Goal: Communication & Community: Answer question/provide support

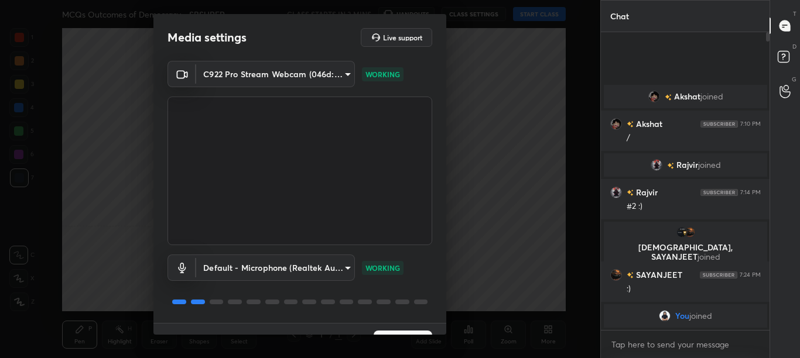
scroll to position [26, 0]
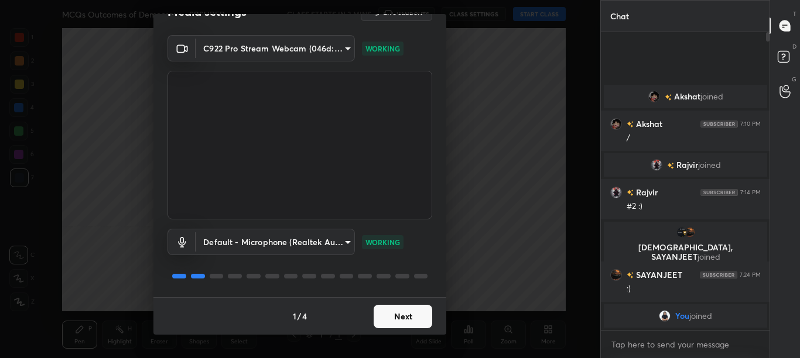
click at [411, 326] on button "Next" at bounding box center [403, 316] width 59 height 23
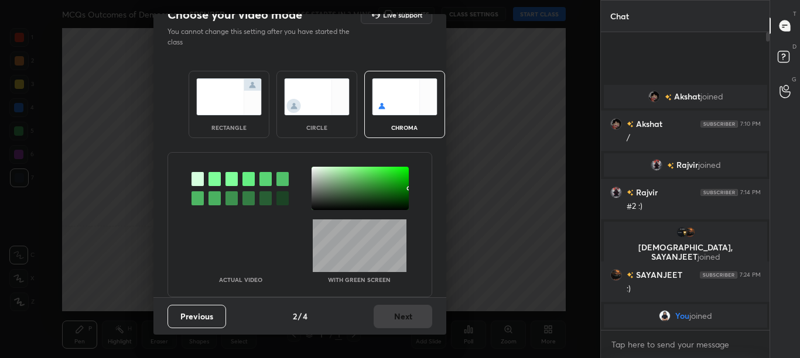
scroll to position [0, 0]
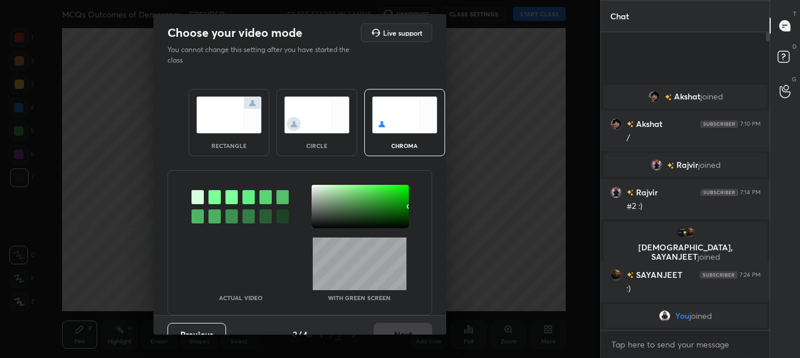
click at [215, 198] on div at bounding box center [214, 197] width 12 height 14
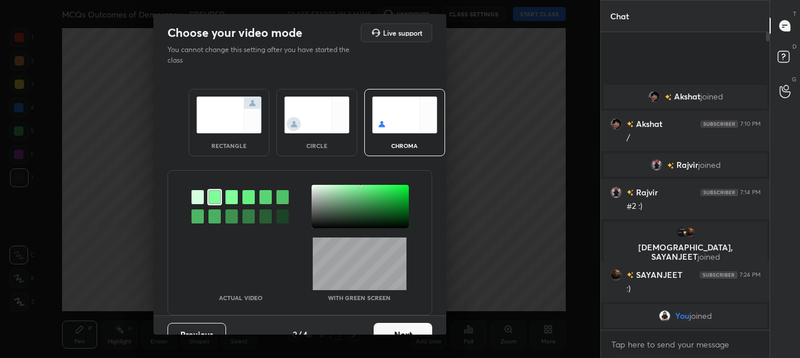
click at [313, 190] on div at bounding box center [360, 206] width 97 height 43
click at [419, 331] on button "Next" at bounding box center [403, 334] width 59 height 23
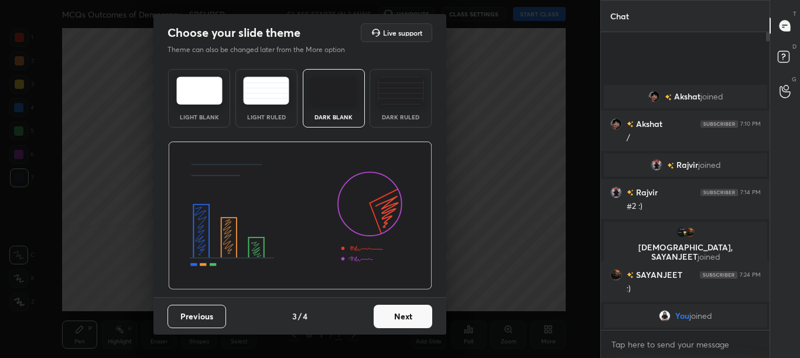
click at [419, 330] on div "Previous 3 / 4 Next" at bounding box center [299, 316] width 293 height 37
click at [426, 319] on button "Next" at bounding box center [403, 316] width 59 height 23
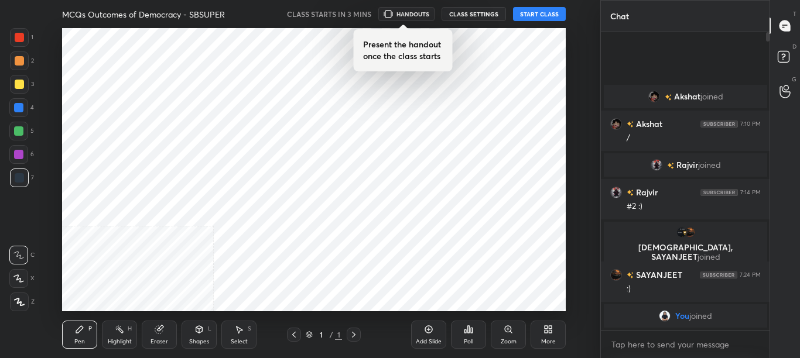
click at [451, 320] on div "Poll" at bounding box center [468, 335] width 35 height 66
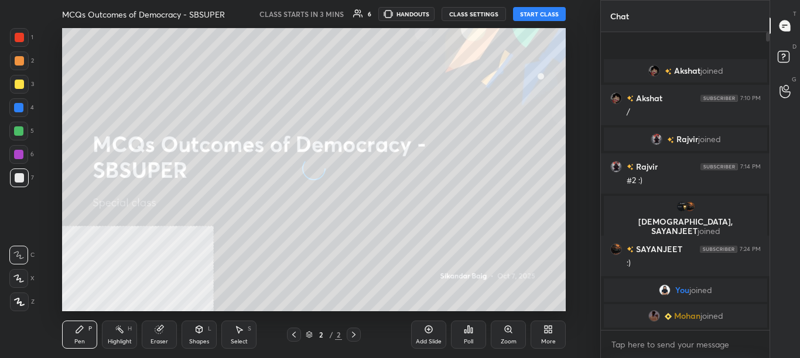
click at [555, 339] on div "More" at bounding box center [548, 342] width 15 height 6
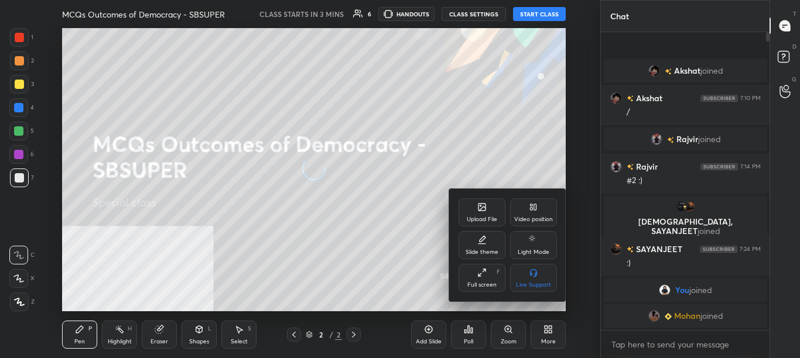
click at [527, 204] on div "Video position" at bounding box center [533, 213] width 47 height 28
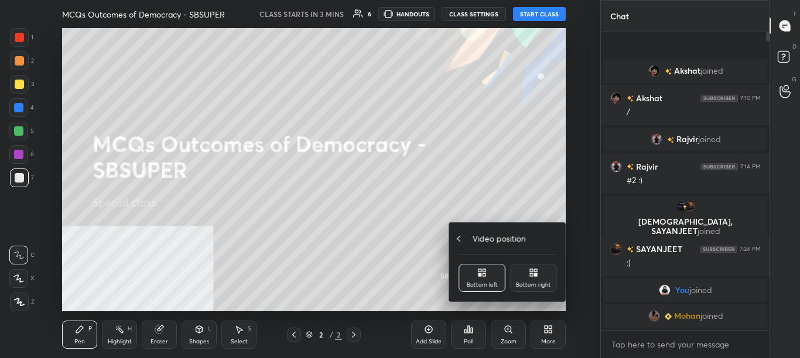
click at [542, 242] on div "Video position" at bounding box center [508, 239] width 98 height 12
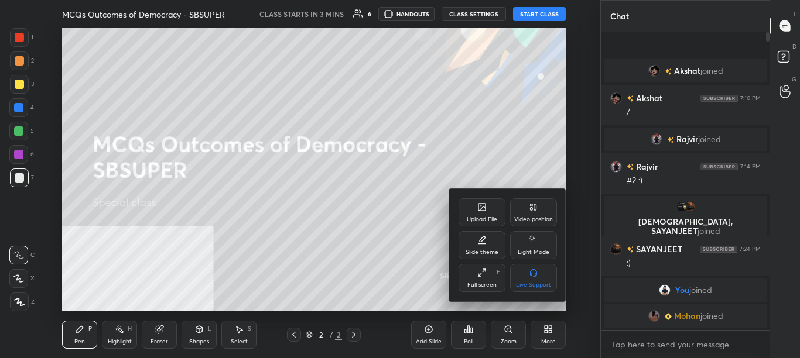
drag, startPoint x: 542, startPoint y: 204, endPoint x: 542, endPoint y: 211, distance: 6.4
click at [541, 204] on div "Video position" at bounding box center [533, 213] width 47 height 28
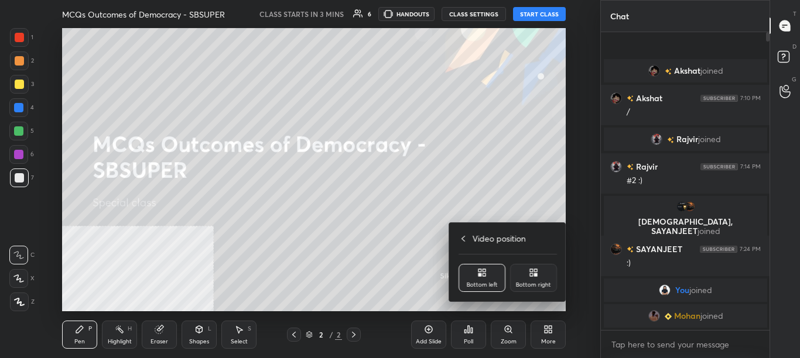
click at [543, 272] on div "Bottom right" at bounding box center [533, 278] width 47 height 28
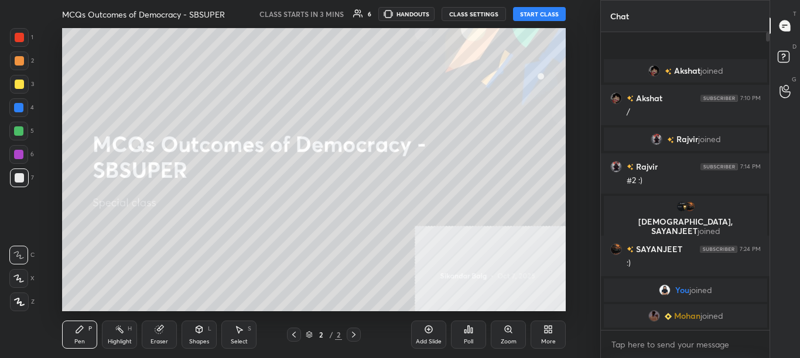
click at [548, 337] on div "More" at bounding box center [548, 335] width 35 height 28
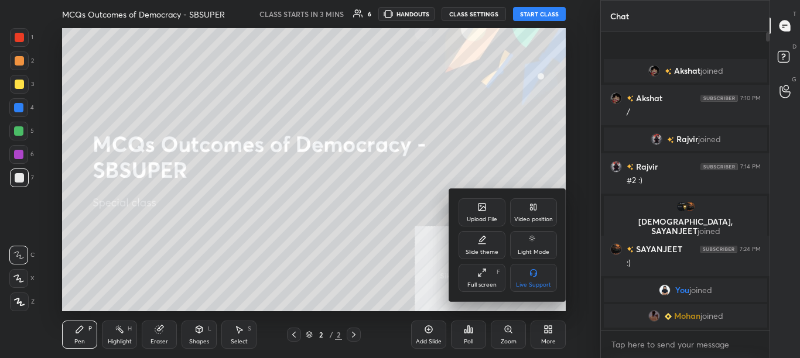
click at [494, 220] on div "Upload File" at bounding box center [482, 220] width 30 height 6
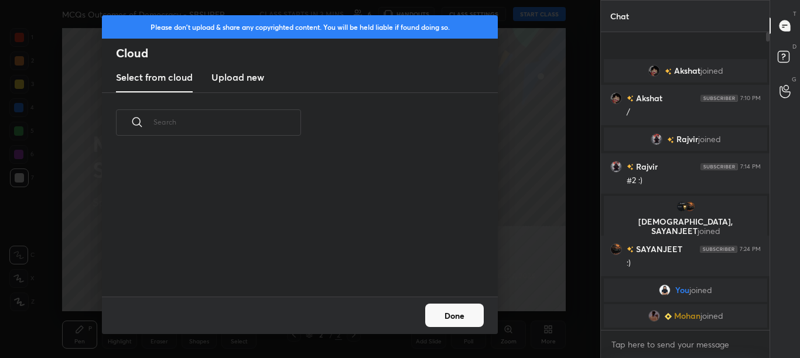
scroll to position [144, 376]
click at [247, 80] on h3 "Upload new" at bounding box center [237, 77] width 53 height 14
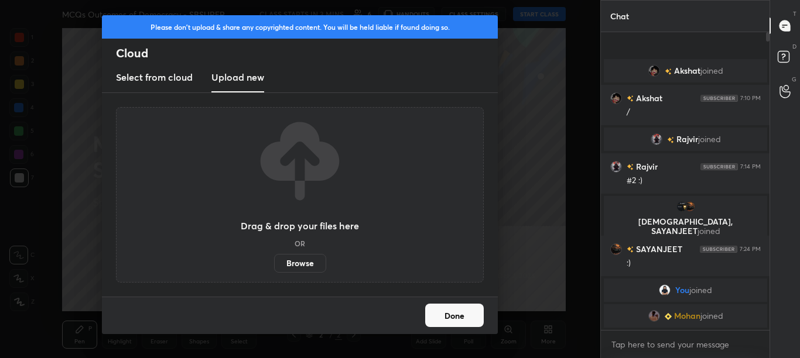
click at [310, 270] on label "Browse" at bounding box center [300, 263] width 52 height 19
click at [274, 270] on input "Browse" at bounding box center [274, 263] width 0 height 19
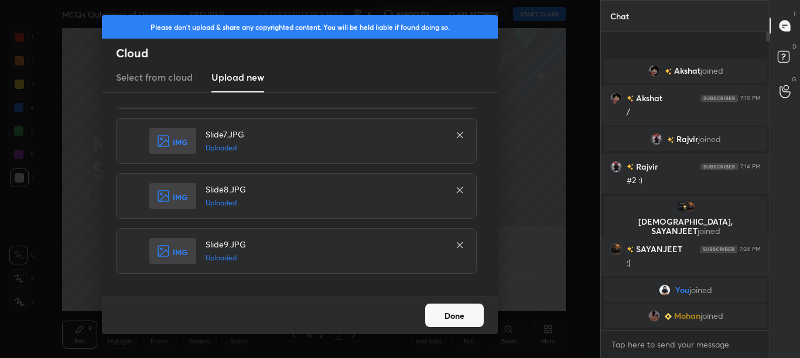
scroll to position [307, 0]
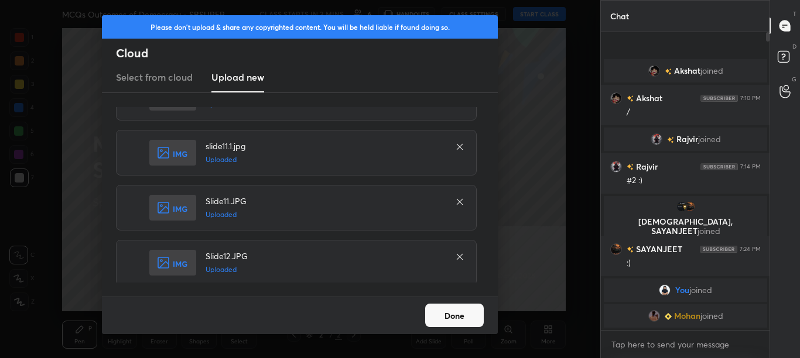
click at [474, 313] on button "Done" at bounding box center [454, 315] width 59 height 23
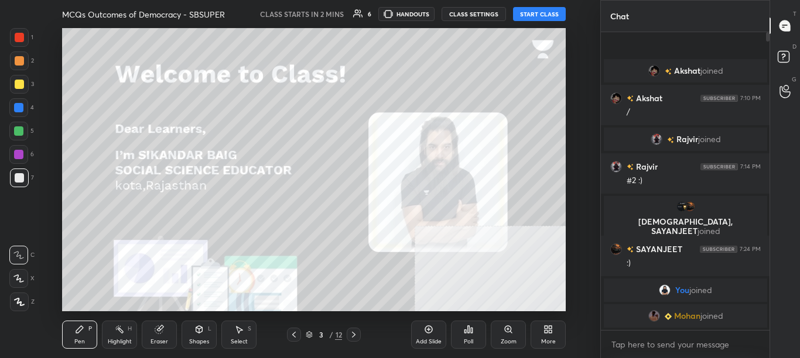
click at [309, 336] on icon at bounding box center [309, 334] width 7 height 7
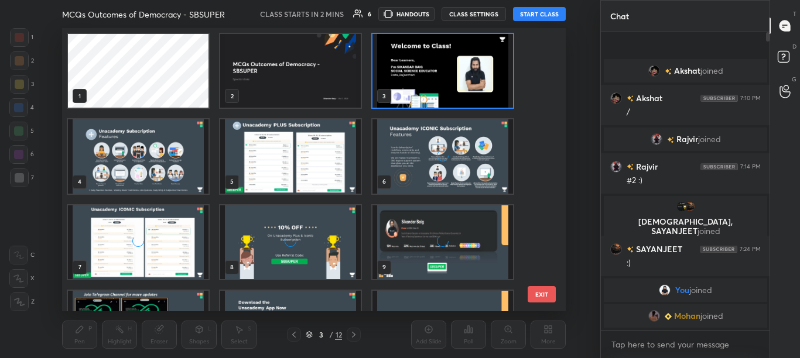
scroll to position [280, 498]
click at [546, 263] on div "1 2 3 4 5 6 7 8 9 10 11 12 EXIT" at bounding box center [314, 169] width 504 height 283
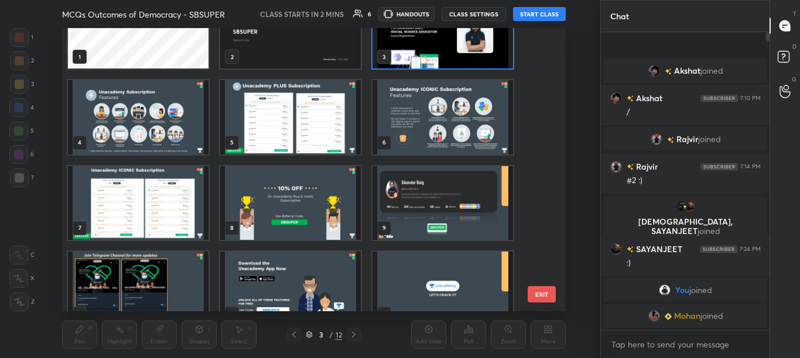
scroll to position [59, 0]
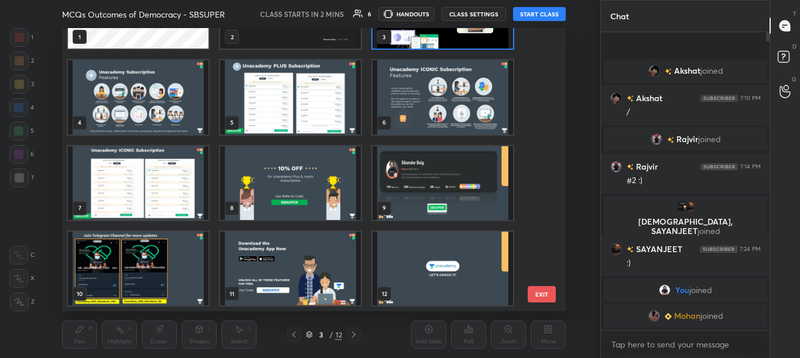
click at [483, 285] on img "grid" at bounding box center [442, 269] width 141 height 74
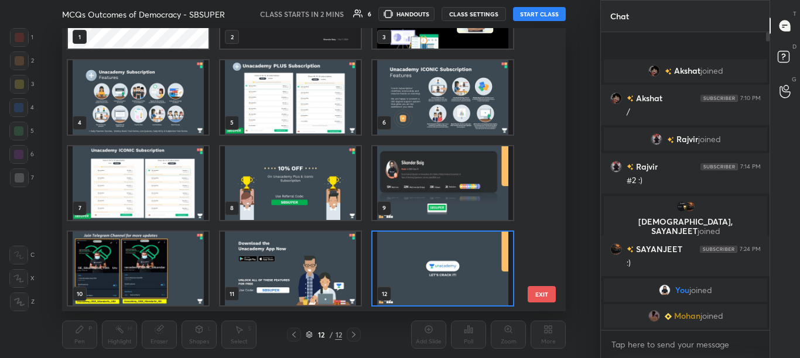
click at [478, 286] on img "grid" at bounding box center [442, 269] width 141 height 74
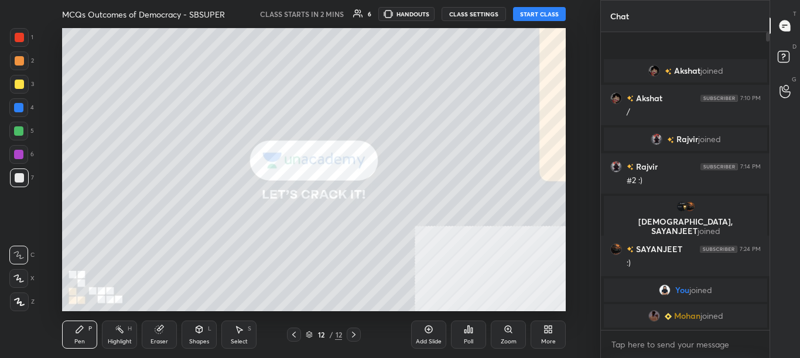
click at [551, 344] on div "More" at bounding box center [548, 342] width 15 height 6
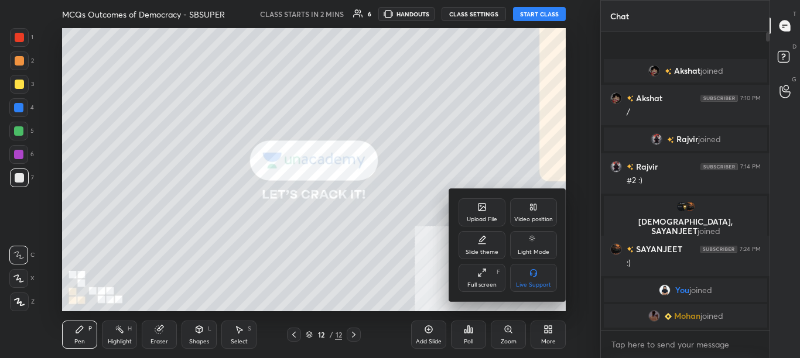
click at [481, 205] on icon at bounding box center [481, 207] width 7 height 7
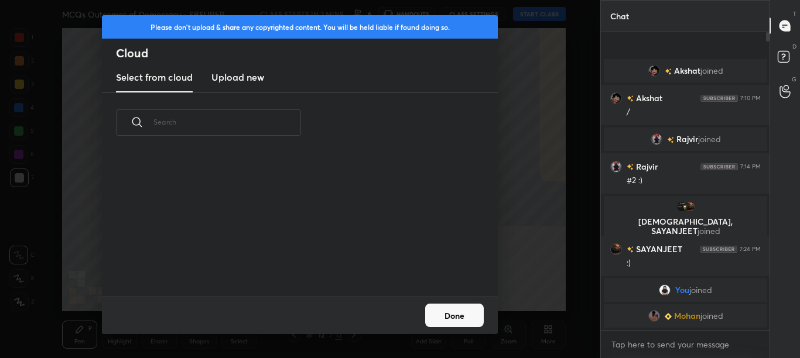
scroll to position [144, 376]
click at [249, 87] on new "Upload new" at bounding box center [237, 77] width 53 height 29
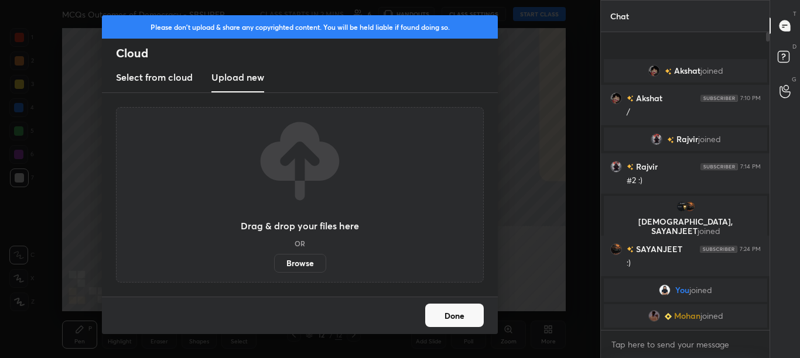
click at [314, 259] on label "Browse" at bounding box center [300, 263] width 52 height 19
click at [274, 259] on input "Browse" at bounding box center [274, 263] width 0 height 19
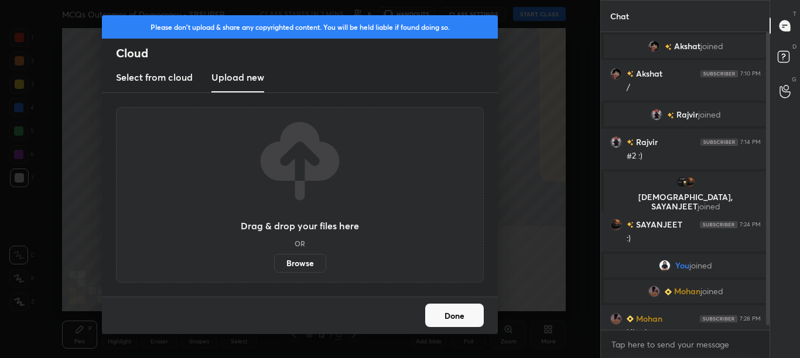
click at [468, 319] on button "Done" at bounding box center [454, 315] width 59 height 23
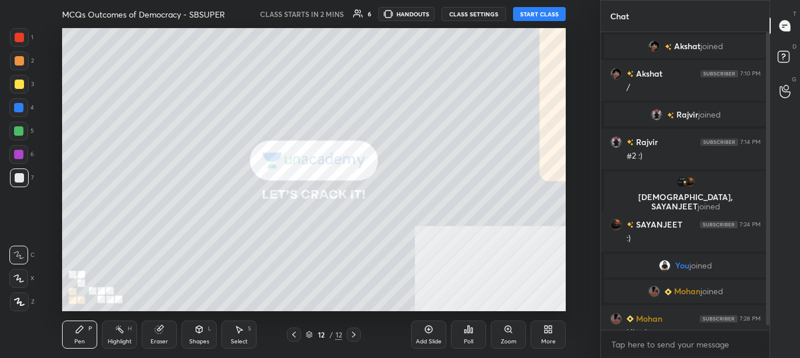
click at [550, 327] on icon at bounding box center [550, 327] width 3 height 3
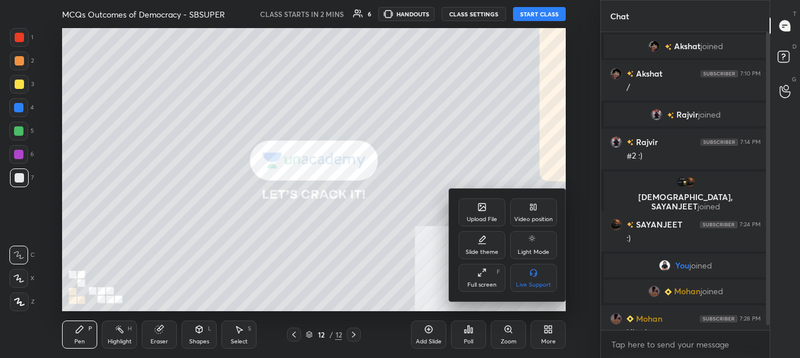
click at [481, 210] on icon at bounding box center [481, 207] width 9 height 9
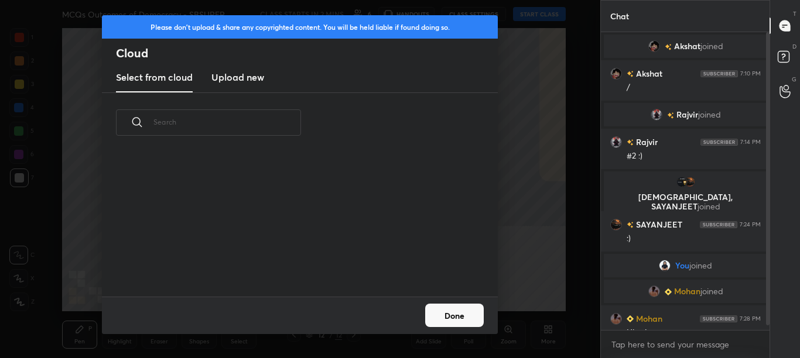
click at [232, 80] on h3 "Upload new" at bounding box center [237, 77] width 53 height 14
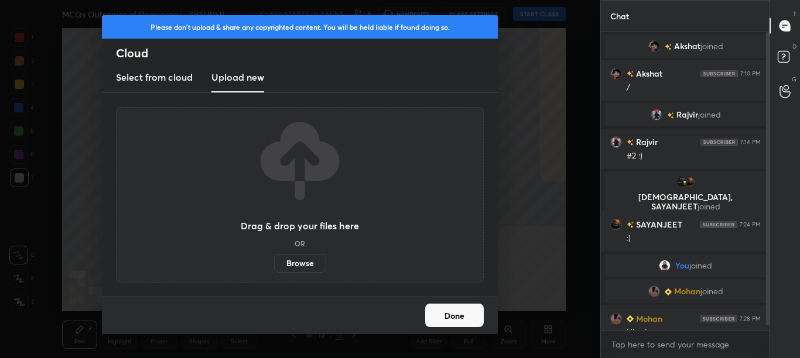
click at [298, 259] on label "Browse" at bounding box center [300, 263] width 52 height 19
click at [274, 259] on input "Browse" at bounding box center [274, 263] width 0 height 19
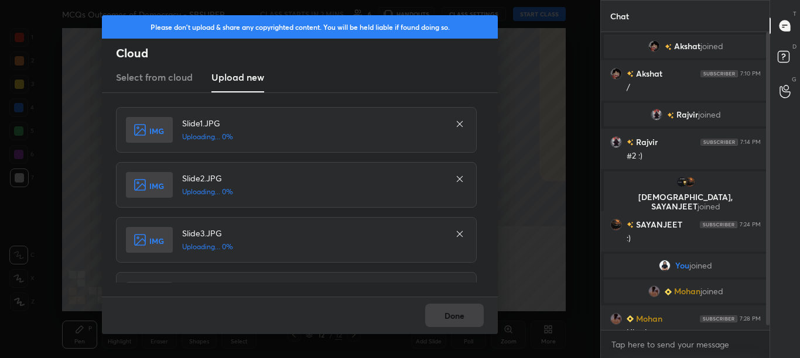
click at [449, 313] on div "Done" at bounding box center [300, 315] width 396 height 37
click at [450, 315] on div "Done" at bounding box center [300, 315] width 396 height 37
click at [452, 314] on div "Done" at bounding box center [300, 315] width 396 height 37
click at [452, 315] on div "Done" at bounding box center [300, 315] width 396 height 37
click at [452, 316] on div "Done" at bounding box center [300, 315] width 396 height 37
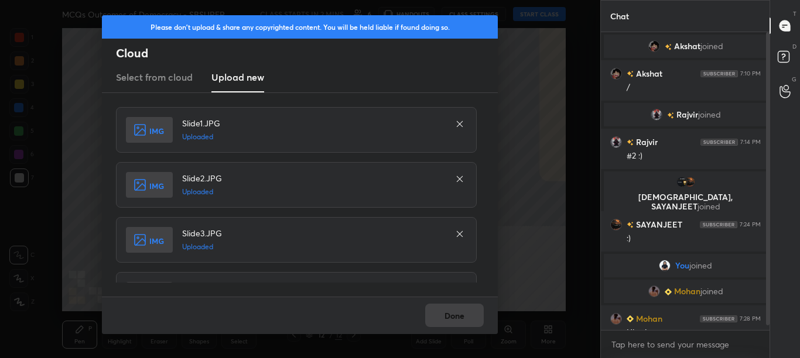
click at [453, 317] on div "Done" at bounding box center [300, 315] width 396 height 37
click at [453, 317] on button "Done" at bounding box center [454, 315] width 59 height 23
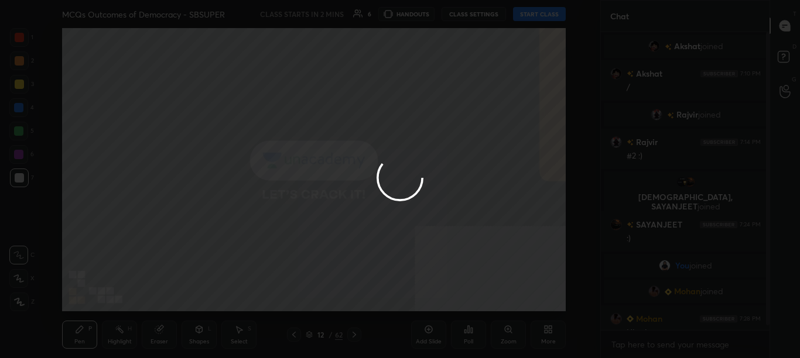
click at [454, 317] on button "Done" at bounding box center [454, 315] width 59 height 23
click at [454, 317] on div at bounding box center [400, 179] width 800 height 358
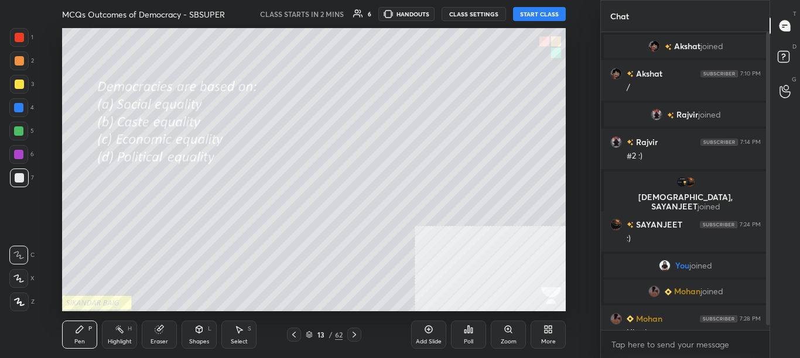
click at [314, 334] on div "13 / 62" at bounding box center [324, 335] width 37 height 11
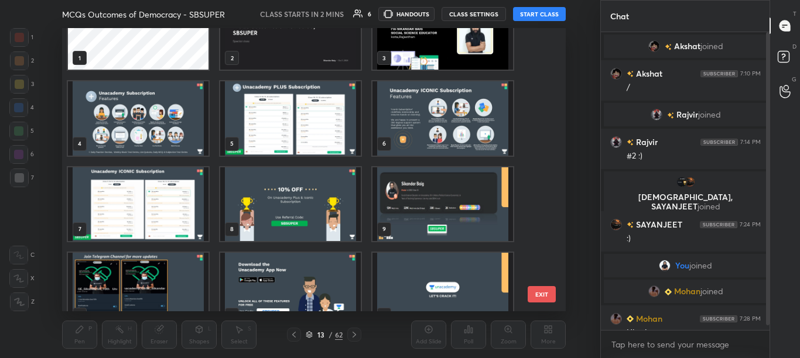
scroll to position [0, 0]
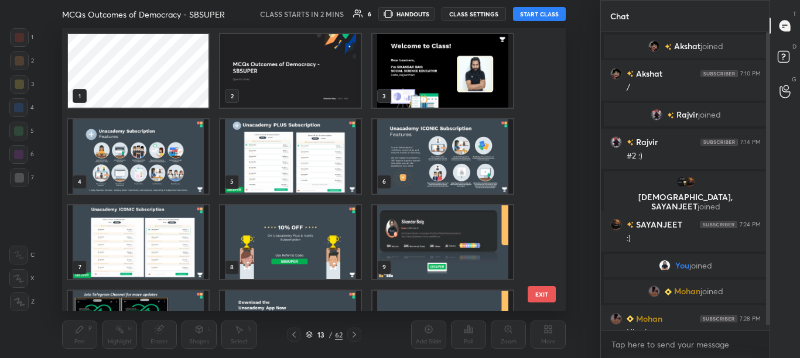
click at [491, 88] on img "grid" at bounding box center [442, 71] width 141 height 74
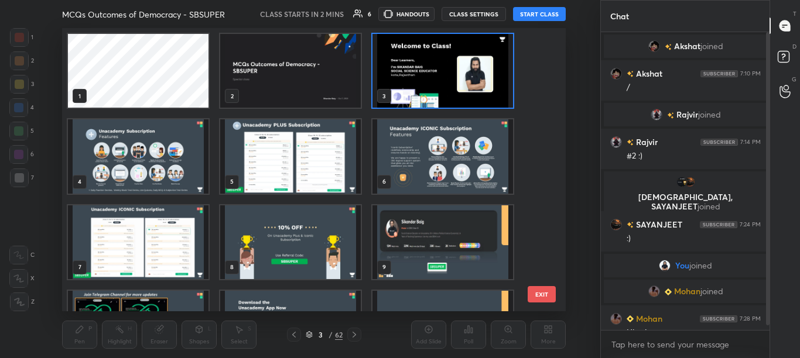
click at [488, 89] on img "grid" at bounding box center [442, 71] width 141 height 74
click at [488, 88] on img "grid" at bounding box center [442, 71] width 141 height 74
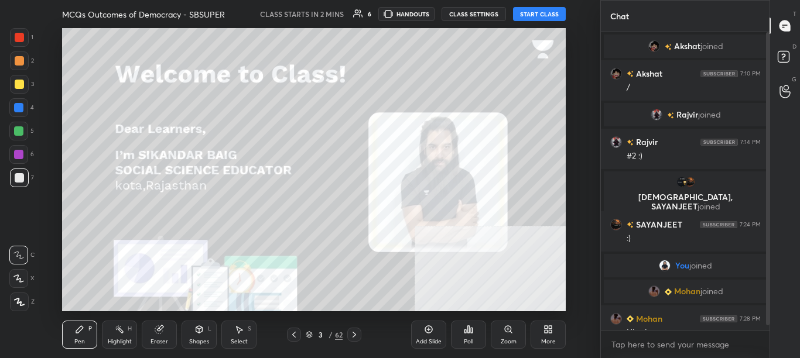
click at [488, 88] on img "grid" at bounding box center [442, 71] width 141 height 74
click at [696, 346] on body "1 2 3 4 5 6 7 C X Z C X Z E E Erase all H H MCQs Outcomes of Democracy - SBSUPE…" at bounding box center [400, 179] width 800 height 358
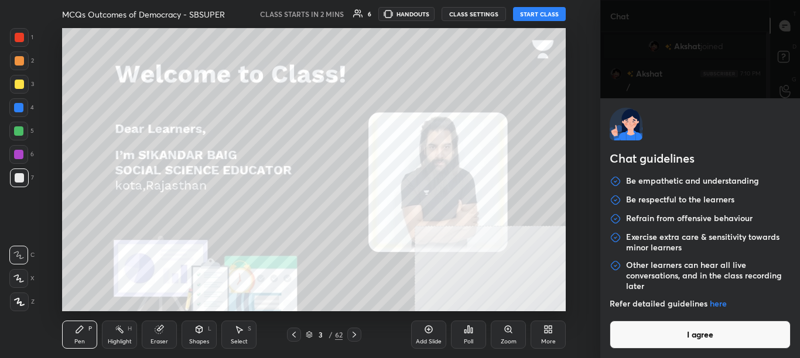
click at [698, 344] on button "I agree" at bounding box center [701, 335] width 182 height 28
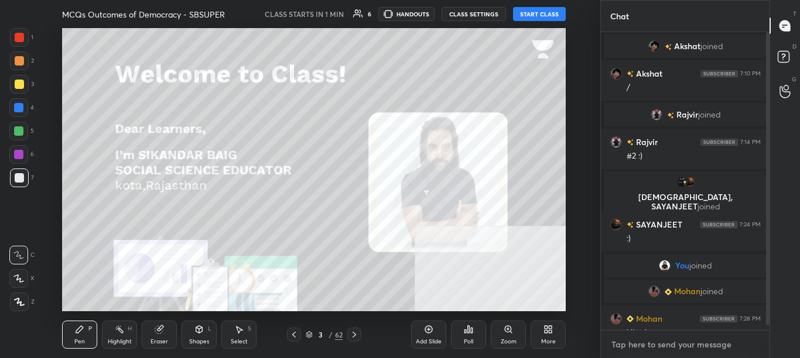
click at [713, 344] on textarea at bounding box center [685, 345] width 151 height 19
type textarea "[DOMAIN_NAME][URL]"
click at [785, 56] on rect at bounding box center [783, 57] width 11 height 11
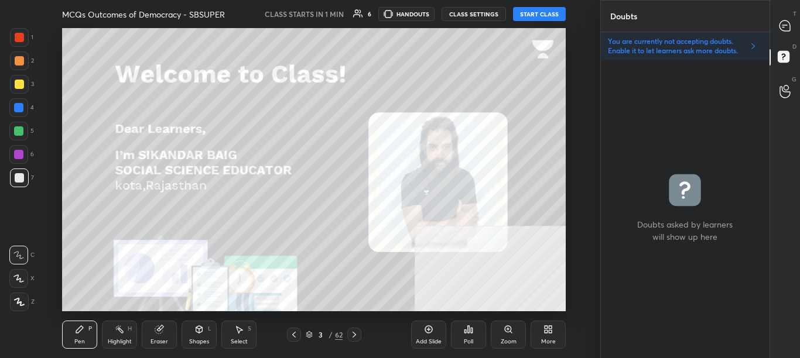
scroll to position [295, 165]
click at [783, 26] on icon at bounding box center [785, 25] width 11 height 11
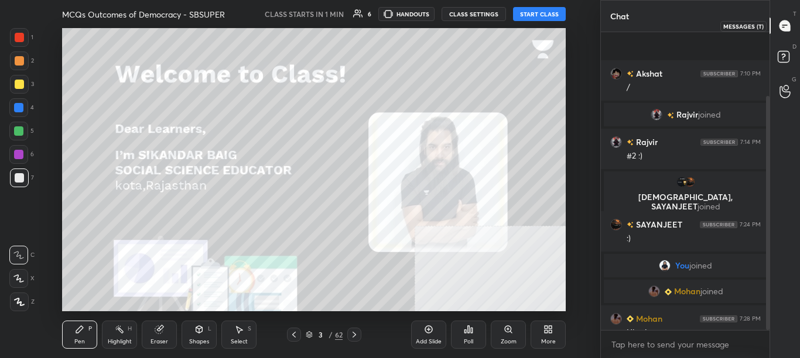
scroll to position [4, 4]
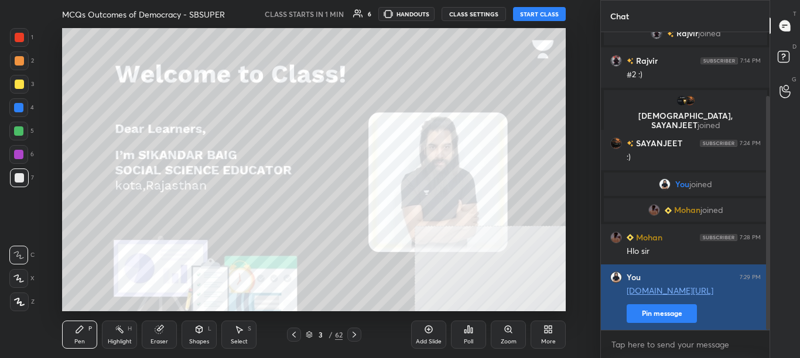
click at [691, 308] on button "Pin message" at bounding box center [662, 314] width 70 height 19
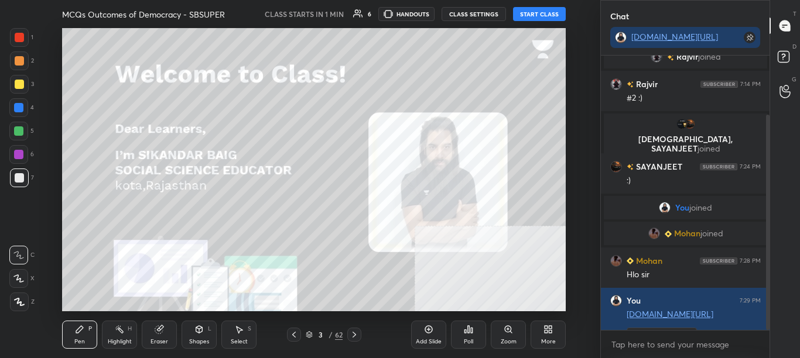
drag, startPoint x: 18, startPoint y: 36, endPoint x: 20, endPoint y: 49, distance: 13.1
click at [18, 36] on div at bounding box center [19, 37] width 9 height 9
click at [22, 300] on icon at bounding box center [19, 302] width 11 height 8
drag, startPoint x: 11, startPoint y: 35, endPoint x: 49, endPoint y: 29, distance: 39.2
click at [49, 29] on div "1 2 3 4 5 6 7 C X Z C X Z E E Erase all H H MCQs Outcomes of Democracy - SBSUPE…" at bounding box center [295, 179] width 591 height 358
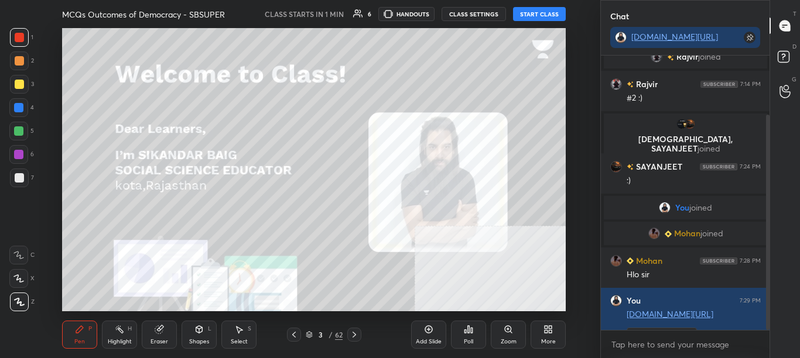
click at [549, 13] on button "START CLASS" at bounding box center [539, 14] width 53 height 14
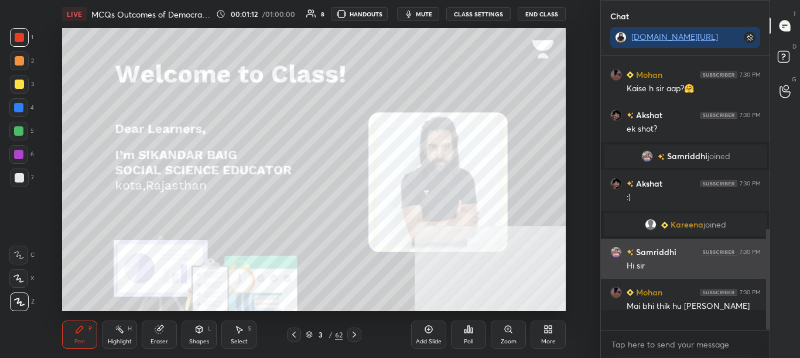
scroll to position [271, 165]
click at [658, 260] on div "Hi sir" at bounding box center [694, 265] width 134 height 14
click at [649, 249] on h6 "Samriddhi" at bounding box center [655, 252] width 43 height 12
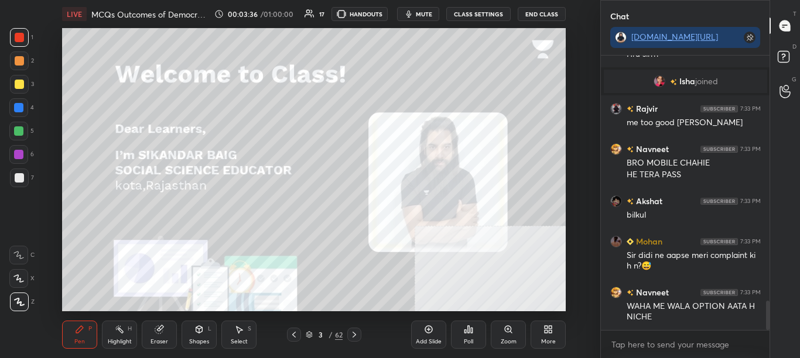
scroll to position [2332, 0]
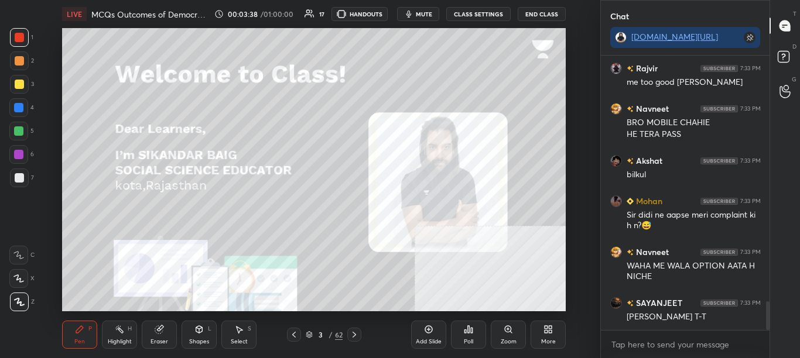
click at [354, 339] on icon at bounding box center [354, 334] width 9 height 9
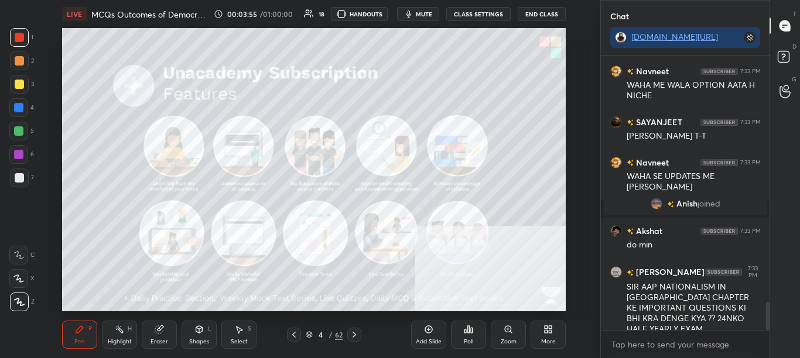
scroll to position [2417, 0]
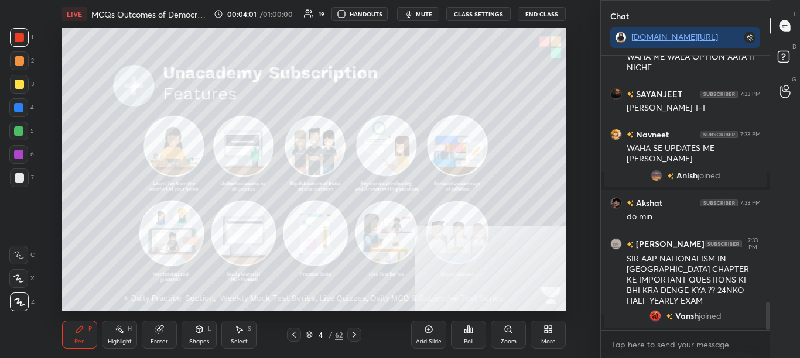
click at [353, 337] on icon at bounding box center [354, 334] width 9 height 9
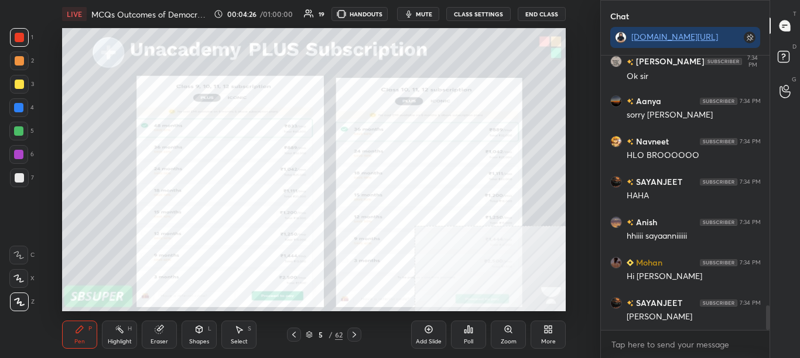
scroll to position [2788, 0]
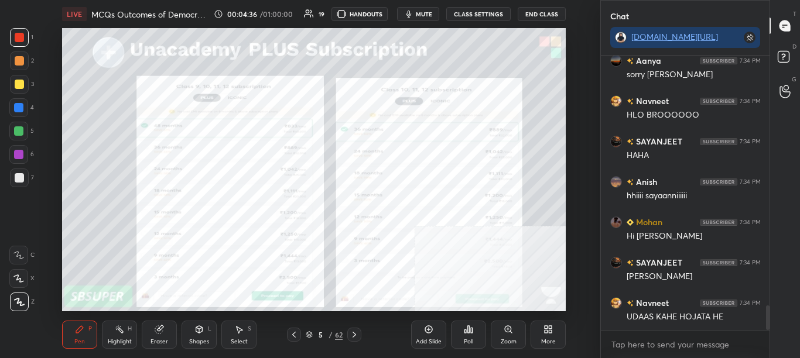
click at [351, 334] on icon at bounding box center [354, 334] width 9 height 9
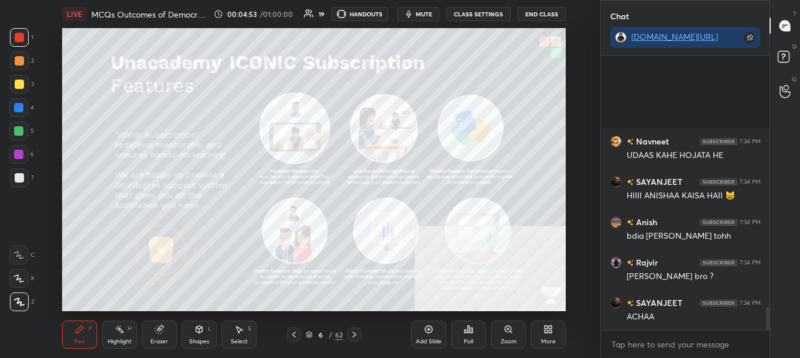
scroll to position [3071, 0]
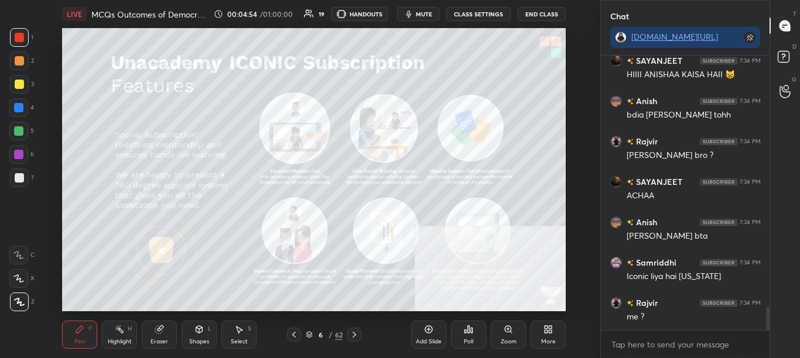
drag, startPoint x: 354, startPoint y: 334, endPoint x: 358, endPoint y: 343, distance: 8.9
click at [354, 334] on icon at bounding box center [354, 334] width 9 height 9
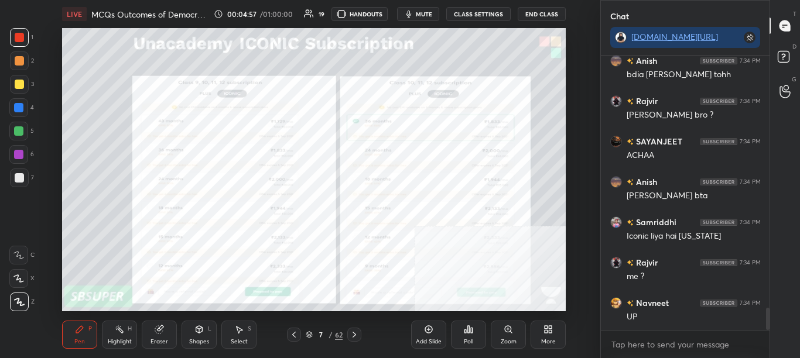
scroll to position [3151, 0]
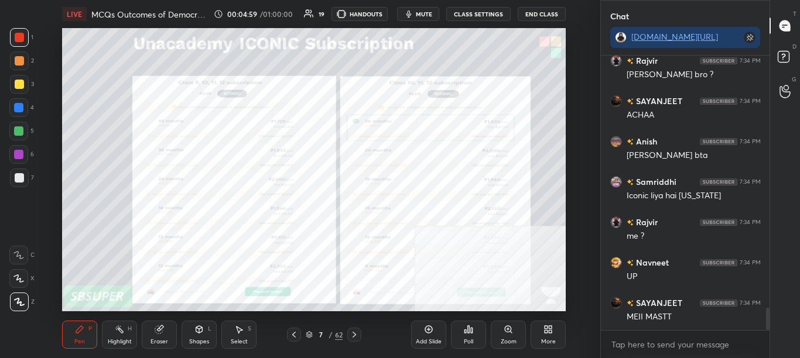
click at [356, 333] on icon at bounding box center [354, 334] width 9 height 9
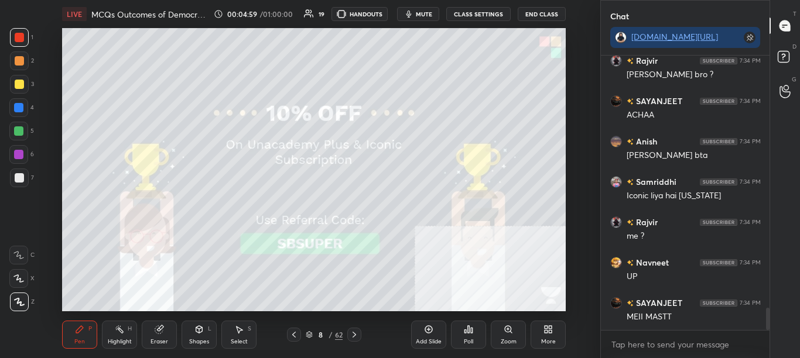
click at [356, 336] on icon at bounding box center [355, 335] width 4 height 6
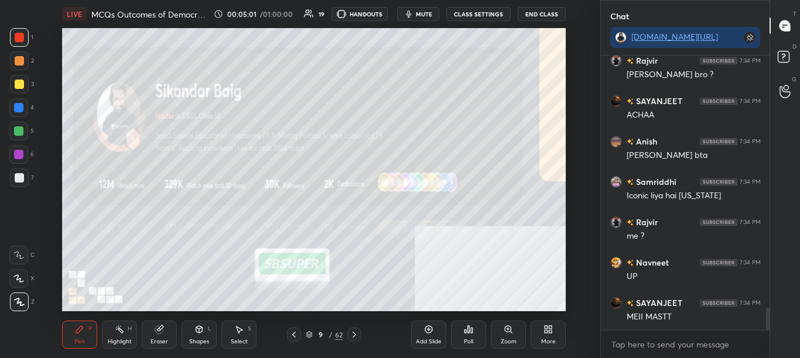
scroll to position [3192, 0]
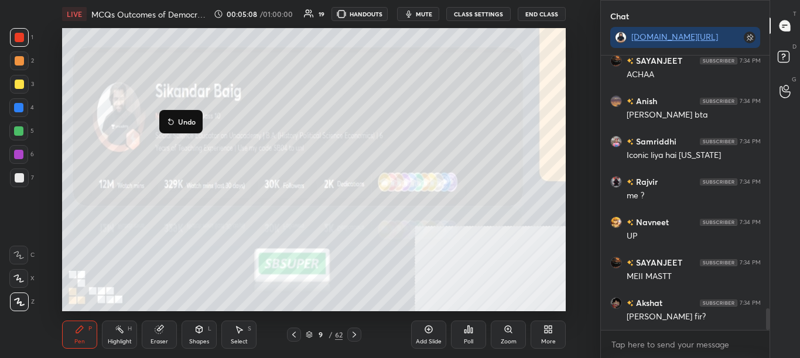
click at [357, 334] on icon at bounding box center [354, 334] width 9 height 9
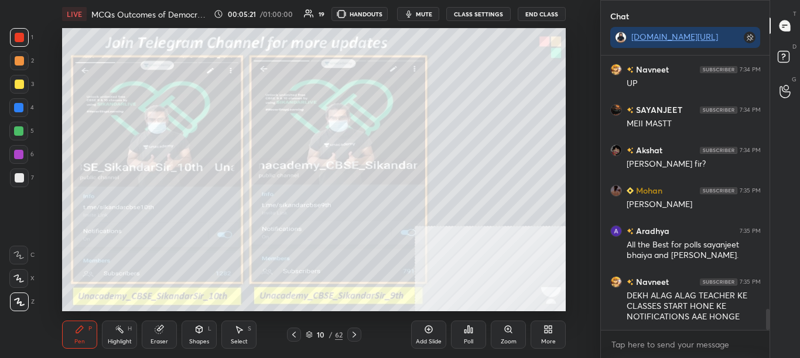
scroll to position [3356, 0]
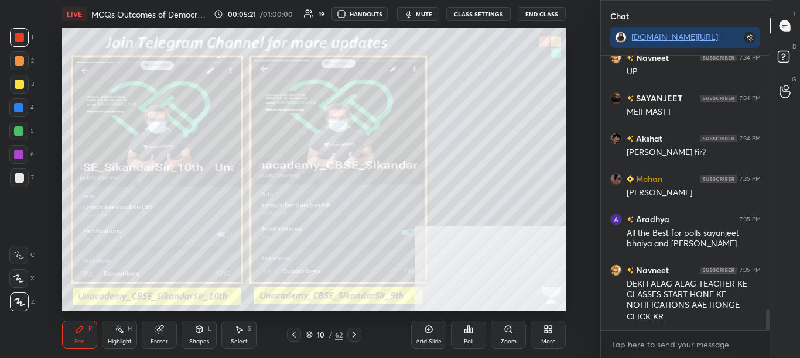
click at [355, 339] on icon at bounding box center [354, 334] width 9 height 9
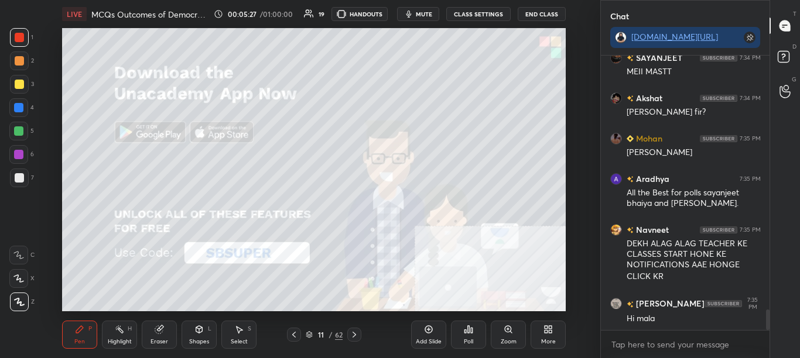
scroll to position [3437, 0]
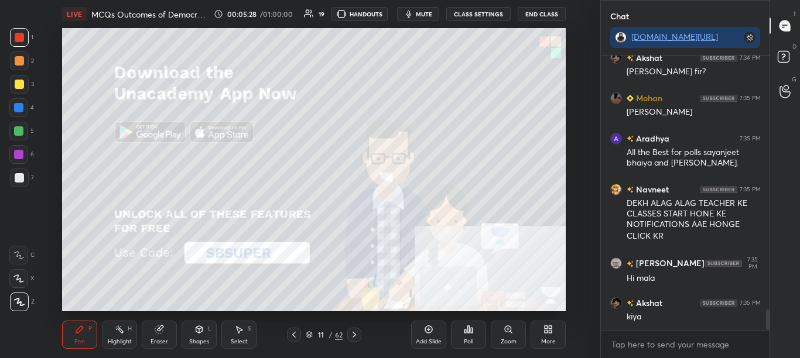
click at [356, 337] on icon at bounding box center [354, 334] width 9 height 9
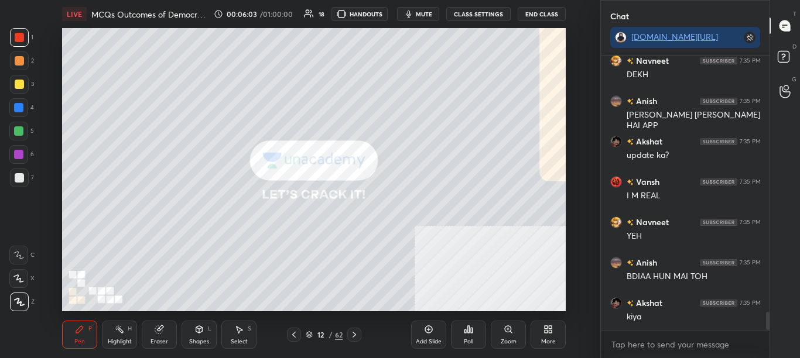
scroll to position [3922, 0]
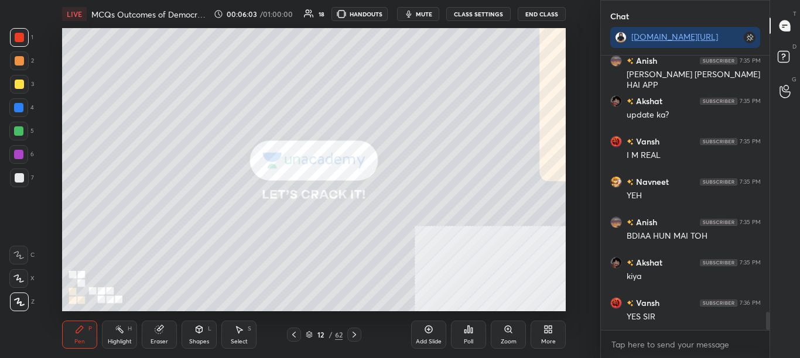
click at [307, 333] on icon at bounding box center [309, 334] width 7 height 7
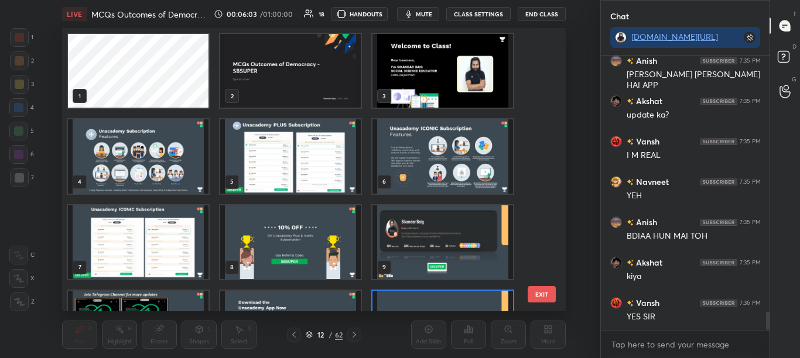
scroll to position [59, 0]
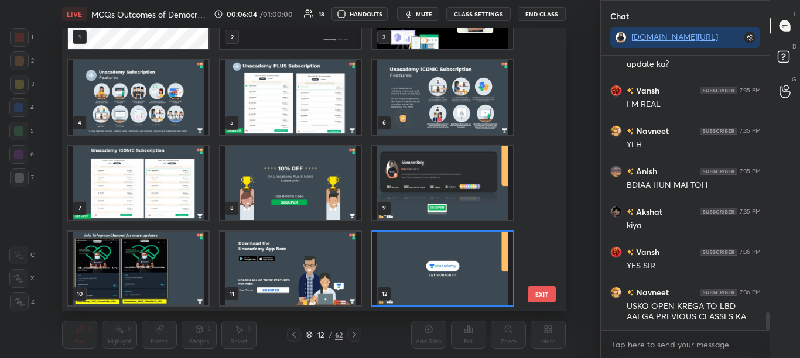
click at [545, 252] on div "1 2 3 4 5 6 7 8 9 10 11 12 13 14 15 EXIT" at bounding box center [314, 169] width 504 height 283
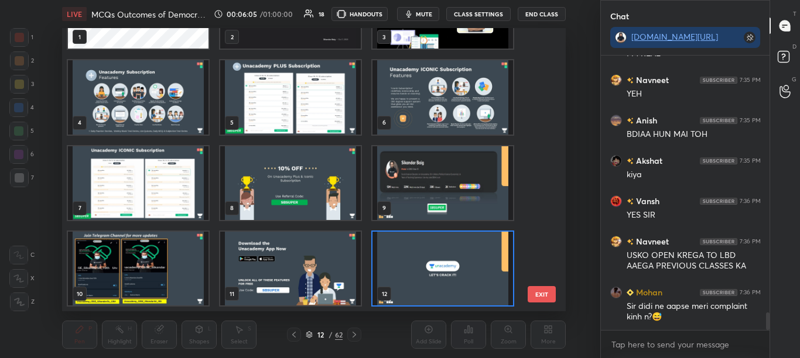
click at [545, 253] on div "1 2 3 4 5 6 7 8 9 10 11 12 13 14 15 EXIT" at bounding box center [314, 169] width 504 height 283
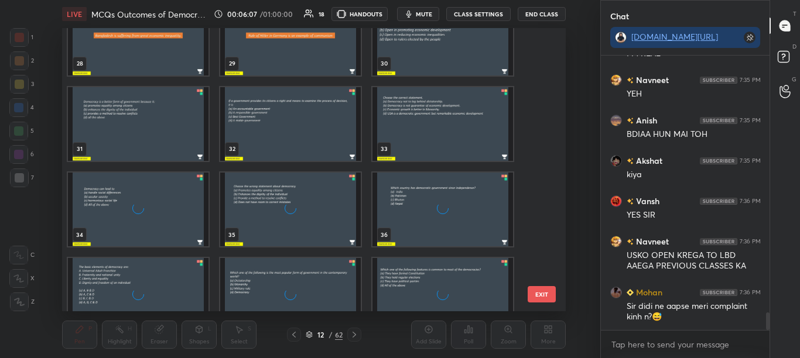
scroll to position [1051, 0]
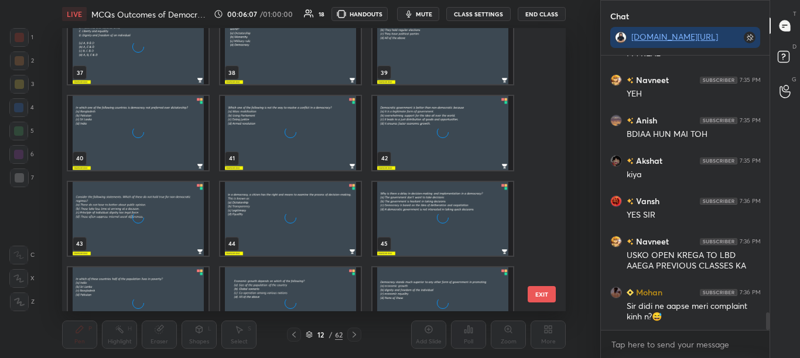
click at [538, 269] on div "37 38 39 40 41 42 43 44 45 46 47 48 49 50 51" at bounding box center [303, 169] width 483 height 283
click at [538, 271] on div "37 38 39 40 41 42 43 44 45 46 47 48 49 50 51" at bounding box center [303, 169] width 483 height 283
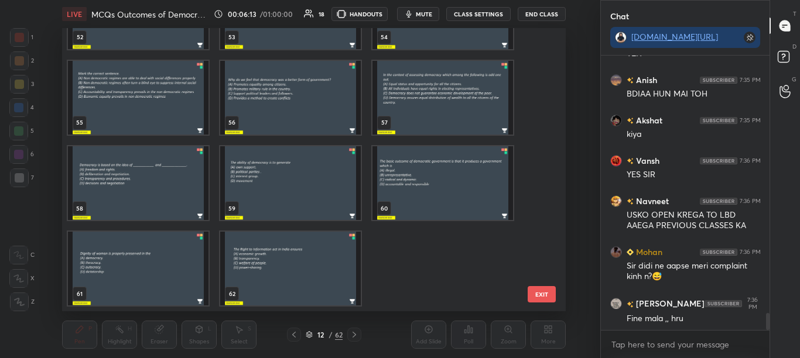
scroll to position [4105, 0]
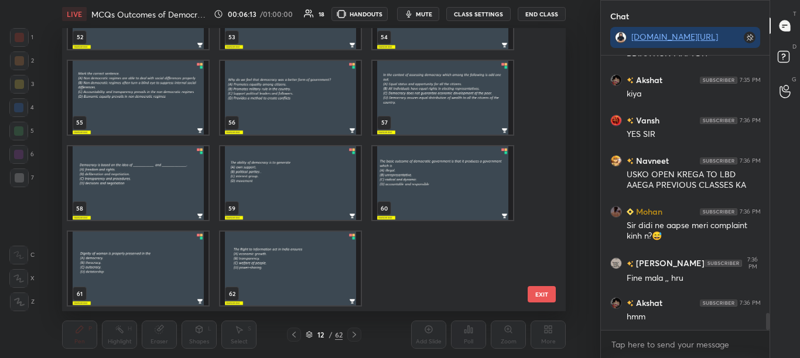
click at [317, 278] on img "grid" at bounding box center [290, 269] width 141 height 74
click at [318, 277] on img "grid" at bounding box center [290, 269] width 141 height 74
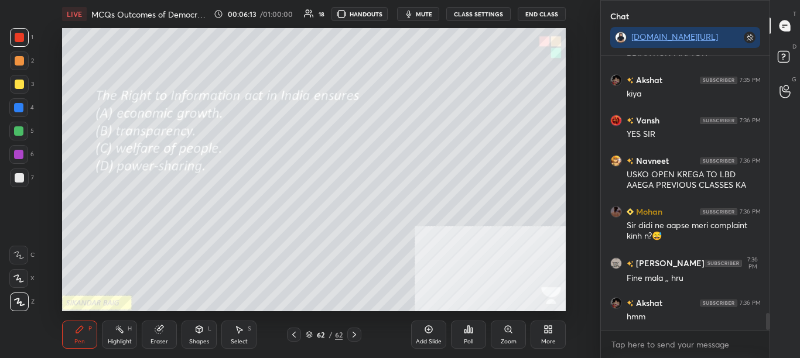
click at [317, 276] on img "grid" at bounding box center [290, 269] width 141 height 74
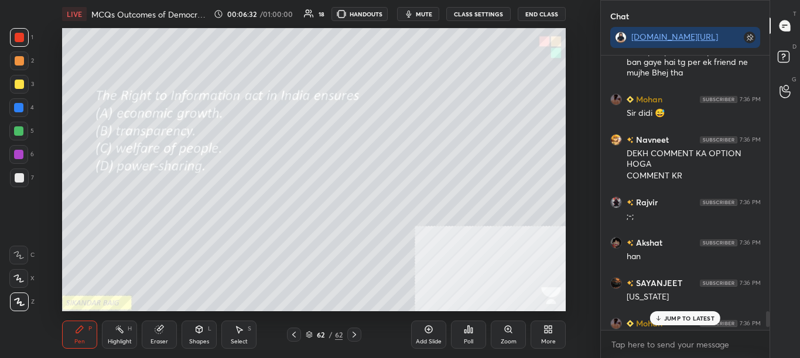
scroll to position [4390, 0]
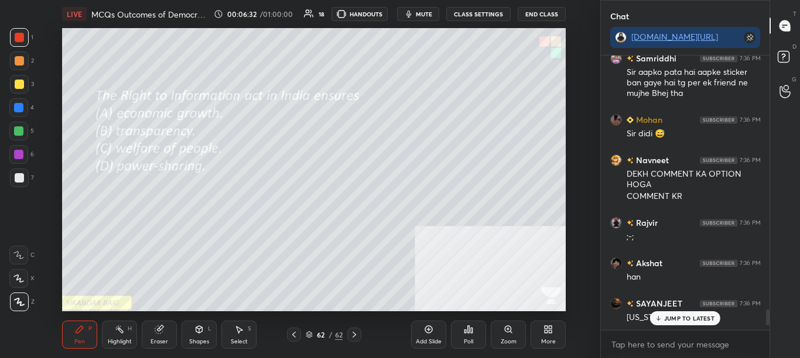
click at [767, 318] on div at bounding box center [768, 318] width 4 height 16
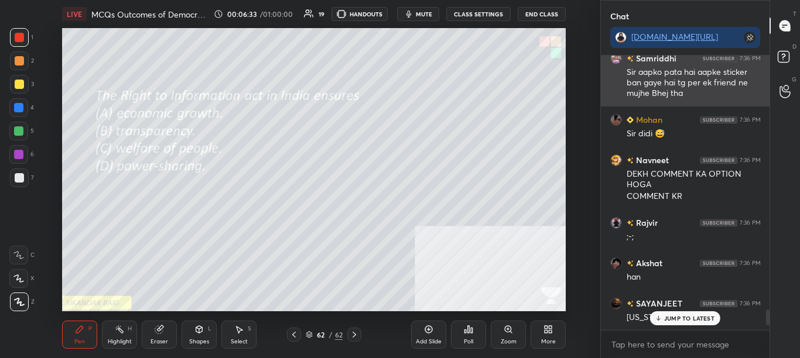
click at [699, 83] on div "Sir aapko pata hai aapke sticker ban gaye hai tg per ek friend ne mujhe Bhej tha" at bounding box center [694, 83] width 134 height 33
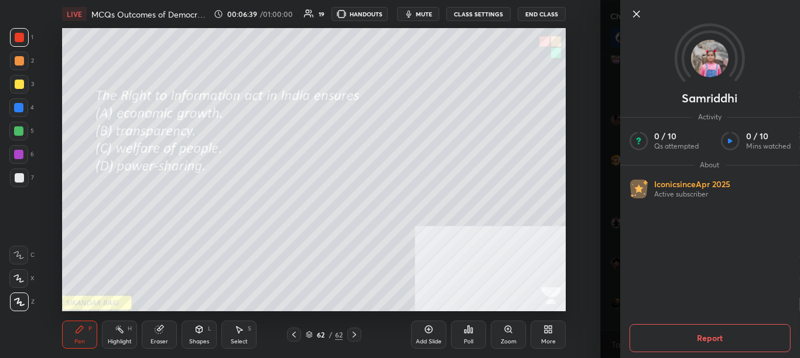
click at [597, 266] on div "1 2 3 4 5 6 7 C X Z C X Z E E Erase all H H LIVE MCQs Outcomes of Democracy - S…" at bounding box center [300, 179] width 600 height 358
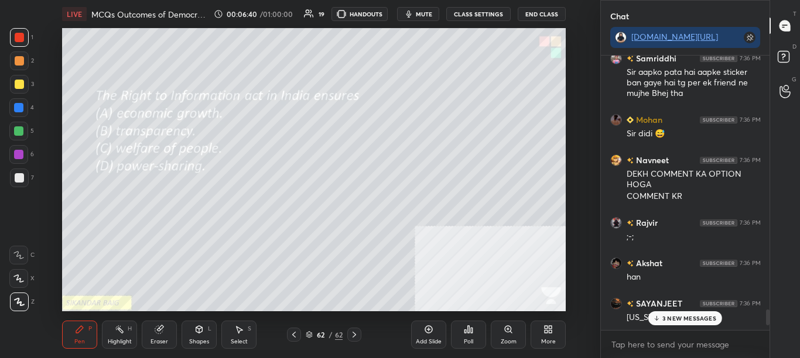
click at [672, 313] on div "3 NEW MESSAGES" at bounding box center [685, 319] width 74 height 14
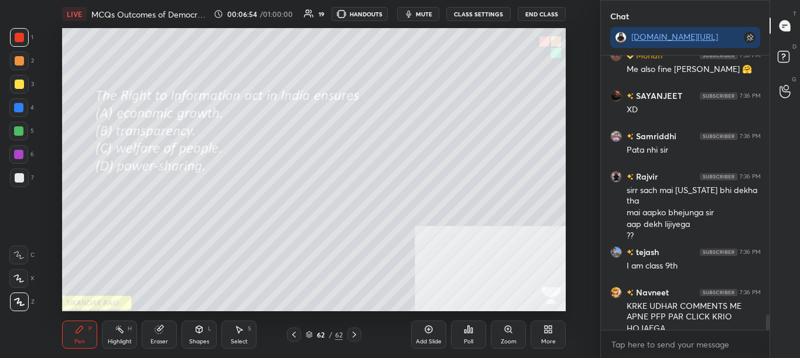
scroll to position [4691, 0]
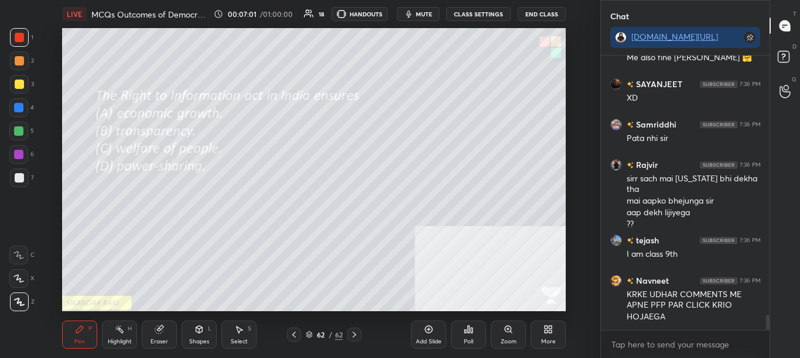
click at [473, 340] on div "Poll" at bounding box center [468, 342] width 9 height 6
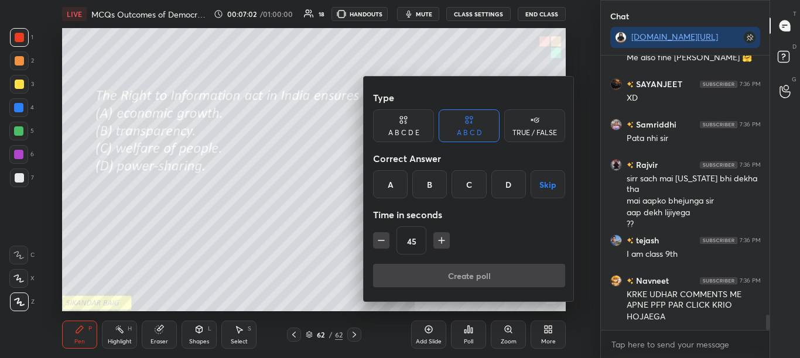
scroll to position [4719, 0]
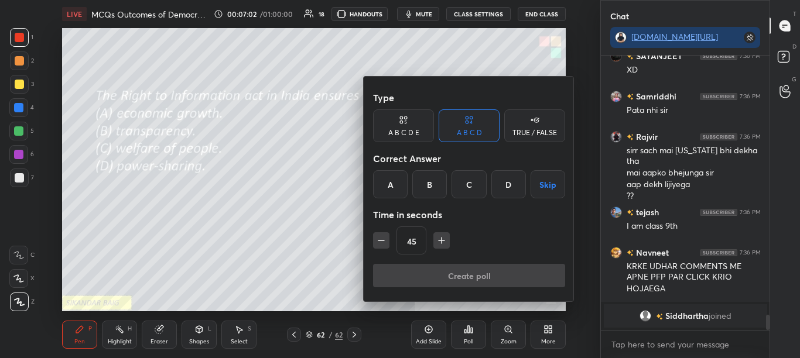
click at [432, 189] on div "B" at bounding box center [429, 184] width 35 height 28
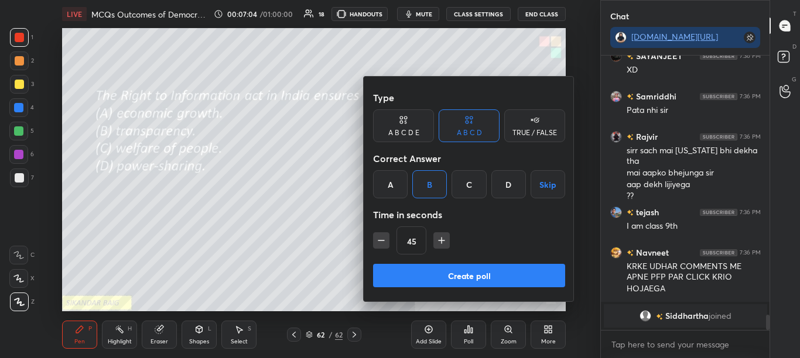
click at [441, 272] on button "Create poll" at bounding box center [469, 275] width 192 height 23
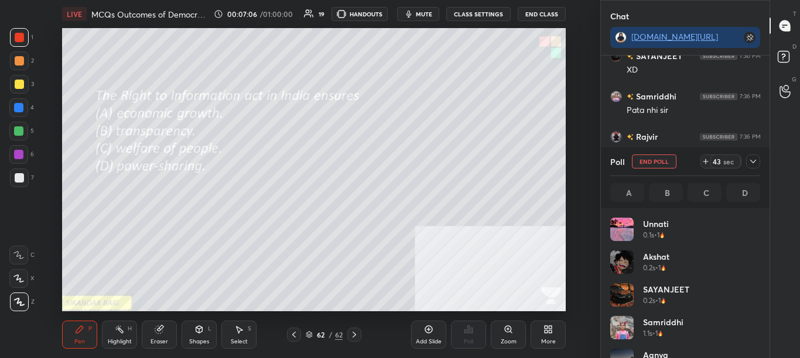
scroll to position [137, 146]
click at [754, 162] on icon at bounding box center [753, 162] width 6 height 4
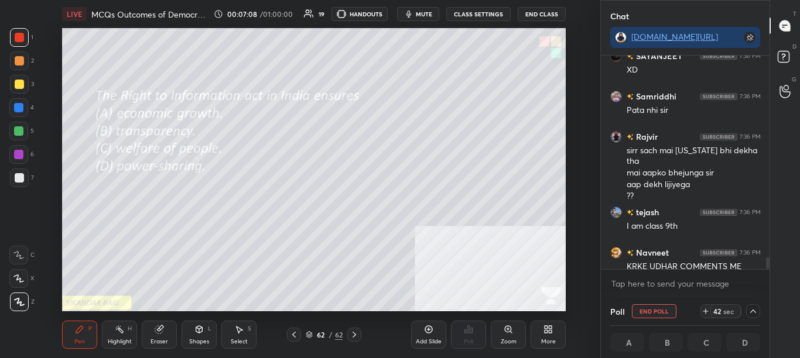
scroll to position [1, 4]
click at [757, 309] on icon at bounding box center [752, 311] width 9 height 9
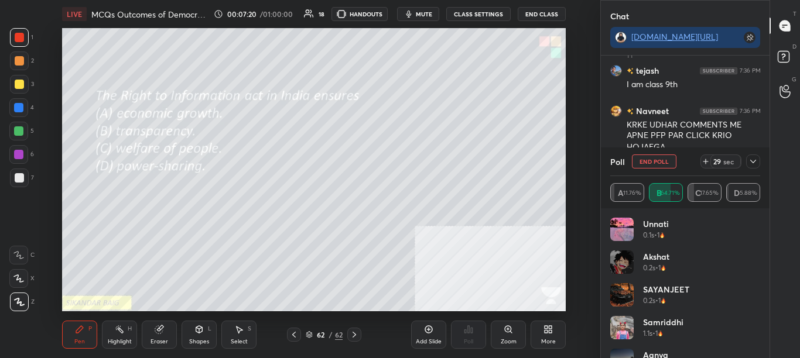
scroll to position [4200, 0]
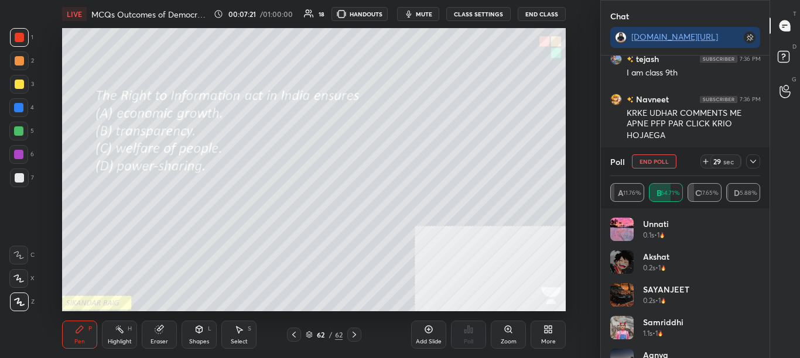
click at [757, 163] on icon at bounding box center [752, 161] width 9 height 9
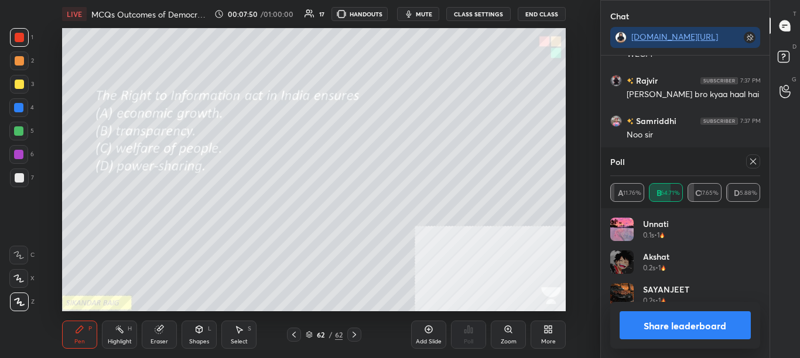
scroll to position [4, 4]
click at [699, 324] on button "Share leaderboard" at bounding box center [686, 326] width 132 height 28
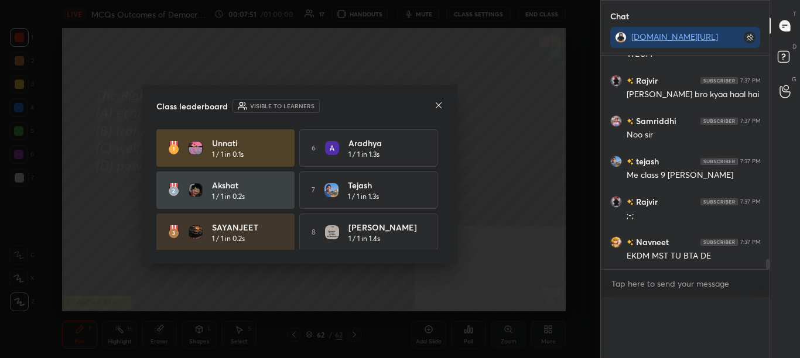
scroll to position [0, 0]
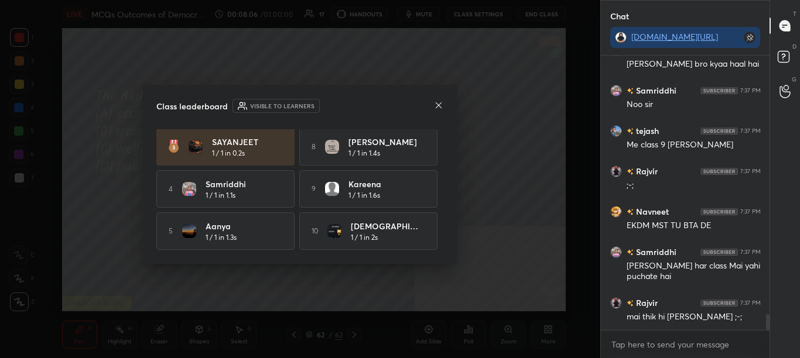
click at [438, 103] on icon at bounding box center [438, 105] width 9 height 9
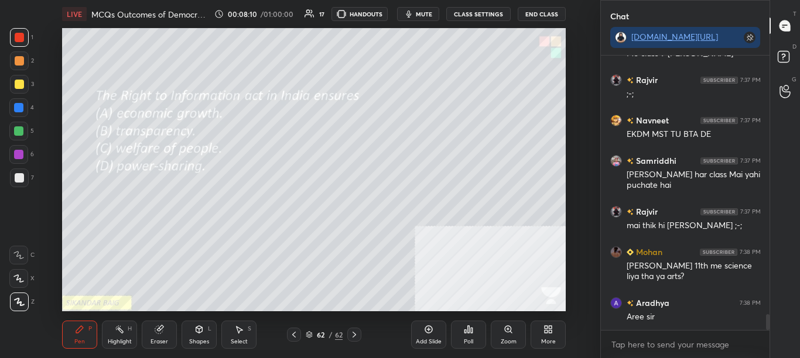
click at [295, 339] on icon at bounding box center [293, 334] width 9 height 9
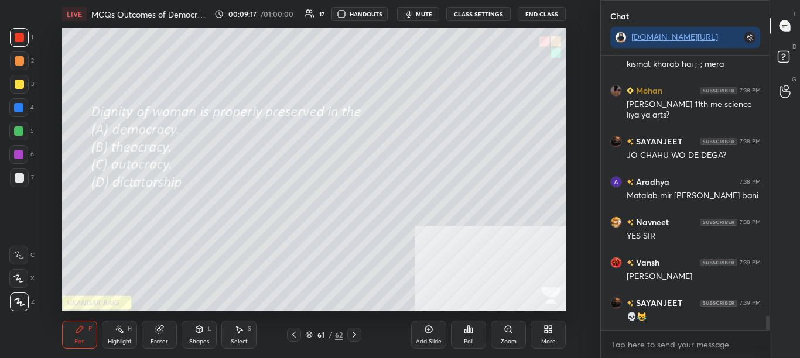
scroll to position [5055, 0]
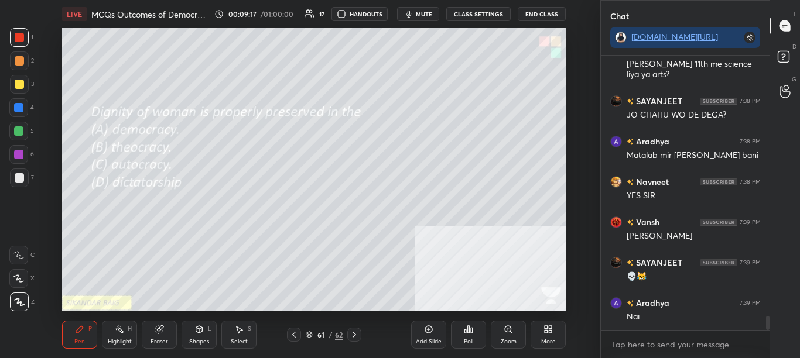
click at [467, 335] on div "Poll" at bounding box center [468, 335] width 35 height 28
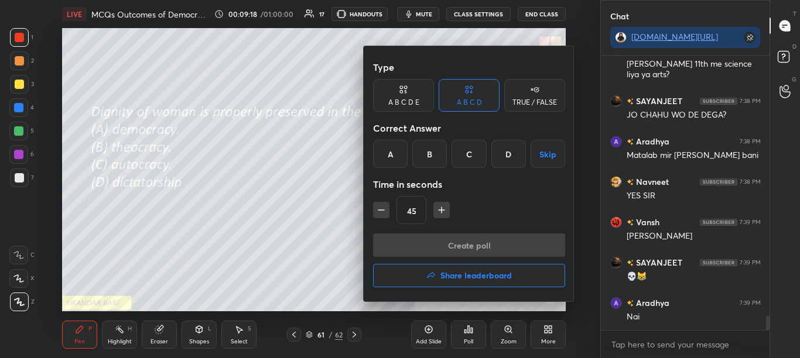
click at [325, 193] on div at bounding box center [400, 179] width 800 height 358
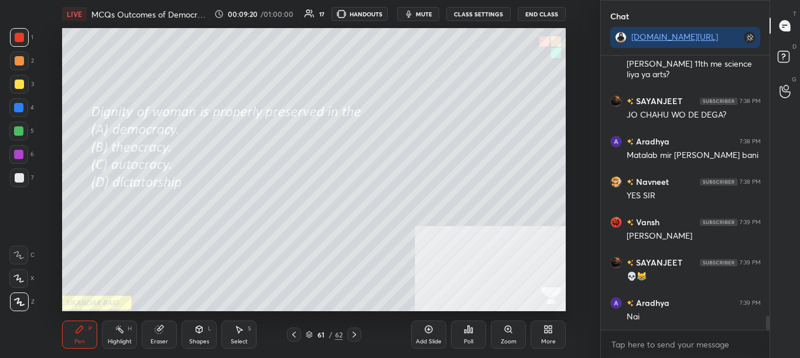
click at [473, 343] on div "Poll" at bounding box center [468, 335] width 35 height 28
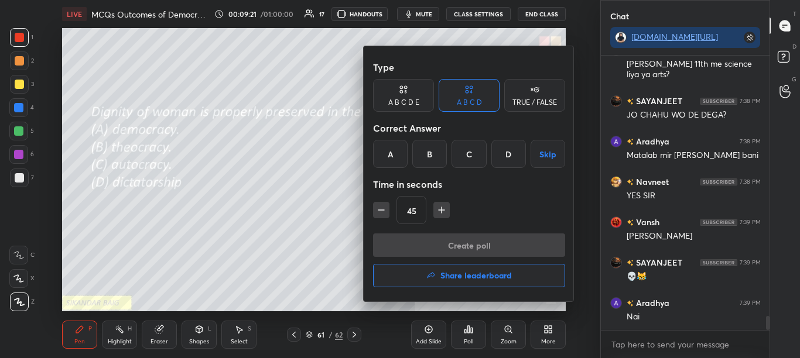
click at [473, 340] on div at bounding box center [400, 179] width 800 height 358
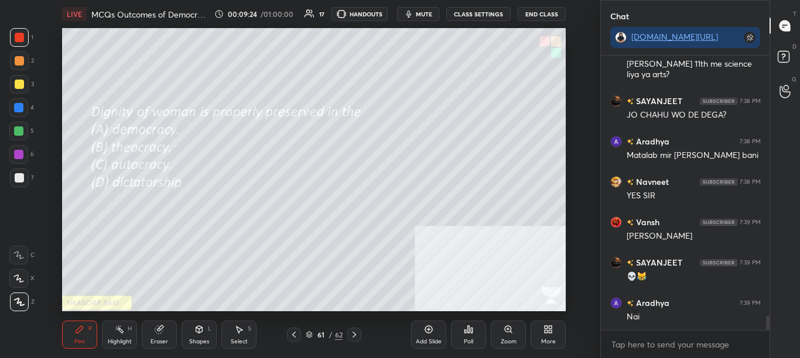
click at [469, 343] on div "Poll" at bounding box center [468, 342] width 9 height 6
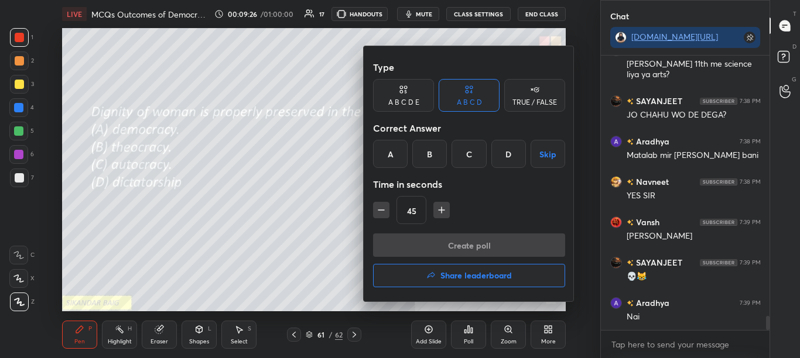
drag, startPoint x: 393, startPoint y: 152, endPoint x: 399, endPoint y: 182, distance: 31.0
click at [393, 153] on div "A" at bounding box center [390, 154] width 35 height 28
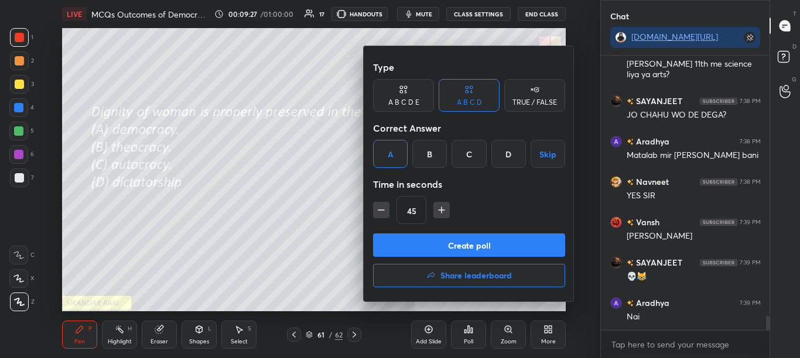
click at [412, 242] on button "Create poll" at bounding box center [469, 245] width 192 height 23
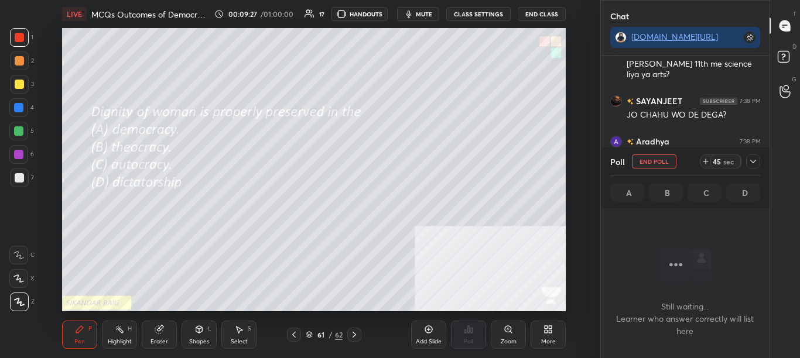
scroll to position [238, 165]
click at [748, 162] on div at bounding box center [753, 162] width 14 height 14
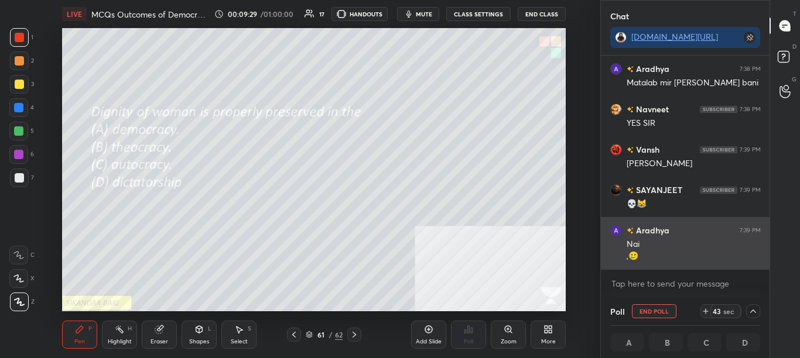
scroll to position [1, 4]
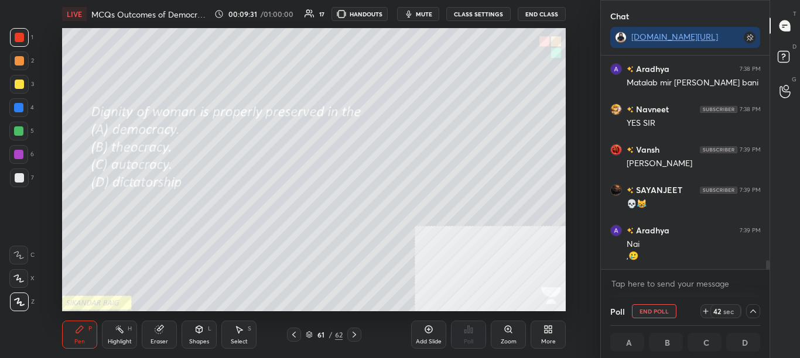
click at [767, 261] on div at bounding box center [768, 265] width 4 height 9
drag, startPoint x: 767, startPoint y: 261, endPoint x: 767, endPoint y: 268, distance: 7.0
click at [767, 268] on div at bounding box center [768, 265] width 4 height 9
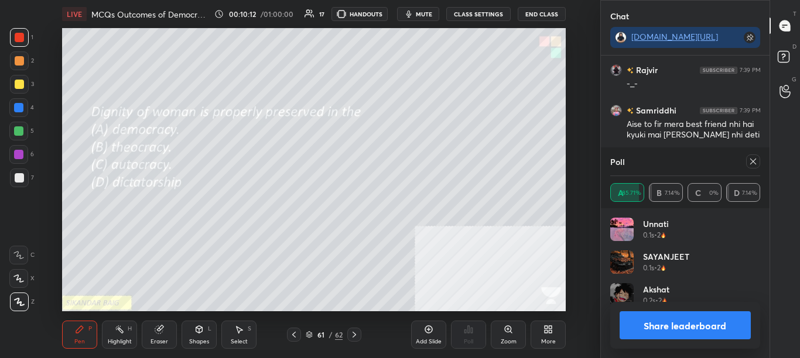
scroll to position [137, 146]
click at [719, 322] on button "Share leaderboard" at bounding box center [686, 326] width 132 height 28
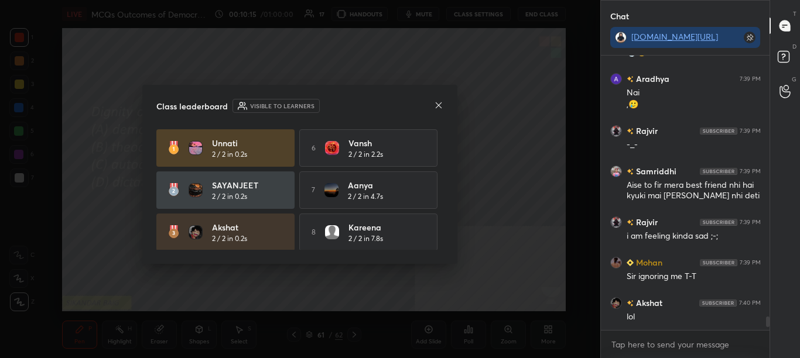
scroll to position [271, 165]
drag, startPoint x: 443, startPoint y: 173, endPoint x: 442, endPoint y: 188, distance: 14.7
click at [442, 188] on div "[PERSON_NAME] 2 / 2 in 0.2s 6 [PERSON_NAME] 2 / 2 in 2.2s SAYANJEET 2 / 2 in 0.…" at bounding box center [299, 189] width 287 height 121
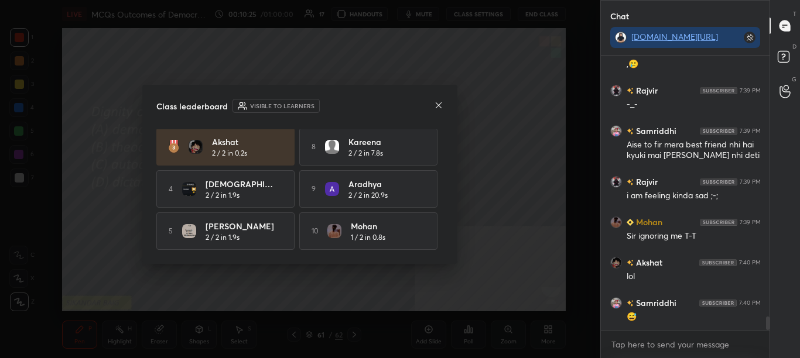
scroll to position [89, 0]
click at [440, 102] on icon at bounding box center [438, 105] width 9 height 9
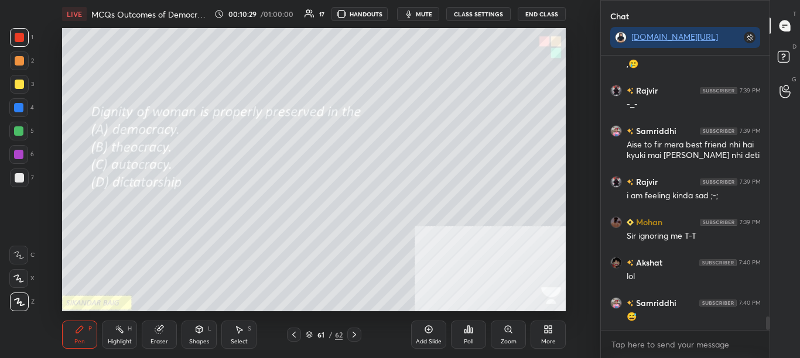
click at [352, 337] on icon at bounding box center [354, 334] width 9 height 9
click at [291, 334] on icon at bounding box center [293, 334] width 9 height 9
click at [293, 334] on icon at bounding box center [294, 335] width 4 height 6
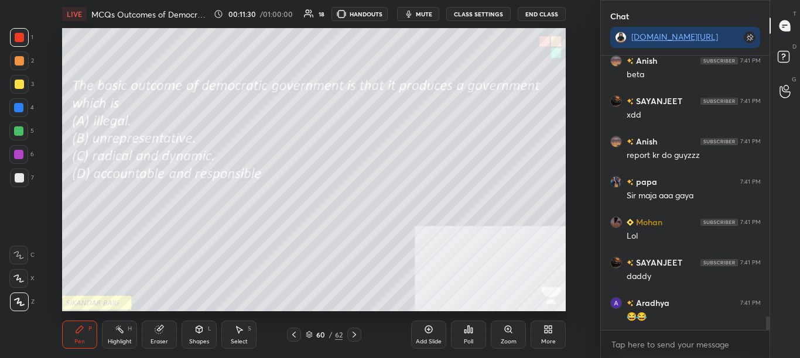
scroll to position [5425, 0]
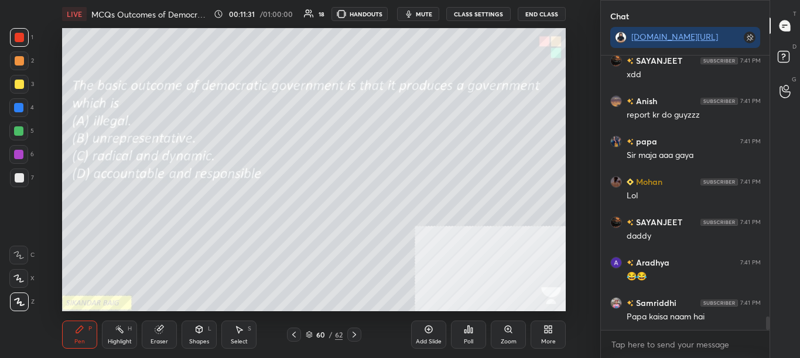
click at [481, 334] on div "Poll" at bounding box center [468, 335] width 35 height 28
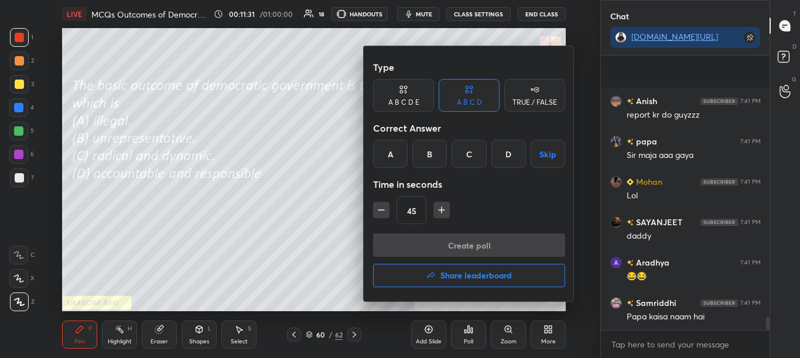
scroll to position [5506, 0]
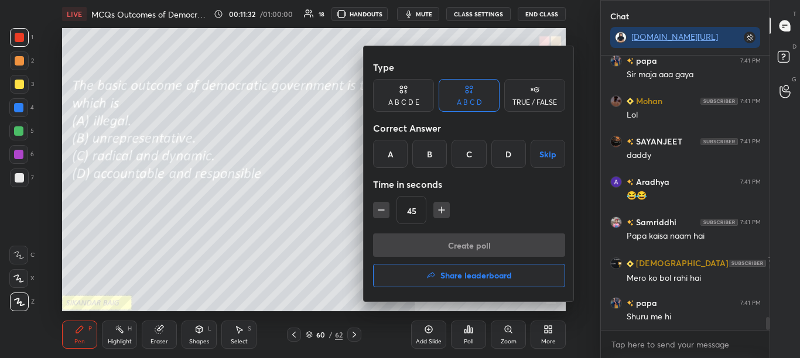
click at [511, 156] on div "D" at bounding box center [508, 154] width 35 height 28
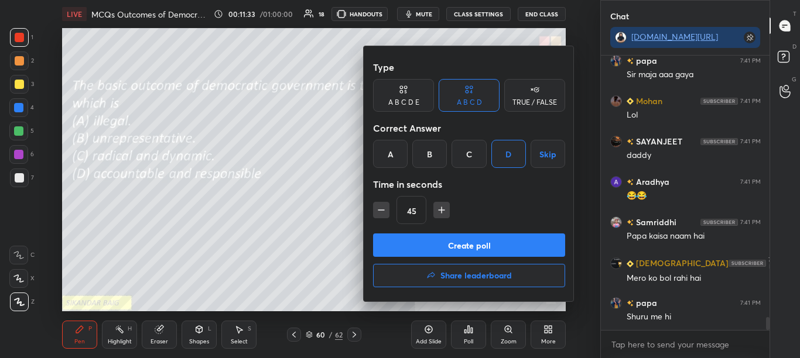
click at [477, 253] on button "Create poll" at bounding box center [469, 245] width 192 height 23
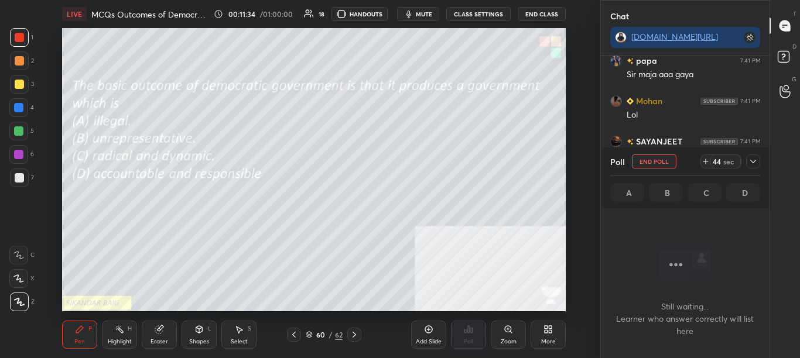
scroll to position [5607, 0]
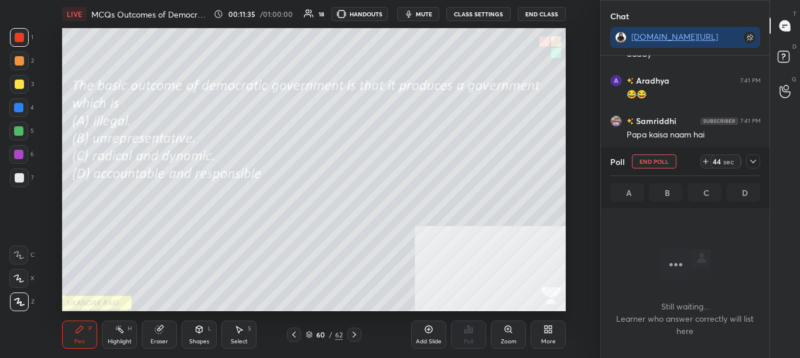
click at [752, 162] on icon at bounding box center [752, 161] width 9 height 9
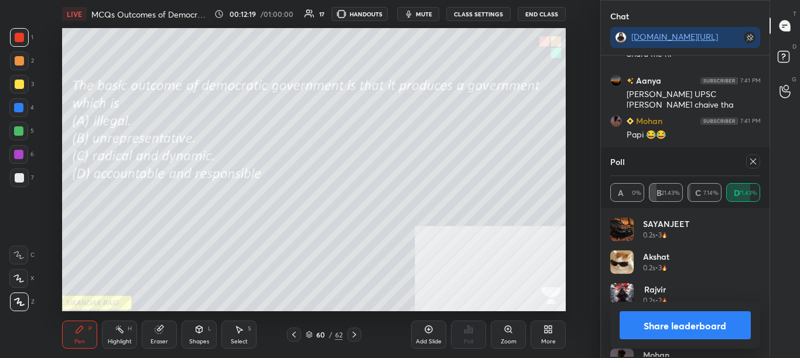
scroll to position [137, 146]
click at [754, 154] on div "Poll" at bounding box center [685, 162] width 151 height 28
click at [753, 163] on icon at bounding box center [752, 161] width 9 height 9
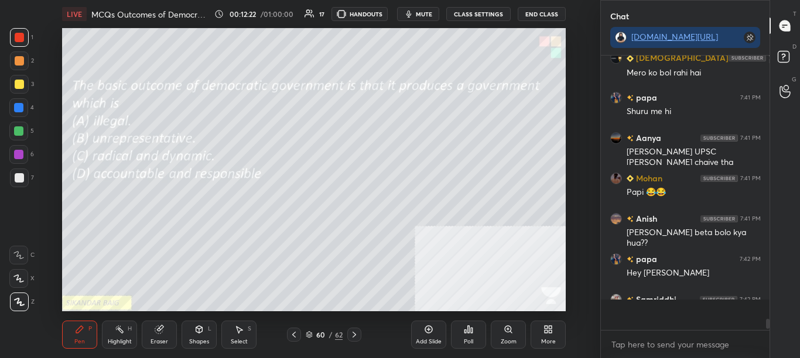
scroll to position [271, 165]
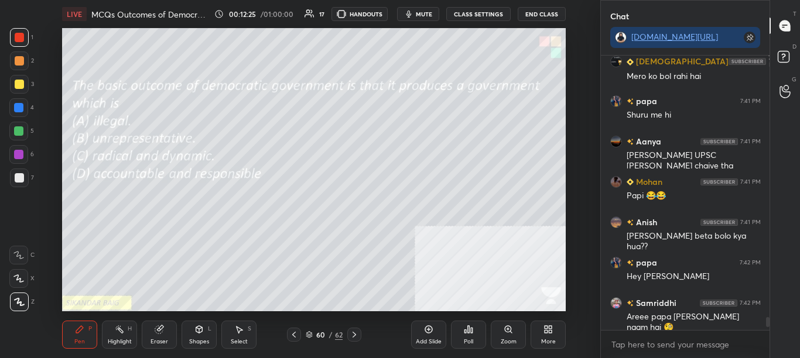
click at [296, 338] on icon at bounding box center [293, 334] width 9 height 9
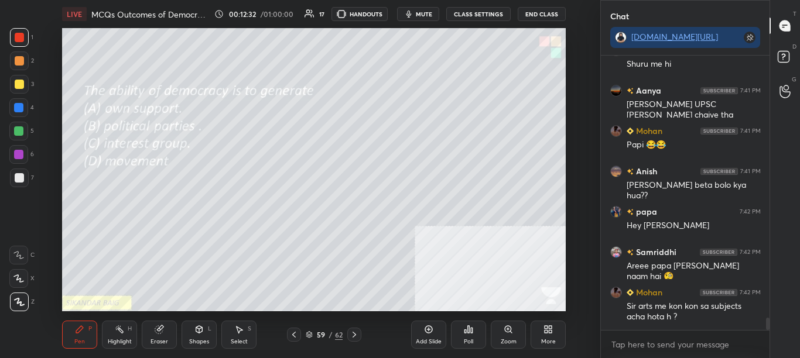
scroll to position [5799, 0]
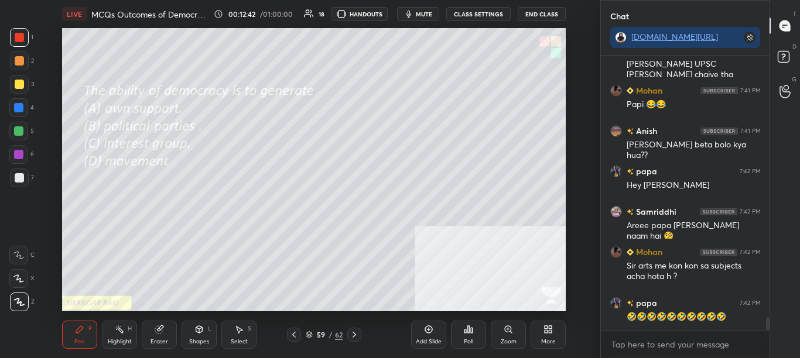
click at [467, 341] on div "Poll" at bounding box center [468, 342] width 9 height 6
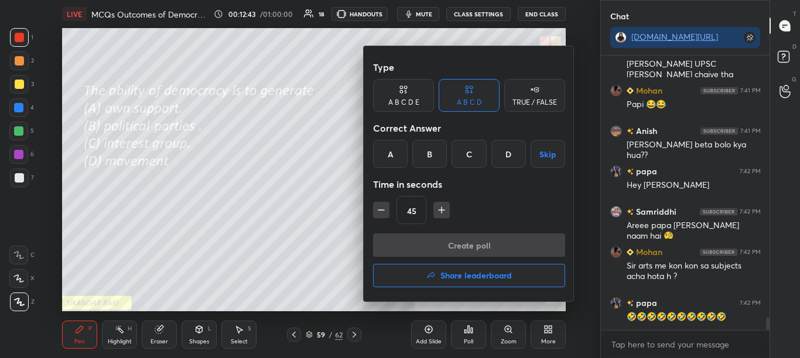
drag, startPoint x: 388, startPoint y: 157, endPoint x: 409, endPoint y: 210, distance: 57.5
click at [388, 157] on div "A" at bounding box center [390, 154] width 35 height 28
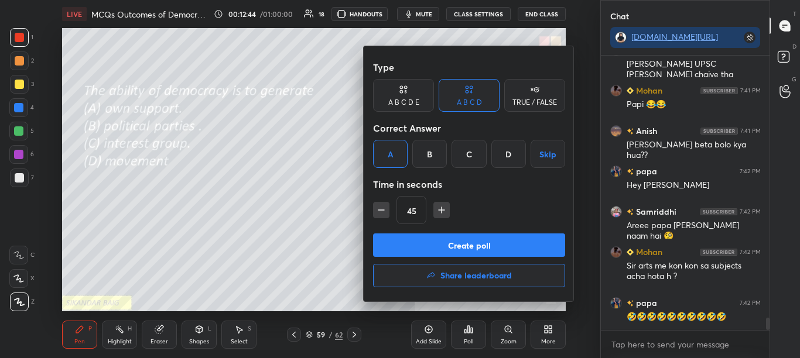
click at [422, 247] on button "Create poll" at bounding box center [469, 245] width 192 height 23
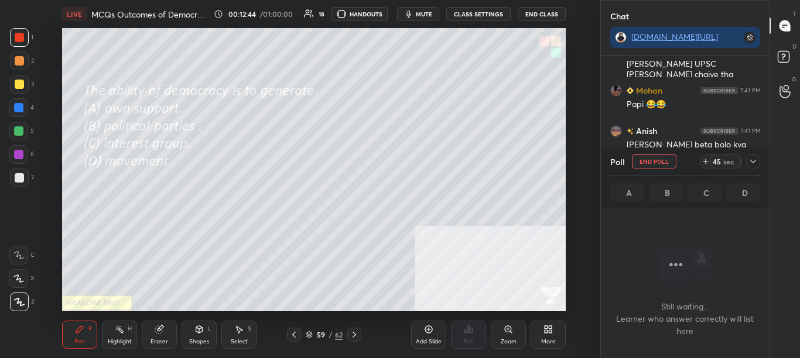
scroll to position [238, 165]
click at [749, 162] on icon at bounding box center [752, 161] width 9 height 9
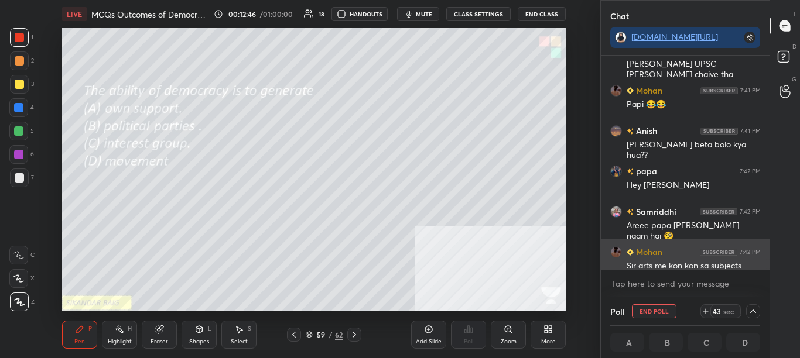
scroll to position [1, 4]
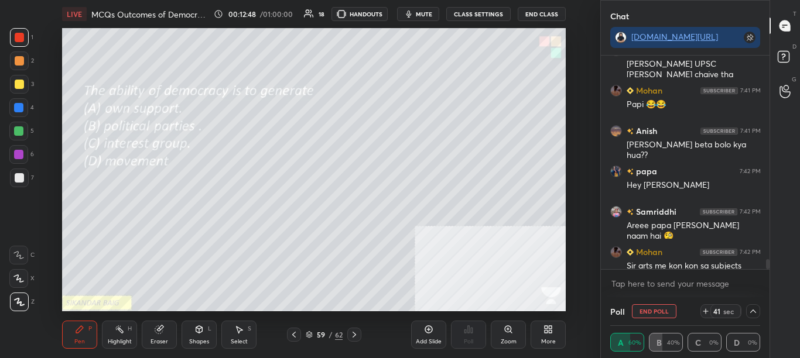
drag, startPoint x: 768, startPoint y: 265, endPoint x: 768, endPoint y: 271, distance: 6.4
click at [768, 271] on div "papa 7:41 PM Shuru me hi [PERSON_NAME] 7:41 PM [PERSON_NAME] UPSC [PERSON_NAME]…" at bounding box center [685, 177] width 169 height 242
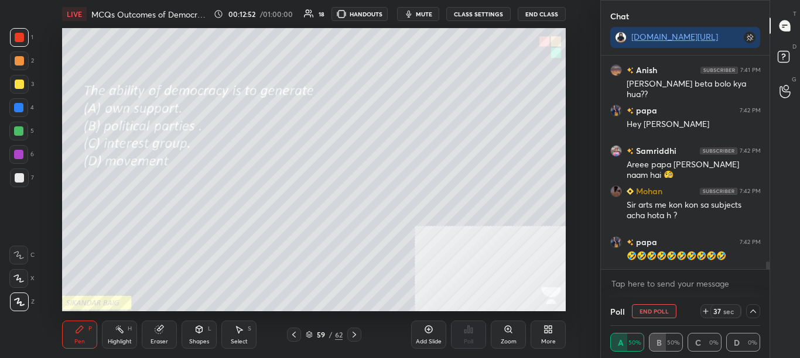
scroll to position [5901, 0]
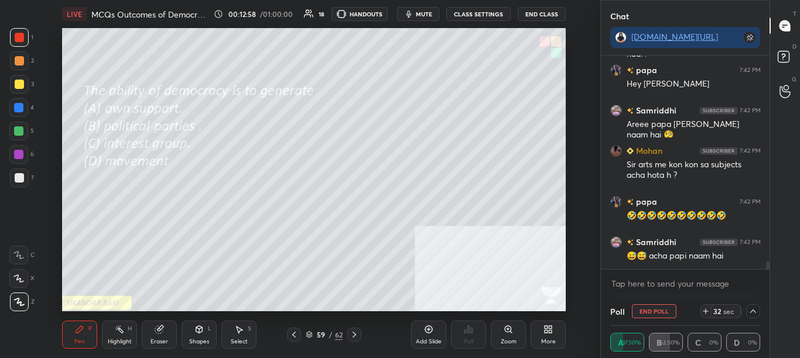
click at [421, 11] on span "mute" at bounding box center [424, 14] width 16 height 8
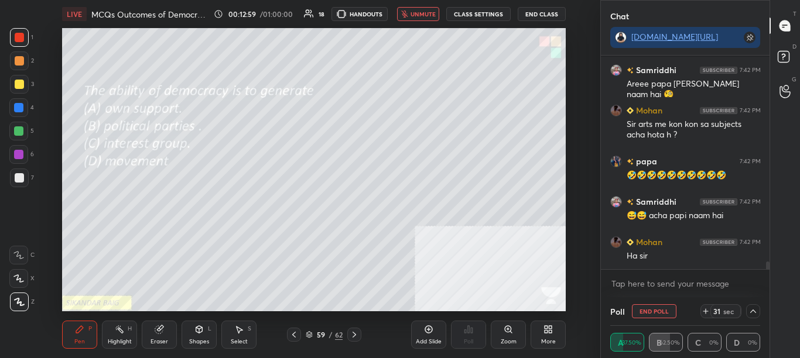
scroll to position [5992, 0]
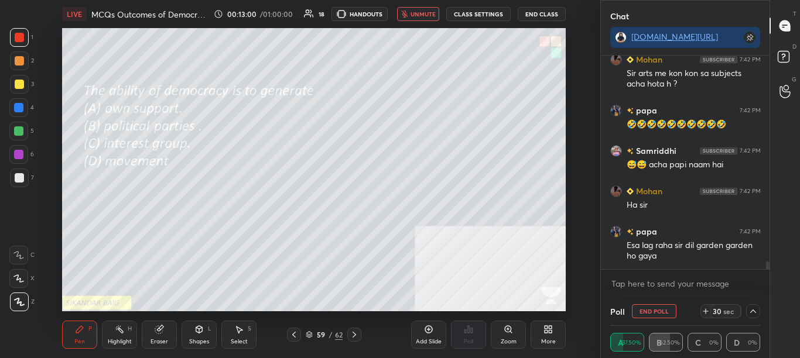
click at [421, 13] on span "unmute" at bounding box center [423, 14] width 25 height 8
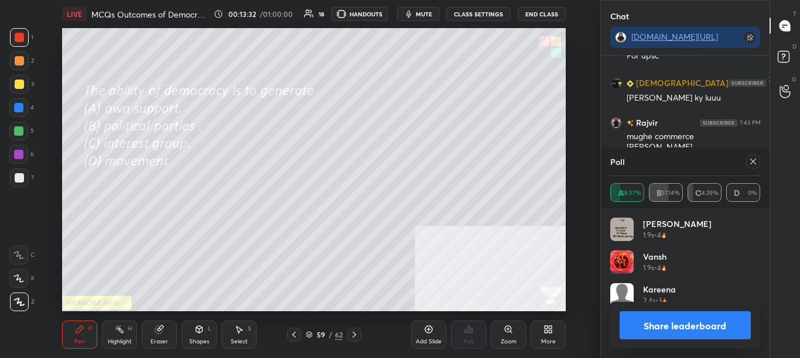
scroll to position [5962, 0]
click at [688, 324] on button "Share leaderboard" at bounding box center [686, 326] width 132 height 28
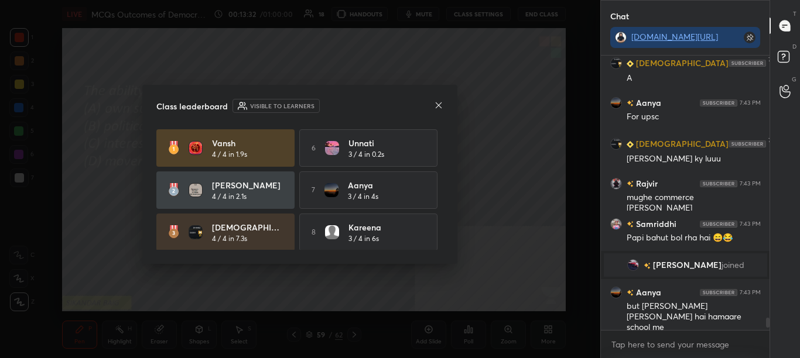
scroll to position [4, 4]
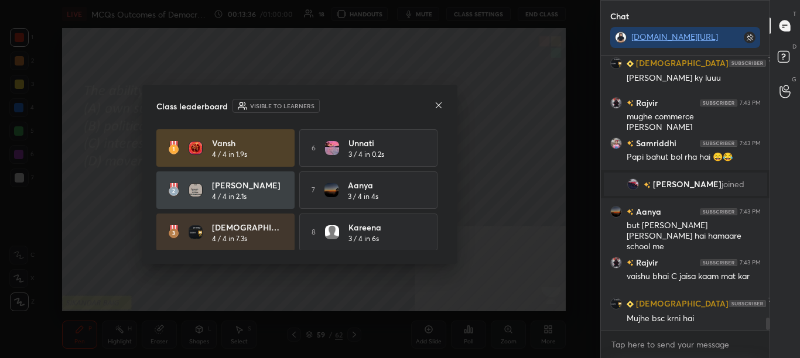
click at [438, 101] on icon at bounding box center [438, 105] width 9 height 9
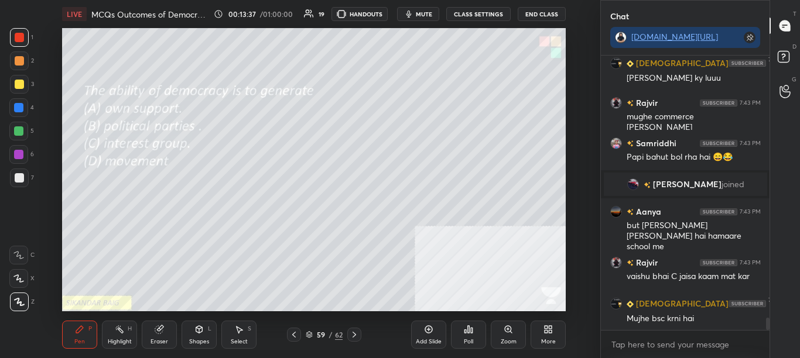
click at [353, 334] on icon at bounding box center [354, 334] width 9 height 9
click at [294, 335] on icon at bounding box center [293, 334] width 9 height 9
click at [292, 337] on icon at bounding box center [293, 334] width 9 height 9
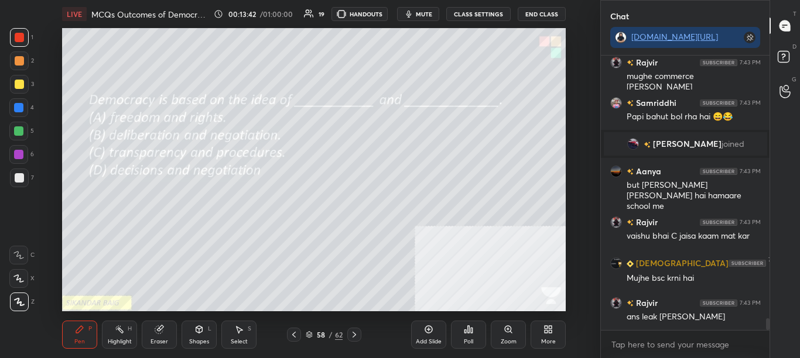
click at [467, 329] on icon at bounding box center [468, 329] width 9 height 9
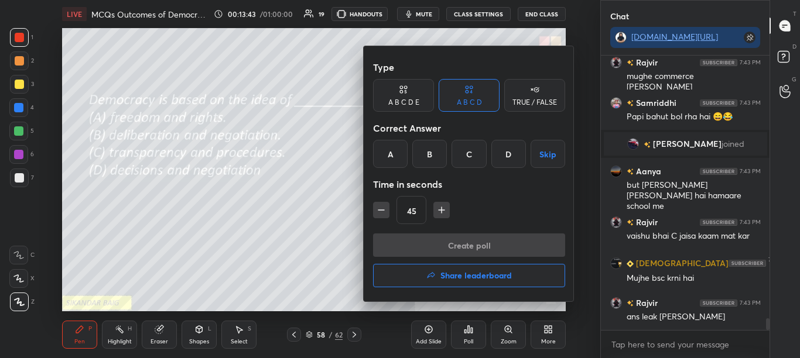
click at [468, 324] on div at bounding box center [400, 179] width 800 height 358
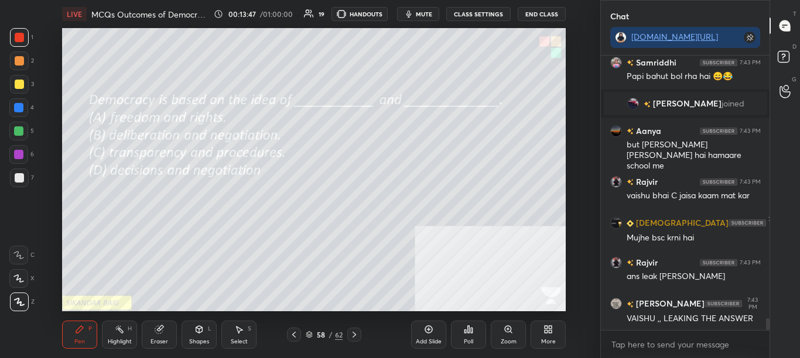
click at [474, 339] on div "Poll" at bounding box center [468, 335] width 35 height 28
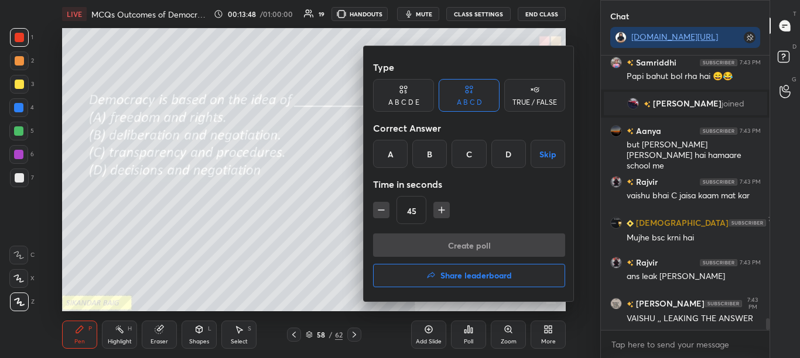
click at [427, 158] on div "B" at bounding box center [429, 154] width 35 height 28
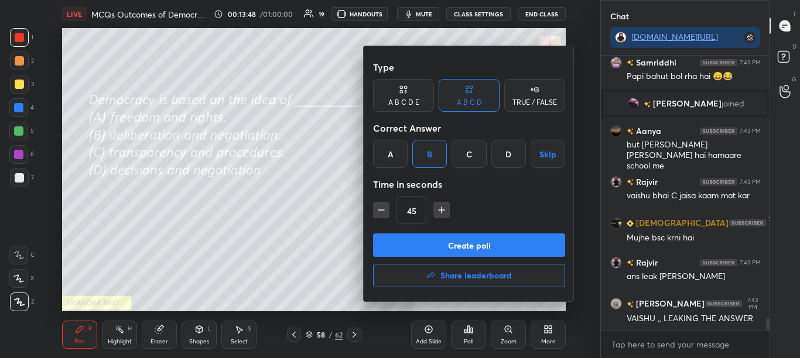
click at [445, 244] on button "Create poll" at bounding box center [469, 245] width 192 height 23
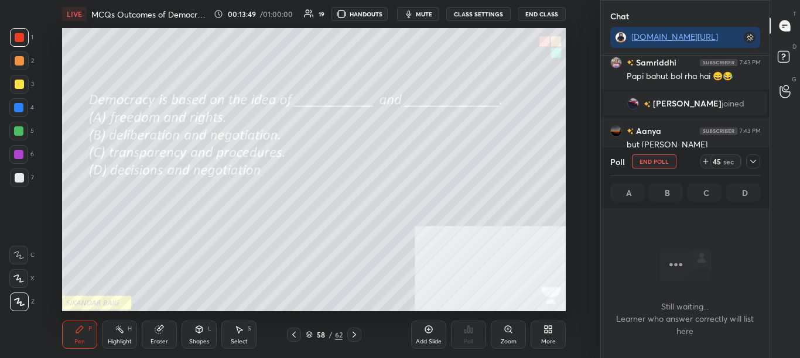
scroll to position [210, 165]
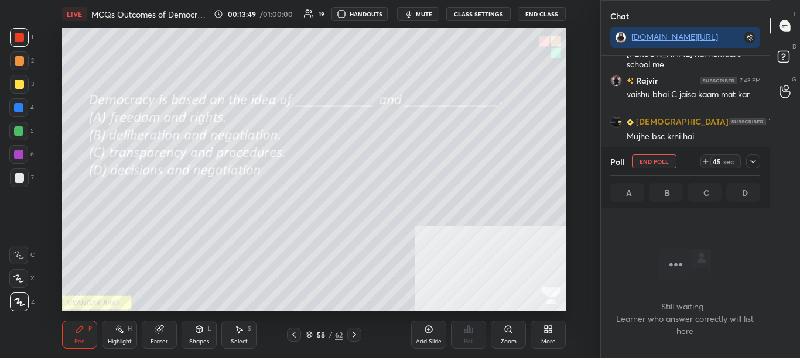
click at [750, 163] on icon at bounding box center [752, 161] width 9 height 9
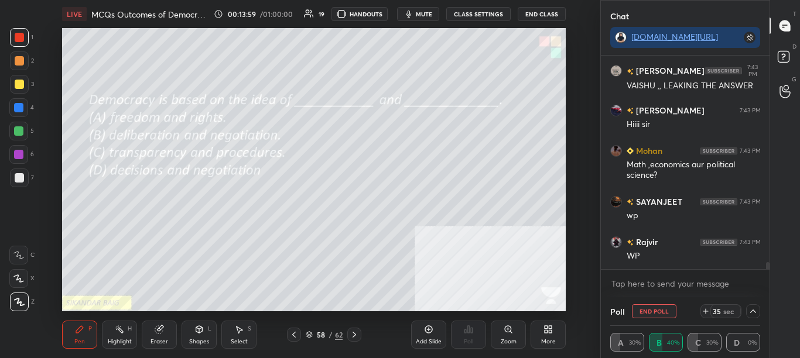
click at [754, 314] on icon at bounding box center [752, 311] width 9 height 9
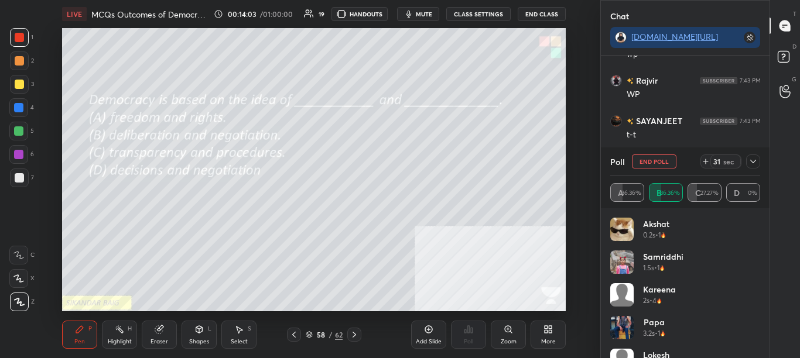
click at [754, 346] on div "papa 3.2s • 1" at bounding box center [685, 332] width 151 height 33
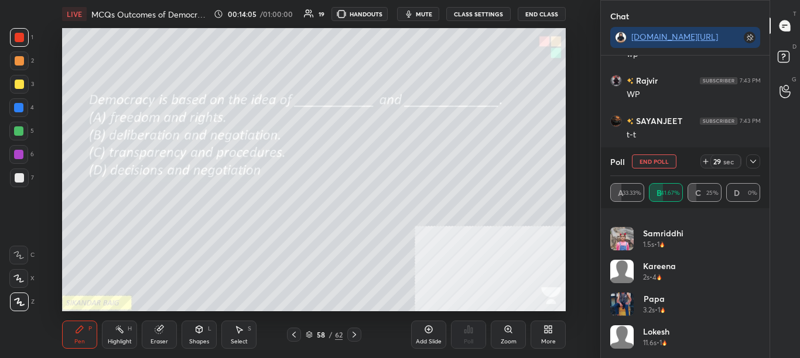
click at [757, 220] on div "[PERSON_NAME] 0.2s • 1" at bounding box center [685, 210] width 151 height 33
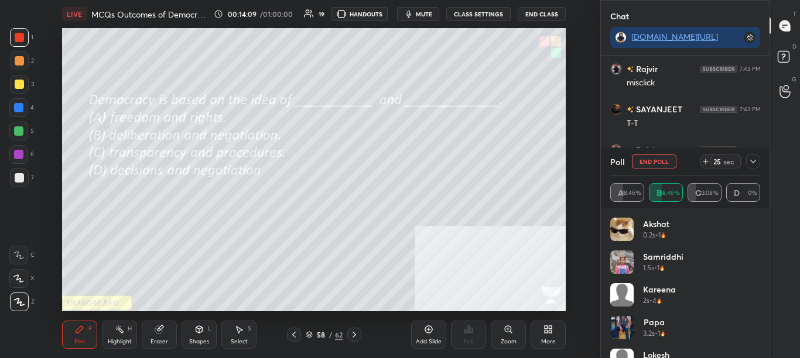
click at [758, 166] on div at bounding box center [753, 162] width 14 height 14
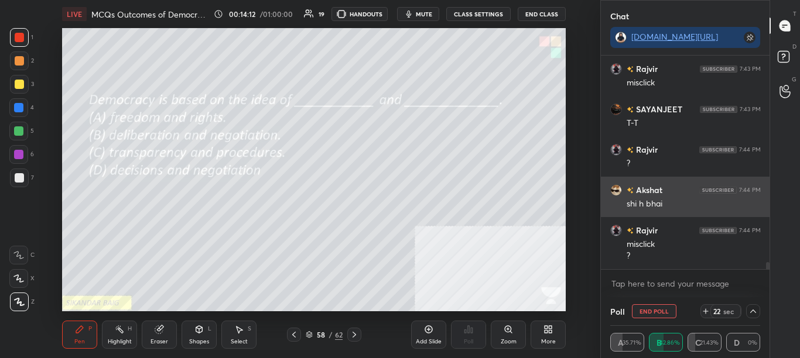
click at [649, 191] on h6 "Akshat" at bounding box center [648, 190] width 29 height 12
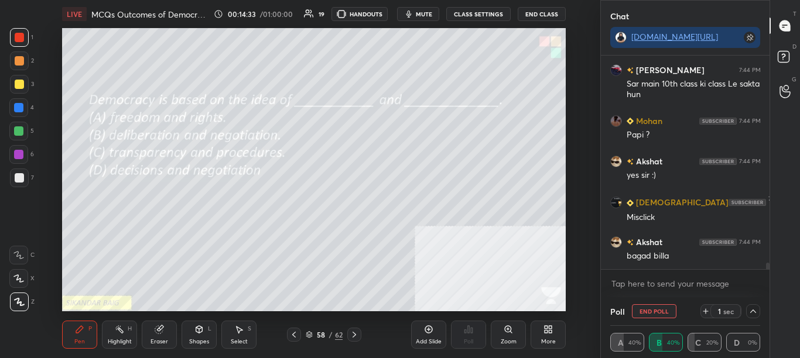
scroll to position [6895, 0]
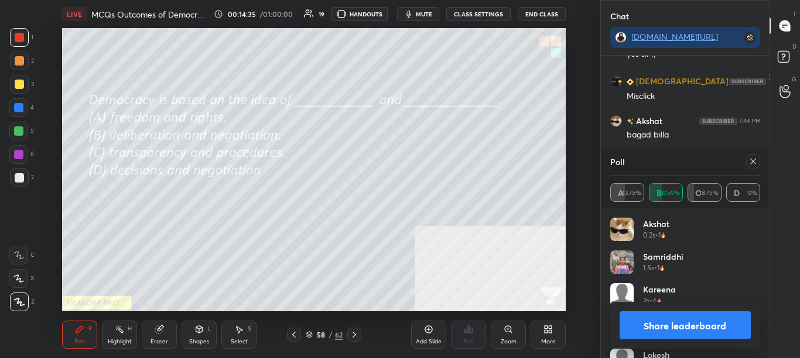
click at [665, 326] on button "Share leaderboard" at bounding box center [686, 326] width 132 height 28
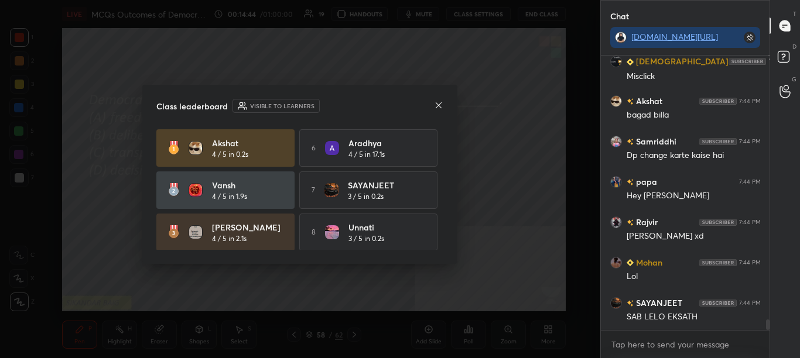
click at [452, 223] on div "Class leaderboard Visible to learners [PERSON_NAME] 4 / 5 in 0.2s 6 [PERSON_NAM…" at bounding box center [299, 174] width 315 height 179
click at [447, 224] on div "Class leaderboard Visible to learners [PERSON_NAME] 4 / 5 in 0.2s 6 [PERSON_NAM…" at bounding box center [299, 174] width 315 height 179
click at [445, 225] on div "Class leaderboard Visible to learners [PERSON_NAME] 4 / 5 in 0.2s 6 [PERSON_NAM…" at bounding box center [299, 174] width 315 height 179
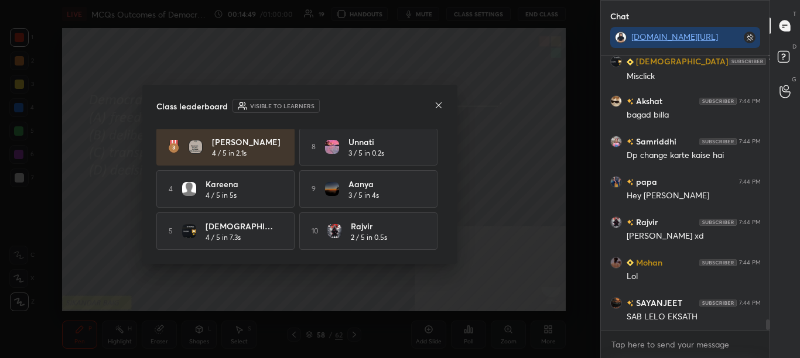
click at [440, 102] on icon at bounding box center [438, 105] width 9 height 9
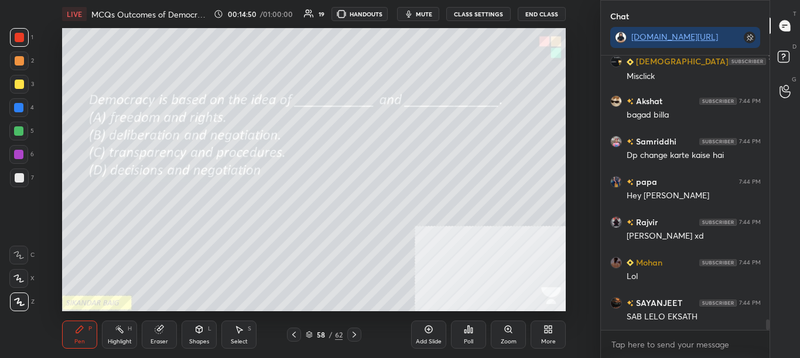
click at [298, 336] on div at bounding box center [294, 335] width 14 height 14
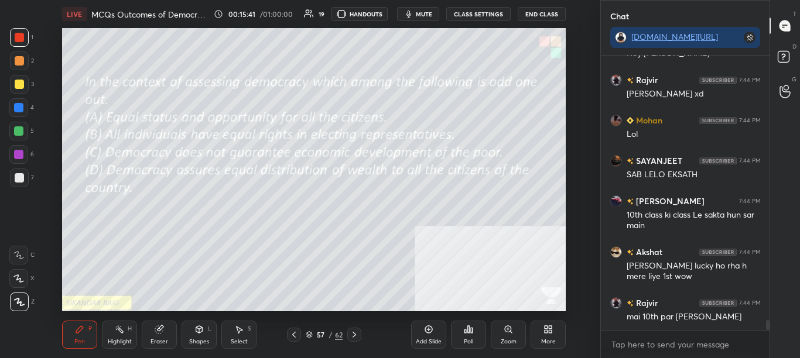
click at [295, 335] on icon at bounding box center [293, 334] width 9 height 9
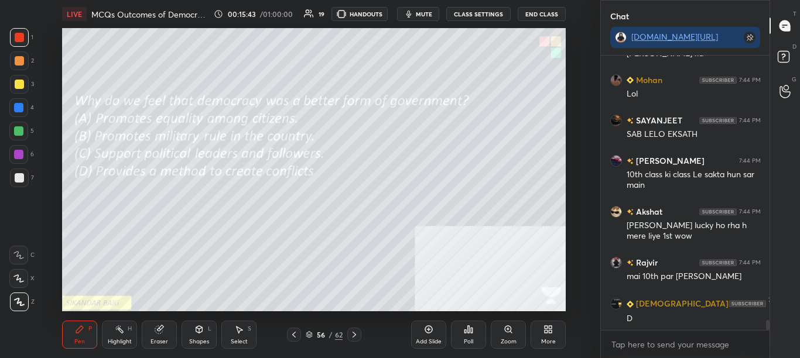
scroll to position [7219, 0]
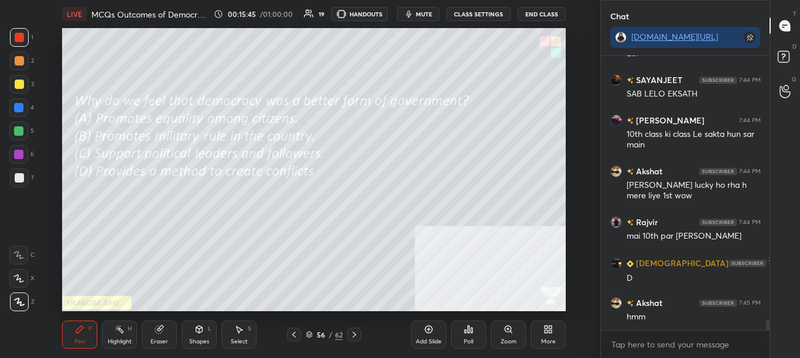
click at [351, 334] on icon at bounding box center [354, 334] width 9 height 9
click at [293, 337] on icon at bounding box center [293, 334] width 9 height 9
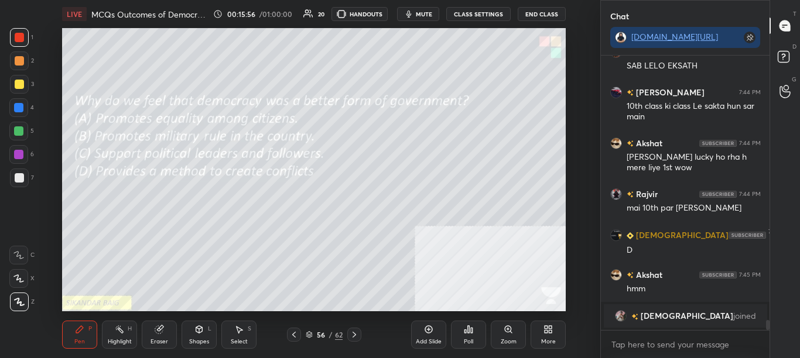
click at [467, 336] on div "Poll" at bounding box center [468, 335] width 35 height 28
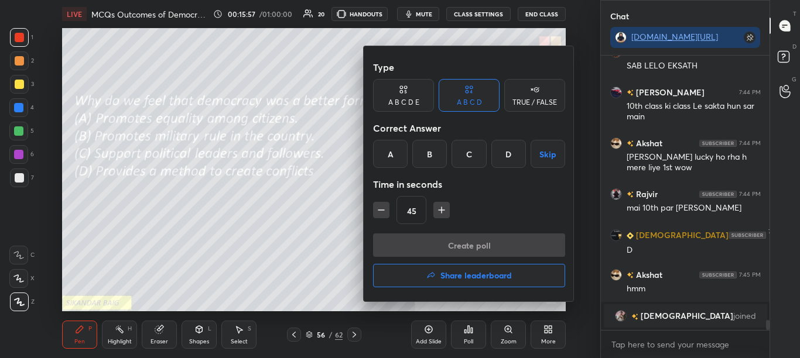
click at [391, 152] on div "A" at bounding box center [390, 154] width 35 height 28
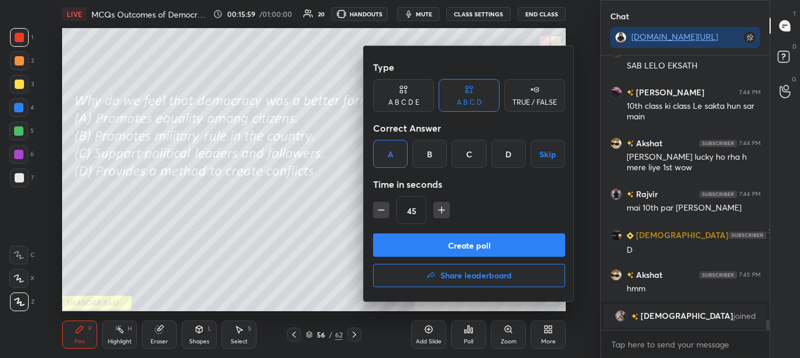
click at [411, 238] on button "Create poll" at bounding box center [469, 245] width 192 height 23
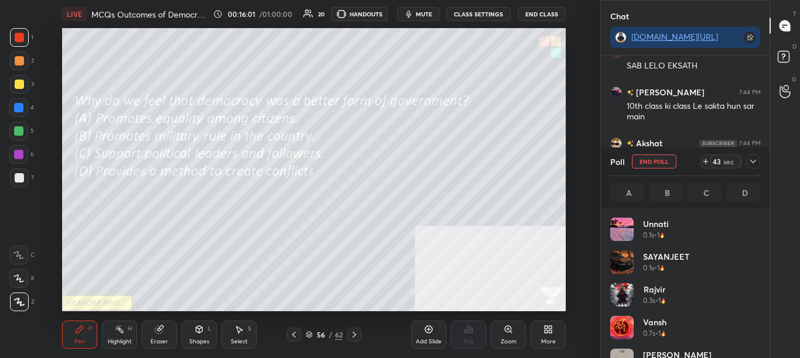
scroll to position [4, 4]
click at [754, 159] on icon at bounding box center [752, 161] width 9 height 9
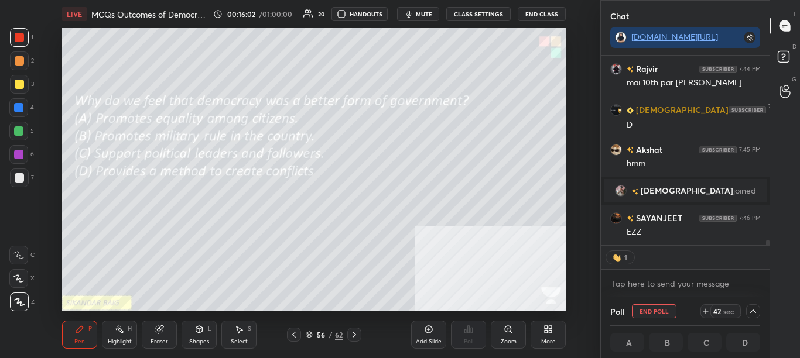
scroll to position [1, 4]
click at [769, 241] on div at bounding box center [768, 244] width 4 height 9
click at [733, 192] on span "joined" at bounding box center [744, 190] width 23 height 9
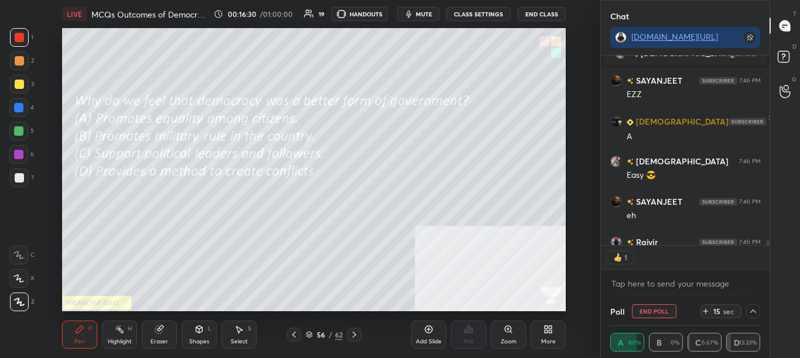
scroll to position [7091, 0]
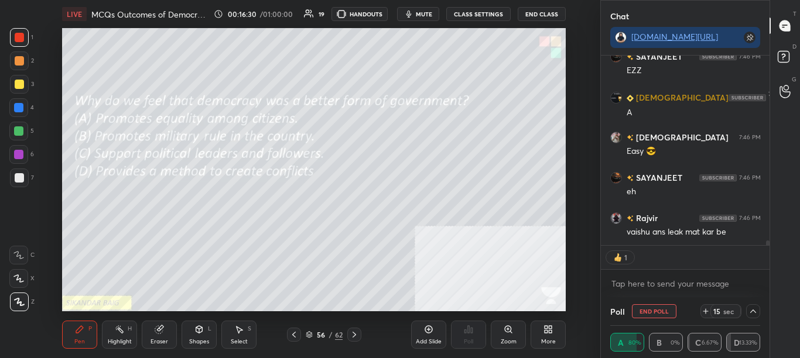
drag, startPoint x: 768, startPoint y: 244, endPoint x: 768, endPoint y: 254, distance: 10.0
click at [768, 254] on div "[PERSON_NAME] joined SAYANJEET 7:46 PM EZZ [DEMOGRAPHIC_DATA] 7:46 PM A [DEMOGR…" at bounding box center [685, 177] width 169 height 242
click at [755, 313] on icon at bounding box center [752, 311] width 9 height 9
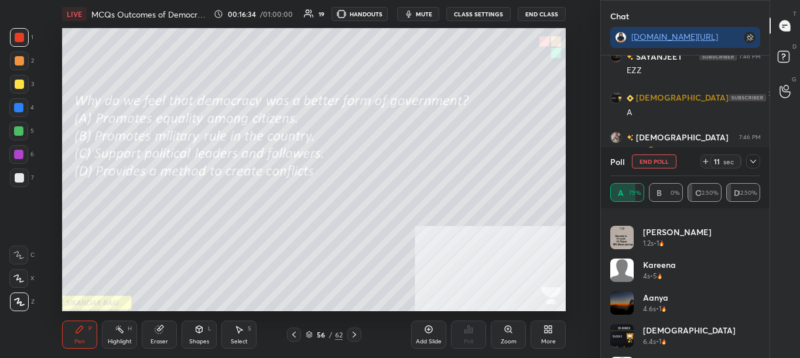
scroll to position [7103, 0]
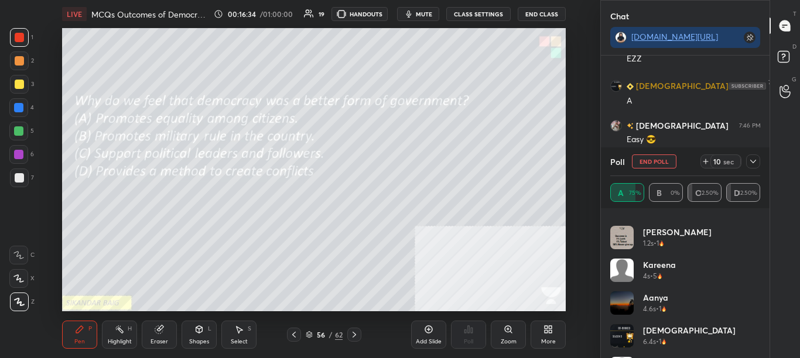
click at [763, 240] on div "[PERSON_NAME] 0.3s • 1 [PERSON_NAME] 0.7s • 1 [PERSON_NAME] 1.2s • 1 Kareena 4s…" at bounding box center [685, 283] width 169 height 150
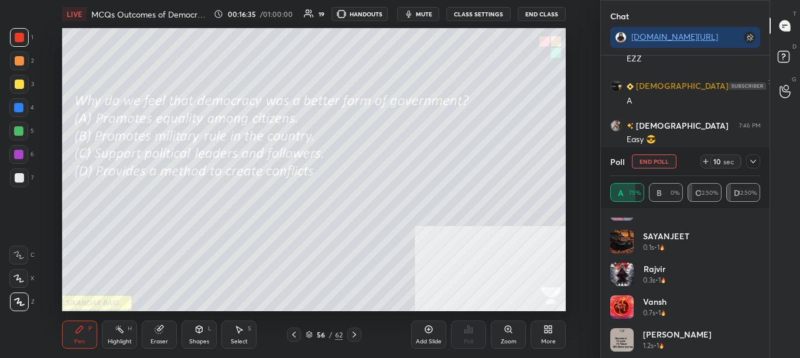
scroll to position [0, 0]
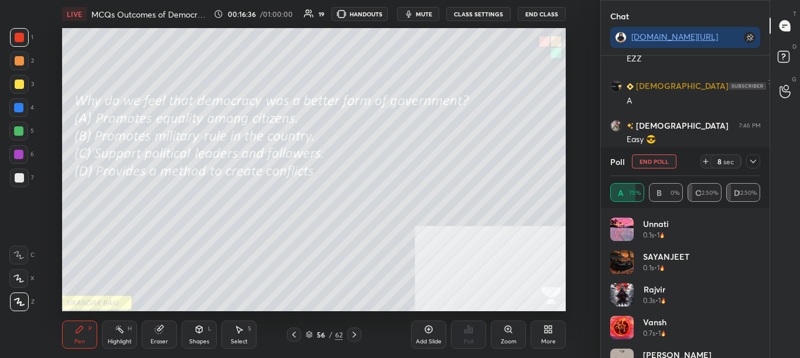
click at [749, 154] on div "Poll End Poll 8 sec" at bounding box center [685, 162] width 151 height 28
click at [743, 161] on div "7 sec" at bounding box center [730, 162] width 60 height 14
click at [752, 162] on icon at bounding box center [753, 162] width 6 height 4
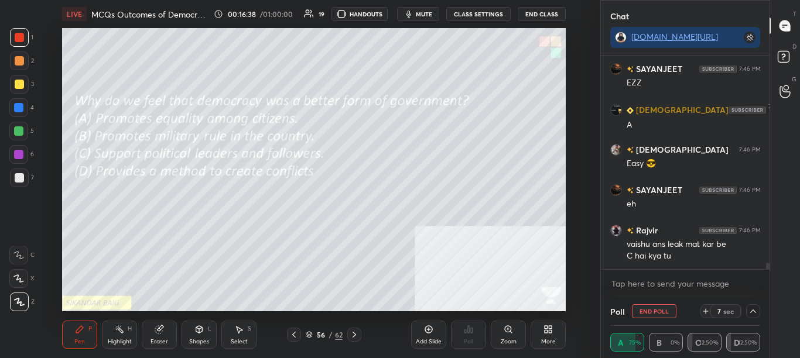
scroll to position [4, 4]
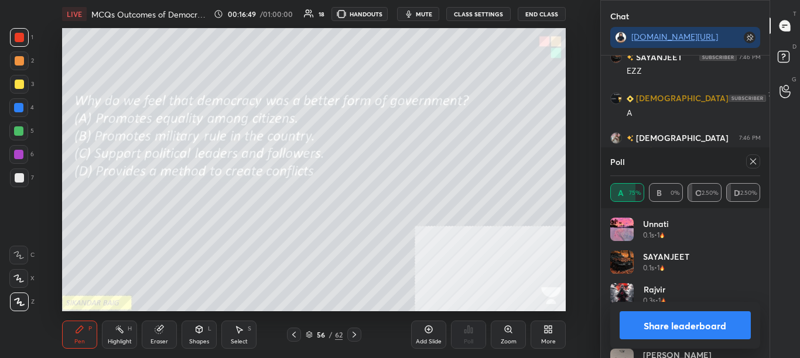
click at [753, 166] on icon at bounding box center [752, 161] width 9 height 9
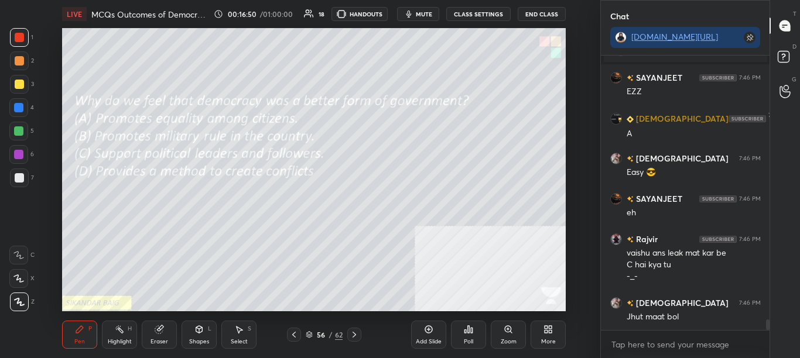
click at [299, 336] on div at bounding box center [294, 335] width 14 height 14
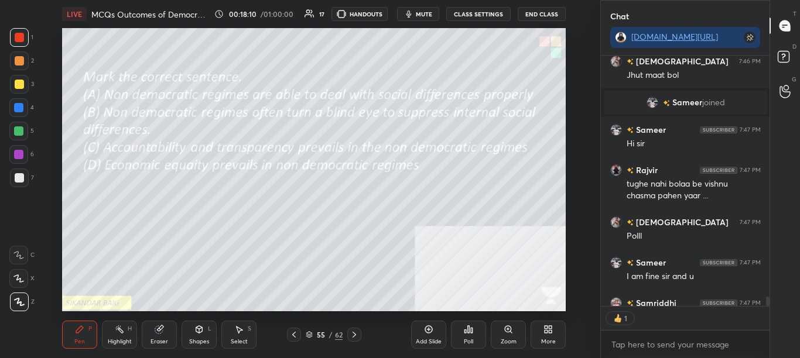
scroll to position [247, 165]
click at [467, 341] on div "Poll" at bounding box center [468, 342] width 9 height 6
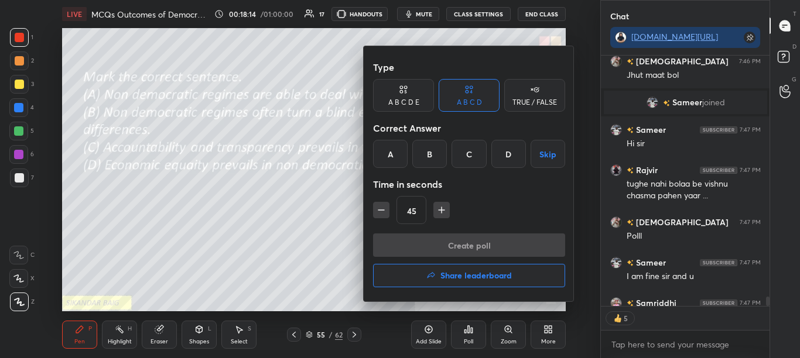
drag, startPoint x: 423, startPoint y: 155, endPoint x: 429, endPoint y: 205, distance: 50.2
click at [423, 156] on div "B" at bounding box center [429, 154] width 35 height 28
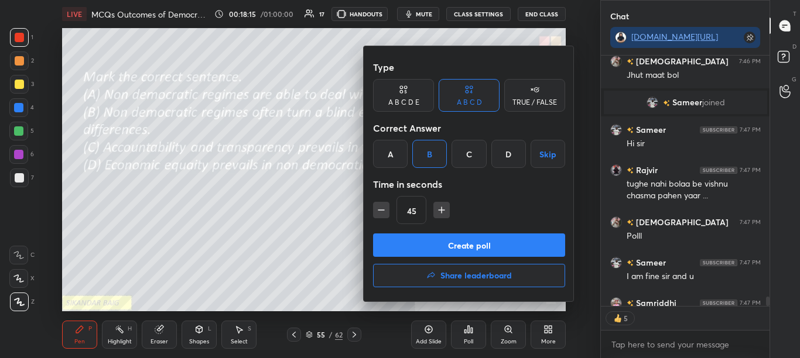
click at [429, 247] on button "Create poll" at bounding box center [469, 245] width 192 height 23
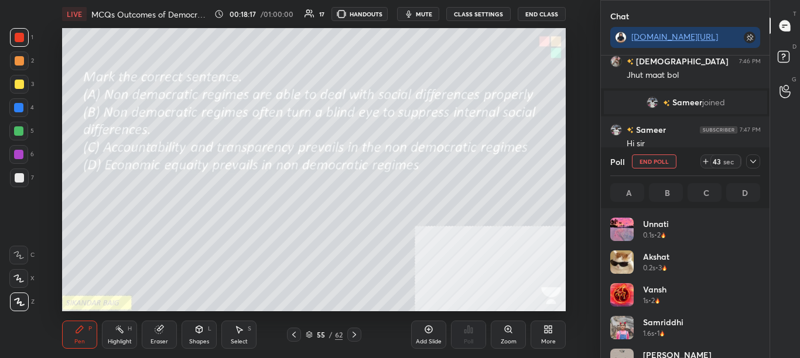
scroll to position [4, 4]
click at [755, 160] on icon at bounding box center [752, 161] width 9 height 9
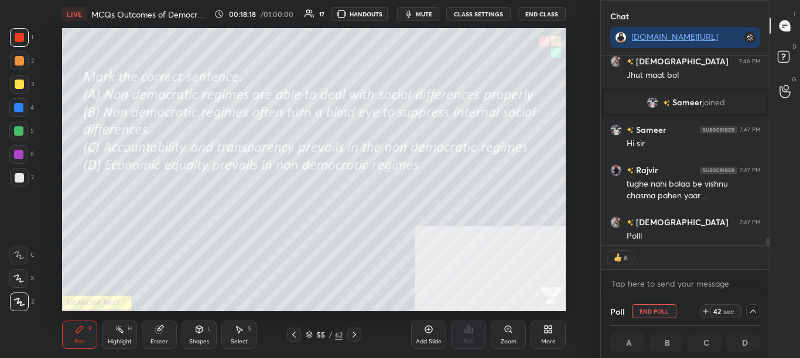
scroll to position [1, 4]
click at [770, 242] on div "T Messages (T) D Doubts (D) G Raise Hand (G)" at bounding box center [785, 179] width 30 height 358
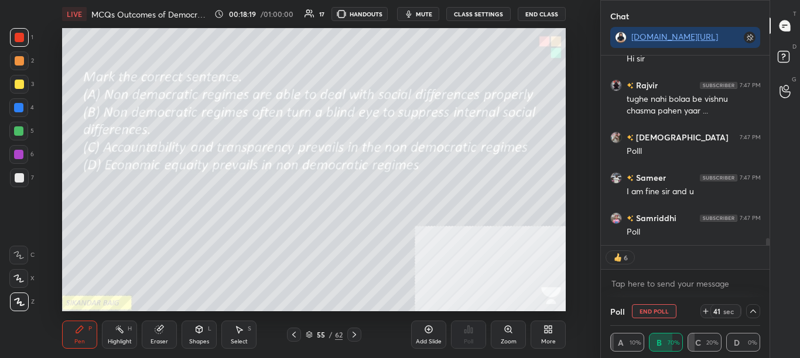
drag, startPoint x: 767, startPoint y: 240, endPoint x: 769, endPoint y: 249, distance: 9.0
click at [769, 247] on div "[PERSON_NAME] 7:46 PM vaishu ans leak mat kar be C hai kya tu -_- [DEMOGRAPHIC_…" at bounding box center [685, 177] width 169 height 242
click at [753, 306] on div at bounding box center [753, 312] width 14 height 14
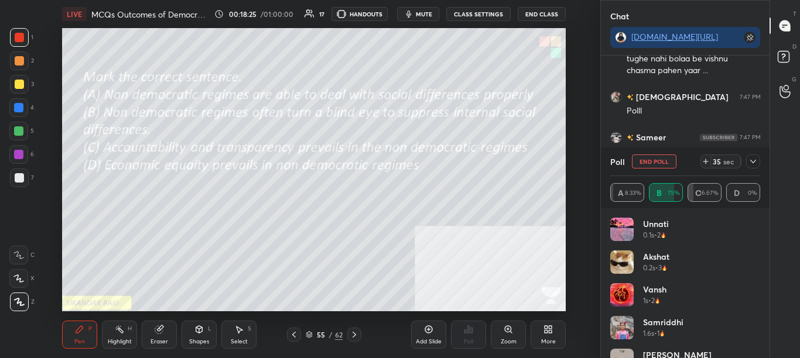
scroll to position [7369, 0]
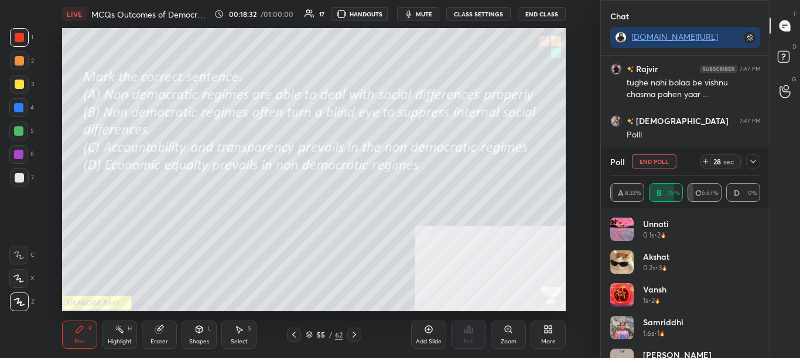
click at [756, 165] on icon at bounding box center [752, 161] width 9 height 9
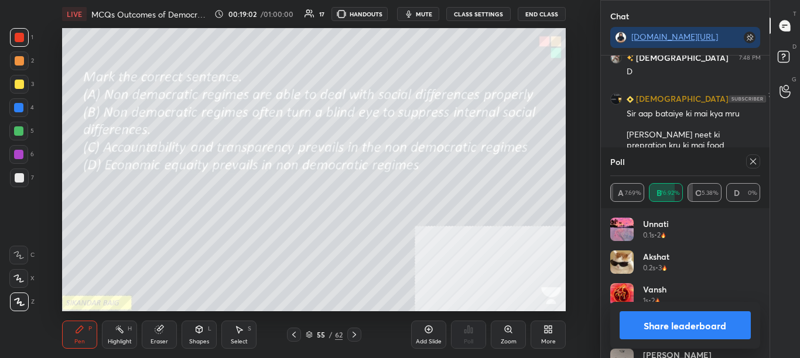
scroll to position [7635, 0]
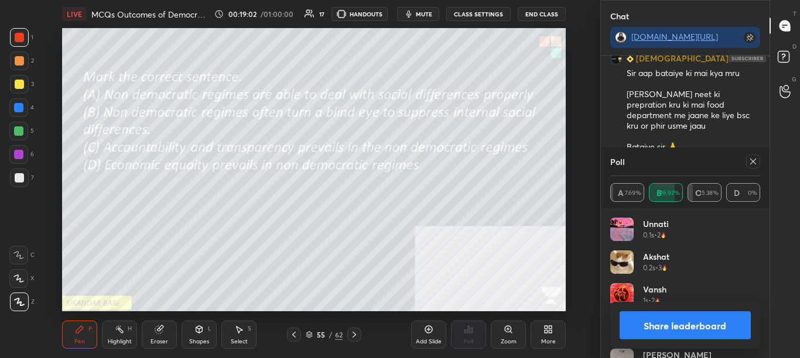
click at [750, 161] on icon at bounding box center [752, 161] width 9 height 9
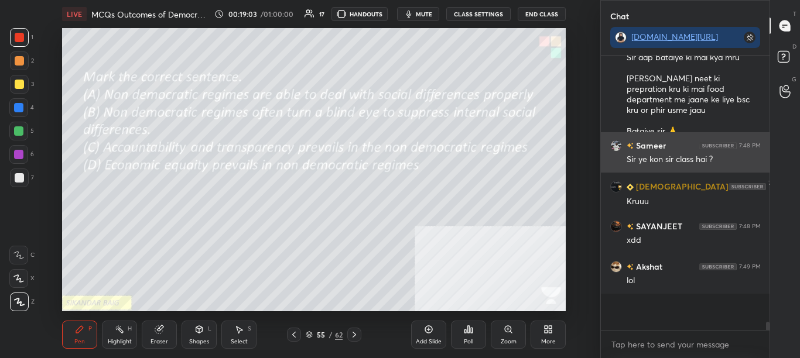
scroll to position [271, 165]
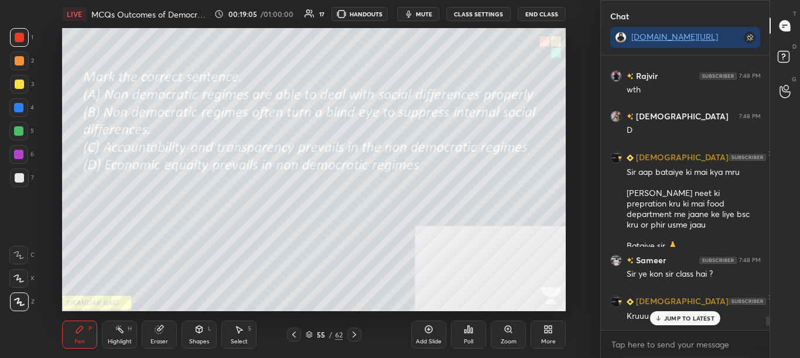
click at [767, 322] on div at bounding box center [768, 321] width 4 height 9
click at [289, 339] on icon at bounding box center [293, 334] width 9 height 9
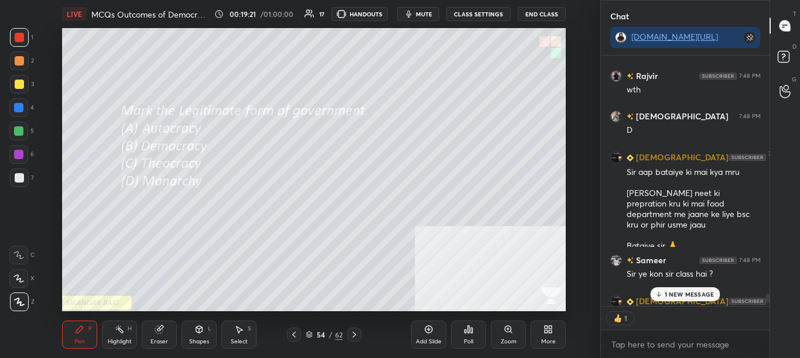
scroll to position [247, 165]
click at [703, 293] on p "1 NEW MESSAGE" at bounding box center [690, 294] width 50 height 7
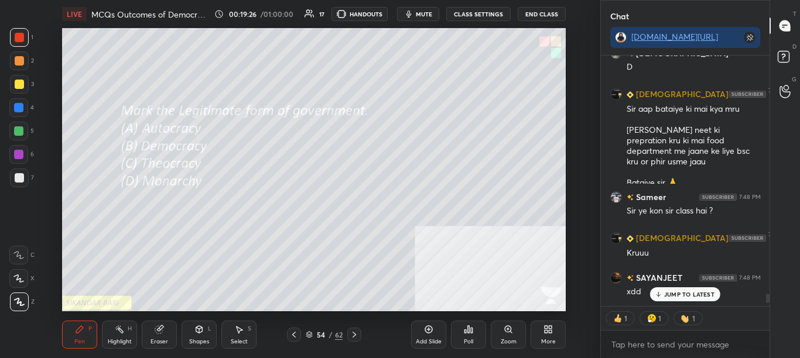
scroll to position [7543, 0]
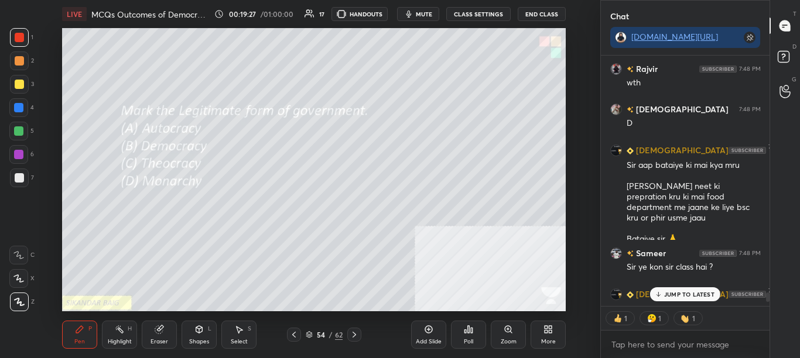
click at [767, 297] on div at bounding box center [768, 297] width 4 height 9
click at [698, 297] on p "JUMP TO LATEST" at bounding box center [689, 294] width 50 height 7
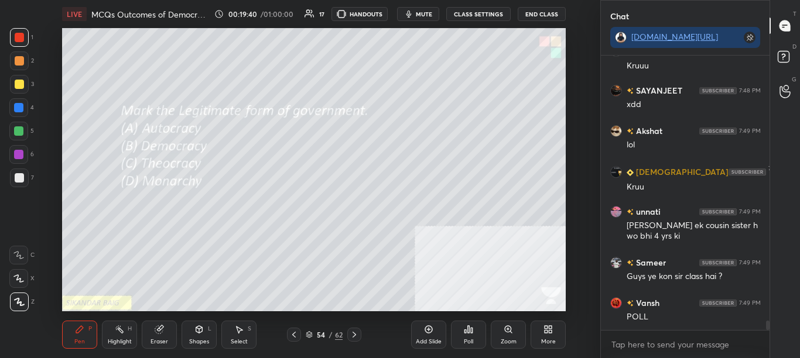
scroll to position [271, 165]
click at [469, 333] on icon at bounding box center [469, 329] width 2 height 7
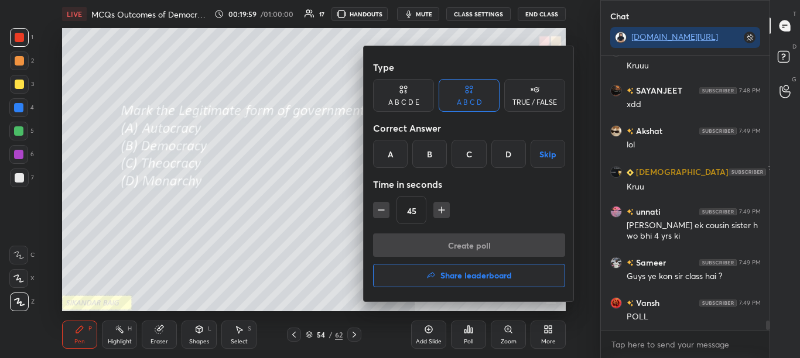
click at [430, 158] on div "B" at bounding box center [429, 154] width 35 height 28
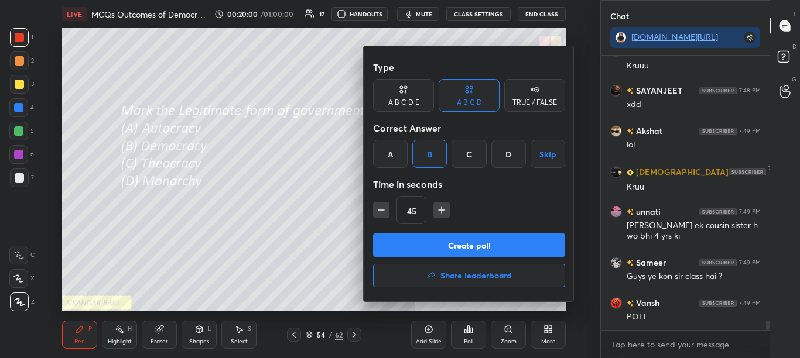
scroll to position [7827, 0]
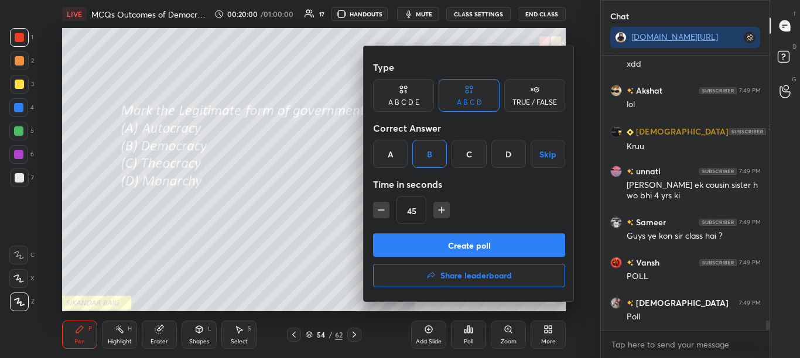
click at [442, 245] on button "Create poll" at bounding box center [469, 245] width 192 height 23
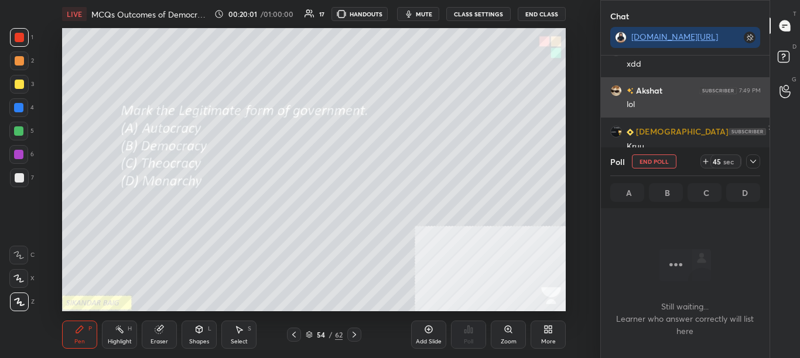
scroll to position [238, 165]
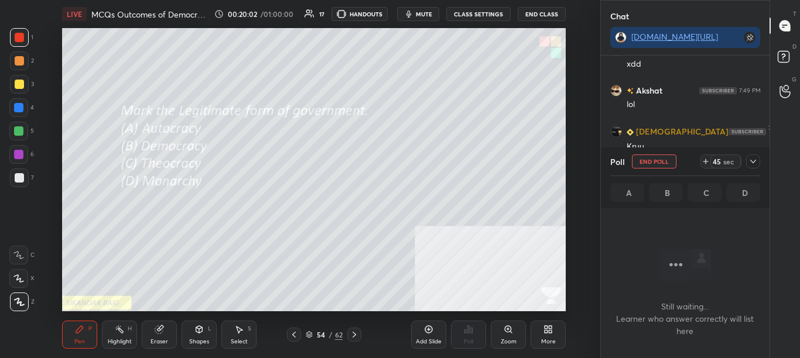
click at [751, 160] on icon at bounding box center [752, 161] width 9 height 9
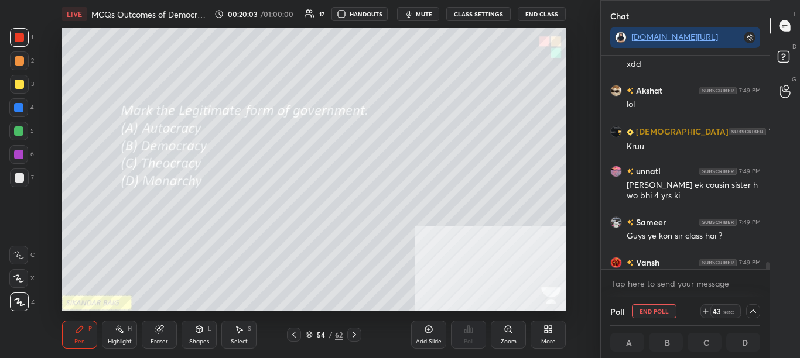
scroll to position [1, 4]
drag, startPoint x: 767, startPoint y: 265, endPoint x: 770, endPoint y: 272, distance: 6.9
click at [769, 272] on div "SAYANJEET 7:48 PM xdd [PERSON_NAME] 7:49 PM [PERSON_NAME][DEMOGRAPHIC_DATA] 7:4…" at bounding box center [685, 177] width 169 height 242
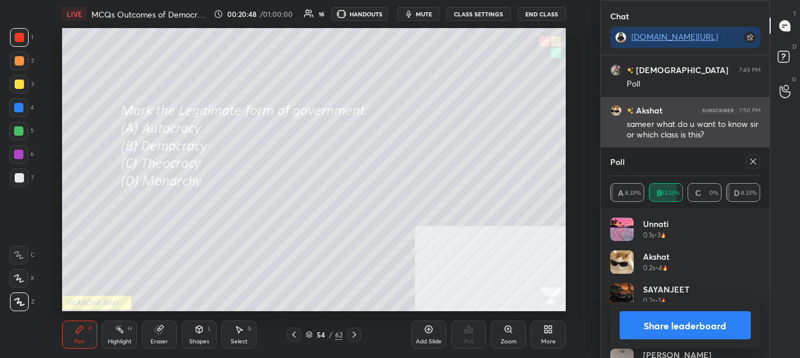
scroll to position [8100, 0]
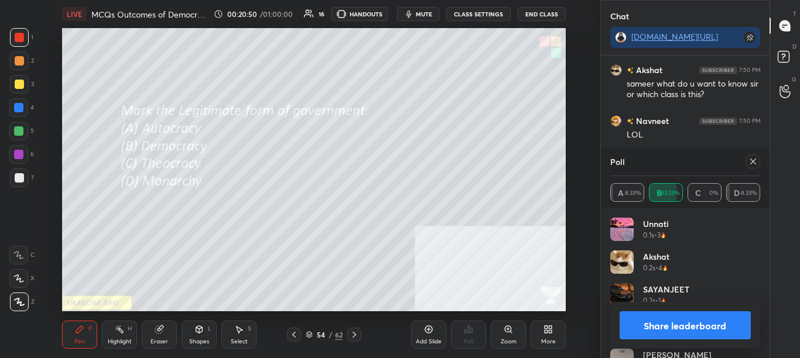
click at [751, 166] on icon at bounding box center [752, 161] width 9 height 9
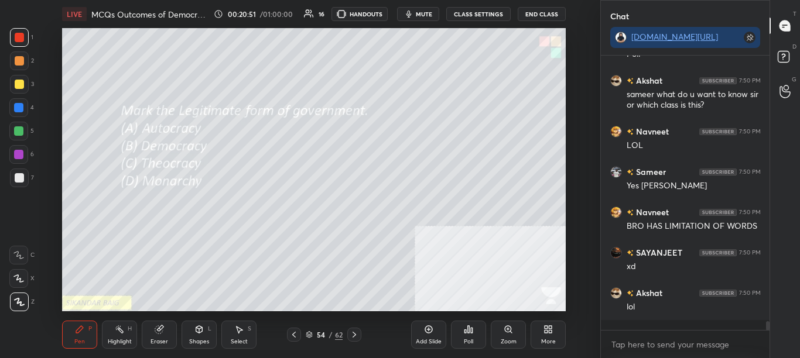
scroll to position [8080, 0]
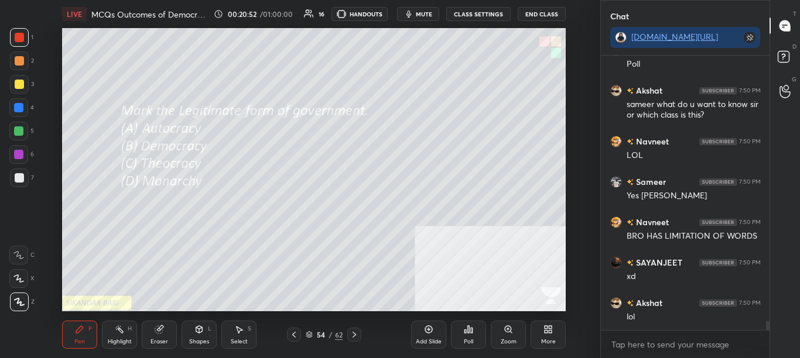
click at [290, 336] on icon at bounding box center [293, 334] width 9 height 9
click at [418, 13] on span "mute" at bounding box center [424, 14] width 16 height 8
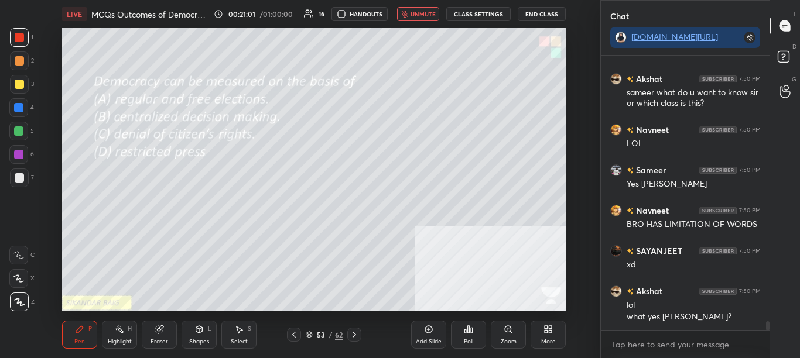
click at [425, 14] on span "unmute" at bounding box center [423, 14] width 25 height 8
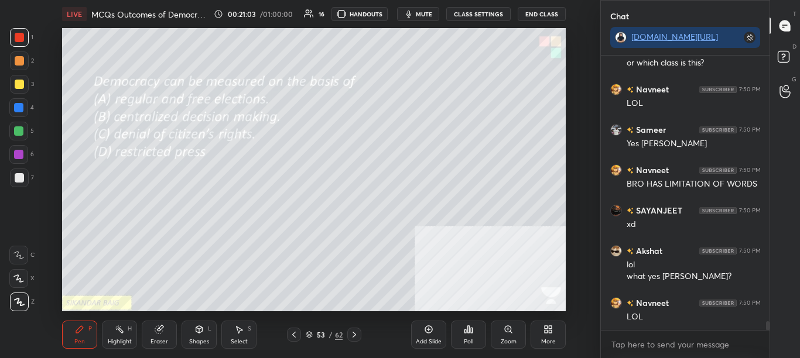
click at [473, 336] on div "Poll" at bounding box center [468, 335] width 35 height 28
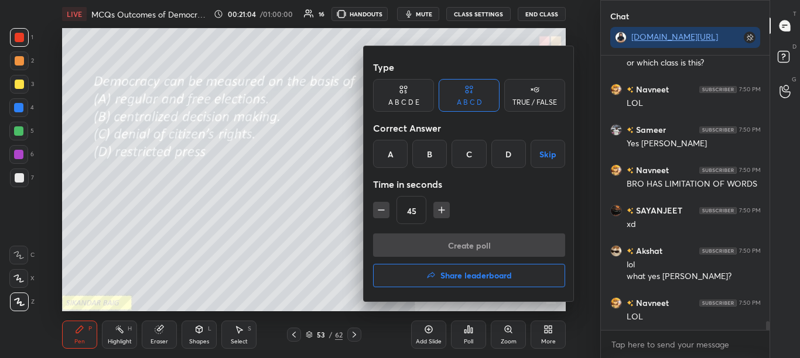
click at [391, 165] on div "A" at bounding box center [390, 154] width 35 height 28
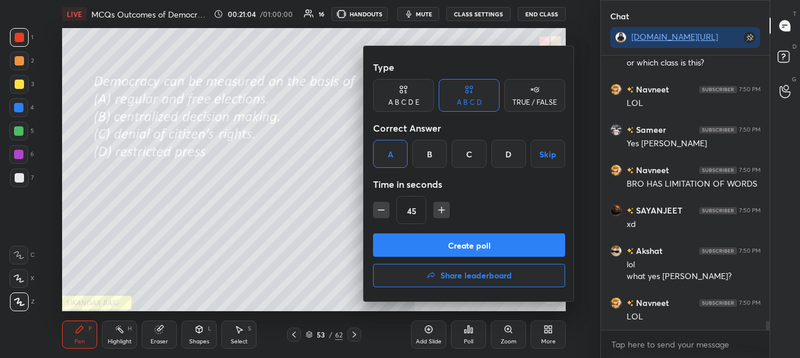
click at [418, 242] on button "Create poll" at bounding box center [469, 245] width 192 height 23
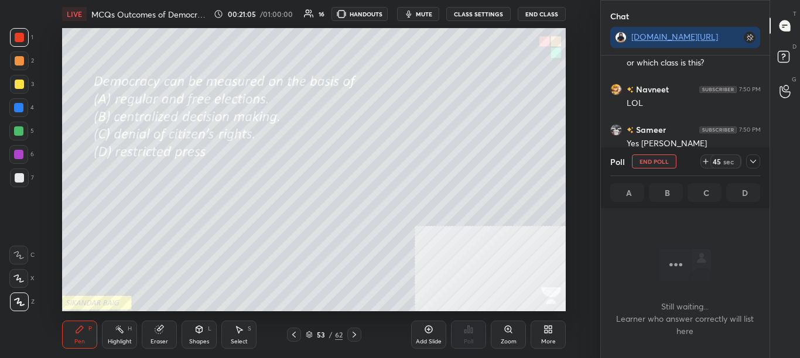
scroll to position [210, 165]
click at [748, 162] on icon at bounding box center [752, 161] width 9 height 9
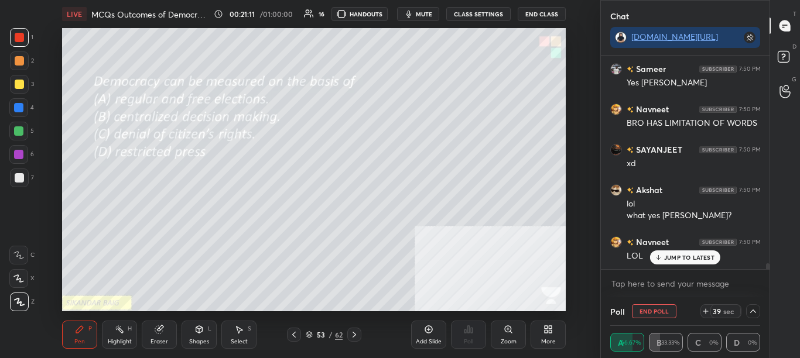
click at [766, 272] on div "[PERSON_NAME] 7:50 PM sameer what do u want to know sir or which class is this?…" at bounding box center [685, 177] width 169 height 242
click at [753, 314] on icon at bounding box center [752, 311] width 9 height 9
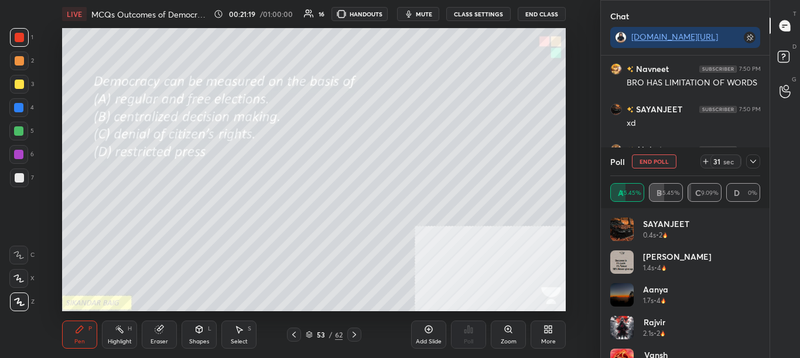
click at [750, 163] on icon at bounding box center [752, 161] width 9 height 9
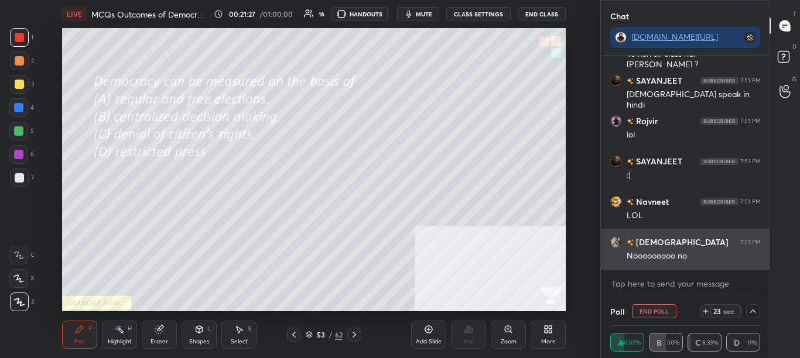
click at [689, 254] on div "Nooooooooo no" at bounding box center [694, 257] width 134 height 12
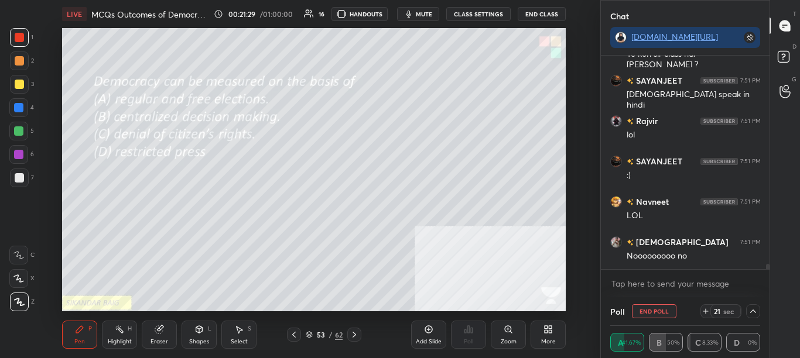
click at [754, 309] on icon at bounding box center [752, 311] width 9 height 9
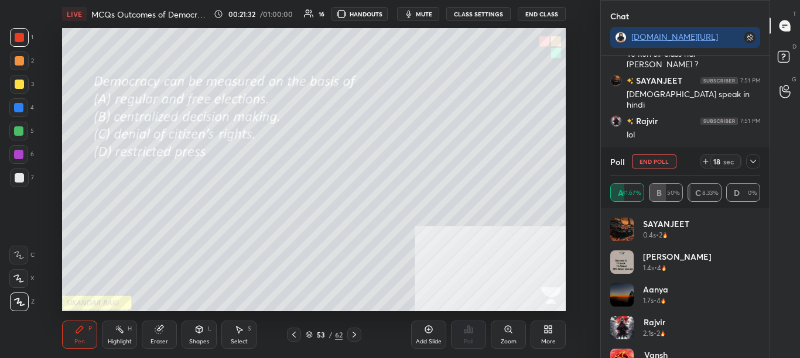
click at [573, 178] on div "Setting up your live class Poll for secs No correct answer Start poll" at bounding box center [313, 169] width 553 height 283
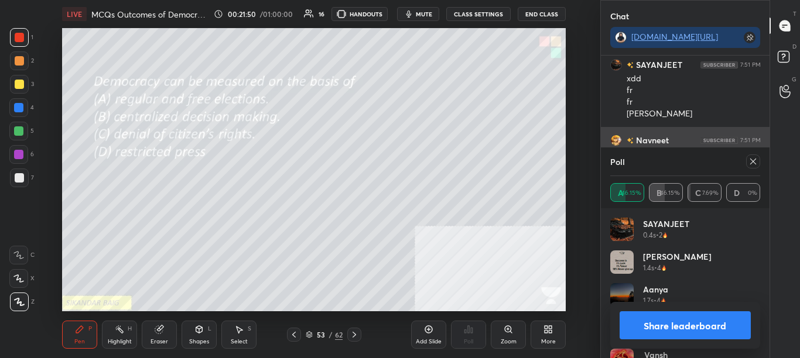
drag, startPoint x: 756, startPoint y: 163, endPoint x: 750, endPoint y: 129, distance: 35.0
click at [750, 169] on div "Poll" at bounding box center [685, 162] width 151 height 28
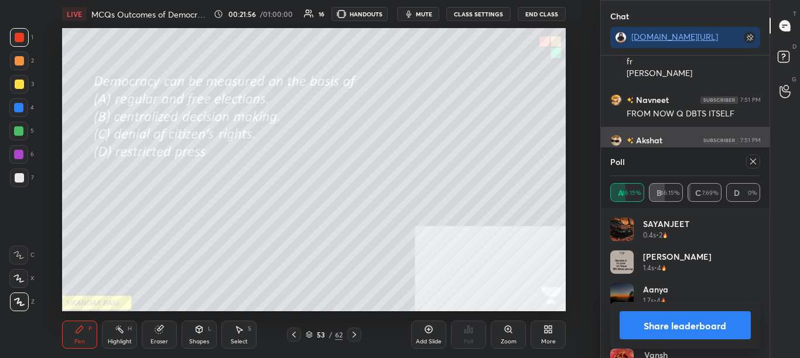
click at [754, 159] on icon at bounding box center [752, 161] width 9 height 9
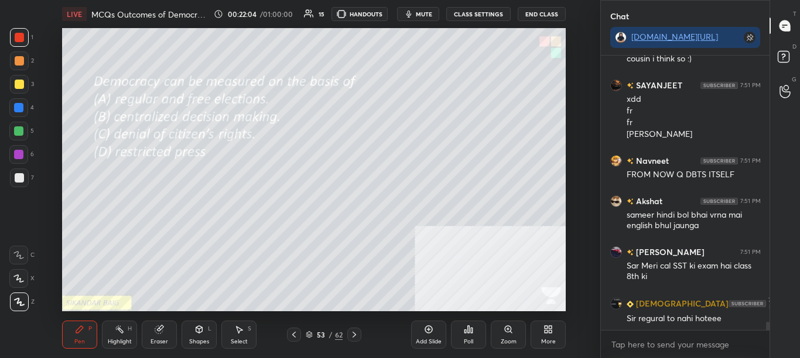
click at [293, 334] on icon at bounding box center [293, 334] width 9 height 9
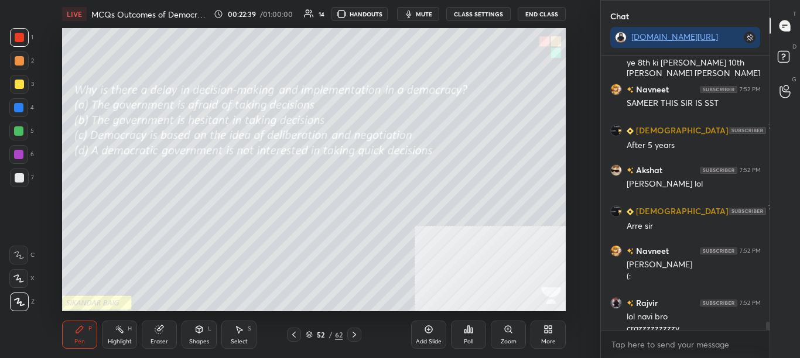
scroll to position [9030, 0]
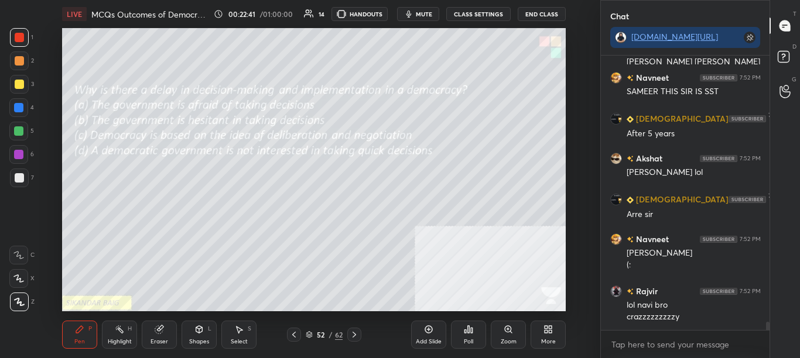
click at [468, 344] on div "Poll" at bounding box center [468, 342] width 9 height 6
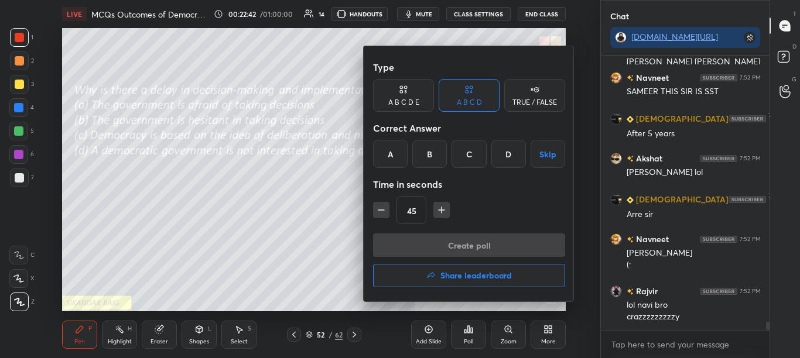
click at [473, 160] on div "C" at bounding box center [469, 154] width 35 height 28
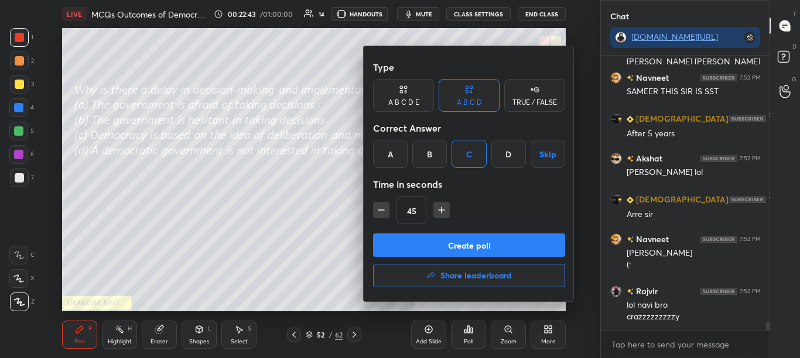
click at [463, 244] on button "Create poll" at bounding box center [469, 245] width 192 height 23
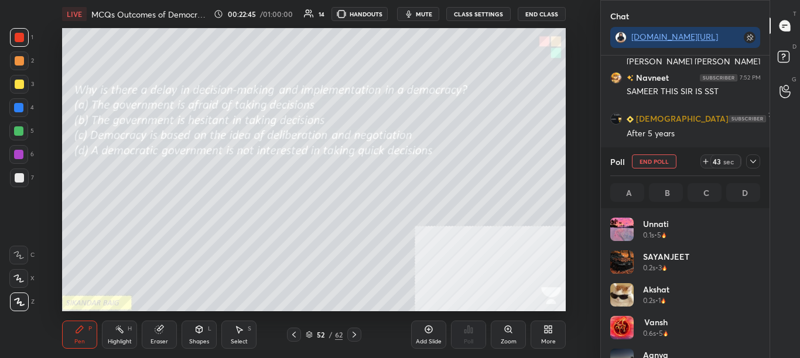
scroll to position [4, 4]
click at [754, 159] on icon at bounding box center [752, 161] width 9 height 9
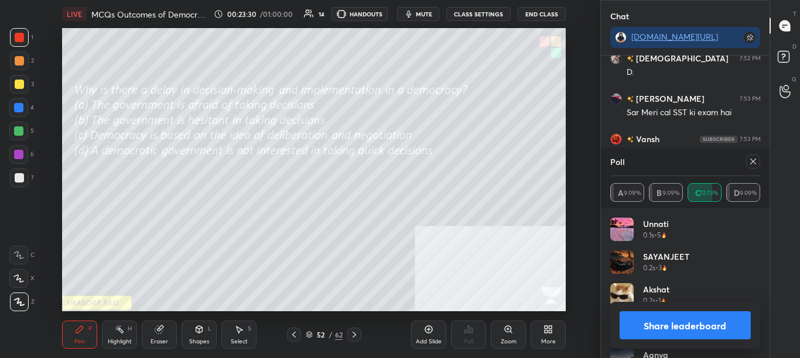
scroll to position [9396, 0]
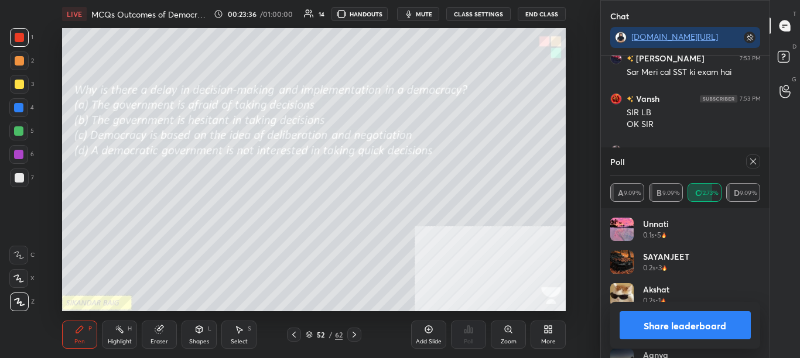
click at [754, 171] on div "Poll" at bounding box center [685, 162] width 151 height 28
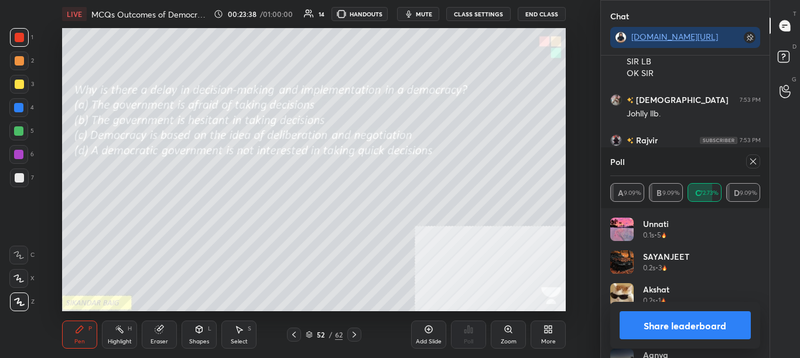
click at [751, 163] on icon at bounding box center [753, 162] width 6 height 6
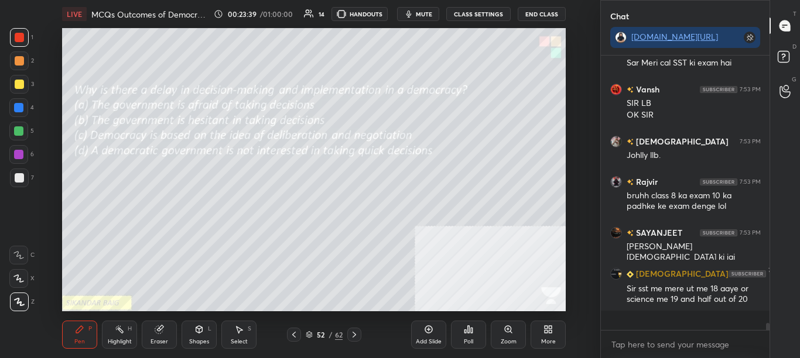
scroll to position [268, 165]
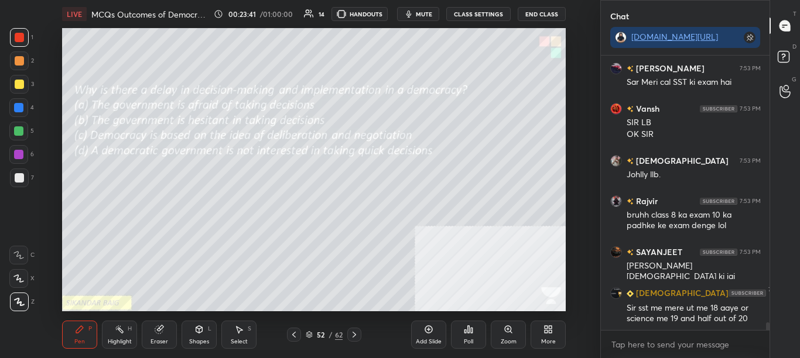
click at [293, 339] on icon at bounding box center [293, 334] width 9 height 9
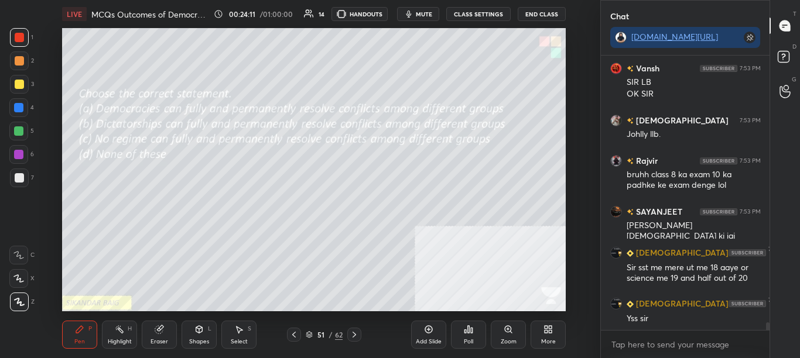
click at [470, 337] on div "Poll" at bounding box center [468, 335] width 35 height 28
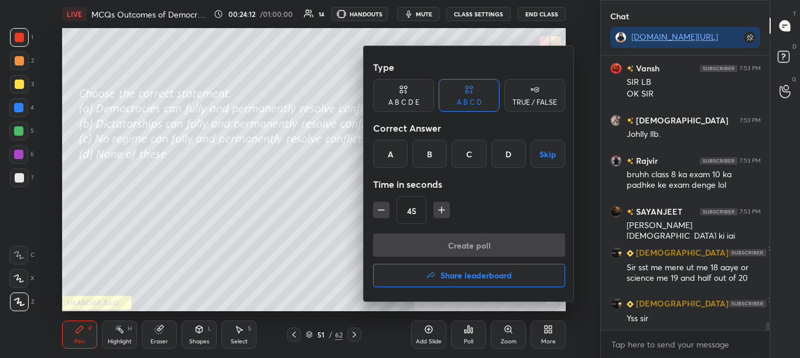
click at [466, 158] on div "C" at bounding box center [469, 154] width 35 height 28
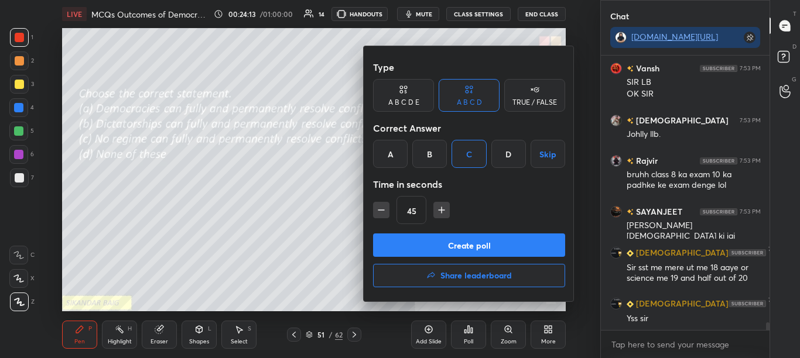
click at [465, 248] on button "Create poll" at bounding box center [469, 245] width 192 height 23
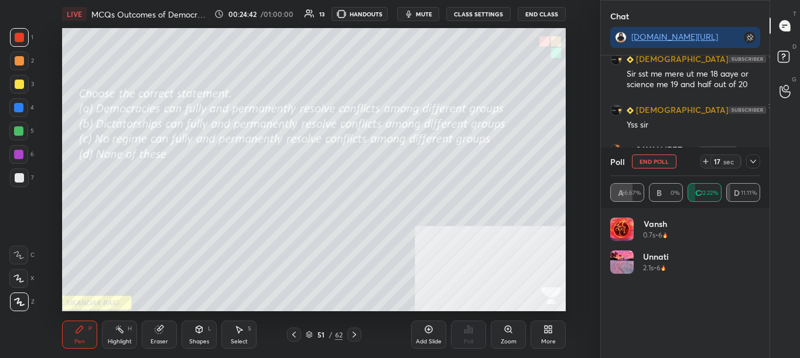
scroll to position [9661, 0]
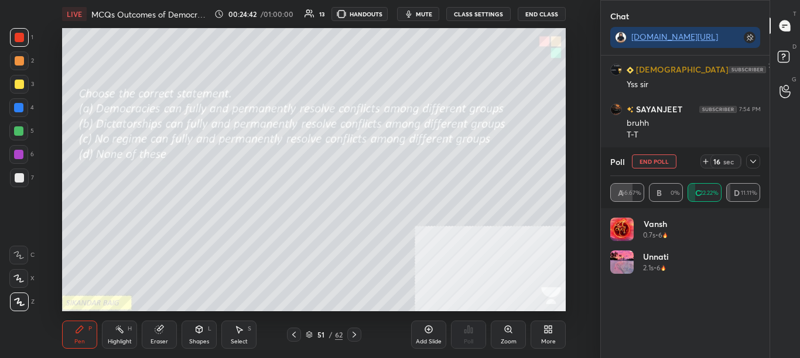
click at [753, 165] on icon at bounding box center [752, 161] width 9 height 9
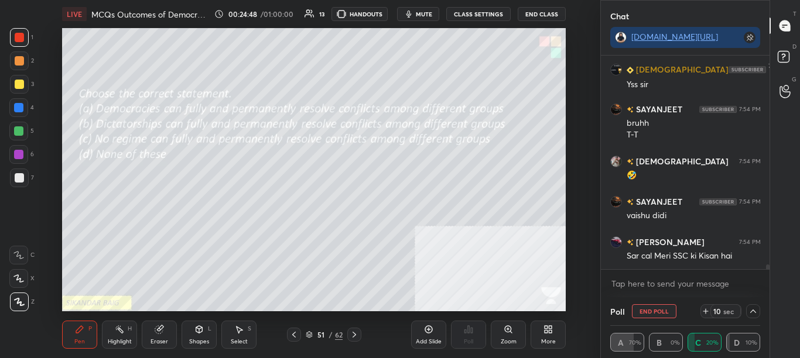
scroll to position [9689, 0]
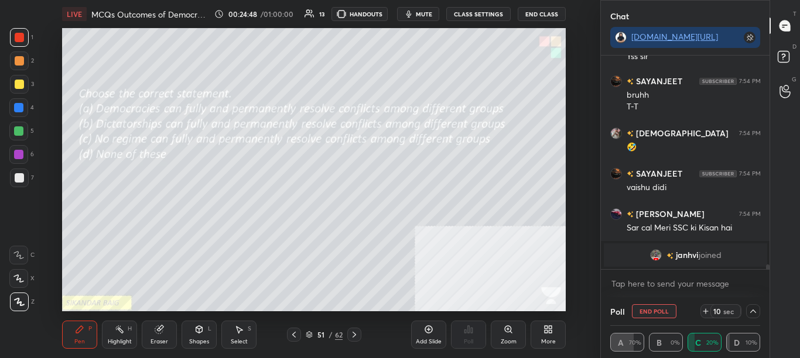
click at [413, 13] on icon "button" at bounding box center [408, 13] width 9 height 9
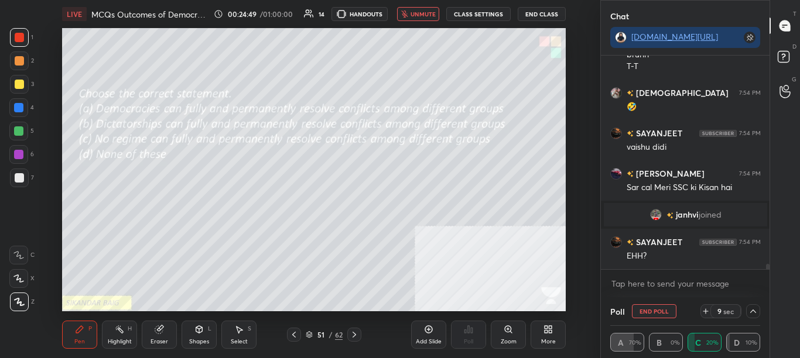
scroll to position [8879, 0]
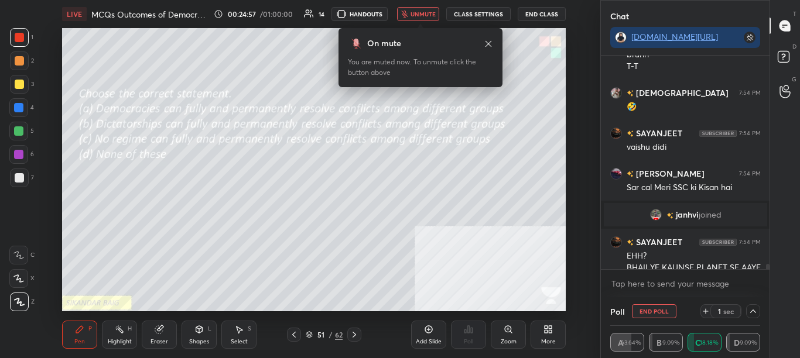
click at [417, 17] on span "unmute" at bounding box center [423, 14] width 25 height 8
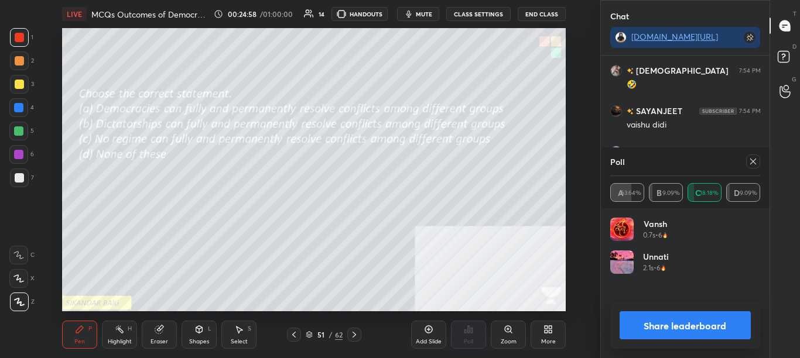
scroll to position [137, 146]
click at [753, 168] on div at bounding box center [753, 162] width 14 height 14
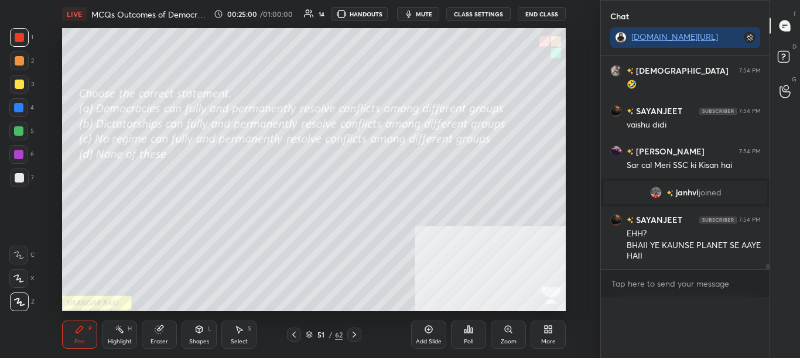
scroll to position [8876, 0]
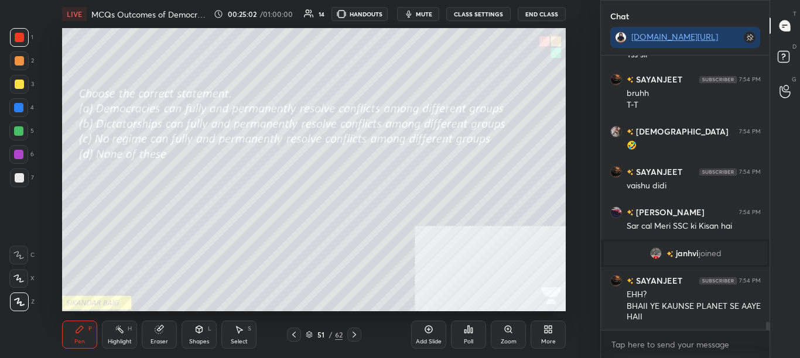
click at [295, 336] on icon at bounding box center [293, 334] width 9 height 9
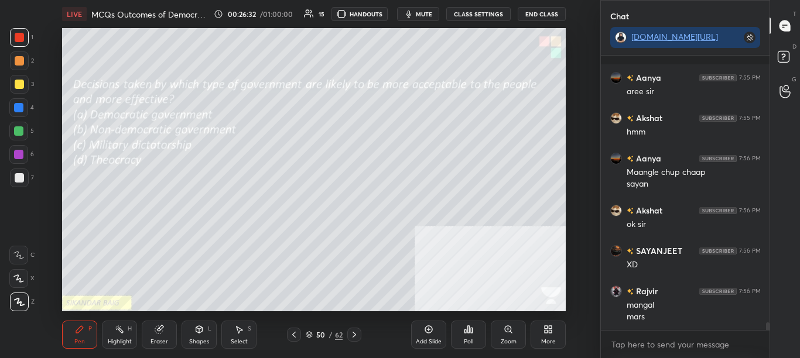
scroll to position [9392, 0]
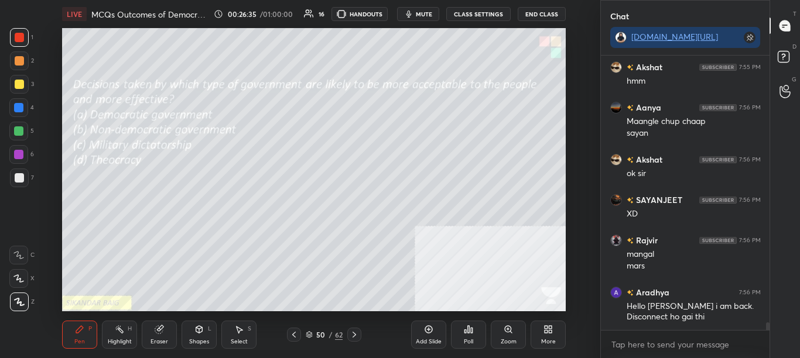
click at [466, 336] on div "Poll" at bounding box center [468, 335] width 35 height 28
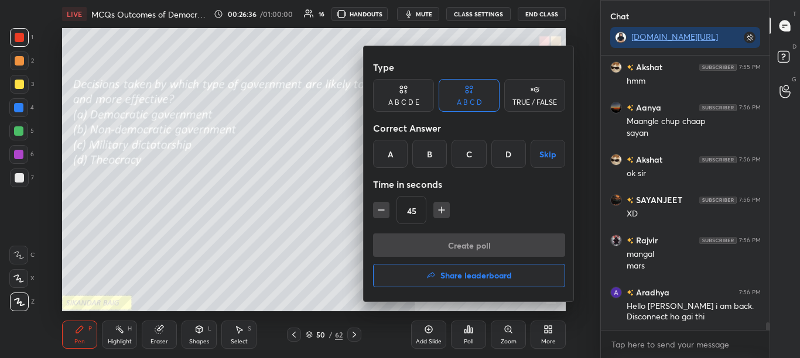
click at [388, 158] on div "A" at bounding box center [390, 154] width 35 height 28
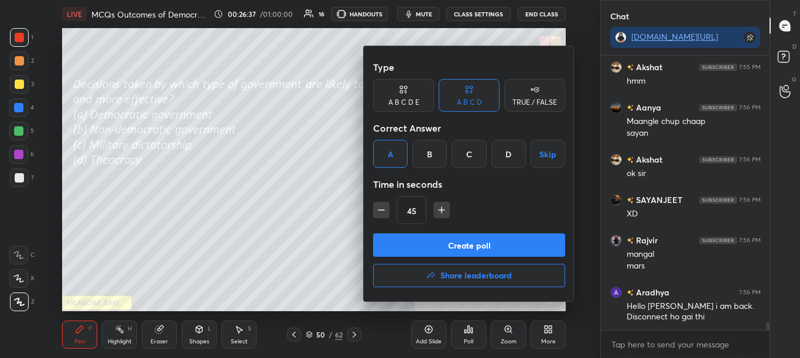
click at [411, 247] on button "Create poll" at bounding box center [469, 245] width 192 height 23
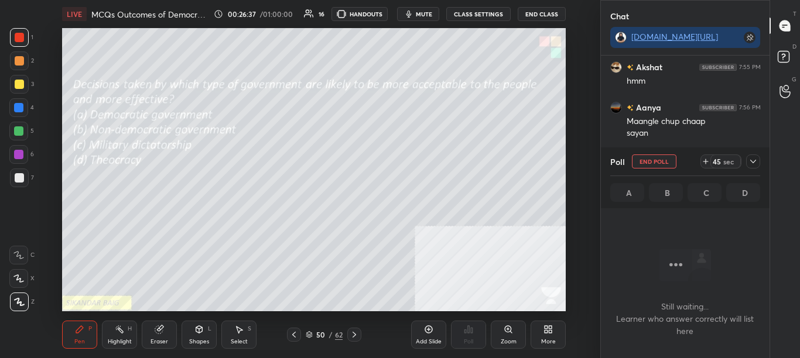
scroll to position [238, 165]
click at [753, 163] on icon at bounding box center [753, 162] width 6 height 4
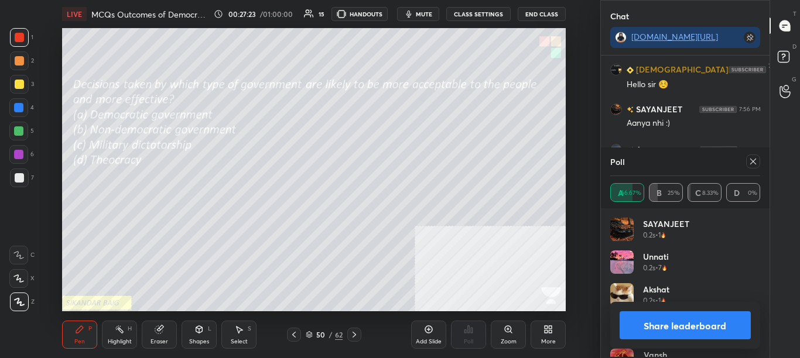
scroll to position [4, 4]
click at [722, 308] on div "Share leaderboard" at bounding box center [685, 325] width 151 height 47
click at [721, 322] on button "Share leaderboard" at bounding box center [686, 326] width 132 height 28
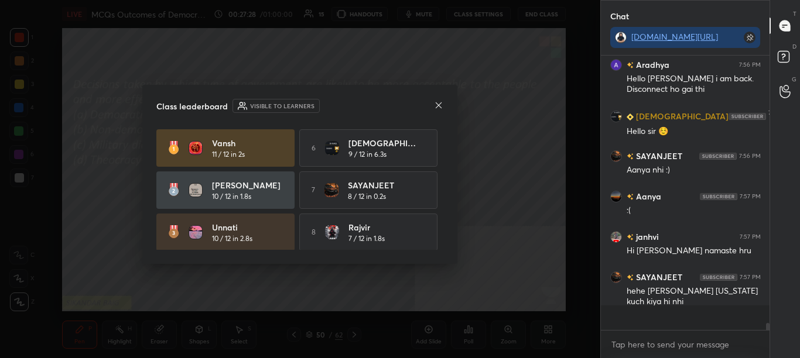
scroll to position [271, 165]
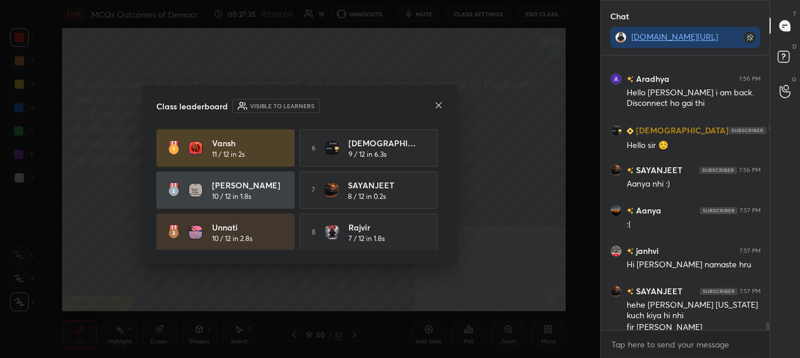
drag, startPoint x: 445, startPoint y: 192, endPoint x: 445, endPoint y: 204, distance: 12.3
click at [445, 204] on div "Class leaderboard Visible to learners [PERSON_NAME] 11 / 12 in 2s 6 [DEMOGRAPHI…" at bounding box center [299, 174] width 315 height 179
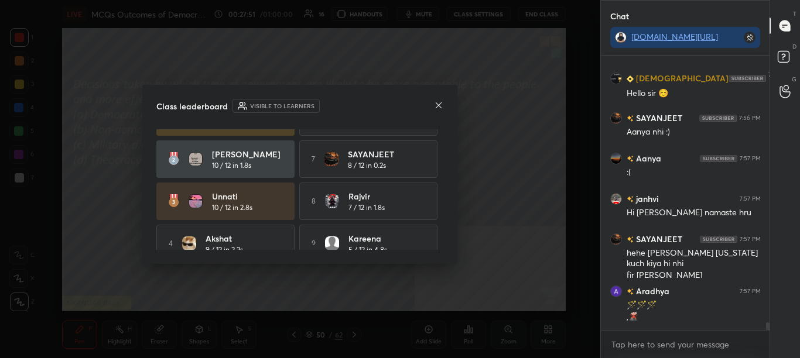
scroll to position [36, 0]
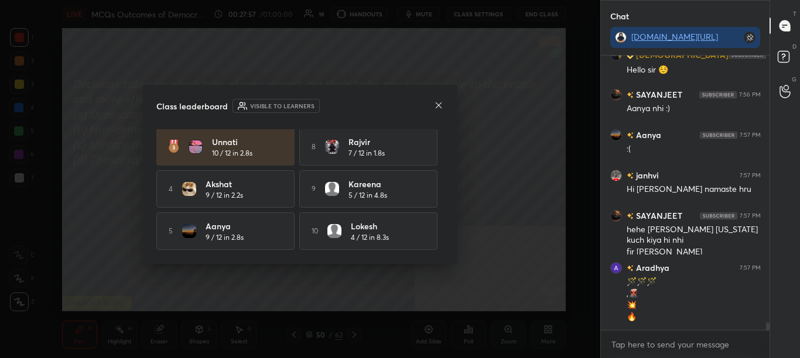
click at [435, 107] on icon at bounding box center [438, 105] width 9 height 9
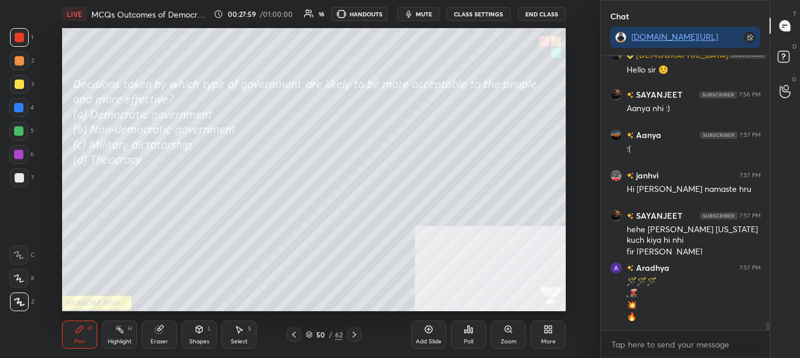
click at [297, 337] on icon at bounding box center [293, 334] width 9 height 9
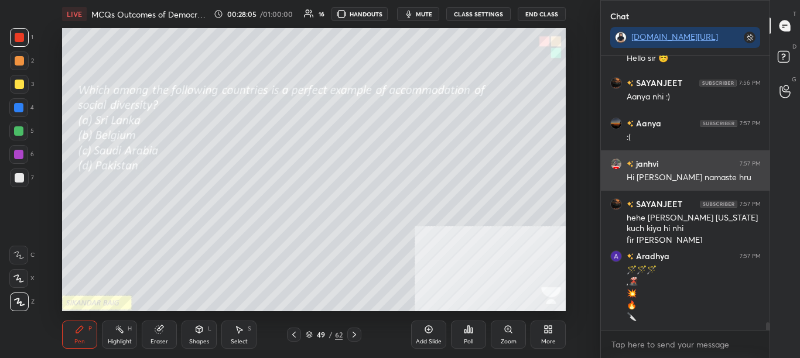
click at [654, 170] on div "janhvi 7:57 PM Hi [PERSON_NAME] namaste hru" at bounding box center [685, 171] width 169 height 40
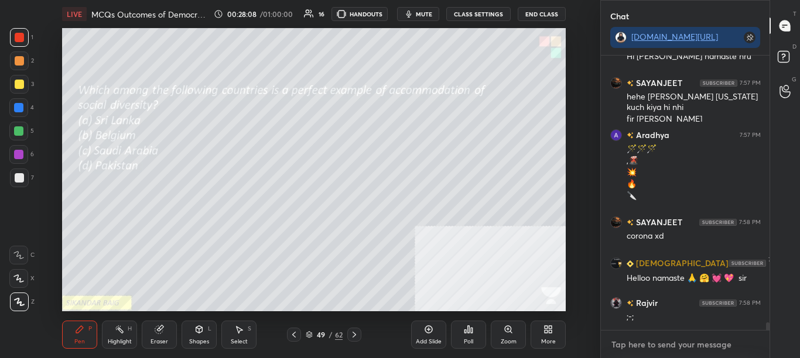
click at [641, 345] on textarea at bounding box center [685, 345] width 151 height 19
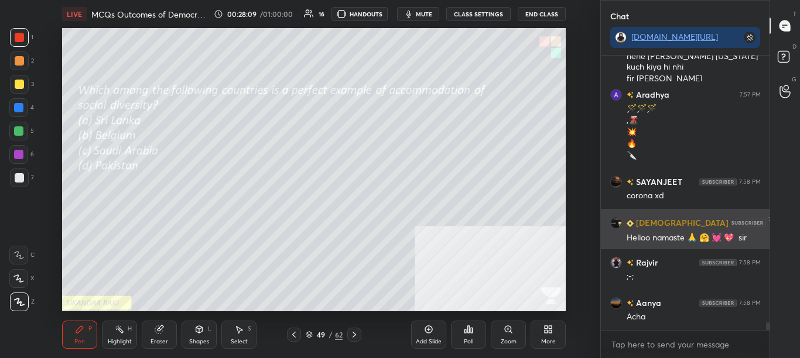
click at [657, 227] on h6 "[DEMOGRAPHIC_DATA]" at bounding box center [681, 223] width 95 height 12
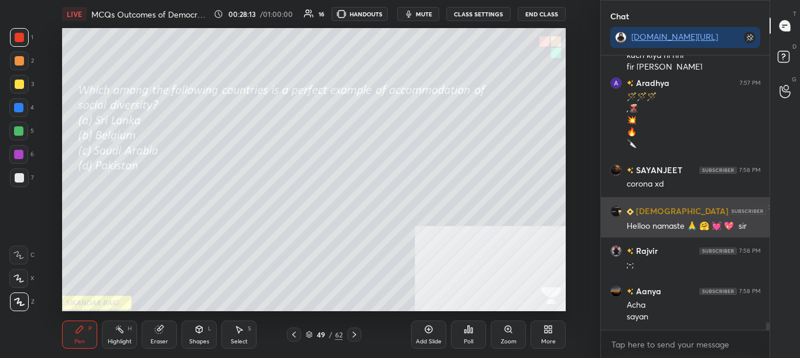
click at [668, 224] on div "Helloo namaste 🙏 🤗 💓 💖 sir" at bounding box center [694, 227] width 134 height 12
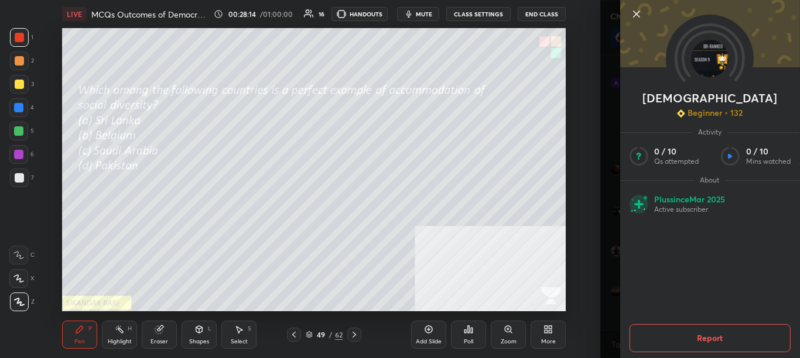
click at [566, 192] on div "Setting up your live class Poll for secs No correct answer Start poll" at bounding box center [313, 169] width 553 height 283
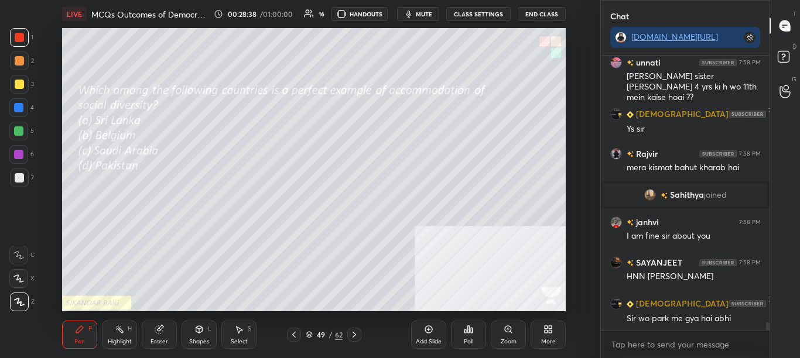
scroll to position [9777, 0]
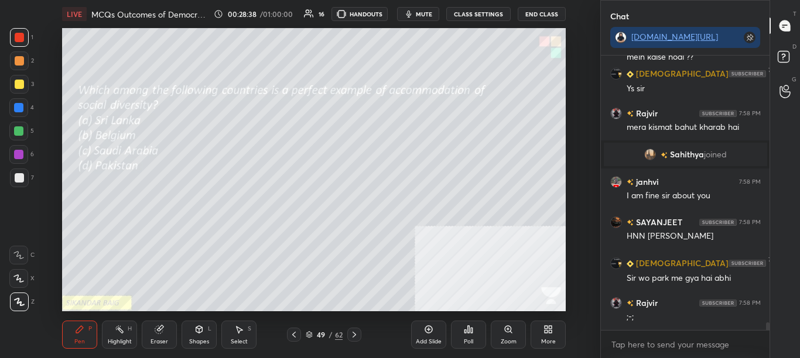
click at [475, 333] on div "Poll" at bounding box center [468, 335] width 35 height 28
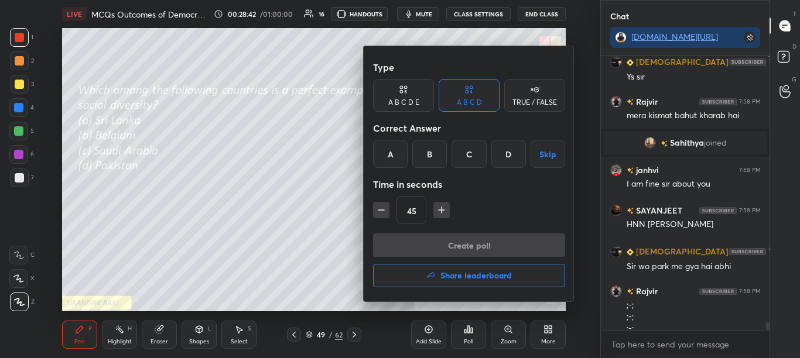
scroll to position [9800, 0]
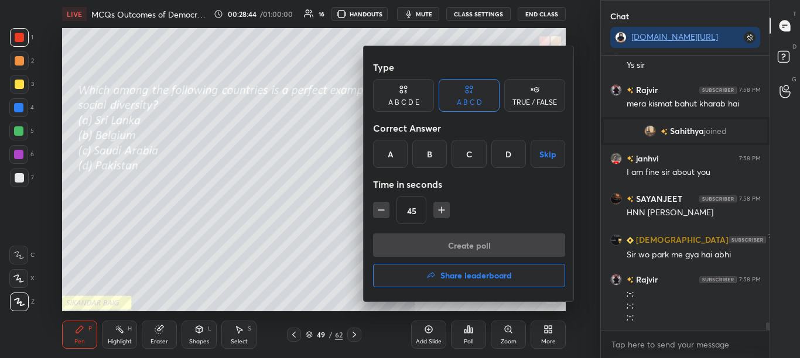
click at [474, 334] on div at bounding box center [400, 179] width 800 height 358
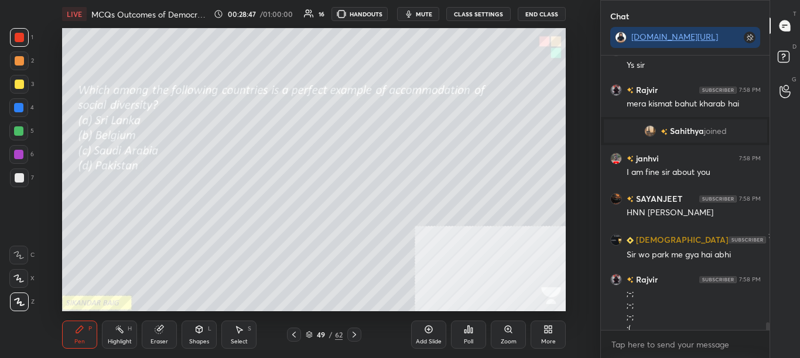
scroll to position [9812, 0]
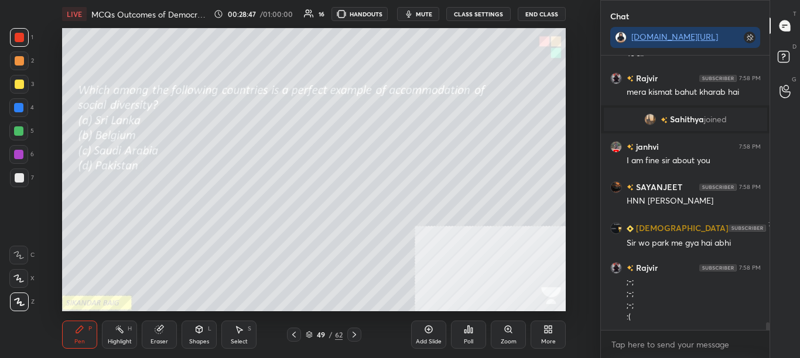
click at [474, 333] on div "Poll" at bounding box center [468, 335] width 35 height 28
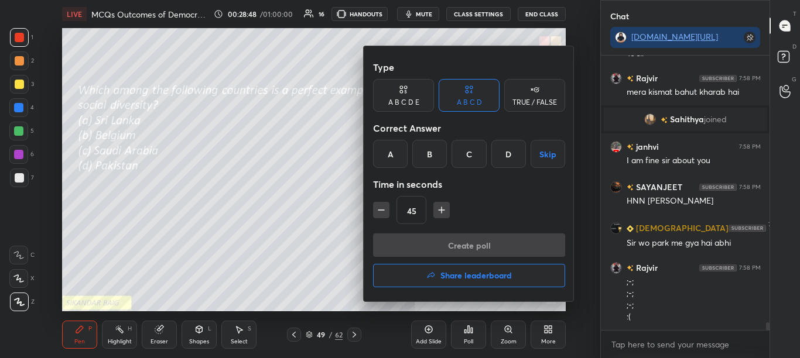
click at [416, 152] on div "B" at bounding box center [429, 154] width 35 height 28
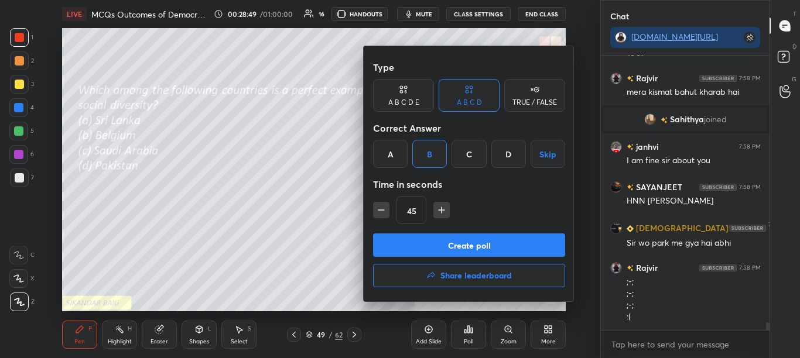
click at [440, 242] on button "Create poll" at bounding box center [469, 245] width 192 height 23
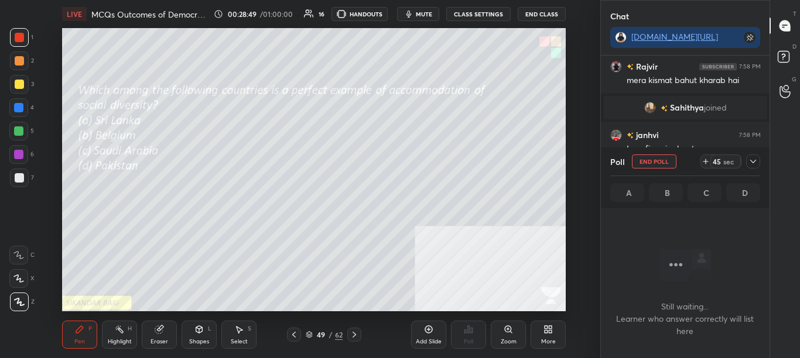
scroll to position [238, 165]
click at [756, 162] on icon at bounding box center [752, 161] width 9 height 9
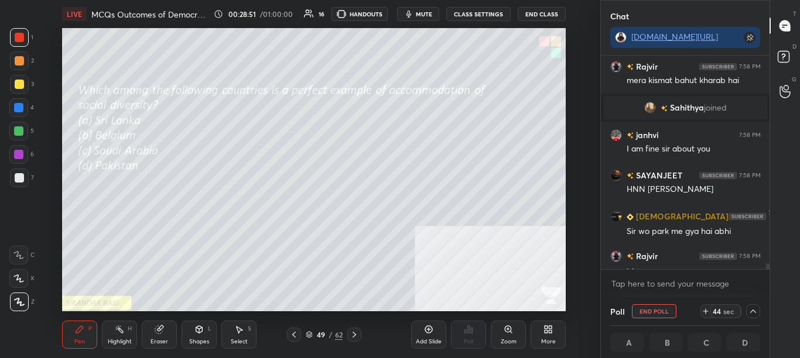
click at [673, 107] on span "Sahithya" at bounding box center [687, 107] width 34 height 9
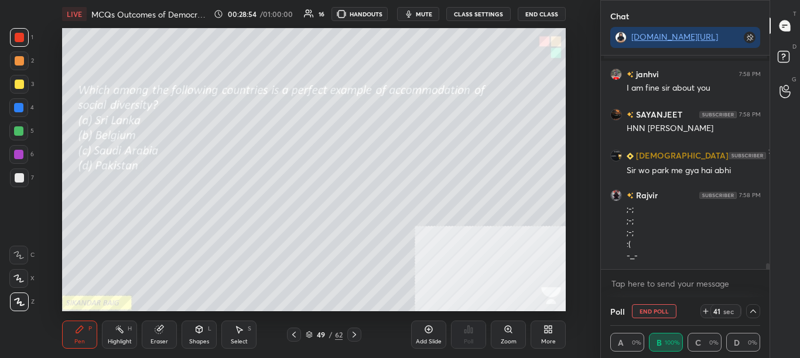
drag, startPoint x: 767, startPoint y: 266, endPoint x: 768, endPoint y: 278, distance: 12.3
click at [768, 278] on div "[DEMOGRAPHIC_DATA] 7:58 PM Ys [PERSON_NAME] 7:58 PM mera kismat bahut kharab ha…" at bounding box center [685, 177] width 169 height 242
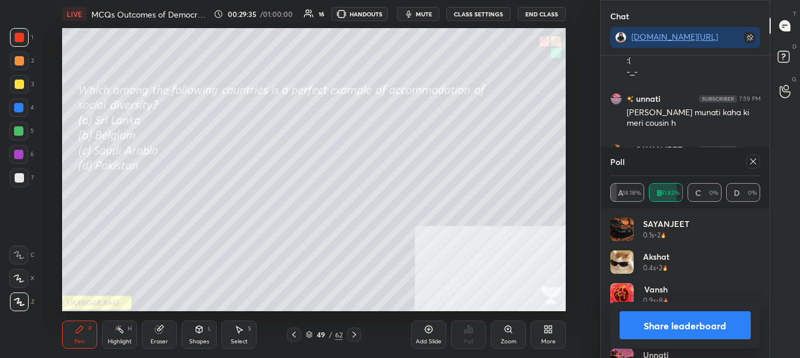
scroll to position [10109, 0]
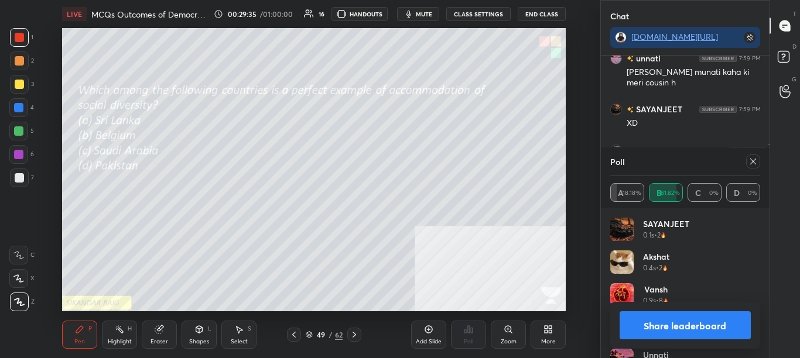
click at [686, 333] on button "Share leaderboard" at bounding box center [686, 326] width 132 height 28
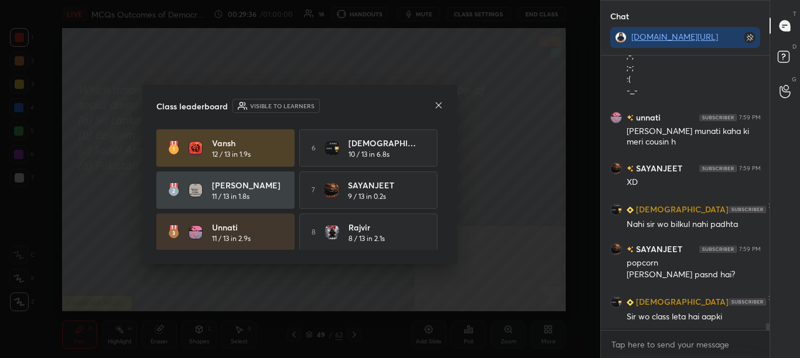
scroll to position [4, 4]
click at [439, 105] on icon at bounding box center [439, 105] width 6 height 6
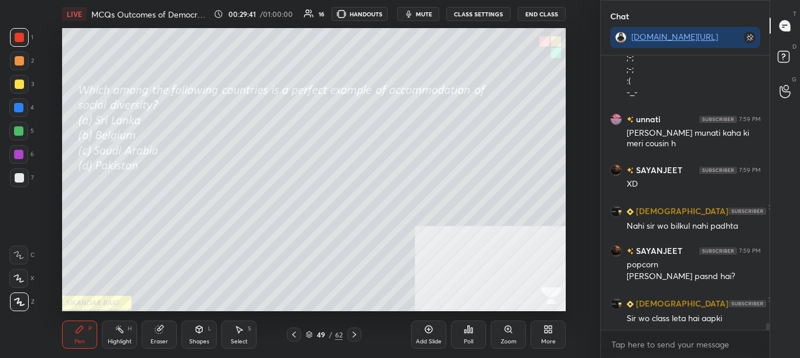
click at [353, 337] on icon at bounding box center [354, 334] width 9 height 9
click at [468, 335] on div "Poll" at bounding box center [468, 335] width 35 height 28
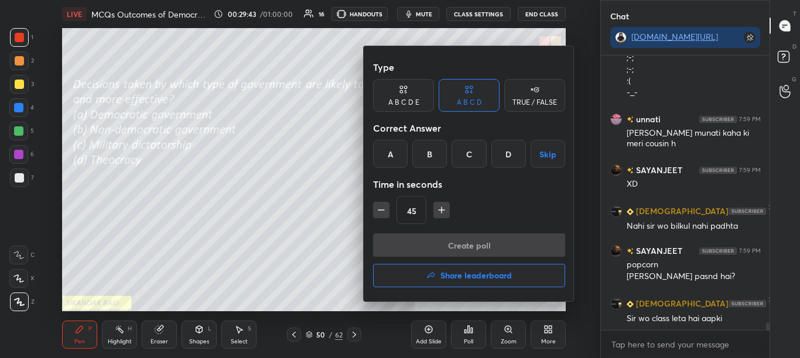
click at [461, 281] on button "Share leaderboard" at bounding box center [469, 275] width 192 height 23
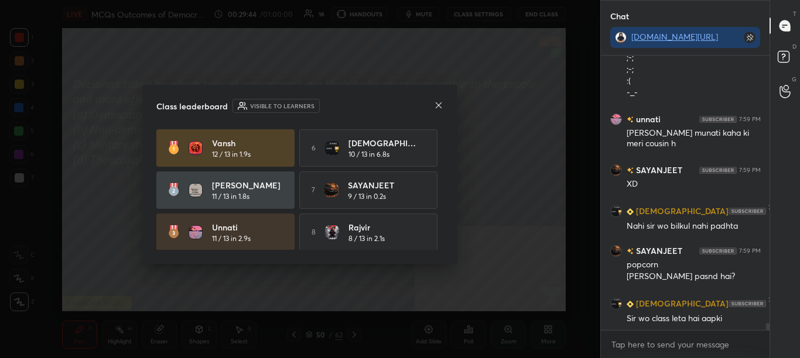
click at [445, 210] on div "Class leaderboard Visible to learners [PERSON_NAME] 12 / 13 in 1.9s 6 [DEMOGRAP…" at bounding box center [299, 174] width 315 height 179
click at [439, 214] on div "[PERSON_NAME] 12 / 13 in 1.9s 6 [DEMOGRAPHIC_DATA] 10 / 13 in 6.8s [PERSON_NAME…" at bounding box center [299, 232] width 287 height 206
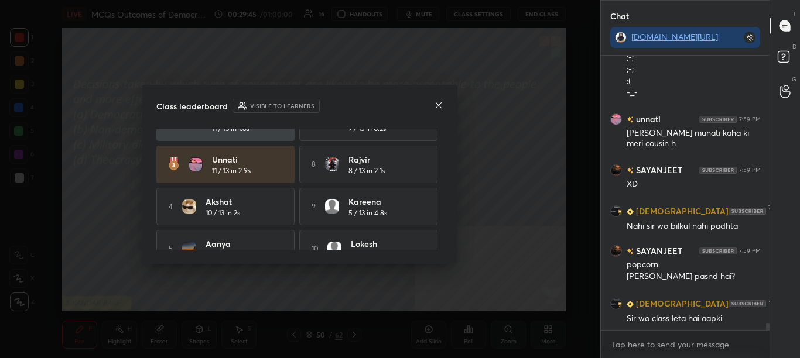
scroll to position [89, 0]
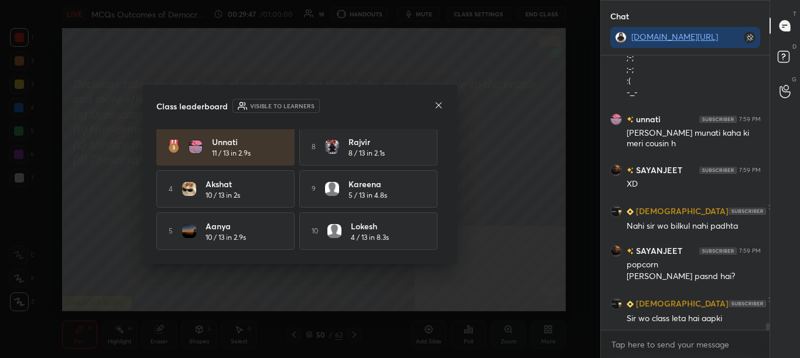
click at [440, 102] on icon at bounding box center [438, 105] width 9 height 9
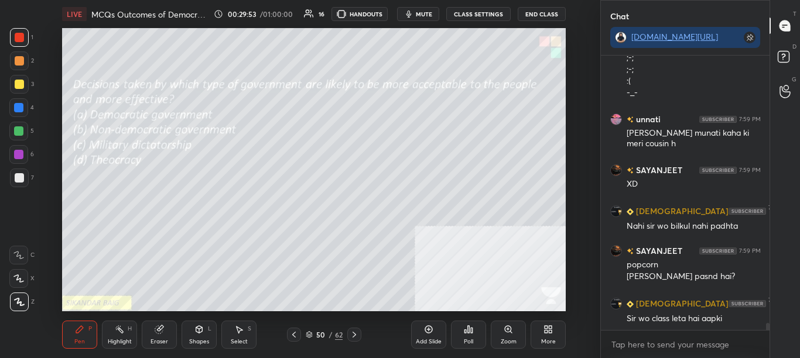
scroll to position [10088, 0]
click at [299, 333] on div at bounding box center [294, 335] width 14 height 14
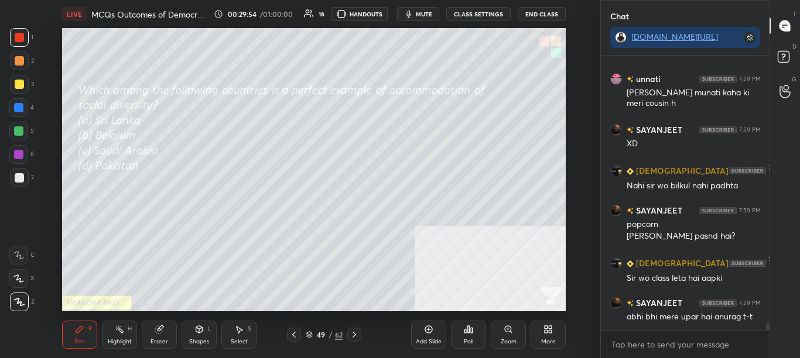
click at [296, 336] on icon at bounding box center [293, 334] width 9 height 9
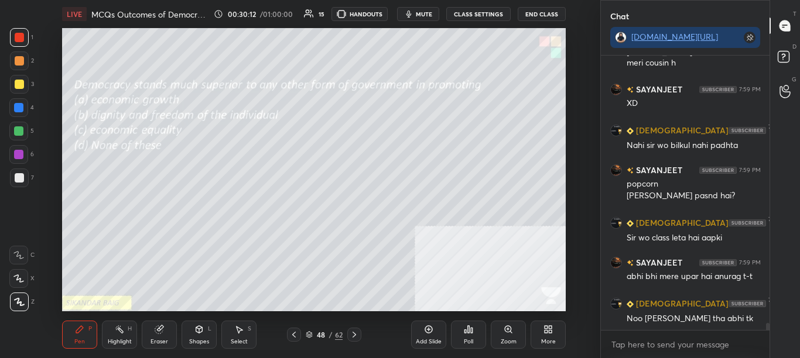
click at [466, 336] on div "Poll" at bounding box center [468, 335] width 35 height 28
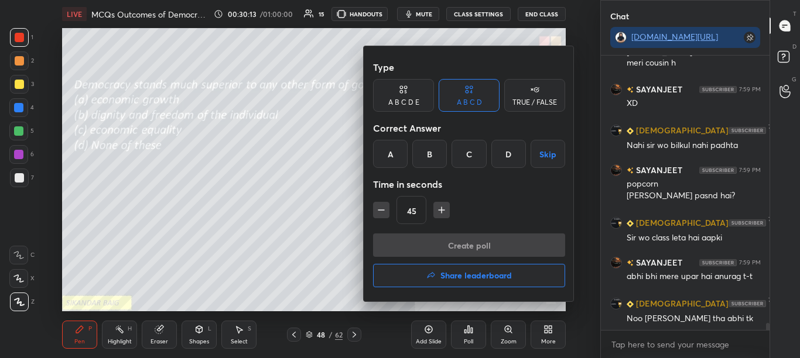
scroll to position [10180, 0]
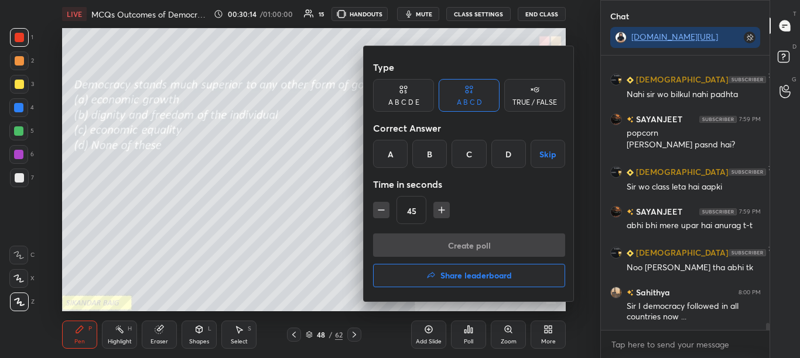
click at [437, 159] on div "B" at bounding box center [429, 154] width 35 height 28
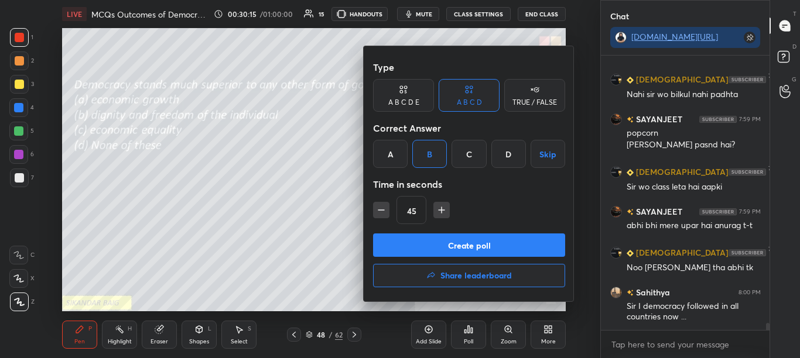
click at [440, 244] on button "Create poll" at bounding box center [469, 245] width 192 height 23
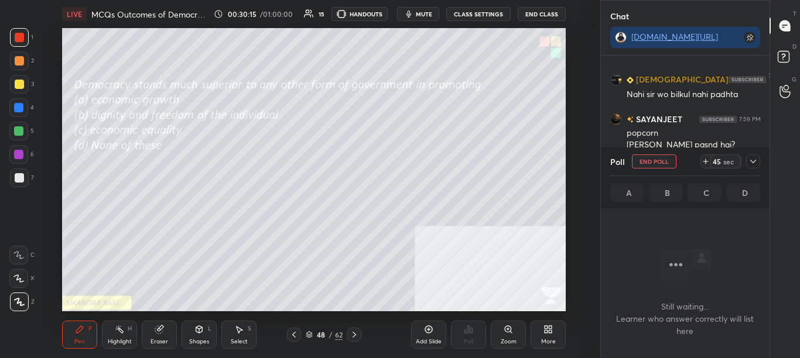
scroll to position [238, 165]
click at [755, 165] on icon at bounding box center [752, 161] width 9 height 9
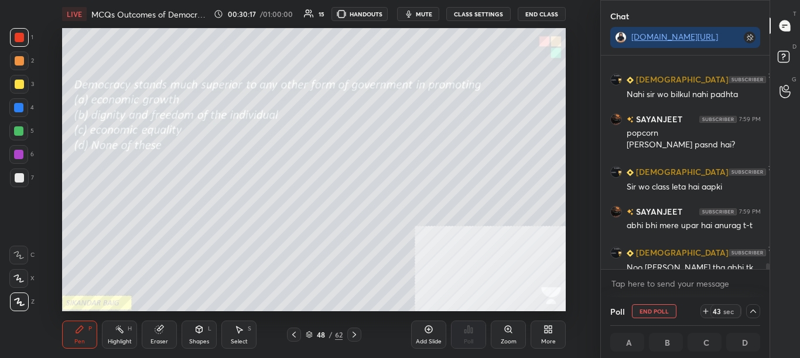
scroll to position [10240, 0]
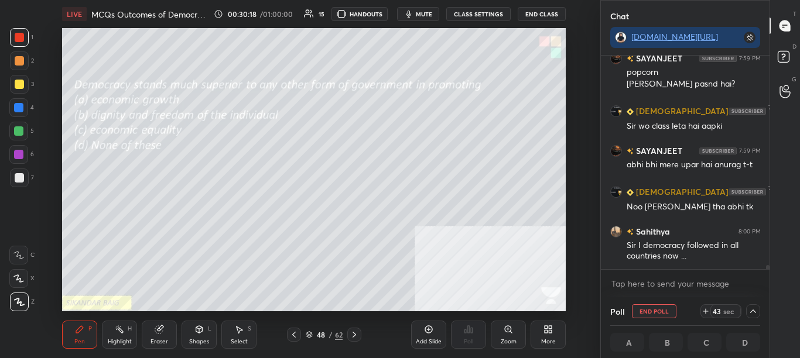
drag, startPoint x: 768, startPoint y: 268, endPoint x: 768, endPoint y: 276, distance: 8.2
click at [769, 274] on div "[DEMOGRAPHIC_DATA] 7:59 PM Nahi sir wo bilkul nahi padhta SAYANJEET 7:59 PM pop…" at bounding box center [685, 177] width 169 height 242
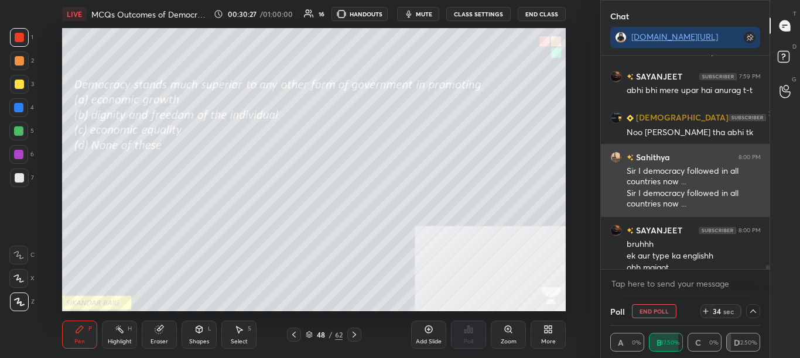
scroll to position [10327, 0]
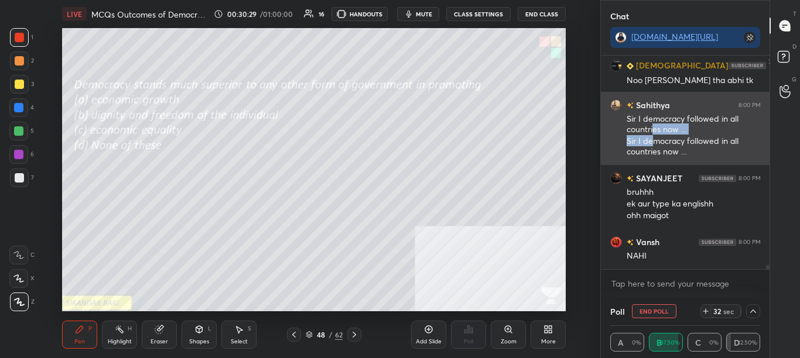
click at [655, 135] on div "Sir I democracy followed in all countries now ... Sir I democracy followed in a…" at bounding box center [694, 136] width 134 height 45
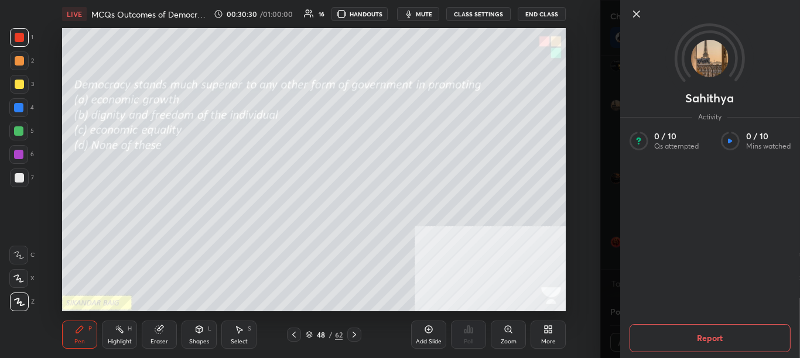
click at [571, 126] on div "Setting up your live class Poll for secs No correct answer Start poll" at bounding box center [313, 169] width 553 height 283
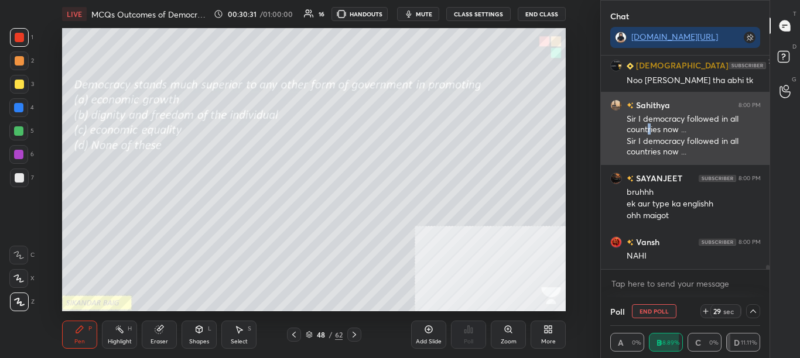
click at [650, 135] on div "Sir I democracy followed in all countries now ..." at bounding box center [694, 125] width 134 height 22
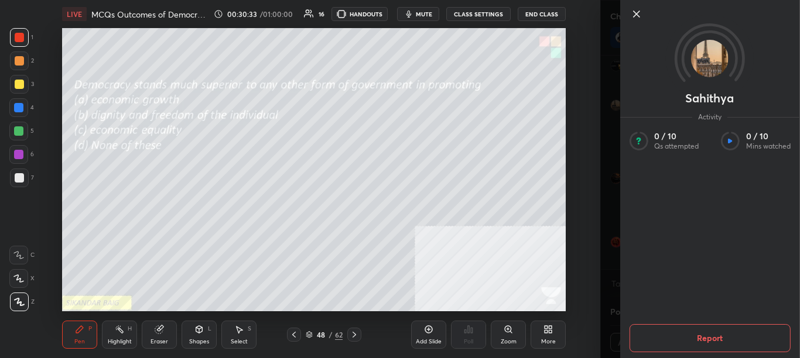
drag, startPoint x: 606, startPoint y: 143, endPoint x: 614, endPoint y: 146, distance: 8.5
click at [607, 143] on div "Sahithya Activity 0 / 10 Qs attempted 0 / 10 Mins watched Report" at bounding box center [700, 179] width 200 height 358
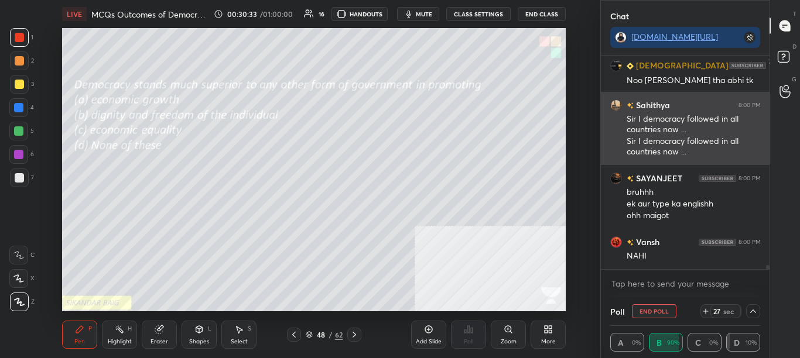
click at [634, 146] on div "Sir I democracy followed in all countries now ..." at bounding box center [694, 147] width 134 height 22
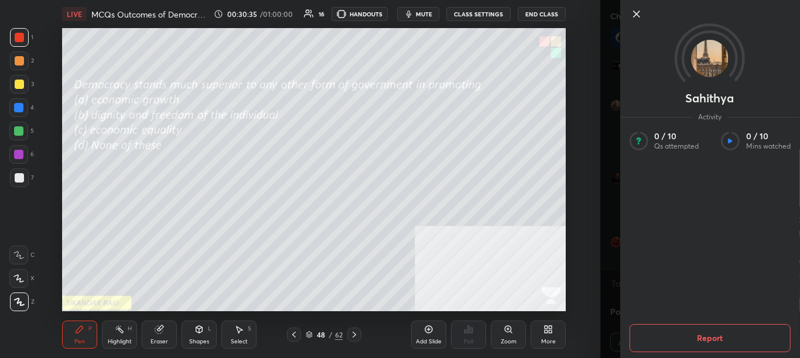
click at [603, 153] on div "Sahithya Activity 0 / 10 Qs attempted 0 / 10 Mins watched Report" at bounding box center [700, 179] width 200 height 358
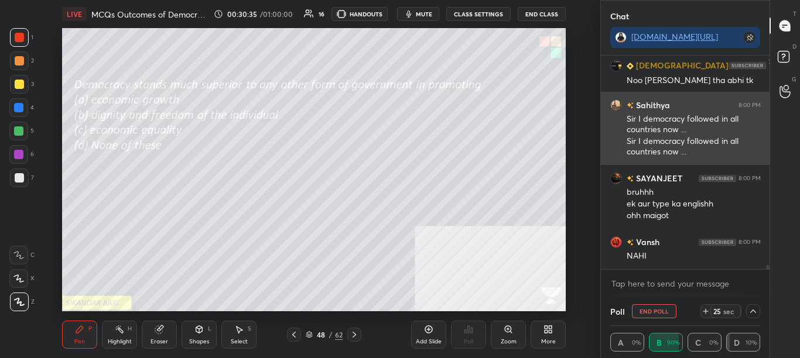
click at [656, 137] on div "Sir I democracy followed in all countries now ..." at bounding box center [694, 147] width 134 height 22
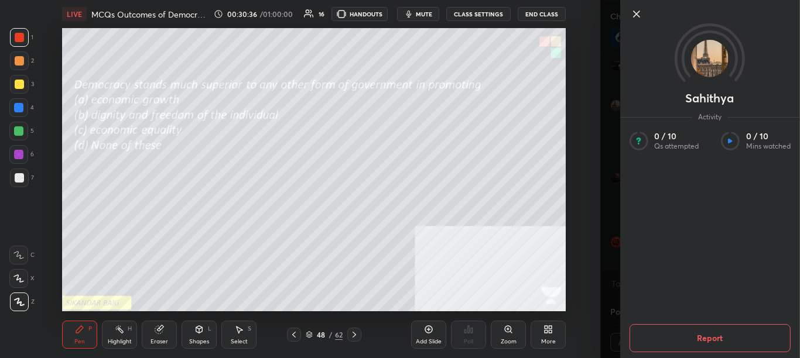
click at [584, 149] on div "Setting up your live class Poll for secs No correct answer Start poll" at bounding box center [313, 169] width 553 height 283
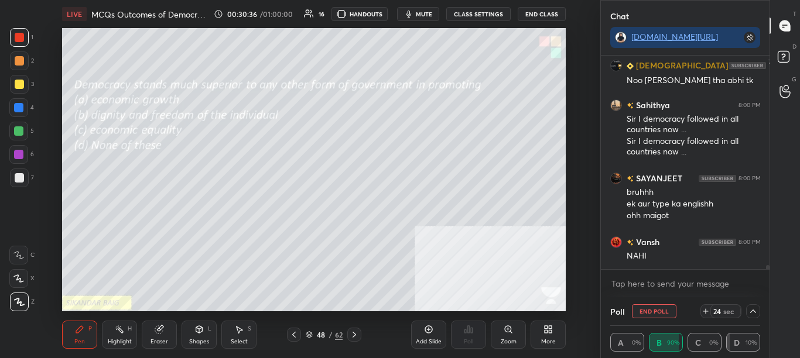
click at [589, 152] on div "Setting up your live class Poll for secs No correct answer Start poll" at bounding box center [313, 169] width 553 height 283
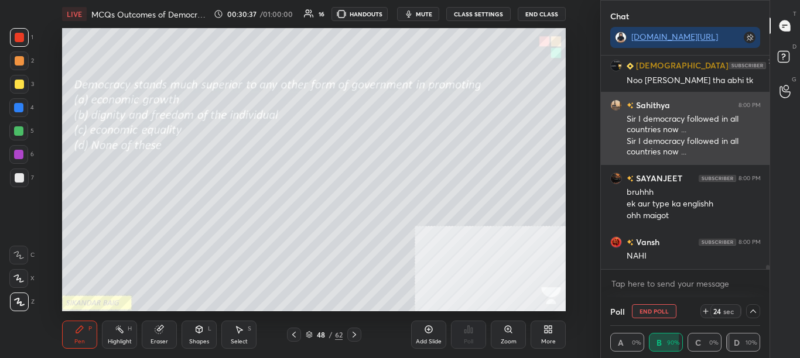
click at [624, 141] on div "Sahithya 8:00 PM Sir I democracy followed in all countries now ... Sir I democr…" at bounding box center [685, 128] width 169 height 73
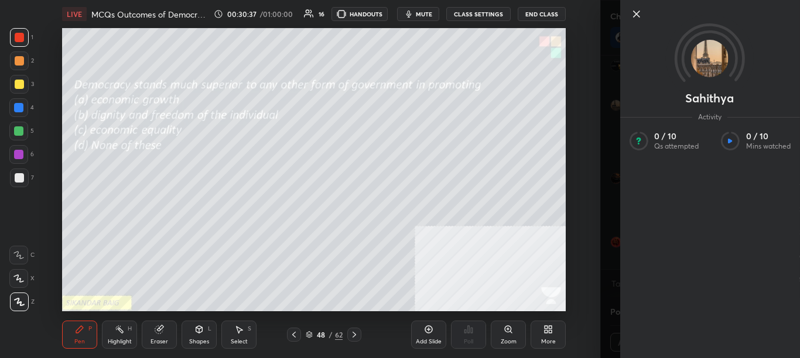
click at [616, 143] on div "Sahithya Activity 0 / 10 Qs attempted 0 / 10 Mins watched" at bounding box center [700, 179] width 200 height 358
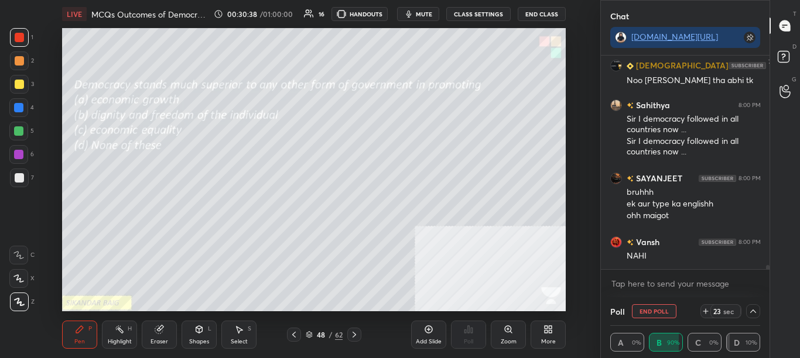
click at [585, 146] on div "Setting up your live class Poll for secs No correct answer Start poll" at bounding box center [313, 169] width 553 height 283
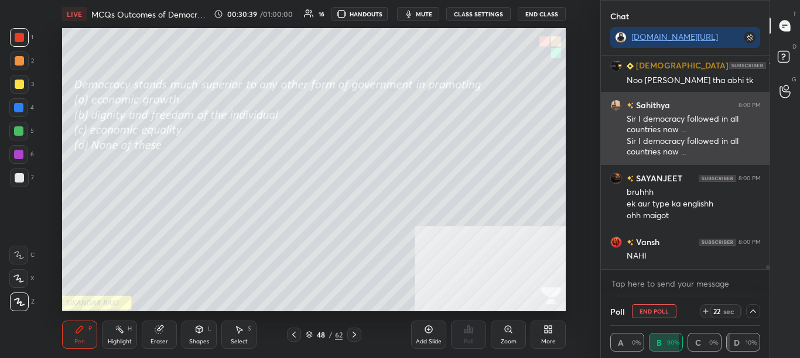
click at [631, 144] on div "Sir I democracy followed in all countries now ..." at bounding box center [694, 147] width 134 height 22
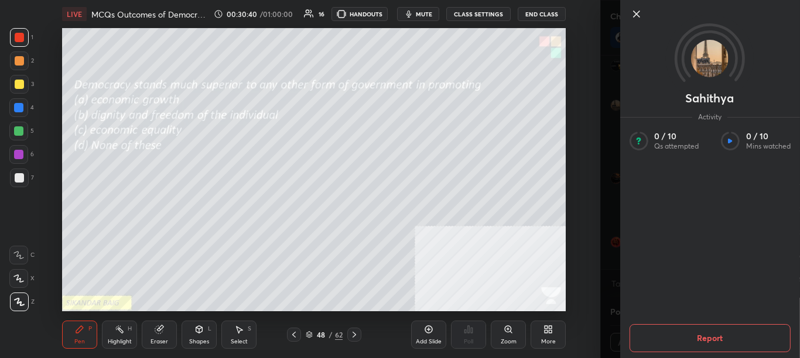
drag, startPoint x: 573, startPoint y: 208, endPoint x: 577, endPoint y: 203, distance: 7.1
click at [573, 208] on div "Setting up your live class Poll for secs No correct answer Start poll" at bounding box center [313, 169] width 553 height 283
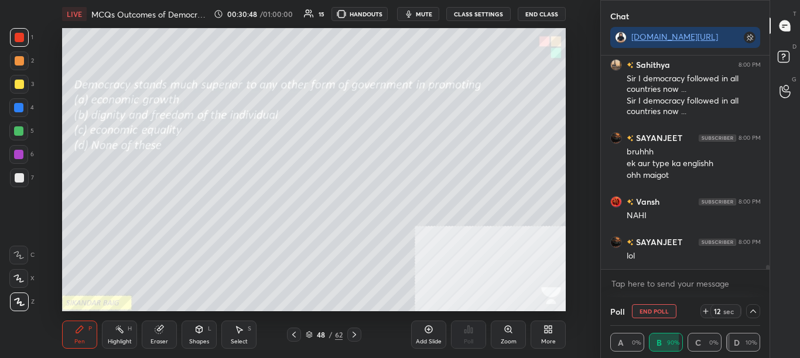
scroll to position [10448, 0]
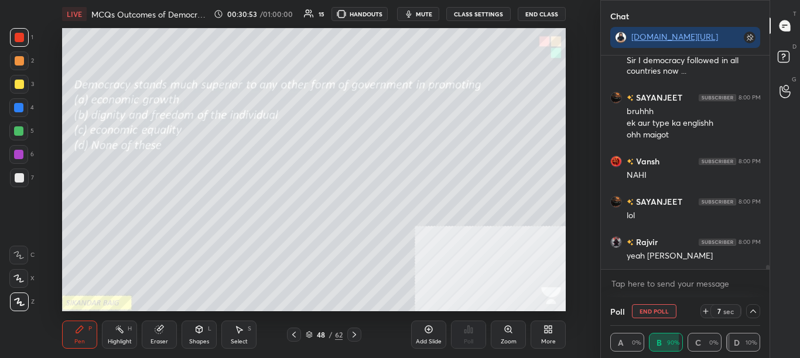
click at [759, 309] on div at bounding box center [753, 312] width 14 height 14
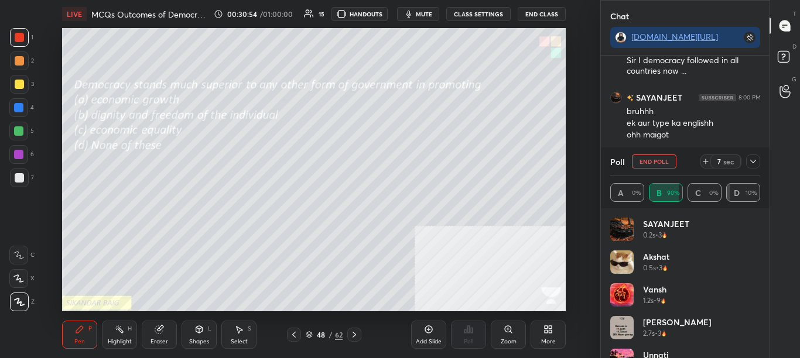
scroll to position [10488, 0]
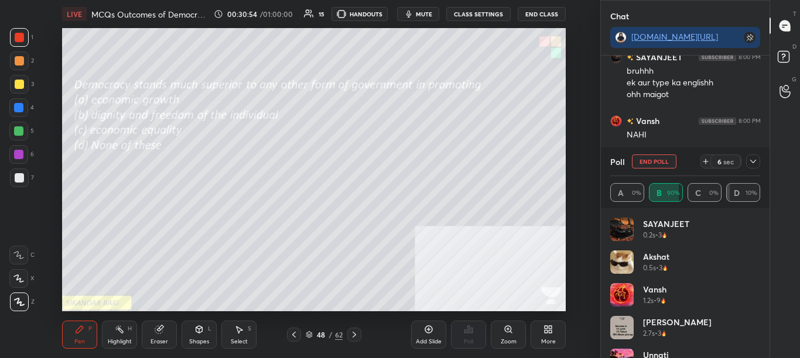
click at [755, 163] on icon at bounding box center [752, 161] width 9 height 9
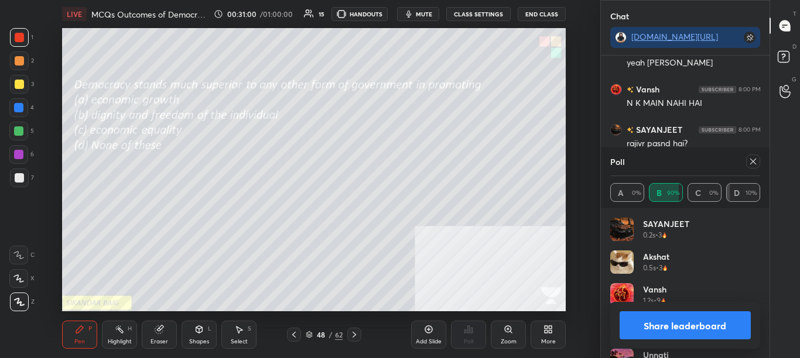
scroll to position [4, 4]
click at [753, 162] on icon at bounding box center [752, 161] width 9 height 9
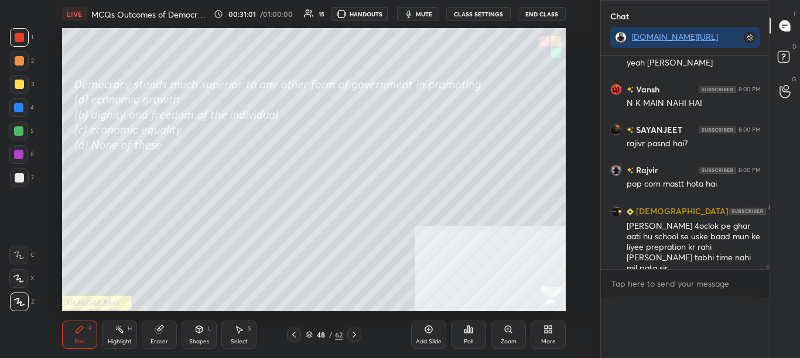
scroll to position [241, 165]
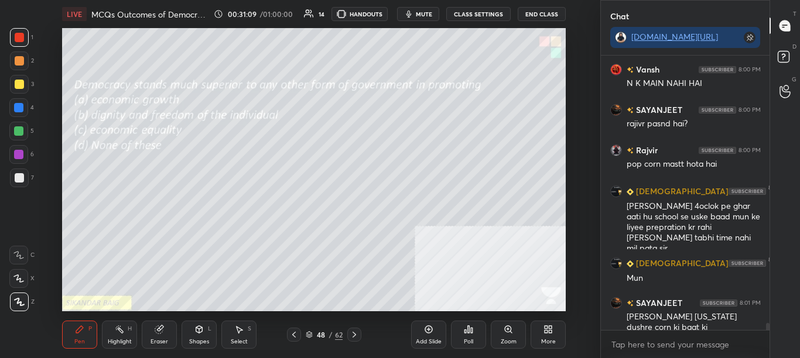
click at [296, 333] on icon at bounding box center [293, 334] width 9 height 9
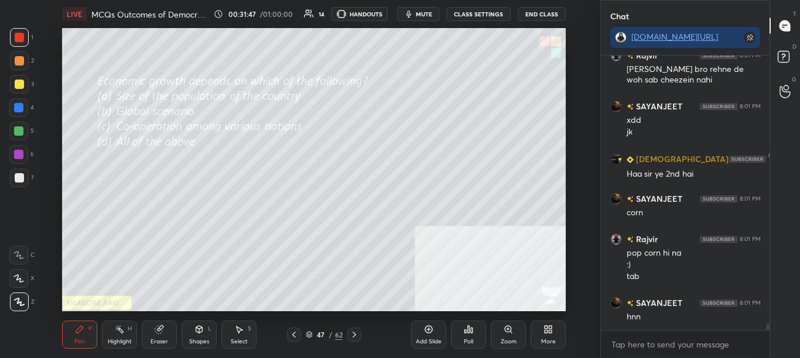
click at [470, 334] on div "Poll" at bounding box center [468, 335] width 35 height 28
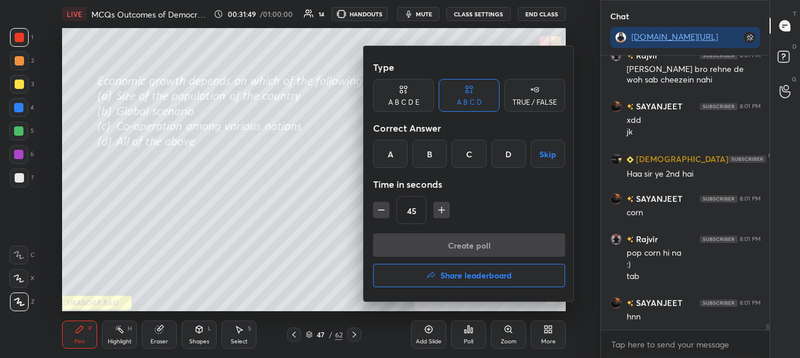
click at [501, 158] on div "D" at bounding box center [508, 154] width 35 height 28
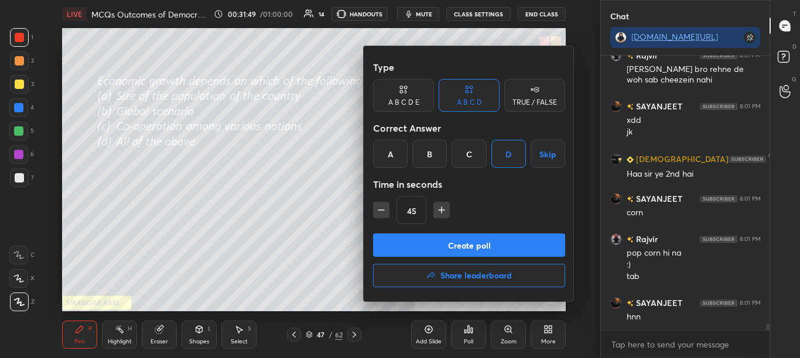
click at [470, 240] on button "Create poll" at bounding box center [469, 245] width 192 height 23
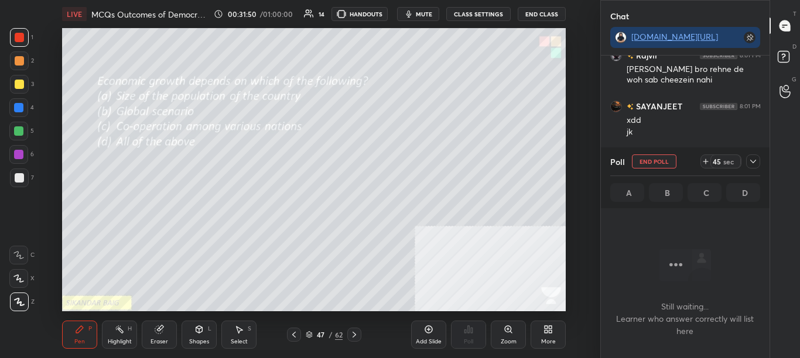
click at [753, 158] on icon at bounding box center [752, 161] width 9 height 9
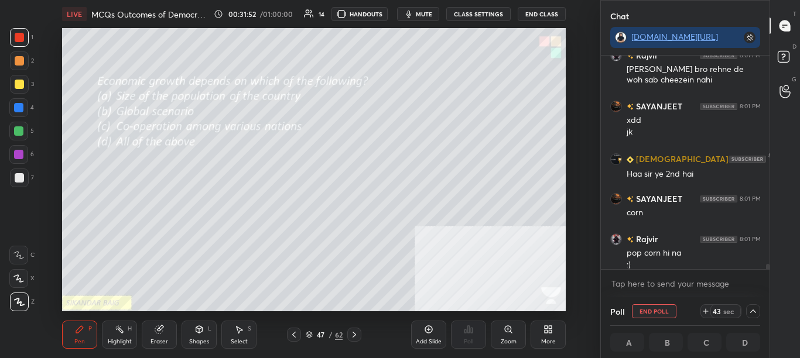
click at [768, 261] on div at bounding box center [766, 163] width 7 height 214
click at [769, 264] on div at bounding box center [766, 163] width 7 height 214
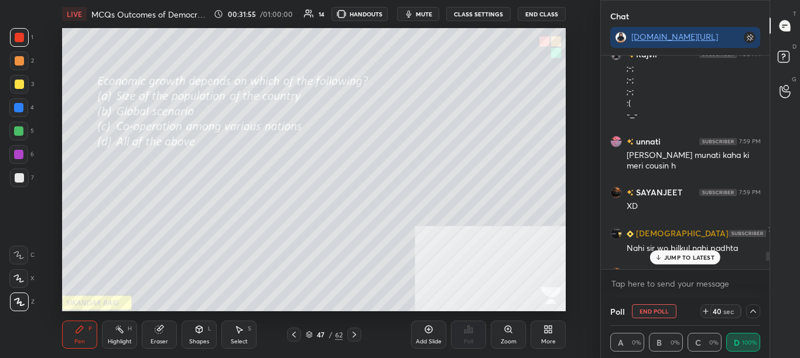
click at [663, 261] on div "JUMP TO LATEST" at bounding box center [685, 258] width 70 height 14
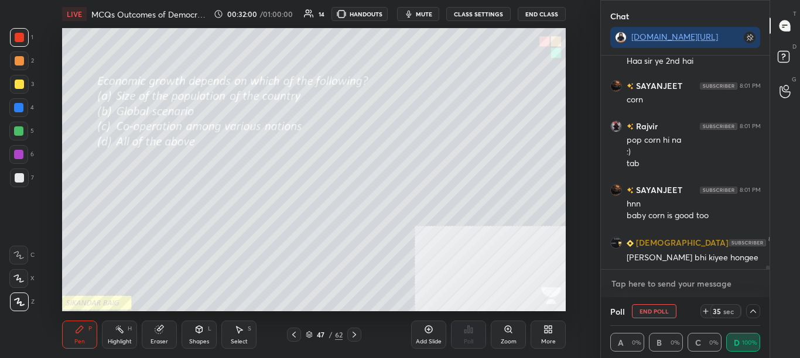
click at [751, 283] on textarea at bounding box center [685, 284] width 151 height 19
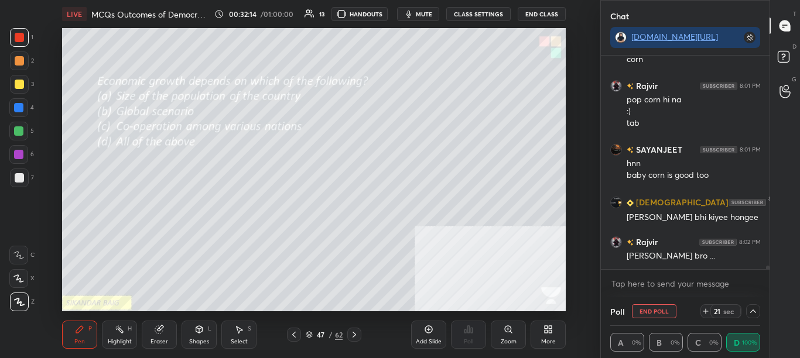
click at [756, 315] on icon at bounding box center [752, 311] width 9 height 9
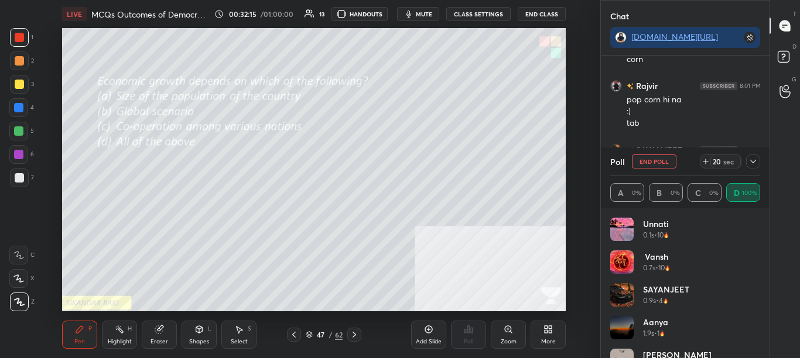
scroll to position [137, 146]
click at [756, 160] on icon at bounding box center [752, 161] width 9 height 9
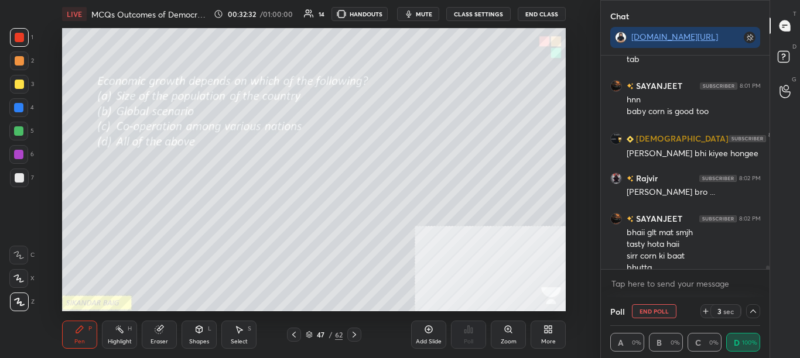
scroll to position [11997, 0]
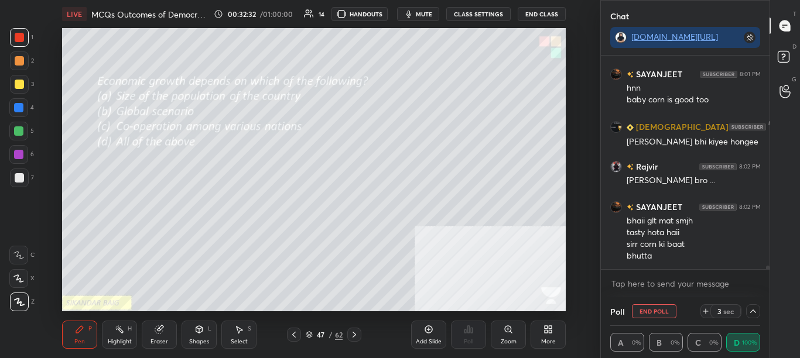
click at [168, 336] on div "Eraser" at bounding box center [159, 335] width 35 height 28
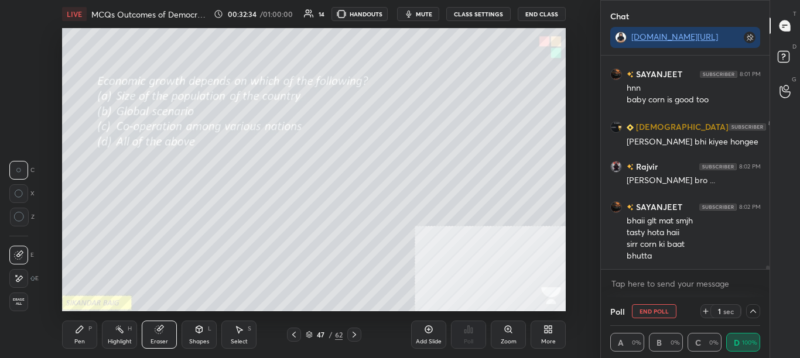
click at [25, 304] on div "Erase all" at bounding box center [18, 302] width 19 height 19
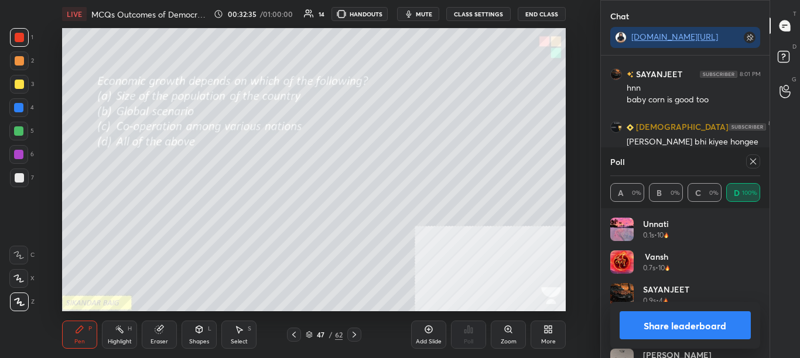
scroll to position [4, 4]
click at [655, 310] on div "Share leaderboard" at bounding box center [685, 325] width 151 height 47
click at [696, 342] on div "Share leaderboard" at bounding box center [685, 325] width 151 height 47
click at [700, 322] on button "Share leaderboard" at bounding box center [686, 326] width 132 height 28
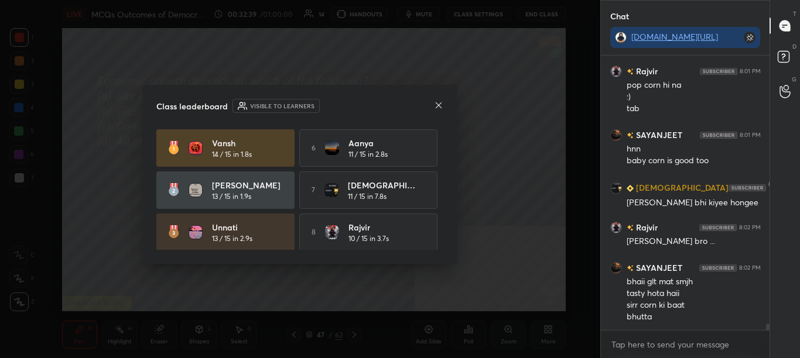
click at [438, 107] on icon at bounding box center [438, 105] width 9 height 9
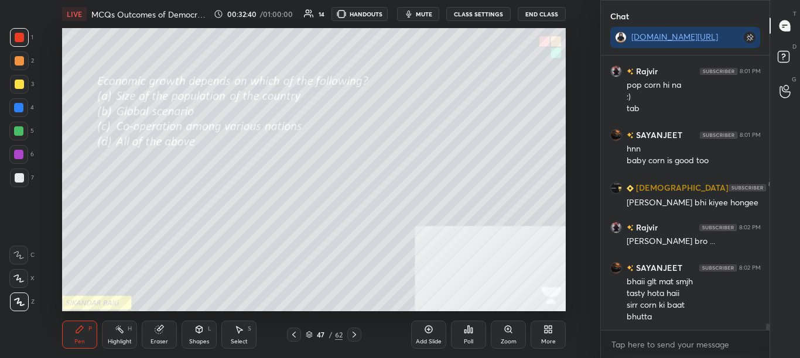
click at [294, 336] on icon at bounding box center [293, 334] width 9 height 9
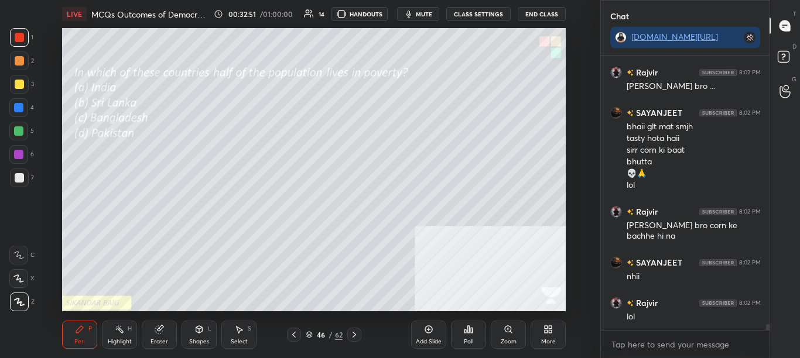
click at [474, 347] on div "Poll" at bounding box center [468, 335] width 35 height 28
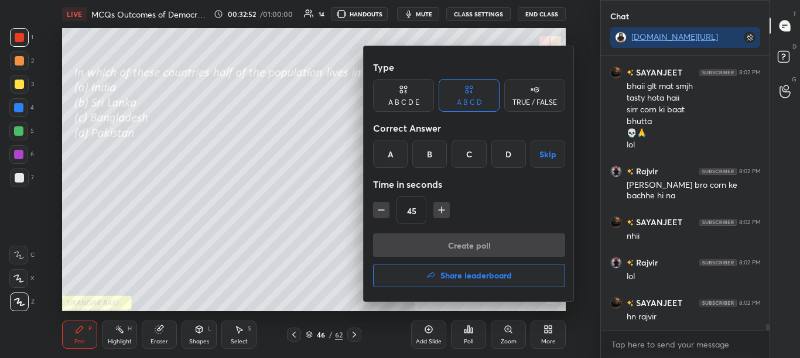
click at [433, 143] on div "B" at bounding box center [429, 154] width 35 height 28
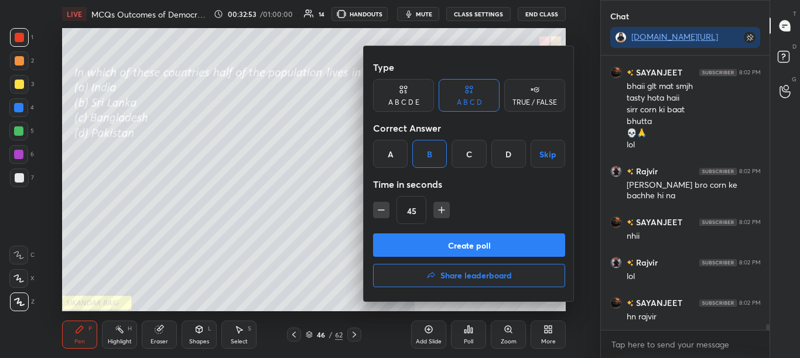
click at [437, 235] on button "Create poll" at bounding box center [469, 245] width 192 height 23
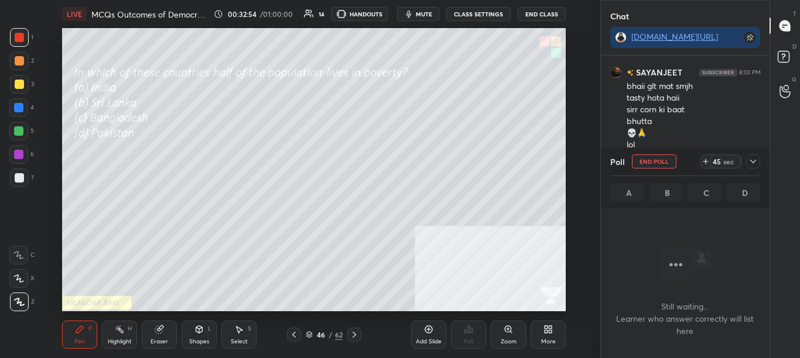
click at [423, 14] on span "mute" at bounding box center [424, 14] width 16 height 8
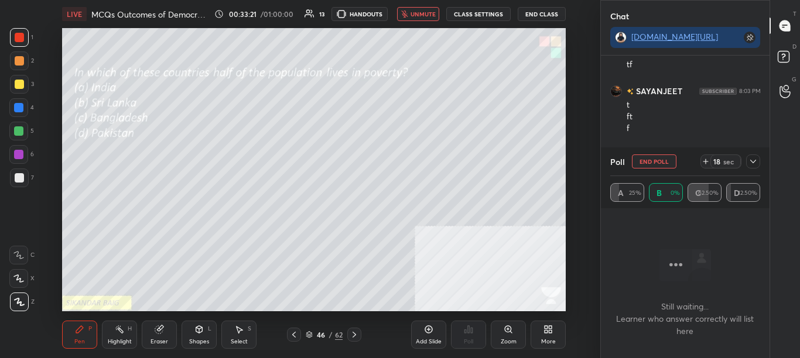
click at [659, 158] on button "End Poll" at bounding box center [654, 162] width 45 height 14
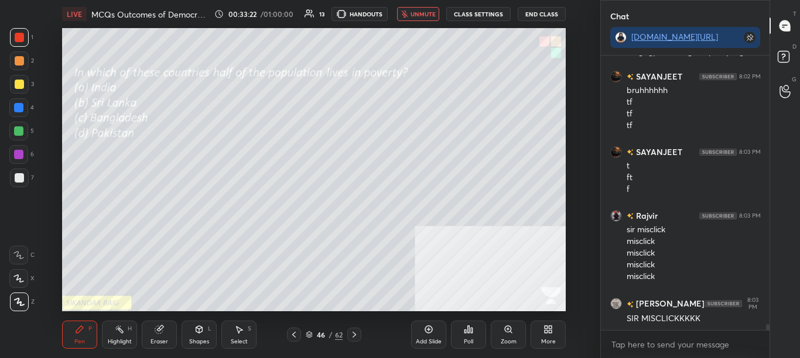
click at [472, 341] on div "Poll" at bounding box center [468, 342] width 9 height 6
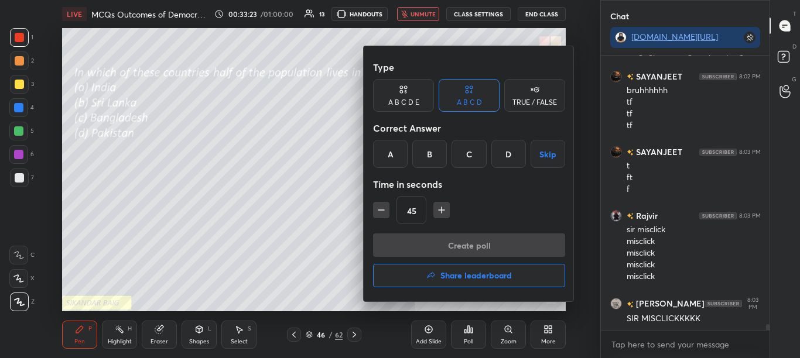
click at [472, 158] on div "C" at bounding box center [469, 154] width 35 height 28
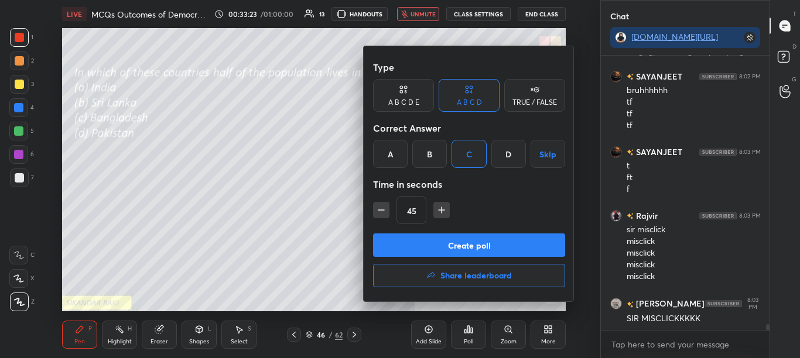
click at [477, 237] on button "Create poll" at bounding box center [469, 245] width 192 height 23
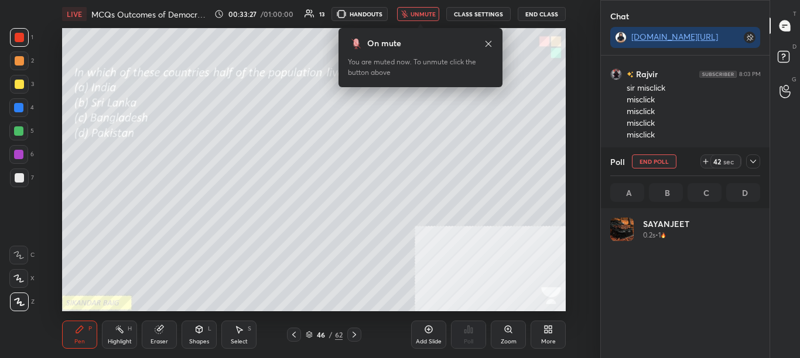
drag, startPoint x: 756, startPoint y: 166, endPoint x: 761, endPoint y: 160, distance: 7.9
click at [754, 164] on icon at bounding box center [752, 161] width 9 height 9
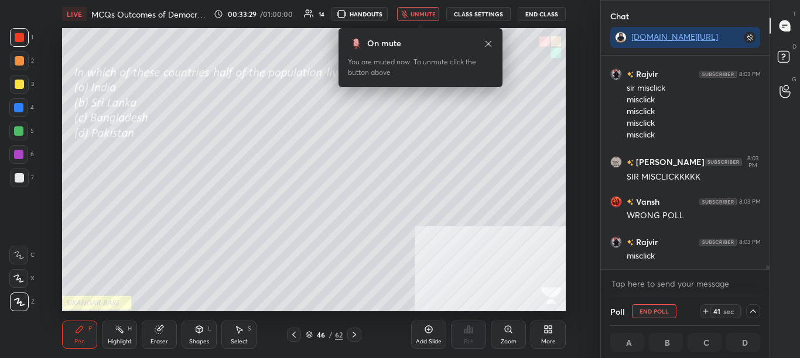
click at [428, 12] on span "unmute" at bounding box center [423, 14] width 25 height 8
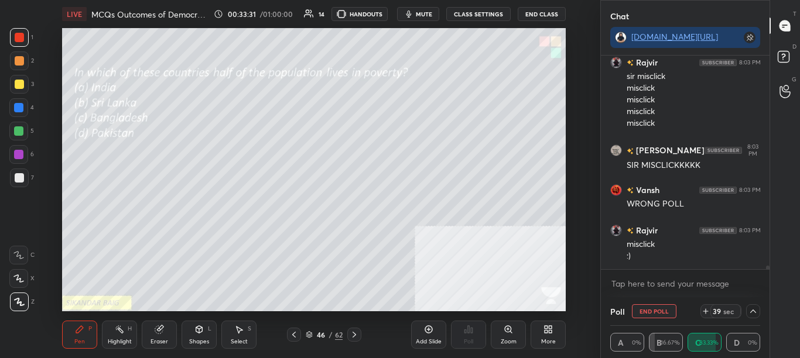
click at [758, 308] on div at bounding box center [753, 312] width 14 height 14
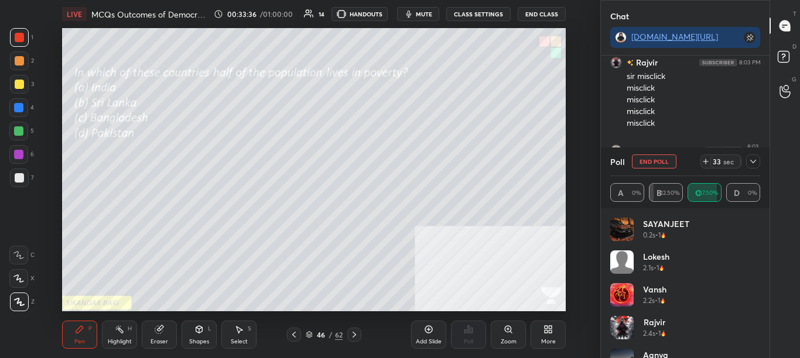
click at [753, 169] on div "Poll End Poll 33 sec" at bounding box center [685, 162] width 151 height 28
click at [754, 161] on icon at bounding box center [752, 161] width 9 height 9
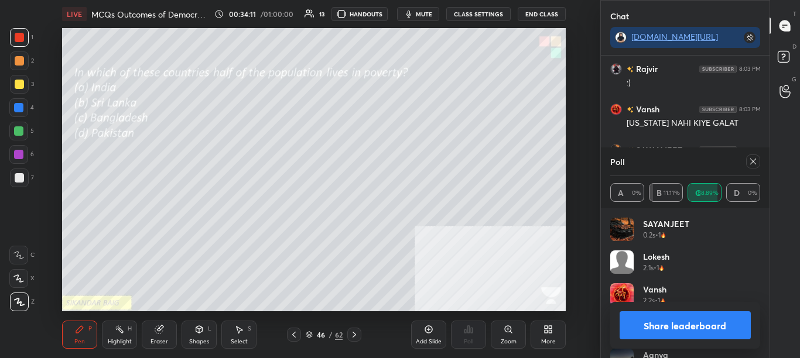
drag, startPoint x: 757, startPoint y: 159, endPoint x: 753, endPoint y: 170, distance: 11.9
click at [756, 160] on icon at bounding box center [752, 161] width 9 height 9
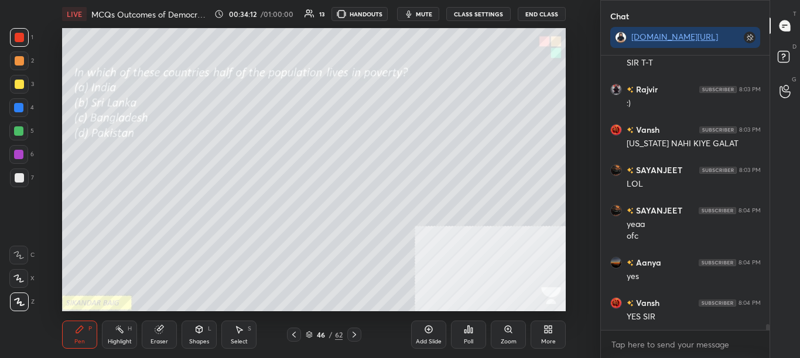
click at [464, 340] on div "Poll" at bounding box center [468, 335] width 35 height 28
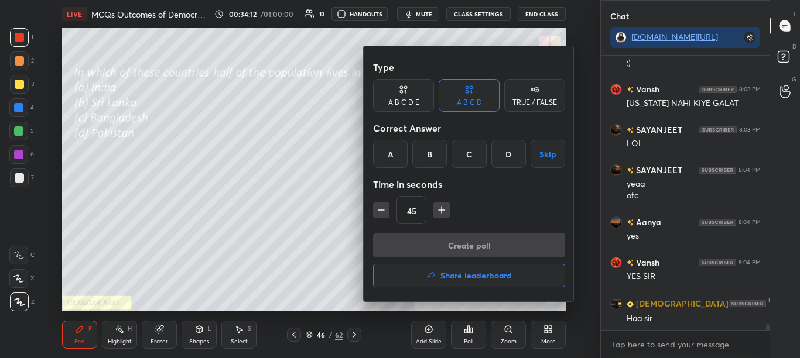
click at [459, 276] on h4 "Share leaderboard" at bounding box center [475, 276] width 71 height 8
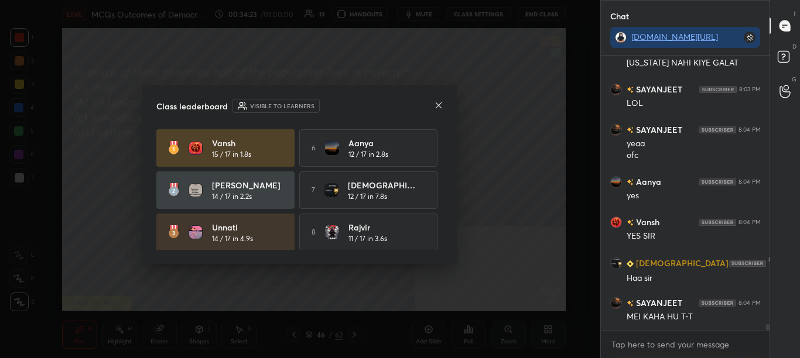
click at [439, 106] on icon at bounding box center [438, 105] width 9 height 9
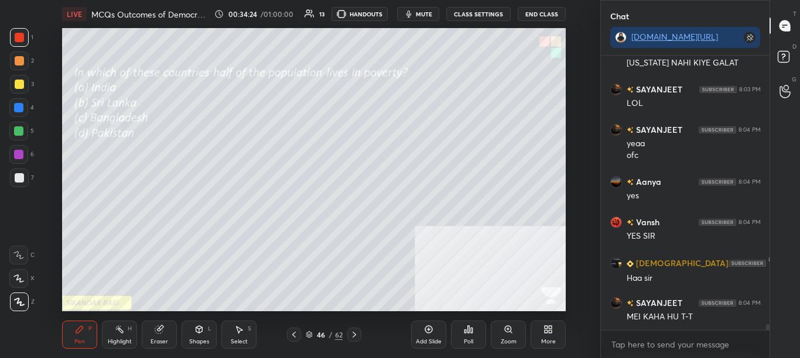
click at [467, 341] on div "Poll" at bounding box center [468, 342] width 9 height 6
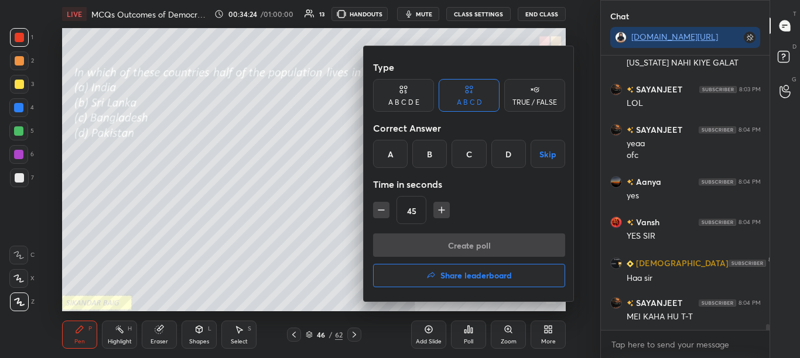
click at [466, 282] on button "Share leaderboard" at bounding box center [469, 275] width 192 height 23
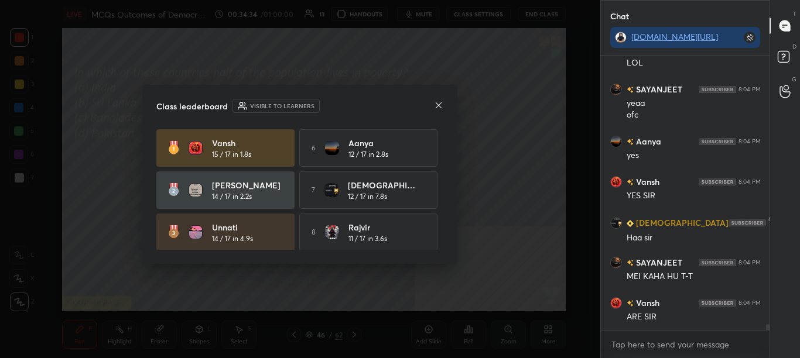
click at [436, 104] on icon at bounding box center [438, 105] width 9 height 9
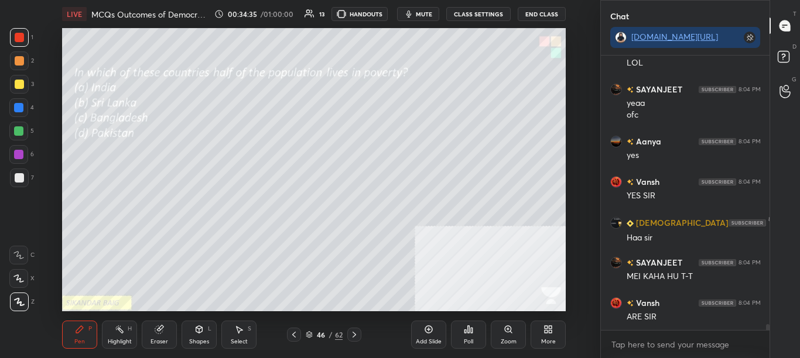
click at [290, 333] on icon at bounding box center [293, 334] width 9 height 9
click at [296, 338] on icon at bounding box center [293, 334] width 9 height 9
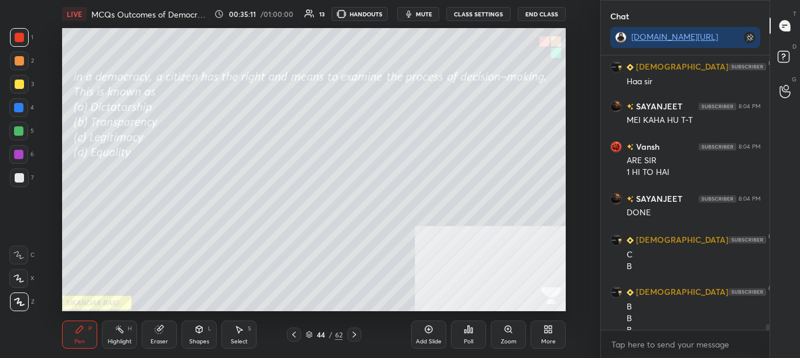
scroll to position [13127, 0]
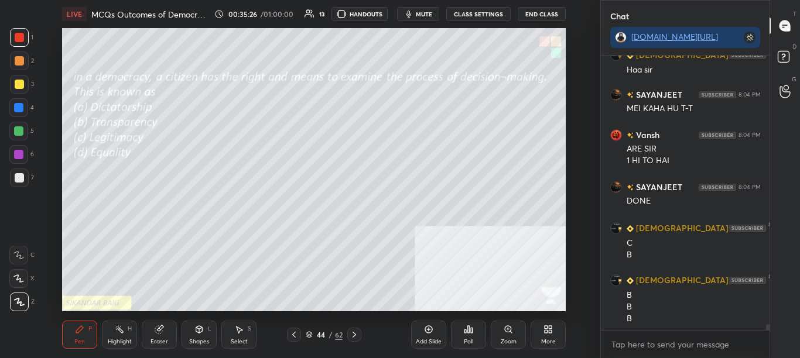
click at [470, 340] on div "Poll" at bounding box center [468, 342] width 9 height 6
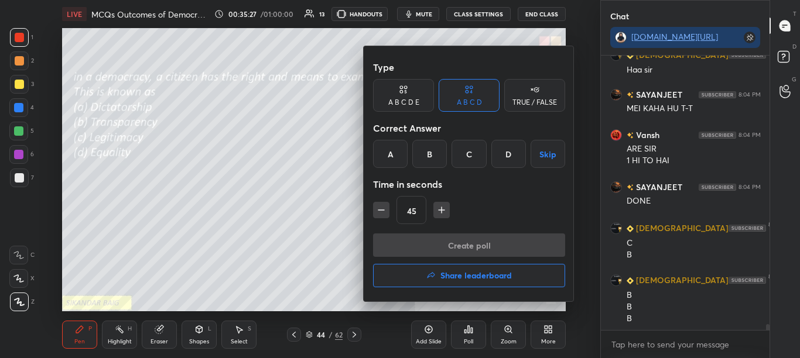
click at [468, 340] on div at bounding box center [400, 179] width 800 height 358
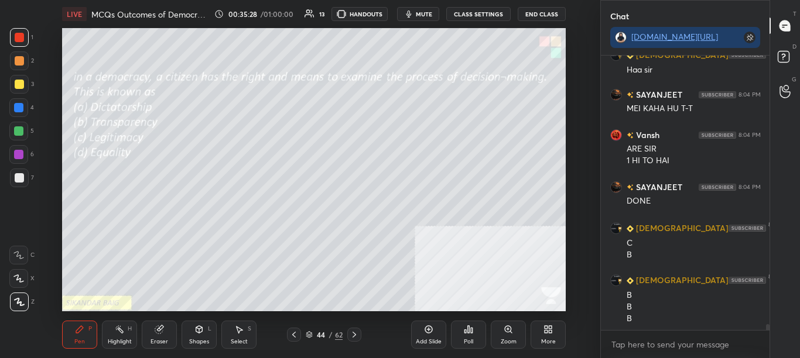
click at [464, 342] on div "Poll" at bounding box center [468, 342] width 9 height 6
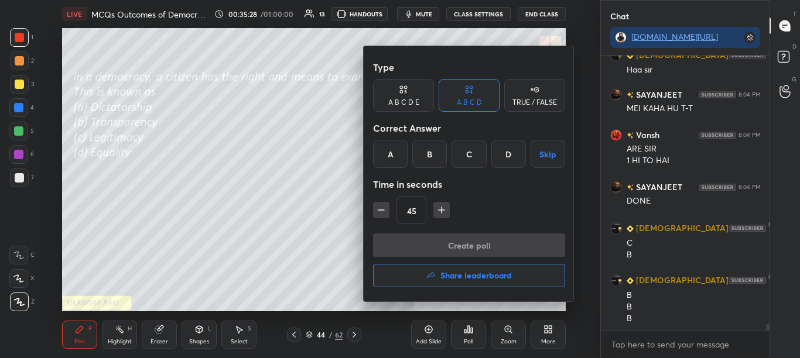
click at [458, 346] on div at bounding box center [400, 179] width 800 height 358
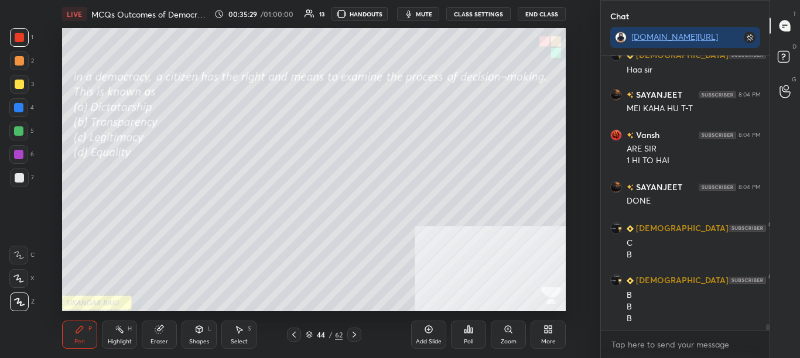
click at [461, 341] on div "Poll" at bounding box center [468, 335] width 35 height 28
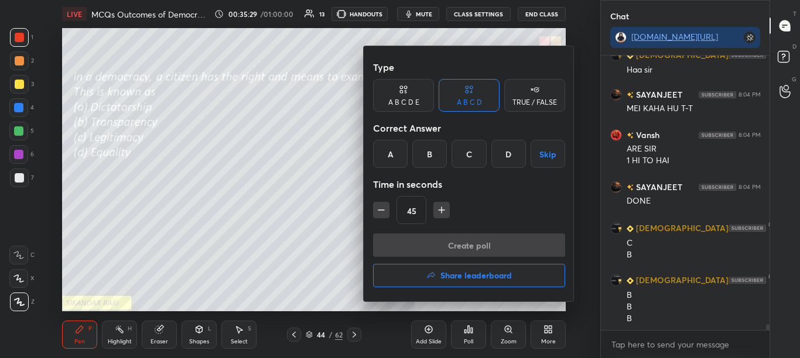
scroll to position [13139, 0]
click at [460, 341] on div at bounding box center [400, 179] width 800 height 358
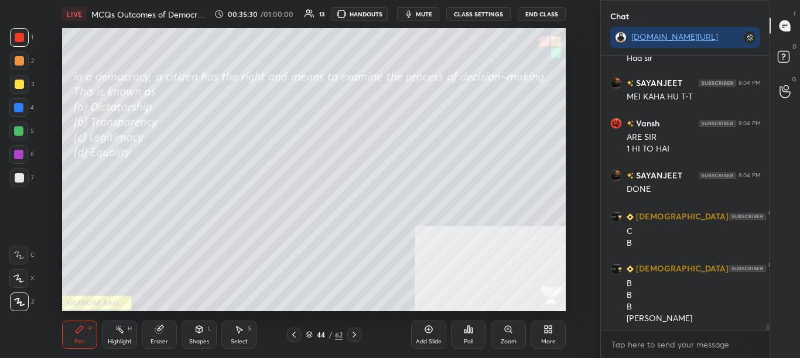
click at [458, 341] on div "Poll" at bounding box center [468, 335] width 35 height 28
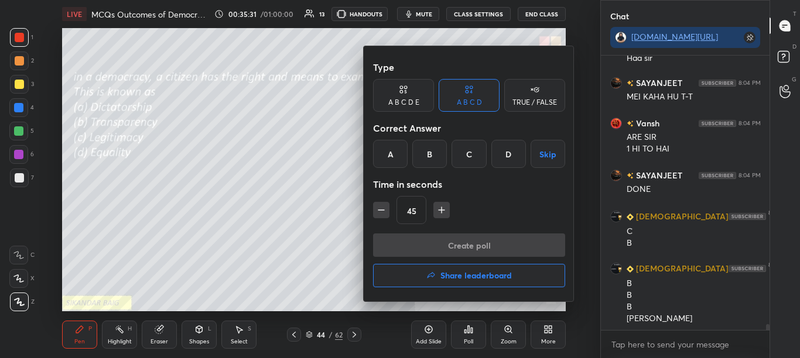
click at [459, 341] on div at bounding box center [400, 179] width 800 height 358
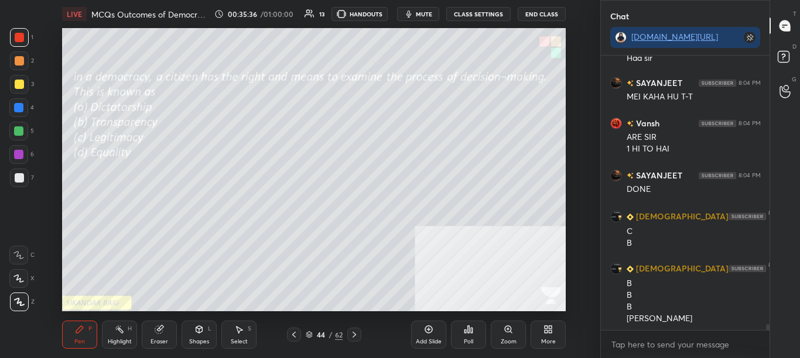
scroll to position [13179, 0]
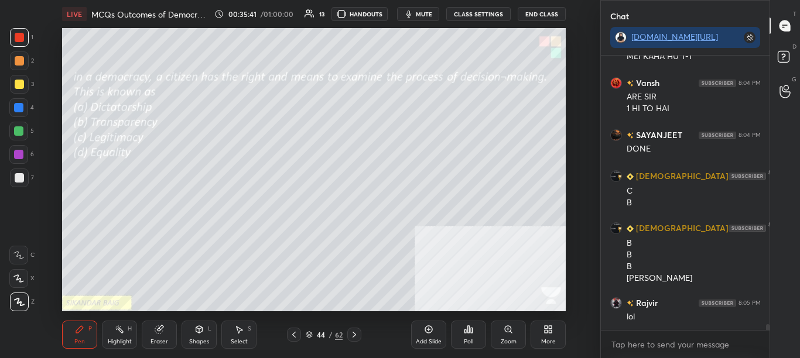
click at [459, 343] on div "Poll" at bounding box center [468, 335] width 35 height 28
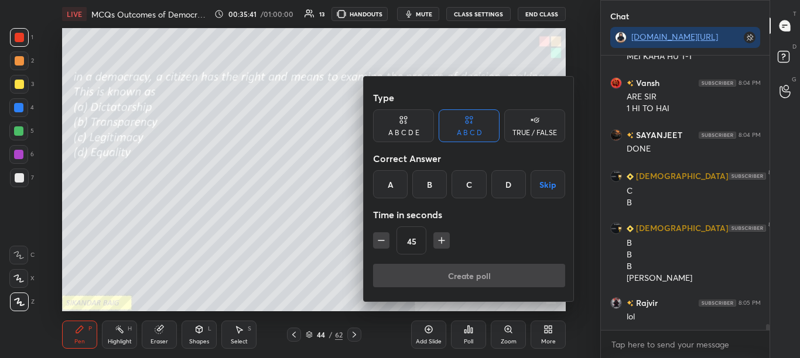
scroll to position [13220, 0]
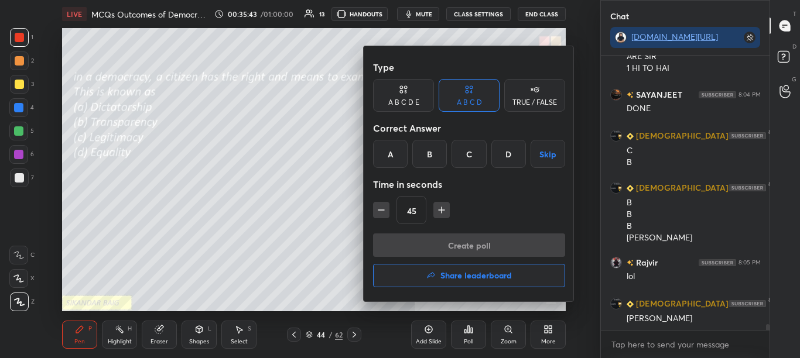
drag, startPoint x: 433, startPoint y: 156, endPoint x: 443, endPoint y: 192, distance: 37.8
click at [433, 156] on div "B" at bounding box center [429, 154] width 35 height 28
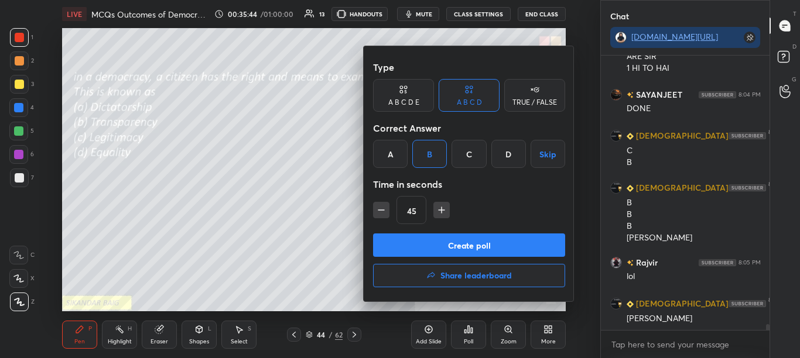
click at [456, 247] on button "Create poll" at bounding box center [469, 245] width 192 height 23
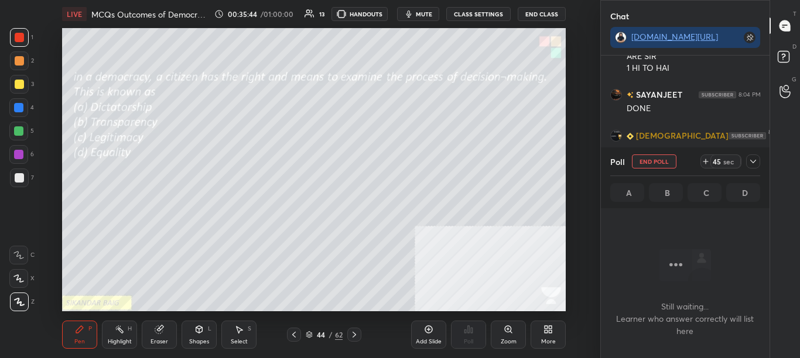
scroll to position [238, 165]
click at [756, 160] on icon at bounding box center [752, 161] width 9 height 9
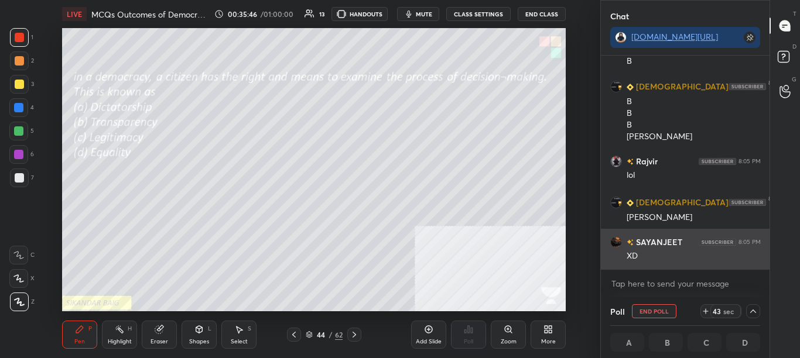
scroll to position [1, 4]
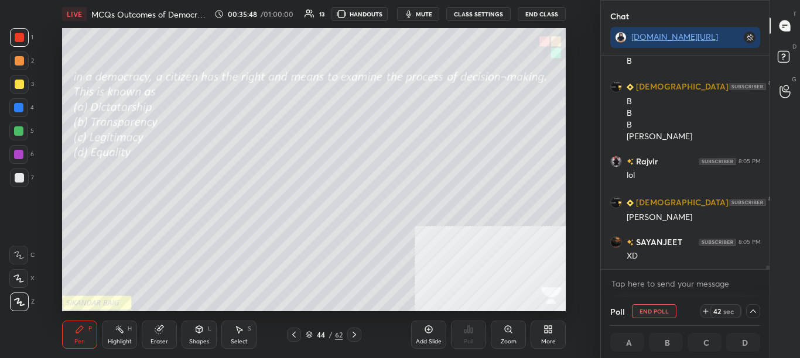
click at [767, 266] on div at bounding box center [766, 163] width 7 height 214
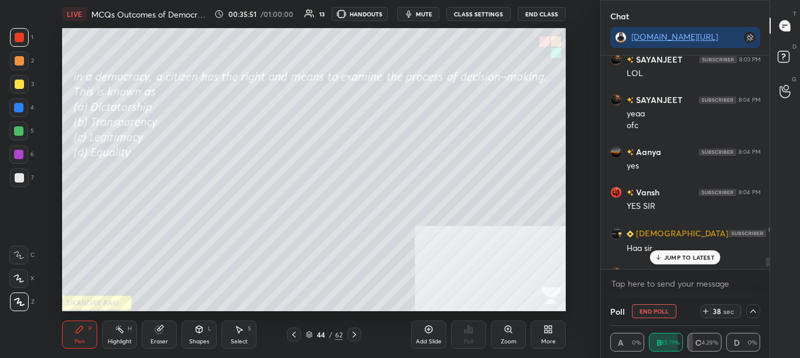
click at [709, 262] on div "JUMP TO LATEST" at bounding box center [685, 258] width 70 height 14
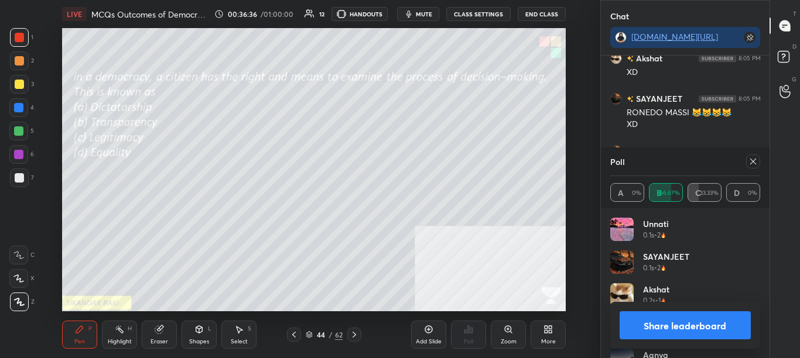
scroll to position [13586, 0]
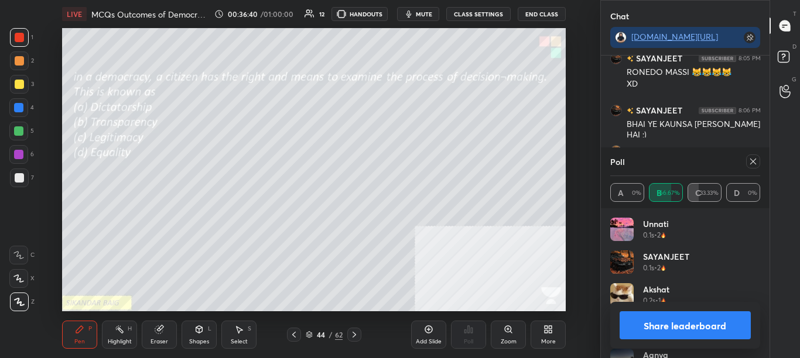
click at [757, 168] on div at bounding box center [753, 162] width 14 height 14
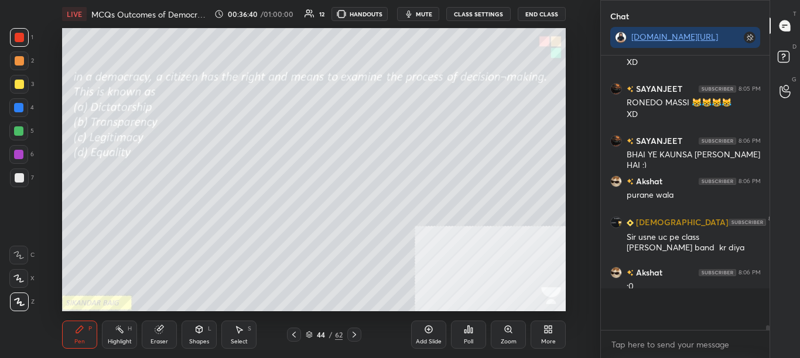
scroll to position [271, 165]
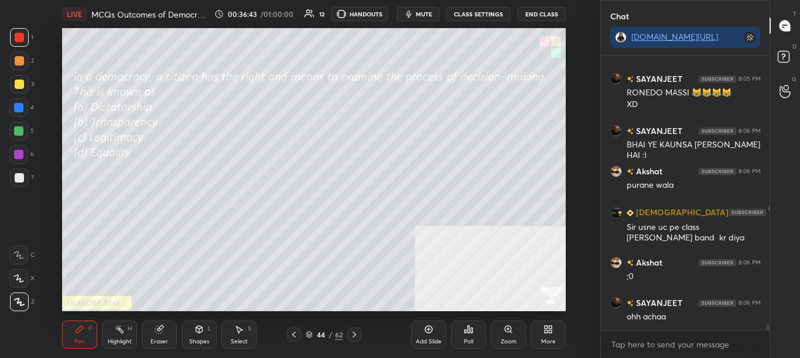
click at [356, 336] on icon at bounding box center [354, 334] width 9 height 9
click at [299, 337] on div at bounding box center [294, 335] width 14 height 14
click at [294, 337] on icon at bounding box center [293, 334] width 9 height 9
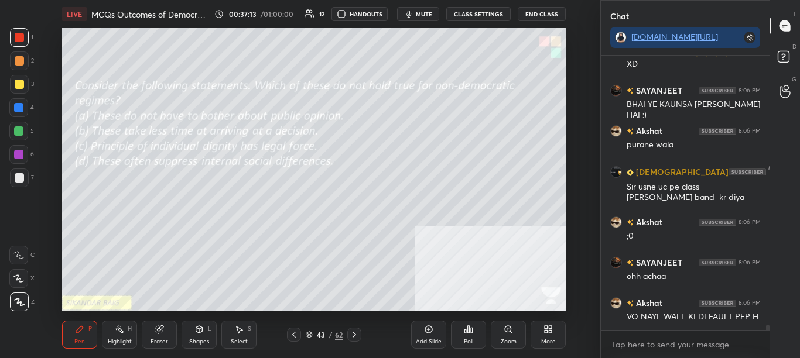
scroll to position [13646, 0]
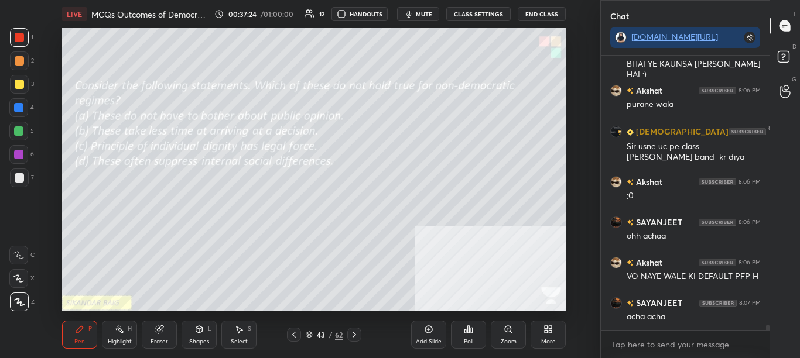
click at [477, 334] on div "Poll" at bounding box center [468, 335] width 35 height 28
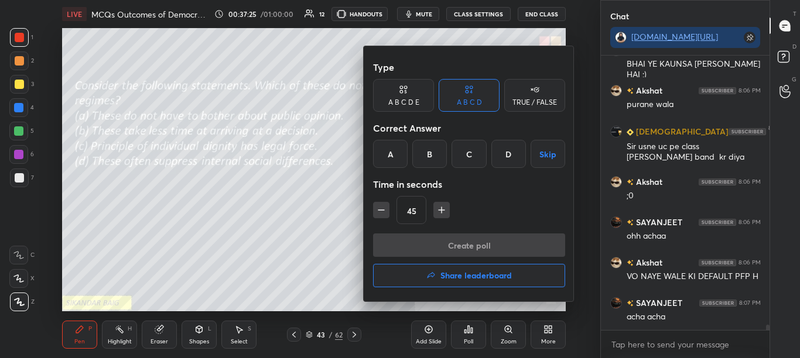
click at [474, 161] on div "C" at bounding box center [469, 154] width 35 height 28
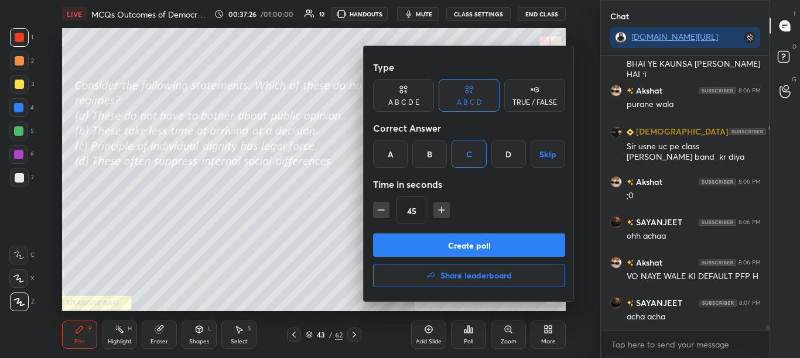
click at [480, 235] on button "Create poll" at bounding box center [469, 245] width 192 height 23
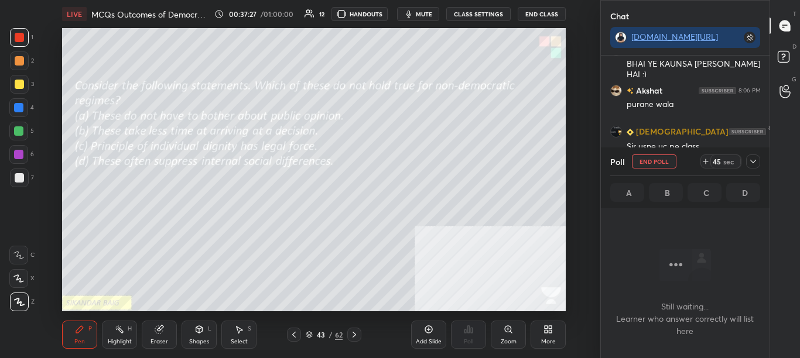
scroll to position [238, 165]
click at [754, 161] on icon at bounding box center [752, 161] width 9 height 9
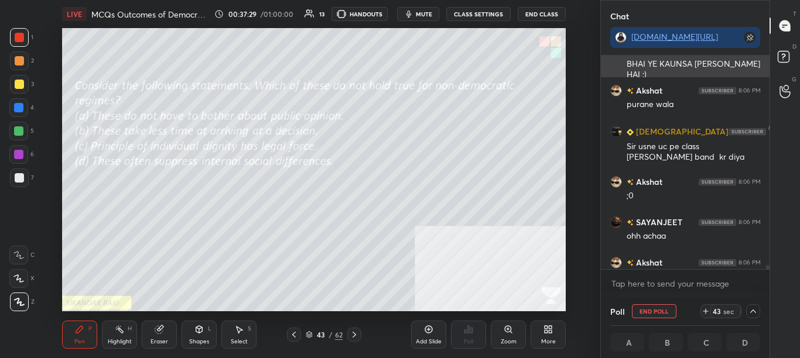
scroll to position [1, 4]
drag, startPoint x: 769, startPoint y: 267, endPoint x: 772, endPoint y: 279, distance: 12.2
click at [772, 275] on div "Chat [DOMAIN_NAME][URL] SAYANJEET 8:05 PM RONEDO MASSI 😹😹😹😹 XD SAYANJEET 8:06 P…" at bounding box center [700, 179] width 200 height 358
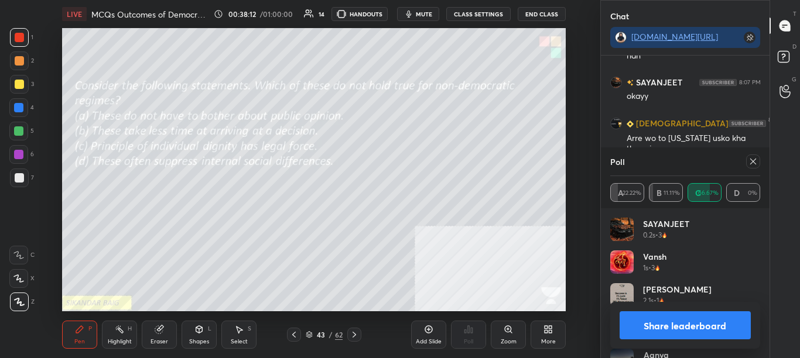
scroll to position [4, 4]
click at [727, 310] on div "Share leaderboard" at bounding box center [685, 325] width 151 height 47
click at [729, 341] on div "Share leaderboard" at bounding box center [685, 325] width 151 height 47
click at [735, 344] on div "Share leaderboard" at bounding box center [685, 325] width 151 height 47
click at [737, 325] on button "Share leaderboard" at bounding box center [686, 326] width 132 height 28
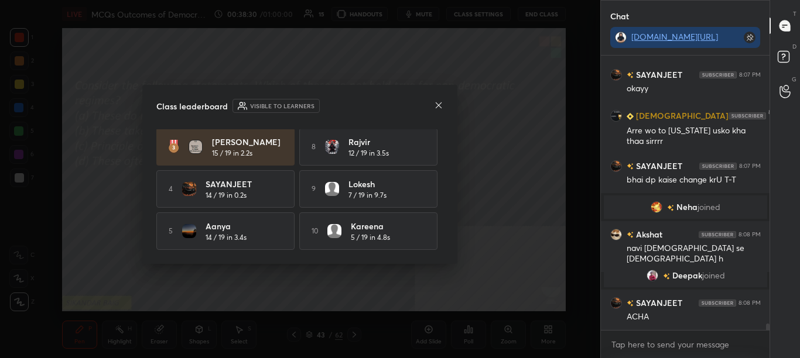
scroll to position [89, 0]
click at [435, 105] on icon at bounding box center [438, 105] width 9 height 9
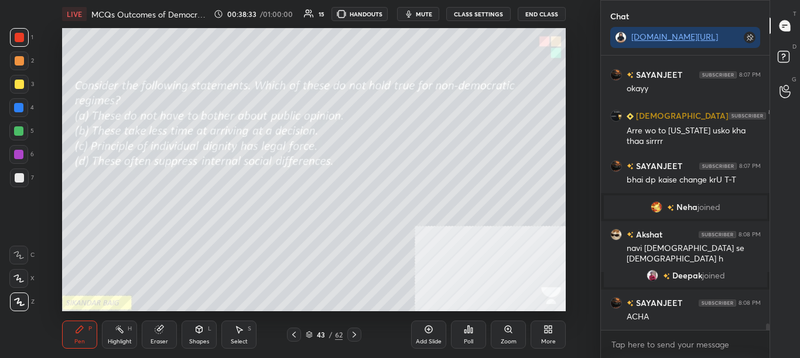
click at [298, 332] on icon at bounding box center [293, 334] width 9 height 9
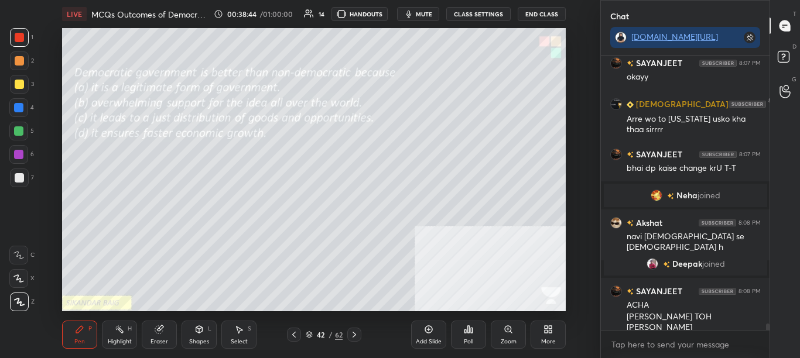
click at [712, 264] on span "joined" at bounding box center [713, 263] width 23 height 9
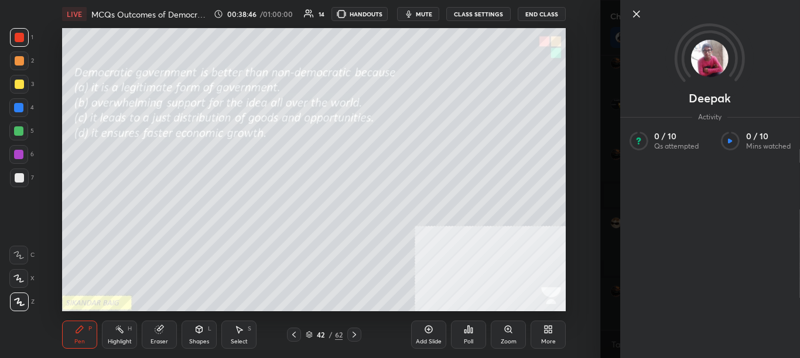
scroll to position [11810, 0]
click at [576, 235] on div "Setting up your live class Poll for secs No correct answer Start poll" at bounding box center [313, 169] width 553 height 283
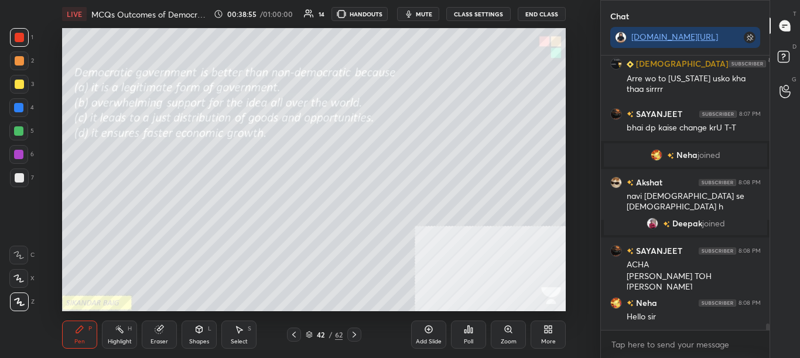
scroll to position [11850, 0]
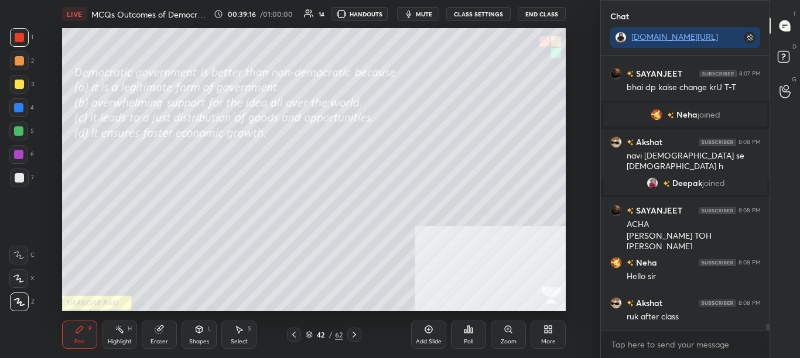
click at [470, 337] on div "Poll" at bounding box center [468, 335] width 35 height 28
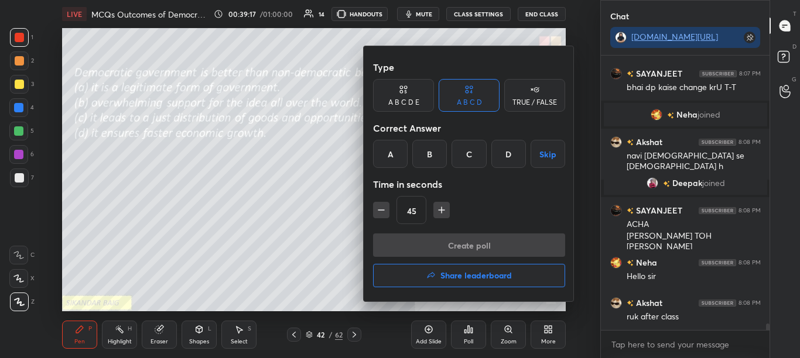
click at [388, 157] on div "A" at bounding box center [390, 154] width 35 height 28
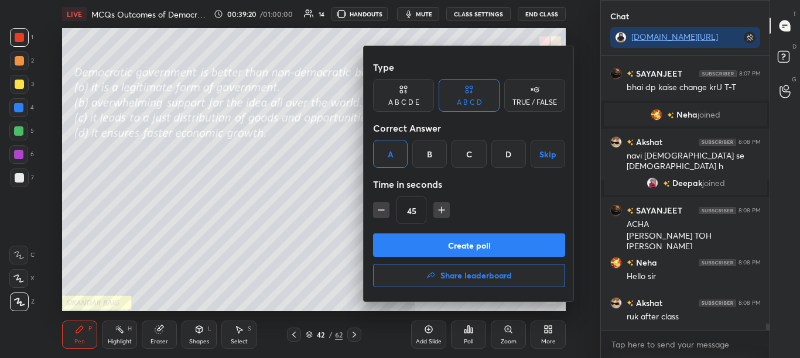
scroll to position [11891, 0]
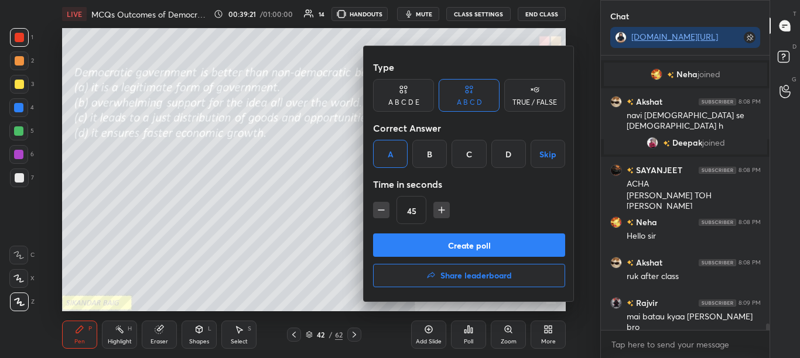
click at [436, 251] on button "Create poll" at bounding box center [469, 245] width 192 height 23
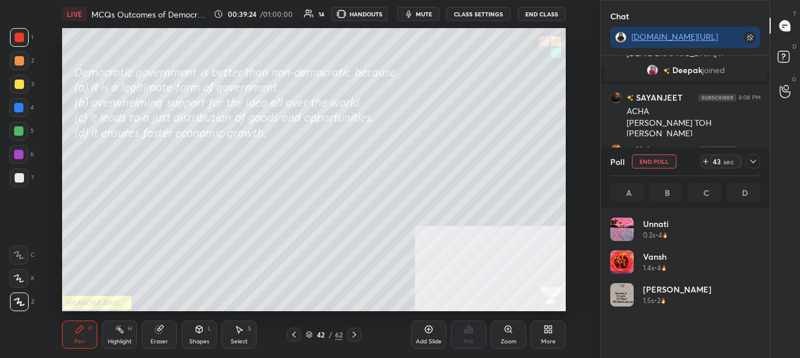
scroll to position [4, 4]
click at [756, 160] on icon at bounding box center [753, 162] width 6 height 4
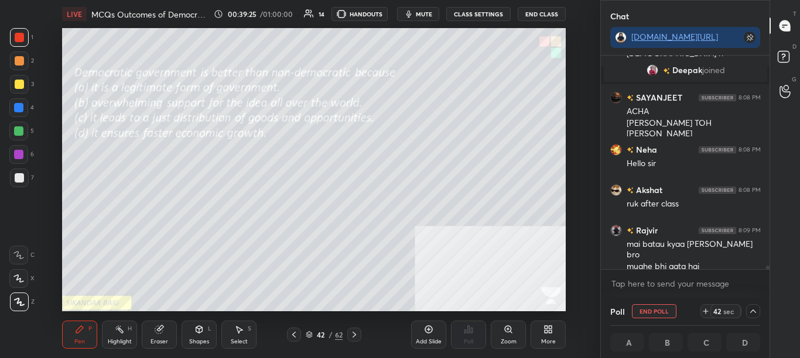
scroll to position [1, 4]
click at [754, 312] on icon at bounding box center [752, 311] width 9 height 9
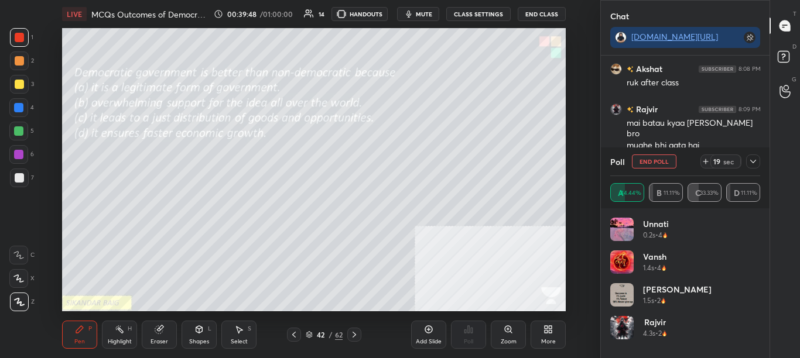
scroll to position [12125, 0]
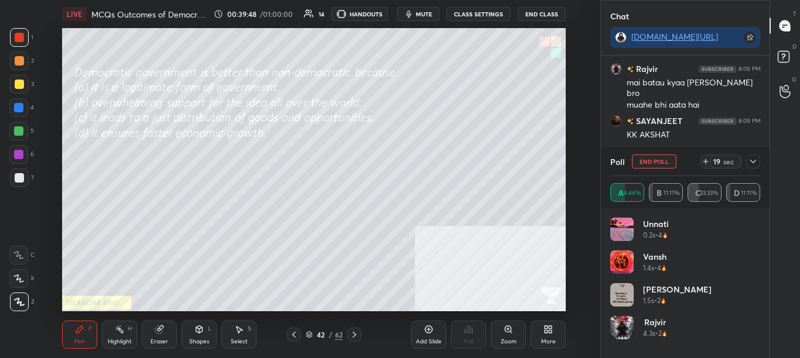
click at [752, 159] on icon at bounding box center [752, 161] width 9 height 9
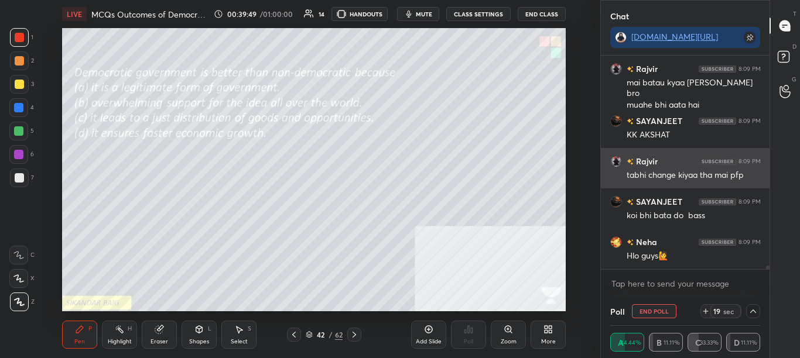
scroll to position [1, 4]
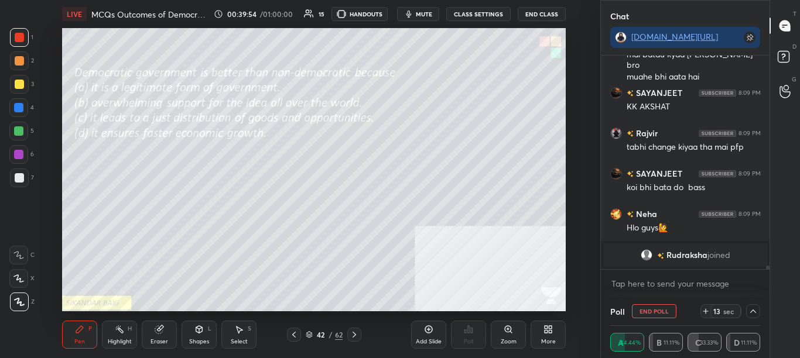
drag, startPoint x: 767, startPoint y: 269, endPoint x: 768, endPoint y: 276, distance: 7.1
click at [768, 275] on div "[PERSON_NAME] 8:08 PM ruk after class [PERSON_NAME] 8:09 PM mai batau kyaa [PER…" at bounding box center [685, 177] width 169 height 242
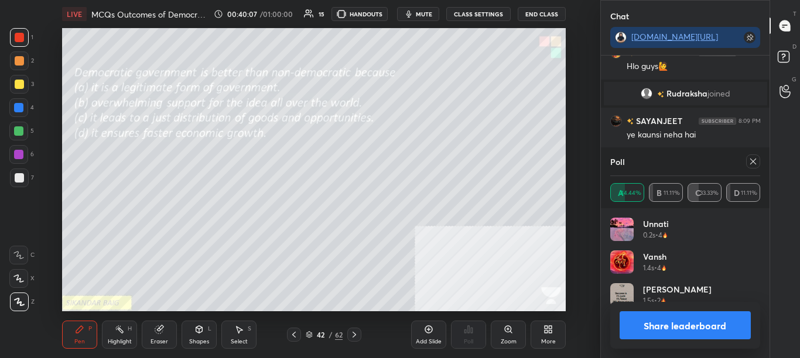
scroll to position [12310, 0]
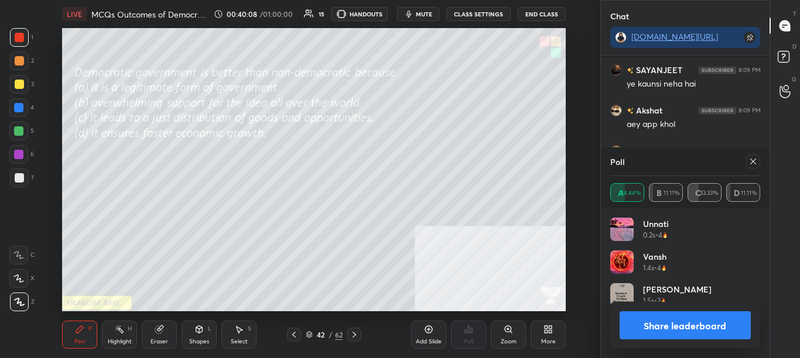
click at [720, 325] on button "Share leaderboard" at bounding box center [686, 326] width 132 height 28
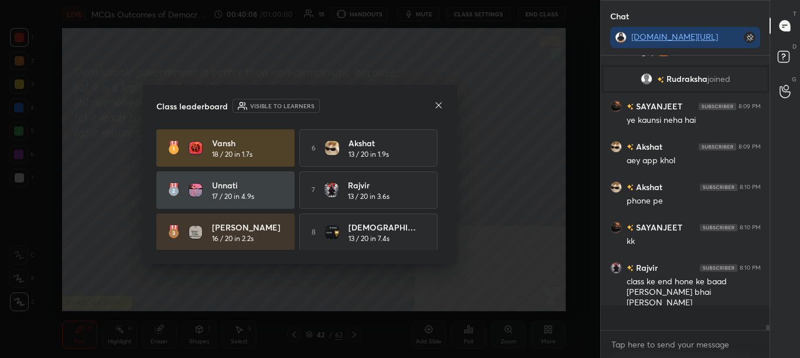
scroll to position [268, 165]
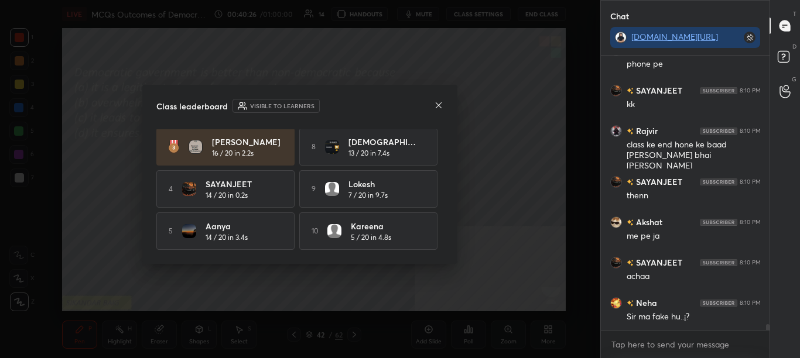
click at [437, 107] on icon at bounding box center [439, 105] width 6 height 6
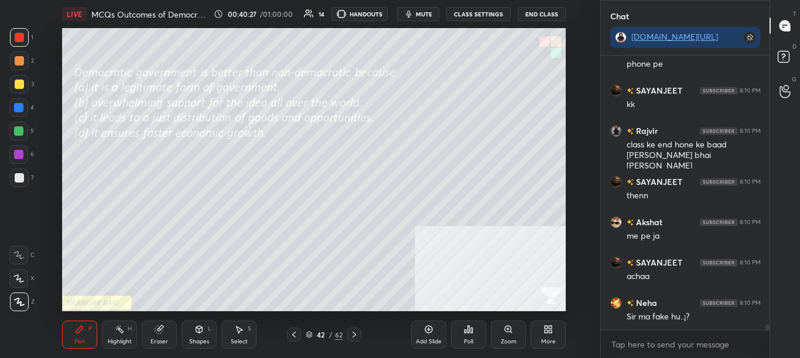
click at [296, 335] on icon at bounding box center [293, 334] width 9 height 9
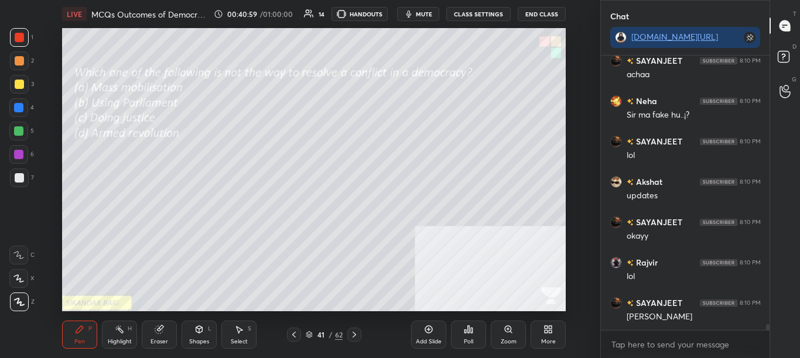
click at [469, 339] on div "Poll" at bounding box center [468, 342] width 9 height 6
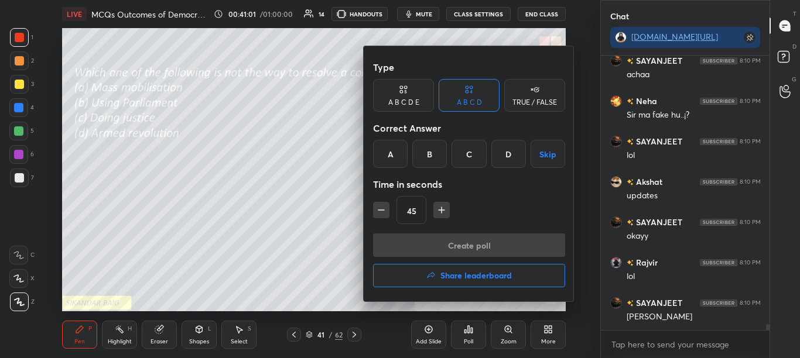
click at [504, 157] on div "D" at bounding box center [508, 154] width 35 height 28
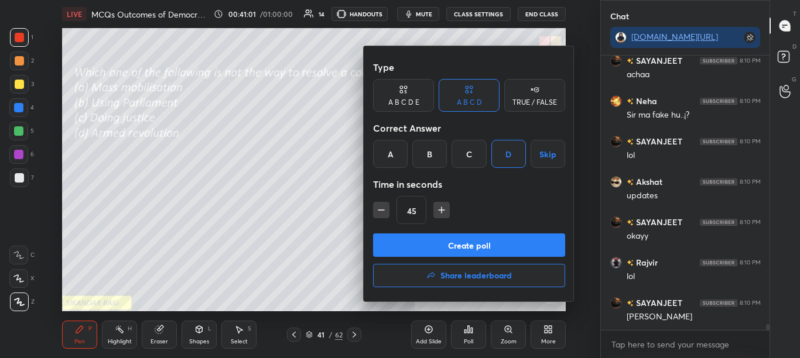
click at [488, 246] on button "Create poll" at bounding box center [469, 245] width 192 height 23
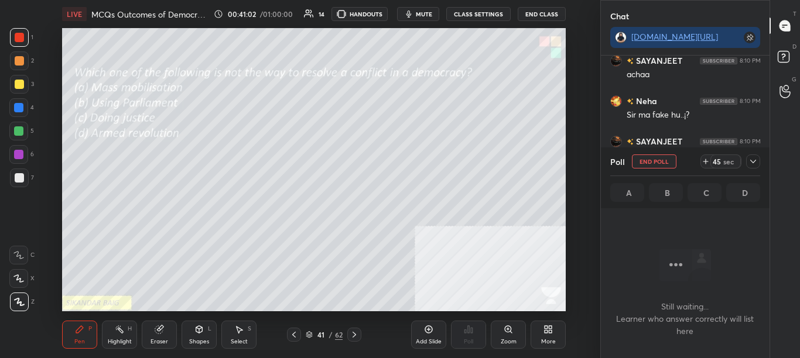
click at [430, 16] on span "mute" at bounding box center [424, 14] width 16 height 8
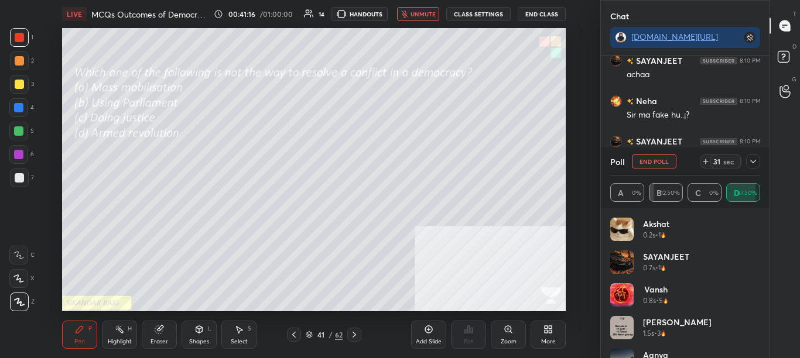
click at [413, 16] on span "unmute" at bounding box center [423, 14] width 25 height 8
click at [751, 165] on icon at bounding box center [752, 161] width 9 height 9
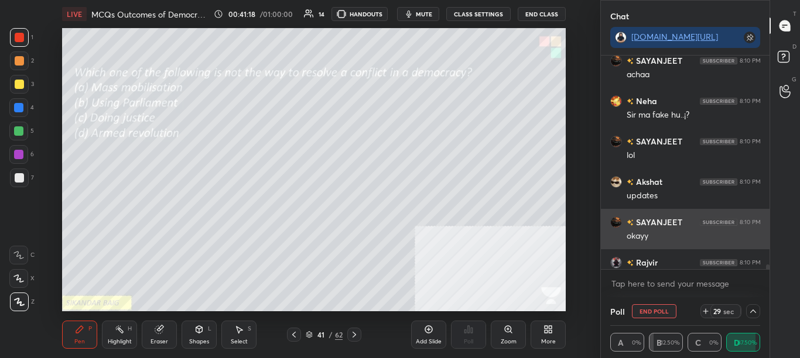
scroll to position [1, 4]
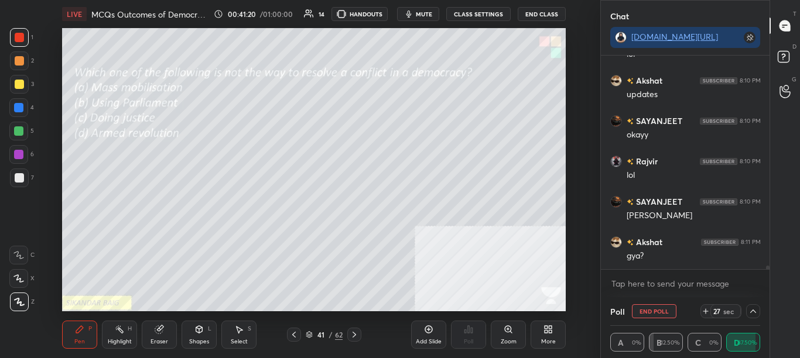
click at [768, 271] on div "Neha 8:10 PM Sir ma fake hu..¡? SAYANJEET 8:10 PM lol [PERSON_NAME] 8:10 PM upd…" at bounding box center [685, 177] width 169 height 242
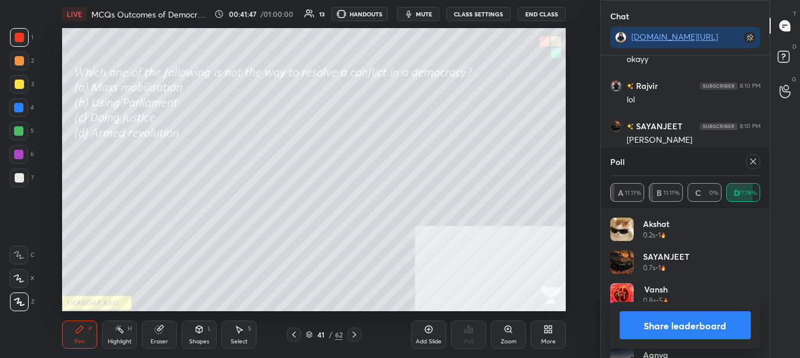
scroll to position [4, 4]
click at [693, 321] on button "Share leaderboard" at bounding box center [686, 326] width 132 height 28
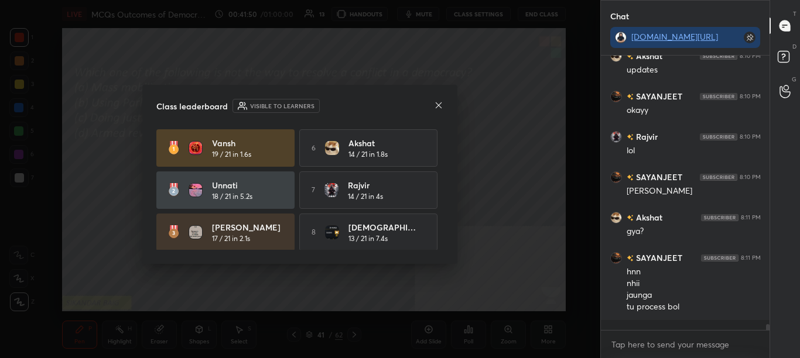
scroll to position [12728, 0]
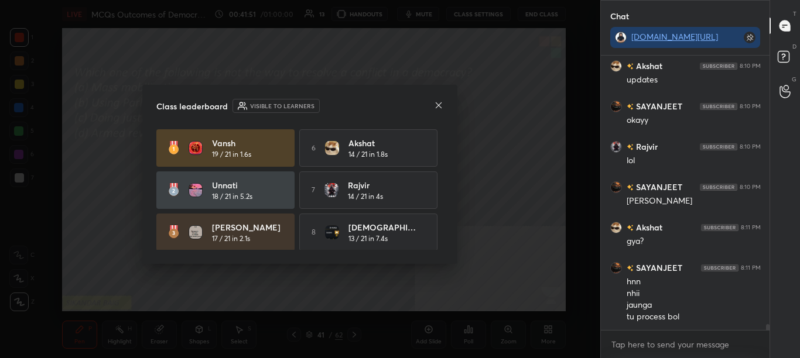
click at [437, 108] on icon at bounding box center [438, 105] width 9 height 9
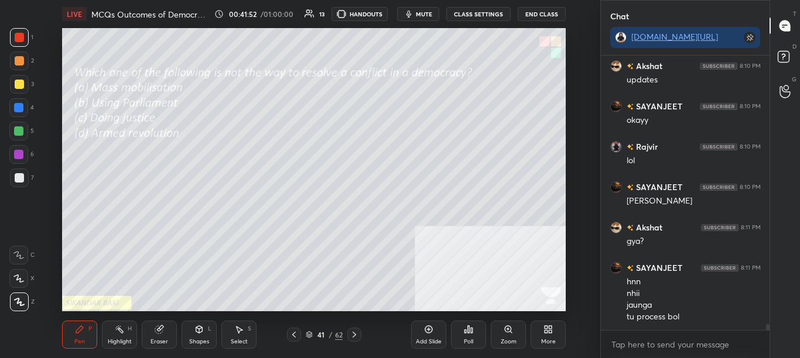
click at [433, 9] on button "mute" at bounding box center [418, 14] width 42 height 14
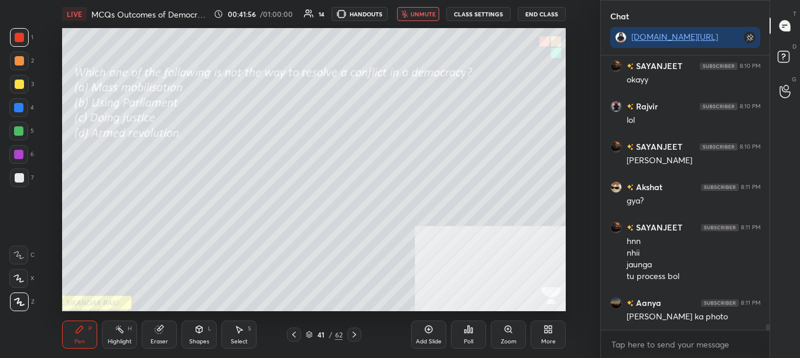
click at [415, 11] on span "unmute" at bounding box center [423, 14] width 25 height 8
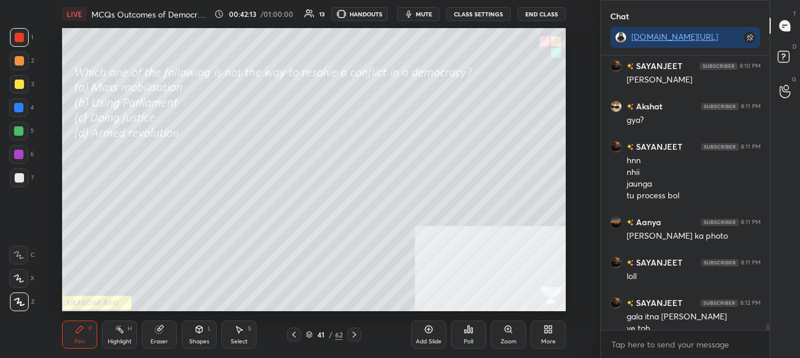
scroll to position [12861, 0]
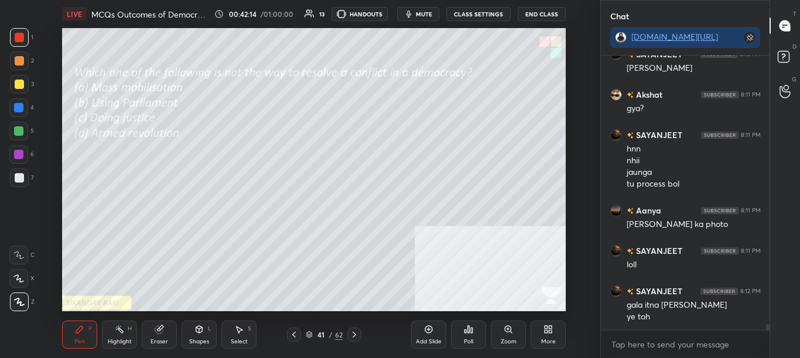
click at [540, 331] on div "More" at bounding box center [548, 335] width 35 height 28
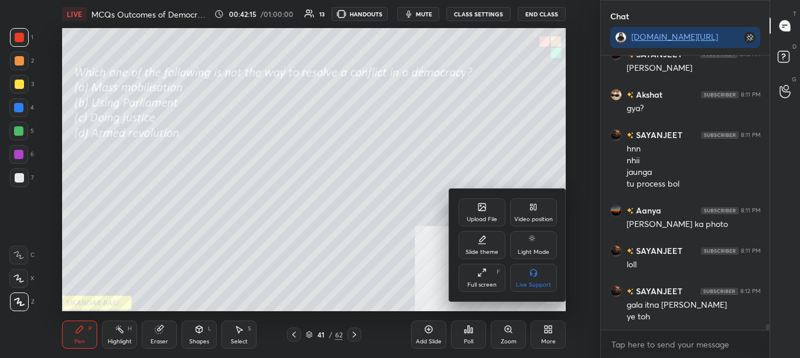
click at [478, 208] on icon at bounding box center [481, 207] width 7 height 7
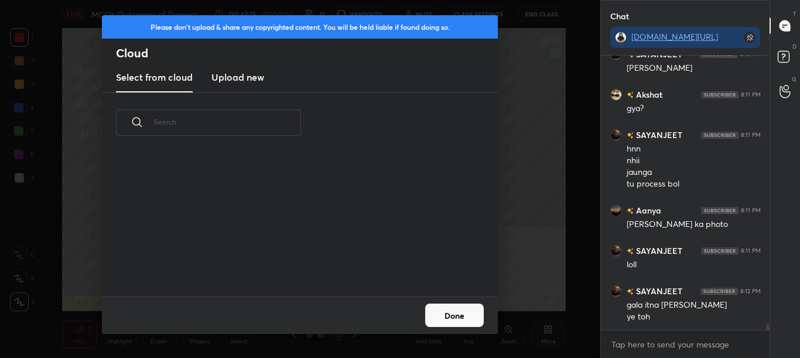
scroll to position [144, 376]
click at [246, 81] on h3 "Upload new" at bounding box center [237, 77] width 53 height 14
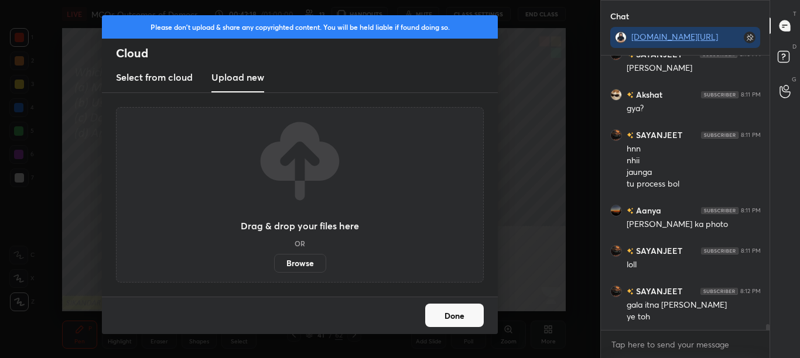
click at [313, 265] on label "Browse" at bounding box center [300, 263] width 52 height 19
click at [274, 265] on input "Browse" at bounding box center [274, 263] width 0 height 19
click at [473, 316] on button "Done" at bounding box center [454, 315] width 59 height 23
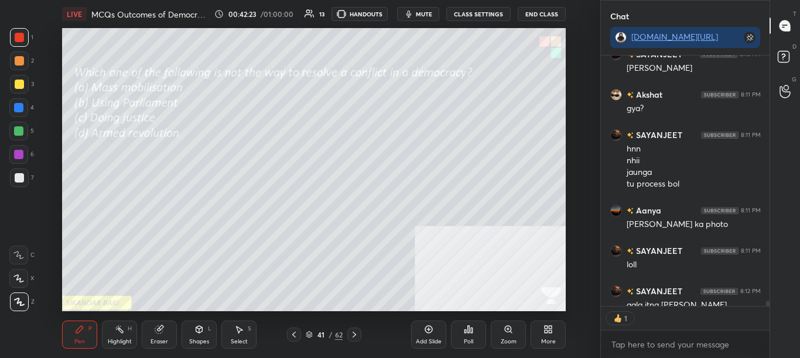
click at [289, 336] on icon at bounding box center [293, 334] width 9 height 9
click at [470, 342] on div "Poll" at bounding box center [468, 342] width 9 height 6
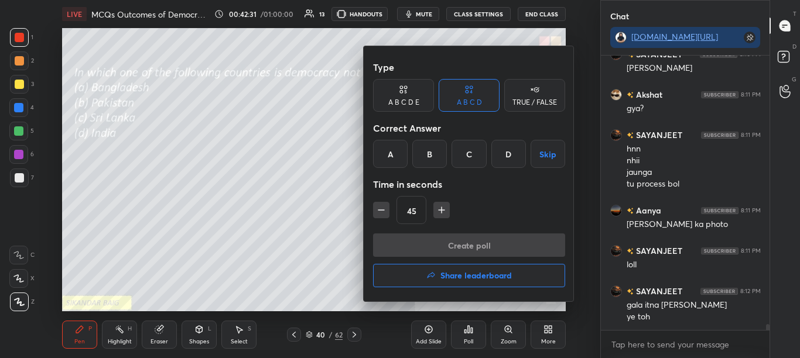
click at [429, 145] on div "B" at bounding box center [429, 154] width 35 height 28
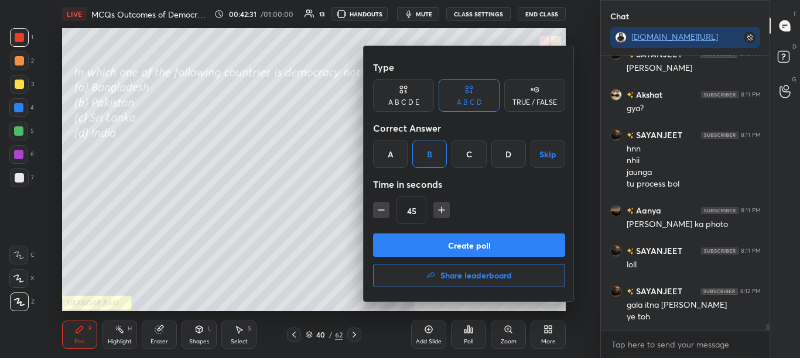
click at [446, 240] on button "Create poll" at bounding box center [469, 245] width 192 height 23
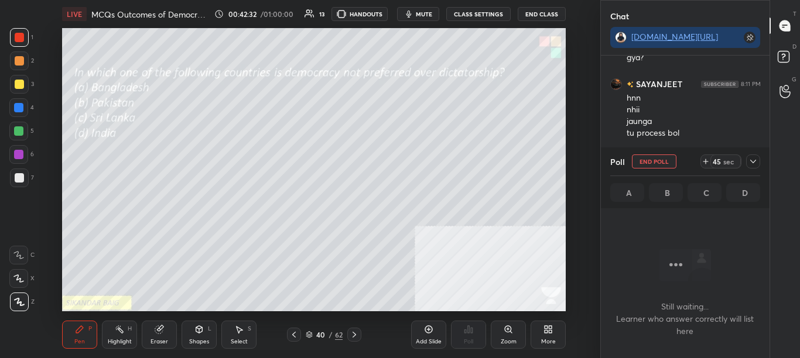
scroll to position [238, 165]
click at [753, 161] on icon at bounding box center [752, 161] width 9 height 9
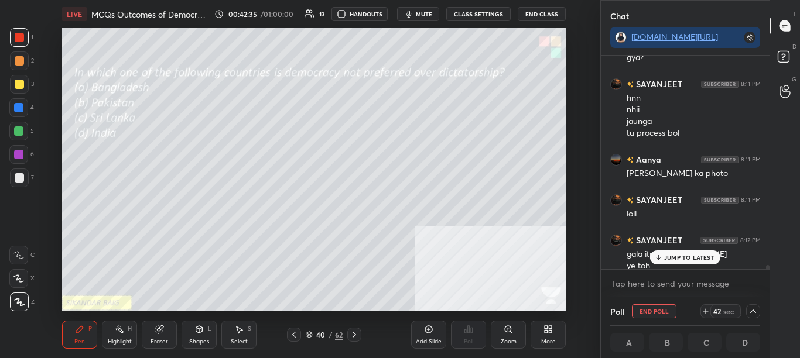
scroll to position [12973, 0]
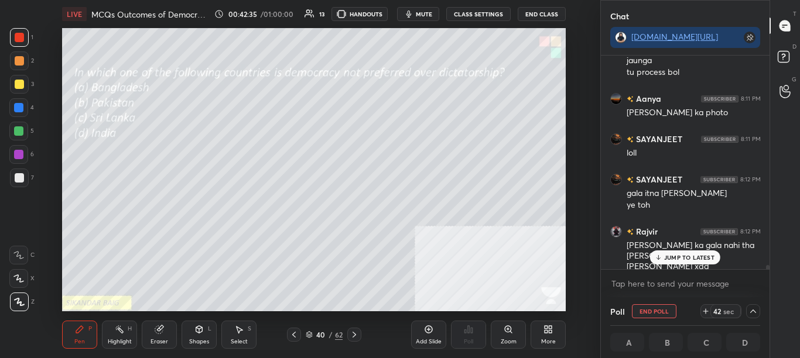
drag, startPoint x: 768, startPoint y: 268, endPoint x: 767, endPoint y: 276, distance: 8.9
click at [767, 275] on div "[PERSON_NAME] 8:11 PM gya? SAYANJEET 8:11 PM hnn nhii jaunga tu process [PERSON…" at bounding box center [685, 177] width 169 height 242
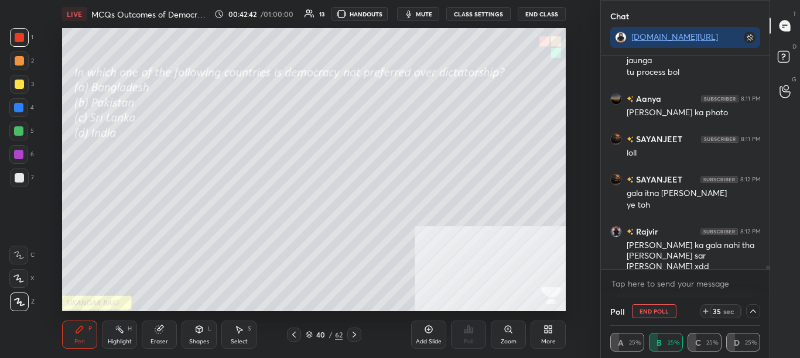
click at [756, 313] on icon at bounding box center [752, 311] width 9 height 9
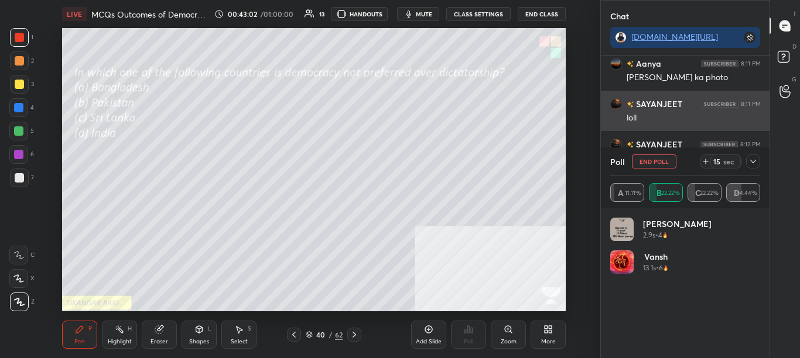
scroll to position [13049, 0]
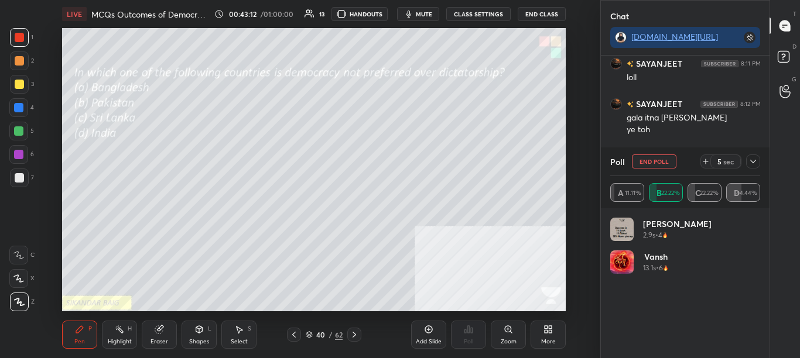
click at [757, 164] on div at bounding box center [753, 162] width 14 height 14
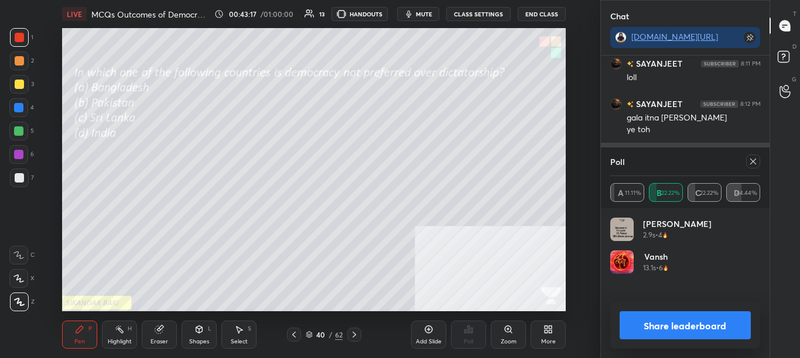
scroll to position [4, 4]
click at [725, 316] on button "Share leaderboard" at bounding box center [686, 326] width 132 height 28
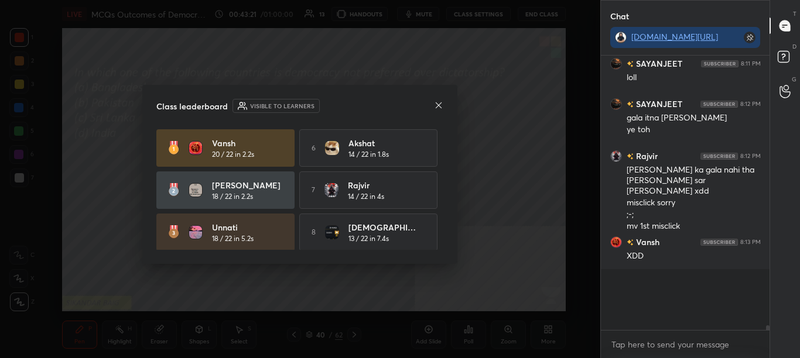
scroll to position [285, 165]
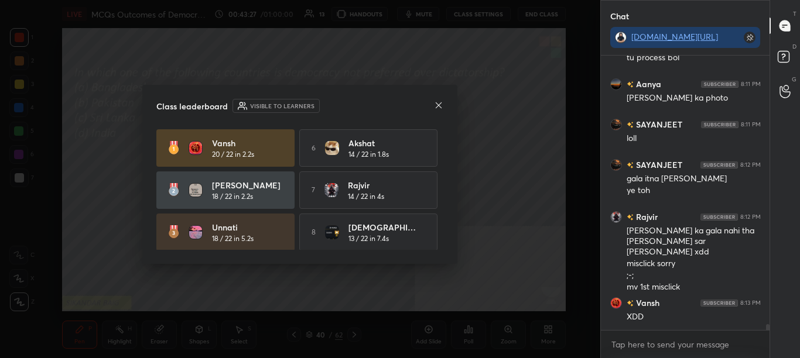
drag, startPoint x: 444, startPoint y: 183, endPoint x: 444, endPoint y: 209, distance: 26.4
click at [444, 209] on div "Class leaderboard Visible to learners [PERSON_NAME] 20 / 22 in 2.2s 6 [PERSON_N…" at bounding box center [299, 174] width 315 height 179
drag, startPoint x: 443, startPoint y: 159, endPoint x: 442, endPoint y: 177, distance: 18.2
click at [441, 183] on div "[PERSON_NAME] 20 / 22 in 2.2s 6 [PERSON_NAME] 14 / 22 in 1.8s [PERSON_NAME] 18 …" at bounding box center [299, 189] width 287 height 121
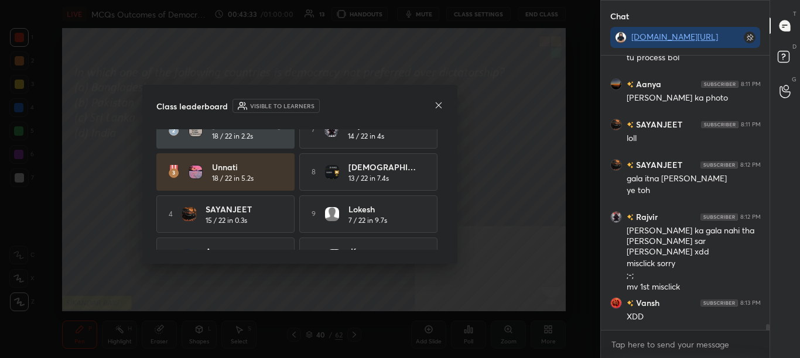
scroll to position [89, 0]
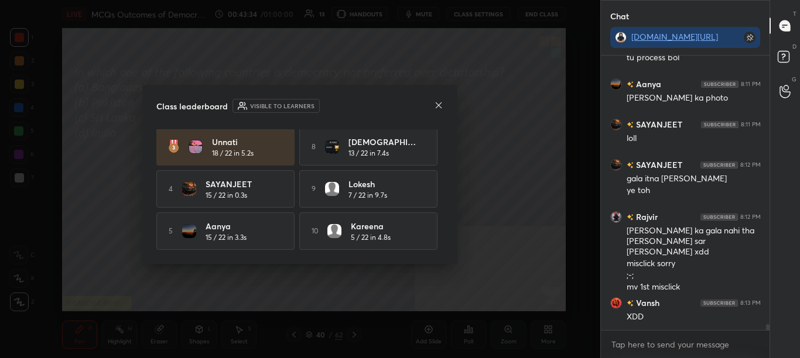
click at [438, 93] on div "Class leaderboard Visible to learners [PERSON_NAME] 20 / 22 in 2.2s 6 [PERSON_N…" at bounding box center [299, 174] width 315 height 179
click at [438, 100] on div at bounding box center [438, 106] width 9 height 12
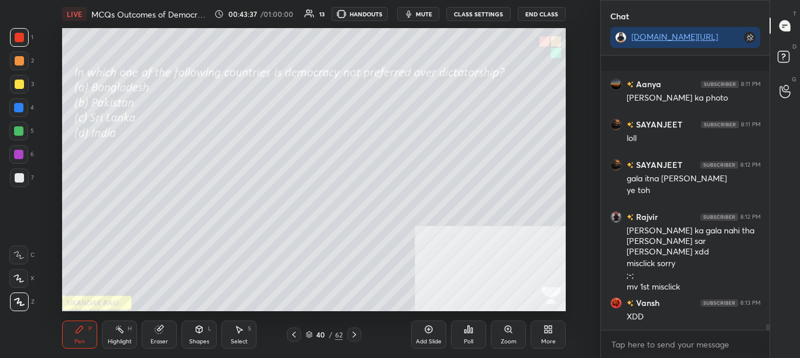
scroll to position [13060, 0]
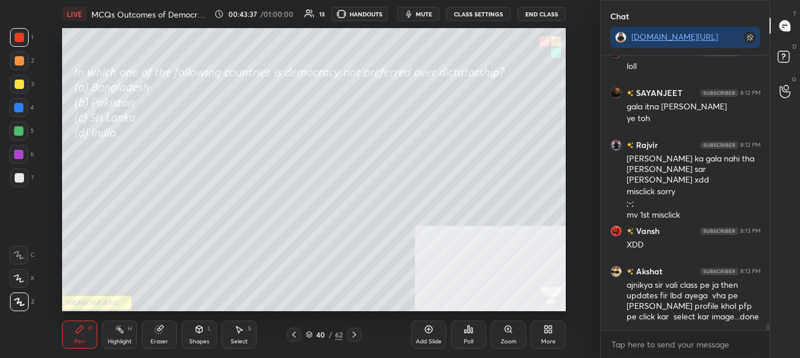
click at [295, 337] on icon at bounding box center [293, 334] width 9 height 9
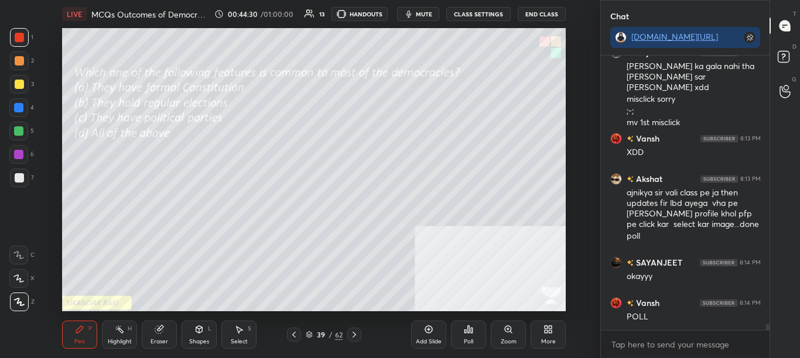
scroll to position [13193, 0]
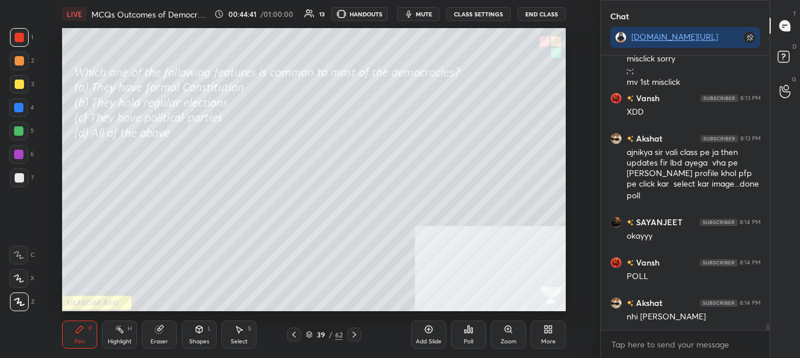
click at [467, 345] on div "Poll" at bounding box center [468, 342] width 9 height 6
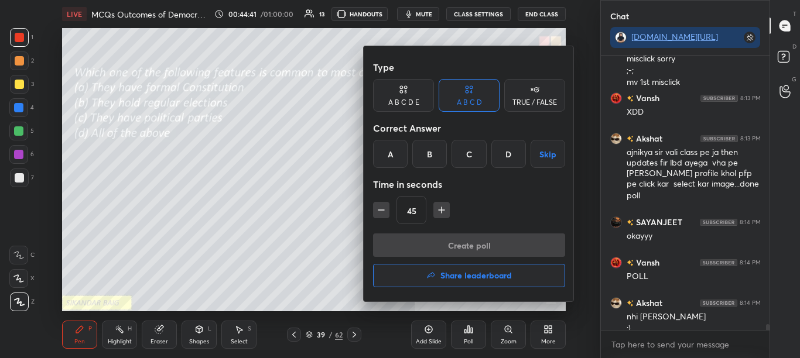
scroll to position [13205, 0]
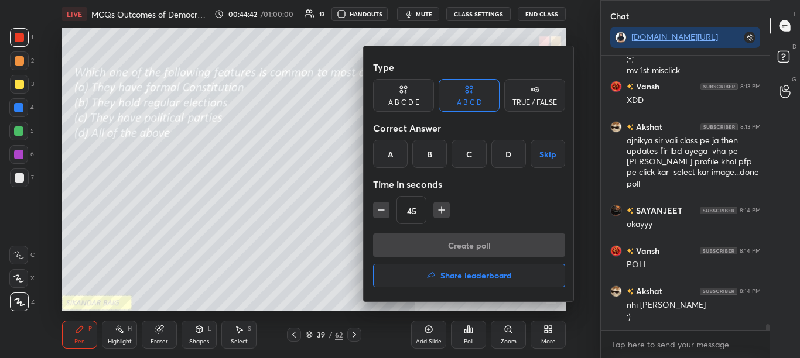
click at [504, 161] on div "D" at bounding box center [508, 154] width 35 height 28
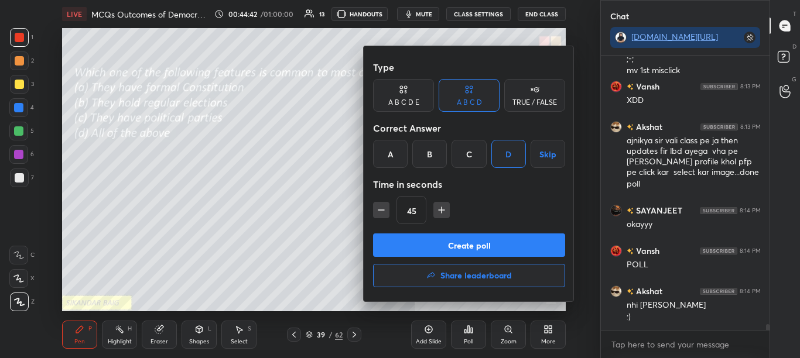
scroll to position [13245, 0]
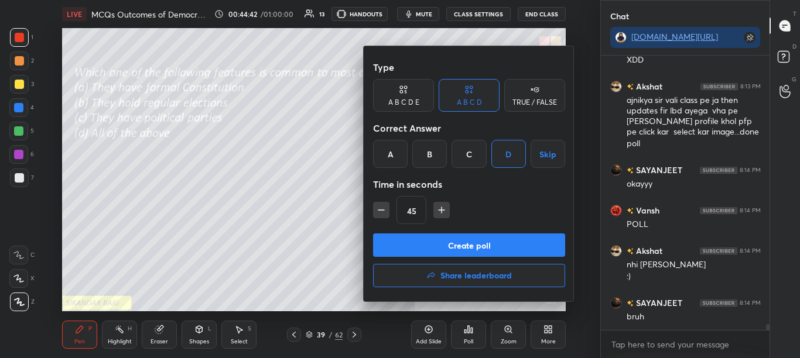
drag, startPoint x: 483, startPoint y: 248, endPoint x: 483, endPoint y: 234, distance: 14.1
click at [482, 248] on button "Create poll" at bounding box center [469, 245] width 192 height 23
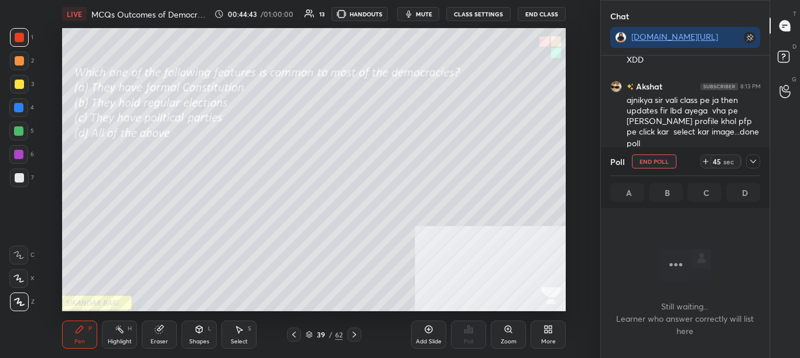
scroll to position [238, 165]
click at [750, 159] on icon at bounding box center [752, 161] width 9 height 9
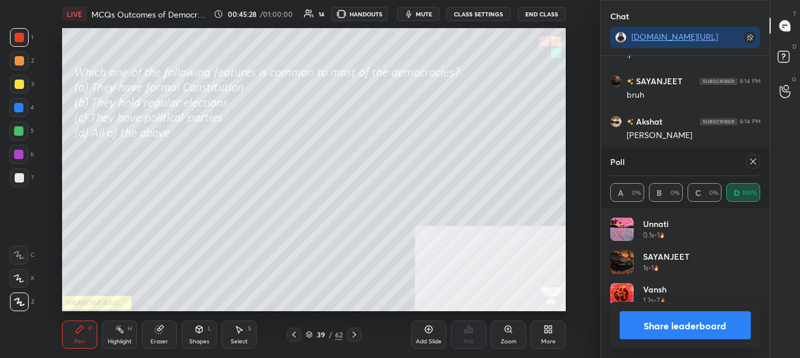
scroll to position [4, 4]
click at [736, 324] on button "Share leaderboard" at bounding box center [686, 326] width 132 height 28
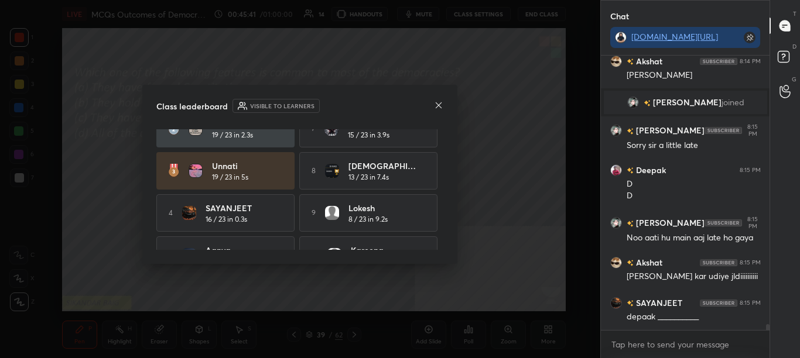
scroll to position [60, 0]
click at [439, 105] on icon at bounding box center [439, 105] width 6 height 6
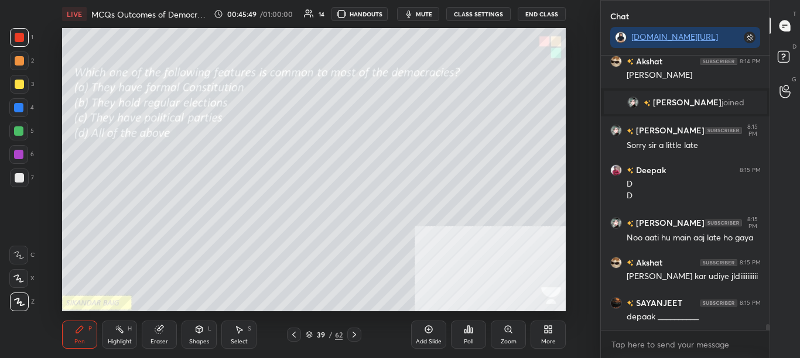
click at [296, 332] on icon at bounding box center [293, 334] width 9 height 9
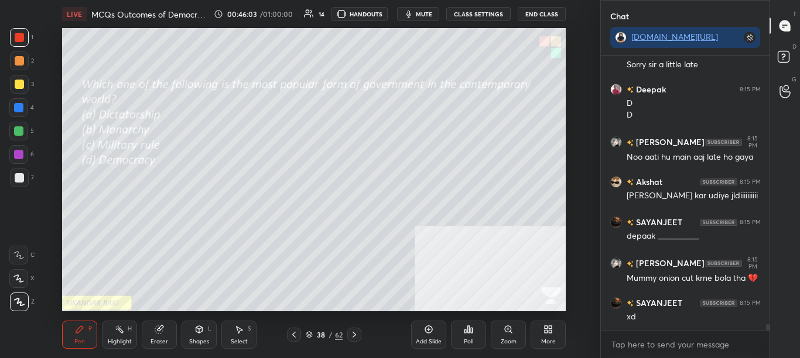
scroll to position [13263, 0]
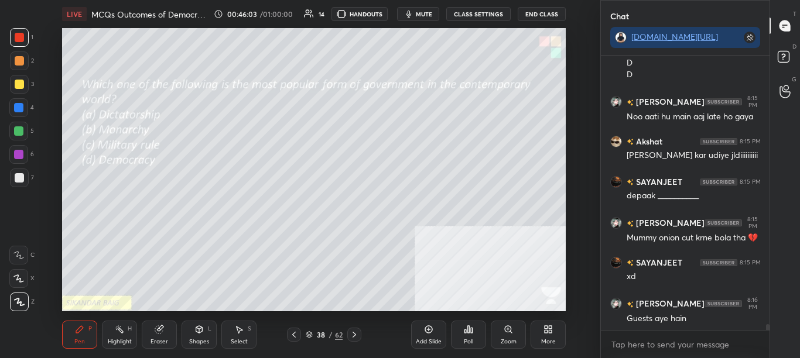
click at [293, 337] on icon at bounding box center [293, 334] width 9 height 9
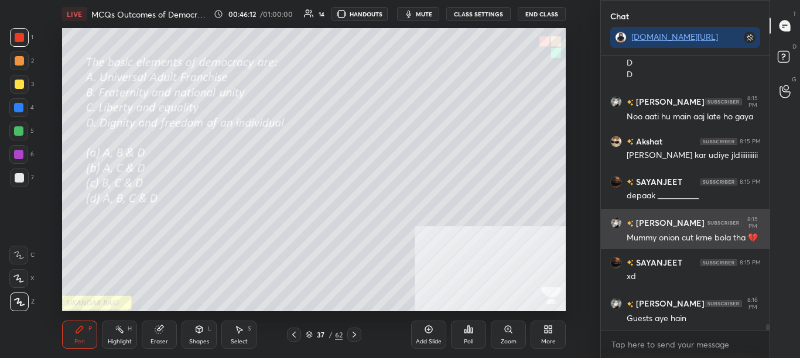
click at [741, 237] on div "Mummy onion cut krne bola tha 💔" at bounding box center [694, 239] width 134 height 12
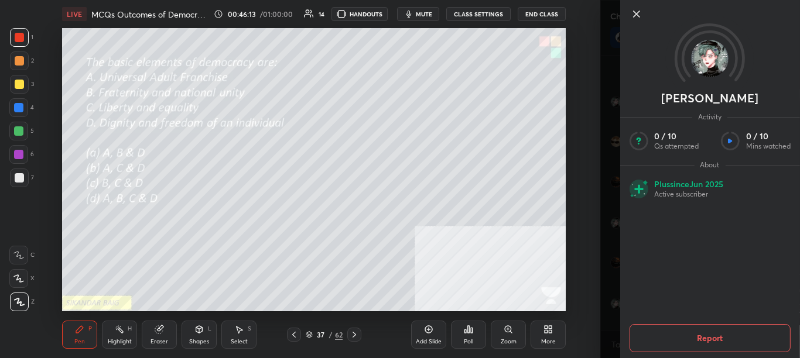
click at [589, 219] on div "1 2 3 4 5 6 7 C X Z C X Z E E Erase all H H LIVE MCQs Outcomes of Democracy - S…" at bounding box center [300, 179] width 600 height 358
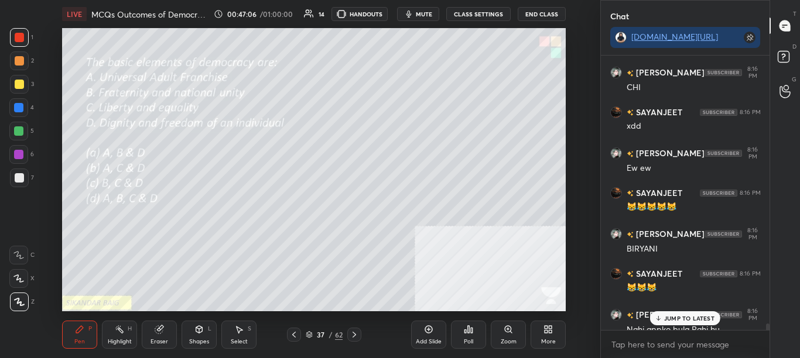
scroll to position [13630, 0]
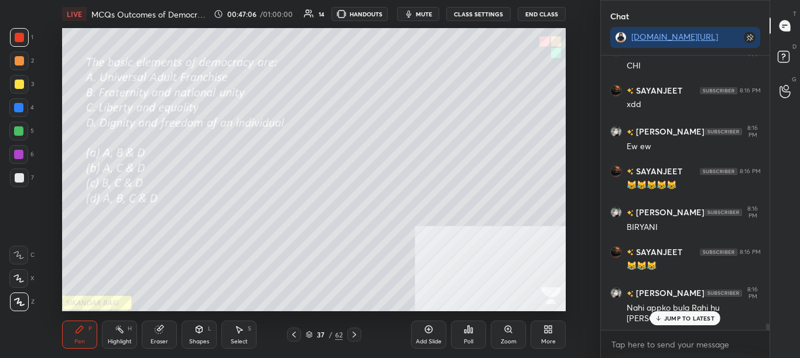
click at [767, 329] on div at bounding box center [768, 328] width 4 height 9
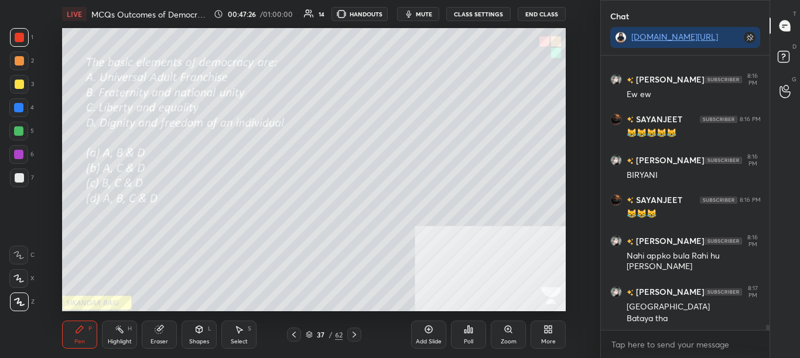
scroll to position [13694, 0]
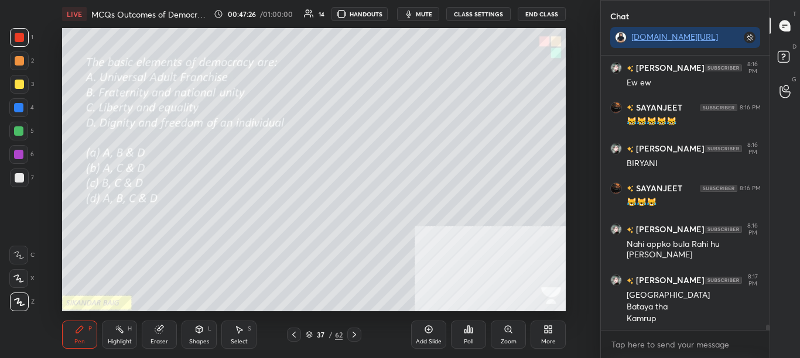
click at [474, 343] on div "Poll" at bounding box center [468, 335] width 35 height 28
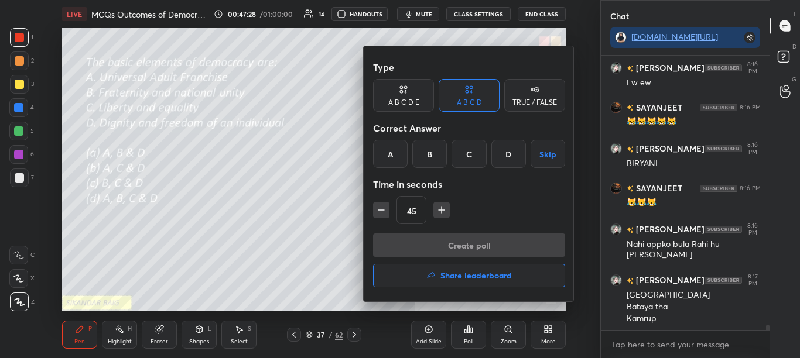
scroll to position [13735, 0]
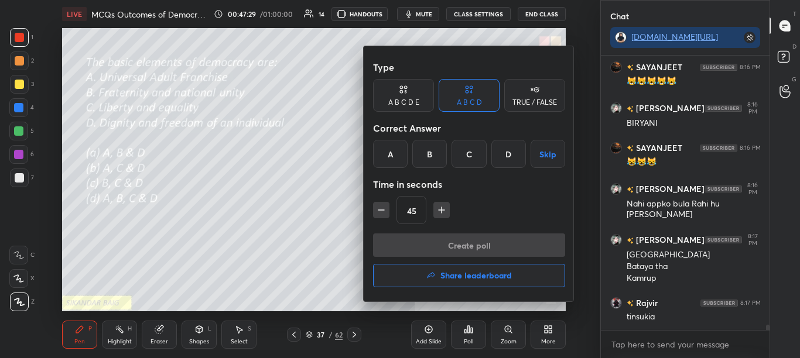
click at [507, 152] on div "D" at bounding box center [508, 154] width 35 height 28
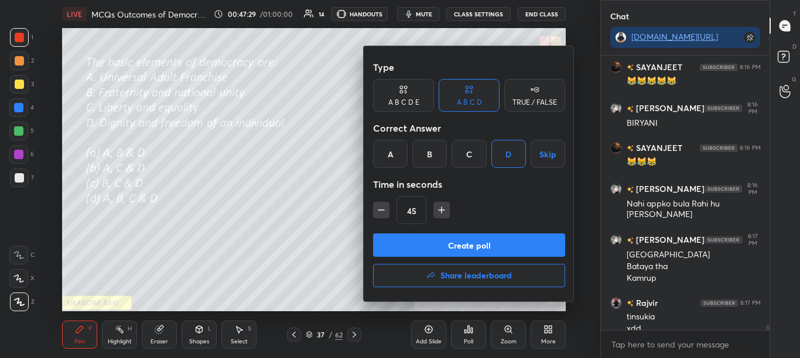
scroll to position [13746, 0]
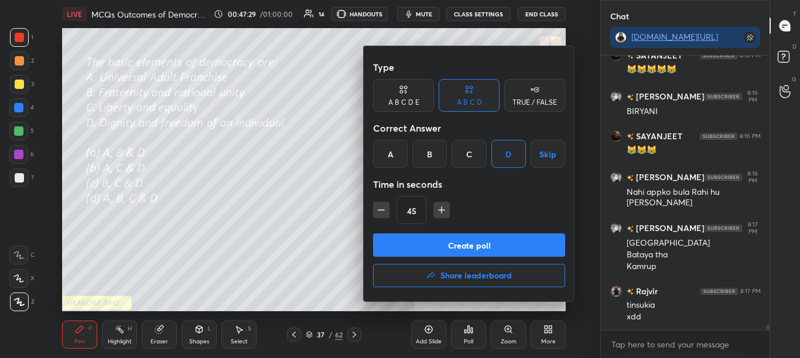
click at [507, 244] on button "Create poll" at bounding box center [469, 245] width 192 height 23
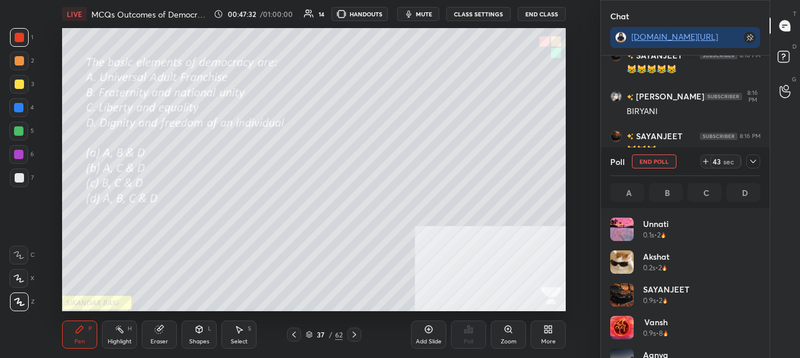
scroll to position [137, 146]
click at [751, 160] on icon at bounding box center [752, 161] width 9 height 9
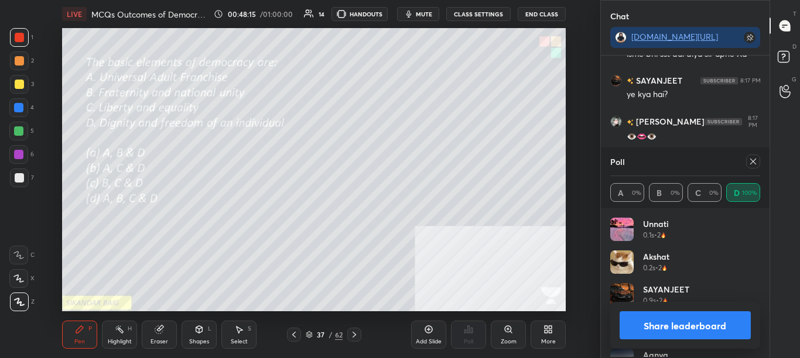
scroll to position [4, 4]
click at [715, 324] on button "Share leaderboard" at bounding box center [686, 326] width 132 height 28
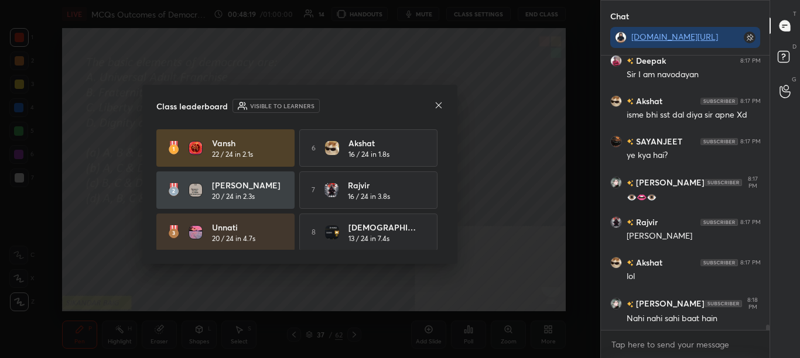
click at [438, 107] on icon at bounding box center [438, 105] width 9 height 9
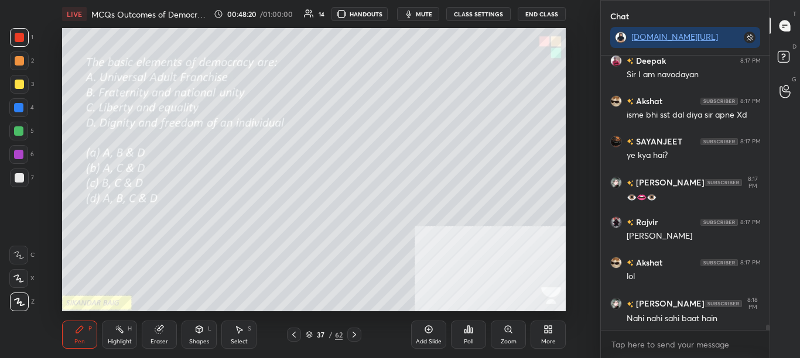
click at [292, 333] on icon at bounding box center [293, 334] width 9 height 9
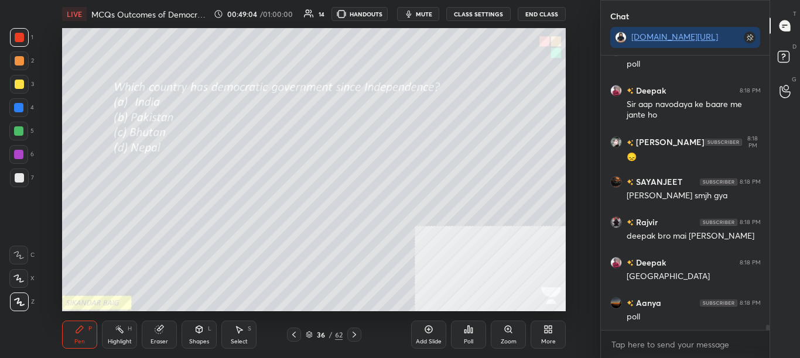
scroll to position [14487, 0]
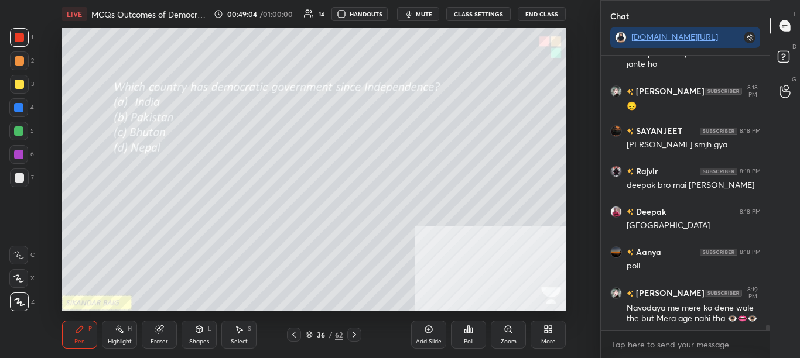
click at [464, 341] on div "Poll" at bounding box center [468, 342] width 9 height 6
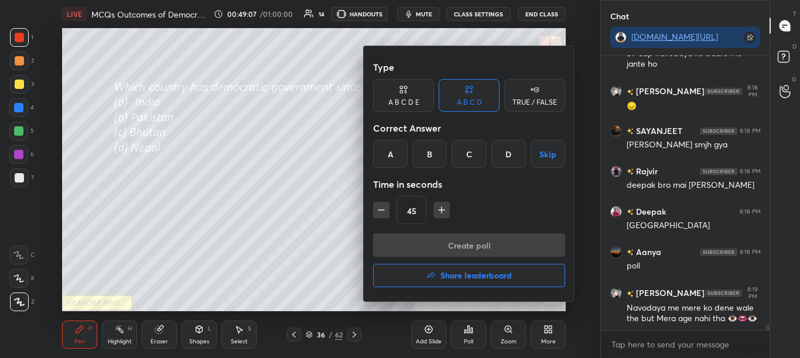
scroll to position [14538, 0]
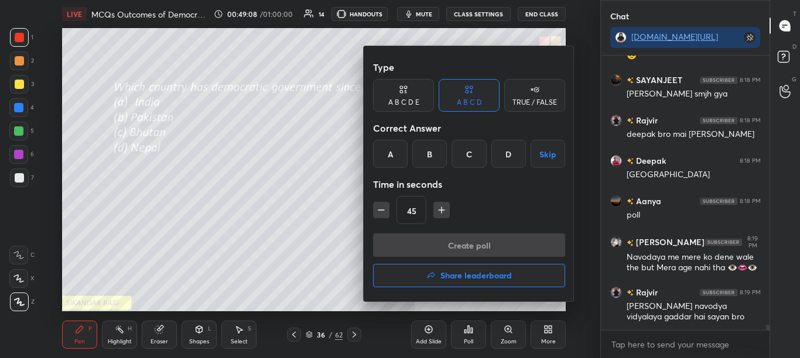
click at [471, 329] on div at bounding box center [400, 179] width 800 height 358
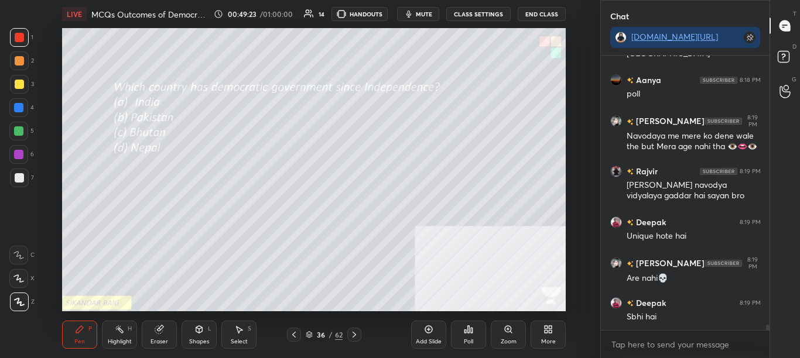
scroll to position [14700, 0]
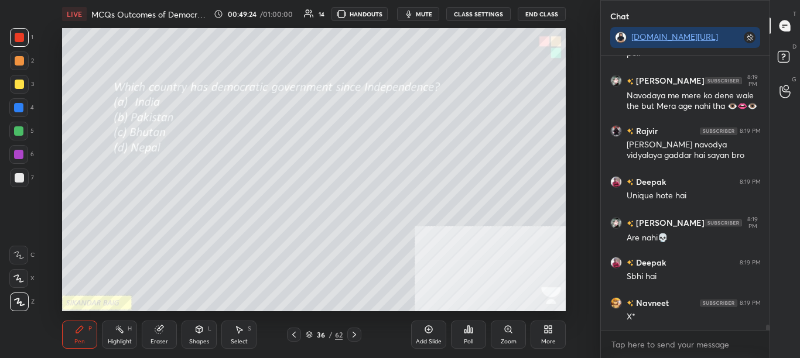
click at [469, 336] on div "Poll" at bounding box center [468, 335] width 35 height 28
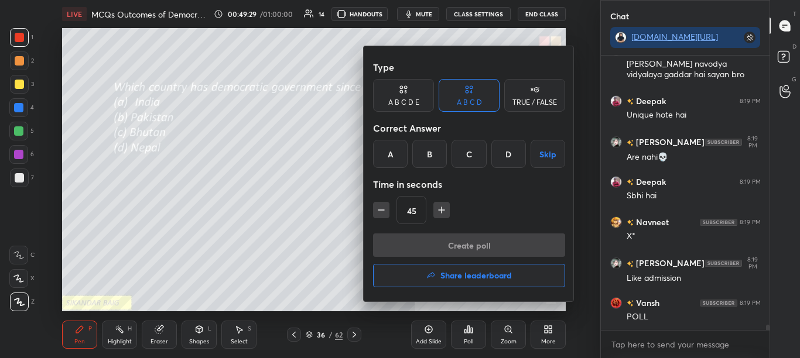
scroll to position [14821, 0]
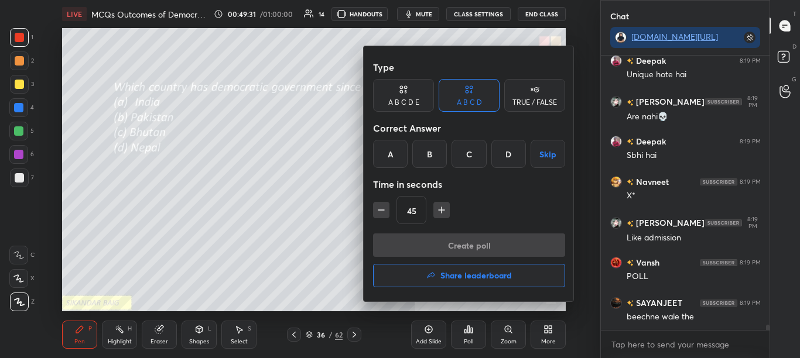
click at [324, 232] on div at bounding box center [400, 179] width 800 height 358
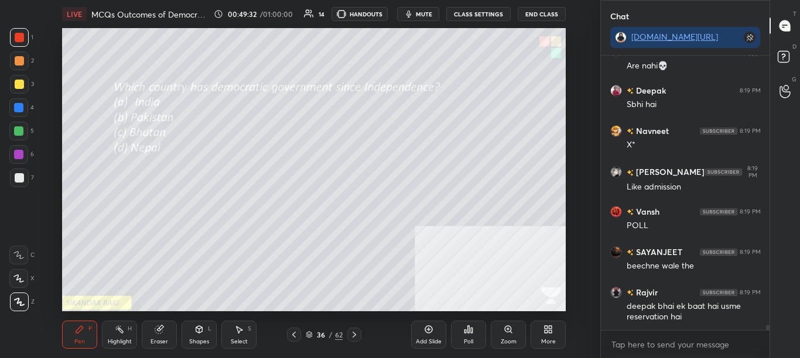
scroll to position [14912, 0]
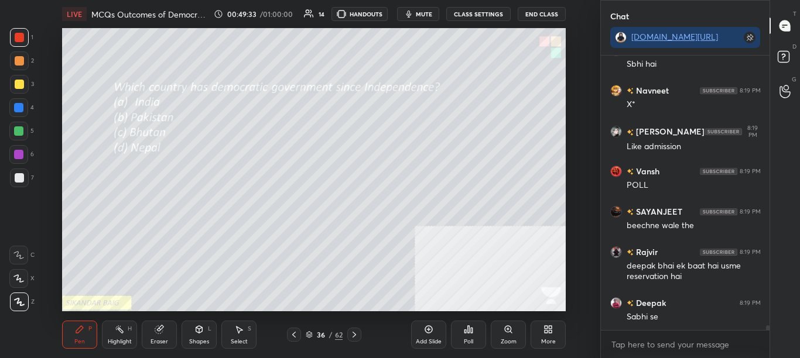
click at [464, 339] on div "Poll" at bounding box center [468, 342] width 9 height 6
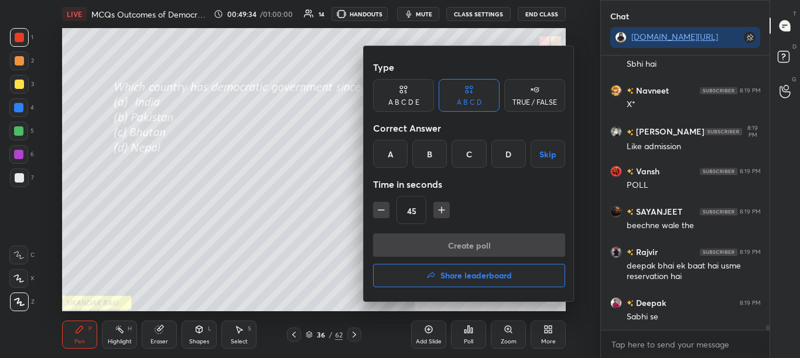
click at [468, 330] on div at bounding box center [400, 179] width 800 height 358
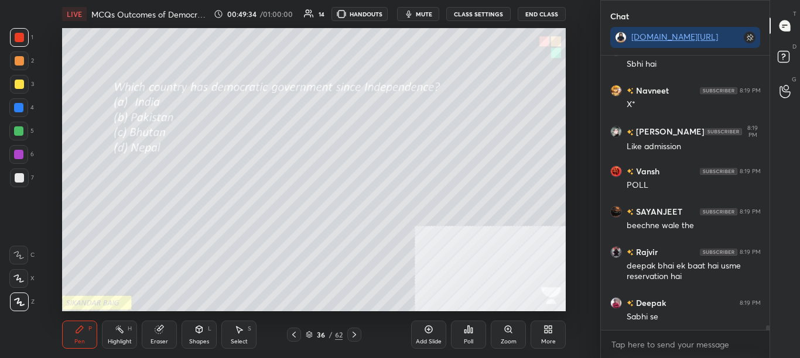
scroll to position [14953, 0]
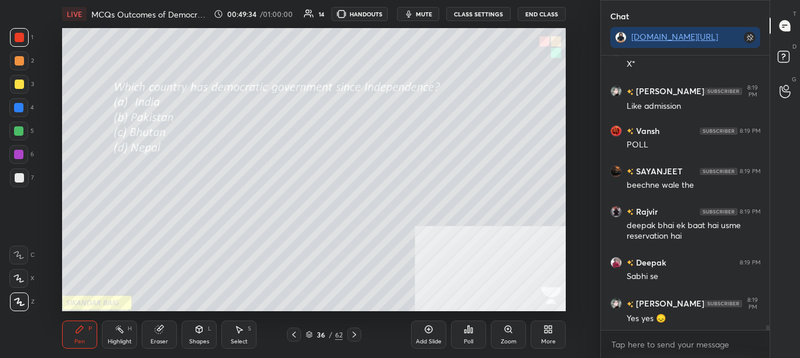
click at [464, 329] on icon at bounding box center [468, 329] width 9 height 9
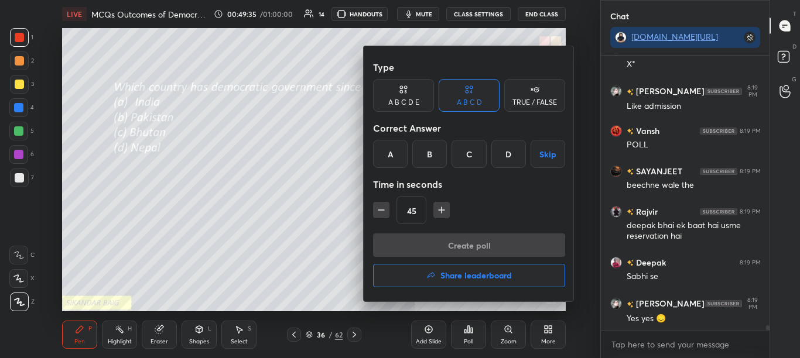
click at [464, 330] on div at bounding box center [400, 179] width 800 height 358
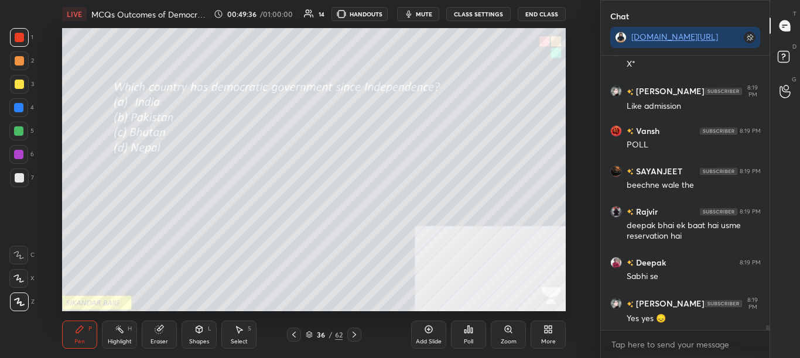
click at [465, 332] on icon at bounding box center [468, 329] width 9 height 9
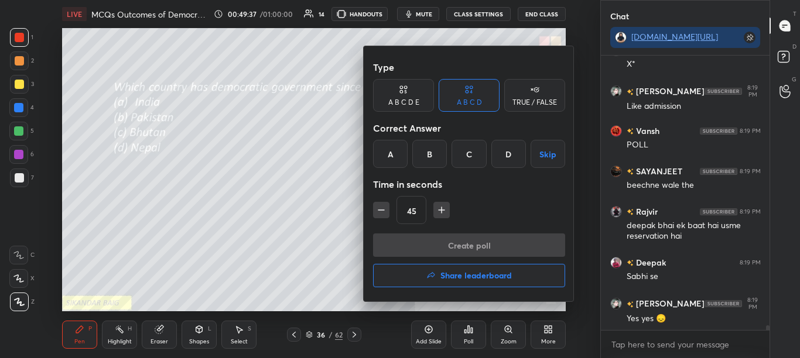
click at [470, 337] on div at bounding box center [400, 179] width 800 height 358
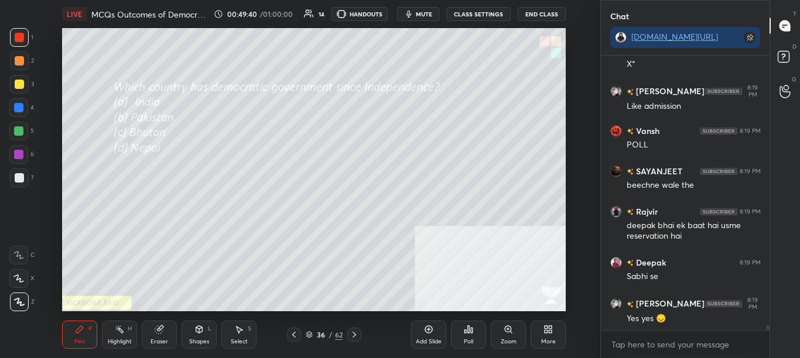
click at [474, 342] on div "Poll" at bounding box center [468, 335] width 35 height 28
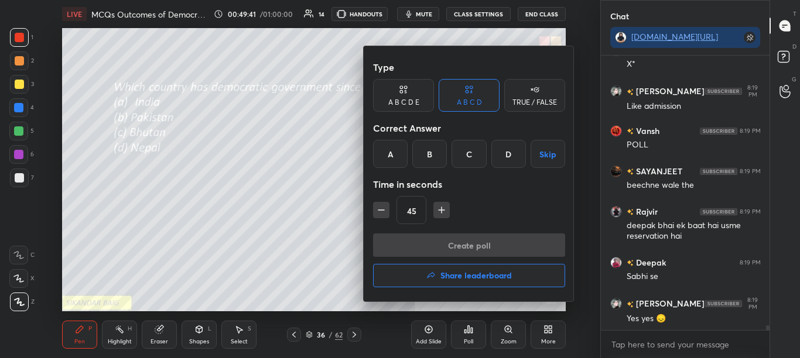
click at [388, 145] on div "A" at bounding box center [390, 154] width 35 height 28
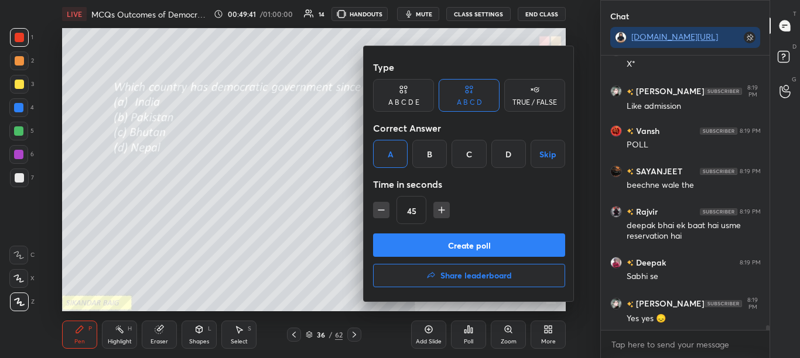
click at [425, 235] on button "Create poll" at bounding box center [469, 245] width 192 height 23
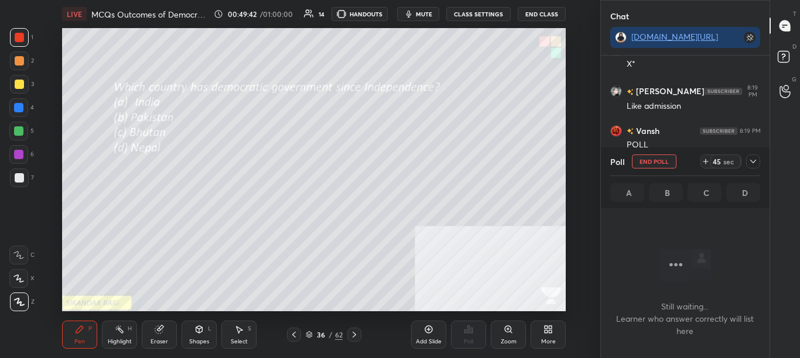
scroll to position [238, 165]
click at [754, 159] on icon at bounding box center [752, 161] width 9 height 9
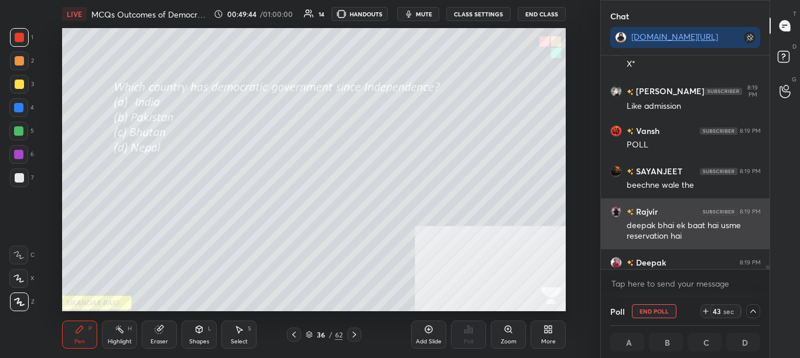
scroll to position [1, 4]
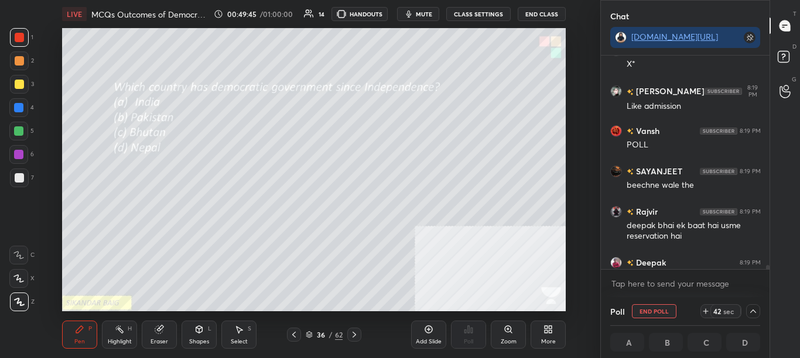
drag, startPoint x: 768, startPoint y: 265, endPoint x: 768, endPoint y: 275, distance: 10.0
click at [768, 275] on div "Deepak 8:19 PM Sbhi hai [PERSON_NAME] 8:19 PM X* [PERSON_NAME] 8:19 PM Like adm…" at bounding box center [685, 177] width 169 height 242
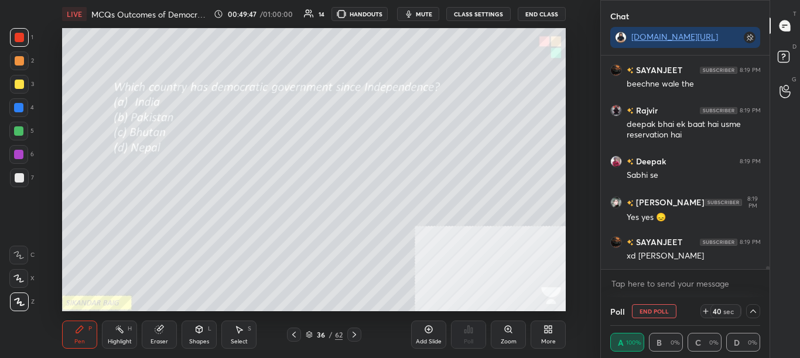
scroll to position [13339, 0]
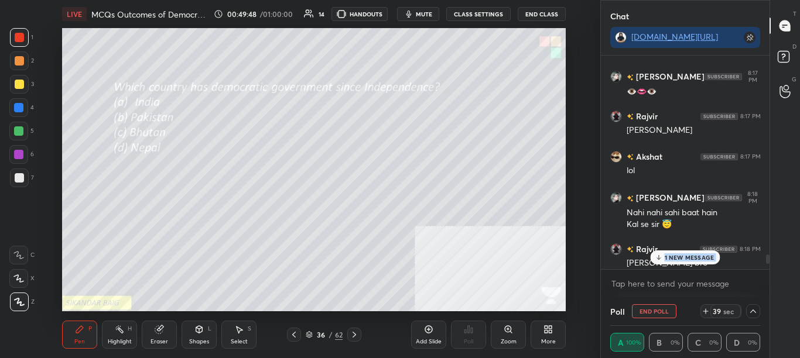
click at [691, 258] on p "1 NEW MESSAGE" at bounding box center [690, 257] width 50 height 7
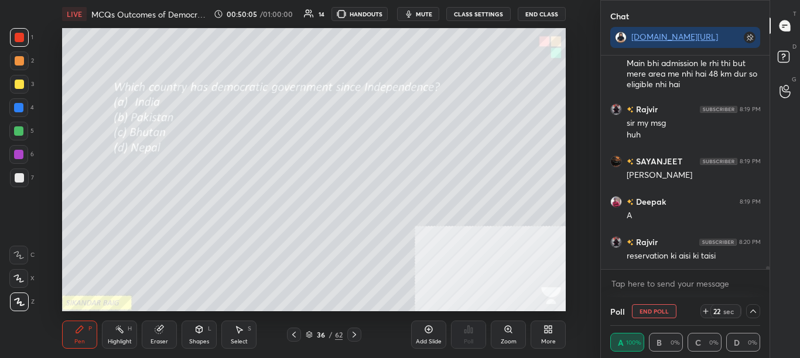
scroll to position [15350, 0]
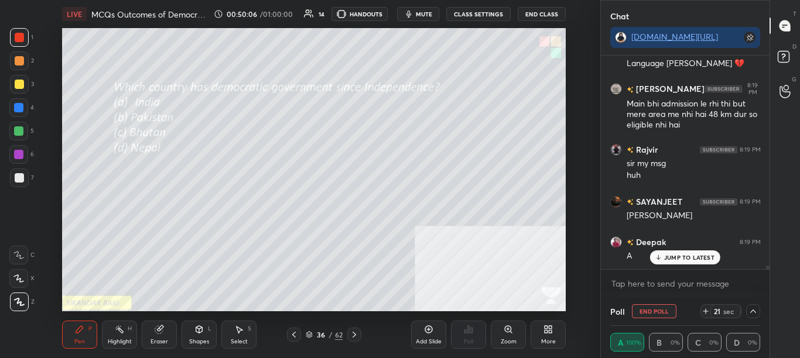
click at [765, 267] on div at bounding box center [766, 163] width 7 height 214
click at [709, 253] on div "JUMP TO LATEST" at bounding box center [685, 258] width 70 height 14
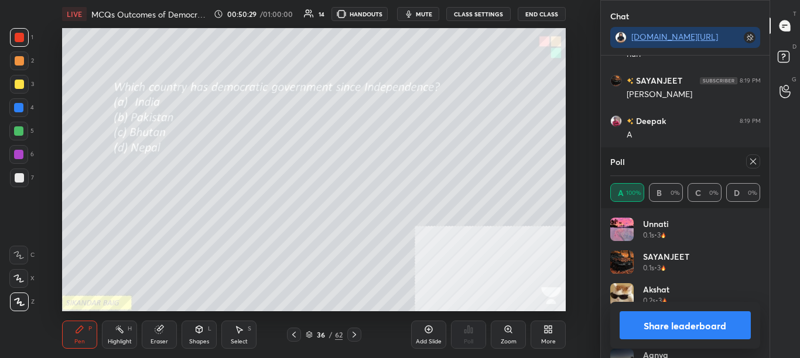
scroll to position [15523, 0]
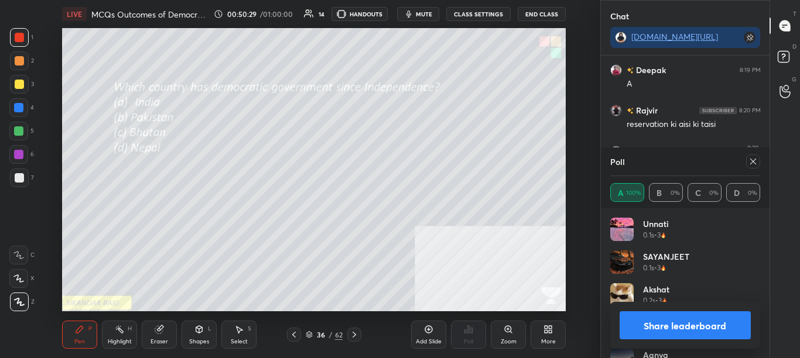
click at [750, 162] on icon at bounding box center [752, 161] width 9 height 9
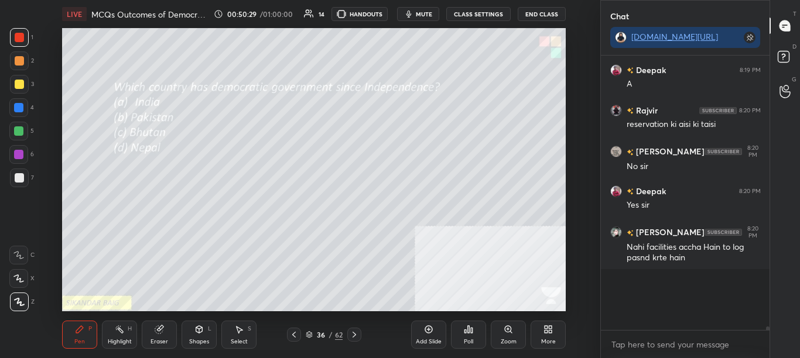
scroll to position [275, 165]
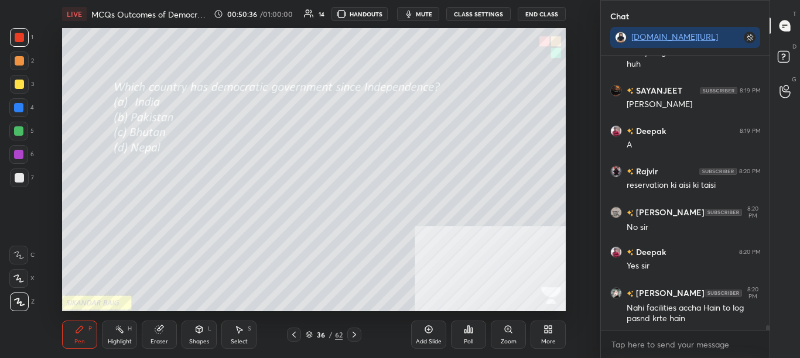
click at [356, 339] on icon at bounding box center [354, 334] width 9 height 9
click at [295, 339] on icon at bounding box center [293, 334] width 9 height 9
click at [296, 333] on icon at bounding box center [293, 334] width 9 height 9
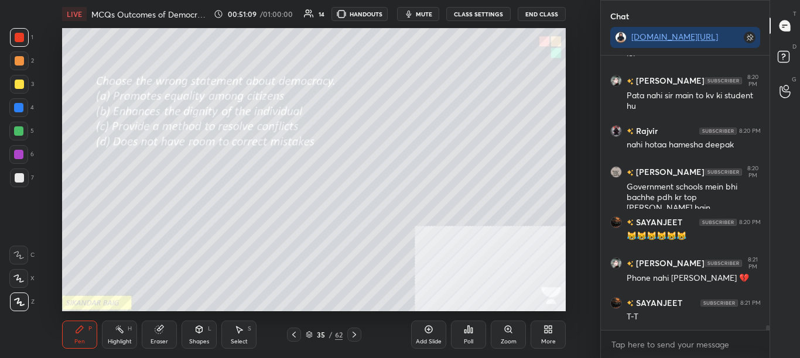
scroll to position [15899, 0]
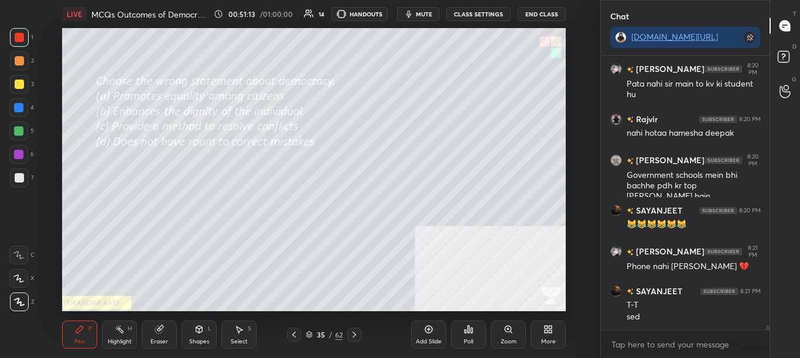
click at [473, 336] on div "Poll" at bounding box center [468, 335] width 35 height 28
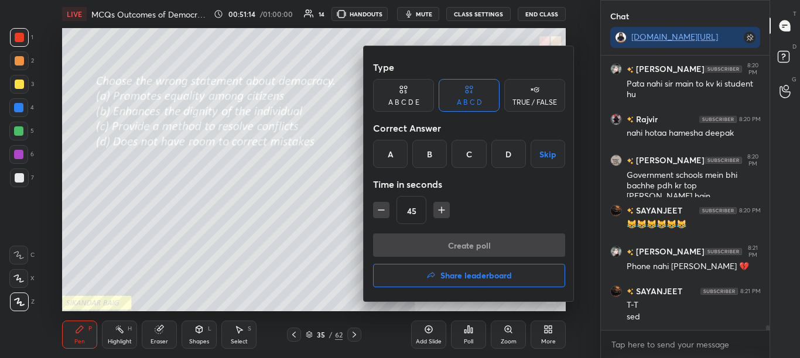
click at [470, 338] on div at bounding box center [400, 179] width 800 height 358
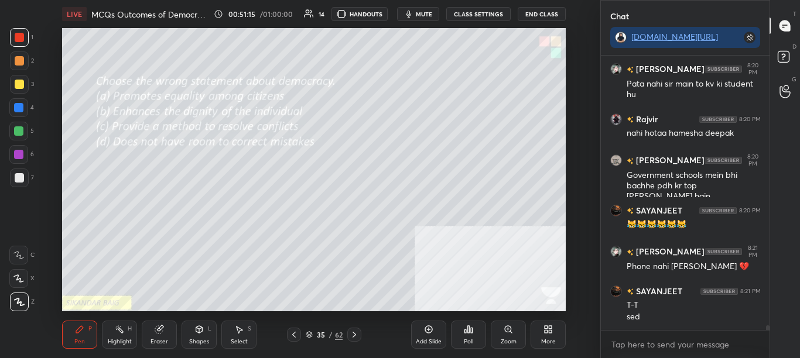
click at [478, 335] on div "Poll" at bounding box center [468, 335] width 35 height 28
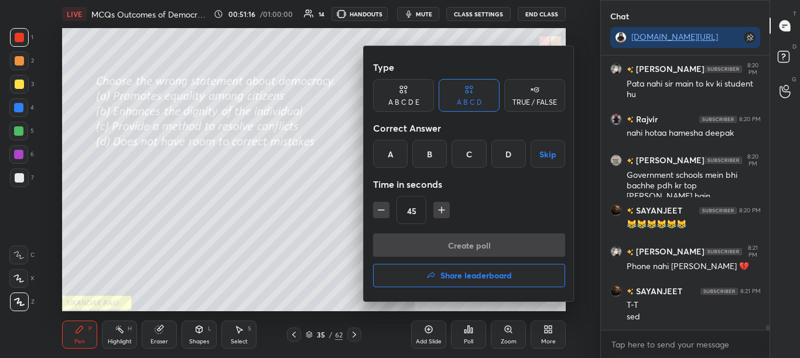
click at [477, 337] on div at bounding box center [400, 179] width 800 height 358
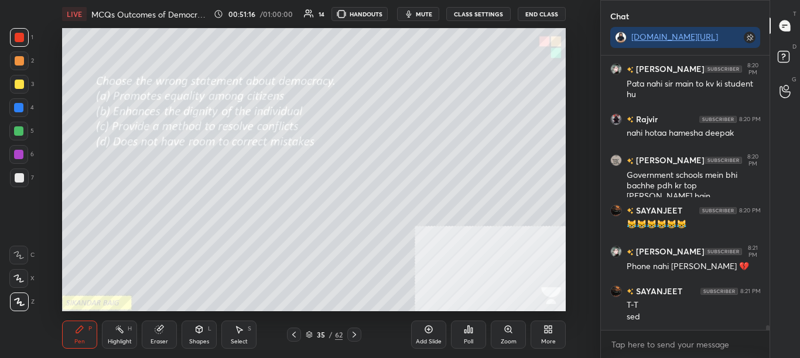
scroll to position [15939, 0]
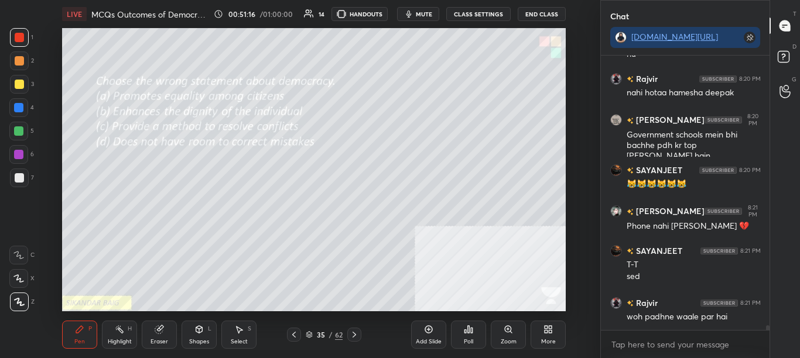
click at [474, 332] on div "Poll" at bounding box center [468, 335] width 35 height 28
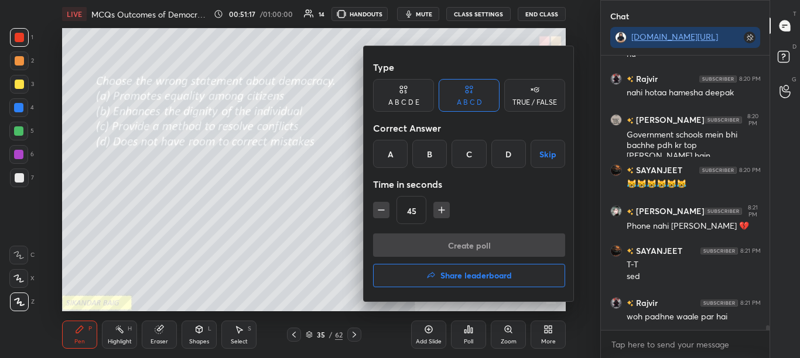
click at [474, 330] on div at bounding box center [400, 179] width 800 height 358
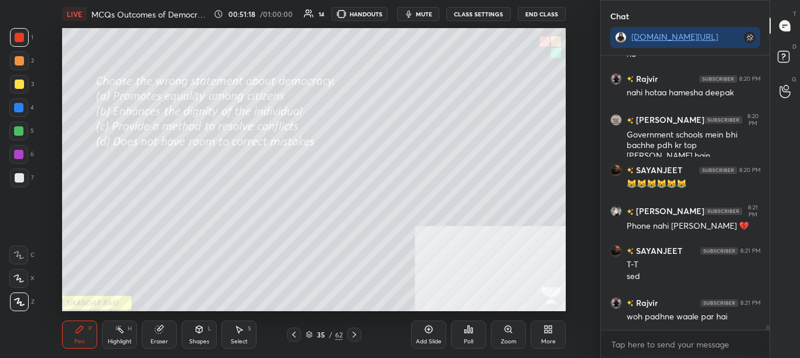
click at [471, 334] on div "Poll" at bounding box center [468, 335] width 35 height 28
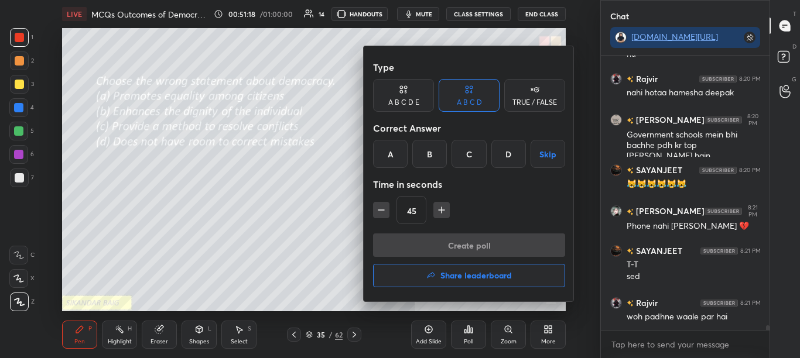
click at [473, 329] on div at bounding box center [400, 179] width 800 height 358
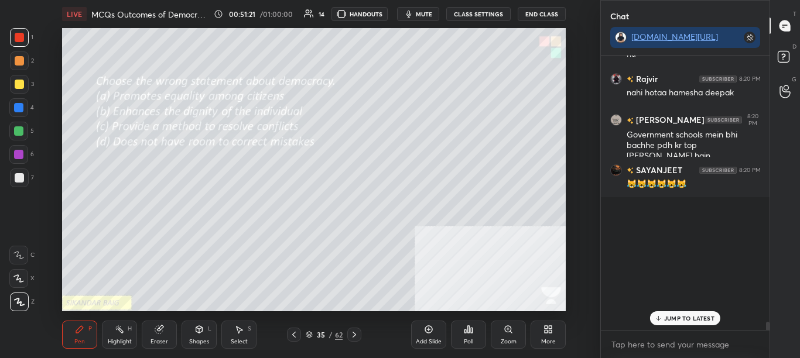
scroll to position [15731, 0]
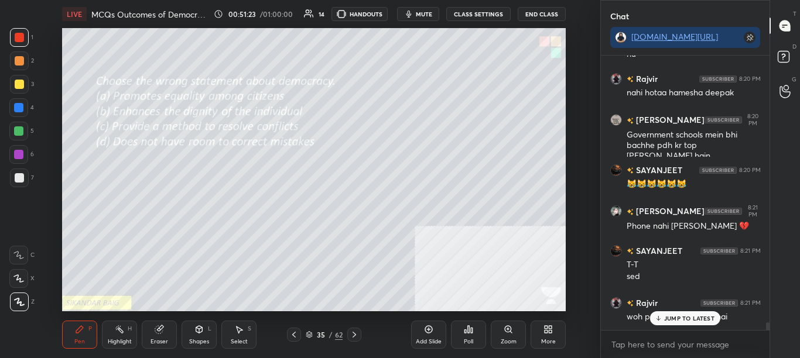
drag, startPoint x: 768, startPoint y: 329, endPoint x: 767, endPoint y: 340, distance: 11.7
click at [767, 332] on div "[PERSON_NAME] 8:20 PM Nahi facilities accha Hain to log pasnd krte [PERSON_NAME…" at bounding box center [685, 207] width 169 height 303
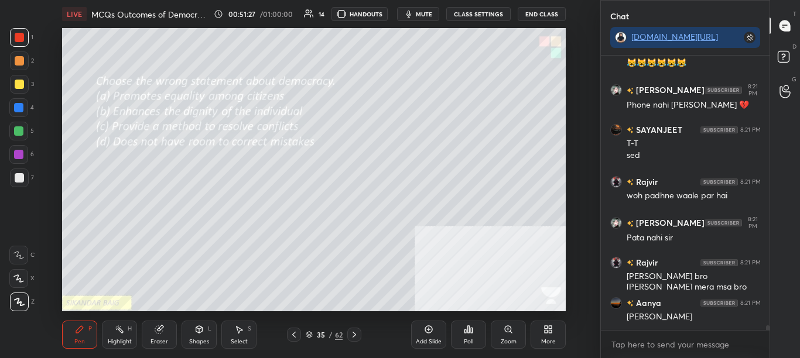
scroll to position [16101, 0]
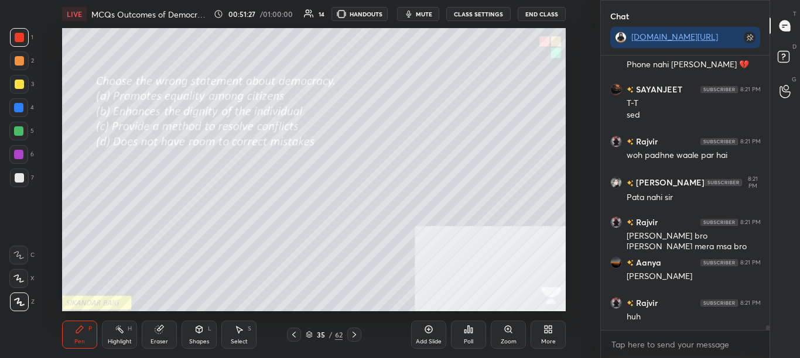
click at [471, 340] on div "Poll" at bounding box center [468, 342] width 9 height 6
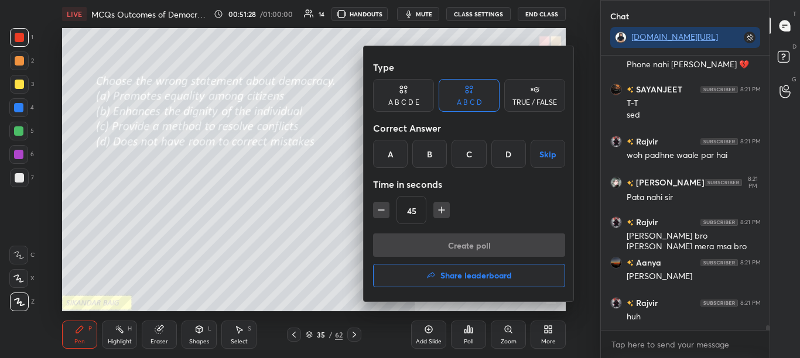
click at [473, 342] on div at bounding box center [400, 179] width 800 height 358
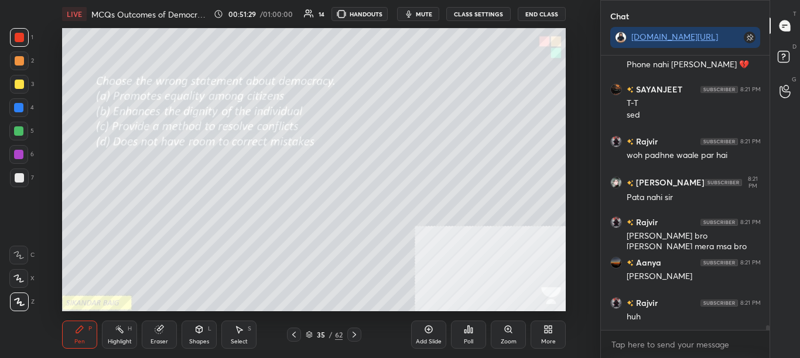
click at [474, 341] on div "Poll" at bounding box center [468, 335] width 35 height 28
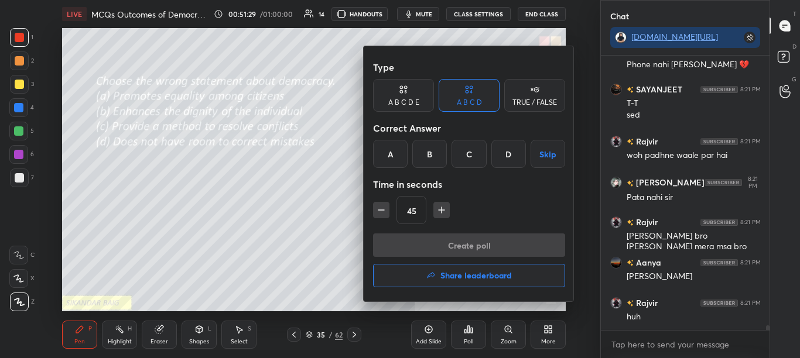
click at [473, 339] on div at bounding box center [400, 179] width 800 height 358
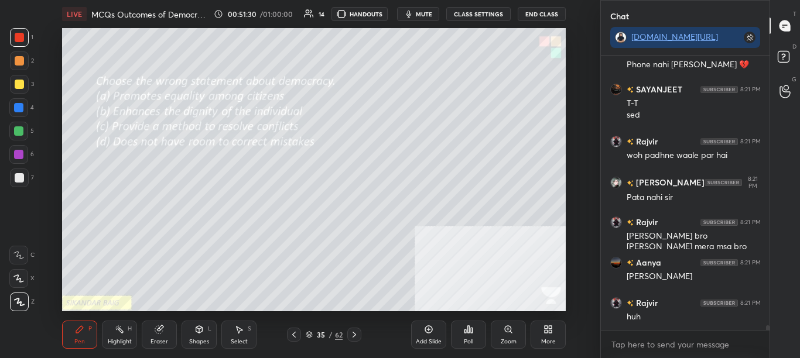
click at [473, 343] on div "Poll" at bounding box center [468, 342] width 9 height 6
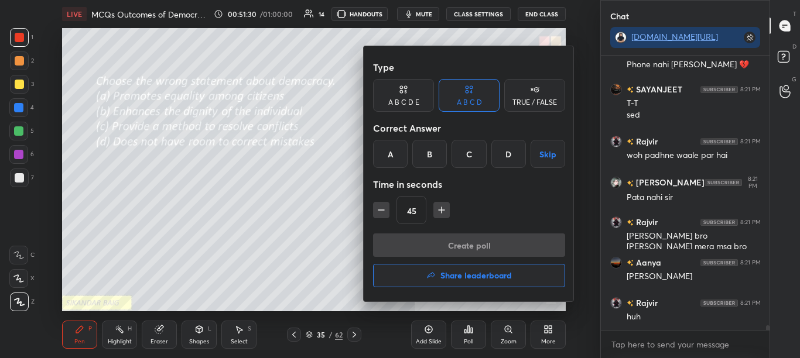
click at [470, 340] on div at bounding box center [400, 179] width 800 height 358
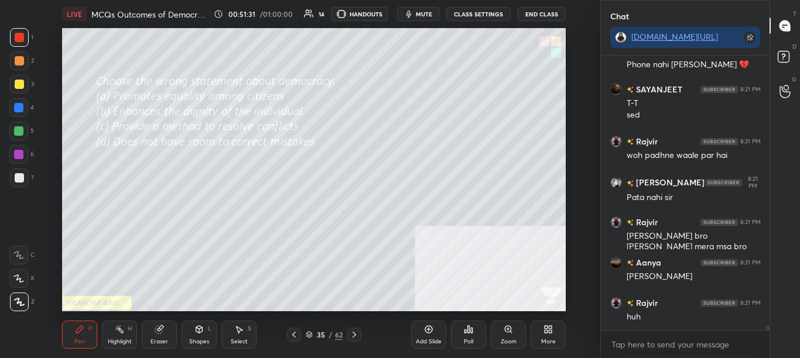
click at [463, 340] on div "Poll" at bounding box center [468, 335] width 35 height 28
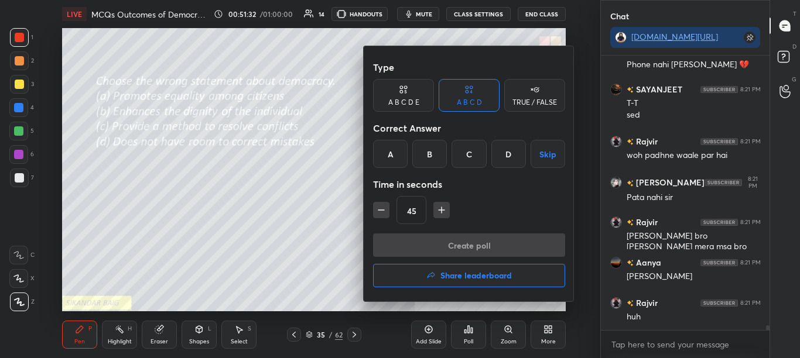
click at [463, 339] on div at bounding box center [400, 179] width 800 height 358
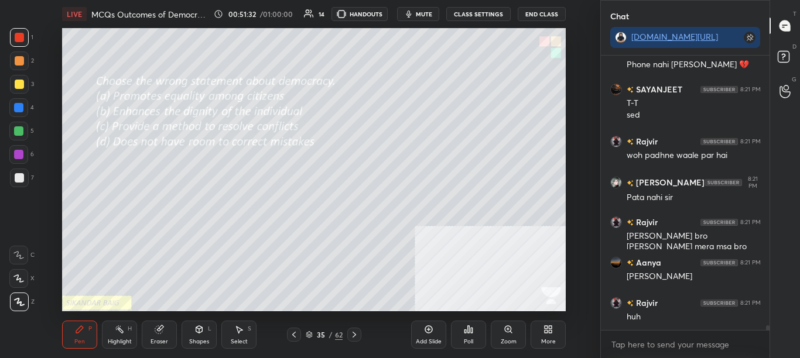
click at [461, 337] on div "Poll" at bounding box center [468, 335] width 35 height 28
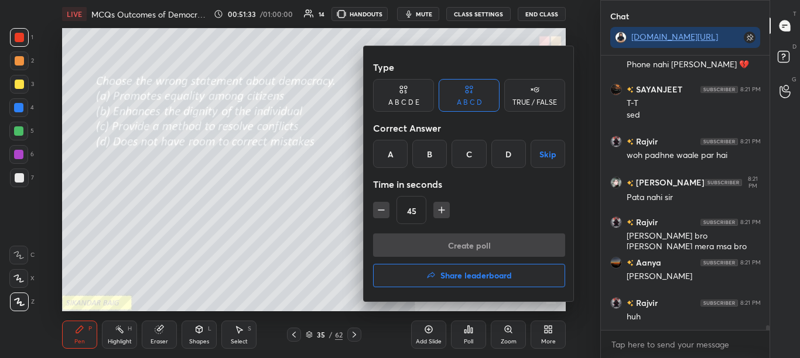
click at [462, 337] on div at bounding box center [400, 179] width 800 height 358
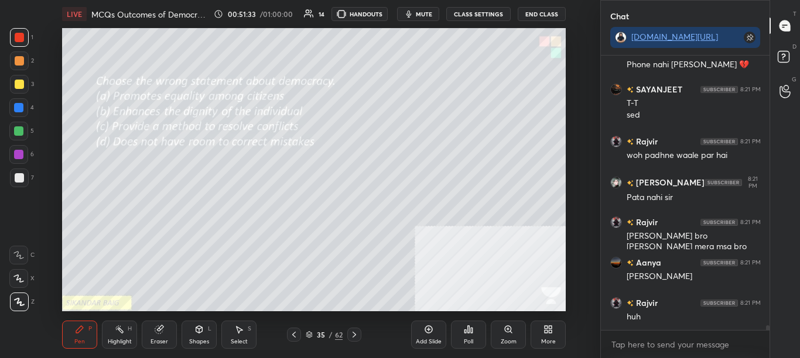
click at [462, 336] on div "Poll" at bounding box center [468, 335] width 35 height 28
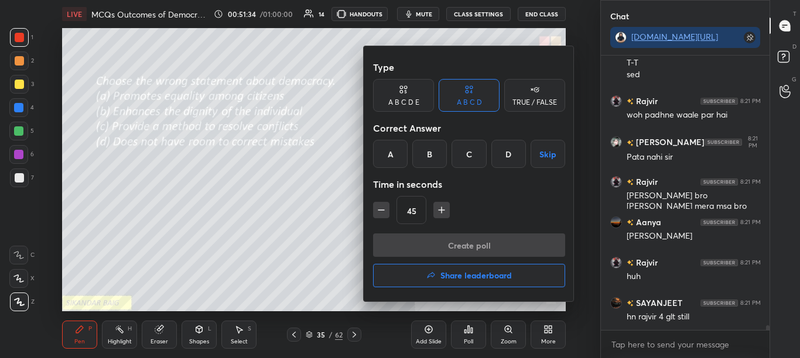
click at [462, 336] on div at bounding box center [400, 179] width 800 height 358
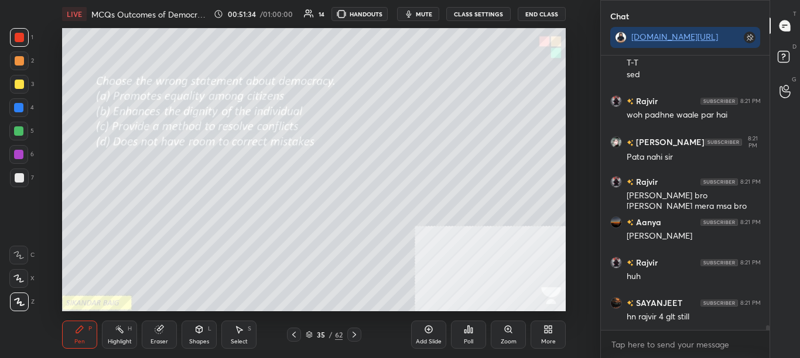
click at [462, 337] on div "Type A B C D E A B C D TRUE / FALSE Correct Answer A B C D Skip Time in seconds…" at bounding box center [400, 179] width 800 height 358
click at [462, 337] on div "Poll" at bounding box center [468, 335] width 35 height 28
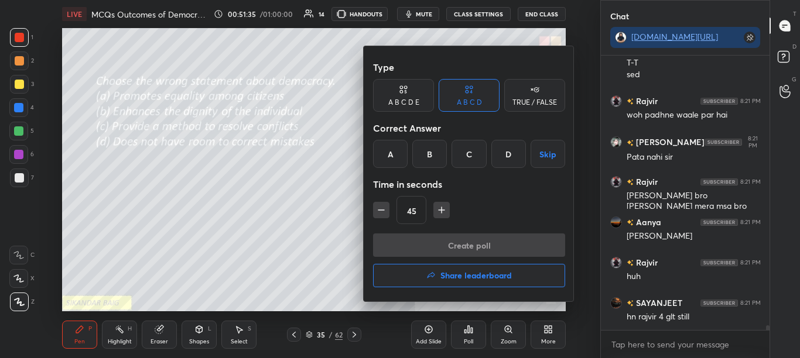
click at [462, 336] on div at bounding box center [400, 179] width 800 height 358
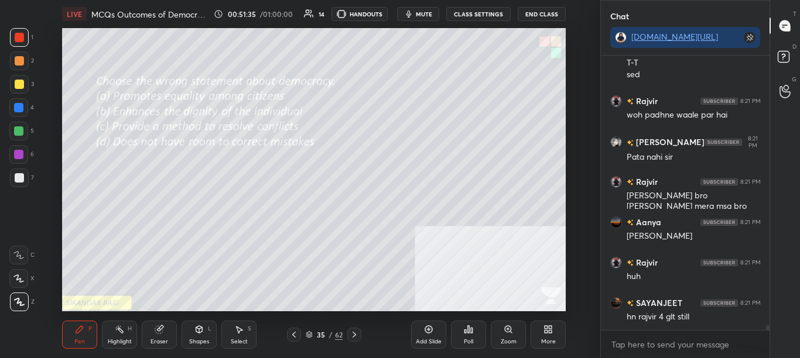
click at [463, 334] on div "Poll" at bounding box center [468, 335] width 35 height 28
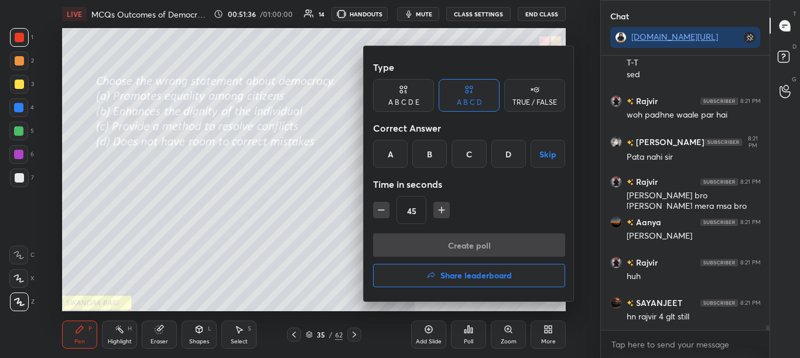
click at [462, 334] on div at bounding box center [400, 179] width 800 height 358
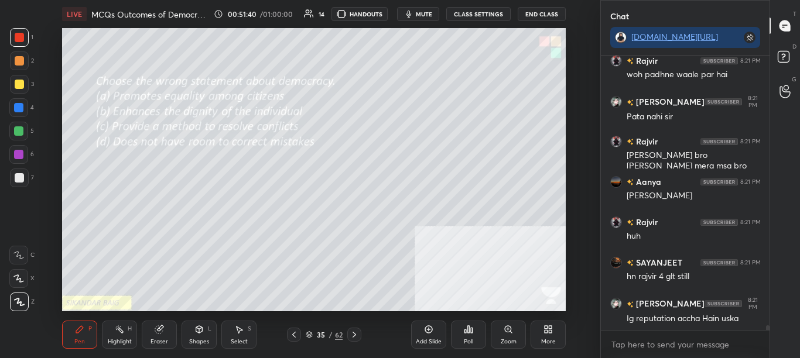
scroll to position [16262, 0]
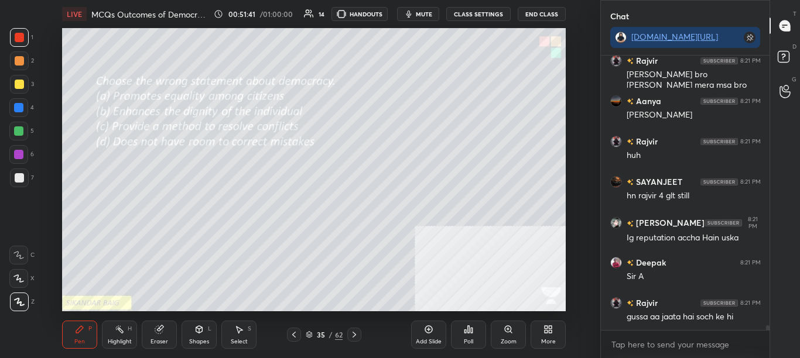
click at [468, 339] on div "Poll" at bounding box center [468, 342] width 9 height 6
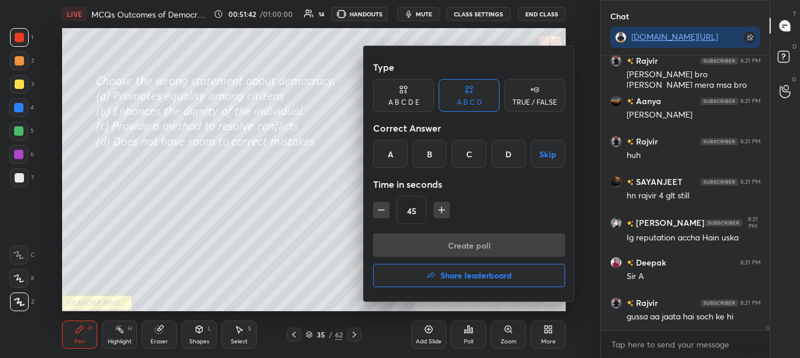
click at [467, 336] on div at bounding box center [400, 179] width 800 height 358
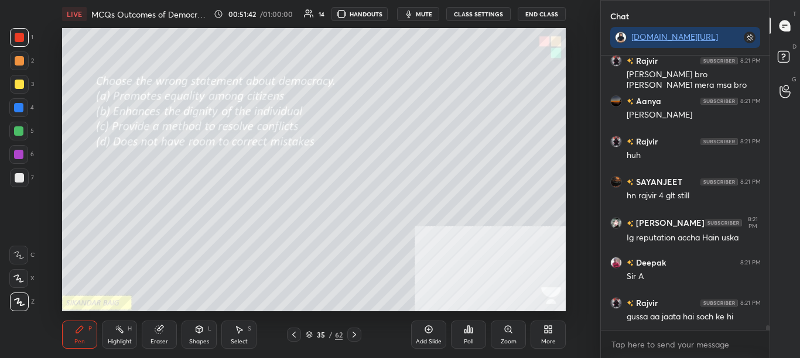
click at [466, 336] on div "Poll" at bounding box center [468, 335] width 35 height 28
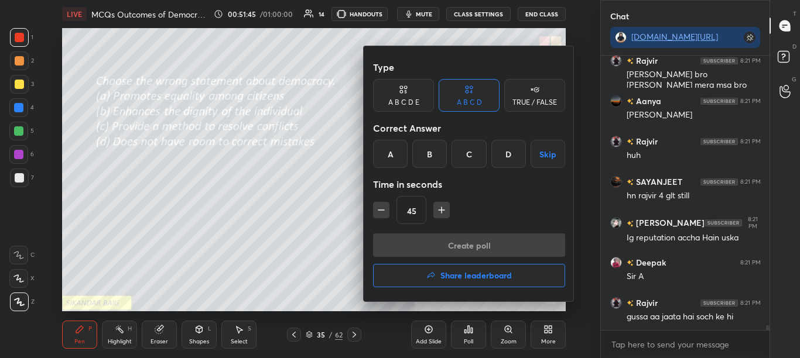
click at [507, 158] on div "D" at bounding box center [508, 154] width 35 height 28
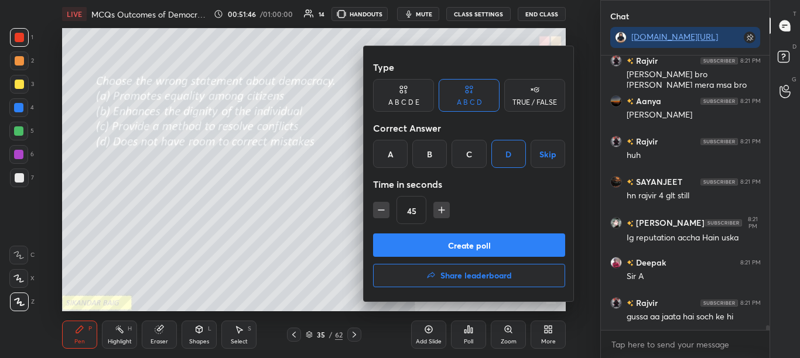
click at [489, 242] on button "Create poll" at bounding box center [469, 245] width 192 height 23
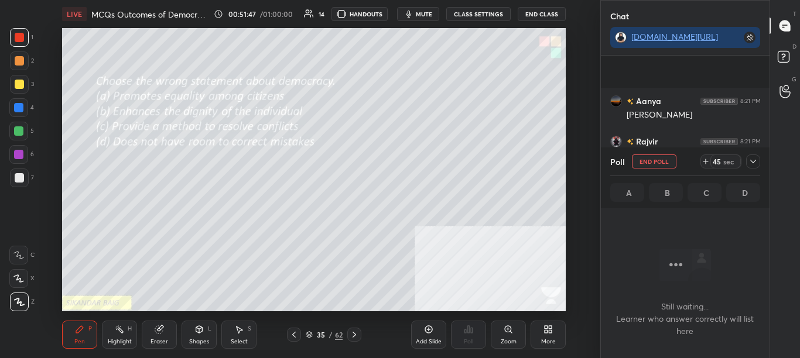
scroll to position [16335, 0]
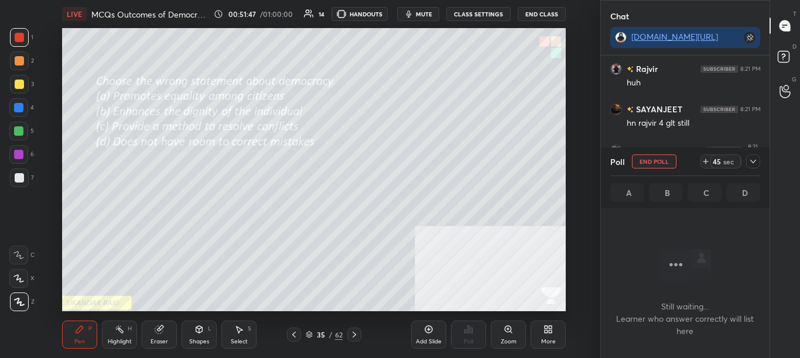
click at [753, 164] on icon at bounding box center [752, 161] width 9 height 9
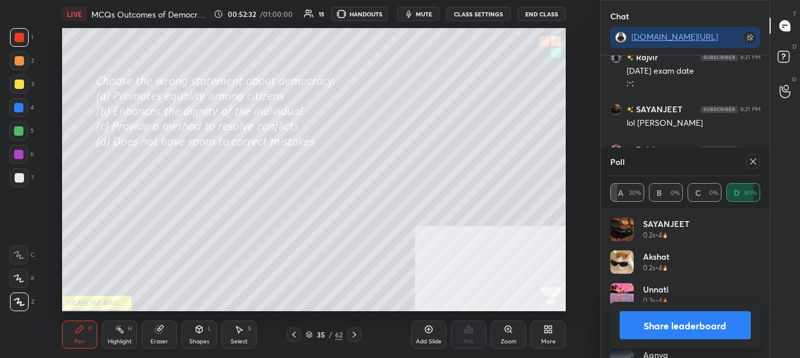
scroll to position [15406, 0]
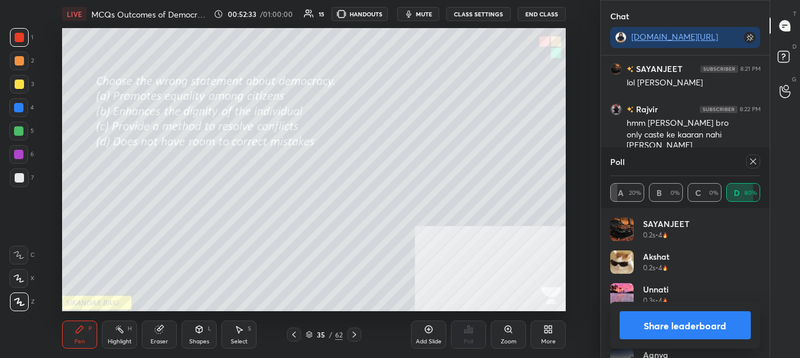
click at [753, 160] on icon at bounding box center [752, 161] width 9 height 9
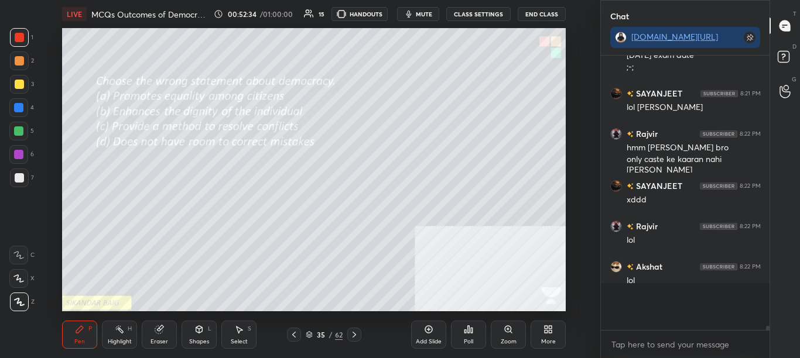
scroll to position [271, 165]
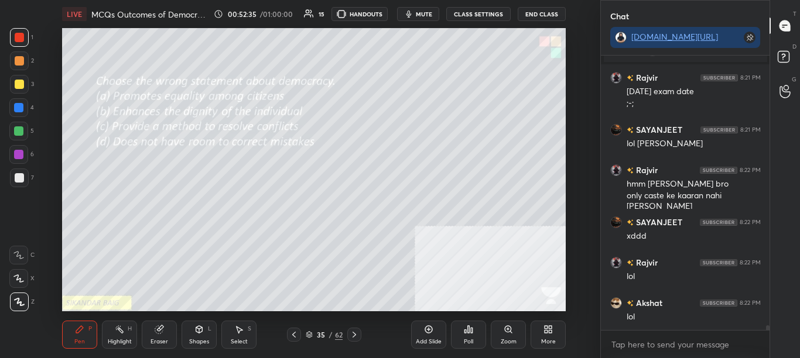
click at [297, 336] on icon at bounding box center [293, 334] width 9 height 9
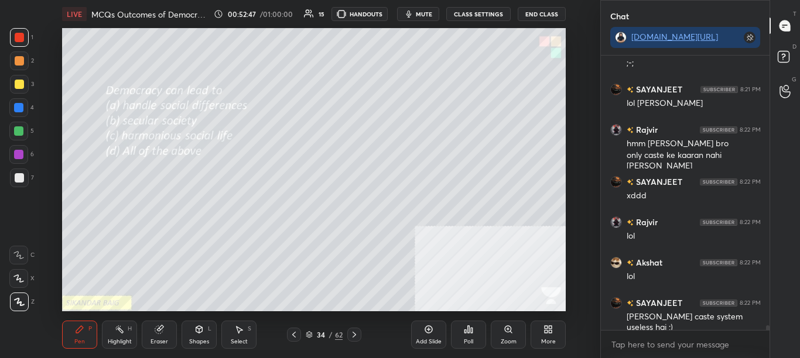
scroll to position [15426, 0]
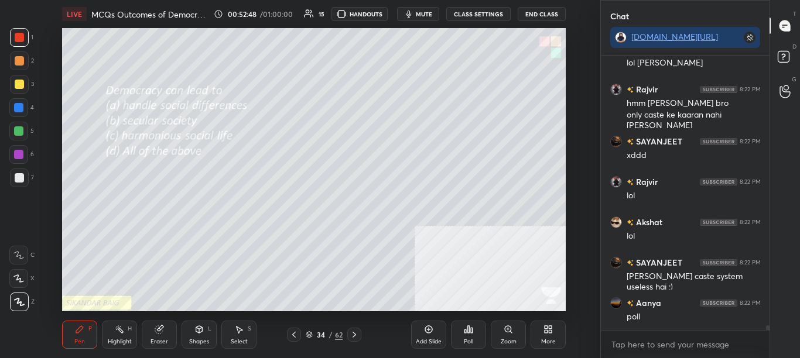
click at [471, 334] on icon at bounding box center [468, 329] width 9 height 9
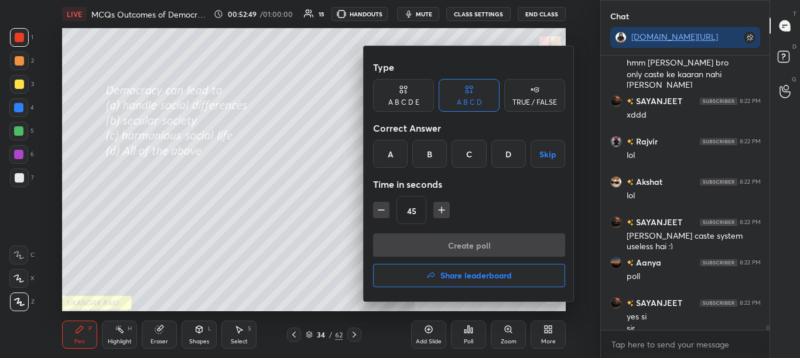
scroll to position [15478, 0]
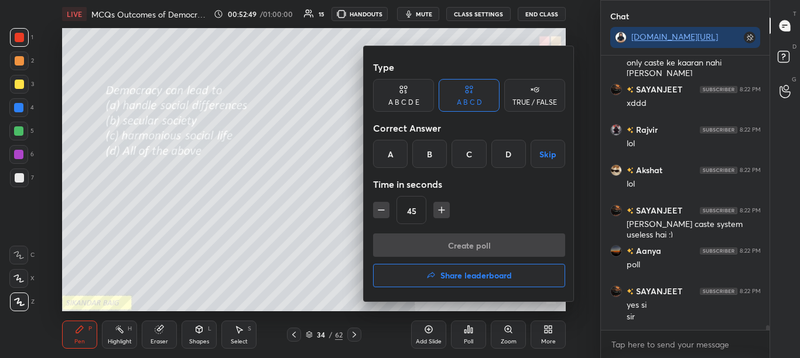
click at [506, 154] on div "D" at bounding box center [508, 154] width 35 height 28
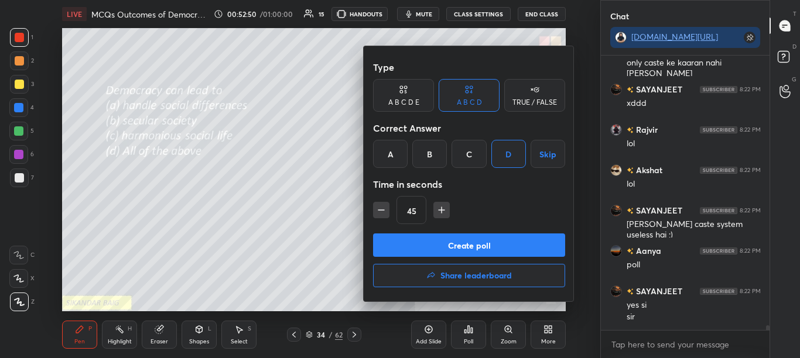
click at [498, 245] on button "Create poll" at bounding box center [469, 245] width 192 height 23
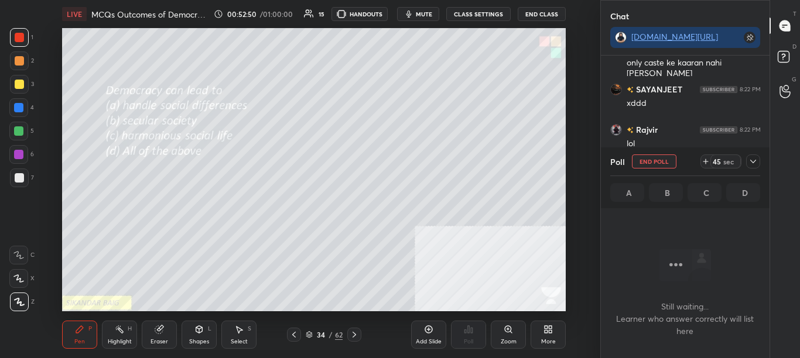
scroll to position [263, 165]
click at [753, 163] on icon at bounding box center [752, 161] width 9 height 9
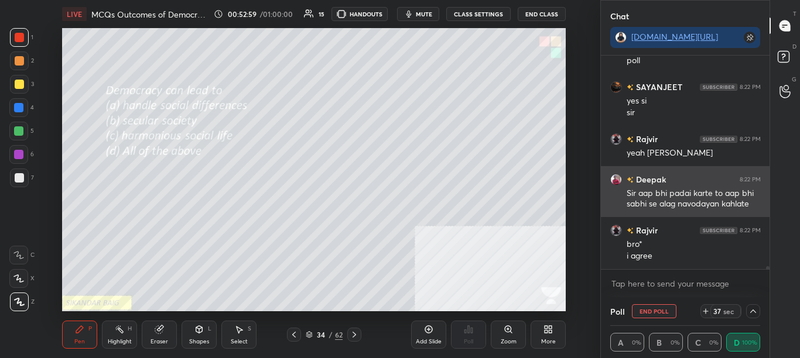
click at [693, 203] on div "Sir aap bhi padai karte to aap bhi sabhi se alag navodayan kahlate" at bounding box center [694, 199] width 134 height 22
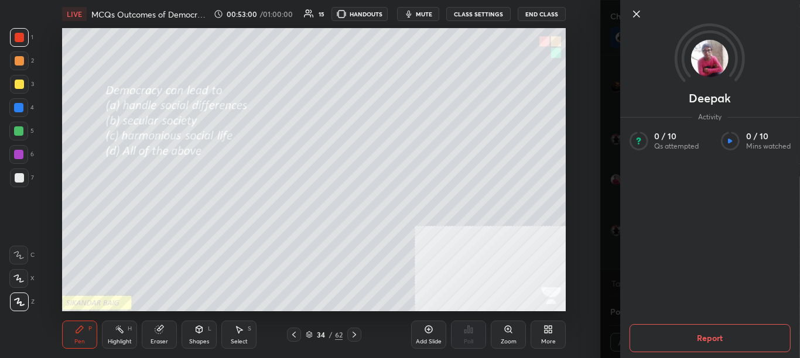
click at [569, 160] on div "Setting up your live class Poll for secs No correct answer Start poll" at bounding box center [313, 169] width 553 height 283
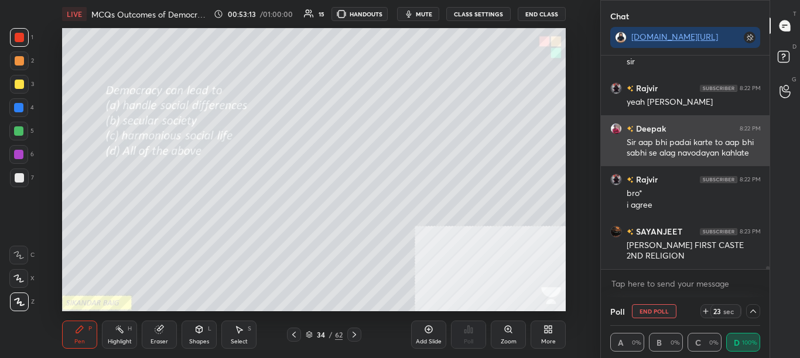
click at [713, 139] on div "Sir aap bhi padai karte to aap bhi sabhi se alag navodayan kahlate" at bounding box center [694, 148] width 134 height 22
click at [623, 135] on div "Deepak 8:22 PM Sir aap bhi padai karte to aap bhi sabhi se alag navodayan kahla…" at bounding box center [685, 140] width 169 height 51
click at [634, 138] on div "Sir aap bhi padai karte to aap bhi sabhi se alag navodayan kahlate" at bounding box center [694, 148] width 134 height 22
click at [640, 148] on div "Sir aap bhi padai karte to aap bhi sabhi se alag navodayan kahlate" at bounding box center [694, 148] width 134 height 22
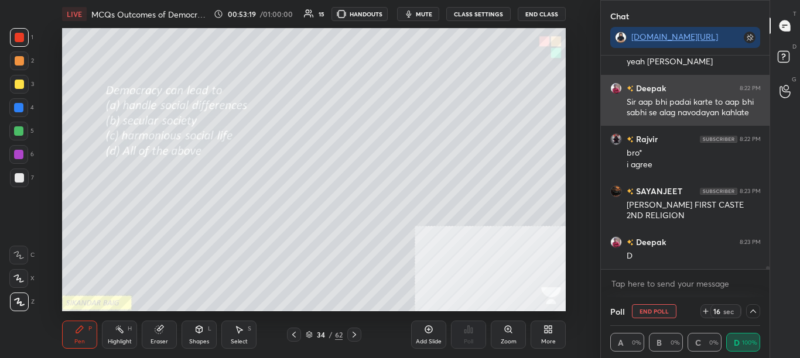
click at [637, 113] on div "Sir aap bhi padai karte to aap bhi sabhi se alag navodayan kahlate" at bounding box center [694, 108] width 134 height 22
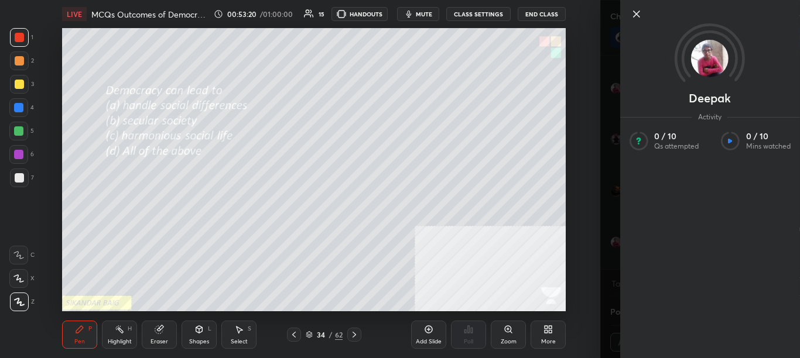
click at [570, 171] on div "Setting up your live class Poll for secs No correct answer Start poll" at bounding box center [313, 169] width 553 height 283
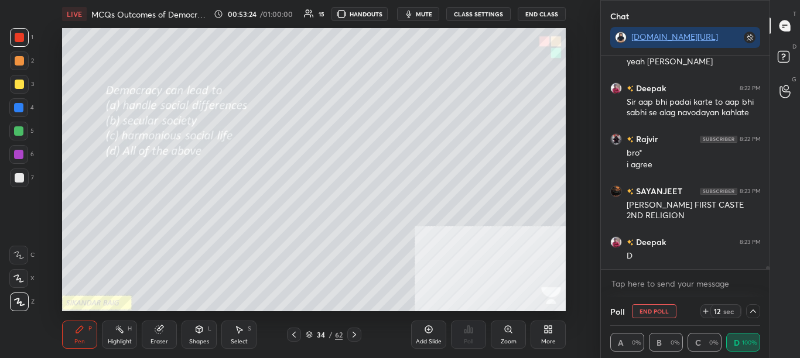
click at [755, 315] on icon at bounding box center [752, 311] width 9 height 9
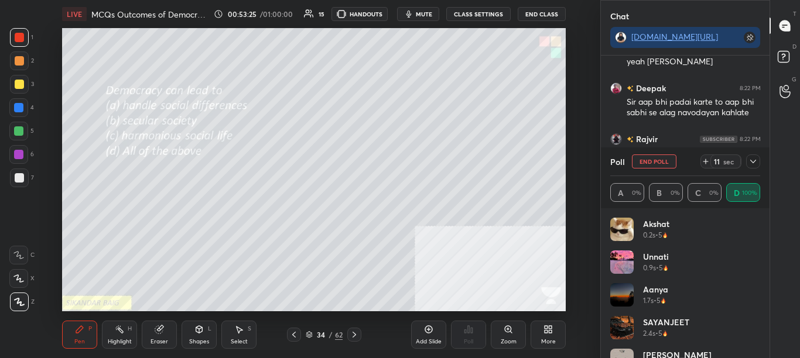
click at [749, 166] on icon at bounding box center [752, 161] width 9 height 9
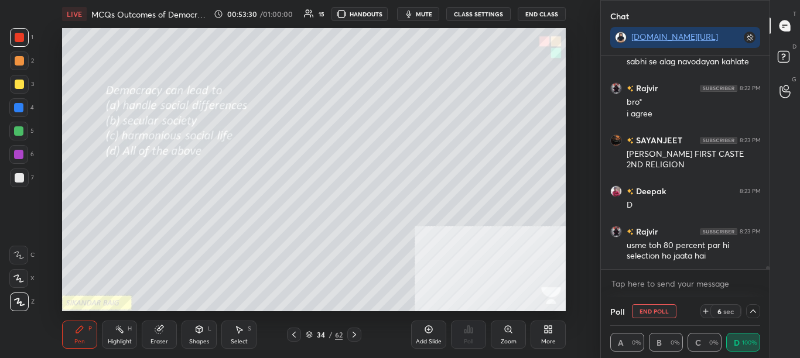
click at [756, 313] on icon at bounding box center [752, 311] width 9 height 9
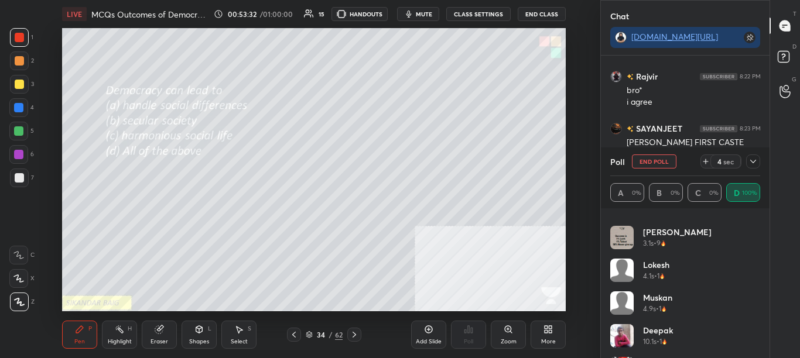
click at [761, 340] on div "[PERSON_NAME] 1.7s • 5 SAYANJEET 2.4s • 5 [PERSON_NAME] 3.1s • 9 [PERSON_NAME] …" at bounding box center [685, 283] width 169 height 150
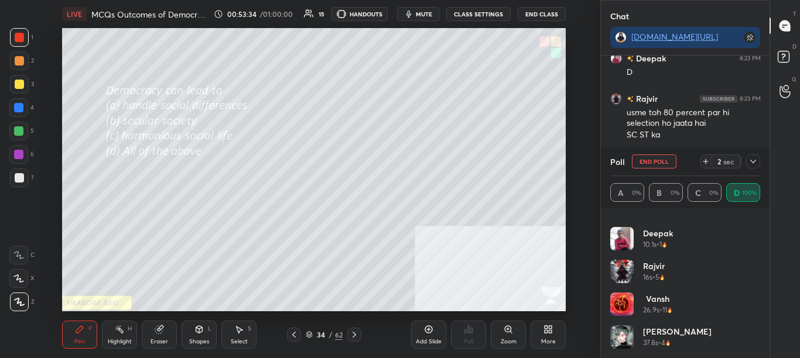
click at [754, 162] on icon at bounding box center [752, 161] width 9 height 9
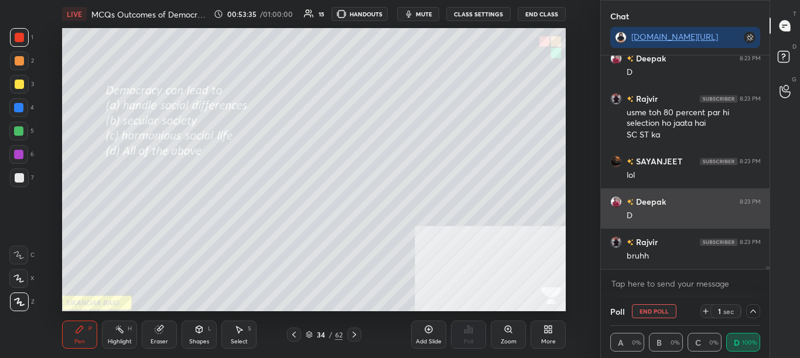
scroll to position [1, 4]
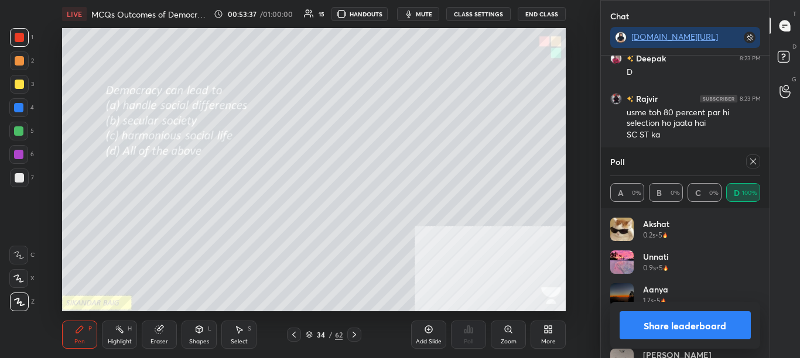
click at [754, 163] on icon at bounding box center [752, 161] width 9 height 9
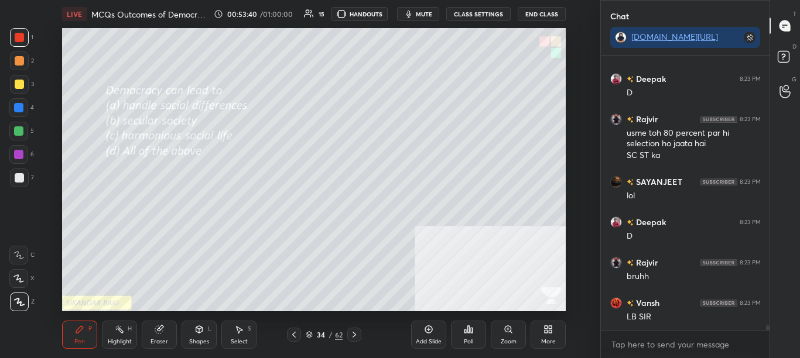
click at [296, 334] on icon at bounding box center [293, 334] width 9 height 9
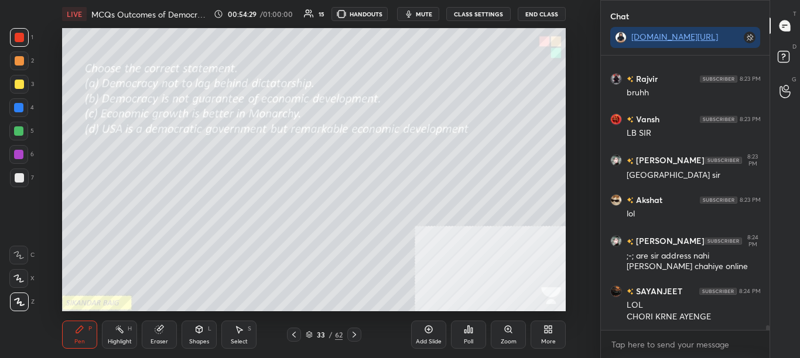
scroll to position [16162, 0]
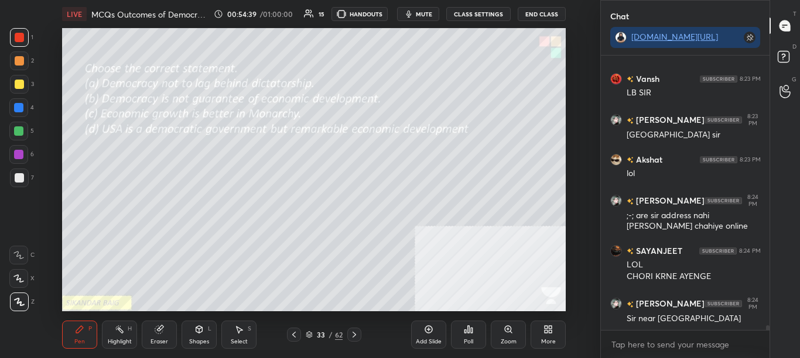
click at [450, 265] on div "LIVE MCQs Outcomes of Democracy - SBSUPER 00:54:39 / 01:00:00 15 HANDOUTS mute …" at bounding box center [313, 179] width 553 height 358
click at [297, 331] on icon at bounding box center [293, 334] width 9 height 9
click at [469, 336] on div "Poll" at bounding box center [468, 335] width 35 height 28
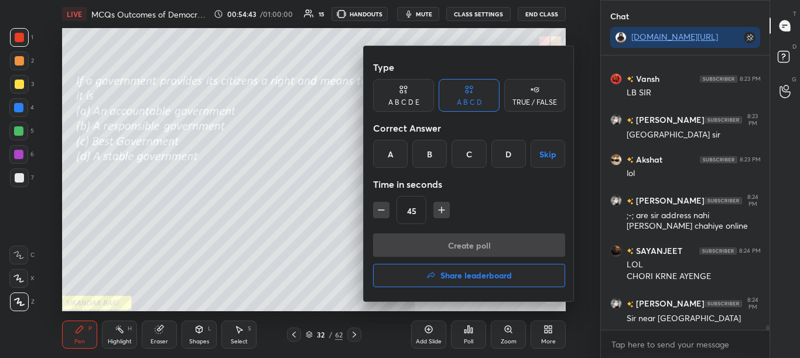
click at [388, 143] on div "A" at bounding box center [390, 154] width 35 height 28
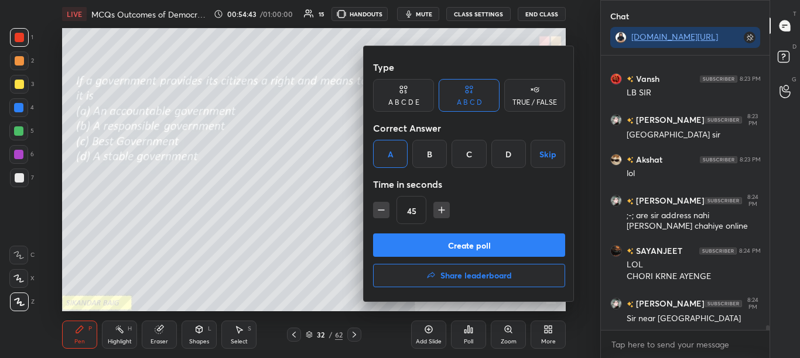
click at [413, 252] on button "Create poll" at bounding box center [469, 245] width 192 height 23
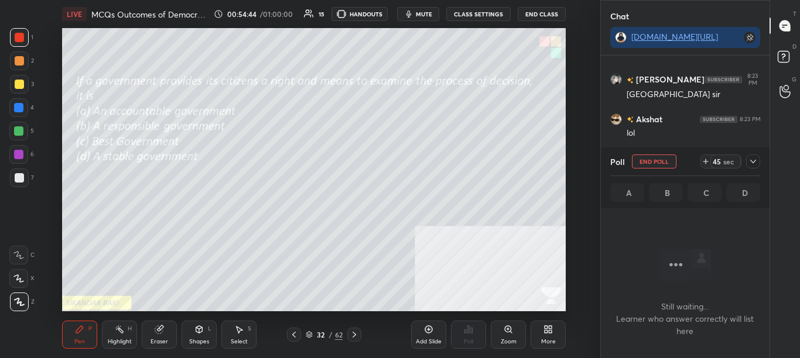
scroll to position [238, 165]
drag, startPoint x: 753, startPoint y: 161, endPoint x: 752, endPoint y: 177, distance: 16.4
click at [754, 161] on icon at bounding box center [752, 161] width 9 height 9
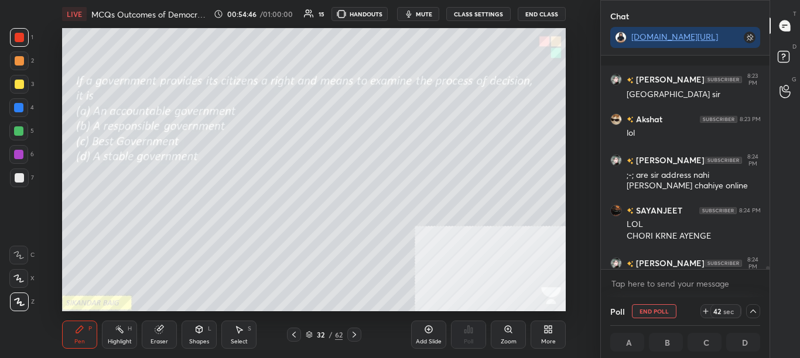
scroll to position [16263, 0]
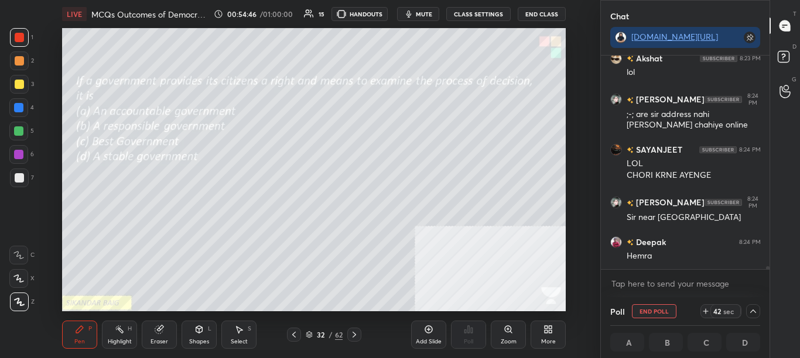
drag, startPoint x: 766, startPoint y: 269, endPoint x: 766, endPoint y: 276, distance: 7.0
click at [766, 275] on div "[PERSON_NAME] 8:23 PM [GEOGRAPHIC_DATA] [PERSON_NAME] 8:23 PM lol [PERSON_NAME]…" at bounding box center [685, 177] width 169 height 242
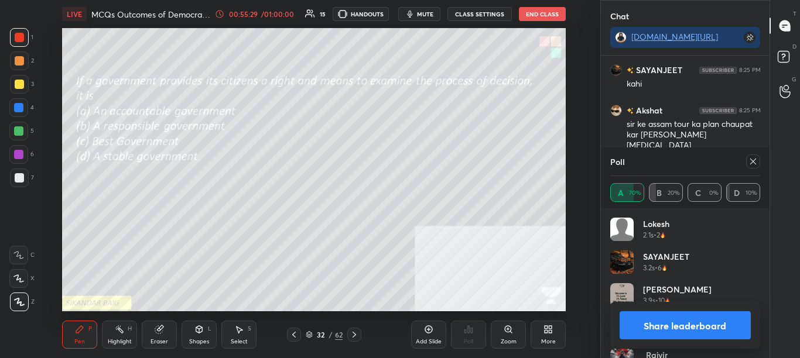
scroll to position [16597, 0]
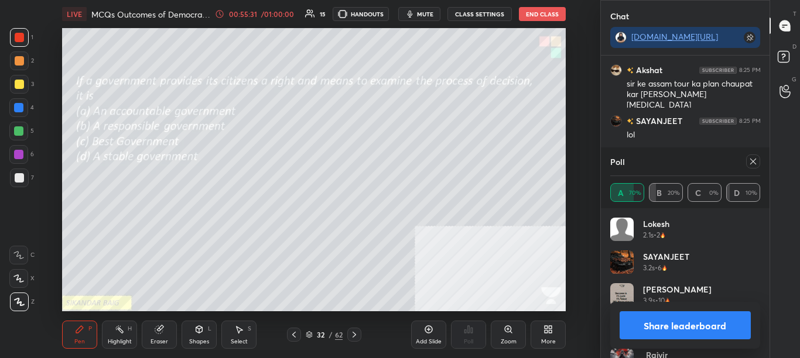
click at [758, 169] on div "Poll" at bounding box center [685, 162] width 151 height 28
click at [748, 162] on icon at bounding box center [752, 161] width 9 height 9
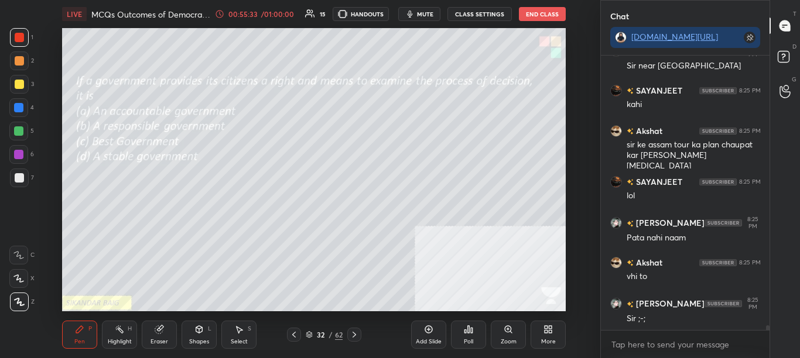
scroll to position [16576, 0]
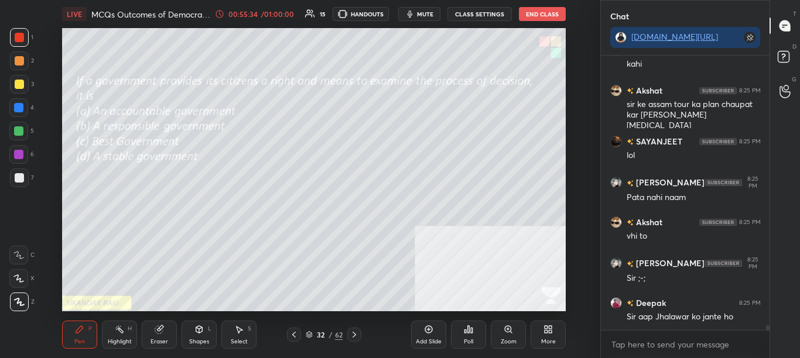
click at [290, 334] on icon at bounding box center [293, 334] width 9 height 9
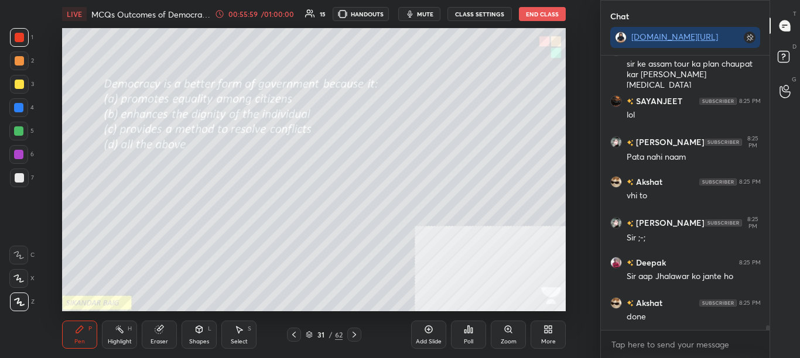
scroll to position [16657, 0]
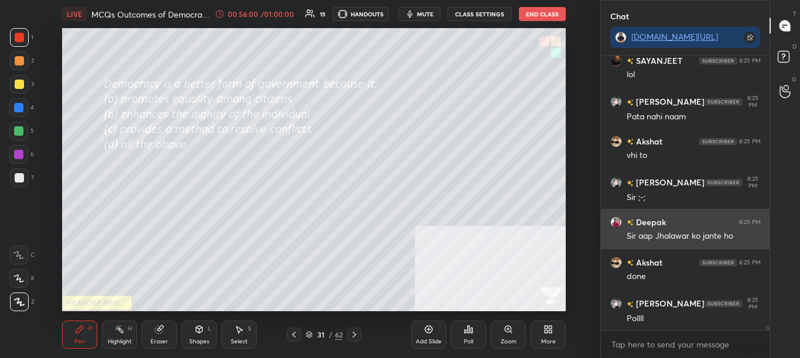
click at [655, 235] on div "Sir aap Jhalawar ko jante ho" at bounding box center [694, 237] width 134 height 12
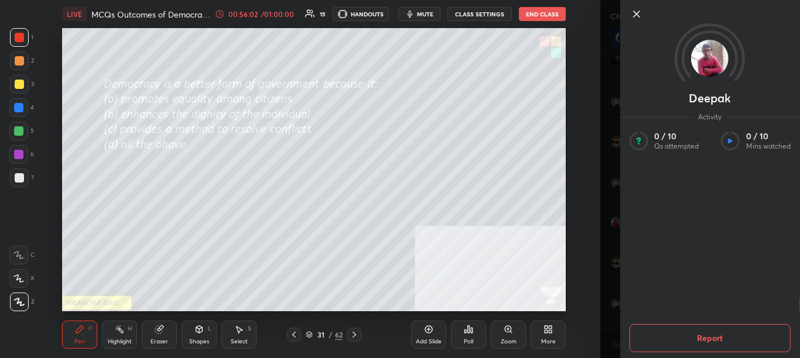
click at [569, 203] on div "Setting up your live class Poll for secs No correct answer Start poll" at bounding box center [313, 169] width 553 height 283
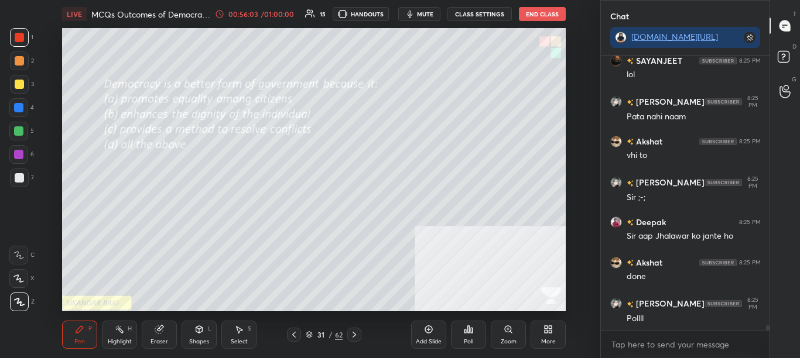
scroll to position [16697, 0]
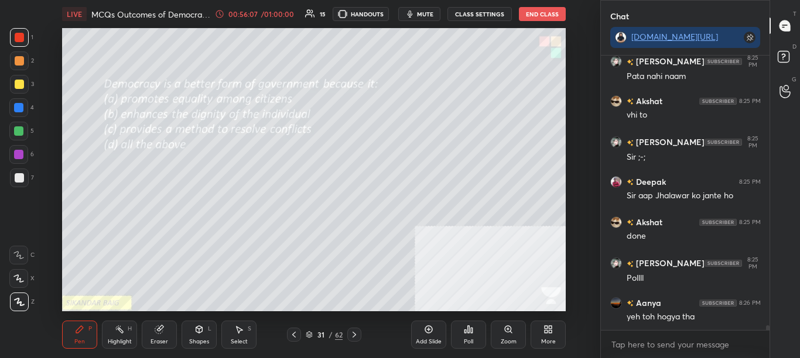
click at [283, 334] on div "31 / 62" at bounding box center [324, 335] width 175 height 14
click at [291, 336] on icon at bounding box center [293, 334] width 9 height 9
click at [466, 340] on div "Poll" at bounding box center [468, 342] width 9 height 6
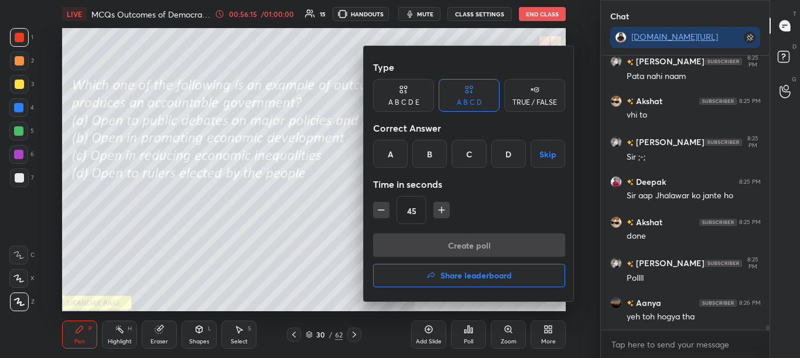
scroll to position [16738, 0]
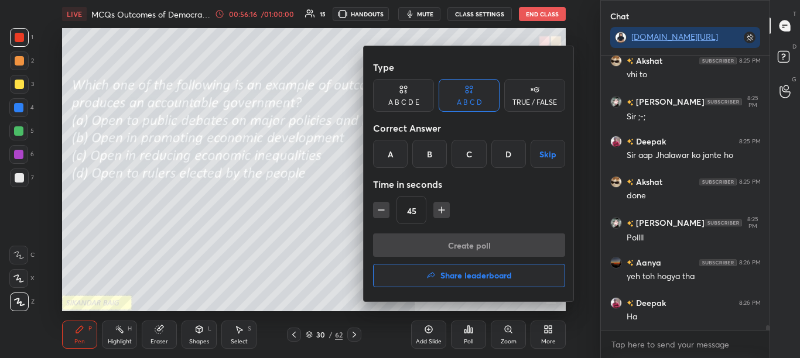
click at [465, 337] on div at bounding box center [400, 179] width 800 height 358
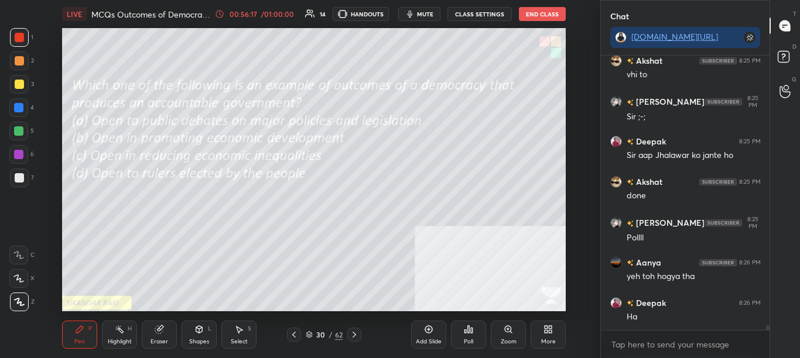
click at [464, 337] on div "Poll" at bounding box center [468, 335] width 35 height 28
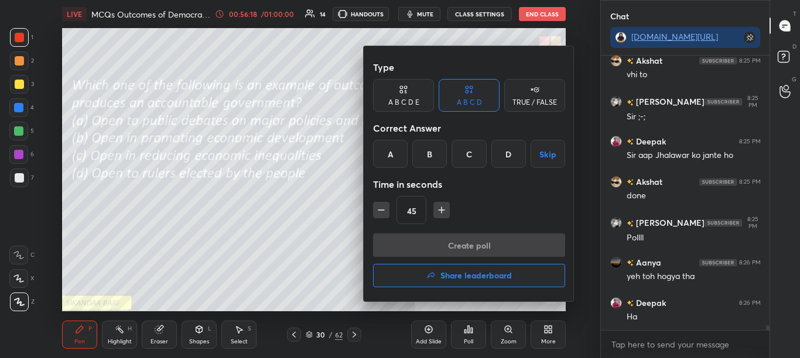
click at [382, 160] on div "A" at bounding box center [390, 154] width 35 height 28
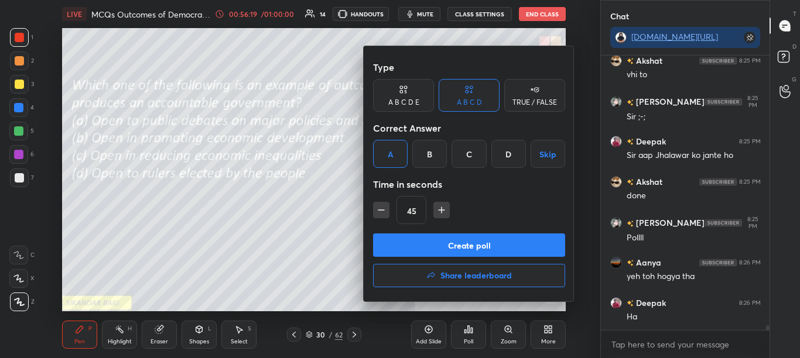
drag, startPoint x: 414, startPoint y: 249, endPoint x: 403, endPoint y: 156, distance: 93.8
click at [414, 249] on button "Create poll" at bounding box center [469, 245] width 192 height 23
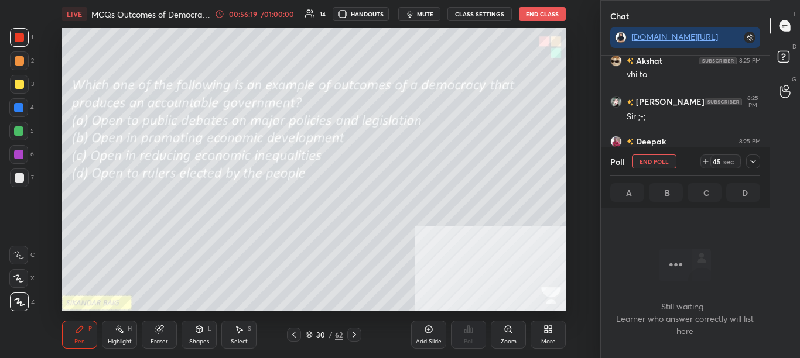
scroll to position [238, 165]
click at [422, 14] on span "mute" at bounding box center [425, 14] width 16 height 8
click at [753, 165] on icon at bounding box center [752, 161] width 9 height 9
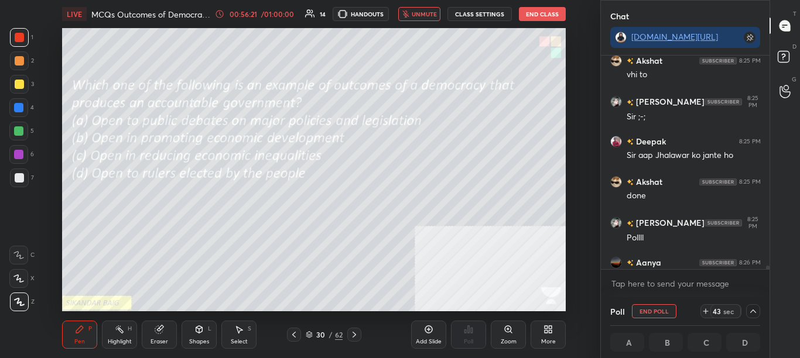
scroll to position [1, 4]
drag, startPoint x: 423, startPoint y: 18, endPoint x: 428, endPoint y: 8, distance: 11.3
click at [423, 16] on span "unmute" at bounding box center [424, 14] width 25 height 8
click at [768, 266] on div at bounding box center [766, 163] width 7 height 214
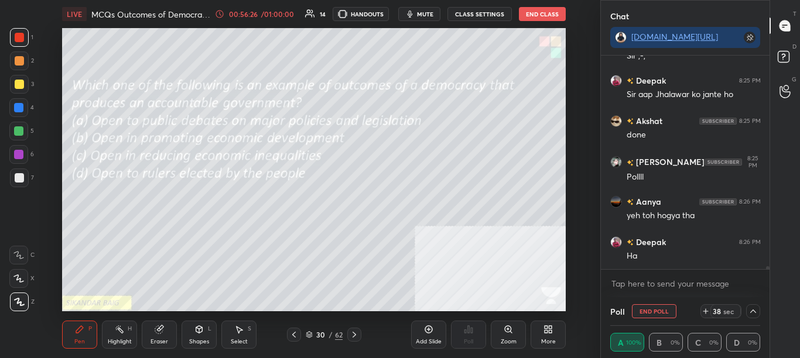
scroll to position [15106, 0]
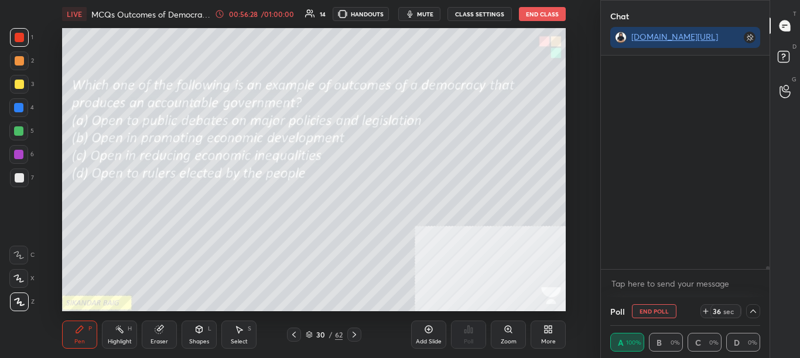
click at [688, 292] on p "JUMP TO LATEST" at bounding box center [689, 295] width 50 height 7
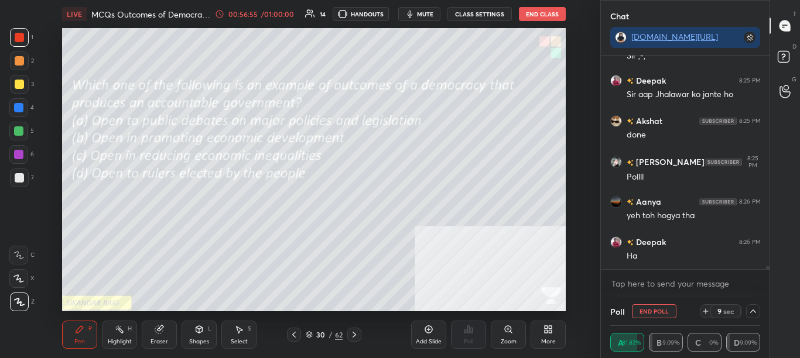
scroll to position [16827, 0]
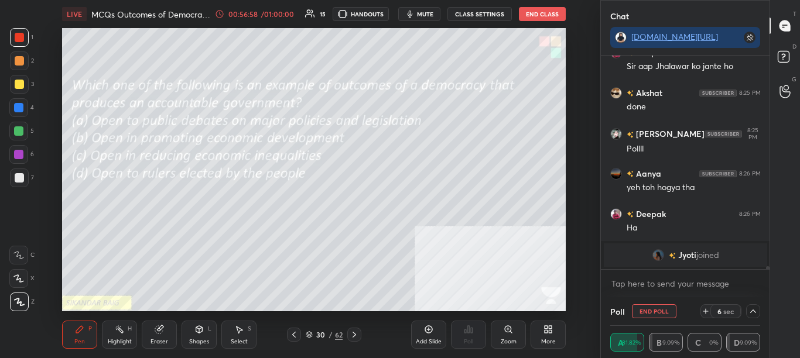
click at [671, 251] on div "grid" at bounding box center [672, 255] width 9 height 12
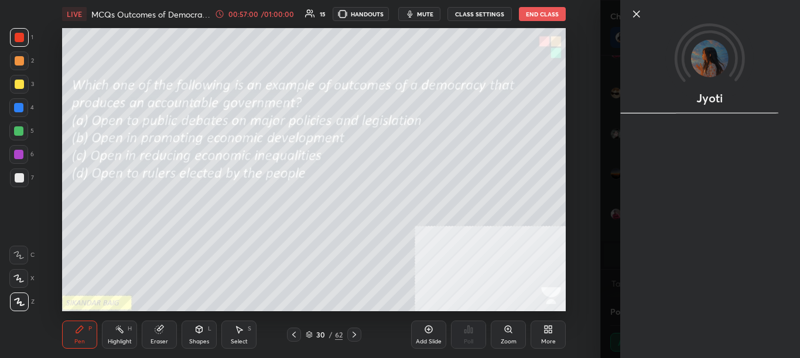
drag, startPoint x: 595, startPoint y: 118, endPoint x: 620, endPoint y: 138, distance: 32.0
click at [594, 118] on div "1 2 3 4 5 6 7 C X Z C X Z E E Erase all H H LIVE MCQs Outcomes of Democracy - S…" at bounding box center [300, 179] width 600 height 358
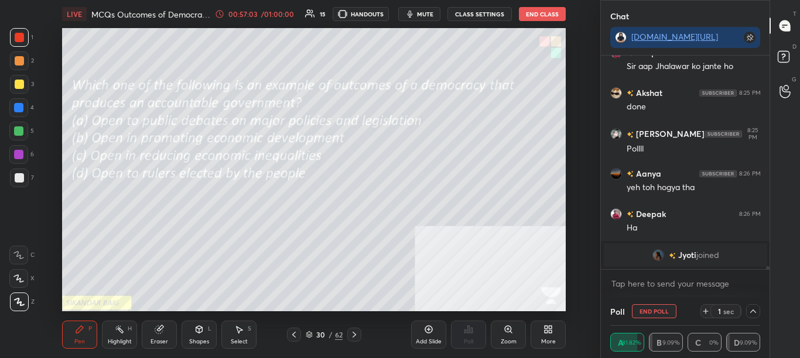
click at [758, 315] on div at bounding box center [753, 312] width 14 height 14
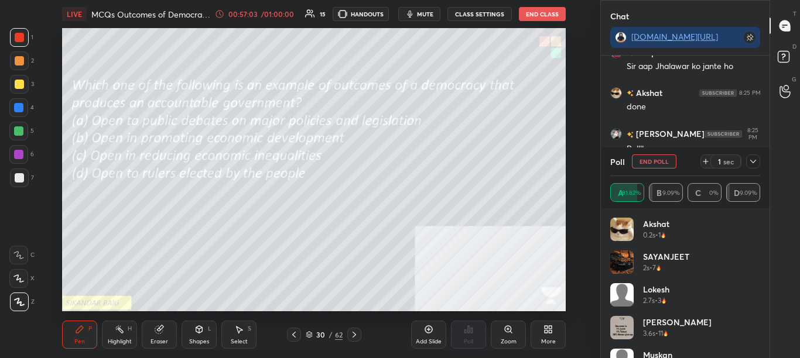
scroll to position [137, 146]
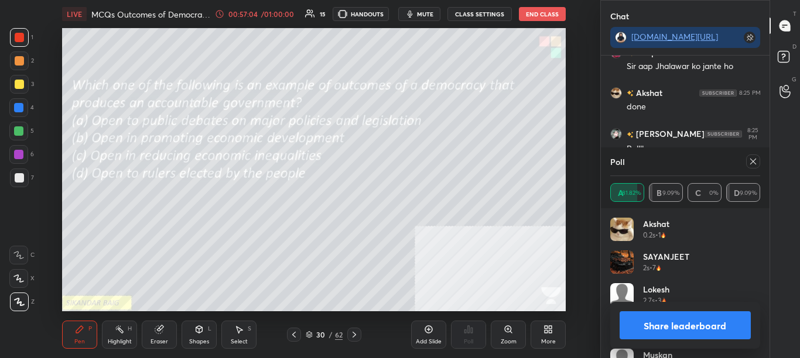
click at [754, 162] on icon at bounding box center [752, 161] width 9 height 9
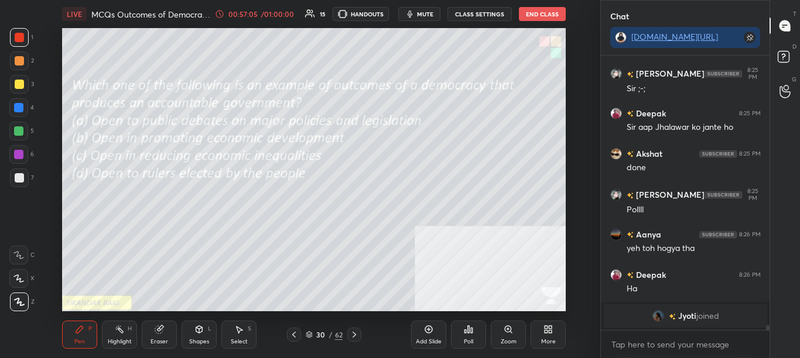
scroll to position [16766, 0]
click at [296, 338] on icon at bounding box center [293, 334] width 9 height 9
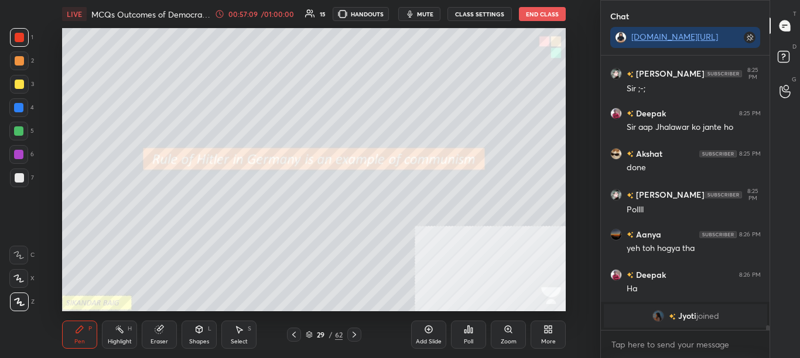
click at [294, 341] on div at bounding box center [294, 335] width 14 height 14
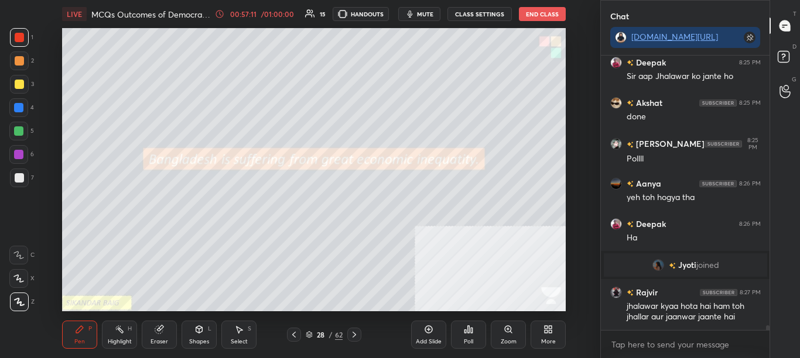
scroll to position [16249, 0]
click at [293, 345] on div "Pen P Highlight H Eraser Shapes L Select S 28 / 62 Add Slide Poll Zoom More" at bounding box center [314, 335] width 504 height 47
click at [291, 343] on div "Pen P Highlight H Eraser Shapes L Select S 28 / 62 Add Slide Poll Zoom More" at bounding box center [314, 335] width 504 height 47
click at [292, 336] on icon at bounding box center [293, 334] width 9 height 9
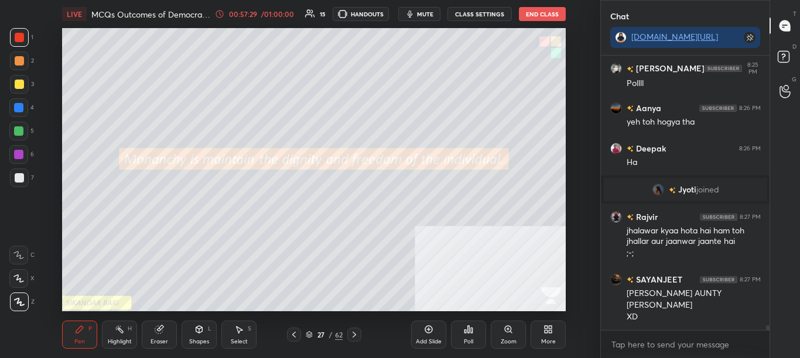
scroll to position [16365, 0]
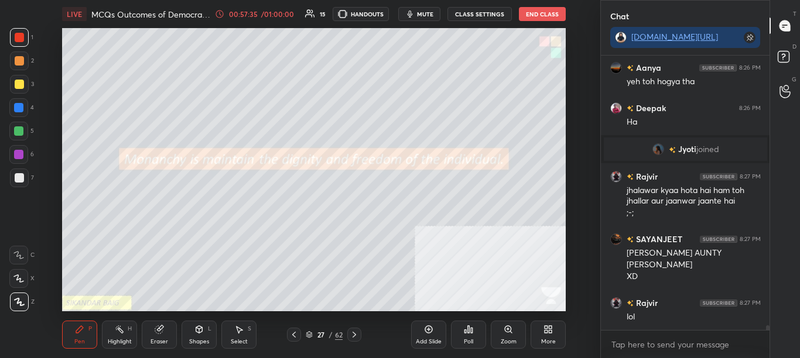
click at [466, 331] on icon at bounding box center [466, 331] width 2 height 3
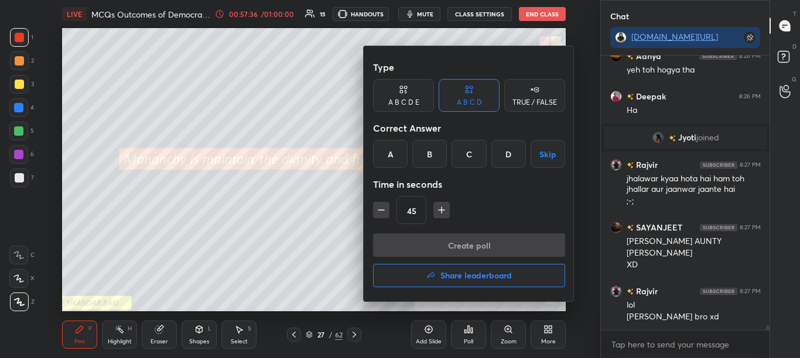
click at [525, 96] on div "TRUE / FALSE" at bounding box center [534, 95] width 61 height 33
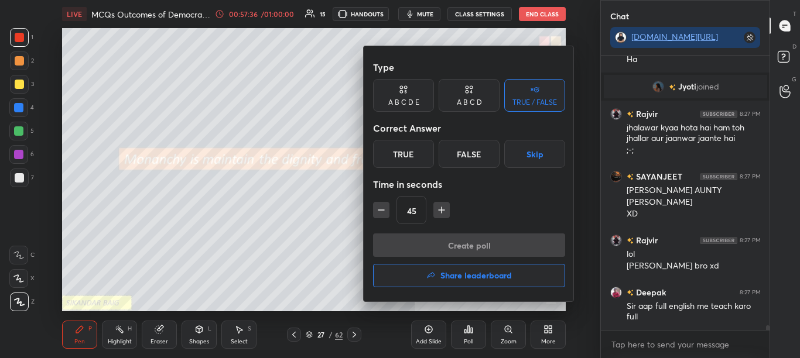
click at [478, 159] on div "False" at bounding box center [469, 154] width 61 height 28
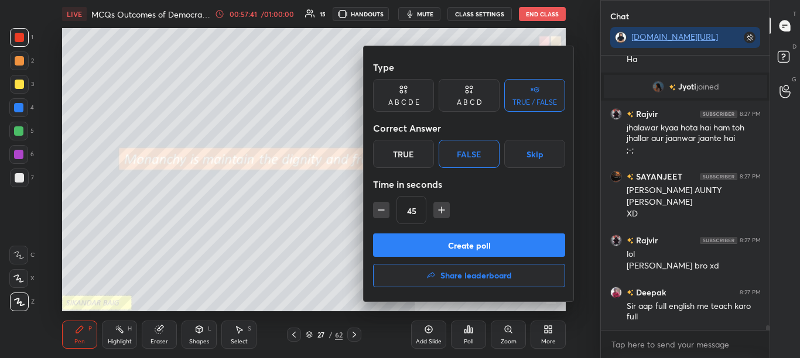
click at [484, 248] on button "Create poll" at bounding box center [469, 245] width 192 height 23
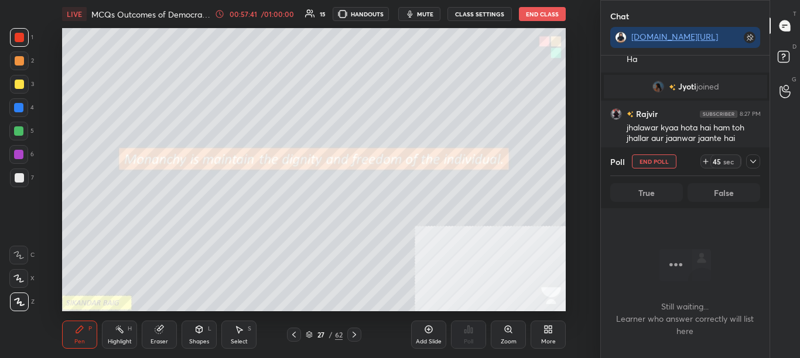
scroll to position [238, 165]
click at [751, 158] on icon at bounding box center [752, 161] width 9 height 9
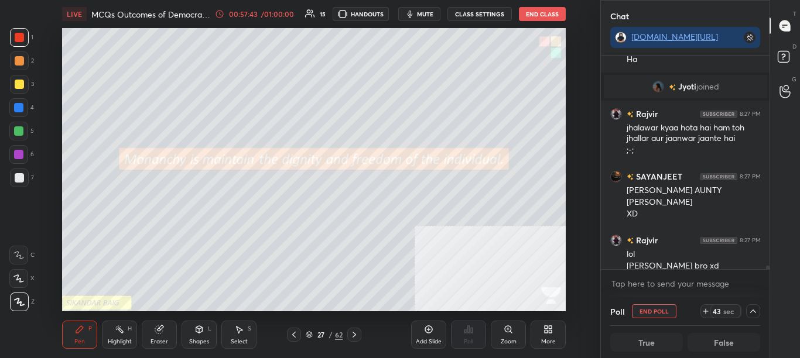
scroll to position [1, 4]
click at [768, 269] on div "[PERSON_NAME] 8:26 PM yeh toh hogya tha Deepak 8:26 PM [PERSON_NAME] joined [PE…" at bounding box center [685, 177] width 169 height 242
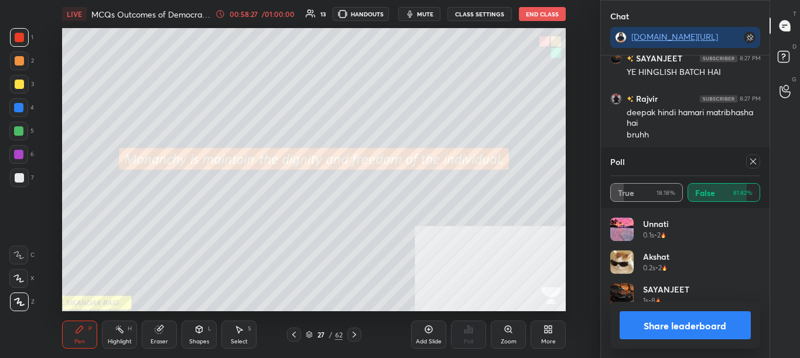
scroll to position [4, 4]
click at [695, 328] on button "Share leaderboard" at bounding box center [686, 326] width 132 height 28
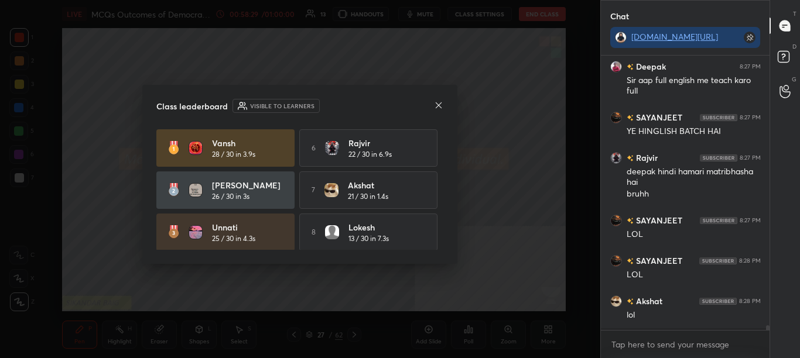
scroll to position [299, 165]
click at [439, 105] on icon at bounding box center [438, 105] width 9 height 9
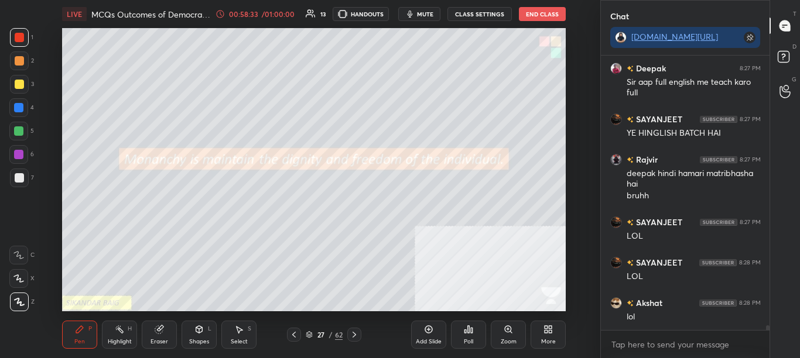
click at [295, 334] on icon at bounding box center [293, 334] width 9 height 9
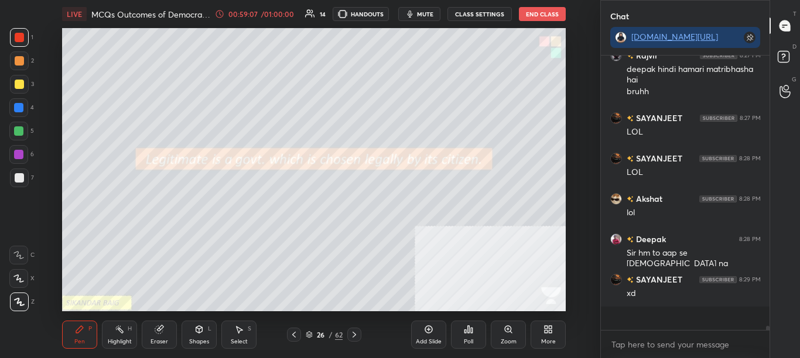
scroll to position [16733, 0]
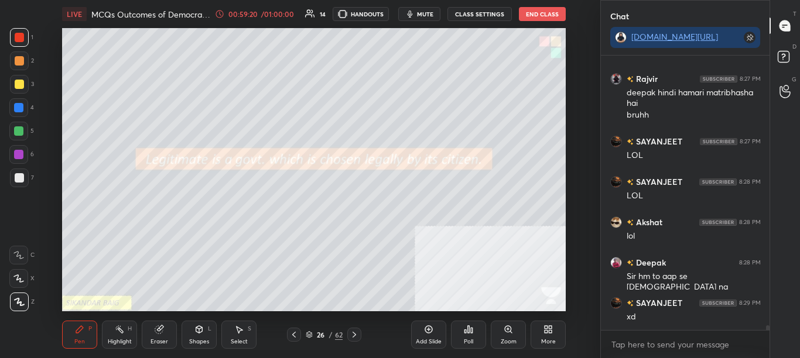
click at [464, 336] on div "Poll" at bounding box center [468, 335] width 35 height 28
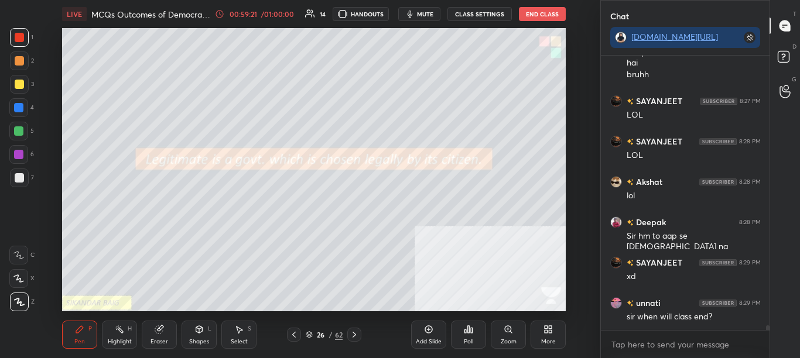
click at [466, 334] on icon at bounding box center [468, 329] width 9 height 9
click at [463, 333] on div "Poll" at bounding box center [468, 335] width 35 height 28
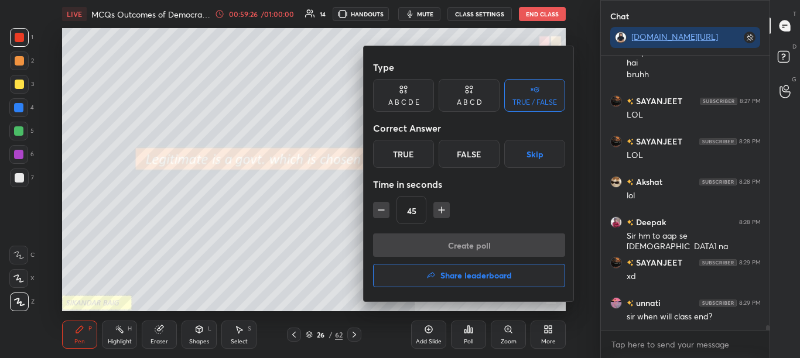
click at [415, 158] on div "True" at bounding box center [403, 154] width 61 height 28
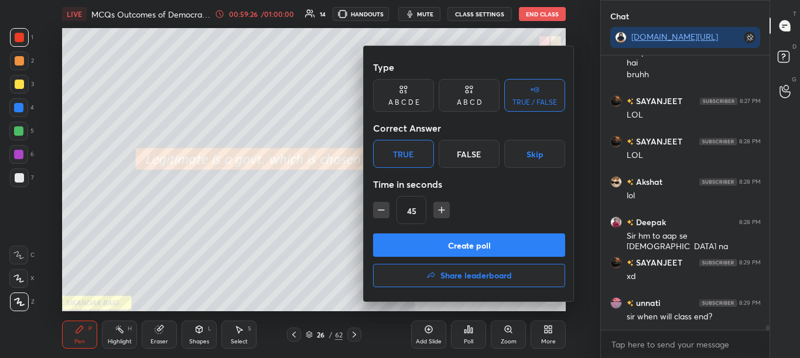
click at [444, 254] on button "Create poll" at bounding box center [469, 245] width 192 height 23
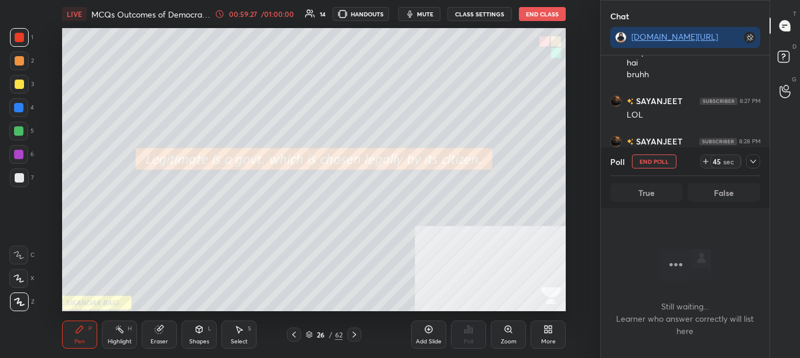
scroll to position [238, 165]
click at [752, 160] on icon at bounding box center [752, 161] width 9 height 9
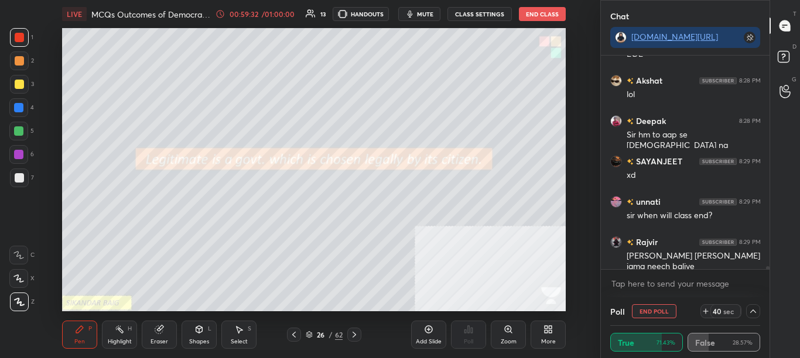
scroll to position [16915, 0]
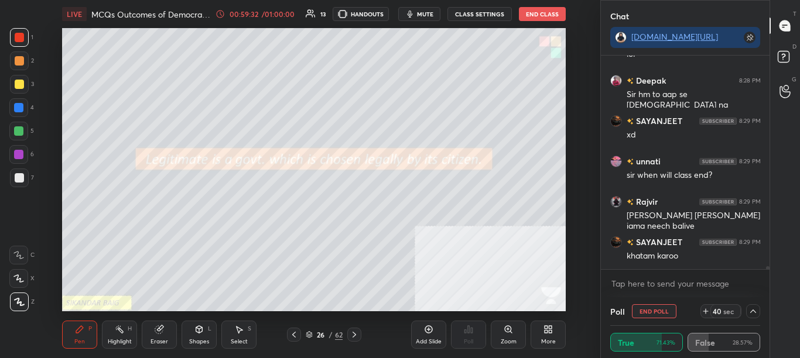
click at [755, 312] on icon at bounding box center [752, 311] width 9 height 9
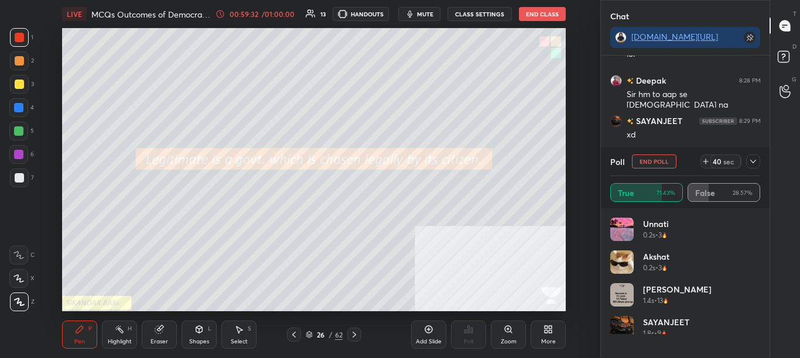
scroll to position [137, 146]
drag, startPoint x: 749, startPoint y: 169, endPoint x: 753, endPoint y: 164, distance: 6.3
click at [750, 169] on div "Poll End Poll 39 sec" at bounding box center [685, 162] width 151 height 28
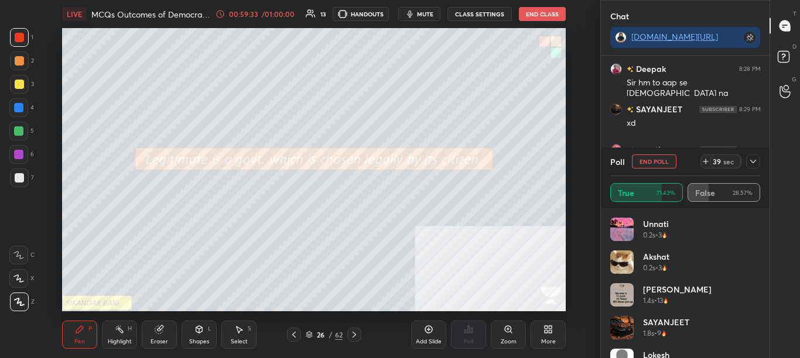
click at [753, 163] on icon at bounding box center [753, 162] width 6 height 4
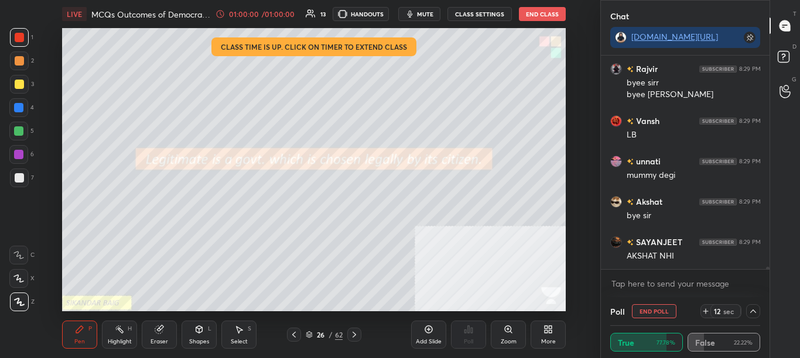
scroll to position [17459, 0]
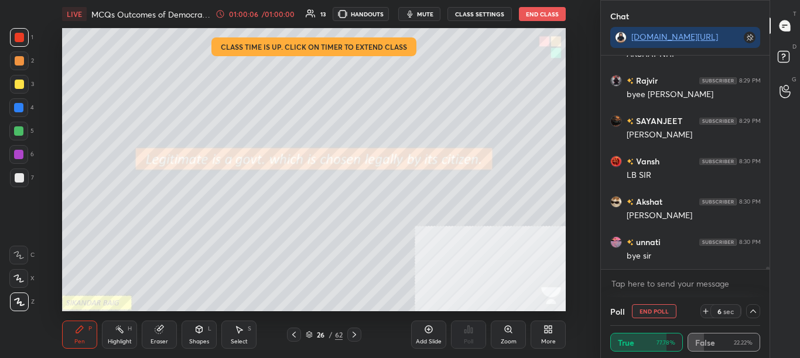
click at [651, 312] on button "End Poll" at bounding box center [654, 312] width 45 height 14
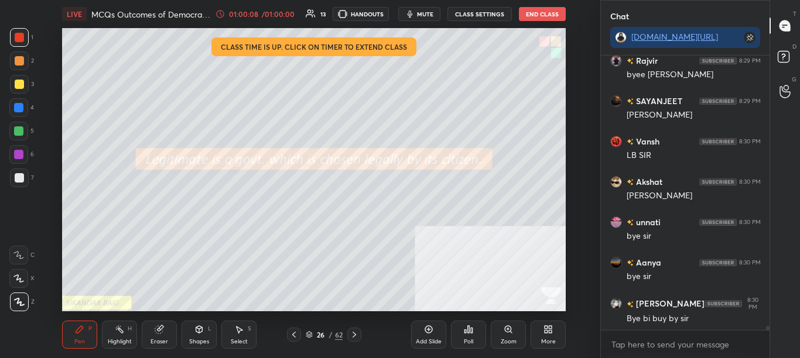
click at [473, 342] on div "Poll" at bounding box center [468, 342] width 9 height 6
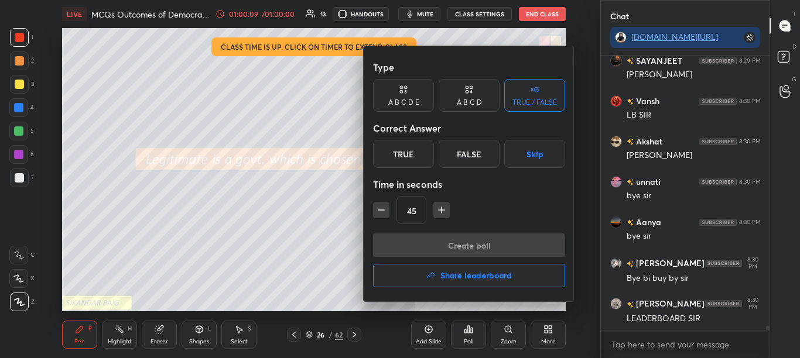
click at [477, 270] on button "Share leaderboard" at bounding box center [469, 275] width 192 height 23
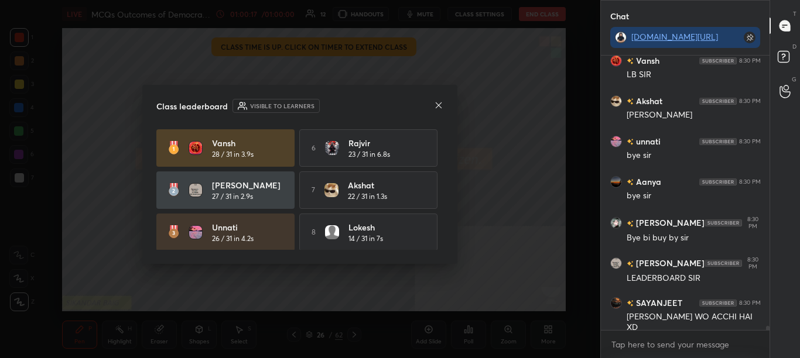
drag, startPoint x: 439, startPoint y: 182, endPoint x: 442, endPoint y: 218, distance: 37.0
click at [442, 222] on div "[PERSON_NAME] 28 / 31 in 3.9s 6 [PERSON_NAME] 23 / 31 in 6.8s [PERSON_NAME] 27 …" at bounding box center [299, 189] width 287 height 121
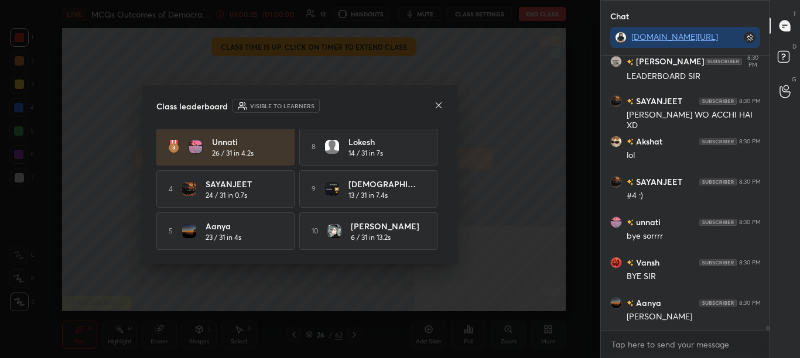
click at [440, 103] on icon at bounding box center [438, 105] width 9 height 9
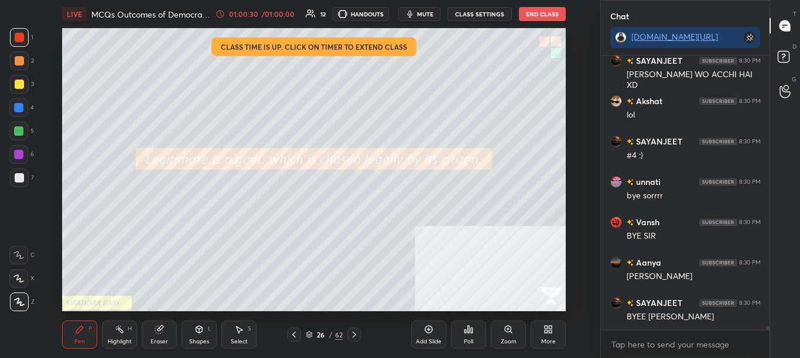
click at [542, 18] on button "End Class" at bounding box center [542, 14] width 47 height 14
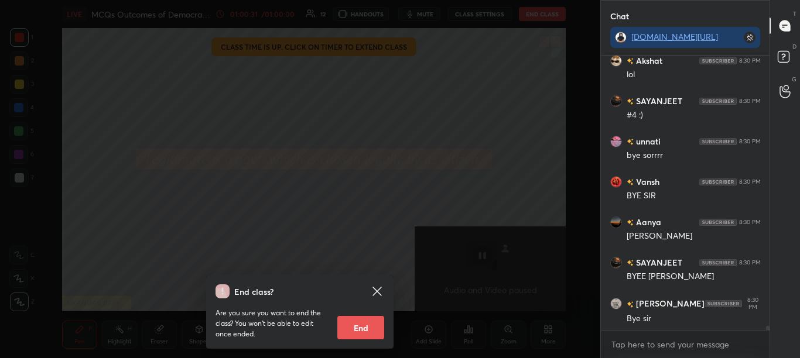
click at [357, 330] on button "End" at bounding box center [360, 327] width 47 height 23
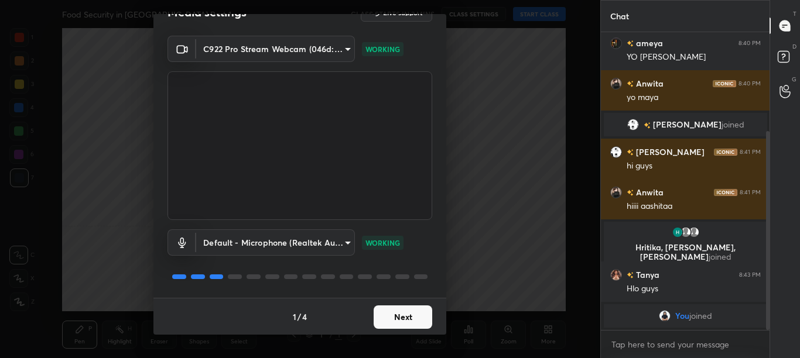
scroll to position [26, 0]
click at [422, 316] on button "Next" at bounding box center [403, 316] width 59 height 23
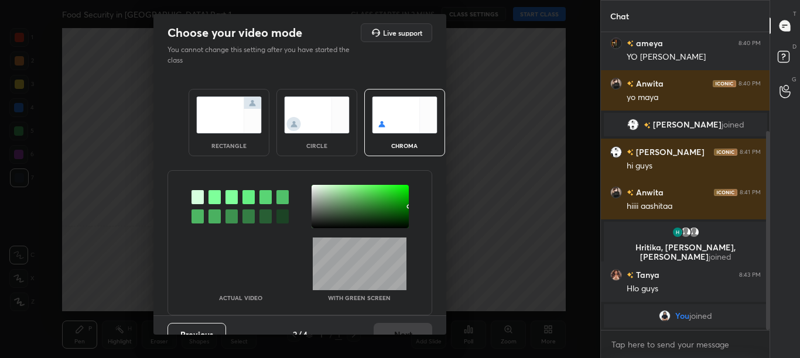
click at [214, 199] on div at bounding box center [214, 197] width 12 height 14
click at [315, 189] on div at bounding box center [360, 206] width 97 height 43
click at [392, 332] on button "Next" at bounding box center [403, 334] width 59 height 23
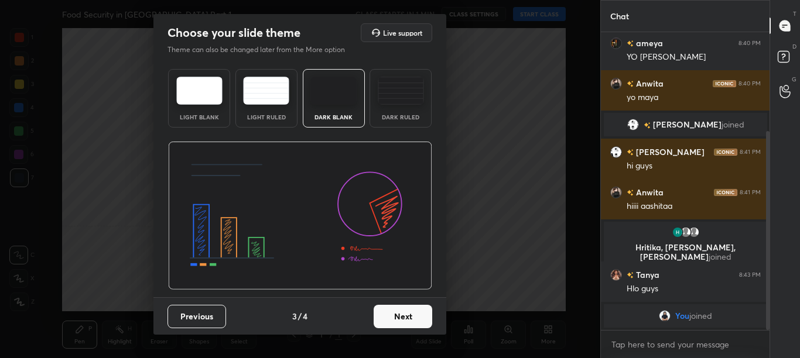
click at [394, 330] on div "Previous 3 / 4 Next" at bounding box center [299, 316] width 293 height 37
click at [411, 322] on button "Next" at bounding box center [403, 316] width 59 height 23
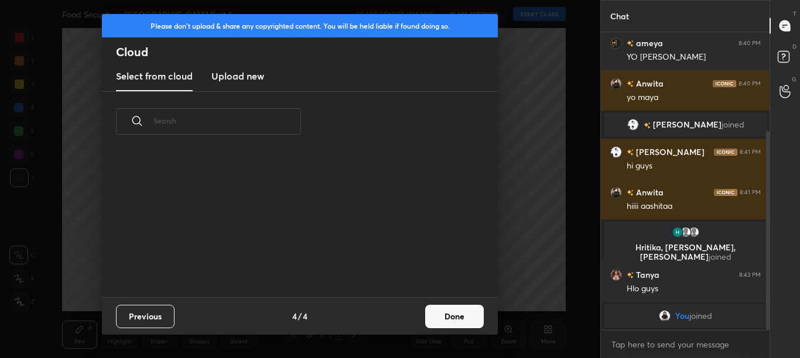
click at [415, 322] on div "Previous 4 / 4 Done" at bounding box center [300, 316] width 396 height 37
click at [440, 324] on button "Done" at bounding box center [454, 316] width 59 height 23
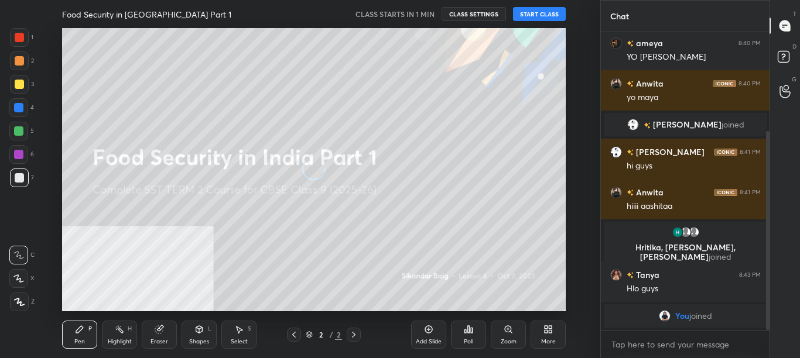
click at [552, 343] on div "More" at bounding box center [548, 342] width 15 height 6
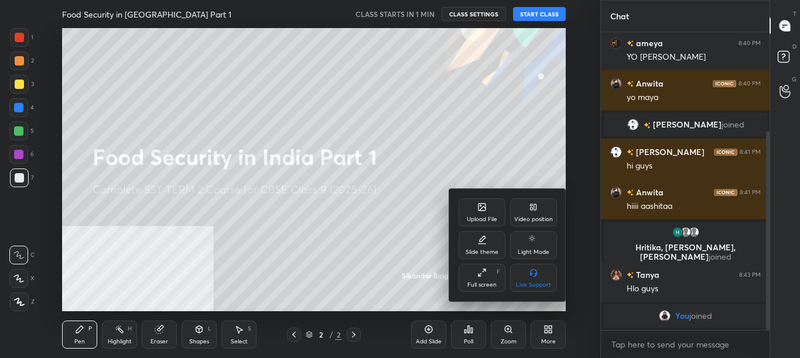
click at [545, 208] on div "Video position" at bounding box center [533, 213] width 47 height 28
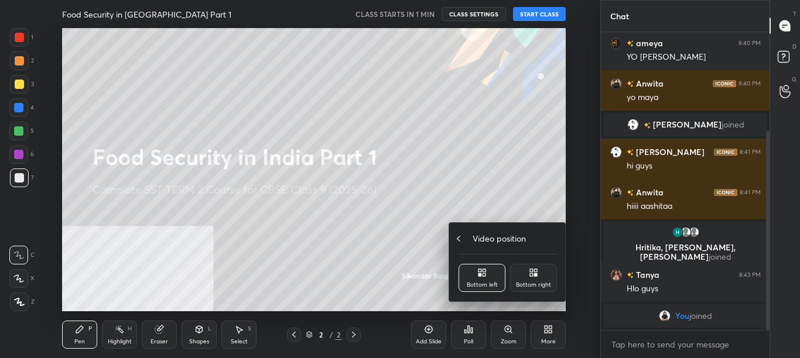
click at [537, 241] on div "Video position" at bounding box center [508, 239] width 98 height 12
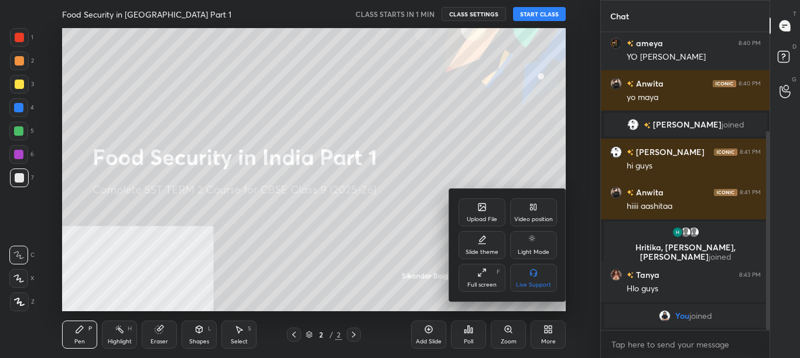
click at [528, 275] on div "Live Support" at bounding box center [533, 278] width 47 height 28
click at [544, 220] on div "Video position" at bounding box center [533, 220] width 39 height 6
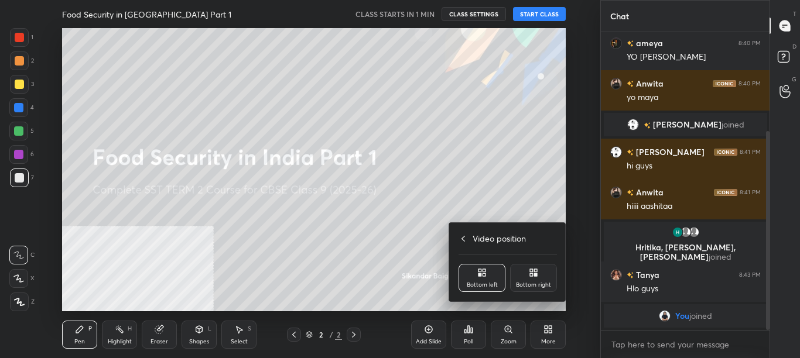
click at [537, 271] on icon at bounding box center [535, 270] width 3 height 3
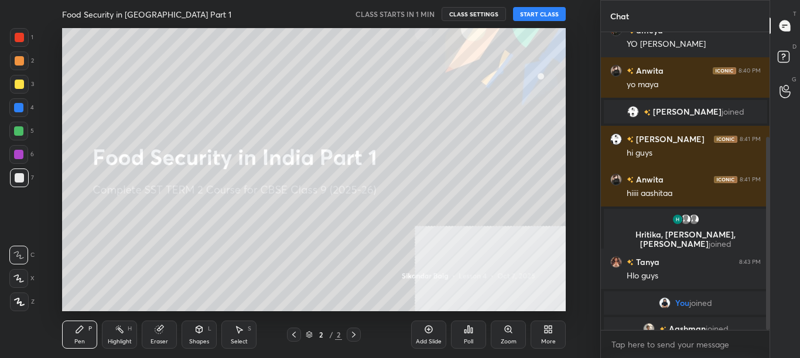
scroll to position [161, 0]
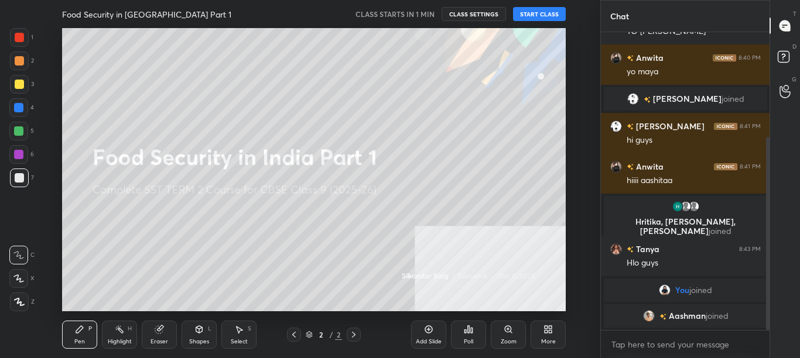
click at [544, 340] on div "More" at bounding box center [548, 342] width 15 height 6
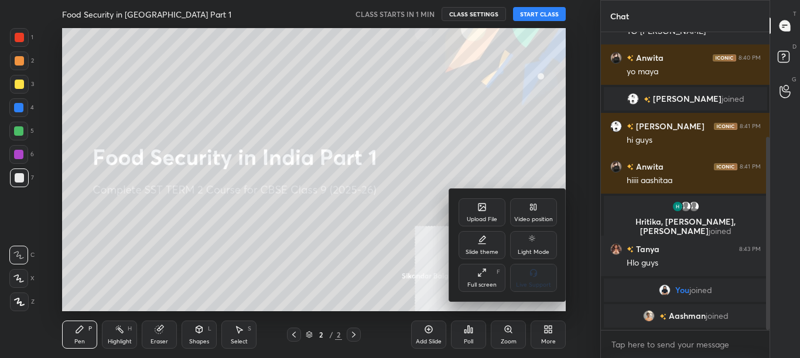
click at [503, 206] on div "Upload File" at bounding box center [482, 213] width 47 height 28
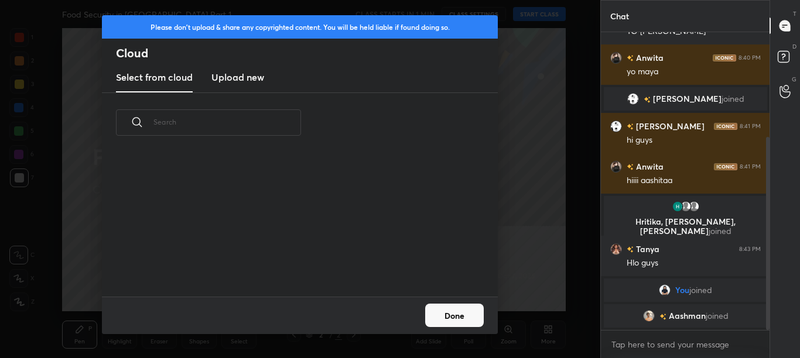
scroll to position [144, 376]
click at [251, 77] on h3 "Upload new" at bounding box center [237, 77] width 53 height 14
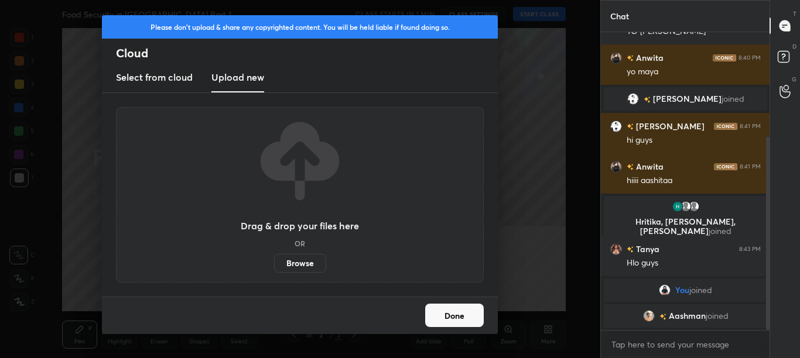
click at [286, 255] on label "Browse" at bounding box center [300, 263] width 52 height 19
click at [274, 255] on input "Browse" at bounding box center [274, 263] width 0 height 19
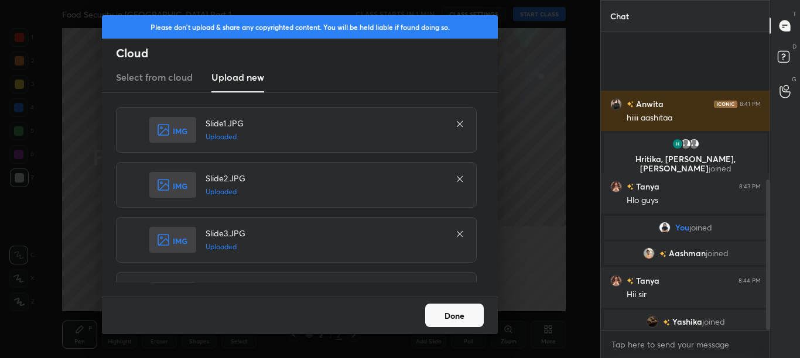
scroll to position [293, 0]
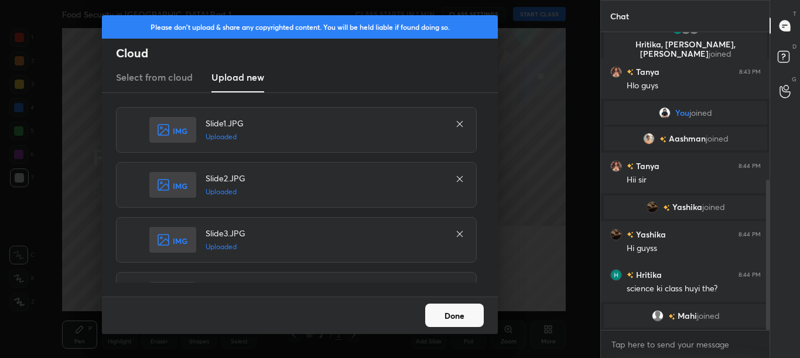
click at [423, 321] on div "Done" at bounding box center [300, 315] width 396 height 37
click at [439, 323] on button "Done" at bounding box center [454, 315] width 59 height 23
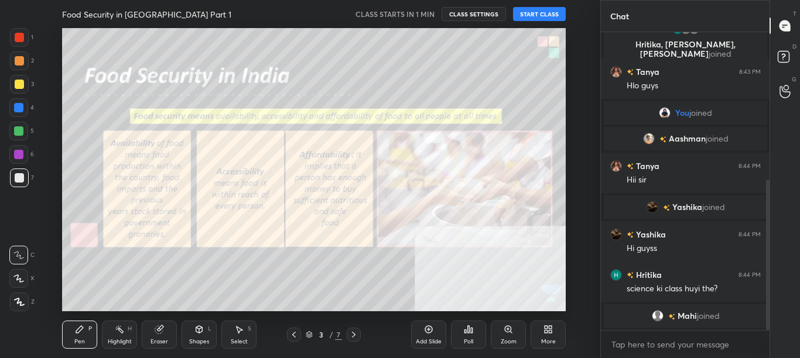
click at [310, 336] on icon at bounding box center [309, 334] width 7 height 7
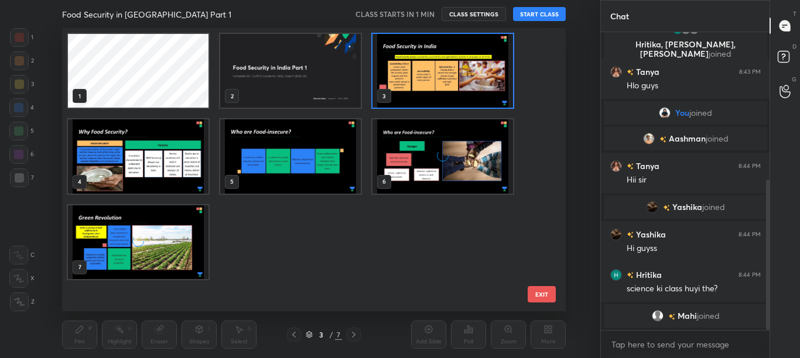
scroll to position [280, 498]
click at [339, 66] on img "grid" at bounding box center [290, 71] width 141 height 74
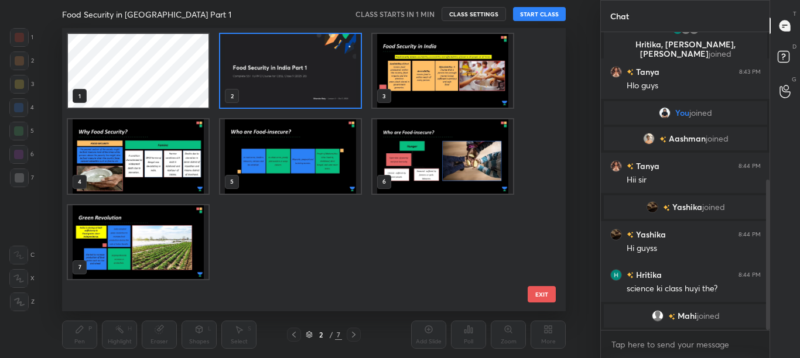
click at [337, 67] on img "grid" at bounding box center [290, 71] width 141 height 74
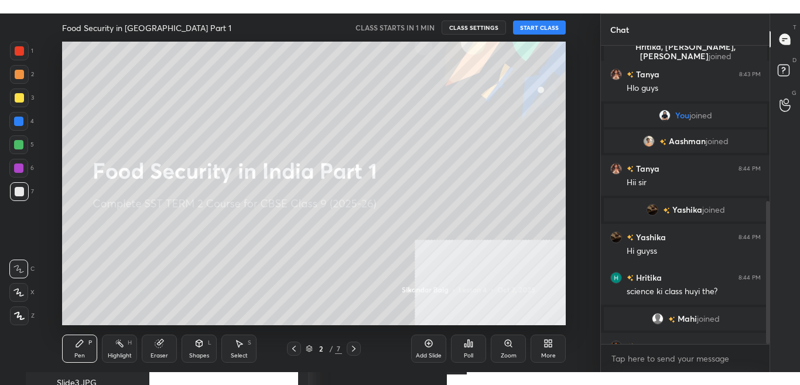
scroll to position [323, 0]
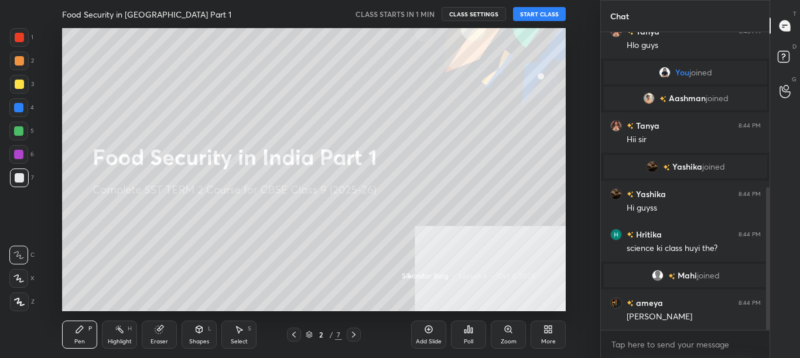
click at [550, 15] on button "START CLASS" at bounding box center [539, 14] width 53 height 14
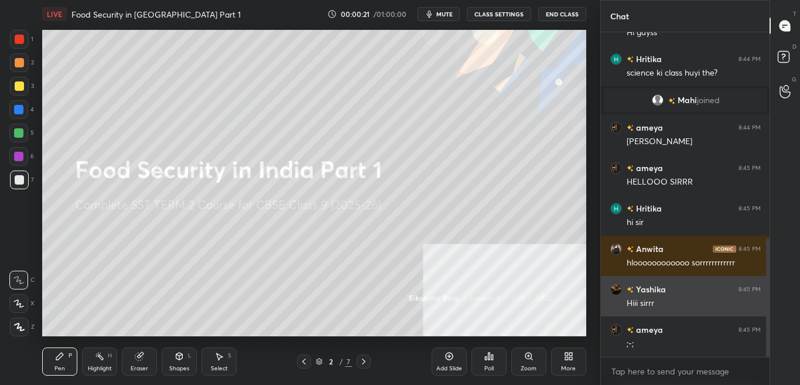
scroll to position [608, 0]
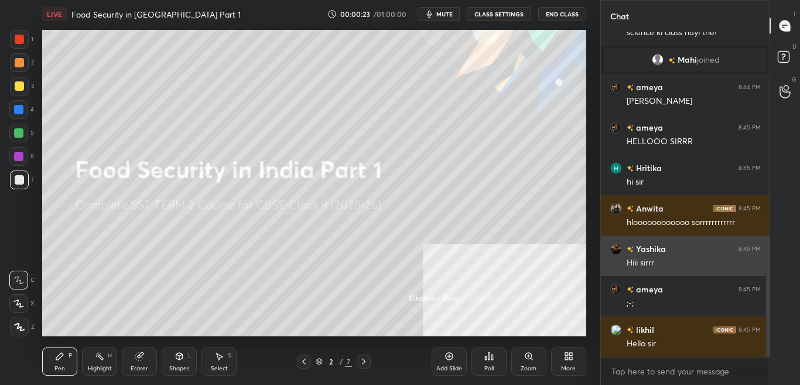
click at [663, 255] on div "Yashika 8:45 PM Hiii sirrr" at bounding box center [685, 255] width 169 height 40
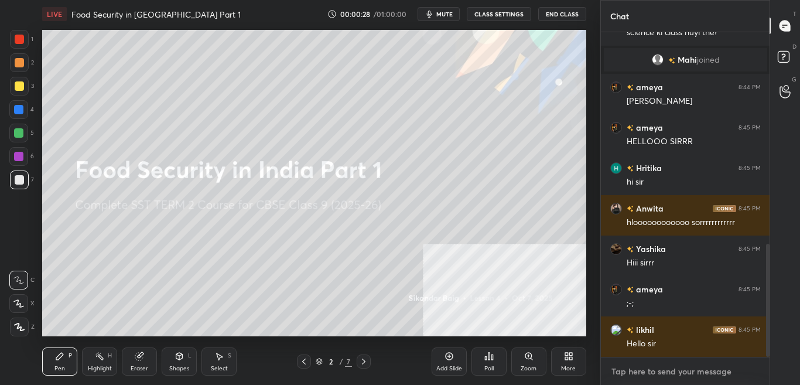
click at [652, 358] on textarea at bounding box center [685, 371] width 151 height 19
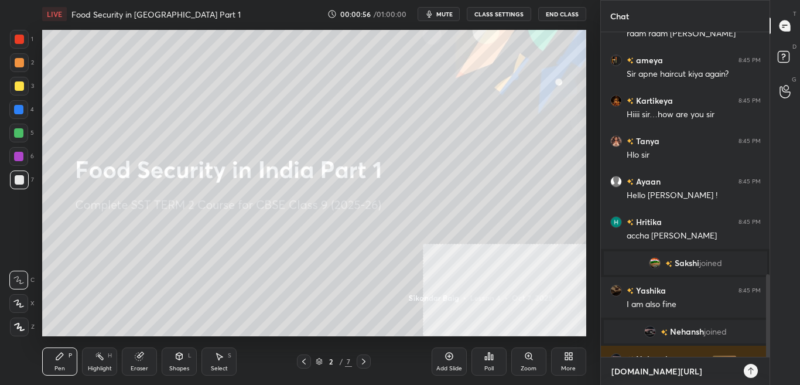
scroll to position [955, 0]
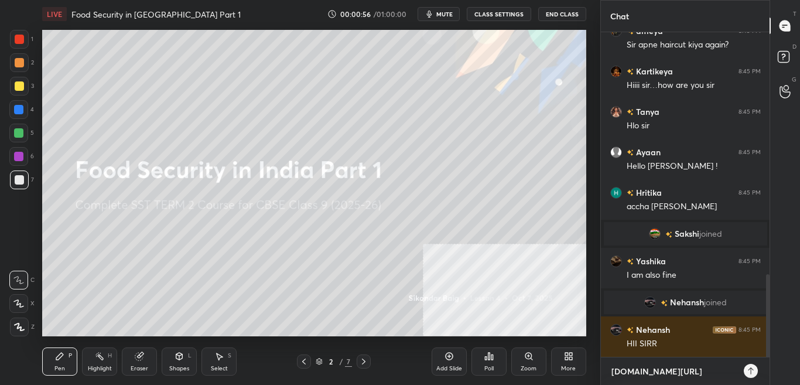
type textarea "t.me/sikandarcbse9th"
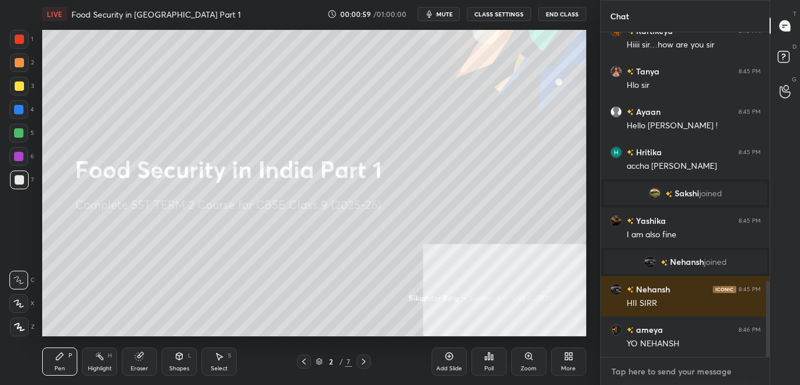
scroll to position [1061, 0]
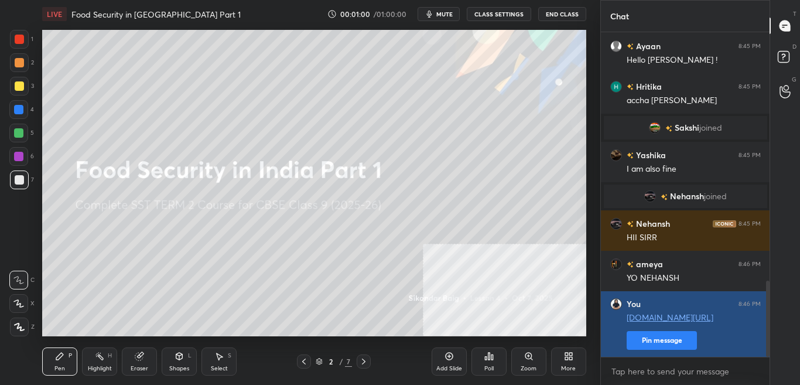
click at [672, 339] on button "Pin message" at bounding box center [662, 340] width 70 height 19
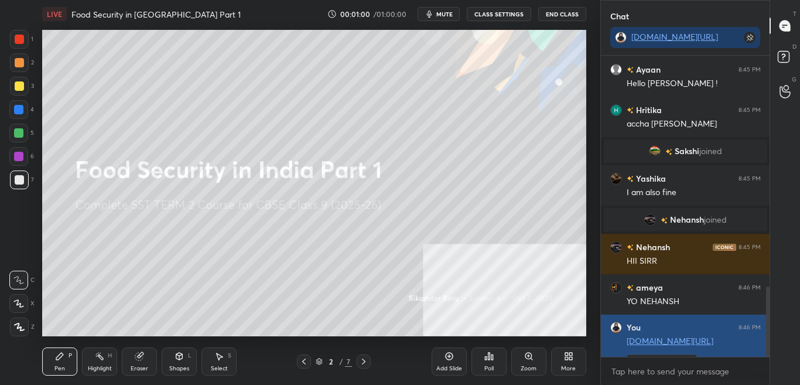
scroll to position [0, 0]
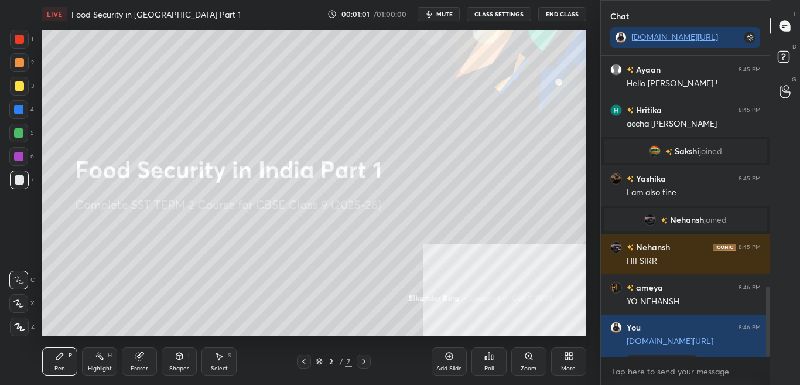
click at [457, 19] on button "mute" at bounding box center [439, 14] width 42 height 14
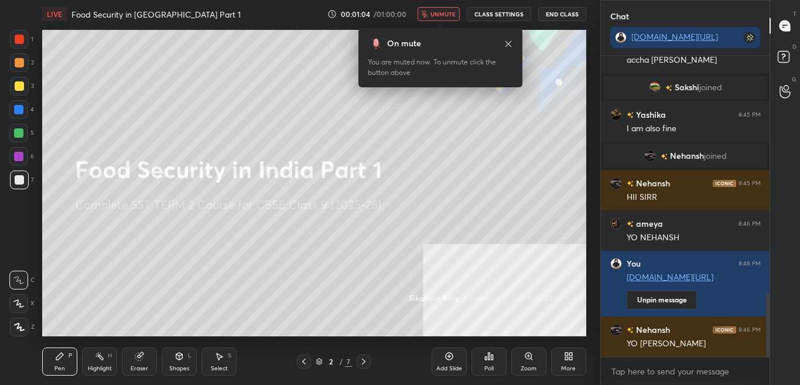
click at [449, 11] on span "unmute" at bounding box center [442, 14] width 25 height 8
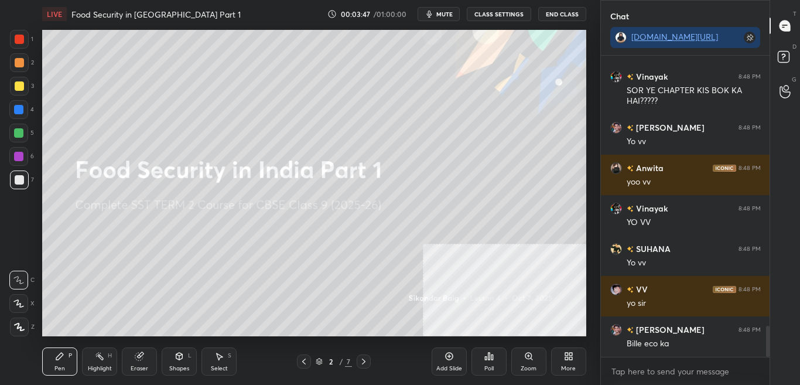
scroll to position [2509, 0]
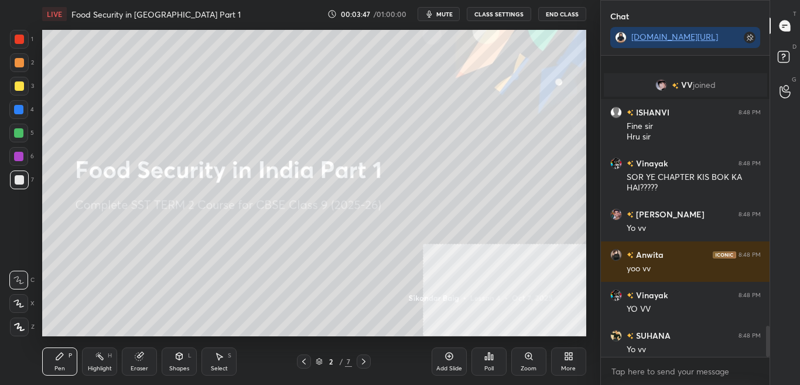
click at [767, 348] on div at bounding box center [766, 206] width 7 height 301
click at [706, 346] on p "1 NEW MESSAGE" at bounding box center [690, 344] width 50 height 7
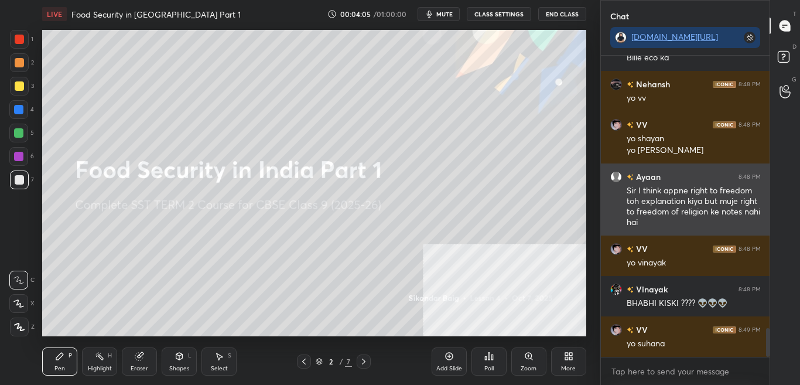
scroll to position [2893, 0]
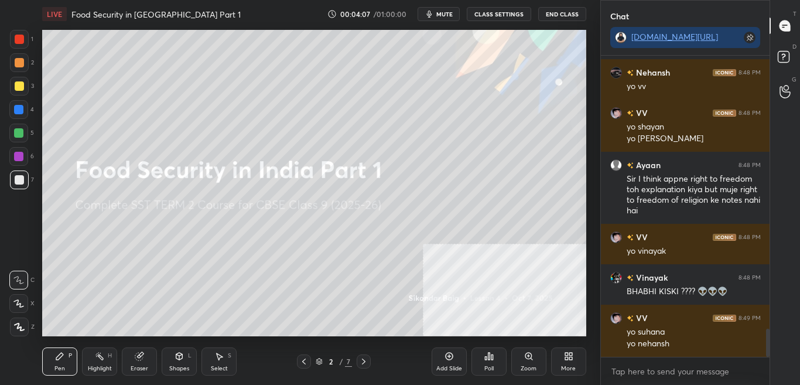
click at [572, 358] on icon at bounding box center [570, 358] width 3 height 3
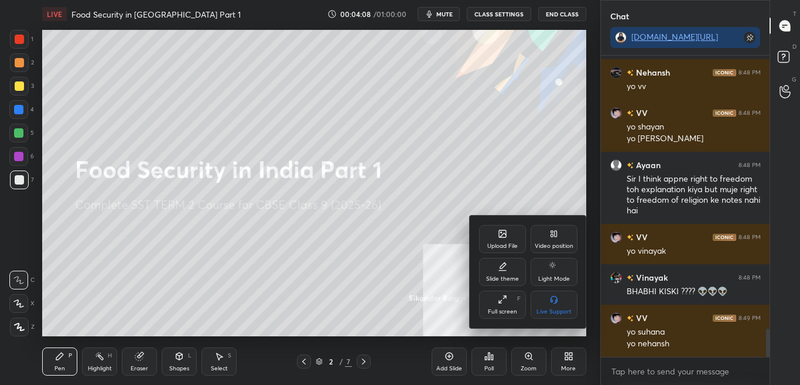
scroll to position [2934, 0]
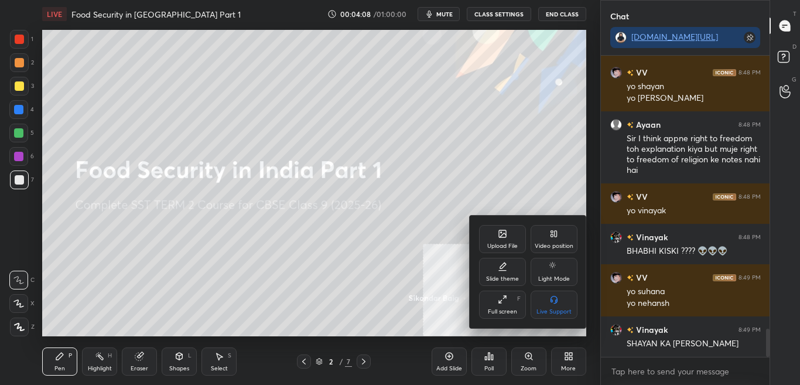
click at [503, 226] on div "Upload File" at bounding box center [502, 239] width 47 height 28
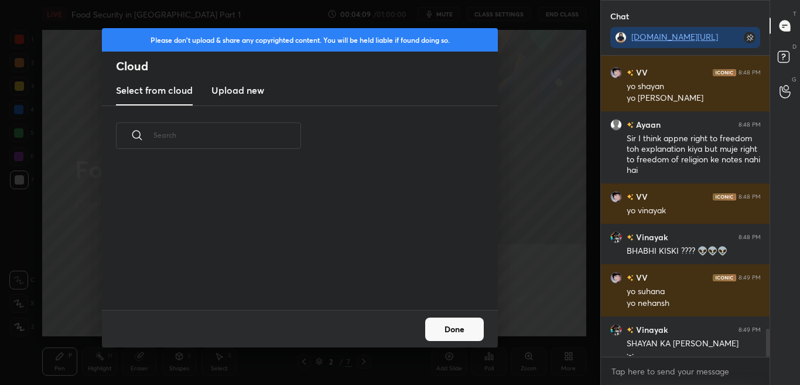
scroll to position [2945, 0]
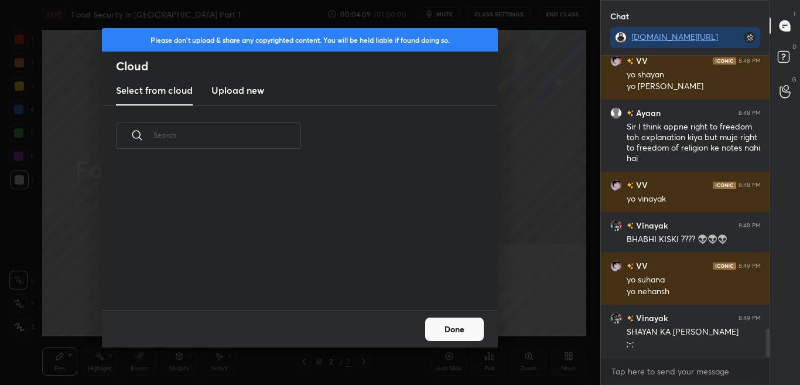
click at [240, 90] on h3 "Upload new" at bounding box center [237, 90] width 53 height 14
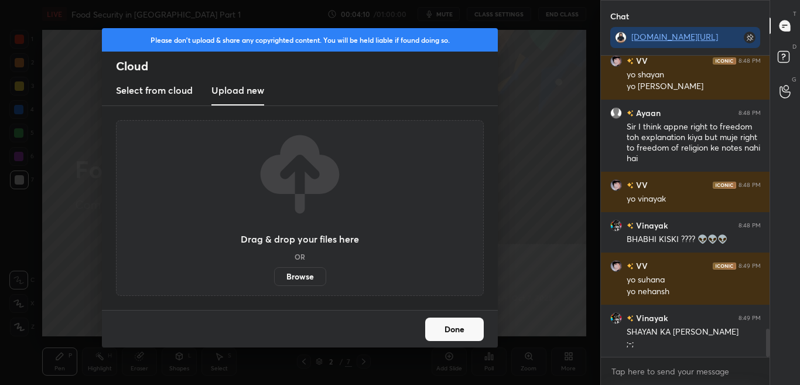
click at [319, 278] on label "Browse" at bounding box center [300, 276] width 52 height 19
click at [274, 278] on input "Browse" at bounding box center [274, 276] width 0 height 19
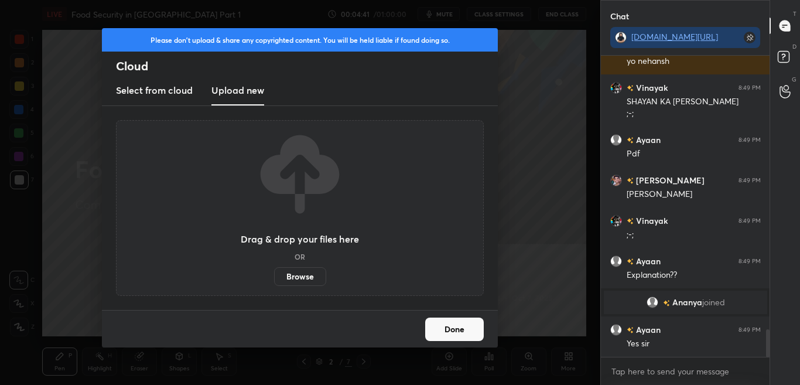
scroll to position [3005, 0]
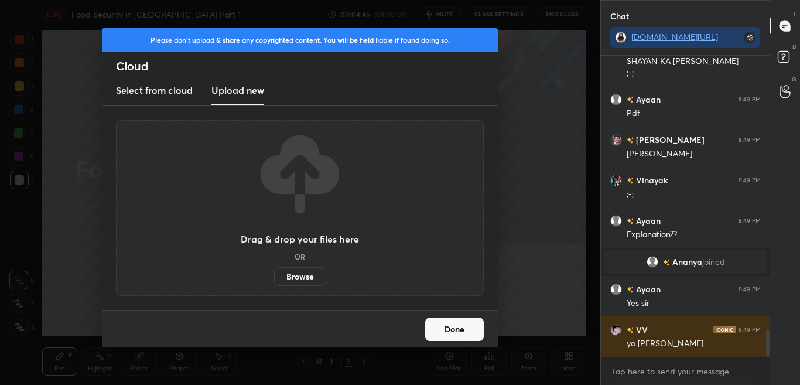
click at [470, 333] on button "Done" at bounding box center [454, 328] width 59 height 23
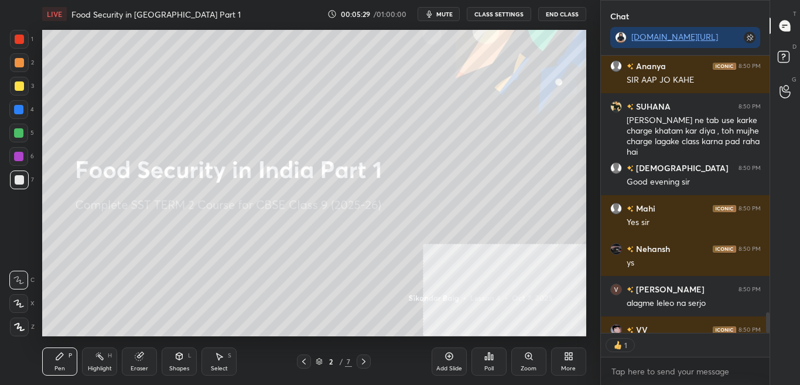
scroll to position [274, 165]
click at [510, 11] on button "CLASS SETTINGS" at bounding box center [499, 14] width 64 height 14
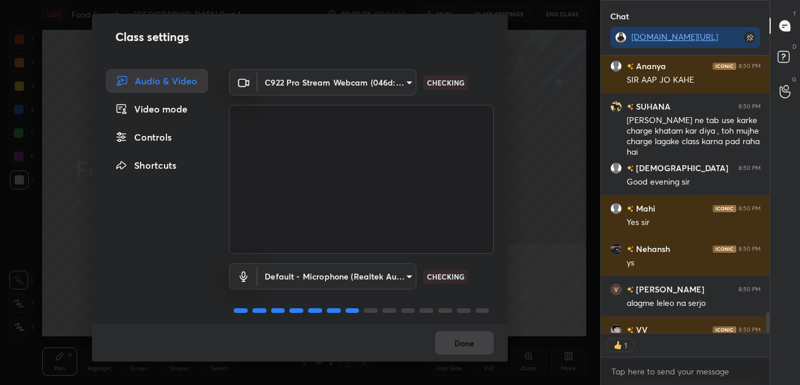
click at [159, 134] on div "Controls" at bounding box center [157, 136] width 102 height 23
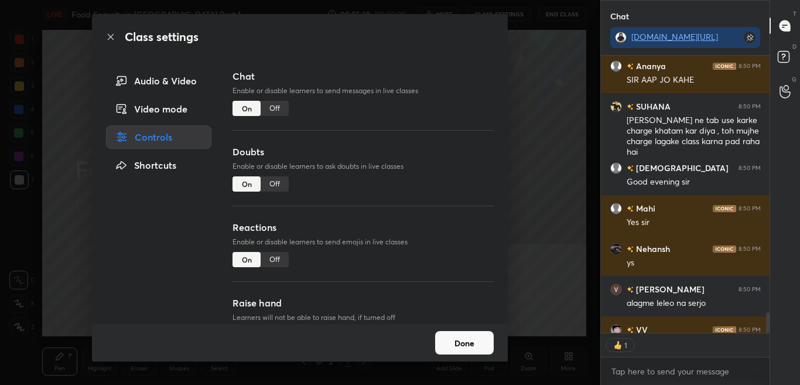
click at [279, 107] on div "Off" at bounding box center [275, 108] width 28 height 15
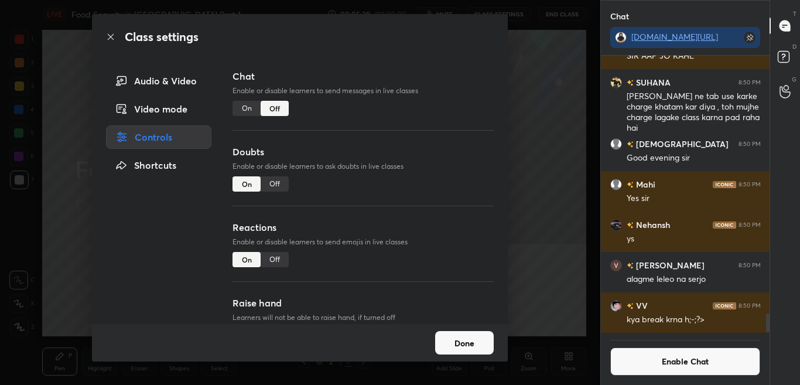
drag, startPoint x: 111, startPoint y: 37, endPoint x: 116, endPoint y: 45, distance: 8.9
click at [111, 38] on icon at bounding box center [110, 36] width 9 height 9
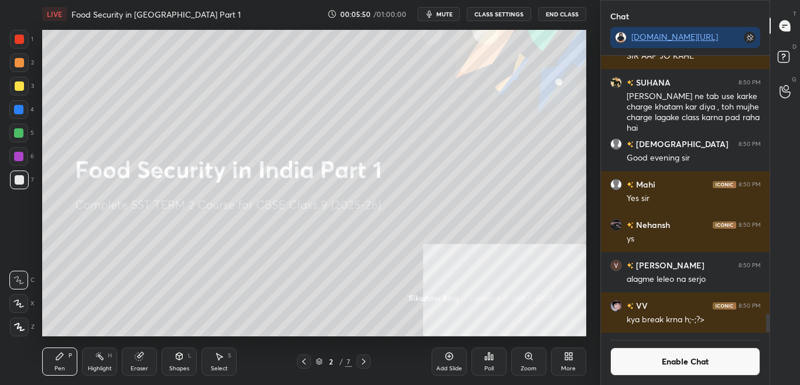
scroll to position [249, 165]
click at [20, 327] on icon at bounding box center [19, 326] width 9 height 7
click at [687, 358] on button "Enable Chat" at bounding box center [685, 361] width 151 height 28
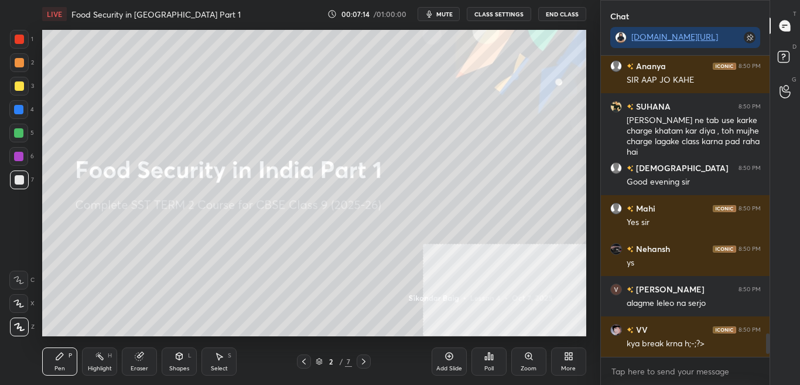
drag, startPoint x: 768, startPoint y: 344, endPoint x: 768, endPoint y: 363, distance: 19.3
click at [768, 358] on div "Aadit 8:50 PM kemse ho Adyasha joined VV 8:50 PM polls Ayaan 8:50 PM Thank you …" at bounding box center [685, 220] width 169 height 329
drag, startPoint x: 768, startPoint y: 347, endPoint x: 767, endPoint y: 359, distance: 12.3
click at [767, 358] on div "Aadit 8:50 PM kemse ho Adyasha joined VV 8:50 PM polls Ayaan 8:50 PM Thank you …" at bounding box center [685, 220] width 169 height 329
click at [573, 357] on div "More" at bounding box center [568, 361] width 35 height 28
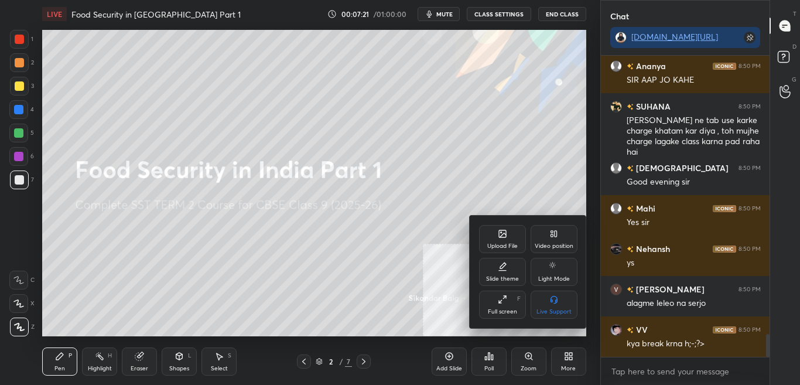
scroll to position [3656, 0]
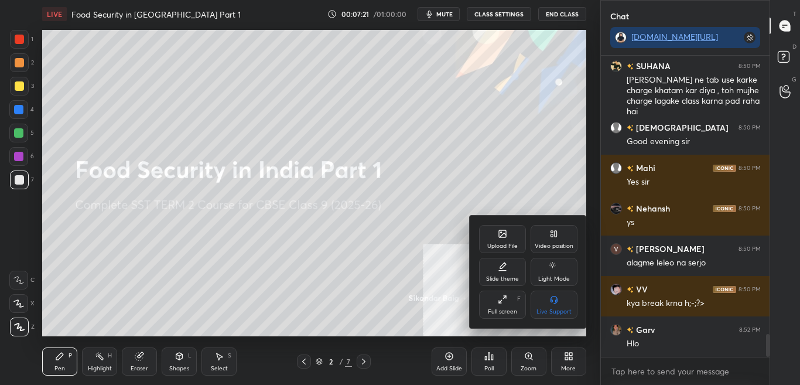
click at [497, 238] on div "Upload File" at bounding box center [502, 239] width 47 height 28
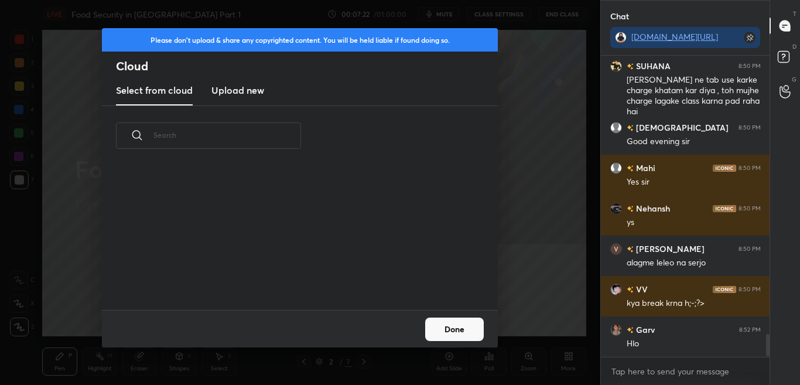
scroll to position [3737, 0]
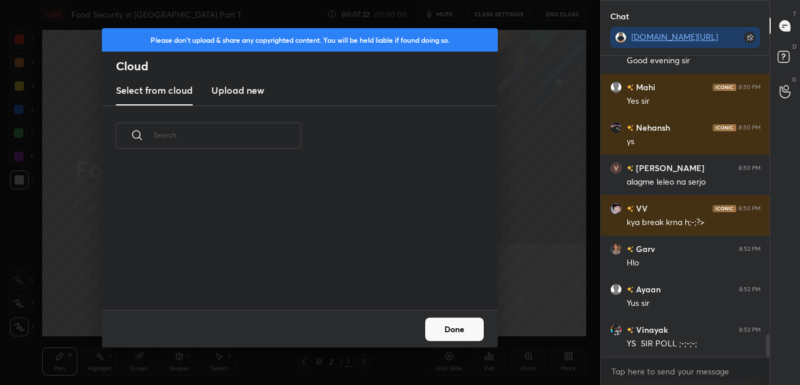
click at [241, 92] on h3 "Upload new" at bounding box center [237, 90] width 53 height 14
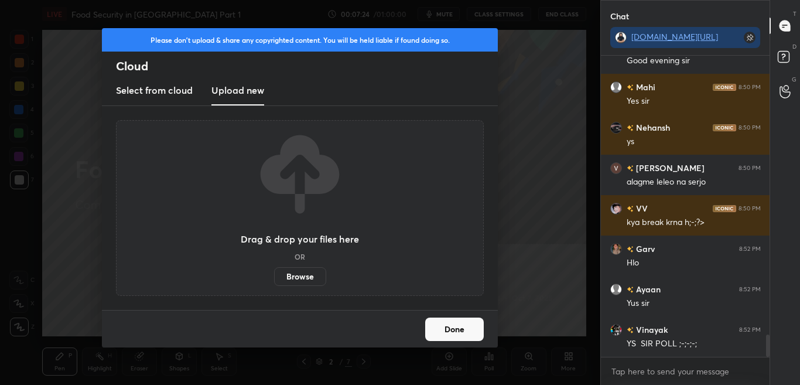
click at [284, 281] on label "Browse" at bounding box center [300, 276] width 52 height 19
click at [274, 281] on input "Browse" at bounding box center [274, 276] width 0 height 19
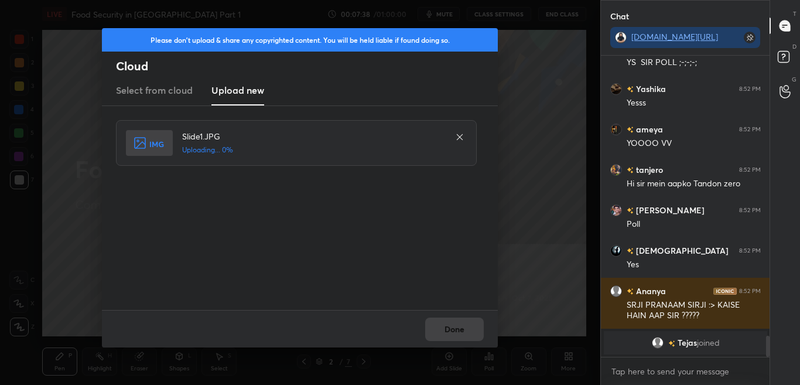
scroll to position [3993, 0]
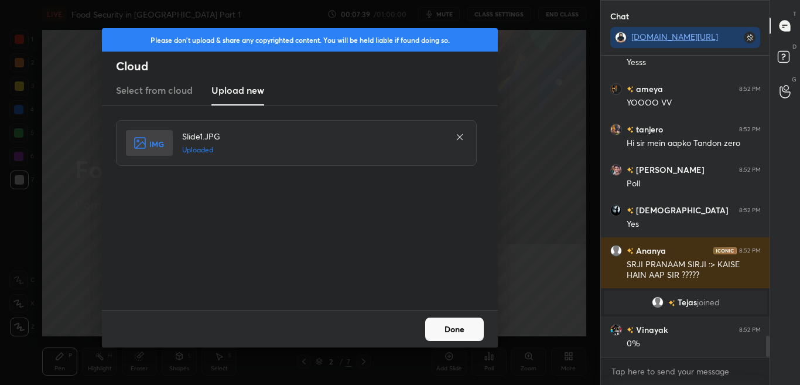
click at [453, 343] on div "Done" at bounding box center [300, 328] width 396 height 37
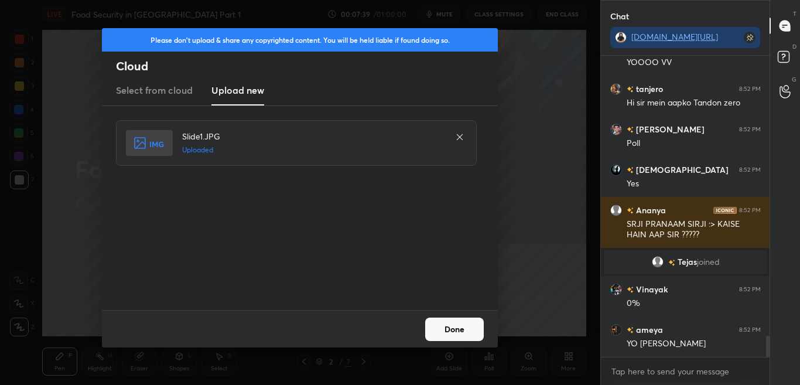
click at [453, 344] on div "Done" at bounding box center [300, 328] width 396 height 37
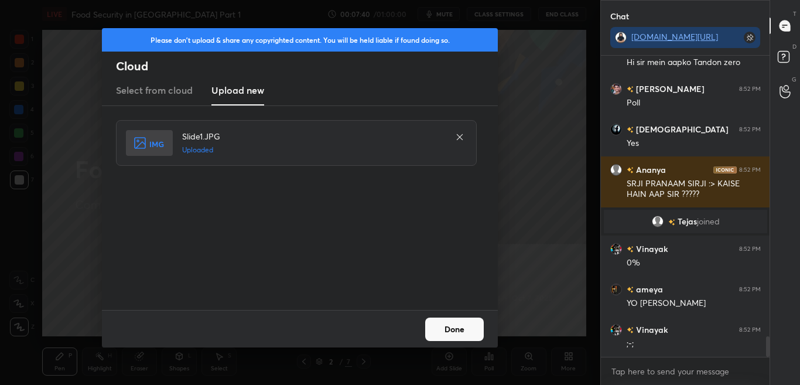
click at [453, 336] on button "Done" at bounding box center [454, 328] width 59 height 23
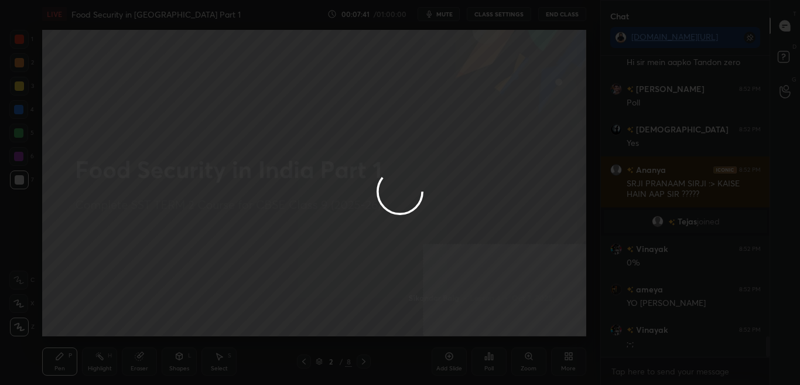
click at [455, 331] on div at bounding box center [400, 192] width 800 height 385
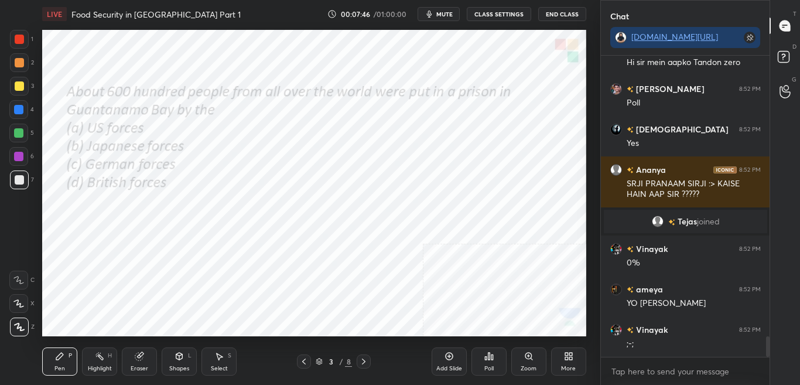
click at [487, 358] on div "Poll" at bounding box center [488, 361] width 35 height 28
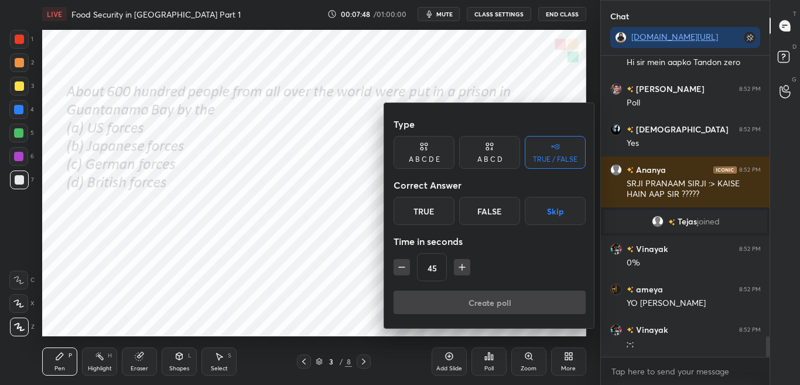
click at [488, 161] on div "A B C D" at bounding box center [489, 159] width 25 height 7
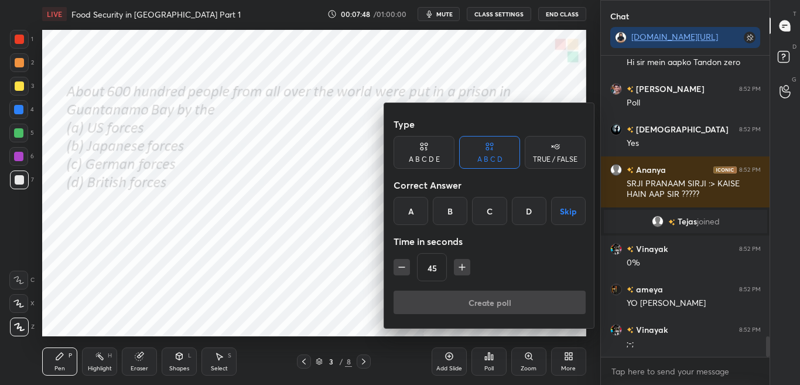
scroll to position [4114, 0]
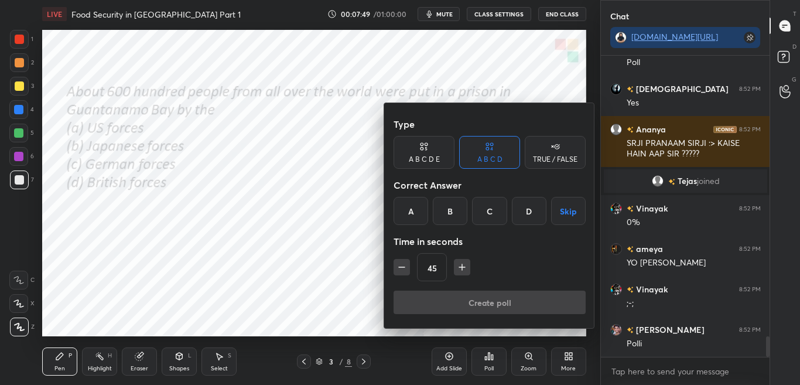
click at [430, 213] on div "A B C D Skip" at bounding box center [490, 211] width 192 height 28
click at [415, 218] on div "A" at bounding box center [411, 211] width 35 height 28
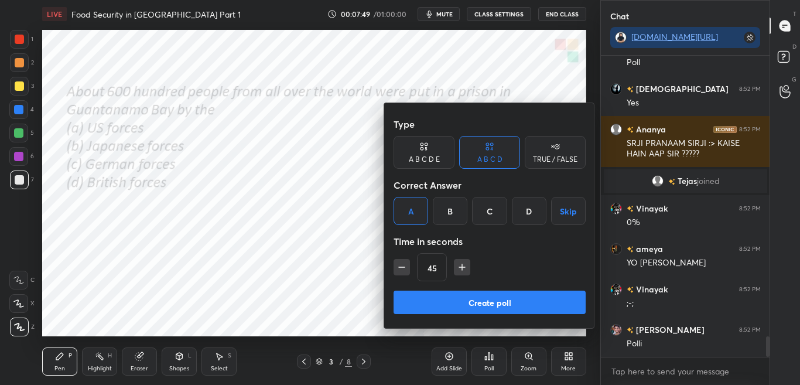
scroll to position [4155, 0]
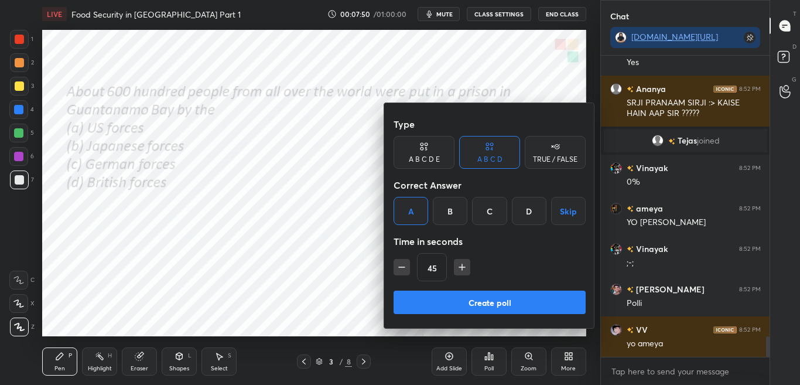
click at [427, 307] on button "Create poll" at bounding box center [490, 301] width 192 height 23
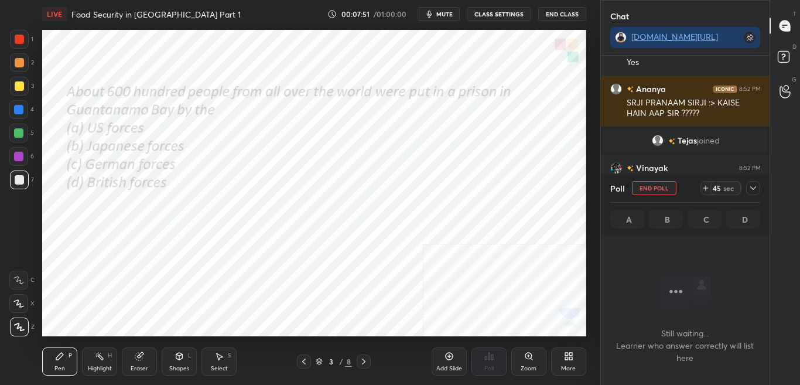
scroll to position [265, 165]
click at [758, 184] on div at bounding box center [753, 188] width 14 height 14
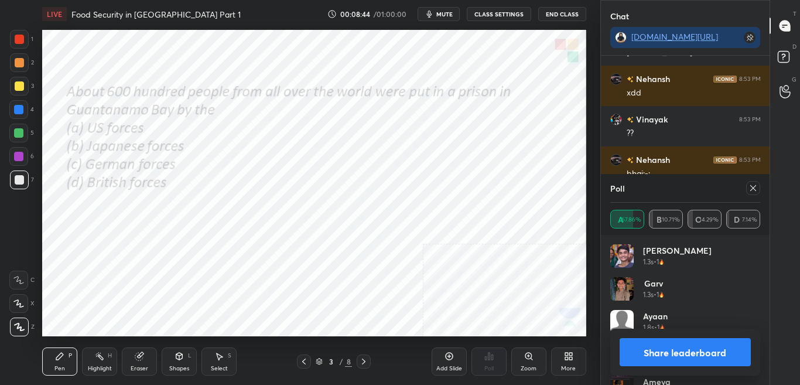
scroll to position [4739, 0]
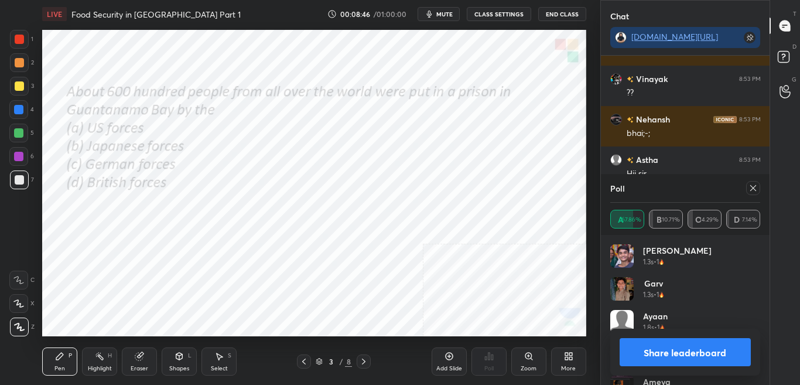
drag, startPoint x: 716, startPoint y: 360, endPoint x: 727, endPoint y: 351, distance: 14.6
click at [716, 358] on button "Share leaderboard" at bounding box center [686, 352] width 132 height 28
type textarea "x"
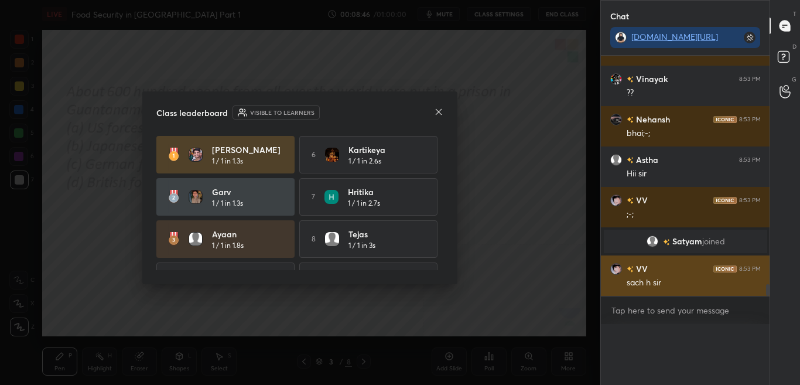
scroll to position [0, 0]
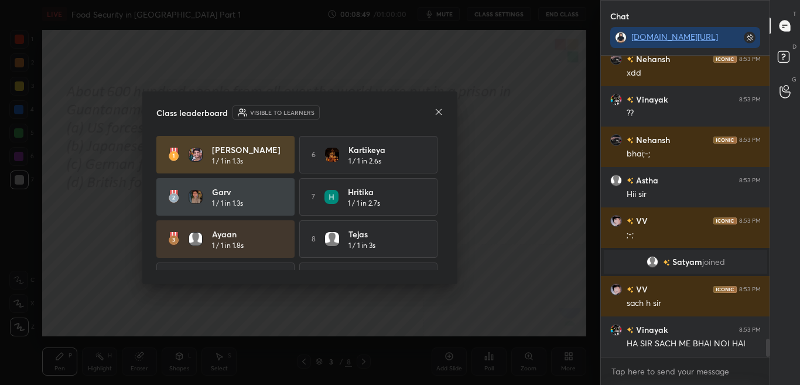
click at [436, 110] on icon at bounding box center [438, 111] width 9 height 9
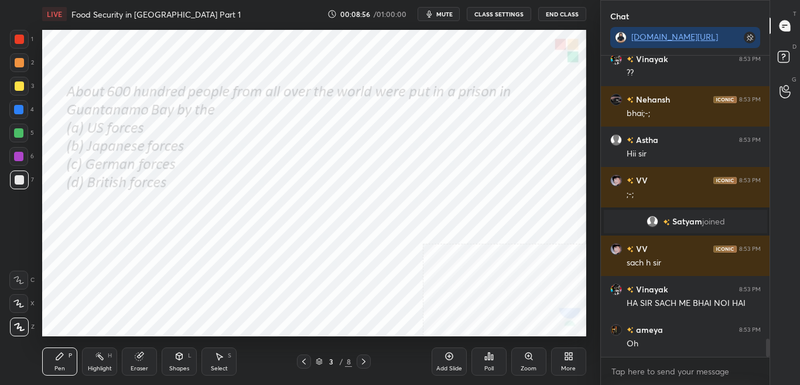
click at [364, 358] on icon at bounding box center [363, 361] width 9 height 9
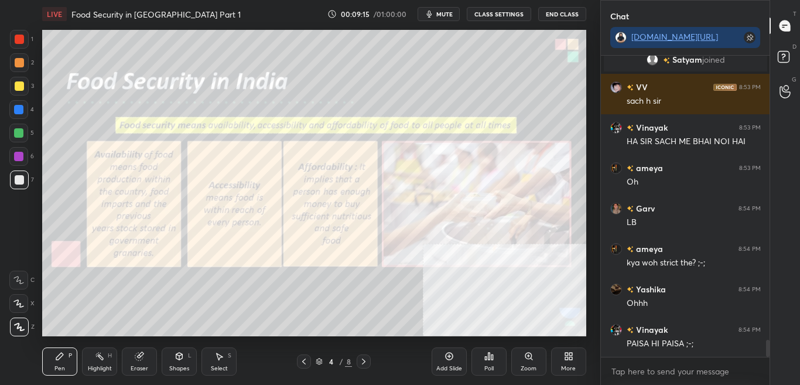
scroll to position [4961, 0]
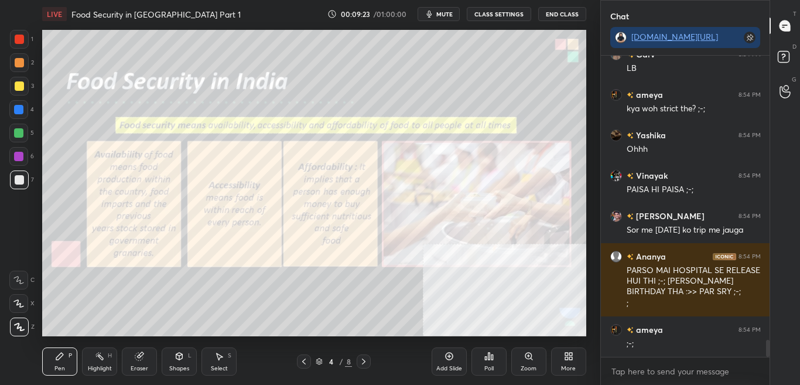
click at [507, 16] on button "CLASS SETTINGS" at bounding box center [499, 14] width 64 height 14
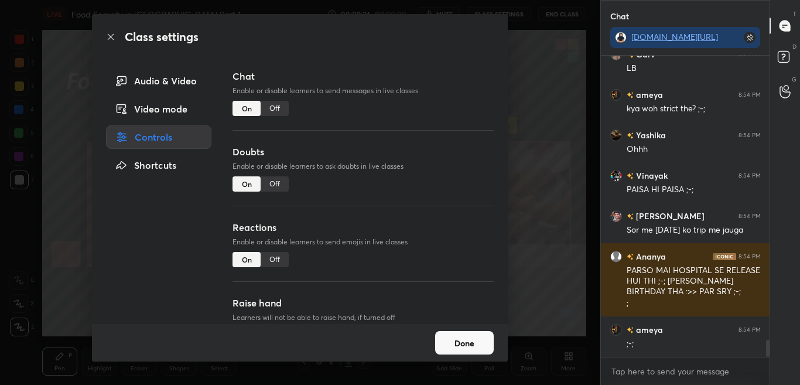
click at [278, 107] on div "Off" at bounding box center [275, 108] width 28 height 15
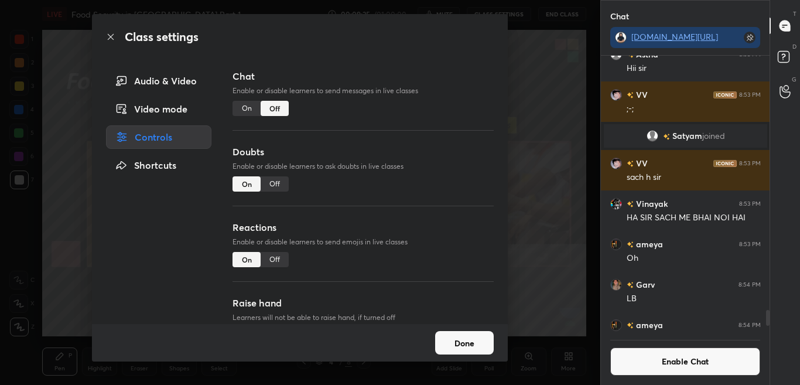
click at [109, 38] on icon at bounding box center [110, 36] width 9 height 9
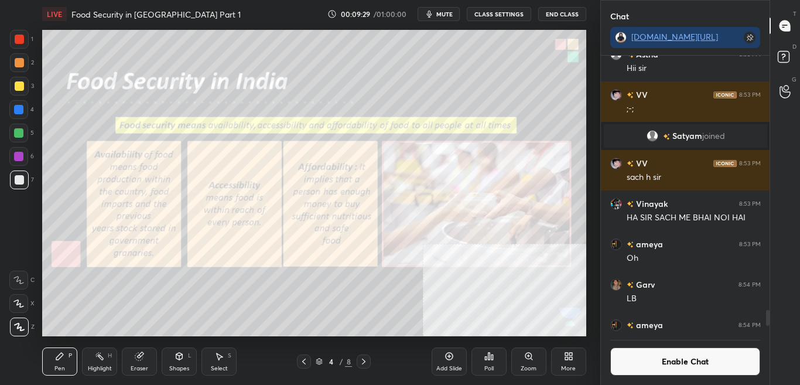
click at [530, 358] on div "Zoom" at bounding box center [528, 361] width 35 height 28
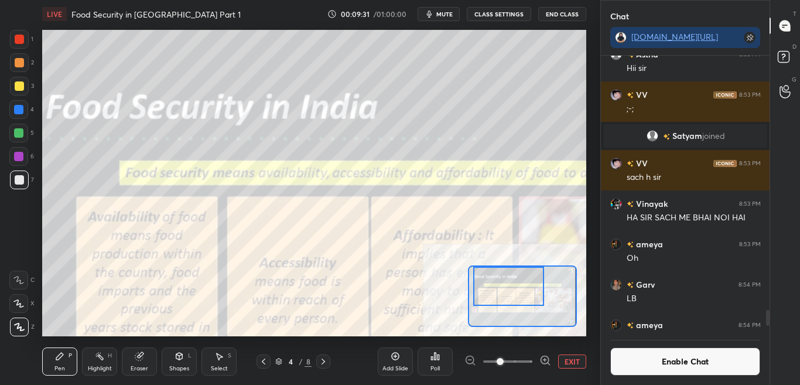
drag, startPoint x: 525, startPoint y: 305, endPoint x: 511, endPoint y: 278, distance: 29.9
click at [511, 278] on div at bounding box center [508, 285] width 71 height 39
click at [545, 358] on icon at bounding box center [545, 360] width 12 height 12
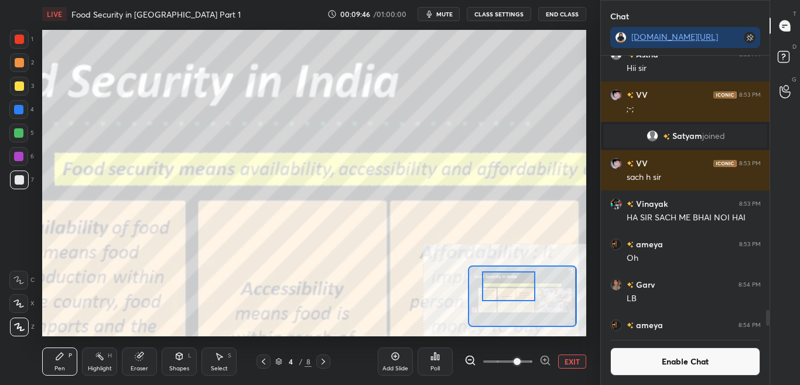
click at [24, 35] on div at bounding box center [19, 39] width 19 height 19
click at [576, 358] on button "EXIT" at bounding box center [572, 361] width 28 height 14
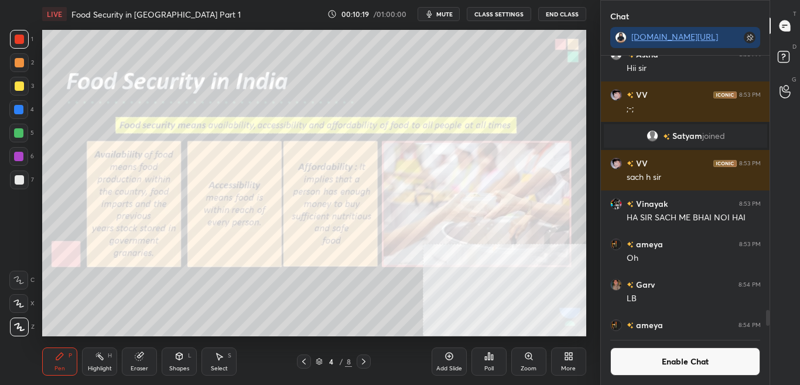
click at [526, 358] on div "Zoom" at bounding box center [528, 361] width 35 height 28
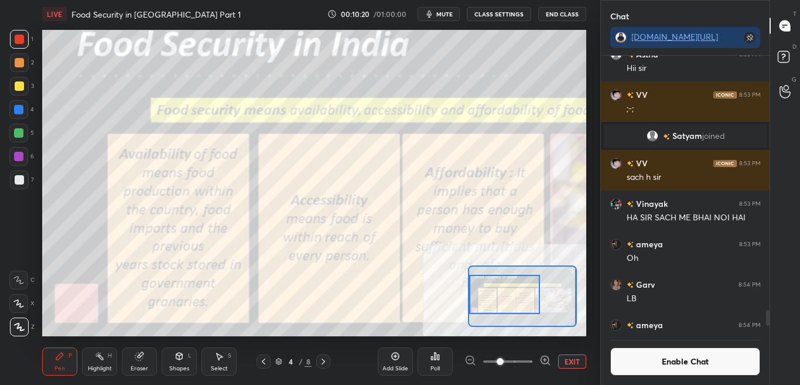
drag, startPoint x: 506, startPoint y: 305, endPoint x: 492, endPoint y: 304, distance: 14.1
click at [492, 304] on div at bounding box center [504, 294] width 71 height 39
click at [546, 358] on icon at bounding box center [545, 360] width 12 height 12
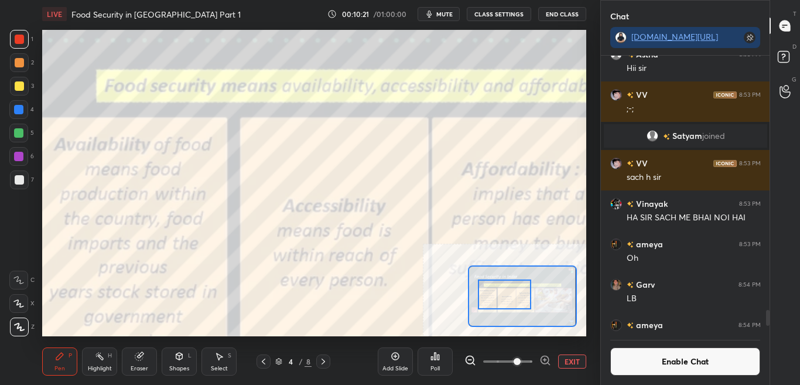
click at [518, 307] on div at bounding box center [504, 293] width 53 height 29
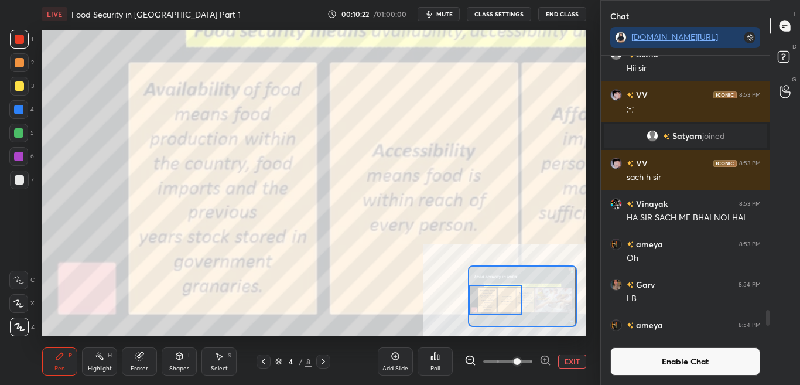
drag, startPoint x: 512, startPoint y: 302, endPoint x: 495, endPoint y: 307, distance: 17.6
click at [495, 307] on div at bounding box center [495, 299] width 53 height 29
click at [569, 358] on button "EXIT" at bounding box center [572, 361] width 28 height 14
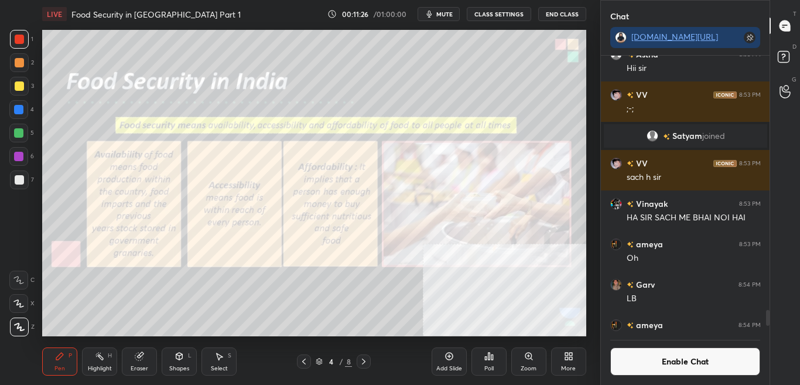
click at [450, 358] on div "Add Slide" at bounding box center [449, 368] width 26 height 6
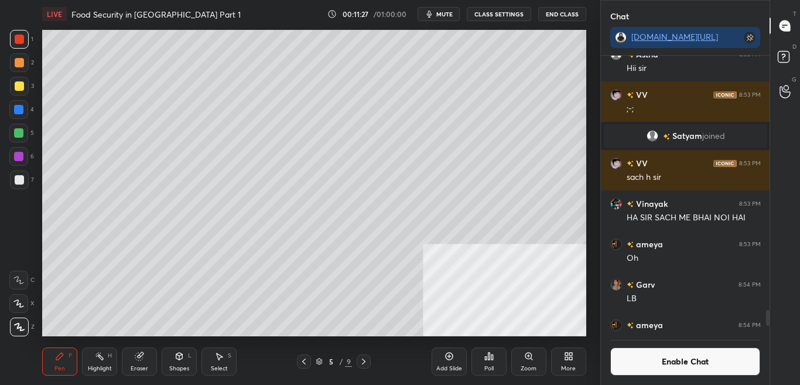
click at [695, 358] on button "Enable Chat" at bounding box center [685, 361] width 151 height 28
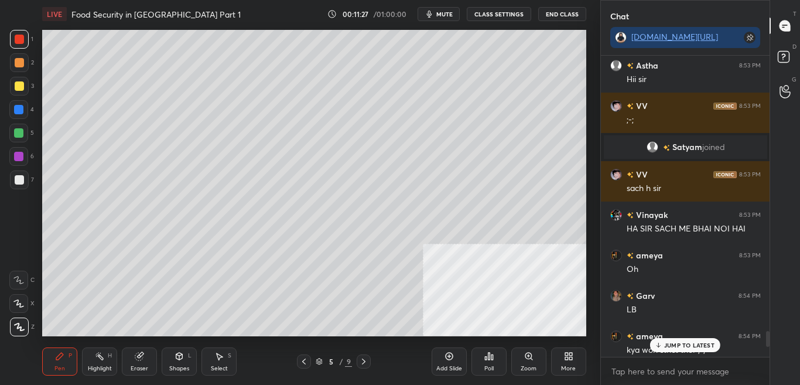
scroll to position [4760, 0]
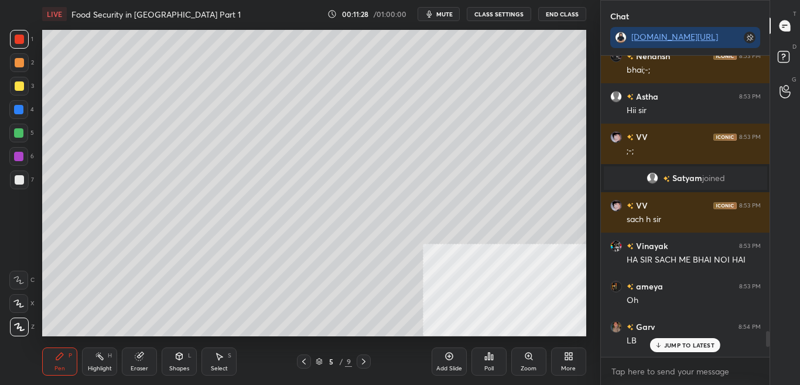
click at [695, 348] on p "JUMP TO LATEST" at bounding box center [689, 344] width 50 height 7
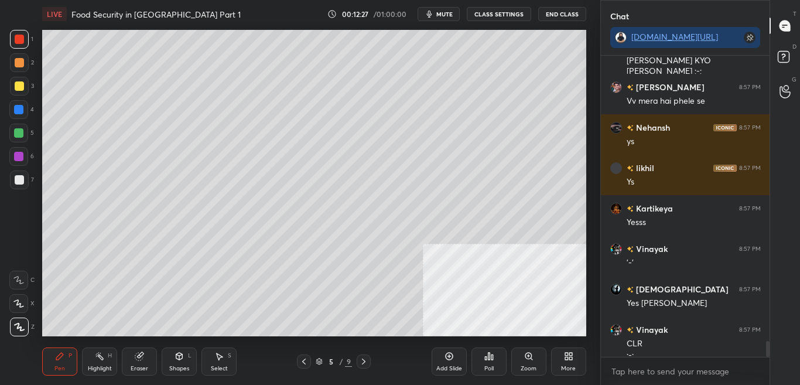
scroll to position [5499, 0]
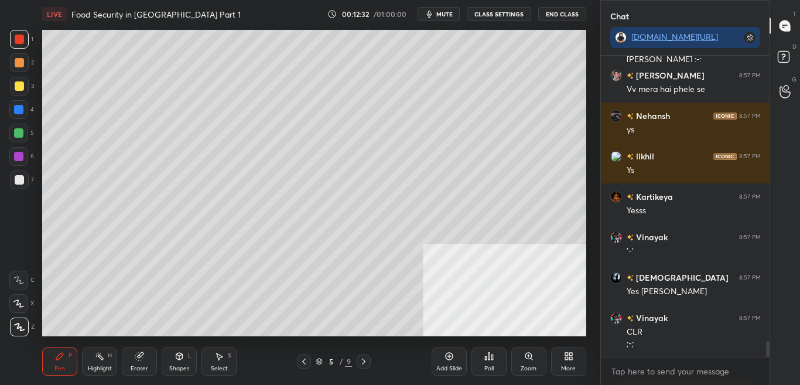
click at [305, 358] on icon at bounding box center [303, 361] width 9 height 9
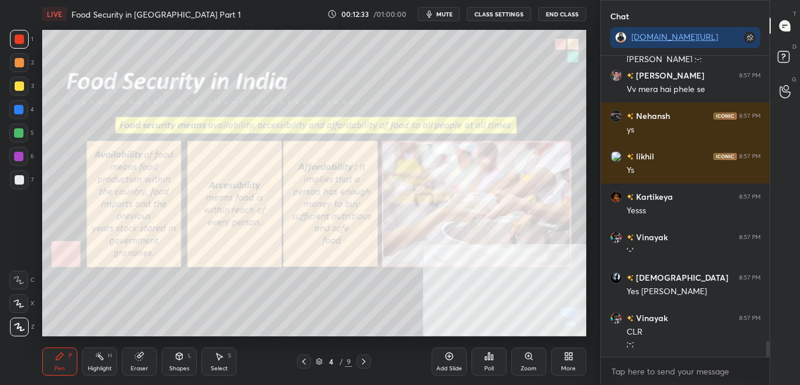
scroll to position [5539, 0]
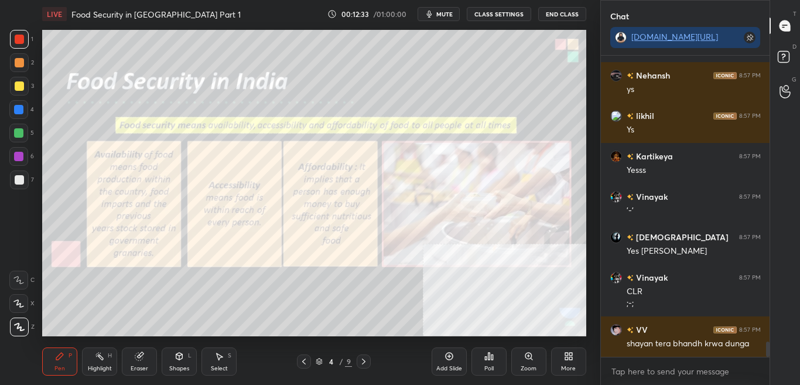
click at [524, 358] on div "Zoom" at bounding box center [529, 368] width 16 height 6
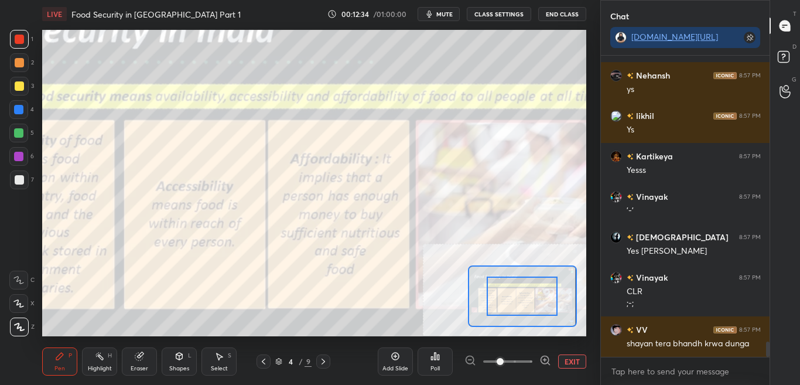
click at [526, 358] on span at bounding box center [507, 362] width 49 height 18
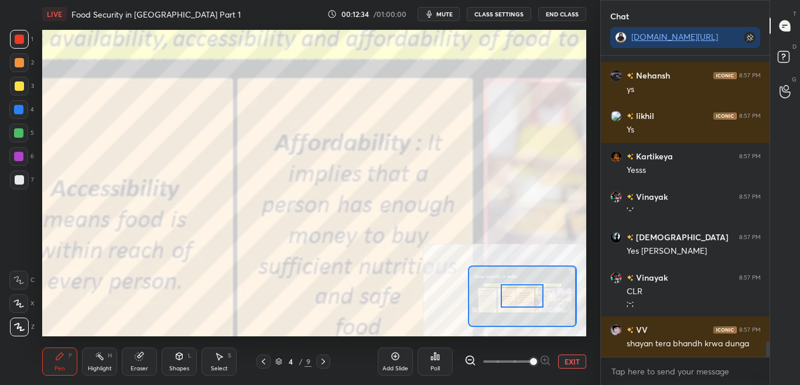
drag, startPoint x: 532, startPoint y: 298, endPoint x: 526, endPoint y: 299, distance: 6.5
click at [528, 300] on div at bounding box center [522, 295] width 43 height 23
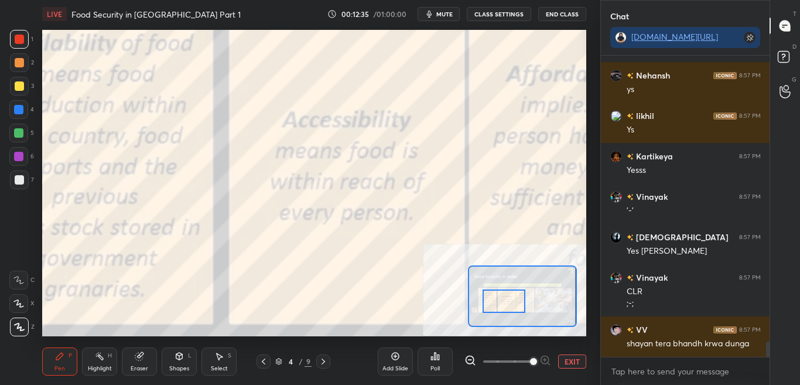
click at [514, 302] on div at bounding box center [504, 300] width 43 height 23
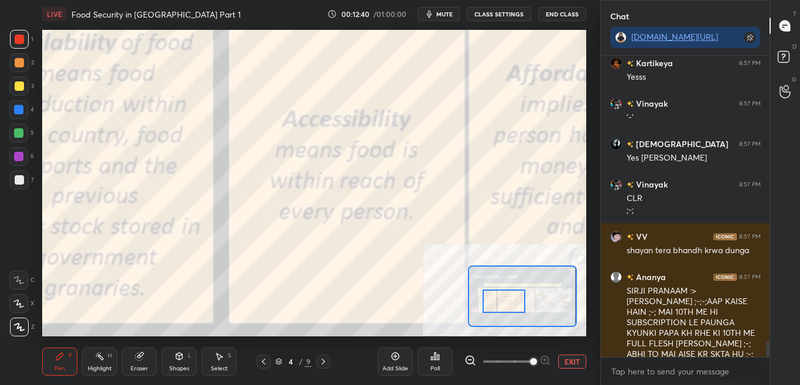
scroll to position [5673, 0]
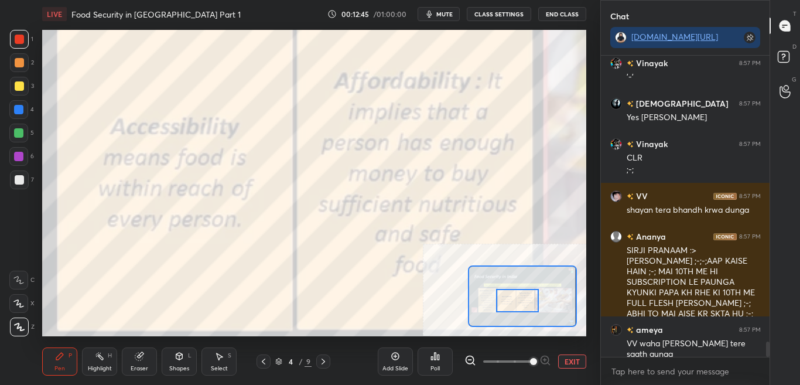
drag, startPoint x: 508, startPoint y: 306, endPoint x: 522, endPoint y: 306, distance: 13.5
click at [522, 306] on div at bounding box center [517, 300] width 43 height 23
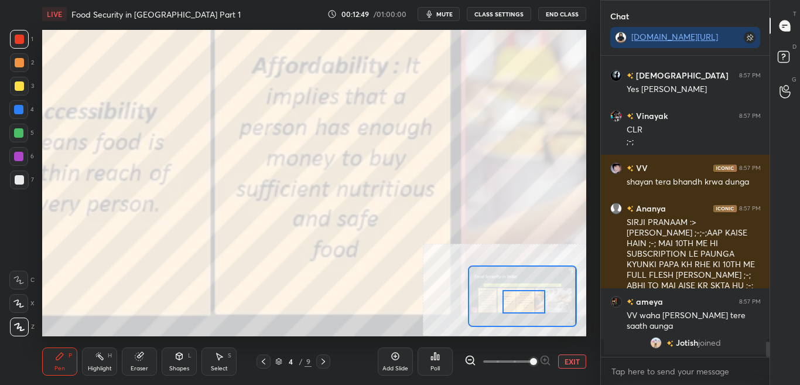
drag, startPoint x: 518, startPoint y: 301, endPoint x: 528, endPoint y: 300, distance: 10.0
click at [524, 301] on div at bounding box center [524, 301] width 43 height 23
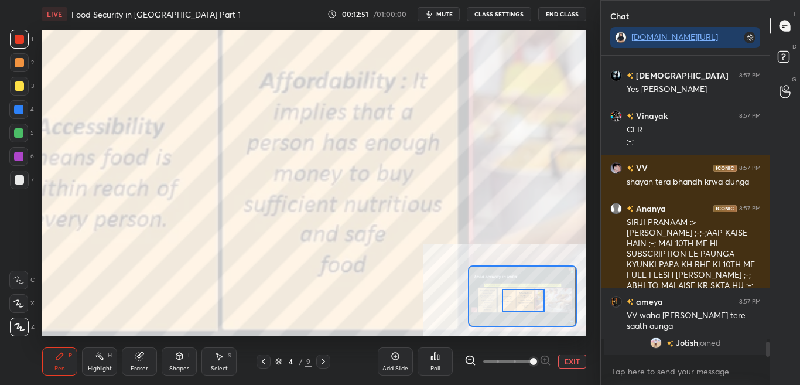
click at [392, 358] on div "Add Slide" at bounding box center [395, 368] width 26 height 6
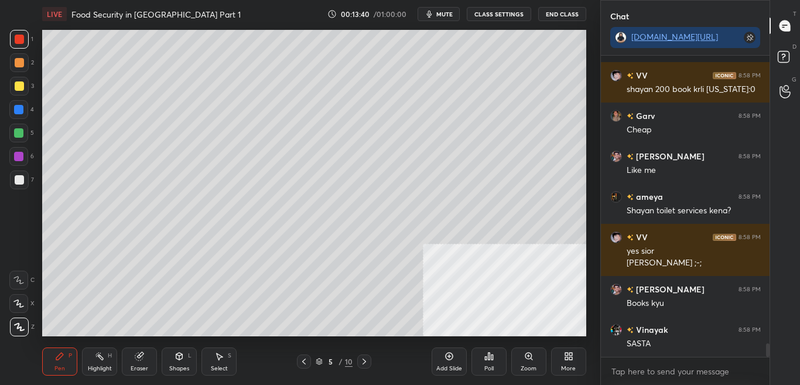
scroll to position [6293, 0]
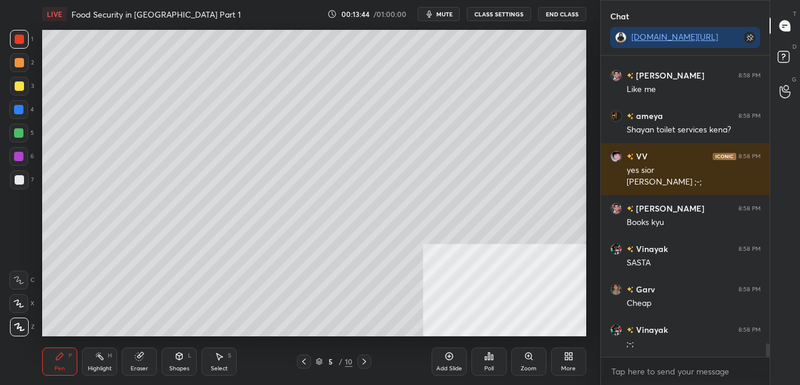
drag, startPoint x: 306, startPoint y: 360, endPoint x: 313, endPoint y: 354, distance: 8.8
click at [307, 358] on icon at bounding box center [303, 361] width 9 height 9
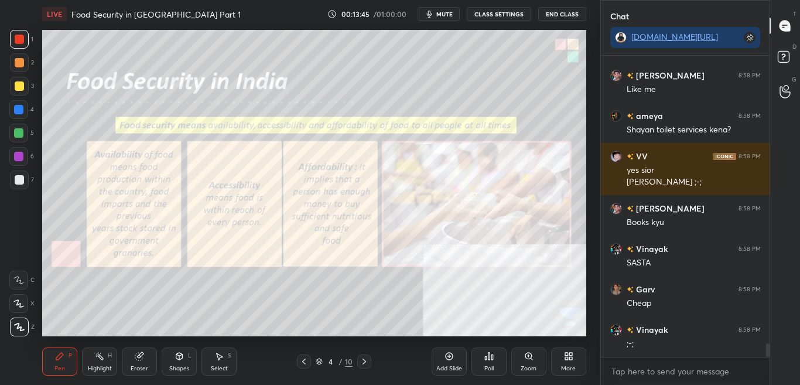
click at [500, 12] on button "CLASS SETTINGS" at bounding box center [499, 14] width 64 height 14
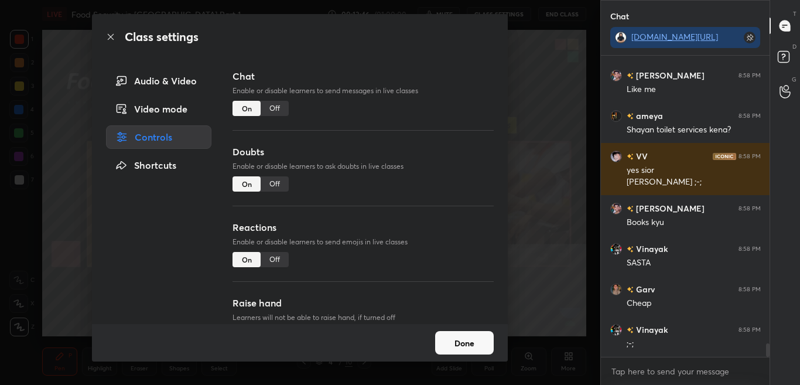
click at [266, 110] on div "Off" at bounding box center [275, 108] width 28 height 15
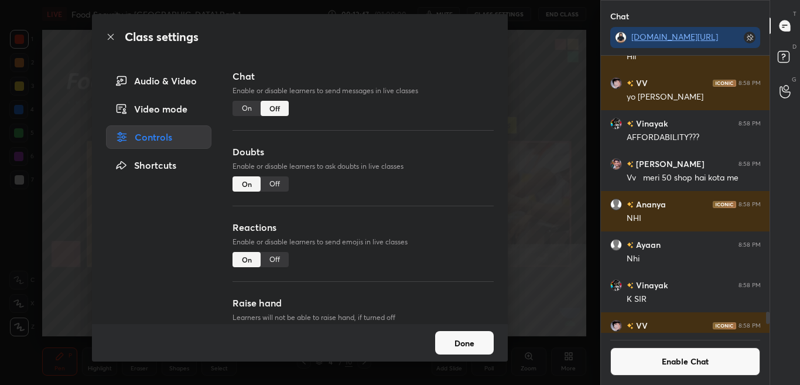
scroll to position [274, 165]
click at [481, 344] on button "Done" at bounding box center [464, 342] width 59 height 23
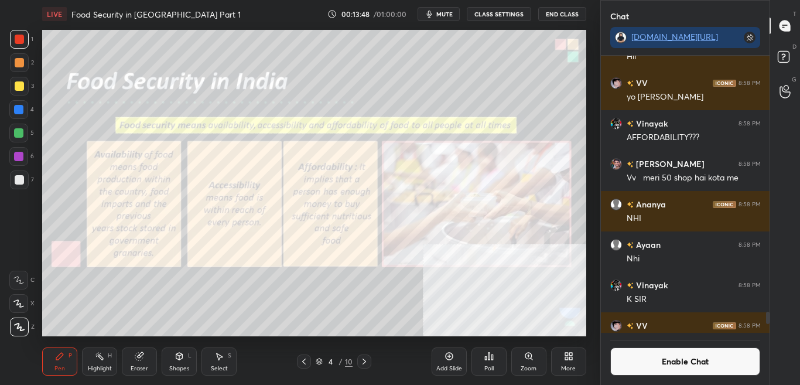
click at [145, 358] on div "Eraser" at bounding box center [140, 368] width 18 height 6
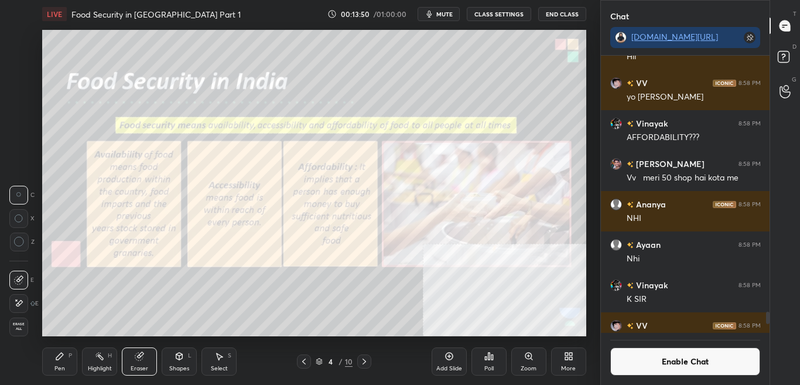
click at [23, 323] on span "Erase all" at bounding box center [19, 326] width 18 height 8
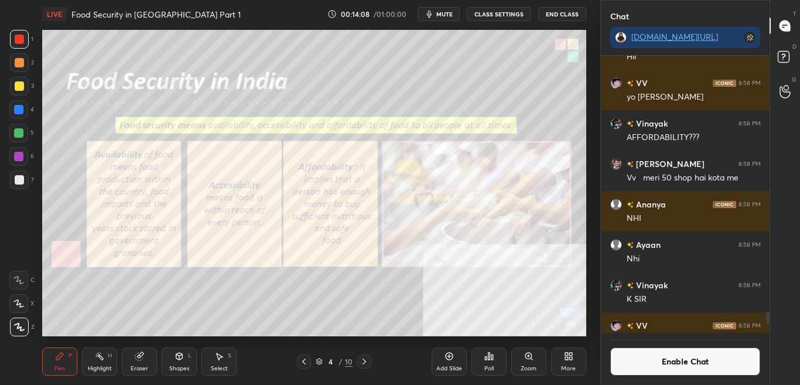
click at [381, 296] on div "LIVE Food Security in India Part 1 00:14:08 / 01:00:00 mute CLASS SETTINGS End …" at bounding box center [313, 192] width 553 height 385
click at [531, 358] on div "Zoom" at bounding box center [528, 361] width 35 height 28
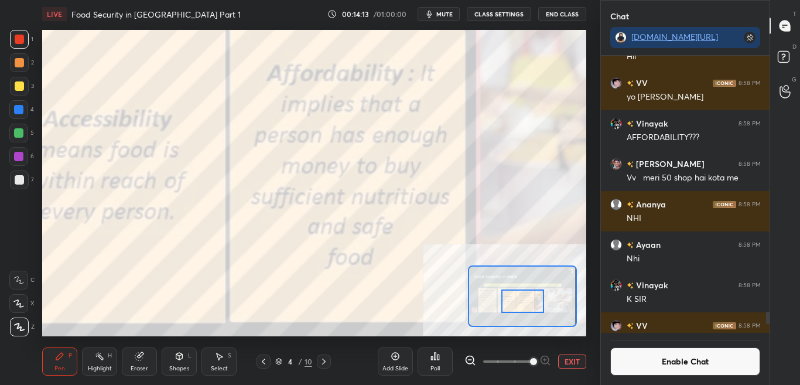
drag, startPoint x: 515, startPoint y: 302, endPoint x: 531, endPoint y: 289, distance: 20.3
click at [515, 303] on div at bounding box center [522, 300] width 43 height 23
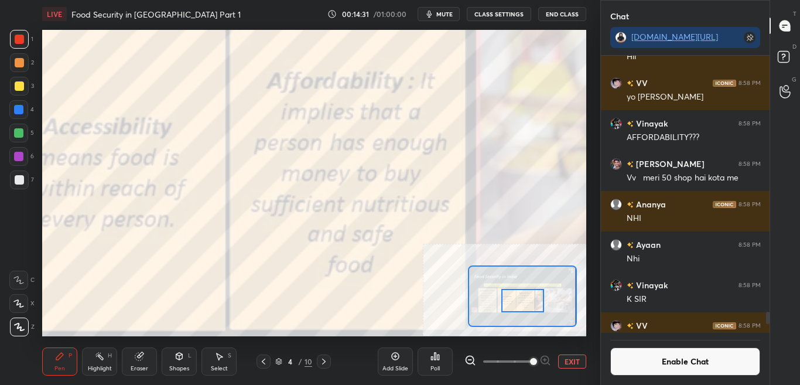
click at [569, 358] on button "EXIT" at bounding box center [572, 361] width 28 height 14
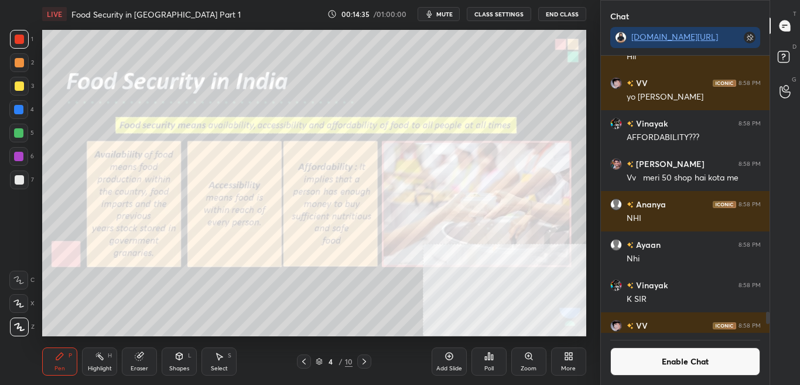
click at [364, 358] on icon at bounding box center [364, 361] width 9 height 9
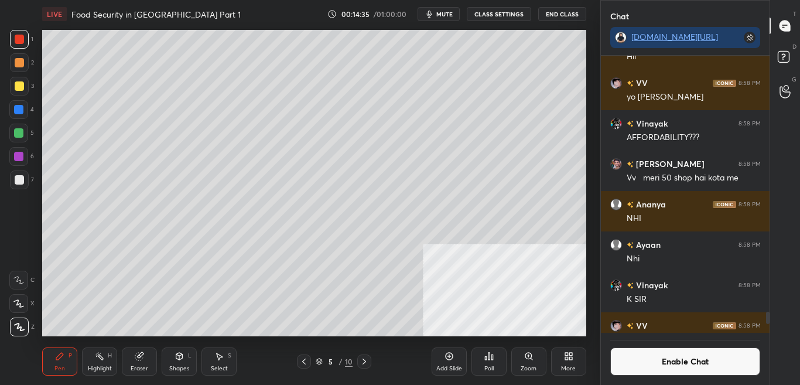
click at [367, 358] on icon at bounding box center [364, 361] width 9 height 9
click at [365, 358] on icon at bounding box center [364, 361] width 9 height 9
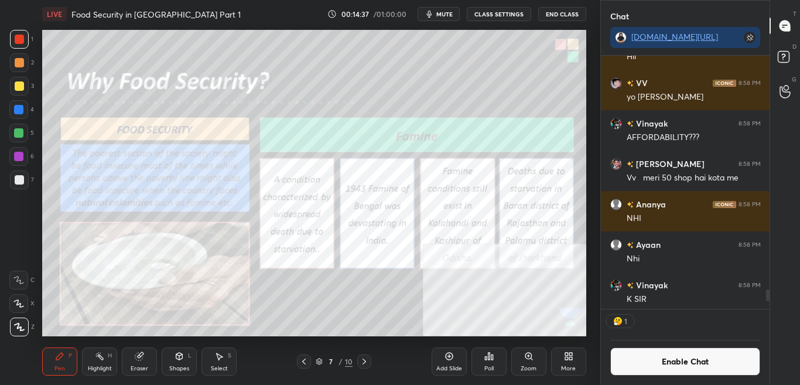
scroll to position [249, 165]
click at [452, 358] on div "Add Slide" at bounding box center [449, 361] width 35 height 28
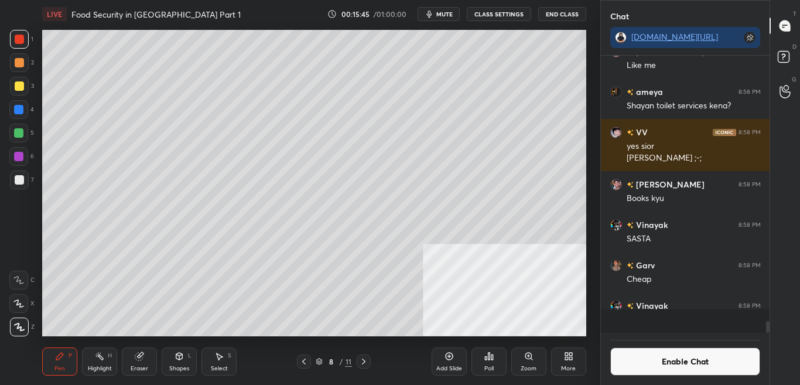
scroll to position [6196, 0]
click at [664, 358] on button "Enable Chat" at bounding box center [685, 361] width 151 height 28
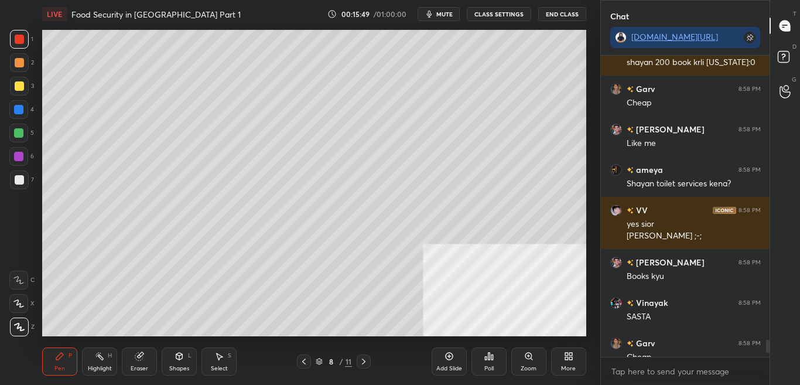
scroll to position [6042, 0]
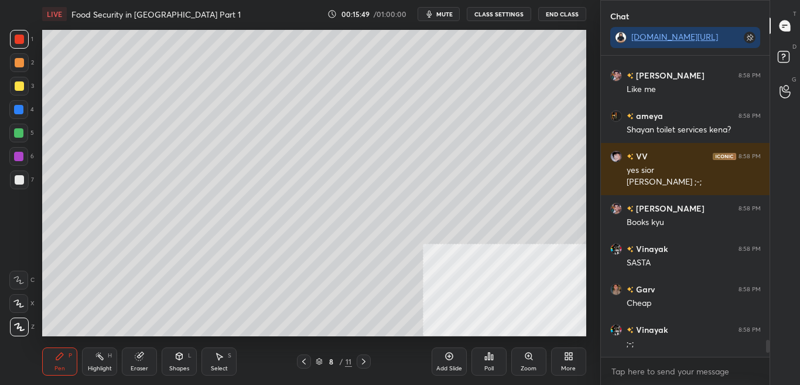
drag, startPoint x: 768, startPoint y: 344, endPoint x: 767, endPoint y: 367, distance: 22.9
click at [767, 358] on div "Ananya 8:57 PM HI AMEY AND VV BHAI ameya 8:58 PM blox fruits accessories banaen…" at bounding box center [685, 220] width 169 height 329
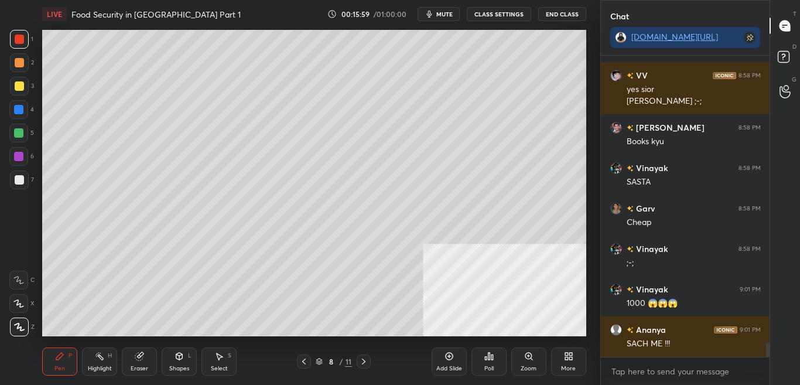
scroll to position [6164, 0]
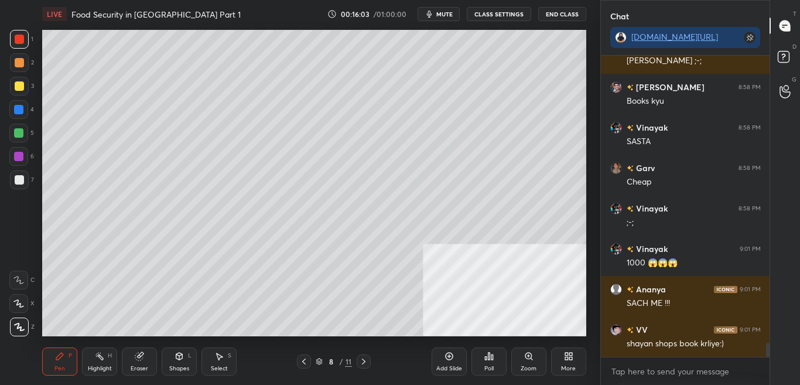
click at [509, 12] on button "CLASS SETTINGS" at bounding box center [499, 14] width 64 height 14
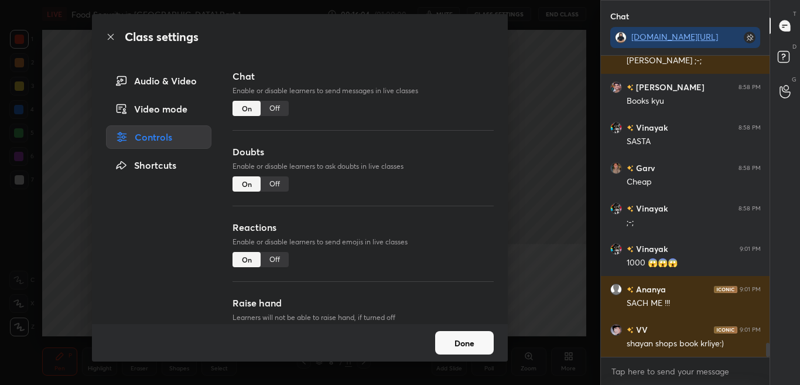
click at [281, 106] on div "Off" at bounding box center [275, 108] width 28 height 15
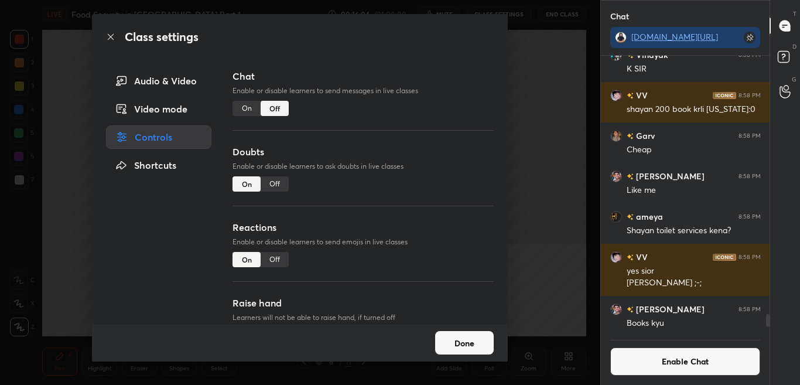
scroll to position [274, 165]
click at [103, 30] on div "Class settings" at bounding box center [300, 37] width 416 height 46
click at [110, 33] on icon at bounding box center [110, 36] width 9 height 9
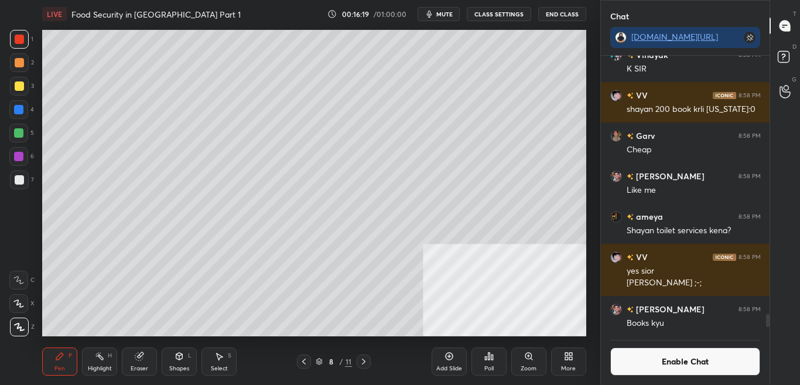
click at [304, 358] on icon at bounding box center [303, 361] width 9 height 9
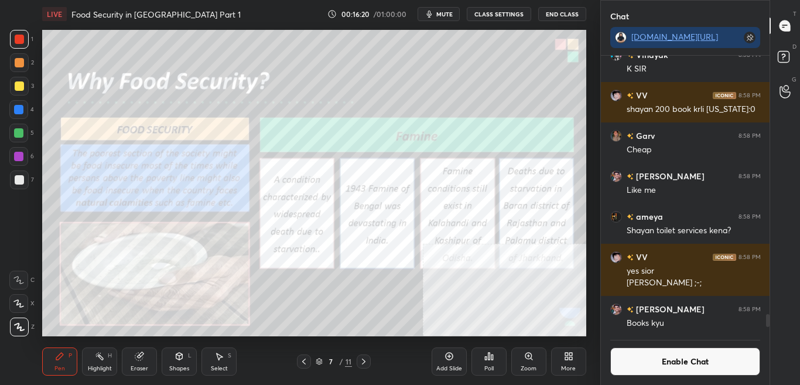
click at [527, 358] on div "Zoom" at bounding box center [528, 361] width 35 height 28
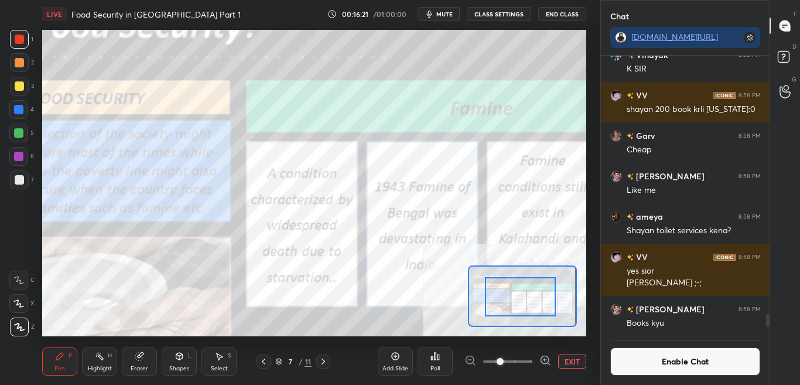
drag, startPoint x: 523, startPoint y: 314, endPoint x: 517, endPoint y: 314, distance: 6.4
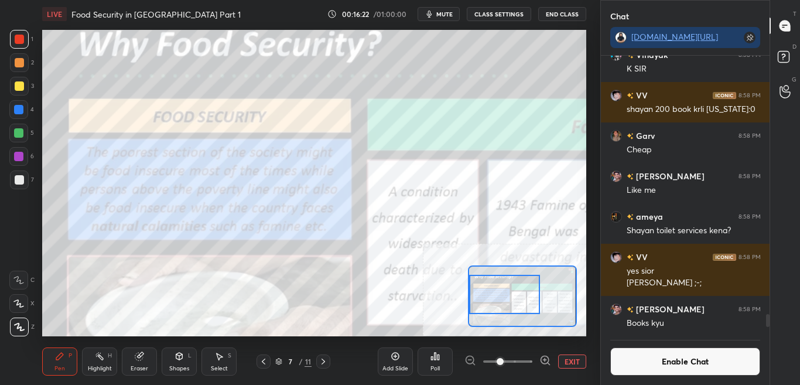
drag, startPoint x: 515, startPoint y: 312, endPoint x: 503, endPoint y: 301, distance: 16.6
click at [486, 308] on div at bounding box center [504, 294] width 71 height 39
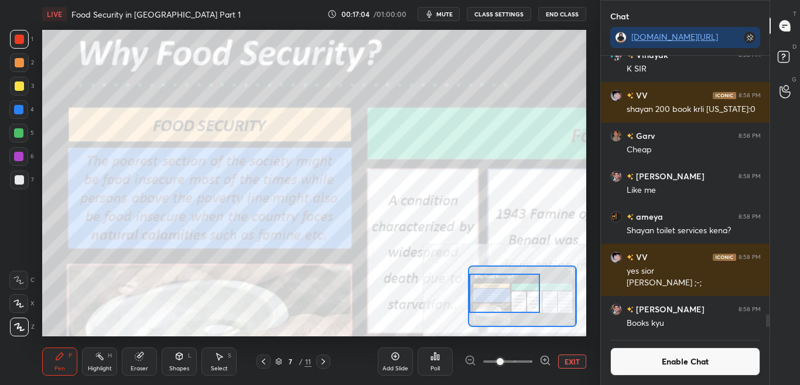
drag, startPoint x: 566, startPoint y: 357, endPoint x: 577, endPoint y: 341, distance: 19.0
click at [566, 356] on button "EXIT" at bounding box center [572, 361] width 28 height 14
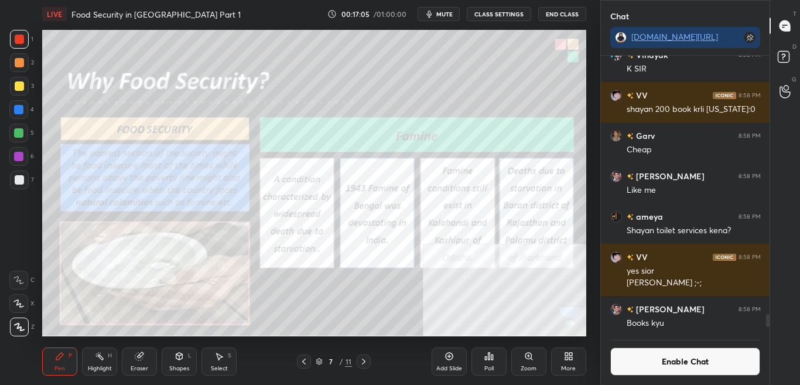
click at [461, 358] on div "Add Slide" at bounding box center [449, 361] width 35 height 28
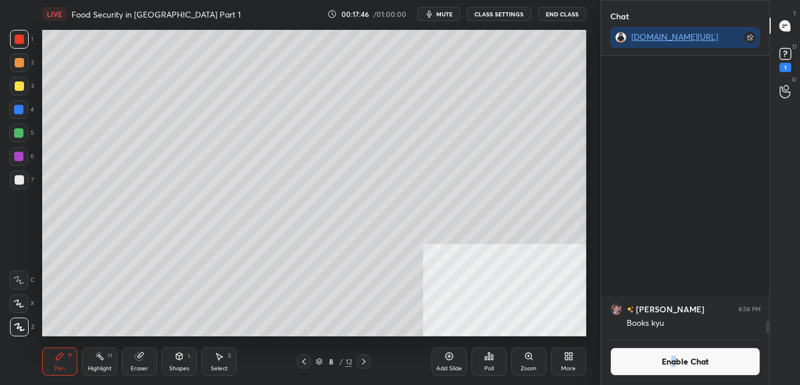
scroll to position [6237, 0]
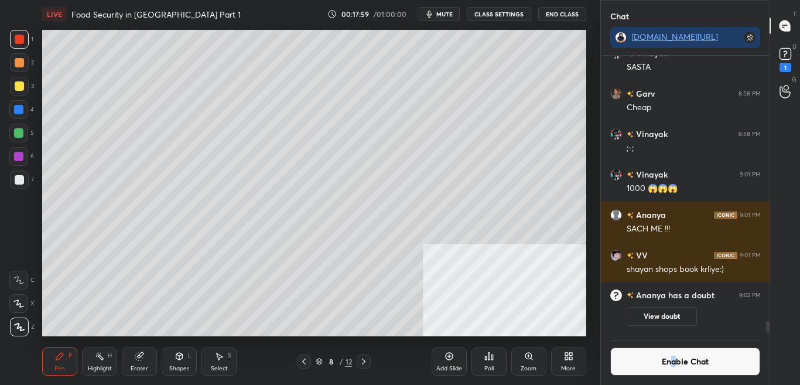
click at [673, 358] on button "Enable Chat" at bounding box center [685, 361] width 151 height 28
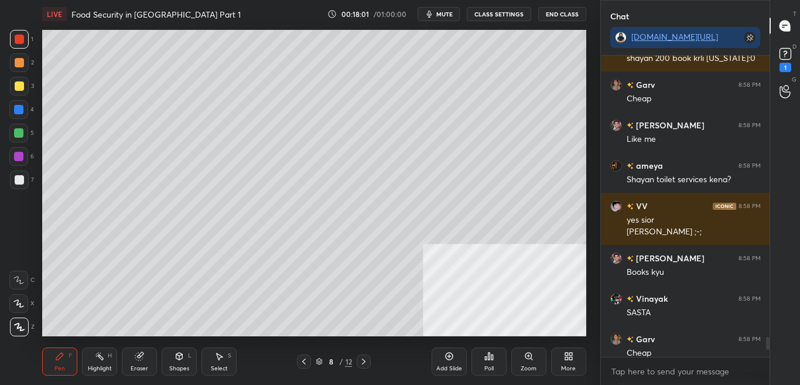
scroll to position [6214, 0]
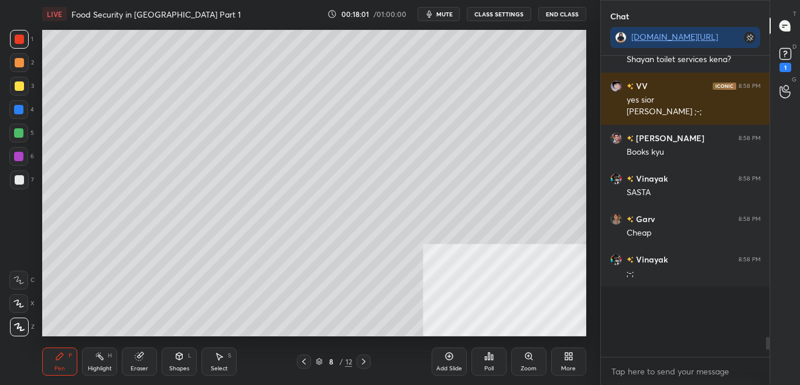
drag, startPoint x: 768, startPoint y: 343, endPoint x: 765, endPoint y: 363, distance: 19.5
click at [765, 358] on div "Ananya 8:57 PM HI AMEY AND VV BHAI ameya 8:58 PM blox fruits accessories banaen…" at bounding box center [685, 220] width 169 height 329
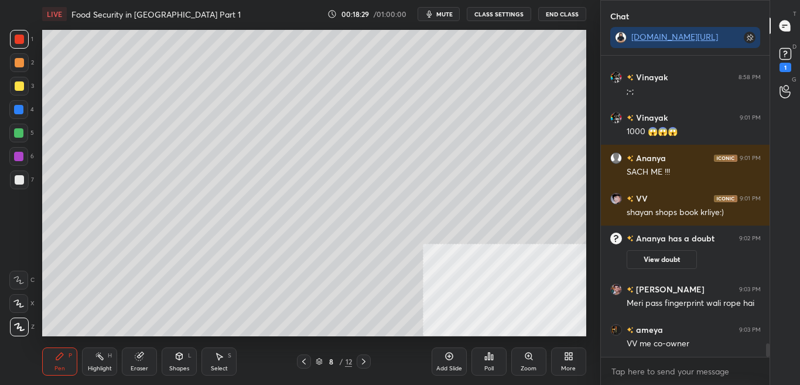
scroll to position [6291, 0]
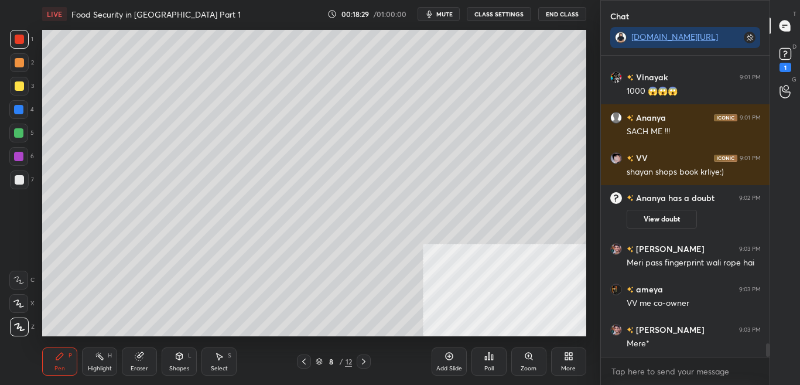
click at [303, 358] on icon at bounding box center [303, 361] width 9 height 9
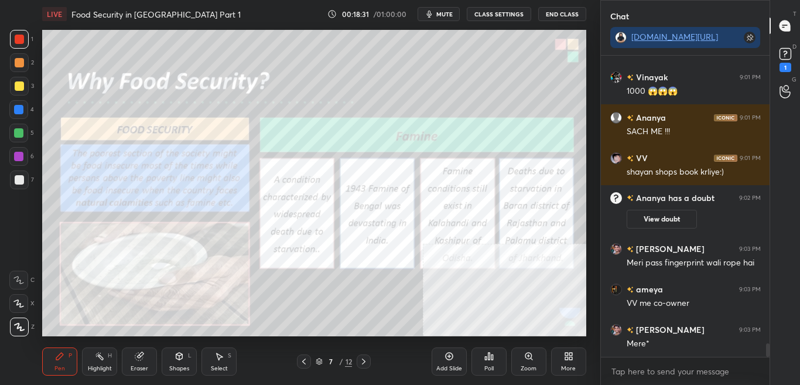
click at [508, 13] on button "CLASS SETTINGS" at bounding box center [499, 14] width 64 height 14
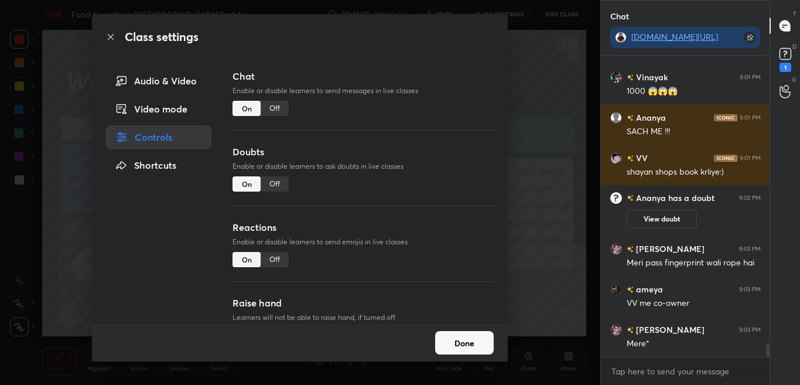
drag, startPoint x: 274, startPoint y: 109, endPoint x: 282, endPoint y: 105, distance: 8.9
click at [273, 109] on div "Off" at bounding box center [275, 108] width 28 height 15
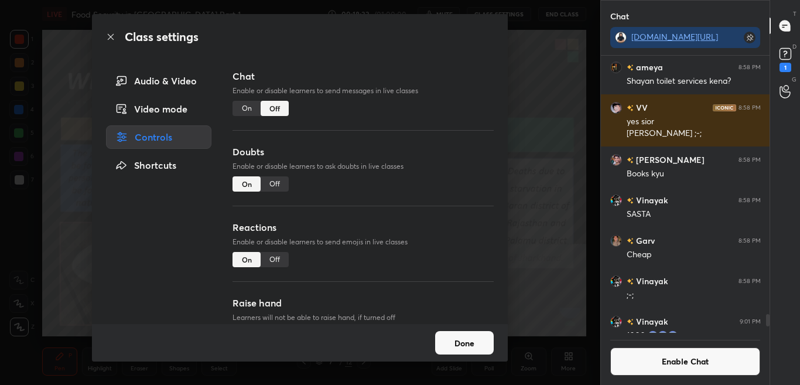
click at [106, 37] on icon at bounding box center [110, 36] width 9 height 9
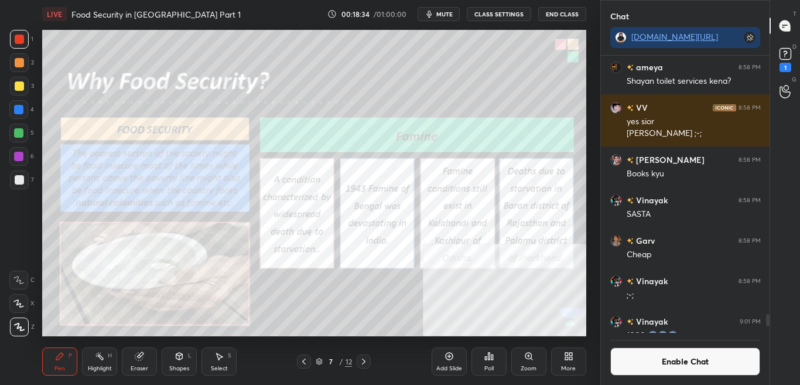
click at [526, 358] on div "Zoom" at bounding box center [528, 361] width 35 height 28
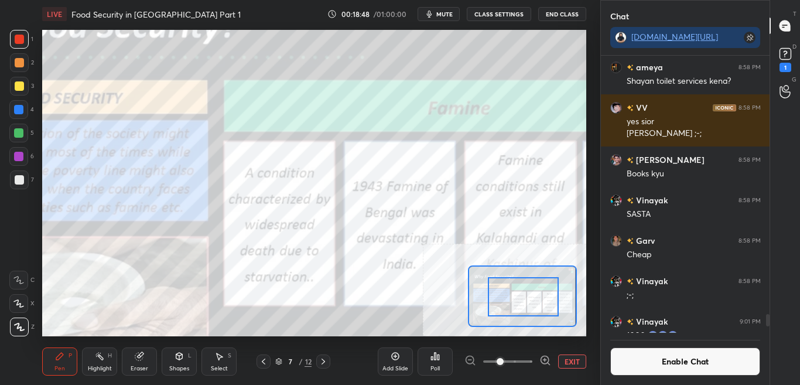
drag, startPoint x: 516, startPoint y: 293, endPoint x: 546, endPoint y: 307, distance: 33.3
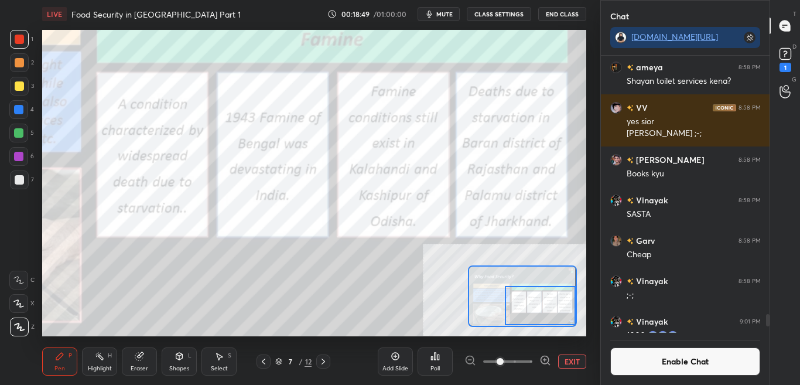
click at [579, 312] on div "Setting up your live class Poll for secs No correct answer Start poll" at bounding box center [314, 183] width 544 height 306
click at [579, 356] on button "EXIT" at bounding box center [572, 361] width 28 height 14
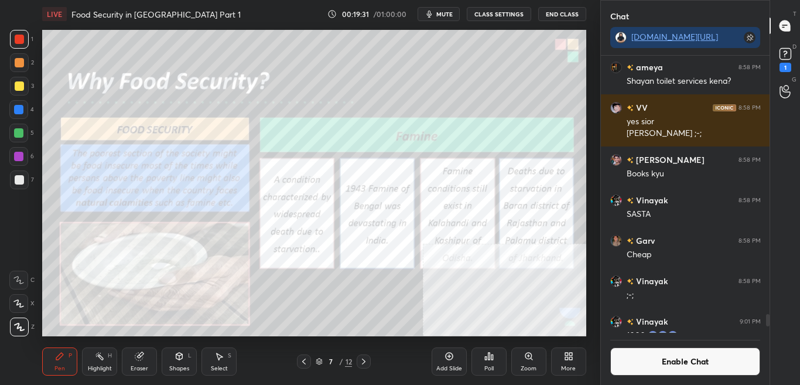
click at [694, 358] on button "Enable Chat" at bounding box center [685, 361] width 151 height 28
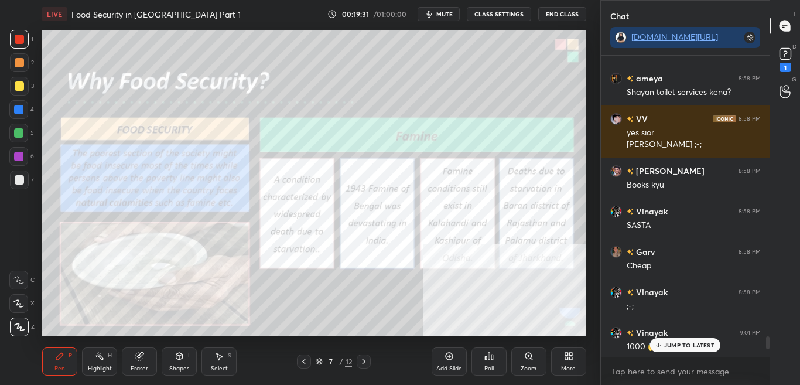
scroll to position [6048, 0]
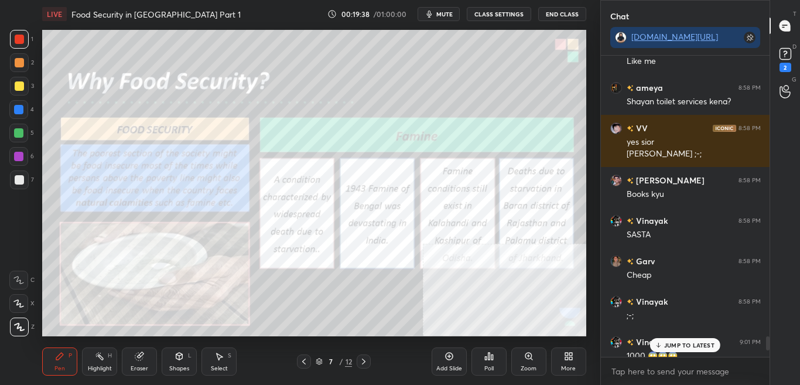
click at [698, 345] on p "JUMP TO LATEST" at bounding box center [689, 344] width 50 height 7
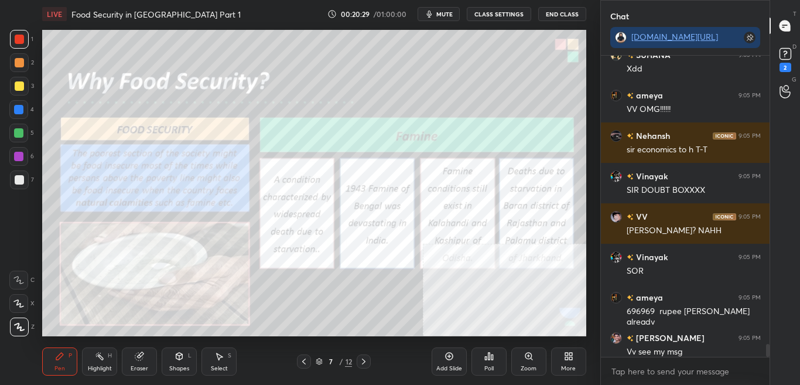
scroll to position [6805, 0]
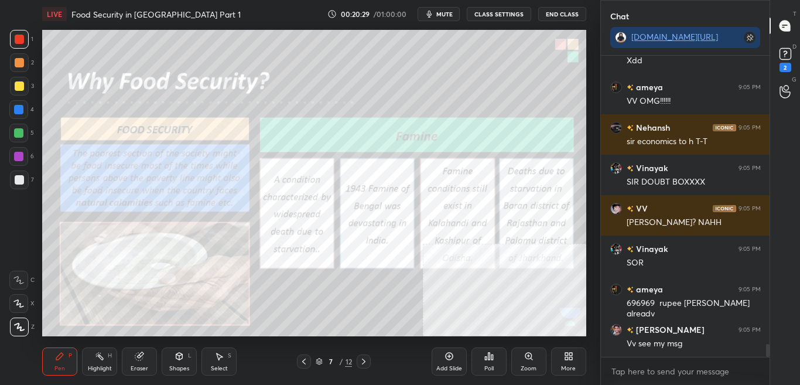
click at [568, 358] on div "More" at bounding box center [568, 361] width 35 height 28
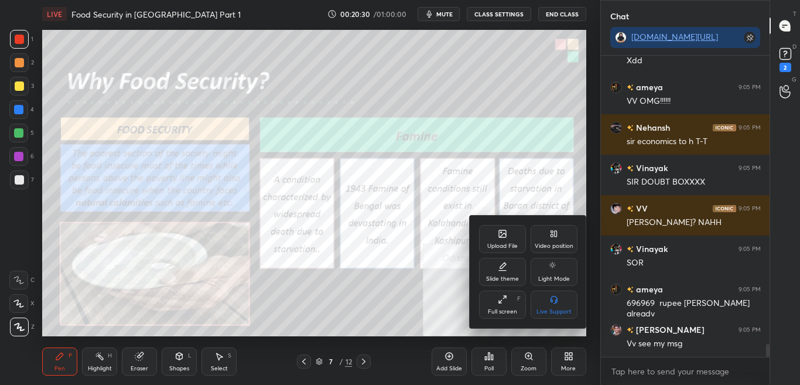
click at [504, 235] on icon at bounding box center [503, 235] width 6 height 4
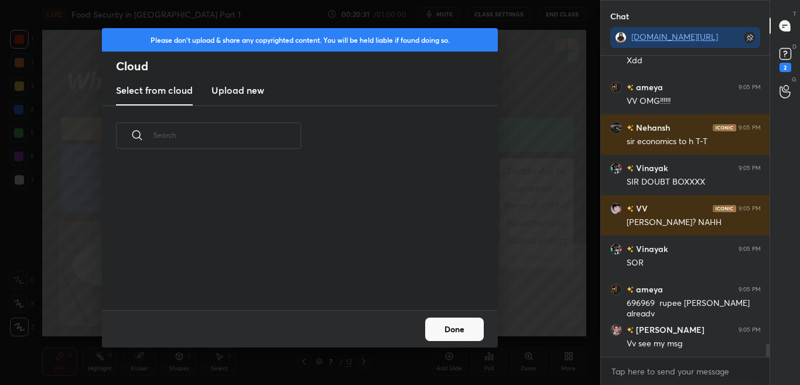
scroll to position [4, 6]
drag, startPoint x: 240, startPoint y: 86, endPoint x: 245, endPoint y: 74, distance: 12.8
click at [240, 87] on h3 "Upload new" at bounding box center [237, 90] width 53 height 14
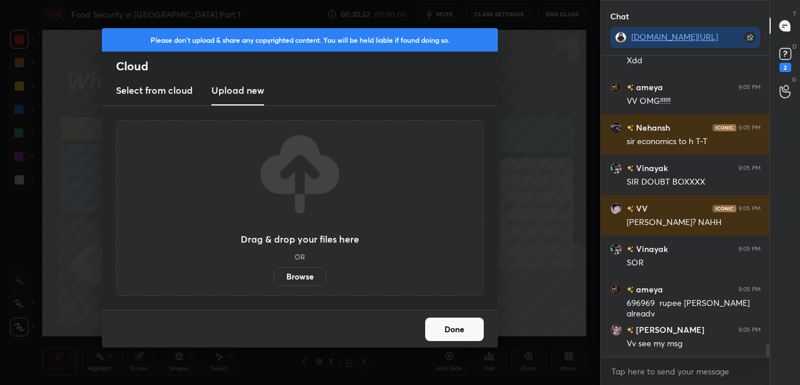
scroll to position [6835, 0]
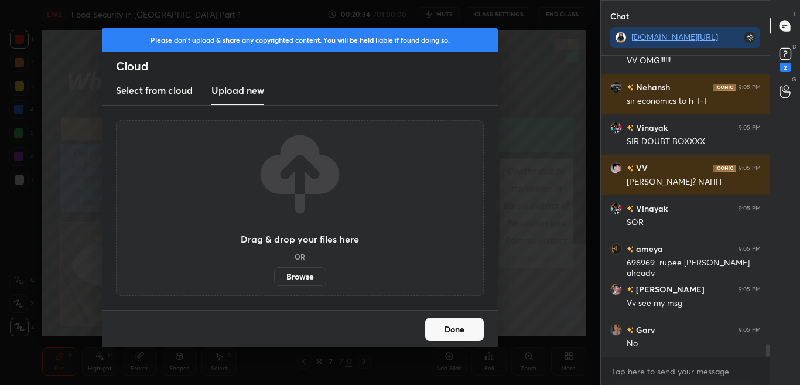
click at [305, 279] on label "Browse" at bounding box center [300, 276] width 52 height 19
click at [274, 279] on input "Browse" at bounding box center [274, 276] width 0 height 19
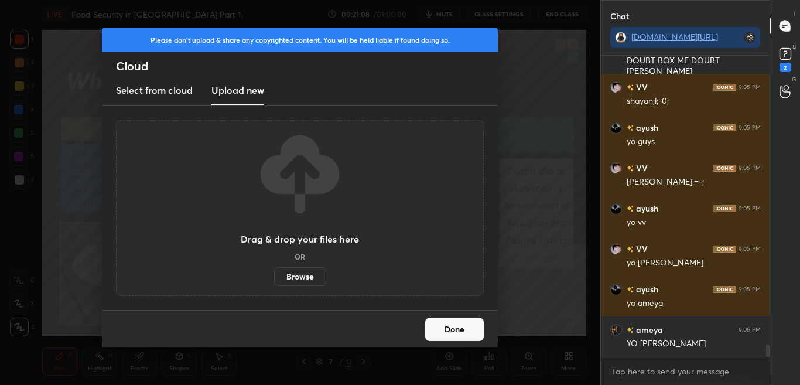
scroll to position [7198, 0]
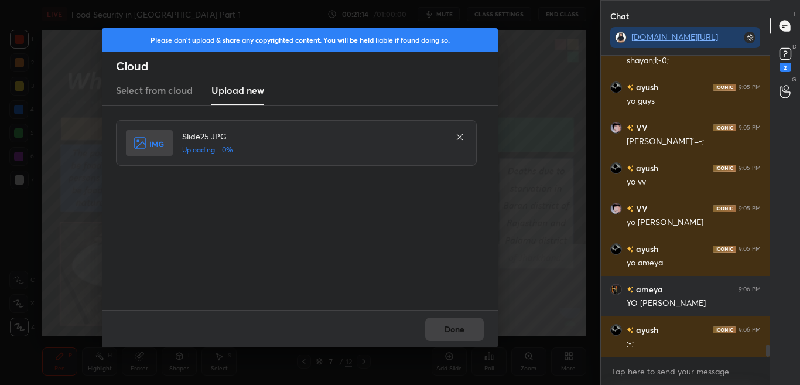
click at [438, 315] on div "Done" at bounding box center [300, 328] width 396 height 37
click at [438, 317] on div "Done" at bounding box center [300, 328] width 396 height 37
click at [439, 319] on div "Done" at bounding box center [300, 328] width 396 height 37
click at [440, 319] on button "Done" at bounding box center [454, 328] width 59 height 23
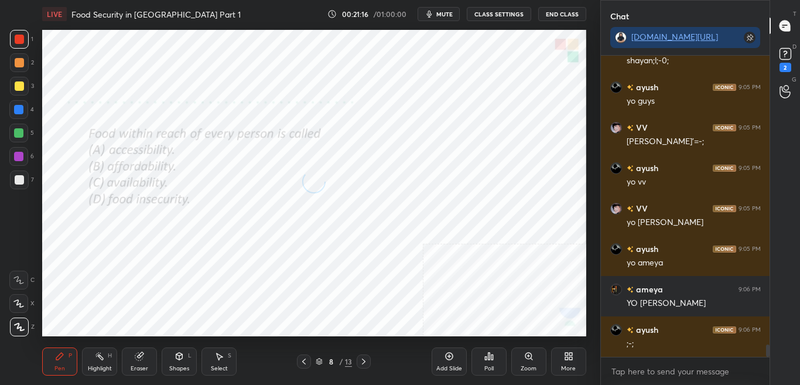
click at [439, 15] on span "mute" at bounding box center [444, 14] width 16 height 8
click at [448, 15] on span "unmute" at bounding box center [442, 14] width 25 height 8
click at [790, 62] on icon at bounding box center [786, 54] width 18 height 18
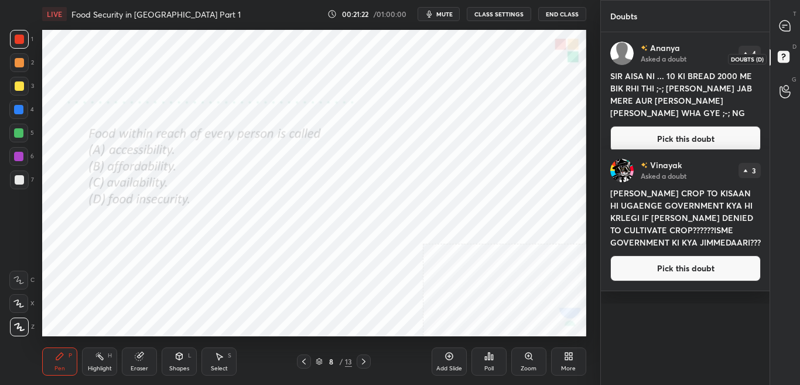
scroll to position [349, 165]
click at [793, 29] on div at bounding box center [785, 25] width 23 height 21
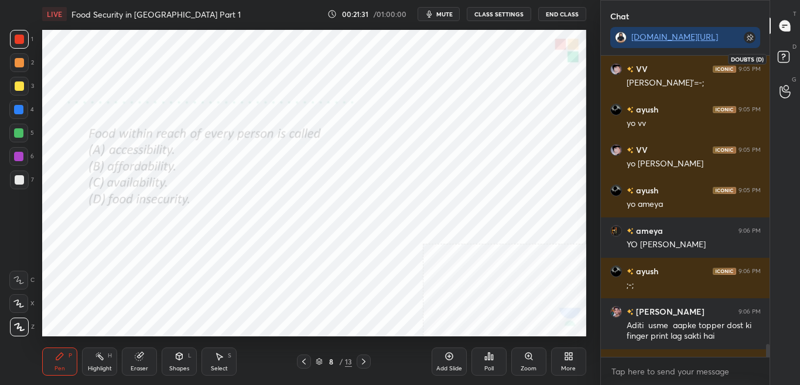
scroll to position [298, 165]
click at [794, 71] on div "D Doubts (D)" at bounding box center [785, 58] width 30 height 33
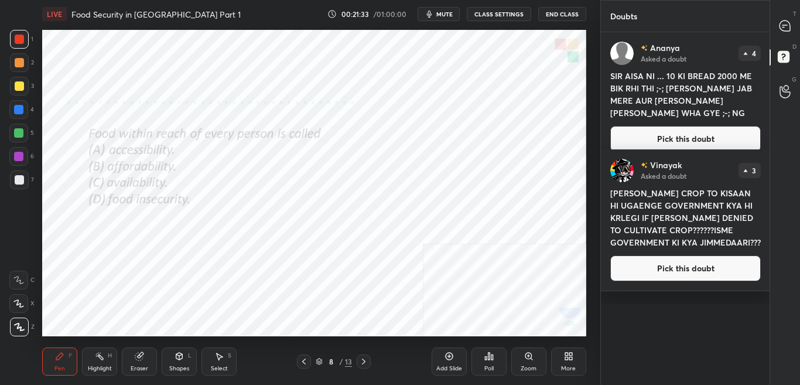
scroll to position [349, 165]
click at [794, 33] on div at bounding box center [785, 25] width 23 height 21
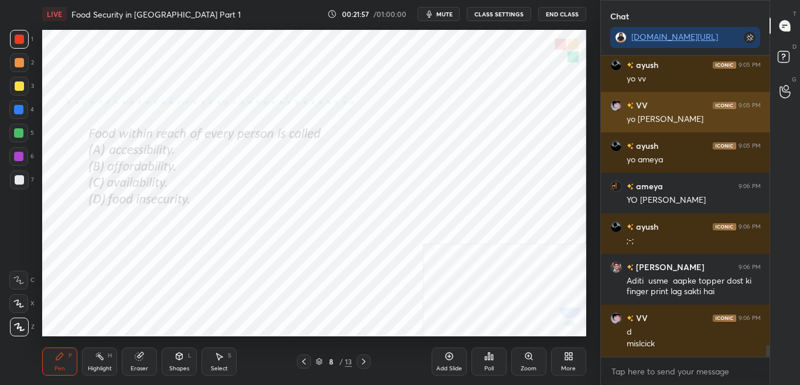
scroll to position [7538, 0]
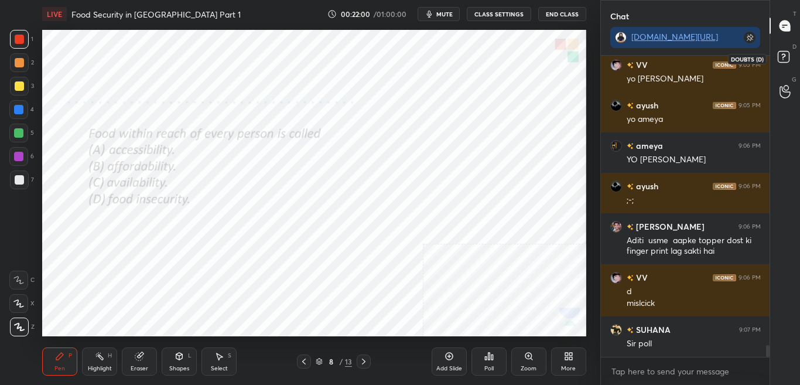
click at [792, 61] on icon at bounding box center [785, 58] width 21 height 21
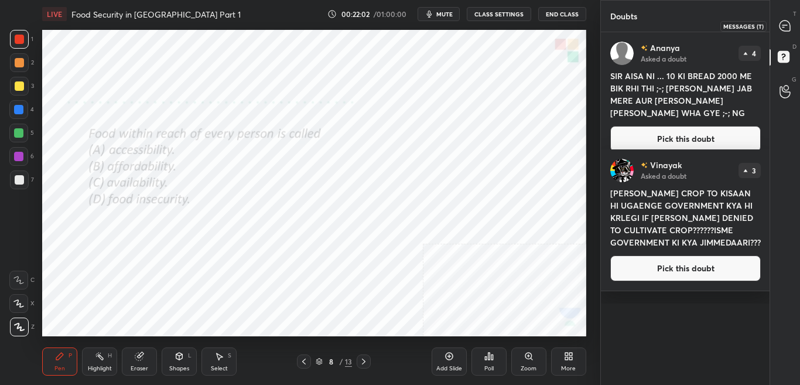
click at [789, 29] on icon at bounding box center [785, 25] width 11 height 11
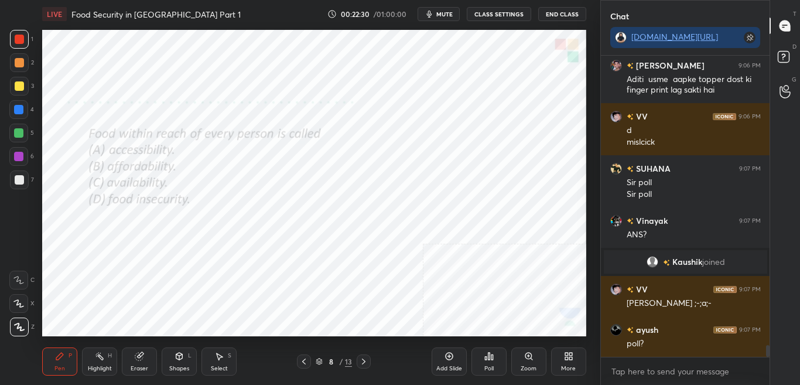
scroll to position [7345, 0]
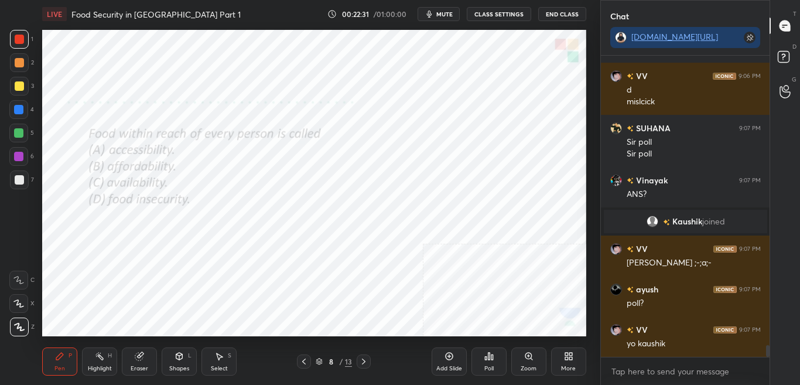
click at [485, 358] on div "Poll" at bounding box center [488, 368] width 9 height 6
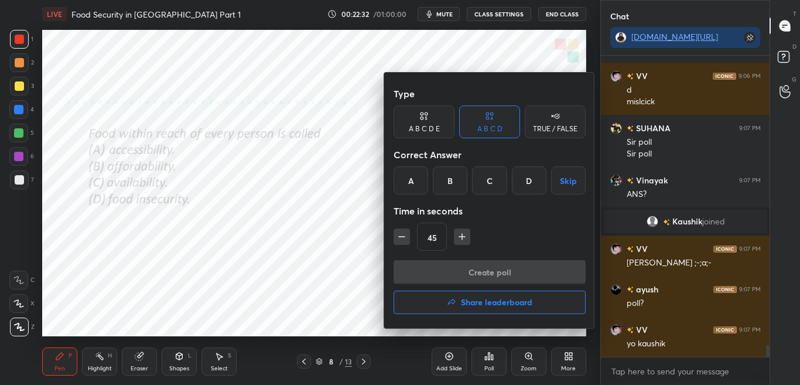
click at [493, 358] on div at bounding box center [400, 192] width 800 height 385
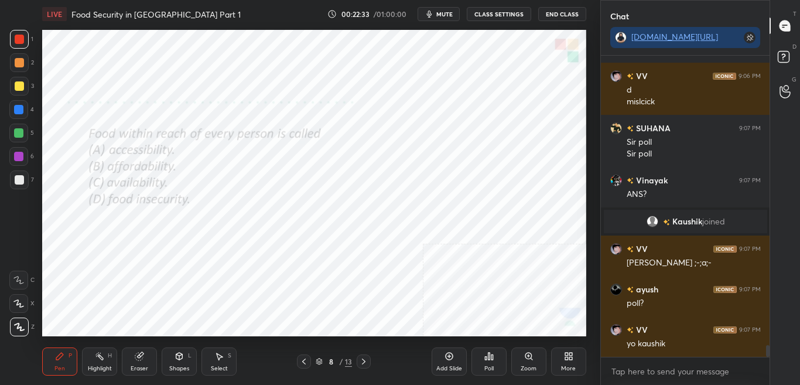
click at [493, 358] on div "Poll" at bounding box center [488, 361] width 35 height 28
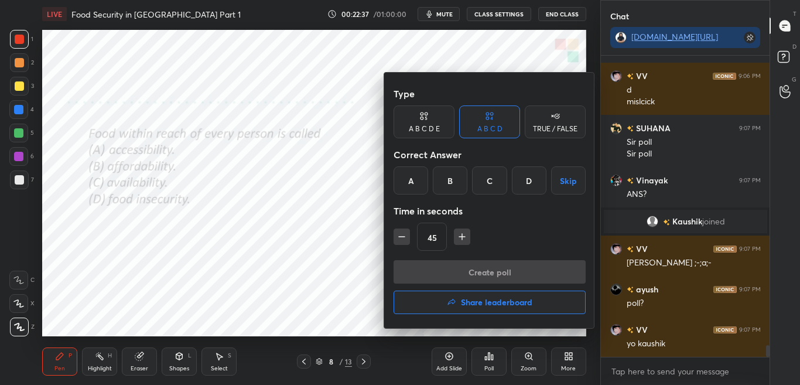
click at [411, 187] on div "A" at bounding box center [411, 180] width 35 height 28
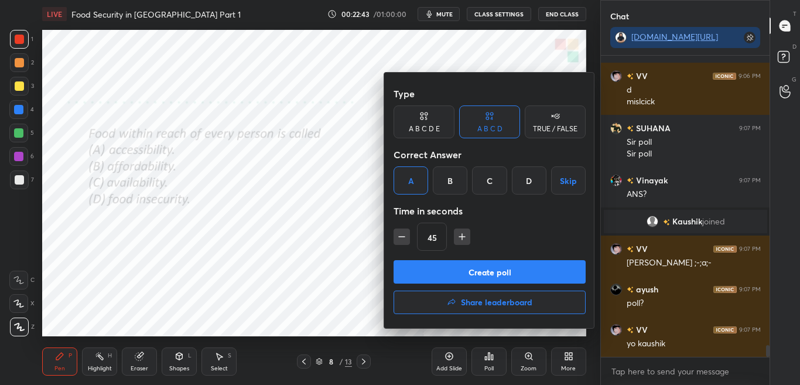
scroll to position [7385, 0]
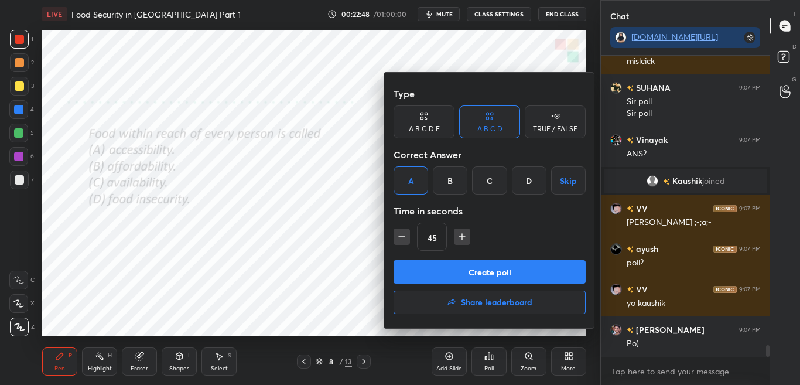
click at [457, 272] on button "Create poll" at bounding box center [490, 271] width 192 height 23
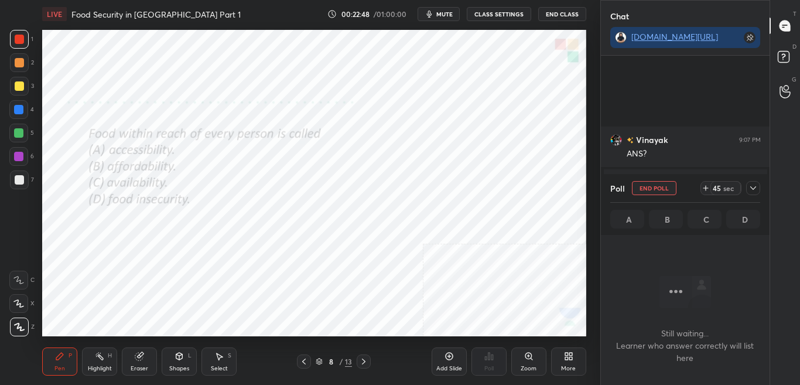
scroll to position [7507, 0]
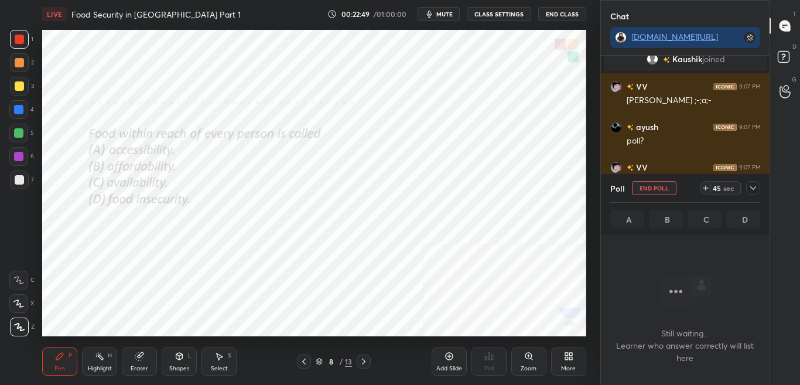
click at [442, 15] on span "mute" at bounding box center [444, 14] width 16 height 8
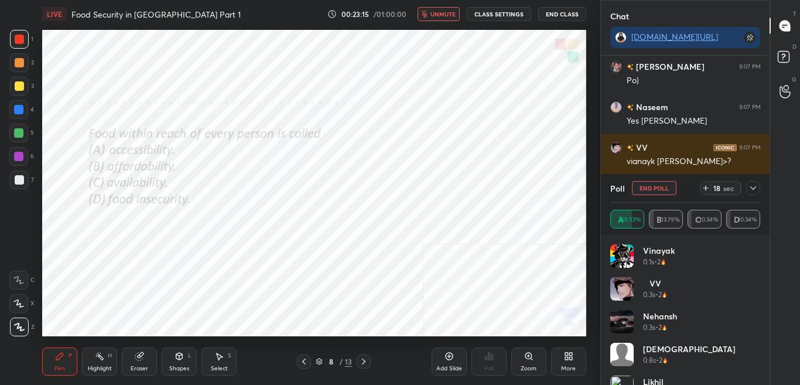
scroll to position [7699, 0]
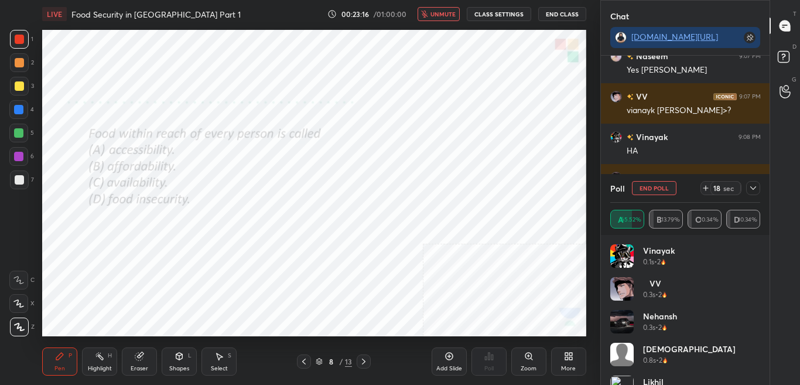
click at [754, 187] on icon at bounding box center [752, 187] width 9 height 9
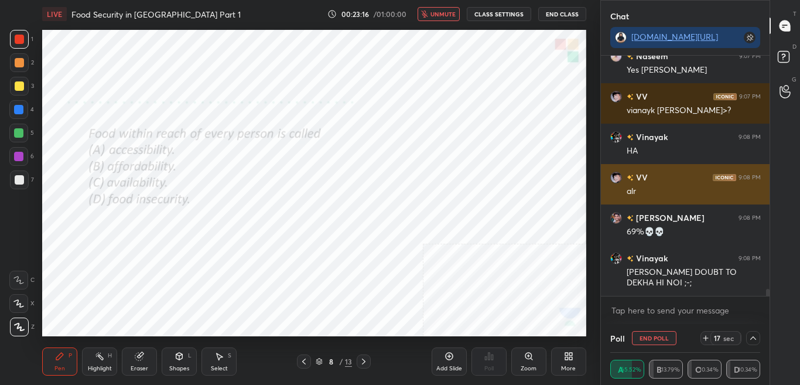
scroll to position [1, 4]
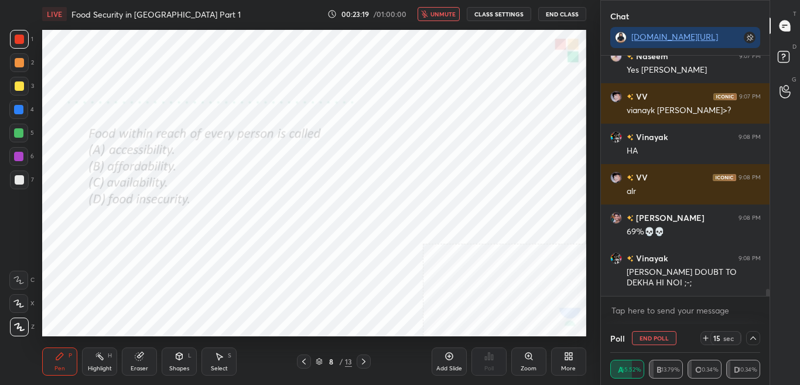
click at [440, 19] on button "unmute" at bounding box center [439, 14] width 42 height 14
click at [785, 56] on icon at bounding box center [783, 56] width 4 height 5
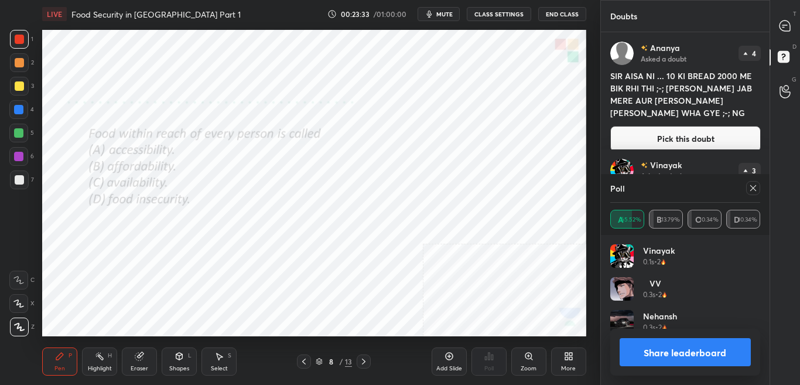
scroll to position [137, 146]
click at [756, 189] on icon at bounding box center [752, 187] width 9 height 9
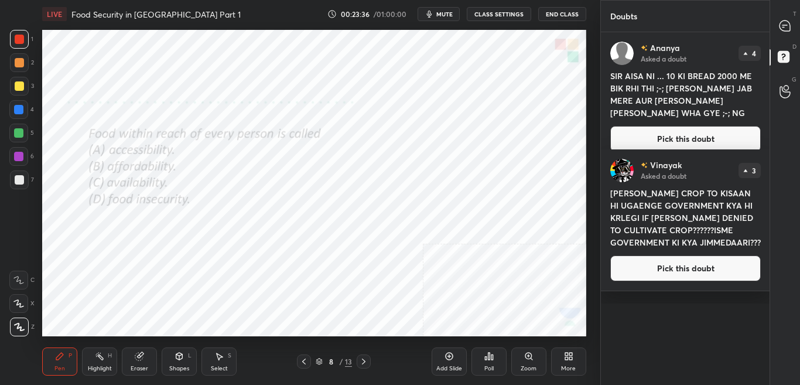
scroll to position [349, 165]
click at [786, 28] on icon at bounding box center [785, 25] width 11 height 11
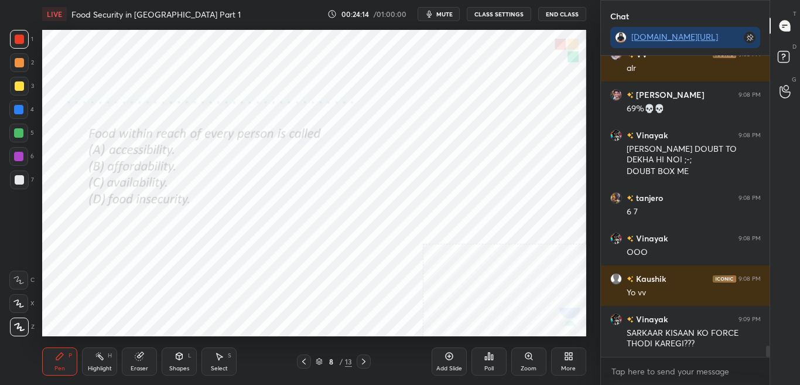
scroll to position [8059, 0]
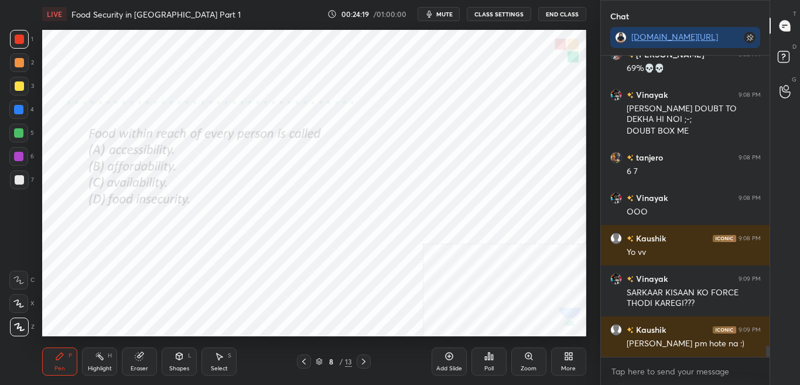
click at [571, 358] on div "More" at bounding box center [568, 361] width 35 height 28
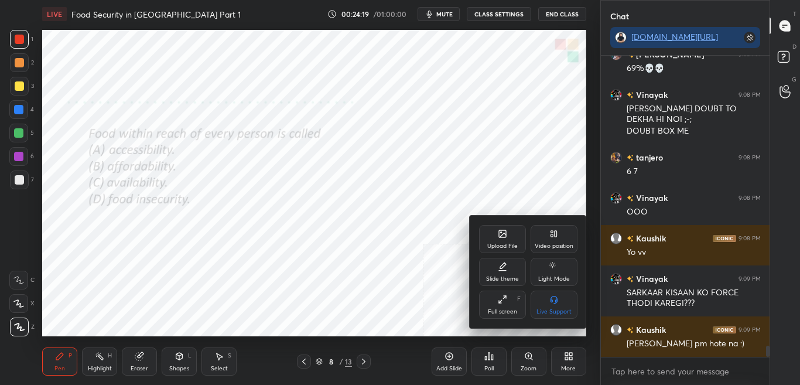
click at [499, 266] on div "Slide theme" at bounding box center [502, 272] width 47 height 28
click at [487, 230] on div "Slide theme" at bounding box center [528, 232] width 98 height 12
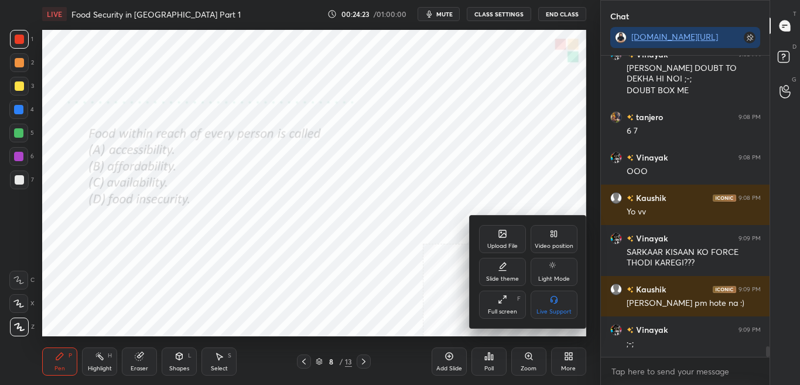
click at [503, 241] on div "Upload File" at bounding box center [502, 239] width 47 height 28
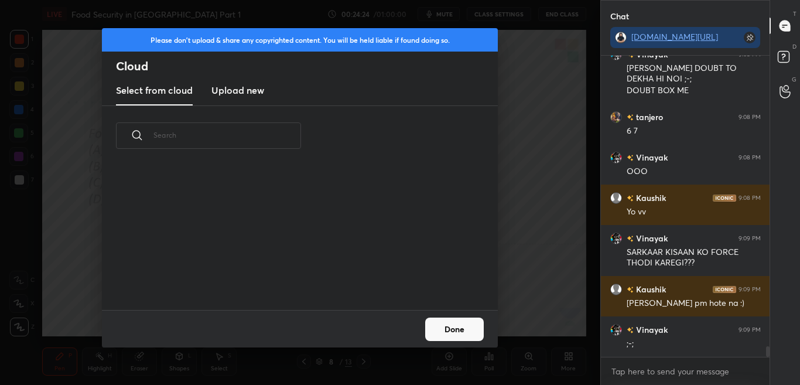
scroll to position [144, 376]
click at [248, 96] on h3 "Upload new" at bounding box center [237, 90] width 53 height 14
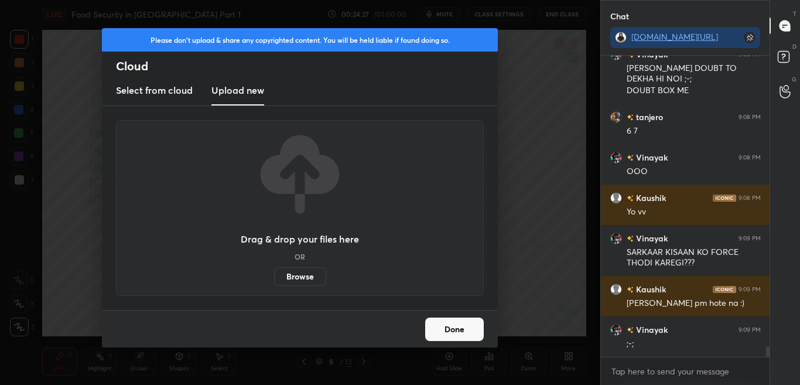
click at [462, 327] on button "Done" at bounding box center [454, 328] width 59 height 23
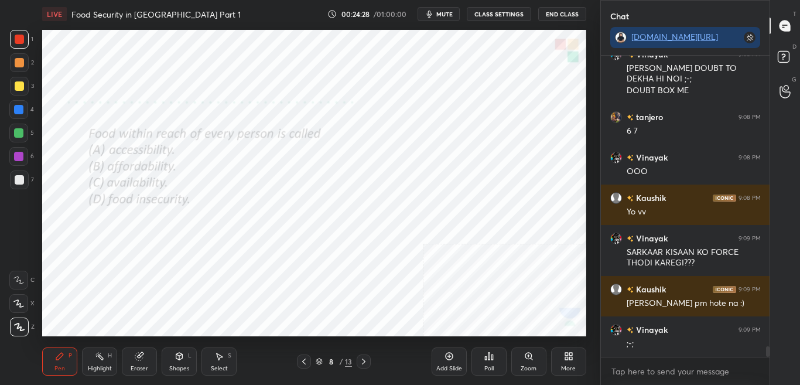
scroll to position [8140, 0]
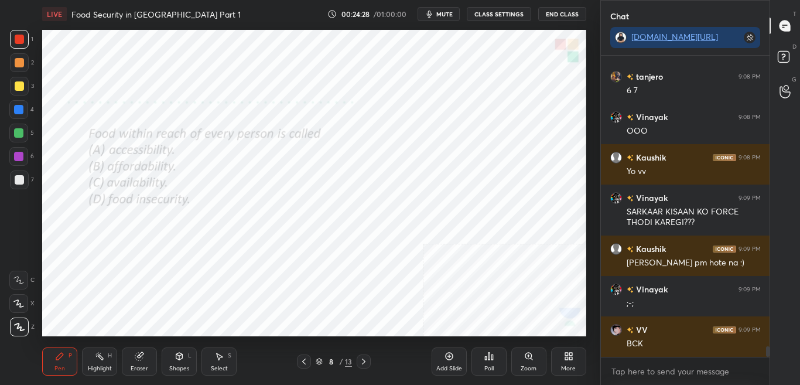
click at [567, 349] on div "More" at bounding box center [568, 361] width 35 height 28
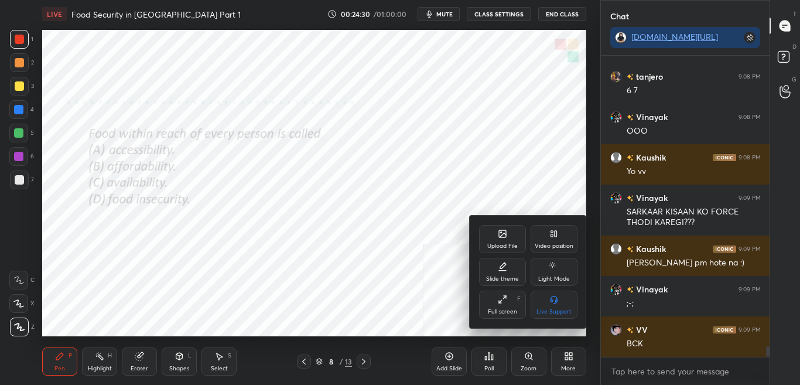
click at [507, 235] on div "Upload File" at bounding box center [502, 239] width 47 height 28
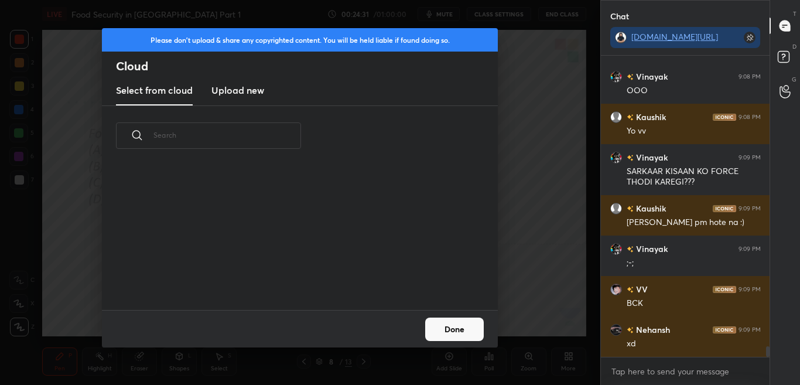
scroll to position [8220, 0]
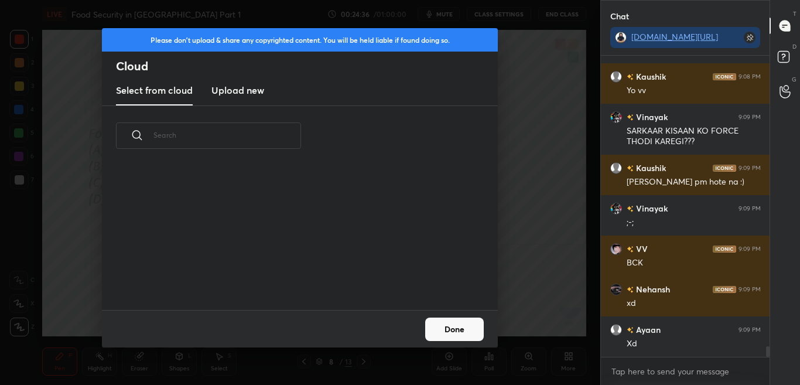
click at [446, 337] on button "Done" at bounding box center [454, 328] width 59 height 23
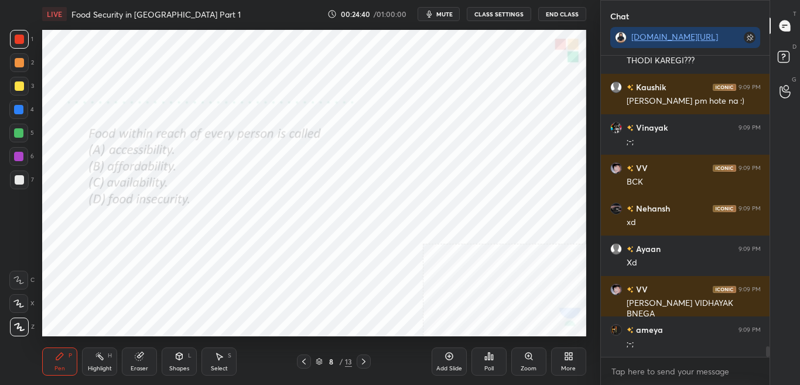
scroll to position [8342, 0]
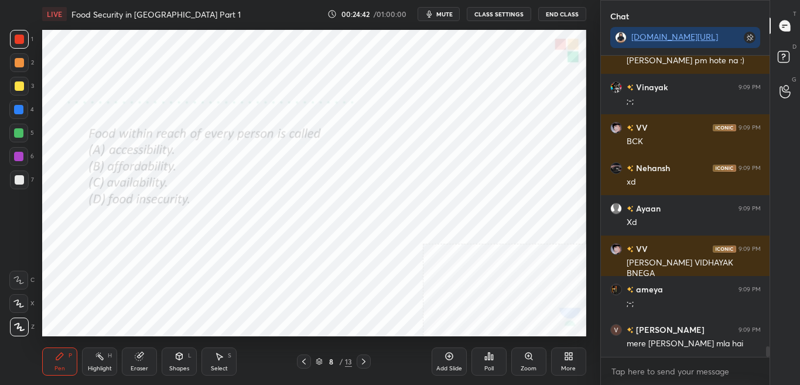
click at [570, 358] on div "More" at bounding box center [568, 368] width 15 height 6
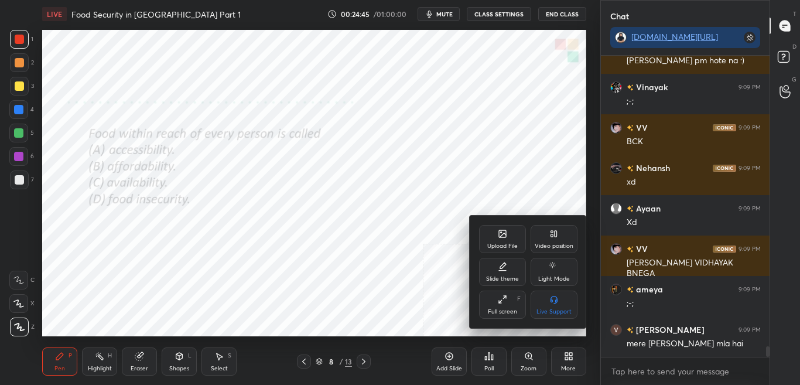
click at [493, 253] on div "Upload File Video position Slide theme Light Mode Full screen F Live Support" at bounding box center [528, 272] width 98 height 94
click at [486, 240] on div "Upload File" at bounding box center [502, 239] width 47 height 28
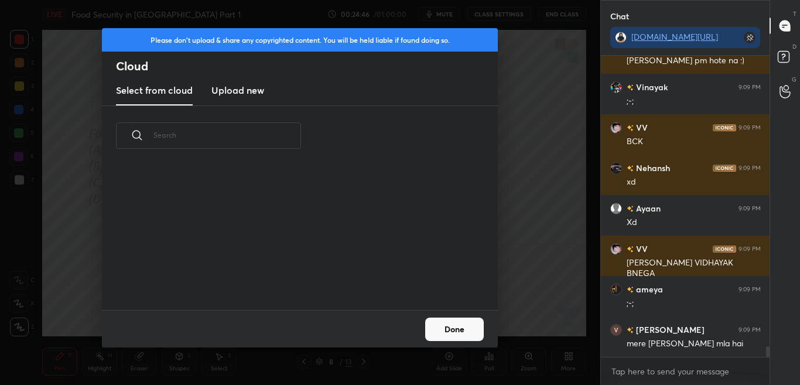
scroll to position [144, 376]
click at [251, 91] on h3 "Upload new" at bounding box center [237, 90] width 53 height 14
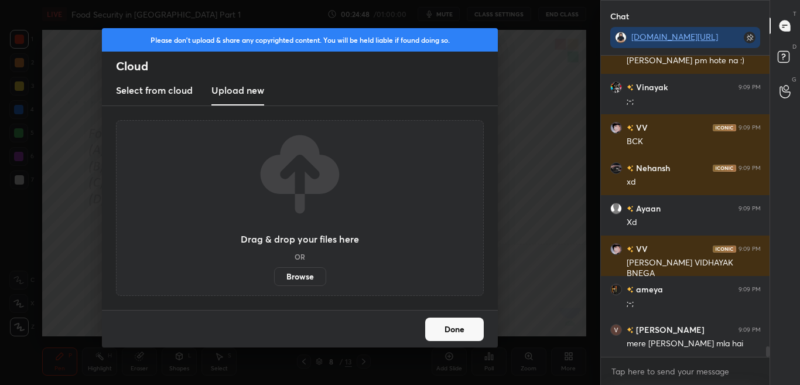
click at [307, 279] on label "Browse" at bounding box center [300, 276] width 52 height 19
click at [274, 279] on input "Browse" at bounding box center [274, 276] width 0 height 19
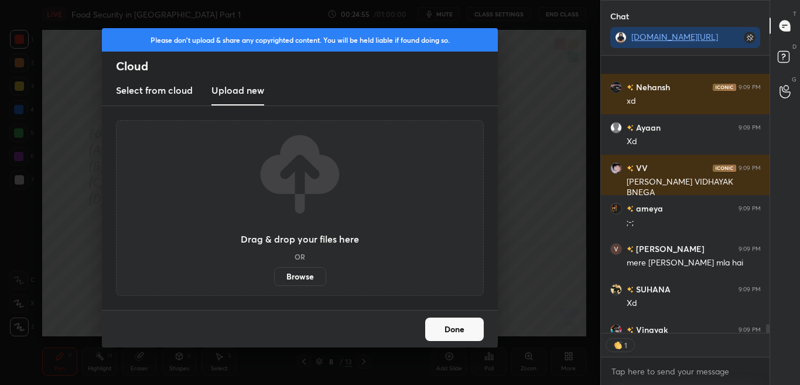
scroll to position [8487, 0]
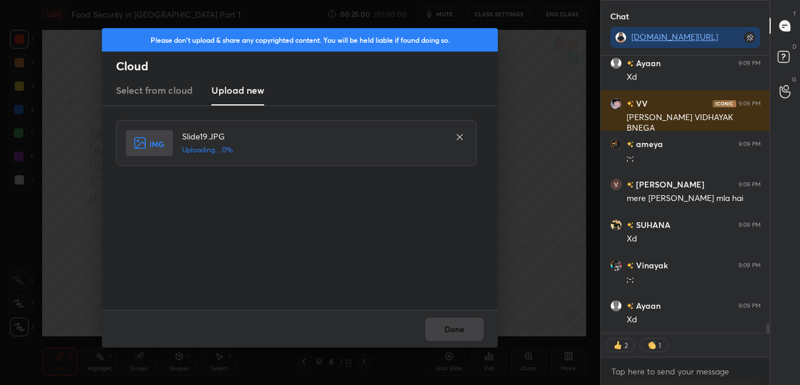
click at [470, 331] on div "Done" at bounding box center [300, 328] width 396 height 37
click at [469, 330] on div "Done" at bounding box center [300, 328] width 396 height 37
click at [467, 328] on div "Done" at bounding box center [300, 328] width 396 height 37
click at [467, 326] on div "Done" at bounding box center [300, 328] width 396 height 37
click at [466, 324] on div "Done" at bounding box center [300, 328] width 396 height 37
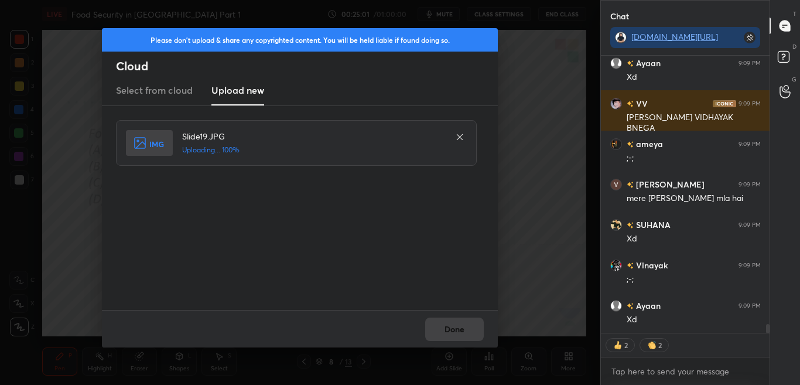
click at [464, 323] on div "Done" at bounding box center [300, 328] width 396 height 37
click at [463, 329] on button "Done" at bounding box center [454, 328] width 59 height 23
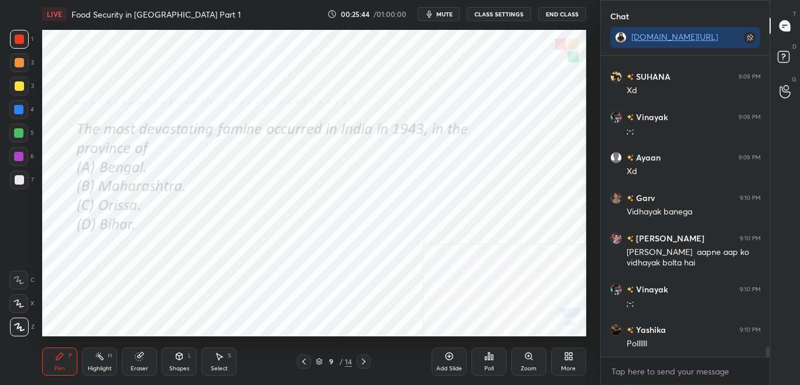
scroll to position [8676, 0]
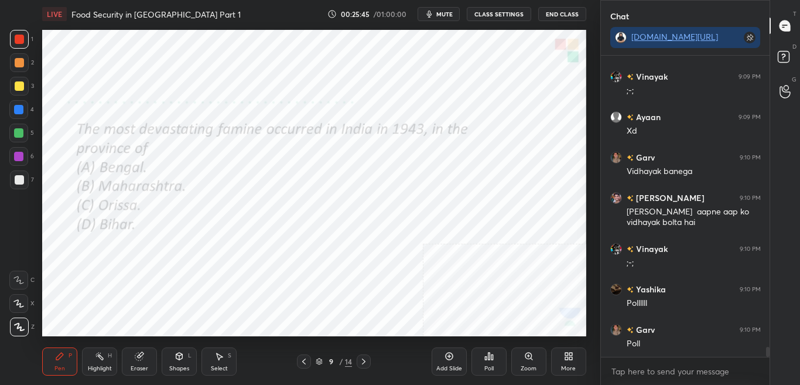
click at [488, 358] on icon at bounding box center [489, 356] width 2 height 7
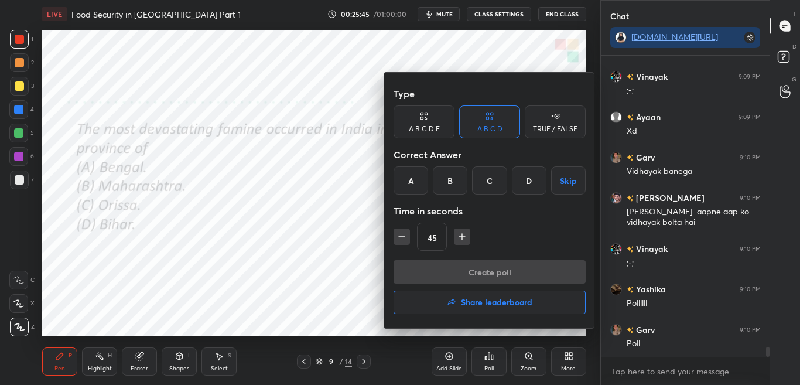
click at [491, 358] on div at bounding box center [400, 192] width 800 height 385
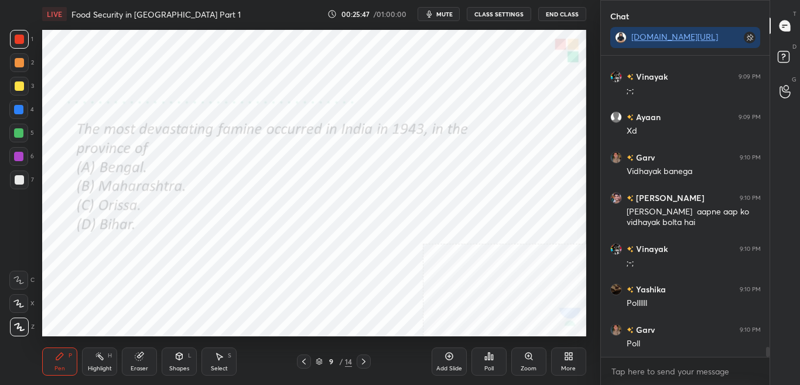
scroll to position [8716, 0]
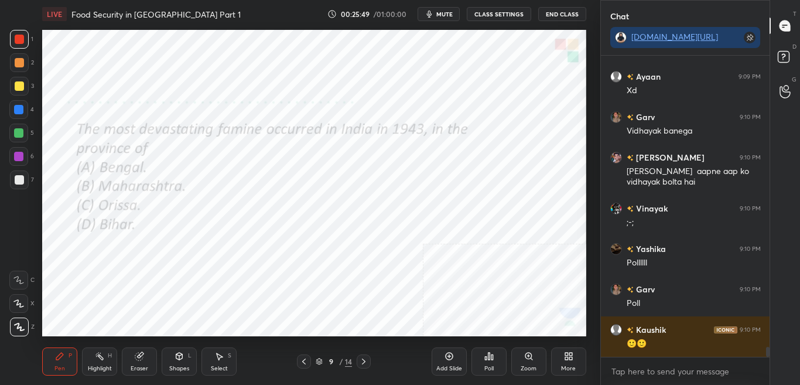
click at [495, 358] on div "Poll" at bounding box center [488, 361] width 35 height 28
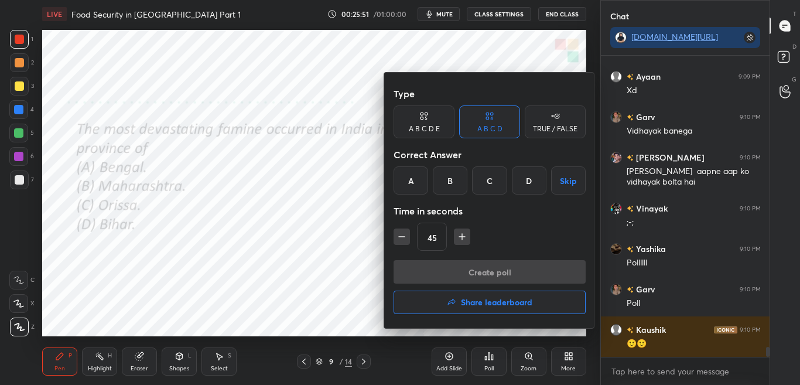
click at [348, 237] on div at bounding box center [400, 192] width 800 height 385
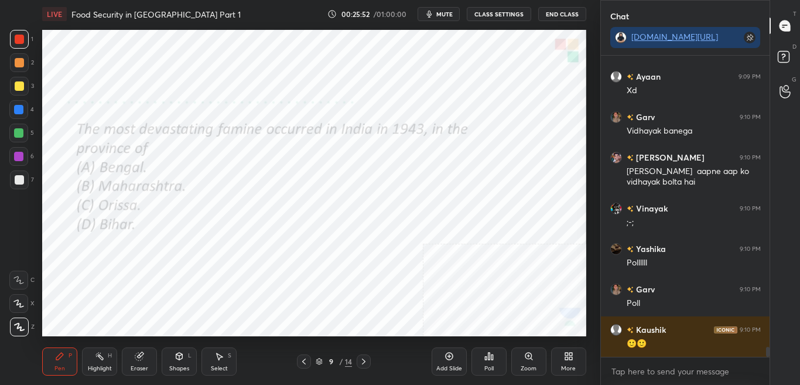
click at [486, 358] on div "Poll" at bounding box center [488, 368] width 9 height 6
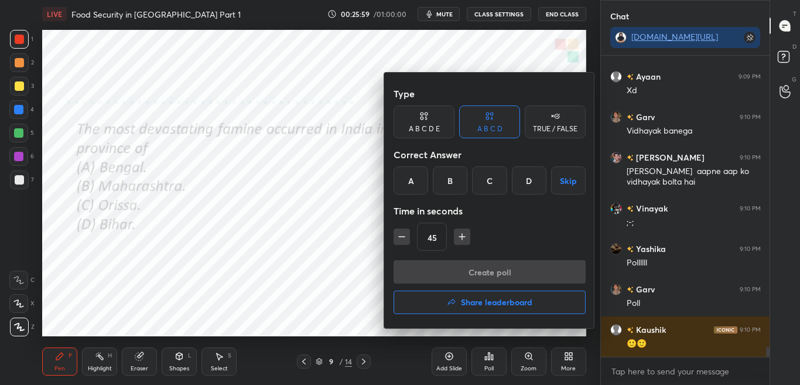
drag, startPoint x: 488, startPoint y: 362, endPoint x: 560, endPoint y: 231, distance: 148.9
click at [560, 231] on div "Type A B C D E A B C D TRUE / FALSE Correct Answer A B C D Skip Time in seconds…" at bounding box center [400, 192] width 800 height 385
click at [552, 236] on div "45" at bounding box center [490, 237] width 192 height 28
click at [409, 184] on div "A" at bounding box center [411, 180] width 35 height 28
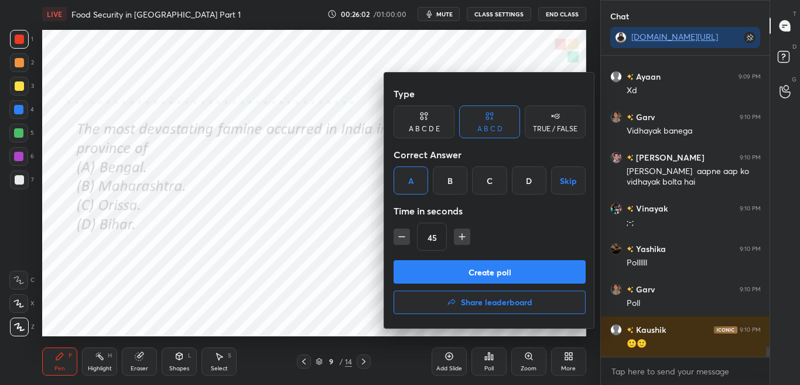
click at [435, 275] on button "Create poll" at bounding box center [490, 271] width 192 height 23
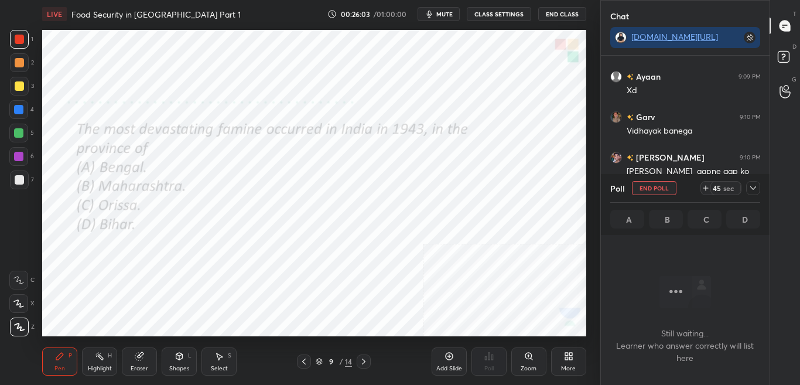
scroll to position [265, 165]
click at [758, 180] on div "Poll End Poll 44 sec" at bounding box center [685, 188] width 151 height 28
click at [750, 190] on icon at bounding box center [752, 187] width 9 height 9
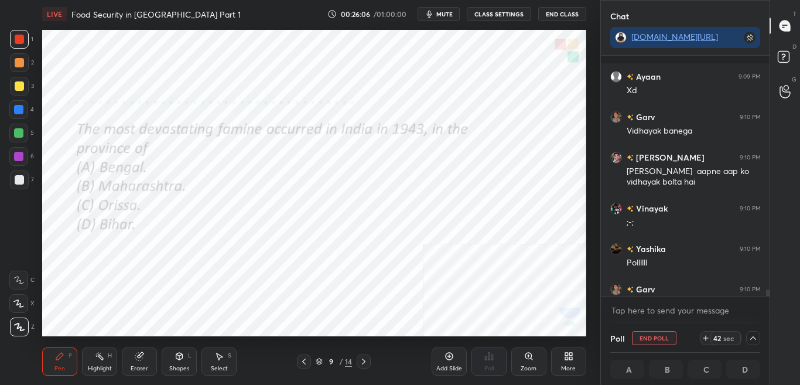
scroll to position [8777, 0]
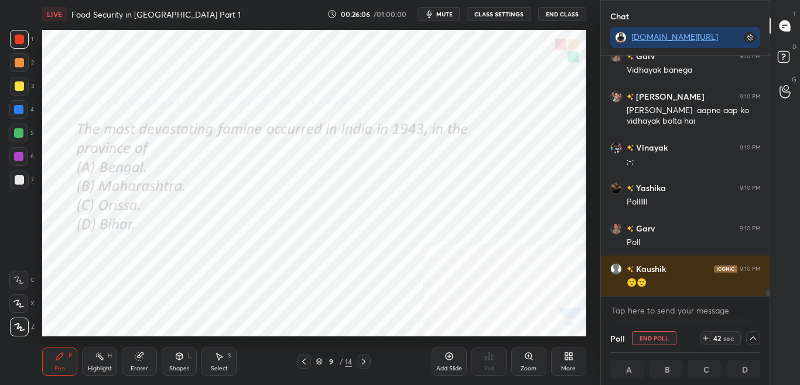
drag, startPoint x: 767, startPoint y: 290, endPoint x: 765, endPoint y: 305, distance: 14.7
click at [768, 306] on div "Ayaan 9:09 PM Xd Garv 9:10 PM Vidhayak banega Mohammed S... 9:10 PM Vinayak aap…" at bounding box center [685, 190] width 169 height 268
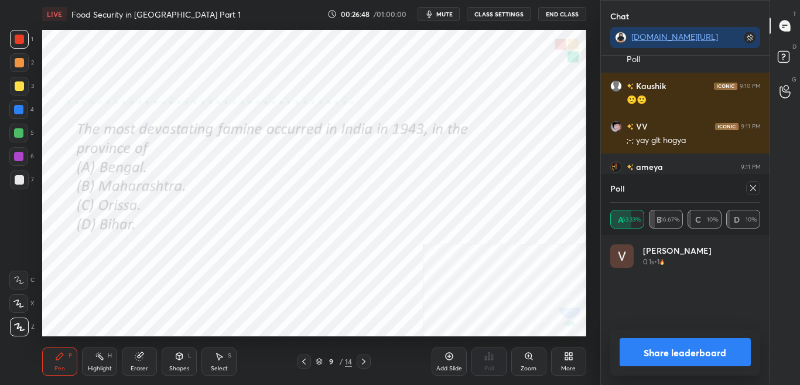
scroll to position [4, 4]
click at [699, 350] on button "Share leaderboard" at bounding box center [686, 352] width 132 height 28
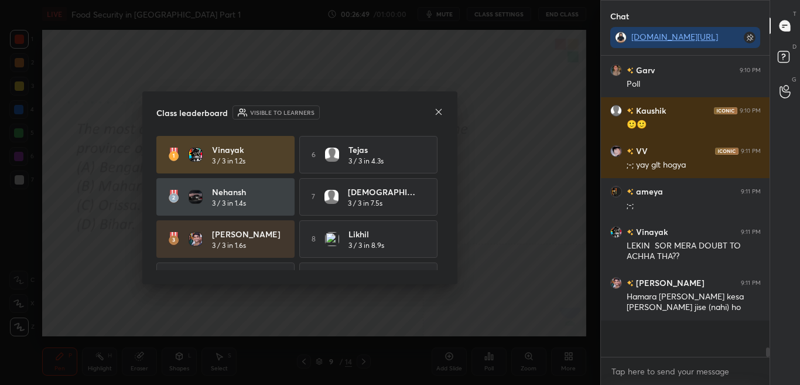
scroll to position [8259, 0]
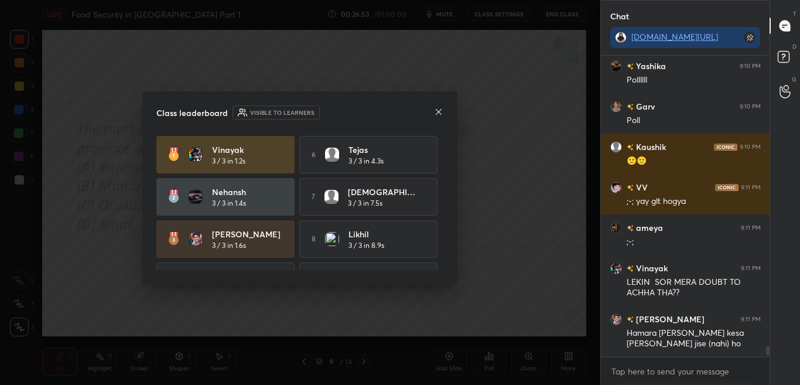
click at [443, 228] on div "Vinayak 3 / 3 in 1.2s 6 Tejas 3 / 3 in 4.3s Nehansh 3 / 3 in 1.4s 7 Adyasha 3 /…" at bounding box center [299, 203] width 287 height 134
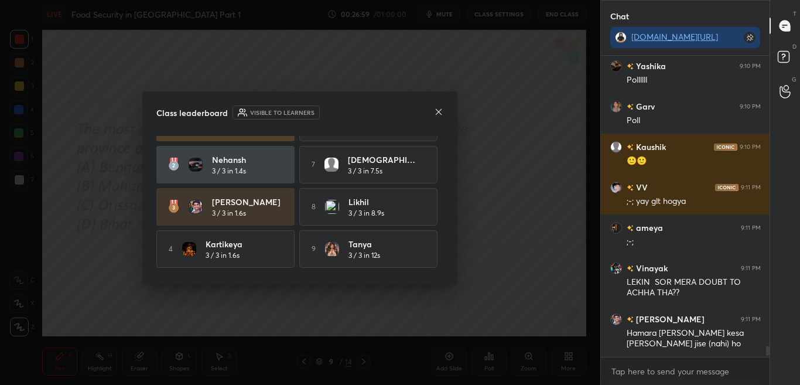
scroll to position [76, 0]
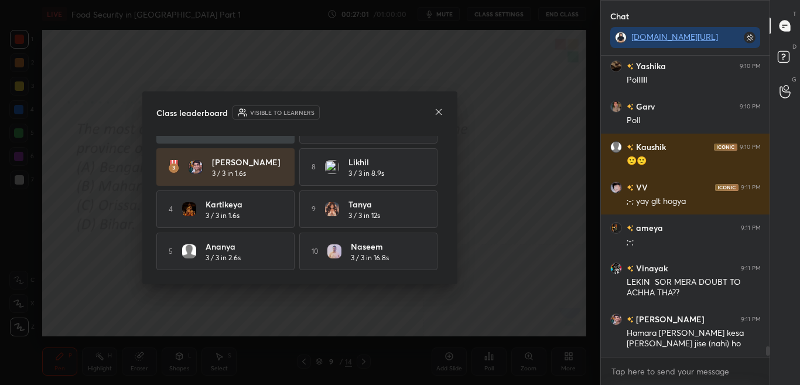
click at [437, 115] on icon at bounding box center [438, 111] width 9 height 9
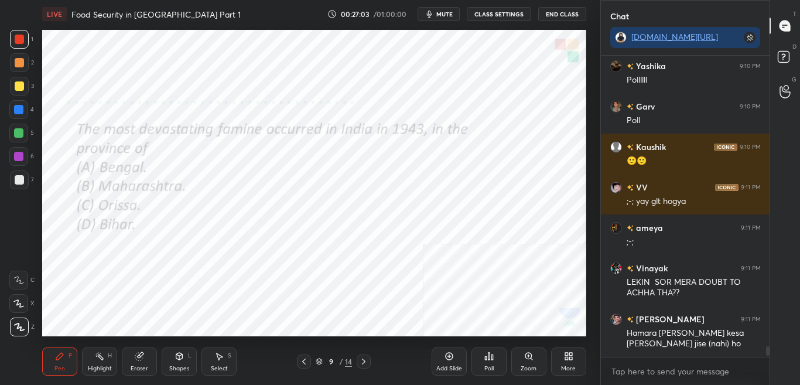
click at [582, 358] on div "More" at bounding box center [568, 361] width 35 height 28
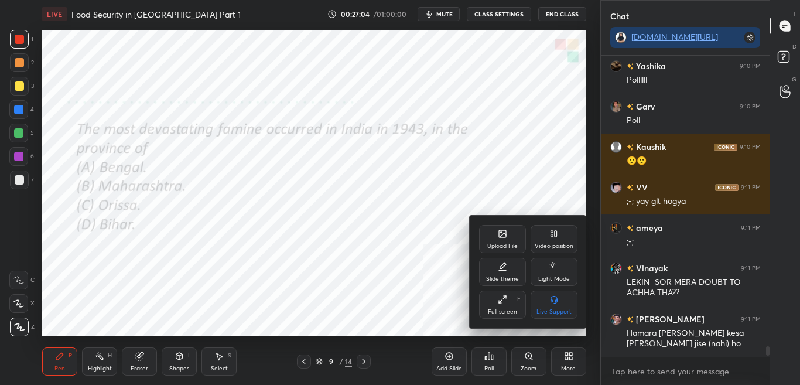
click at [505, 239] on div "Upload File" at bounding box center [502, 239] width 47 height 28
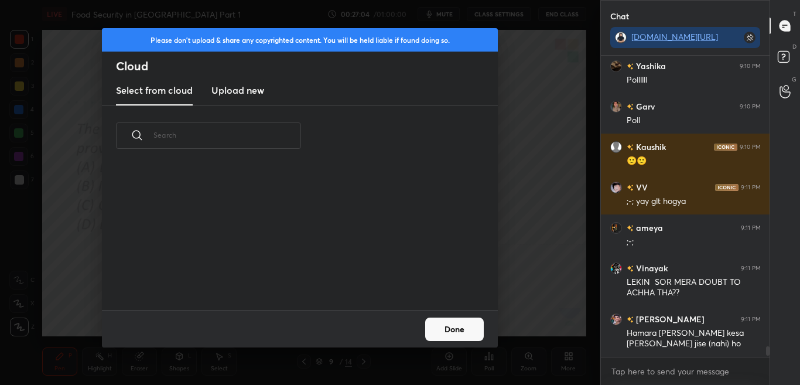
scroll to position [144, 376]
click at [228, 87] on h3 "Upload new" at bounding box center [237, 90] width 53 height 14
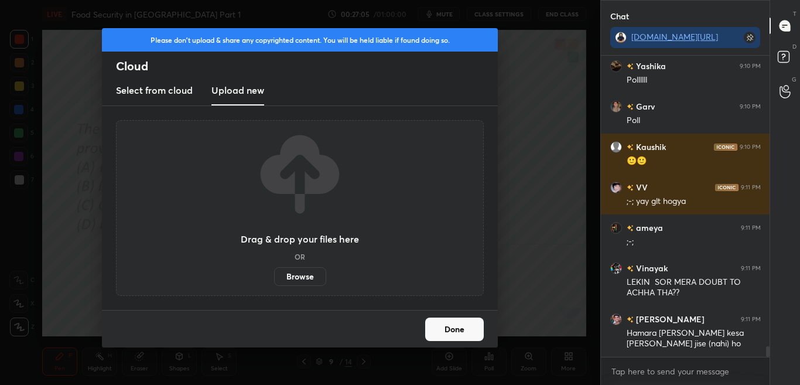
scroll to position [8299, 0]
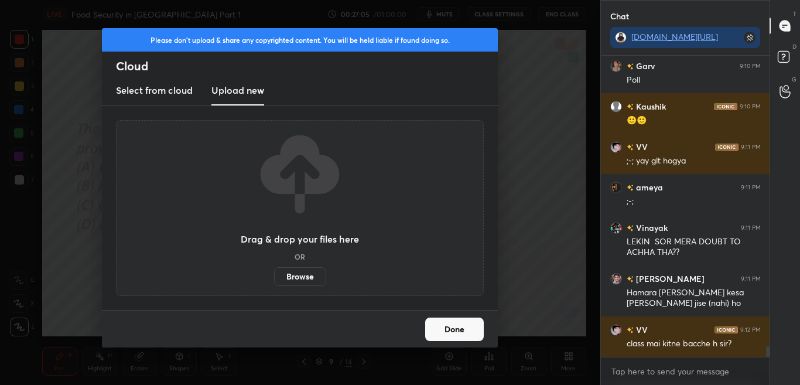
click at [300, 277] on label "Browse" at bounding box center [300, 276] width 52 height 19
click at [274, 277] on input "Browse" at bounding box center [274, 276] width 0 height 19
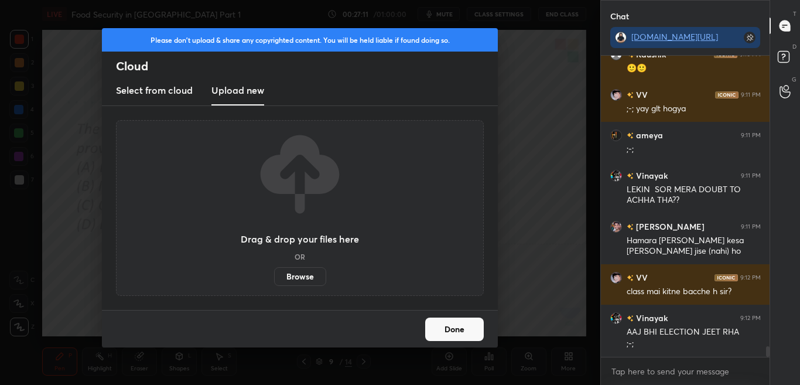
scroll to position [274, 165]
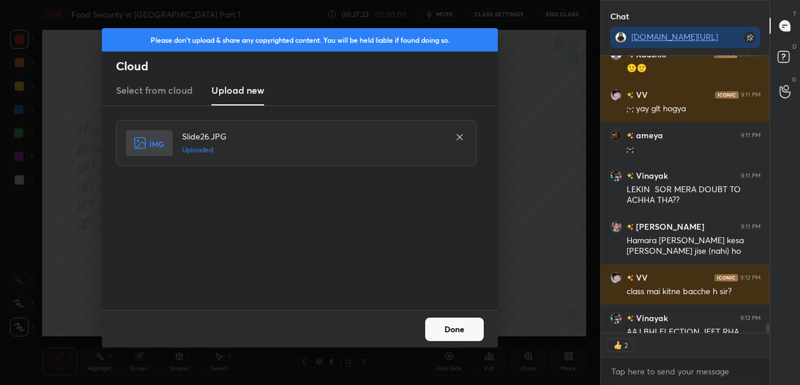
click at [462, 330] on button "Done" at bounding box center [454, 328] width 59 height 23
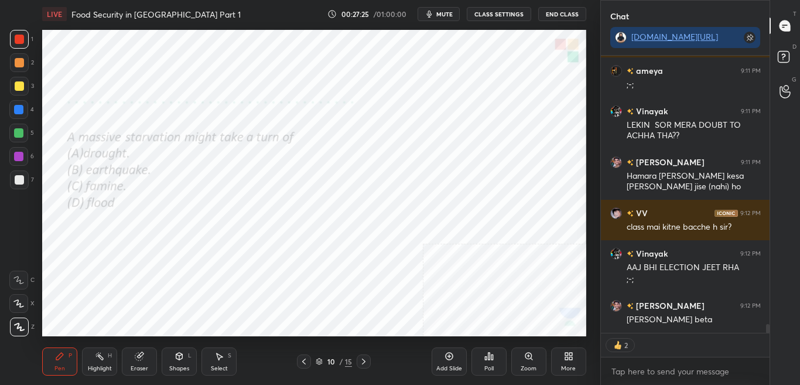
click at [766, 334] on div "Kaushik 9:10 PM 🙂🙂 VV 9:11 PM ;-; yay glt hogya ameya 9:11 PM ;-; Vinayak 9:11 …" at bounding box center [685, 220] width 169 height 329
drag, startPoint x: 767, startPoint y: 331, endPoint x: 767, endPoint y: 341, distance: 10.0
click at [767, 339] on div "Kaushik 9:10 PM 🙂🙂 VV 9:11 PM ;-; yay glt hogya ameya 9:11 PM ;-; Vinayak 9:11 …" at bounding box center [685, 220] width 169 height 329
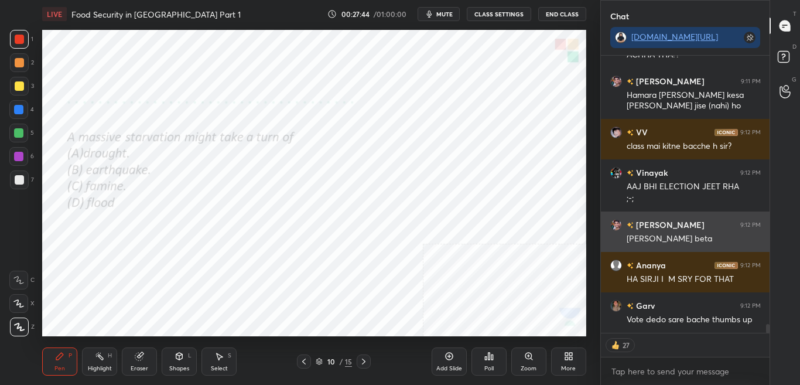
scroll to position [8537, 0]
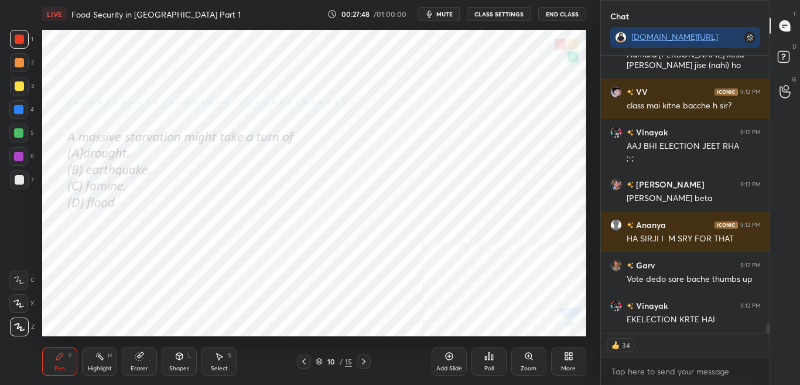
click at [484, 358] on div "Poll" at bounding box center [488, 361] width 35 height 28
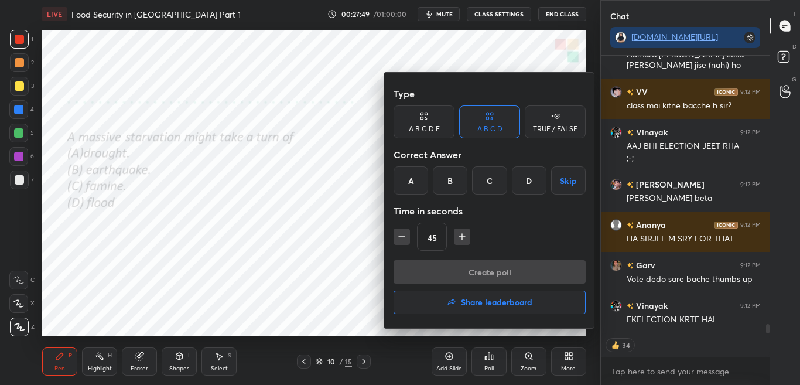
click at [486, 358] on div at bounding box center [400, 192] width 800 height 385
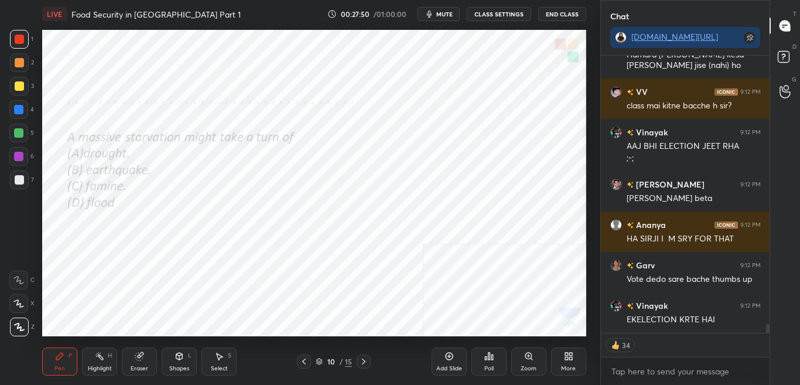
click at [487, 358] on div "Poll" at bounding box center [488, 361] width 35 height 28
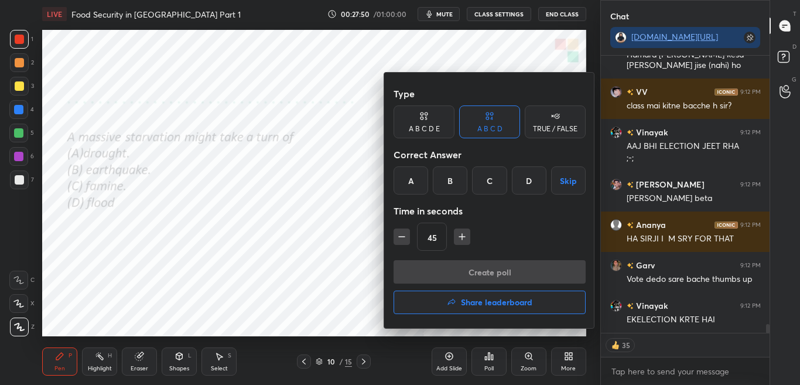
click at [487, 358] on div at bounding box center [400, 192] width 800 height 385
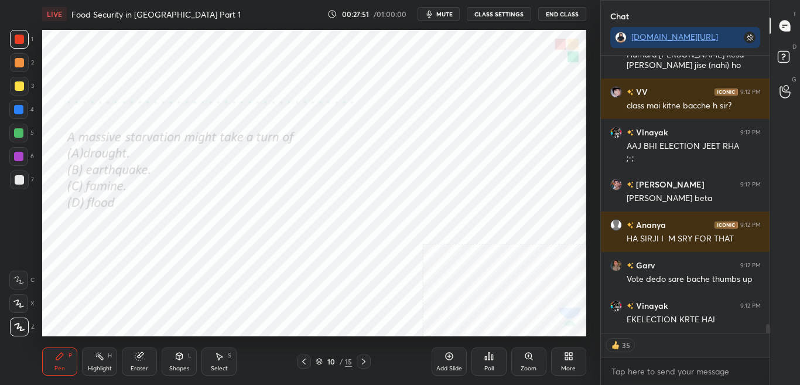
click at [488, 358] on div "Poll" at bounding box center [488, 368] width 9 height 6
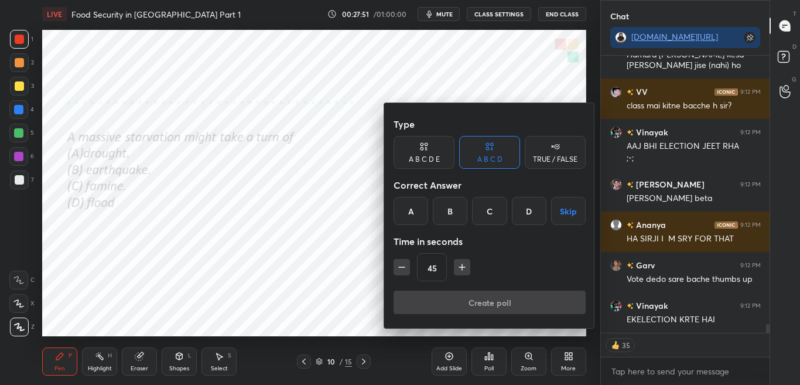
click at [488, 358] on div at bounding box center [400, 192] width 800 height 385
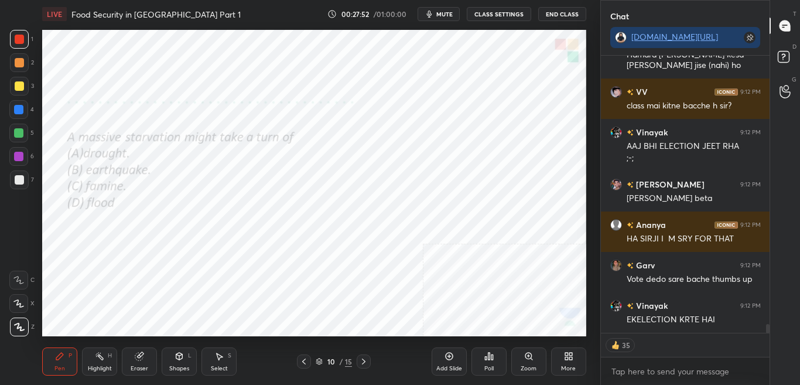
click at [487, 358] on div "Type A B C D E A B C D TRUE / FALSE Correct Answer A B C D Skip Time in seconds…" at bounding box center [400, 192] width 800 height 385
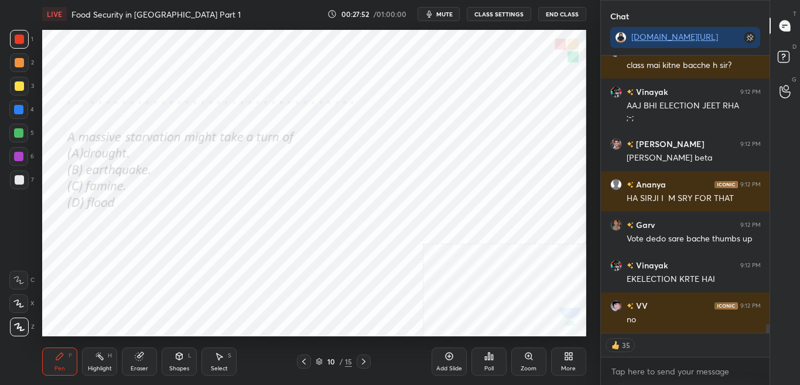
click at [487, 358] on div "Poll" at bounding box center [488, 368] width 9 height 6
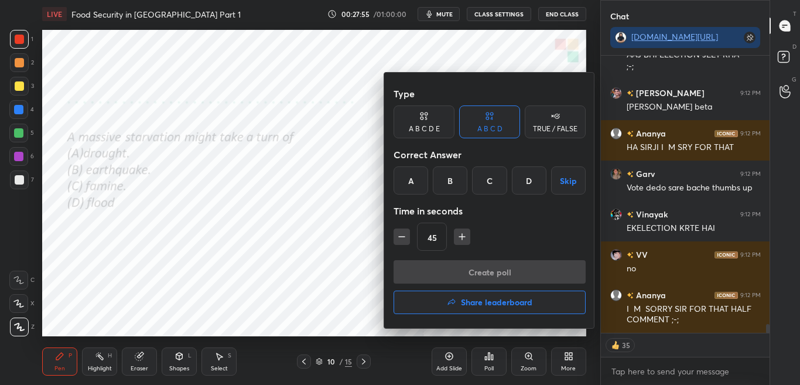
scroll to position [8669, 0]
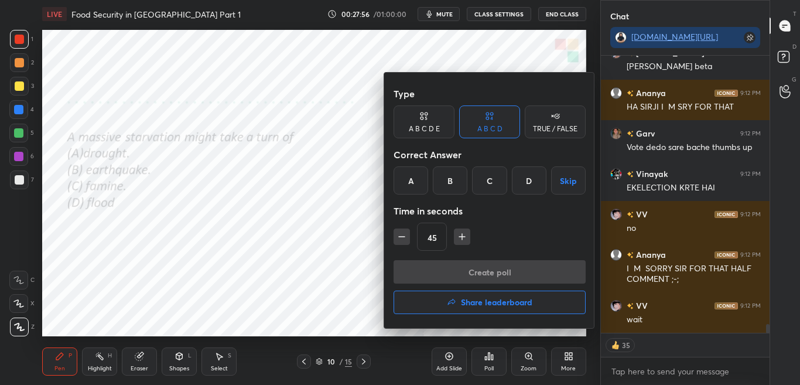
click at [376, 225] on div at bounding box center [400, 192] width 800 height 385
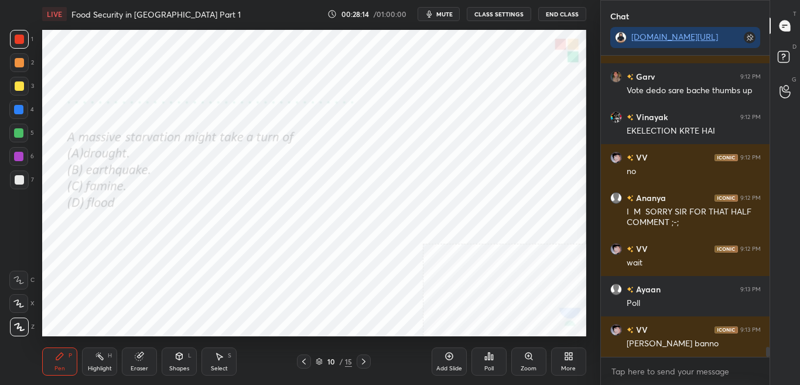
scroll to position [8766, 0]
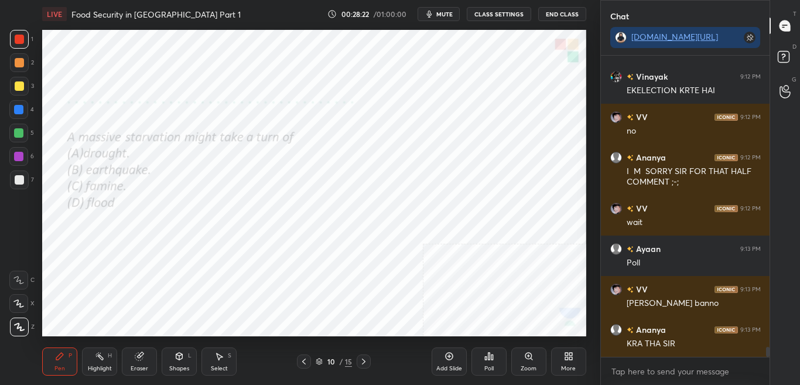
click at [487, 358] on div "Poll" at bounding box center [488, 361] width 35 height 28
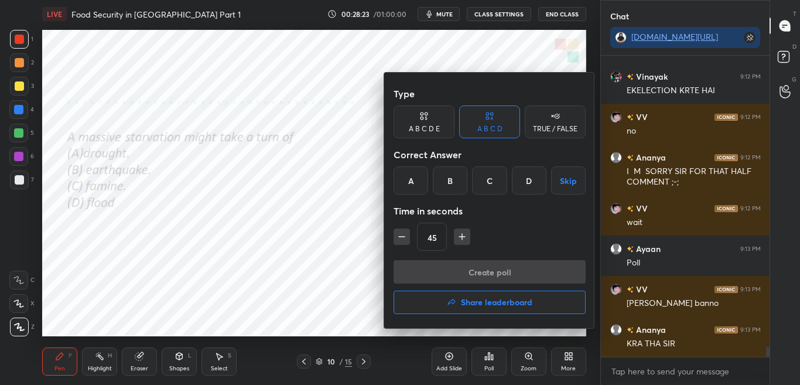
click at [490, 358] on div at bounding box center [400, 192] width 800 height 385
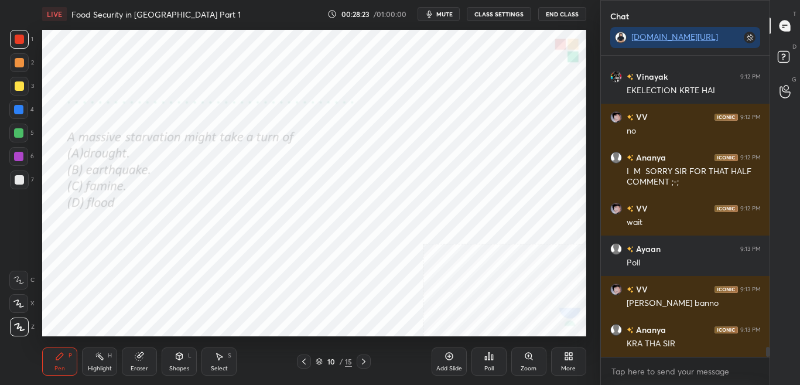
click at [488, 358] on div "Poll" at bounding box center [488, 368] width 9 height 6
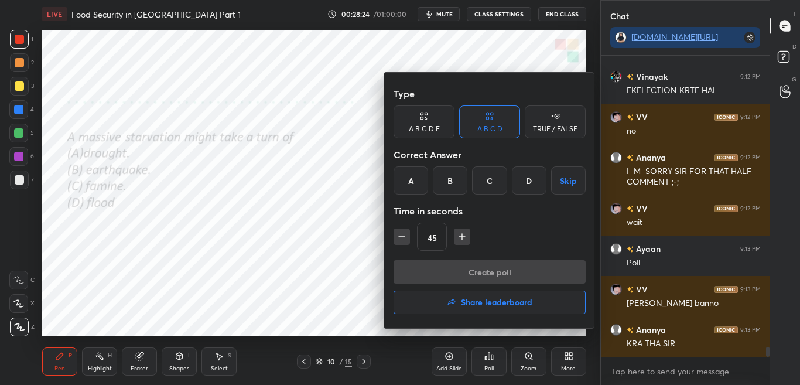
click at [488, 358] on div at bounding box center [400, 192] width 800 height 385
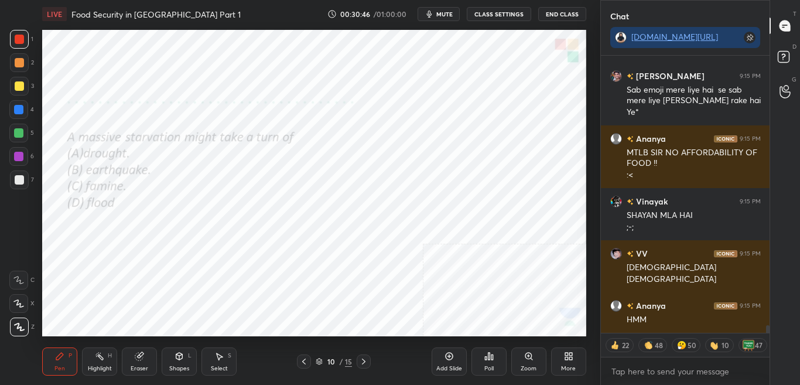
scroll to position [9716, 0]
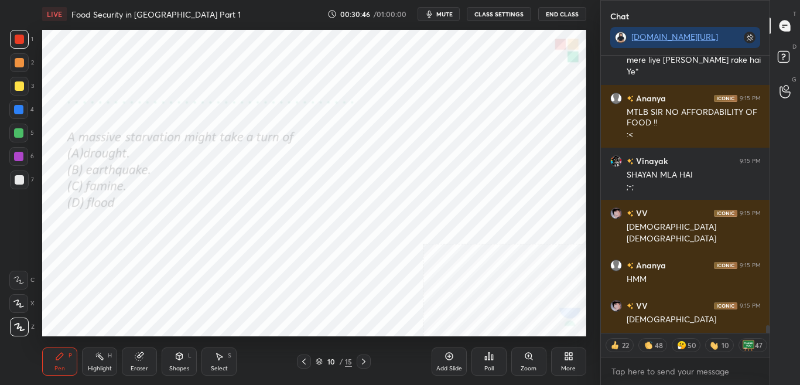
click at [491, 358] on div "Poll" at bounding box center [488, 361] width 35 height 28
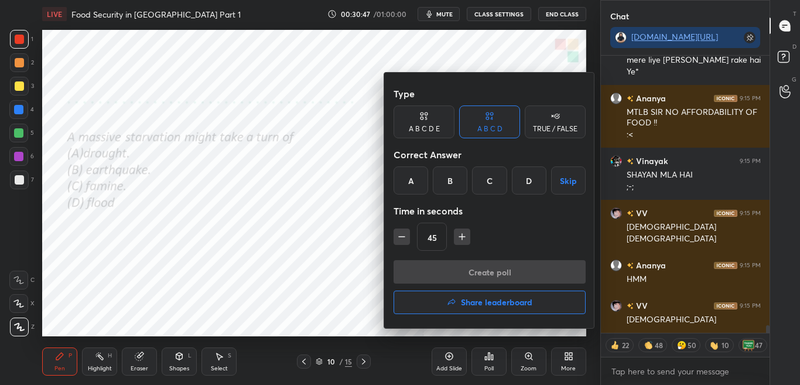
scroll to position [9757, 0]
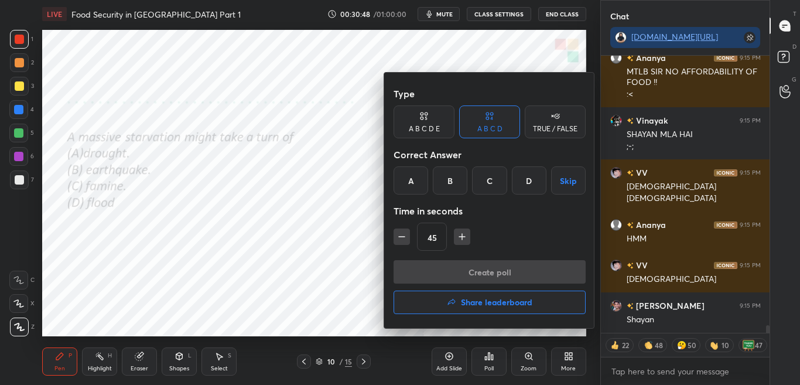
click at [494, 180] on div "C" at bounding box center [489, 180] width 35 height 28
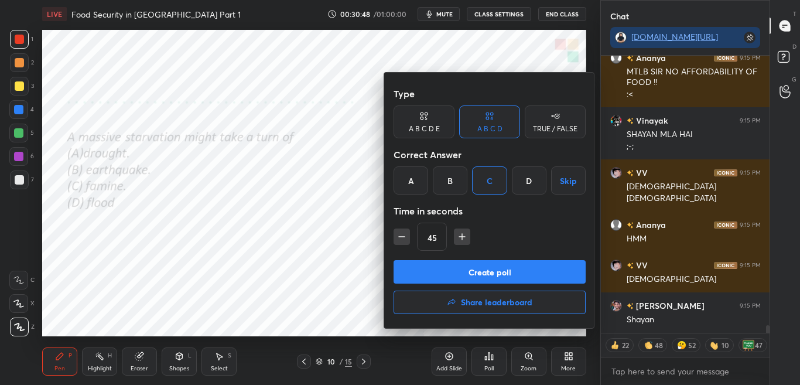
click at [483, 271] on button "Create poll" at bounding box center [490, 271] width 192 height 23
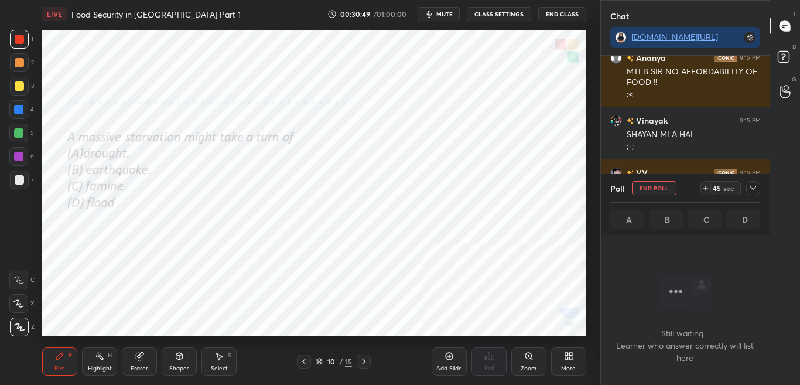
scroll to position [265, 165]
click at [754, 186] on icon at bounding box center [752, 187] width 9 height 9
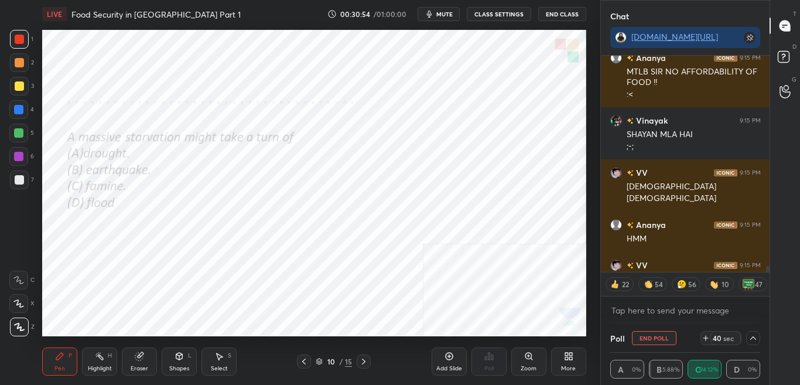
scroll to position [9869, 0]
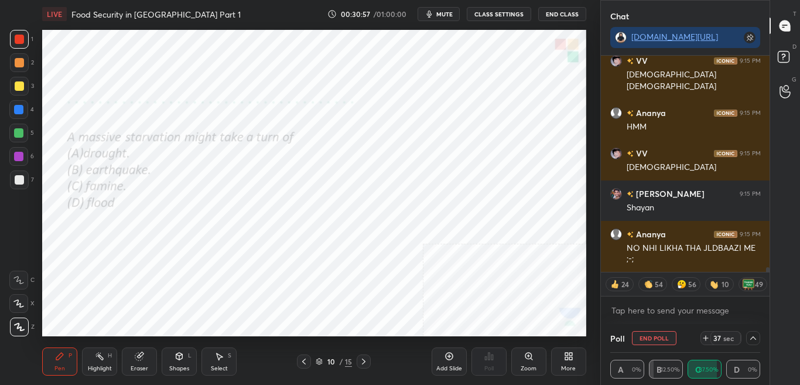
drag, startPoint x: 767, startPoint y: 269, endPoint x: 766, endPoint y: 278, distance: 9.4
click at [766, 276] on div "Vinayak 9:15 PM SHAYAN MLA HAI ;-; VV 9:15 PM shayan shayan Ananya 9:15 PM HMM …" at bounding box center [685, 190] width 169 height 268
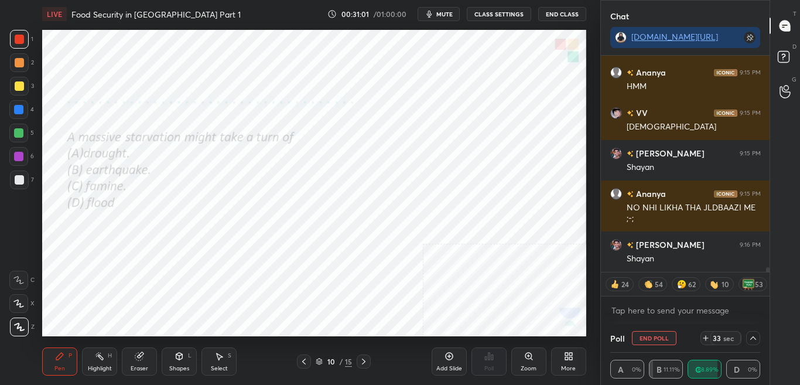
scroll to position [9949, 0]
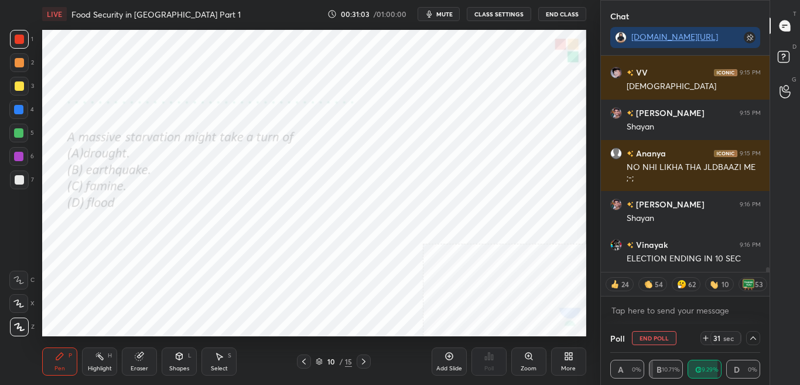
click at [753, 334] on icon at bounding box center [752, 337] width 9 height 9
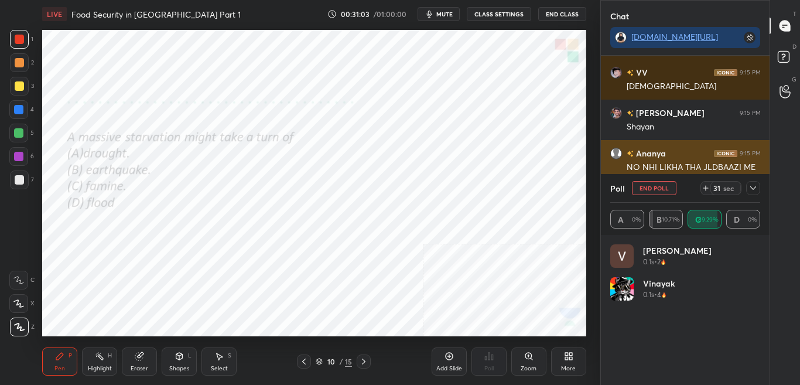
scroll to position [4, 4]
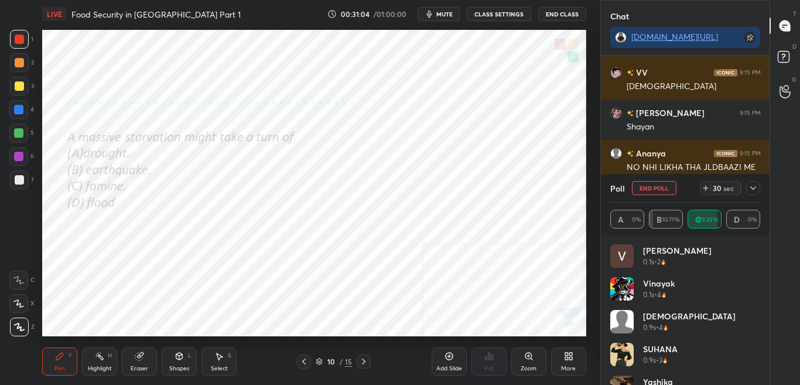
drag, startPoint x: 756, startPoint y: 186, endPoint x: 756, endPoint y: 192, distance: 5.9
click at [756, 187] on icon at bounding box center [752, 187] width 9 height 9
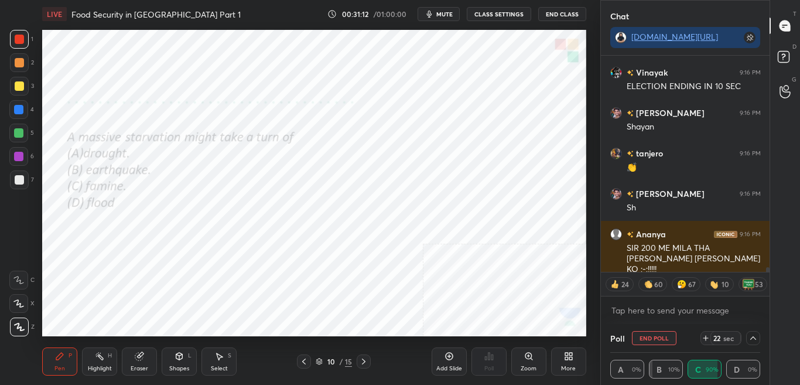
scroll to position [10162, 0]
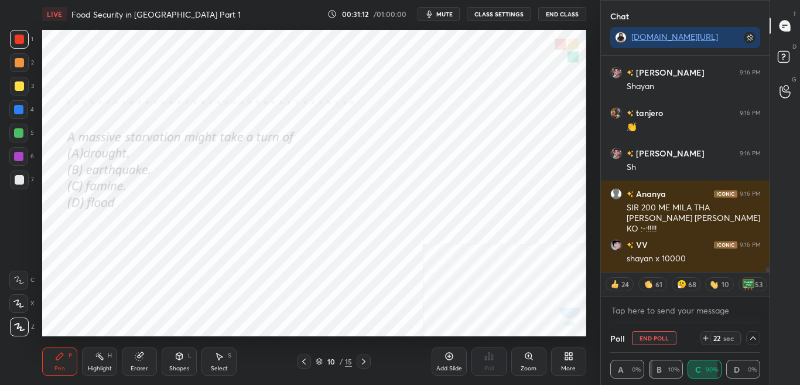
drag, startPoint x: 767, startPoint y: 269, endPoint x: 767, endPoint y: 278, distance: 8.8
click at [766, 275] on div "Mohammed S... 9:16 PM Shayan Vinayak 9:16 PM ELECTION ENDING IN 10 SEC Mohammed…" at bounding box center [685, 190] width 169 height 268
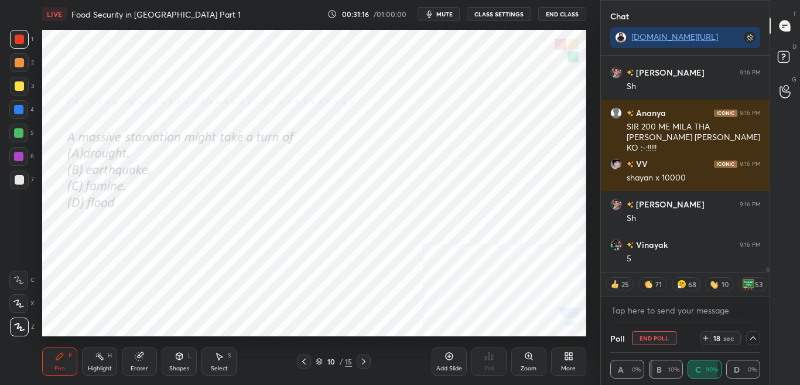
scroll to position [10254, 0]
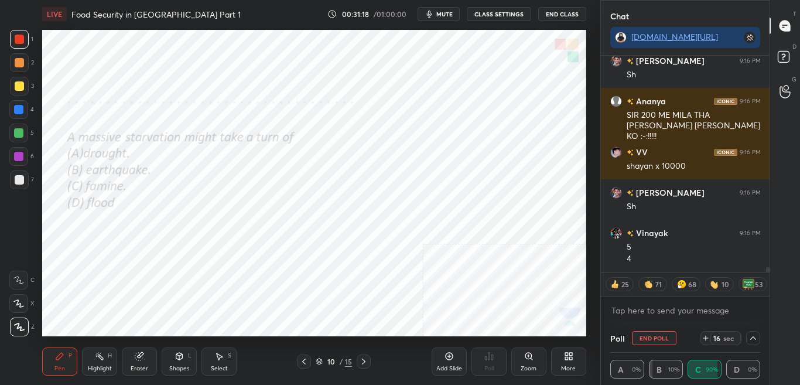
drag, startPoint x: 767, startPoint y: 269, endPoint x: 765, endPoint y: 276, distance: 7.7
click at [765, 273] on div "tanjero 9:16 PM 👏 Mohammed S... 9:16 PM Sh Ananya 9:16 PM SIR 200 ME MILA THA H…" at bounding box center [685, 190] width 169 height 268
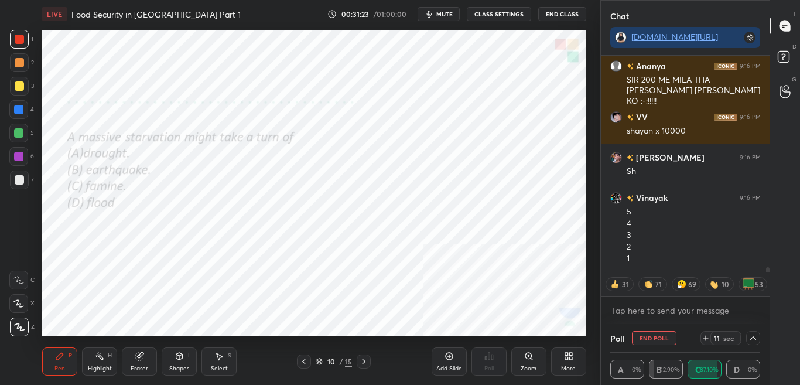
scroll to position [10330, 0]
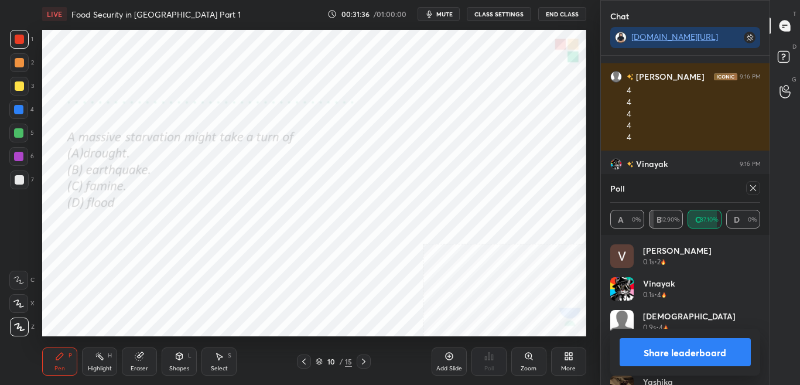
click at [715, 351] on button "Share leaderboard" at bounding box center [686, 352] width 132 height 28
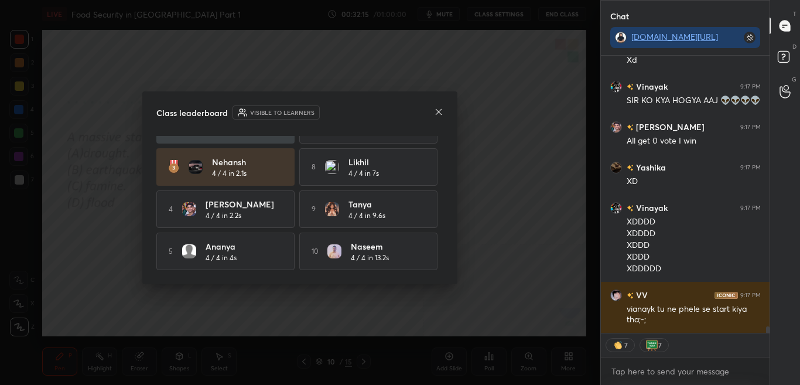
click at [437, 111] on icon at bounding box center [438, 111] width 9 height 9
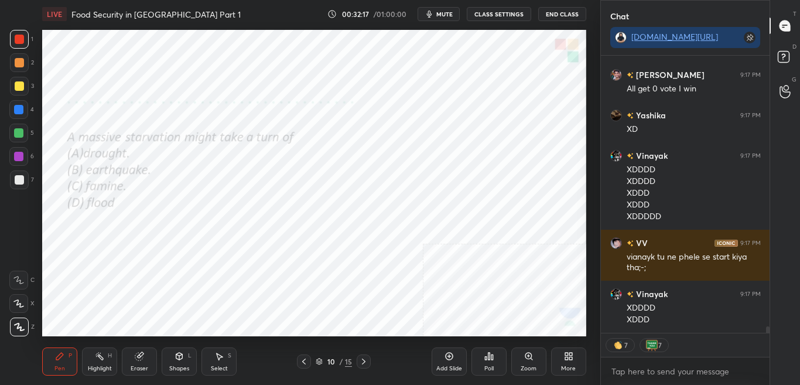
click at [559, 358] on div "More" at bounding box center [568, 361] width 35 height 28
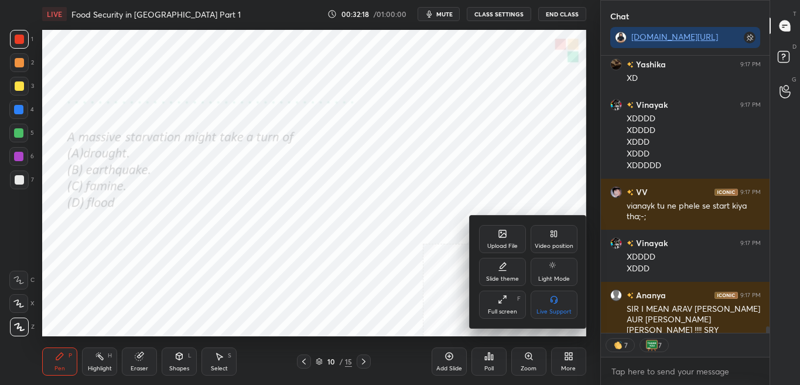
click at [506, 232] on icon at bounding box center [502, 233] width 7 height 7
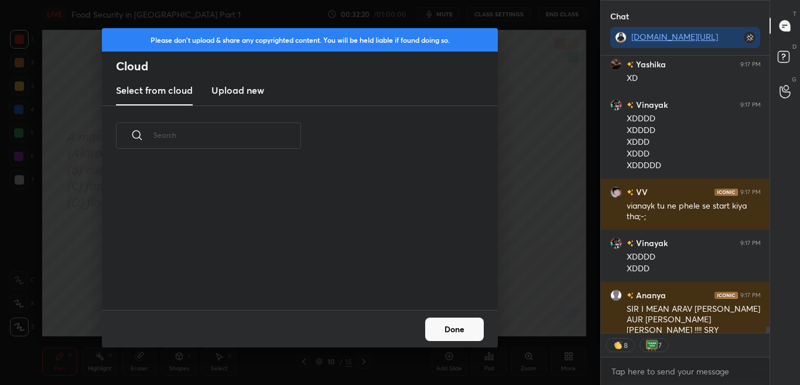
click at [245, 93] on h3 "Upload new" at bounding box center [237, 90] width 53 height 14
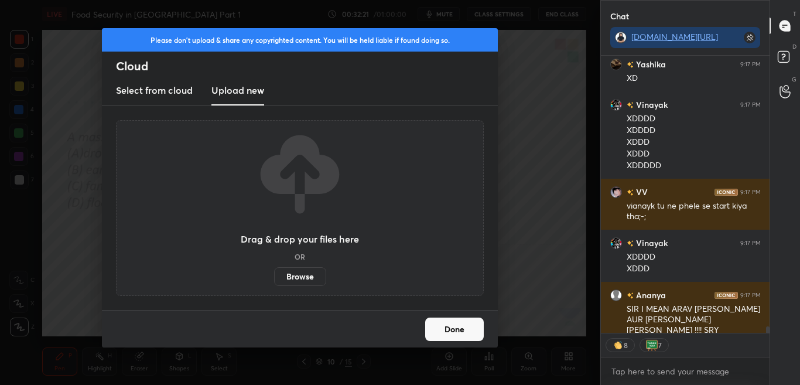
click at [303, 279] on label "Browse" at bounding box center [300, 276] width 52 height 19
click at [274, 279] on input "Browse" at bounding box center [274, 276] width 0 height 19
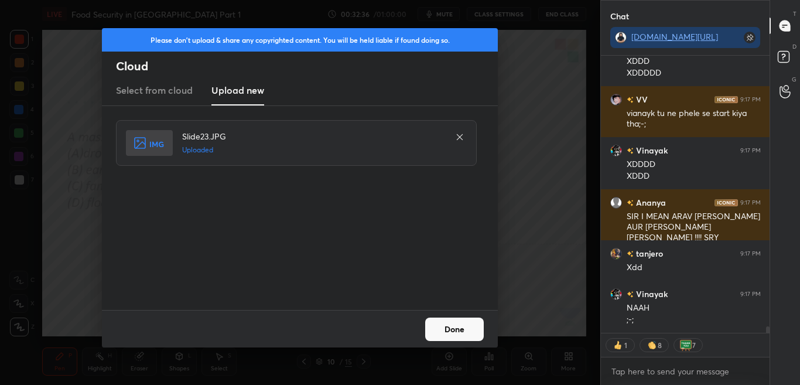
click at [443, 340] on button "Done" at bounding box center [454, 328] width 59 height 23
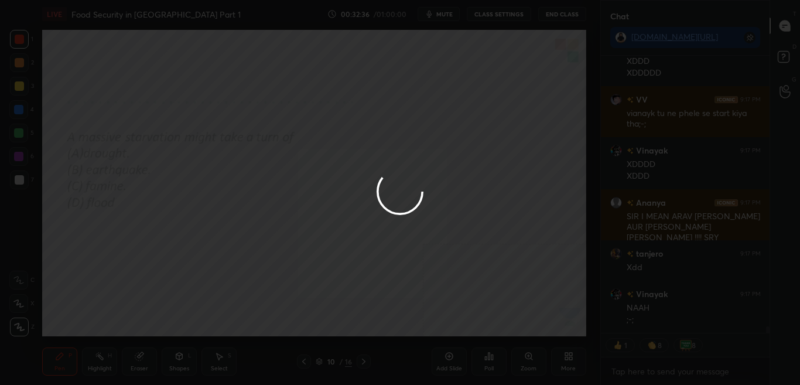
click at [445, 336] on button "Done" at bounding box center [454, 328] width 59 height 23
click at [446, 331] on div at bounding box center [400, 192] width 800 height 385
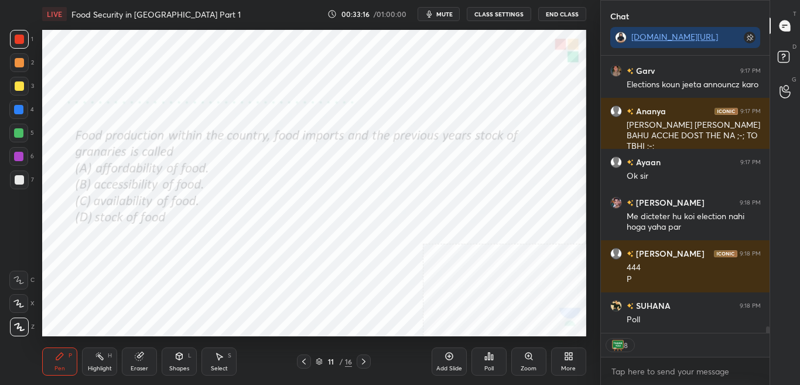
scroll to position [11850, 0]
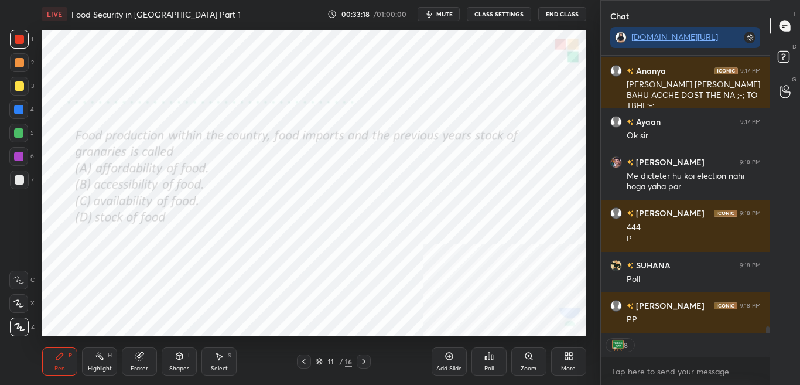
click at [494, 358] on div "Poll" at bounding box center [488, 361] width 35 height 28
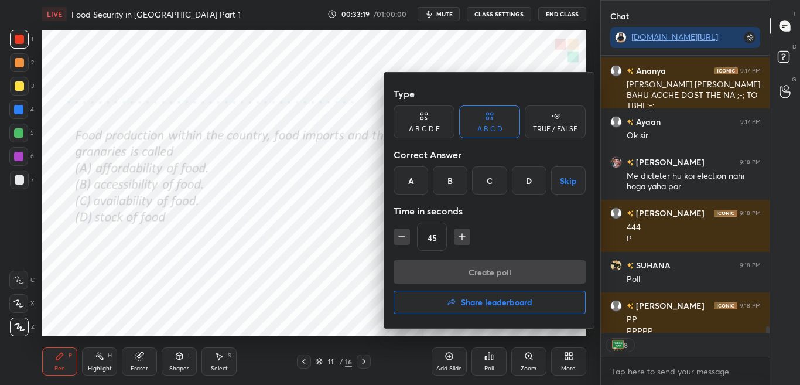
scroll to position [11862, 0]
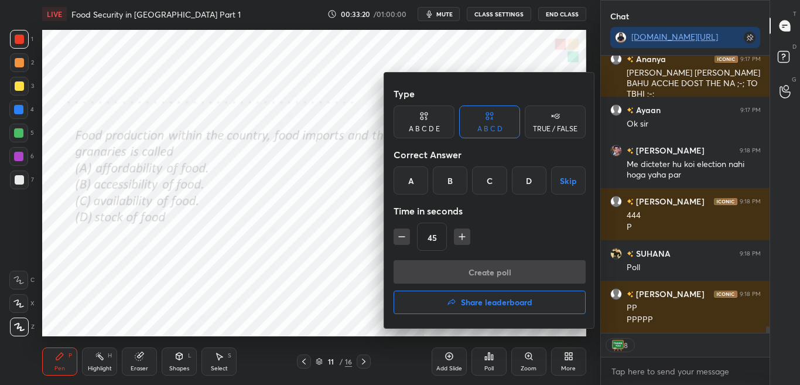
click at [493, 183] on div "C" at bounding box center [489, 180] width 35 height 28
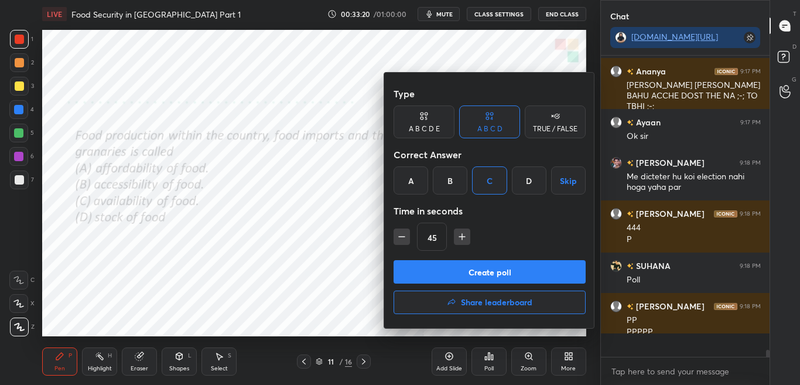
scroll to position [11838, 0]
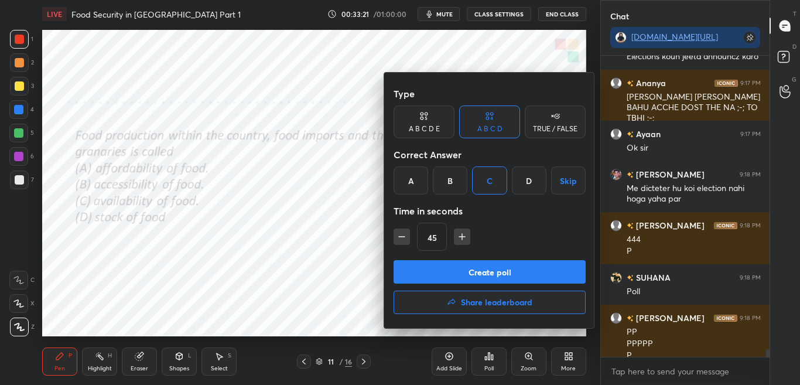
click at [488, 269] on button "Create poll" at bounding box center [490, 271] width 192 height 23
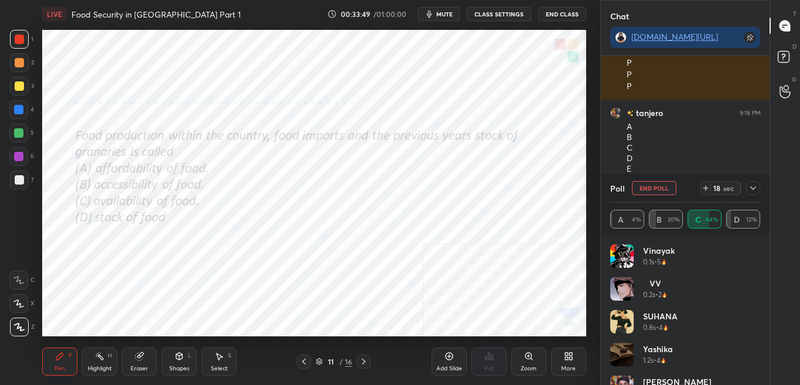
scroll to position [12153, 0]
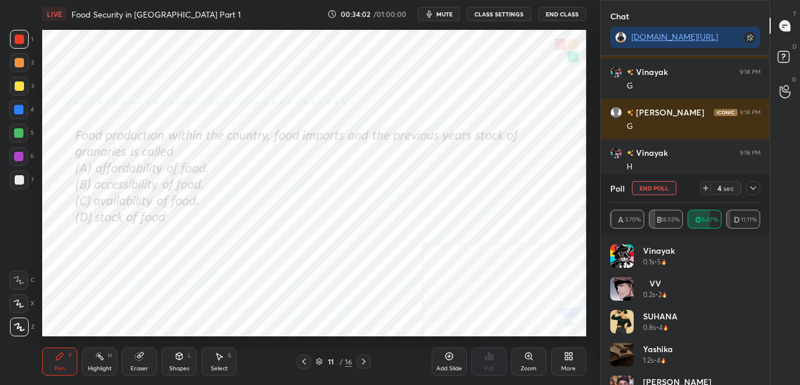
click at [749, 190] on icon at bounding box center [752, 187] width 9 height 9
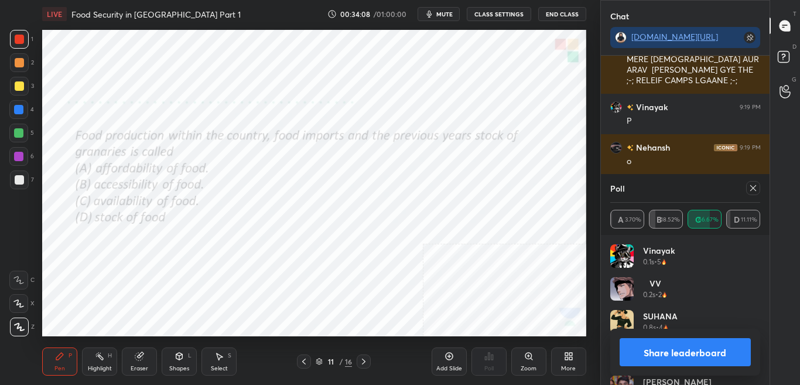
click at [364, 358] on icon at bounding box center [363, 361] width 9 height 9
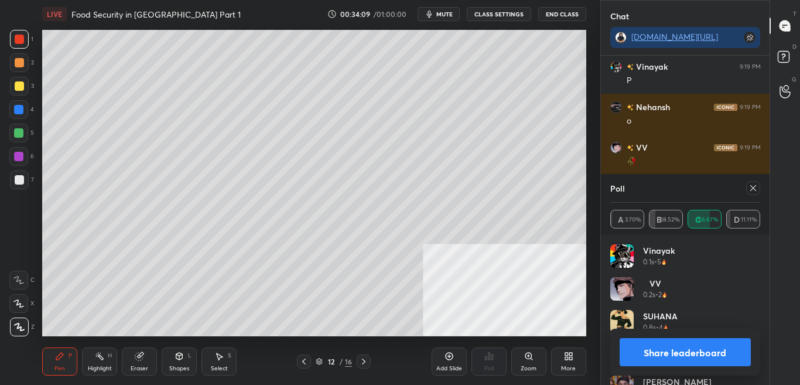
click at [366, 358] on icon at bounding box center [363, 361] width 9 height 9
click at [363, 358] on icon at bounding box center [364, 361] width 4 height 6
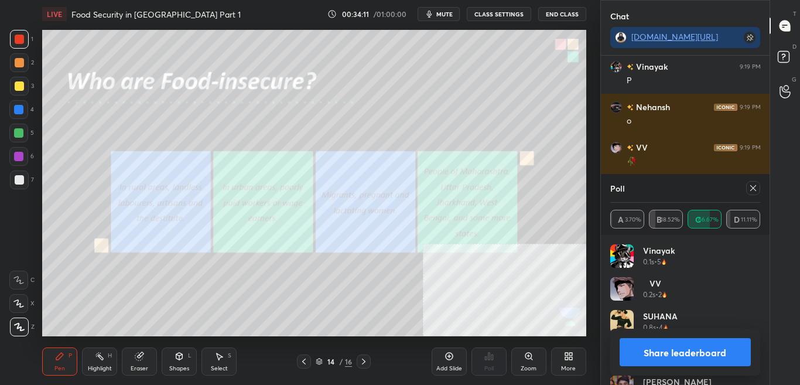
click at [305, 358] on icon at bounding box center [303, 361] width 9 height 9
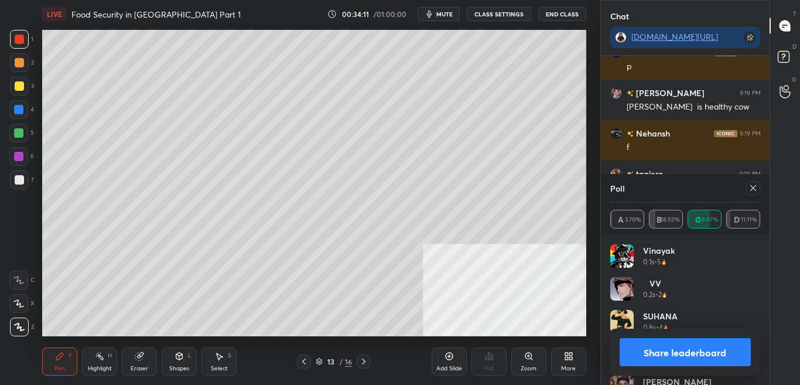
click at [303, 358] on icon at bounding box center [303, 361] width 9 height 9
click at [305, 358] on icon at bounding box center [303, 361] width 9 height 9
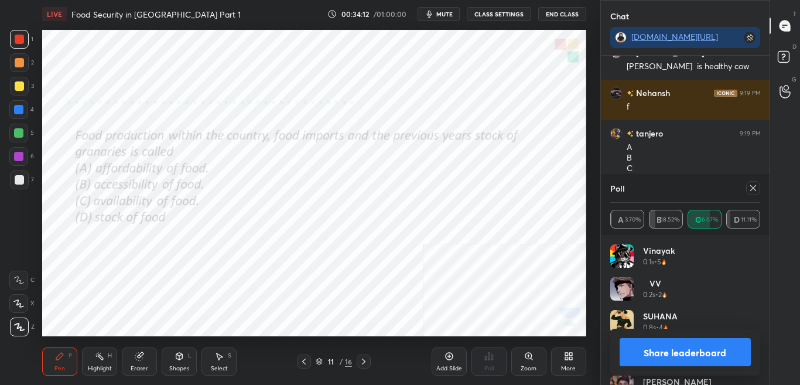
click at [758, 182] on div at bounding box center [753, 188] width 14 height 14
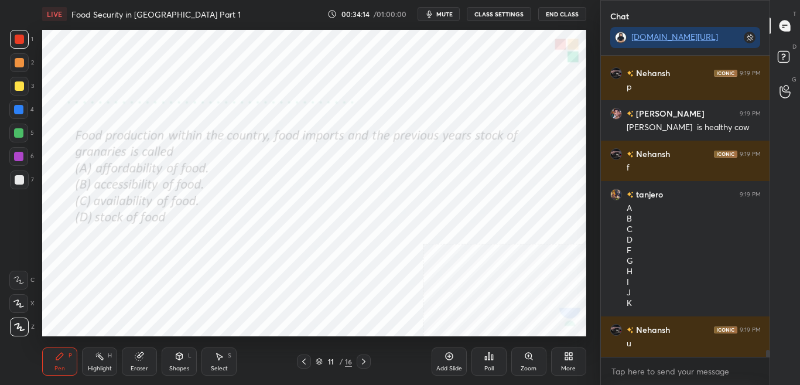
click at [567, 358] on div "More" at bounding box center [568, 368] width 15 height 6
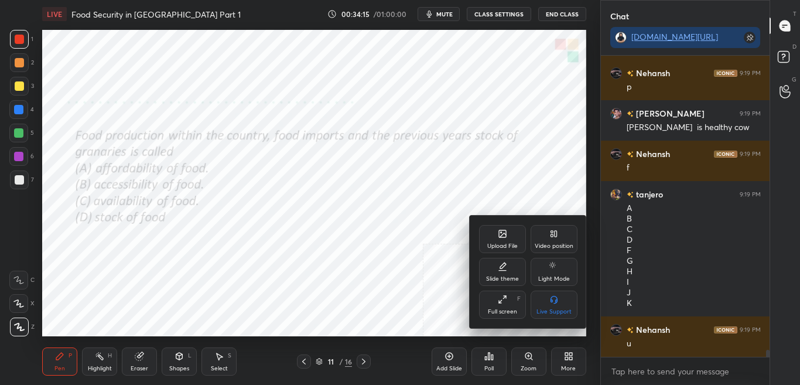
click at [507, 236] on div "Upload File" at bounding box center [502, 239] width 47 height 28
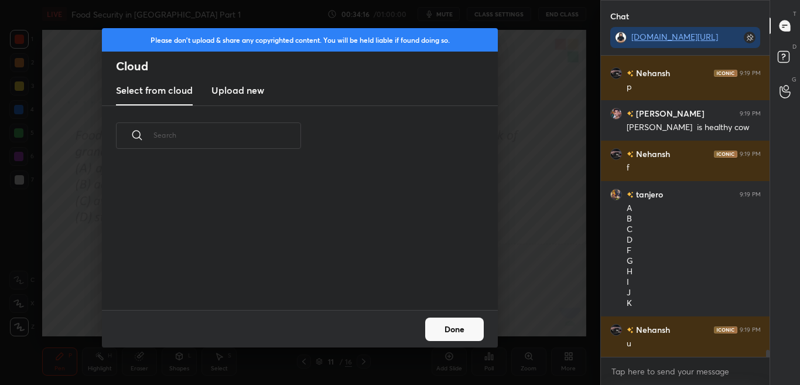
click at [230, 92] on h3 "Upload new" at bounding box center [237, 90] width 53 height 14
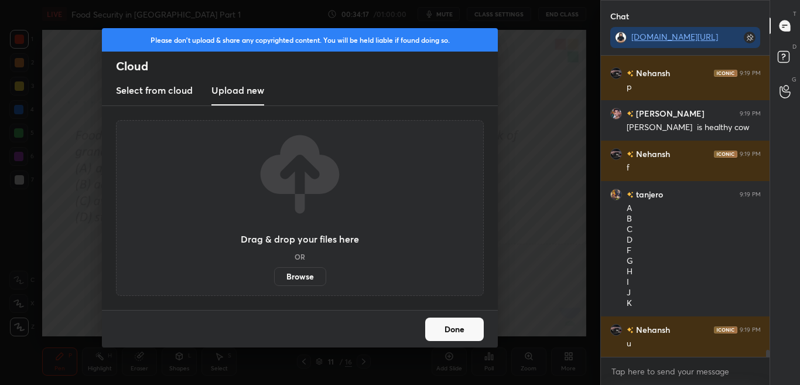
click at [293, 271] on label "Browse" at bounding box center [300, 276] width 52 height 19
click at [274, 271] on input "Browse" at bounding box center [274, 276] width 0 height 19
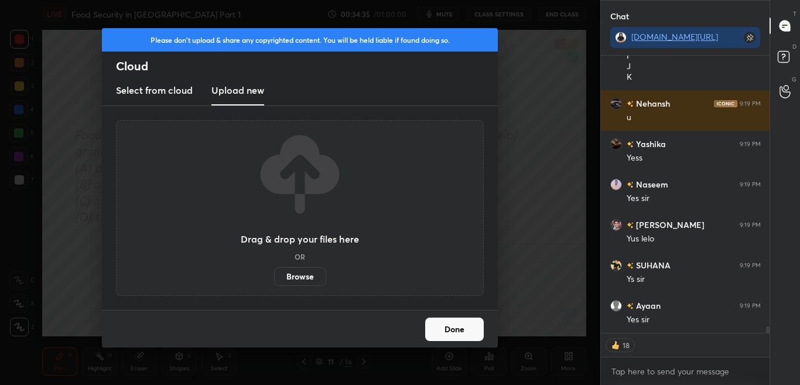
click at [493, 331] on div "Done" at bounding box center [300, 328] width 396 height 37
click at [469, 329] on button "Done" at bounding box center [454, 328] width 59 height 23
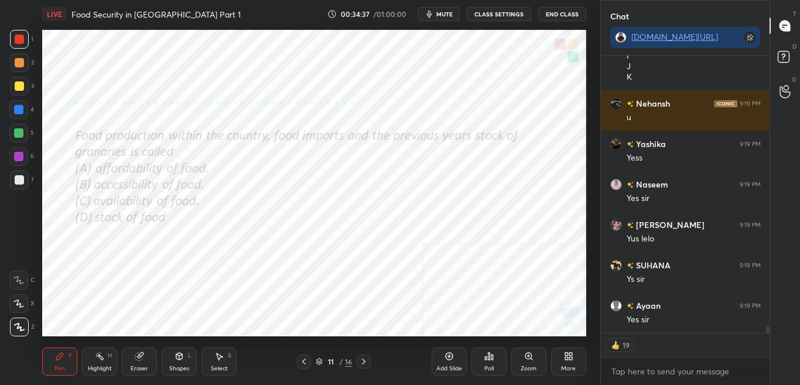
click at [363, 358] on icon at bounding box center [363, 361] width 9 height 9
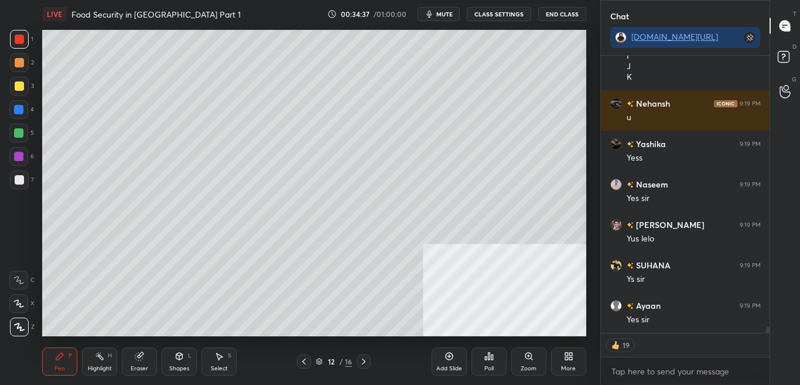
click at [363, 358] on icon at bounding box center [363, 361] width 9 height 9
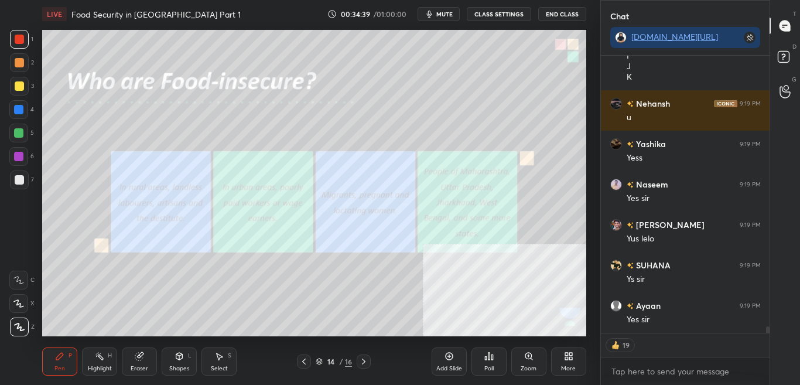
type textarea "x"
click at [505, 16] on button "CLASS SETTINGS" at bounding box center [499, 14] width 64 height 14
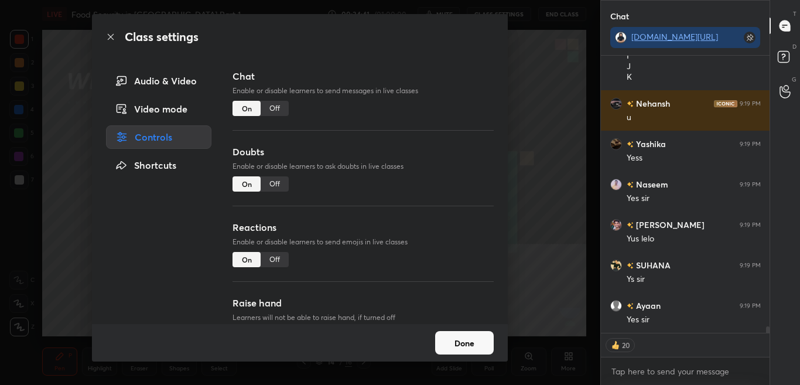
click at [281, 110] on div "Off" at bounding box center [275, 108] width 28 height 15
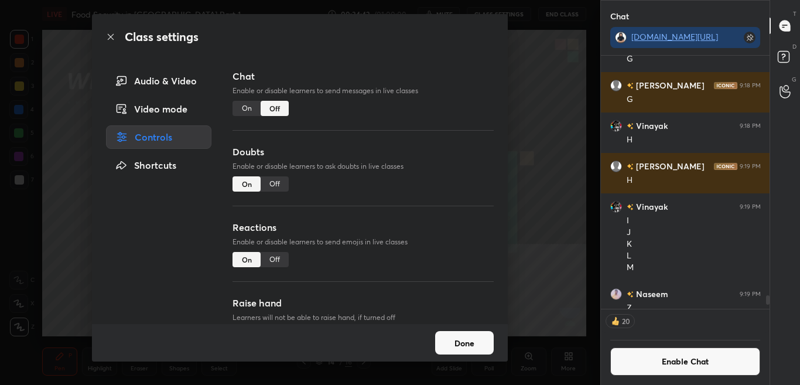
click at [113, 36] on icon at bounding box center [110, 36] width 9 height 9
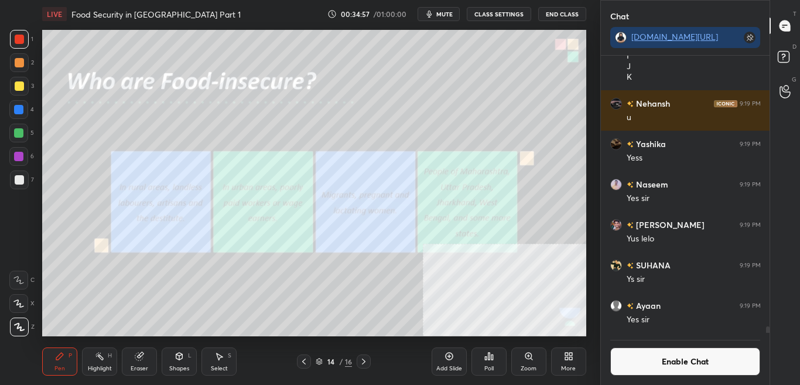
click at [535, 358] on div "Zoom" at bounding box center [528, 361] width 35 height 28
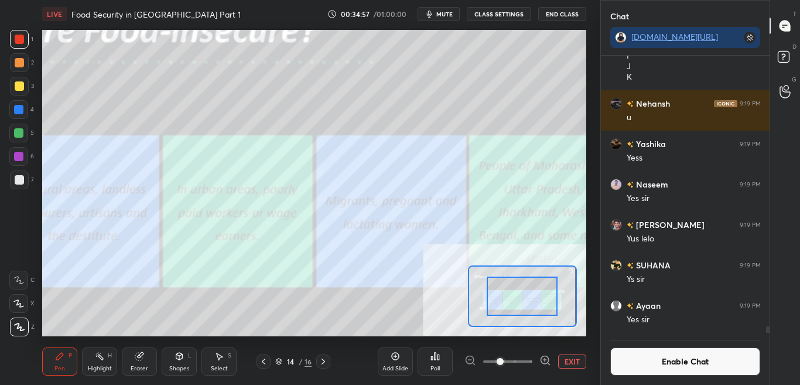
click at [536, 358] on div at bounding box center [507, 361] width 87 height 14
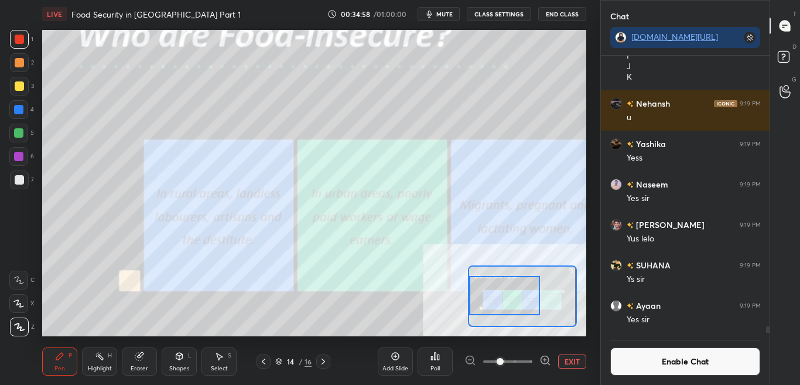
click at [508, 299] on div at bounding box center [504, 295] width 71 height 39
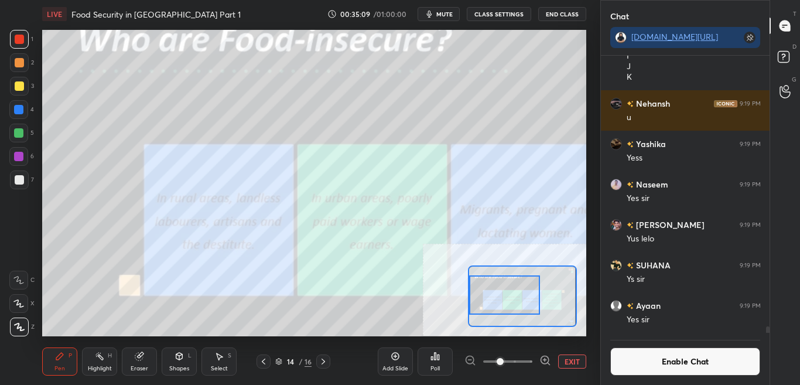
click at [665, 358] on button "Enable Chat" at bounding box center [685, 361] width 151 height 28
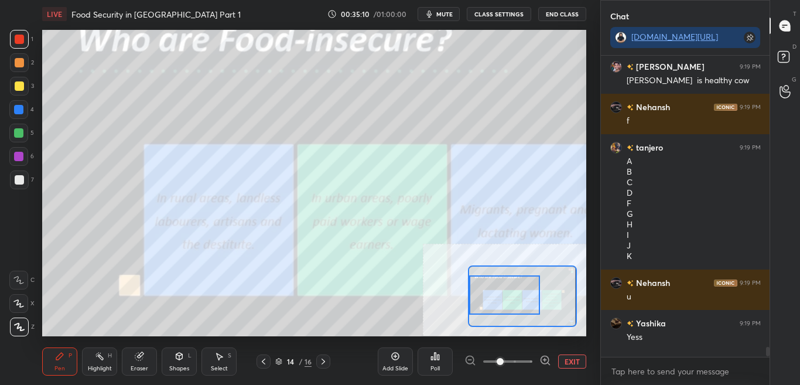
scroll to position [298, 165]
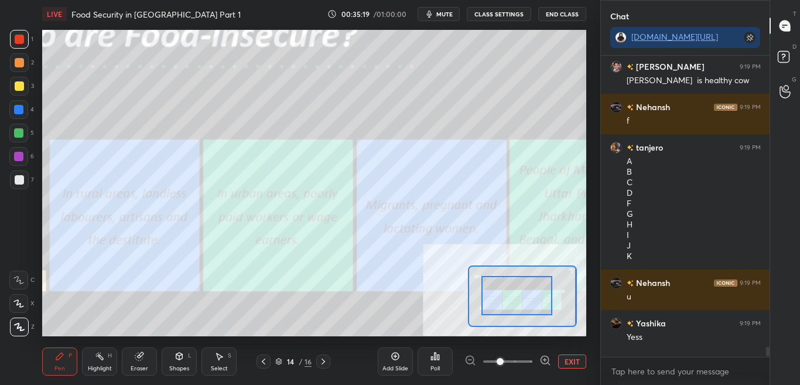
drag, startPoint x: 517, startPoint y: 300, endPoint x: 529, endPoint y: 300, distance: 12.3
click at [529, 300] on div at bounding box center [516, 295] width 71 height 39
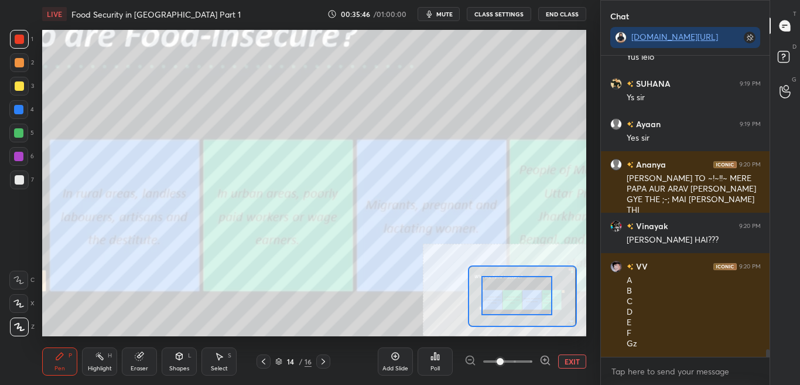
scroll to position [11528, 0]
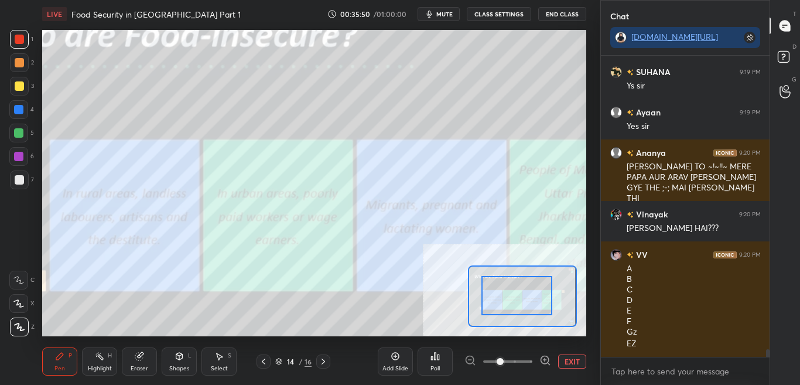
click at [507, 18] on button "CLASS SETTINGS" at bounding box center [499, 14] width 64 height 14
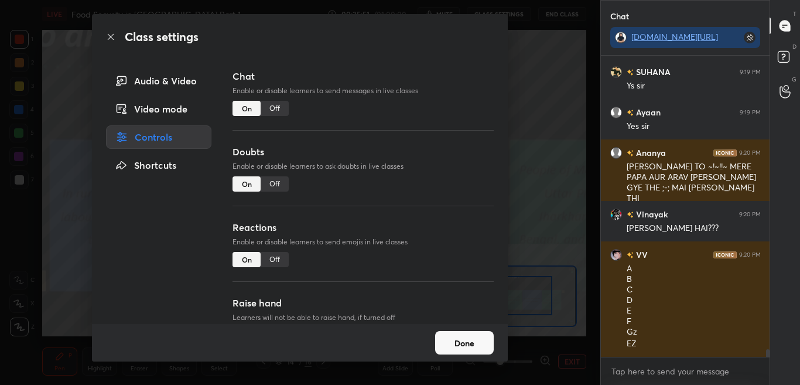
drag, startPoint x: 274, startPoint y: 104, endPoint x: 299, endPoint y: 110, distance: 25.4
click at [274, 104] on div "Off" at bounding box center [275, 108] width 28 height 15
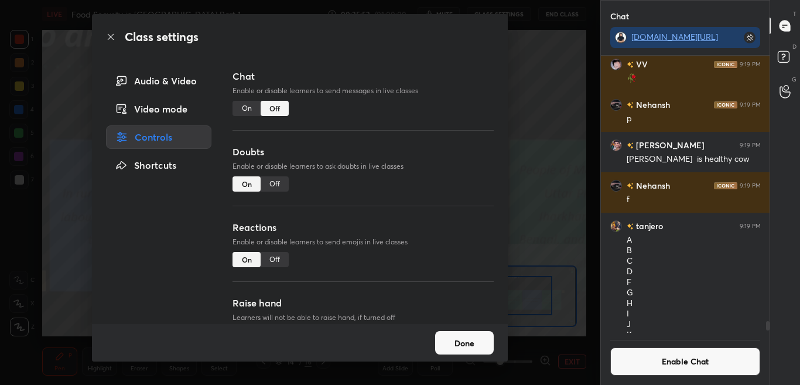
scroll to position [274, 165]
click at [111, 35] on icon at bounding box center [110, 36] width 9 height 9
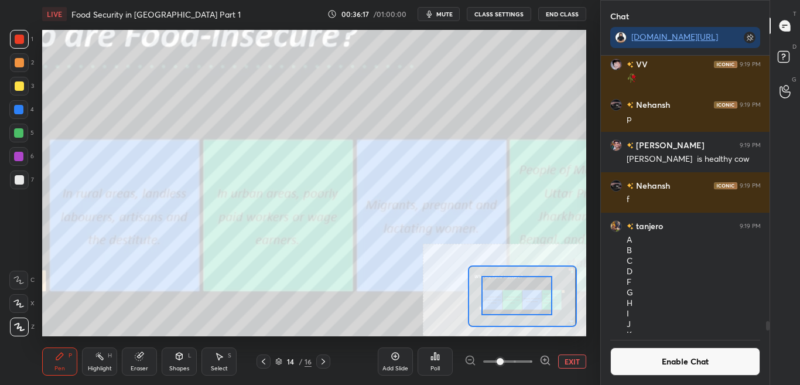
scroll to position [249, 165]
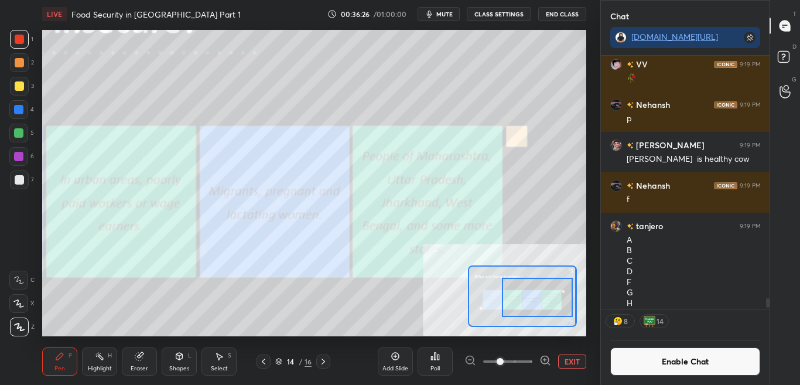
drag, startPoint x: 519, startPoint y: 299, endPoint x: 539, endPoint y: 302, distance: 20.6
click at [539, 302] on div at bounding box center [537, 297] width 71 height 39
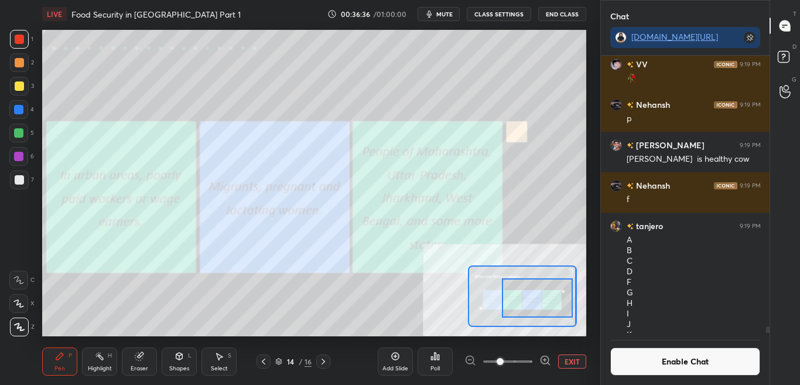
scroll to position [11575, 0]
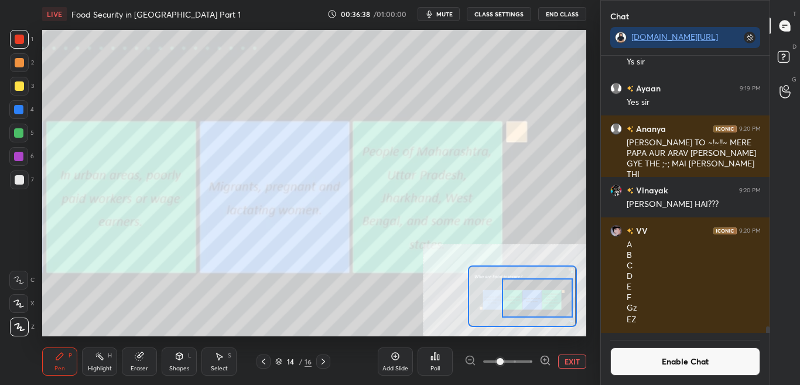
click at [583, 358] on div "Add Slide Poll EXIT" at bounding box center [482, 362] width 208 height 66
click at [568, 358] on button "EXIT" at bounding box center [572, 361] width 28 height 14
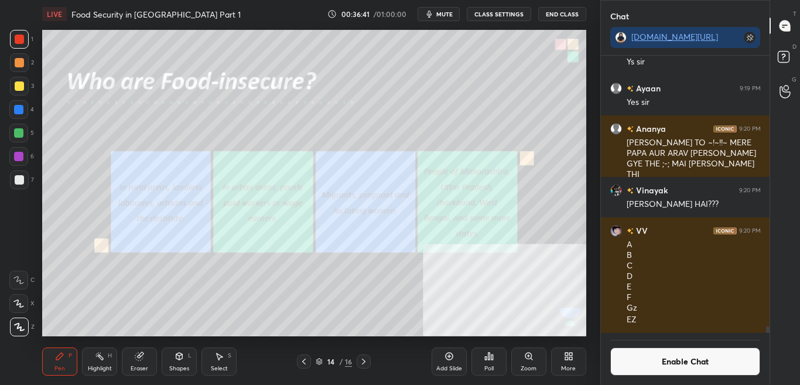
click at [681, 358] on button "Enable Chat" at bounding box center [685, 361] width 151 height 28
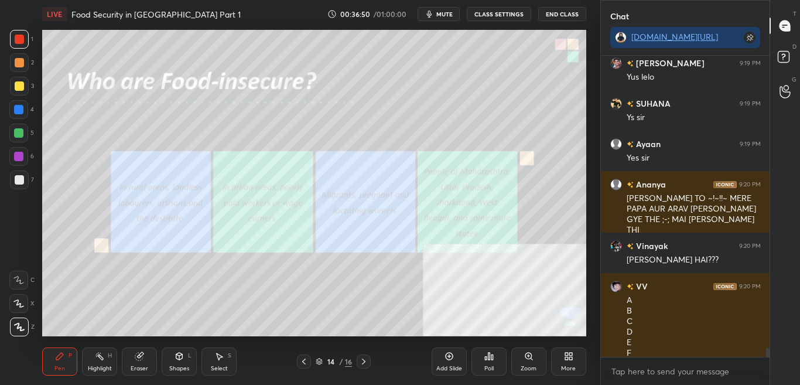
click at [364, 358] on div at bounding box center [364, 361] width 14 height 14
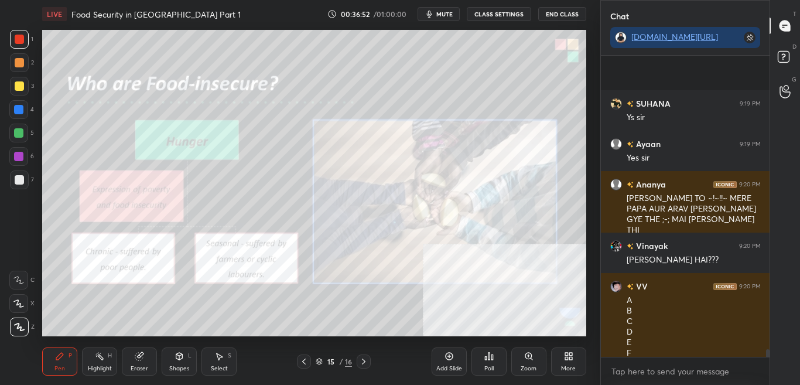
scroll to position [11422, 0]
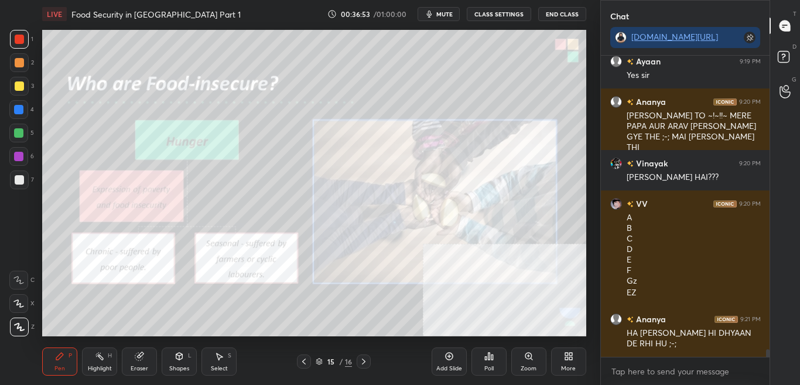
click at [500, 11] on button "CLASS SETTINGS" at bounding box center [499, 14] width 64 height 14
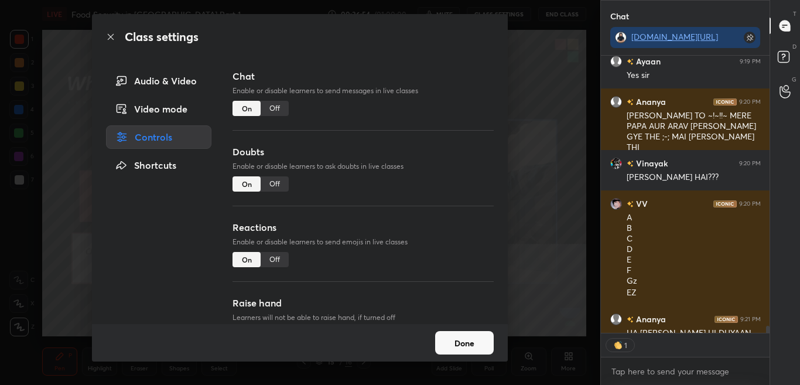
scroll to position [274, 165]
click at [265, 119] on div "Chat Enable or disable learners to send messages in live classes On Off" at bounding box center [363, 107] width 261 height 76
click at [272, 110] on div "Off" at bounding box center [275, 108] width 28 height 15
type textarea "x"
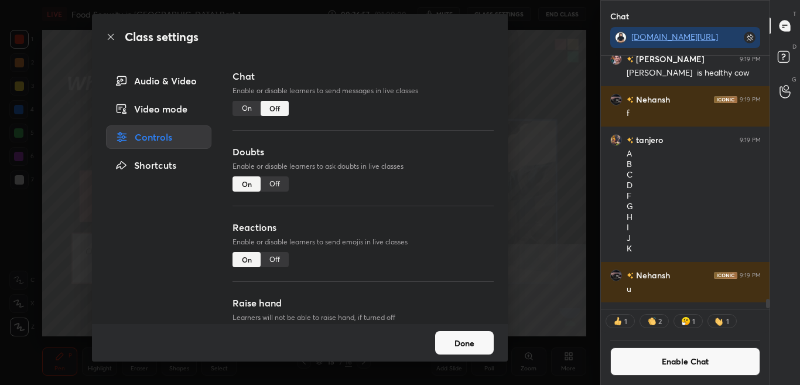
click at [111, 38] on icon at bounding box center [110, 36] width 9 height 9
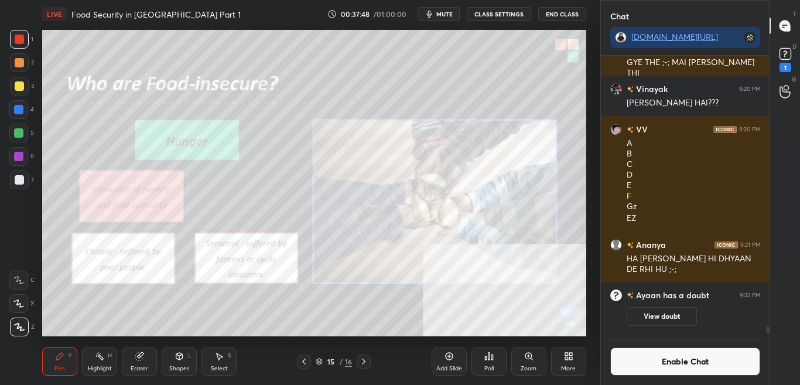
scroll to position [11654, 0]
click at [525, 358] on div "Zoom" at bounding box center [528, 361] width 35 height 28
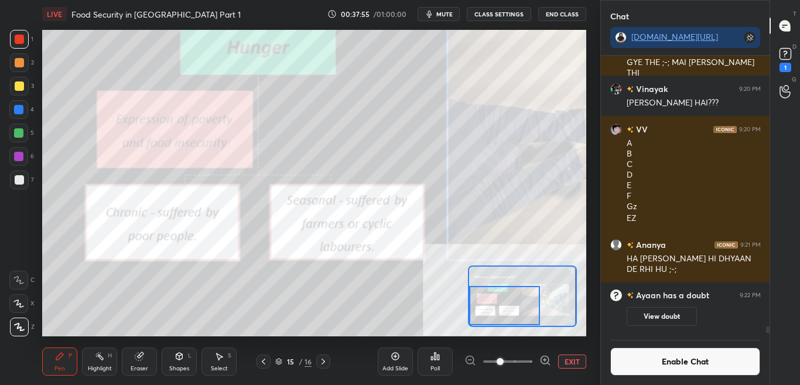
drag, startPoint x: 495, startPoint y: 304, endPoint x: 487, endPoint y: 306, distance: 8.4
click at [487, 306] on div at bounding box center [504, 305] width 71 height 39
click at [394, 358] on div "Add Slide" at bounding box center [395, 361] width 35 height 28
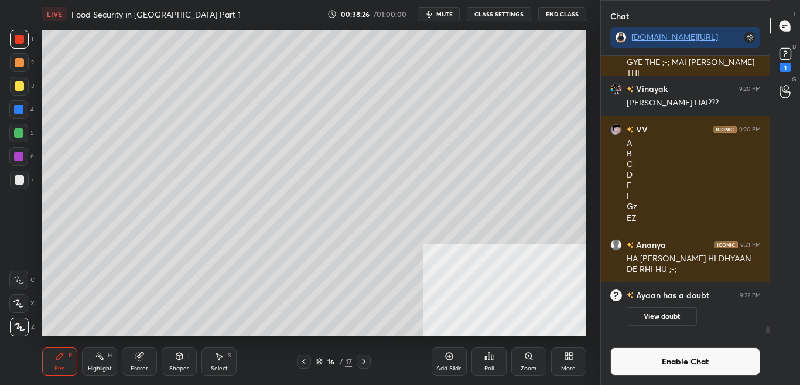
click at [669, 358] on button "Enable Chat" at bounding box center [685, 361] width 151 height 28
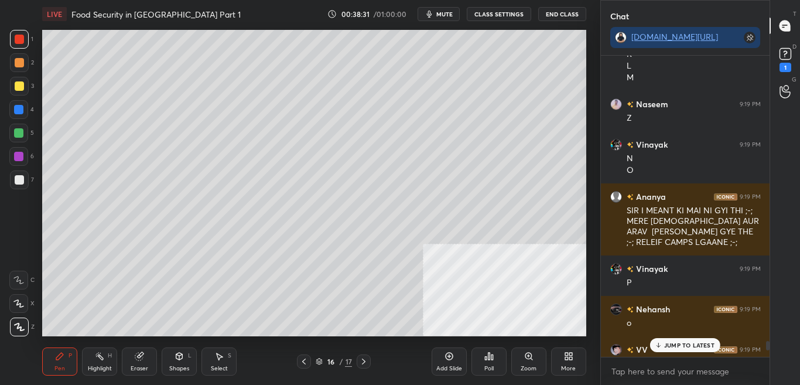
click at [681, 343] on p "JUMP TO LATEST" at bounding box center [689, 344] width 50 height 7
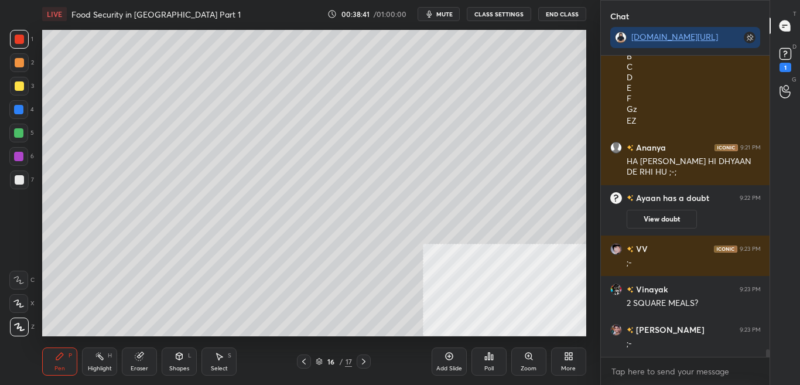
scroll to position [11594, 0]
click at [305, 358] on icon at bounding box center [303, 361] width 9 height 9
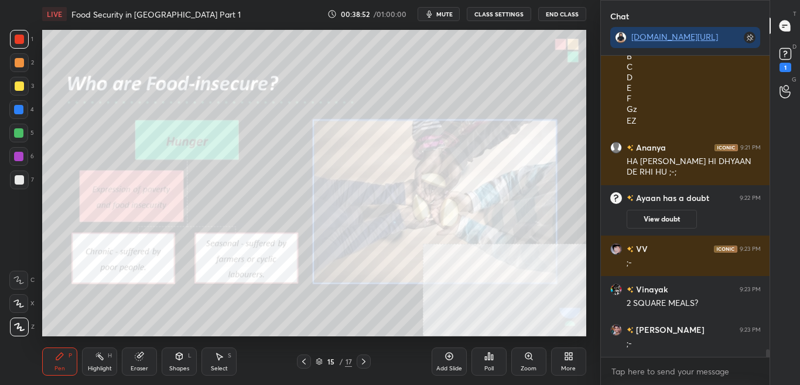
click at [510, 17] on button "CLASS SETTINGS" at bounding box center [499, 14] width 64 height 14
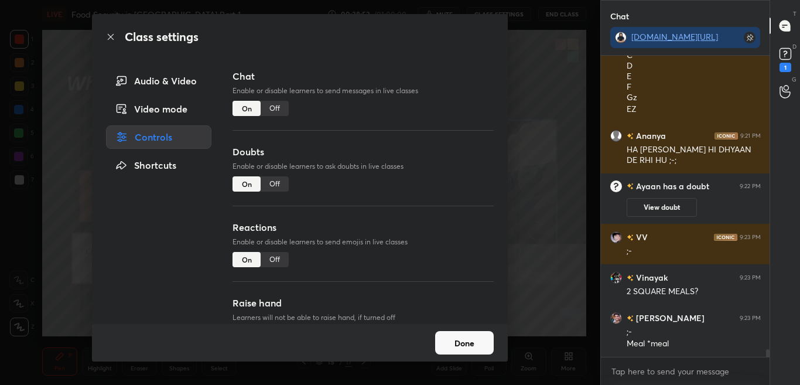
click at [279, 108] on div "Off" at bounding box center [275, 108] width 28 height 15
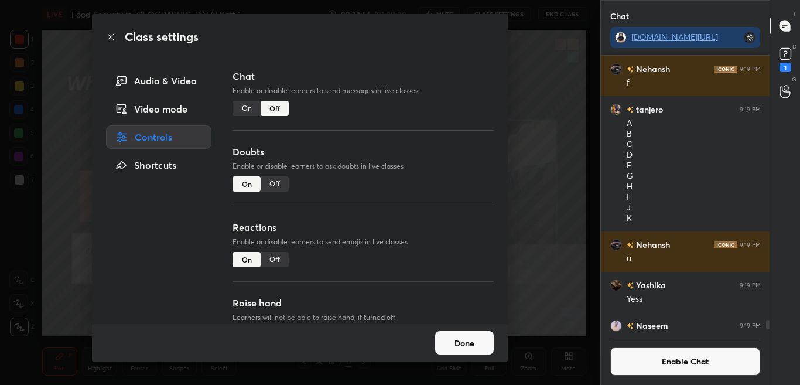
click at [111, 39] on icon at bounding box center [110, 36] width 9 height 9
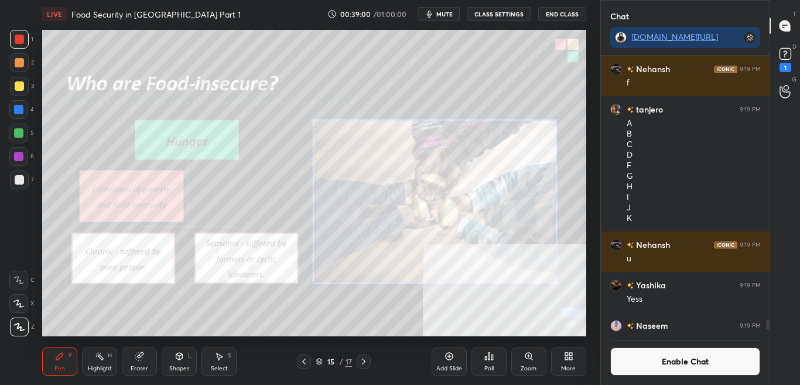
click at [437, 358] on div "Add Slide" at bounding box center [449, 361] width 35 height 28
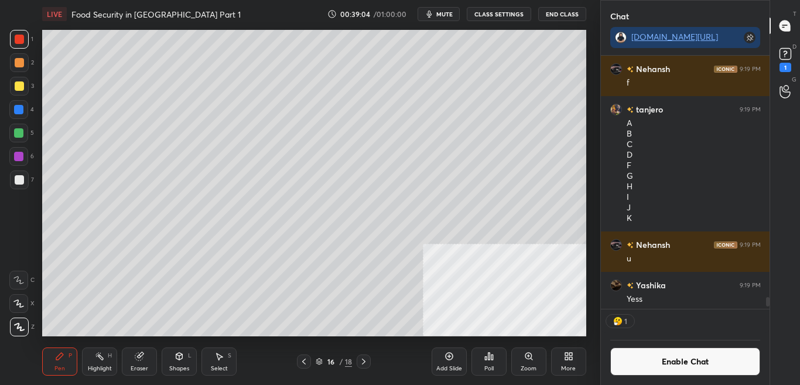
scroll to position [249, 165]
click at [371, 358] on div at bounding box center [364, 361] width 14 height 14
click at [368, 358] on icon at bounding box center [363, 361] width 9 height 9
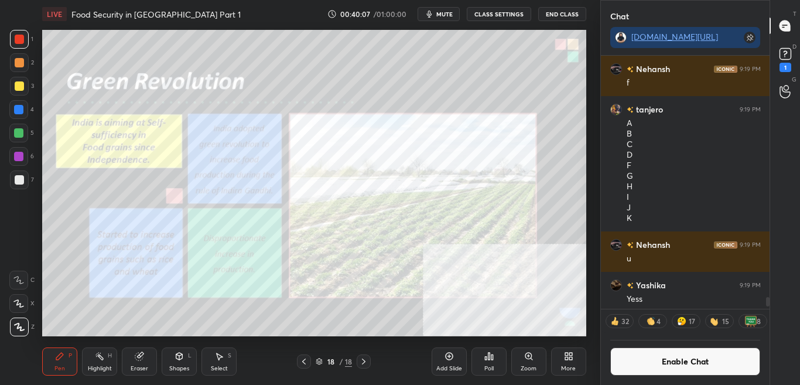
click at [506, 15] on button "CLASS SETTINGS" at bounding box center [499, 14] width 64 height 14
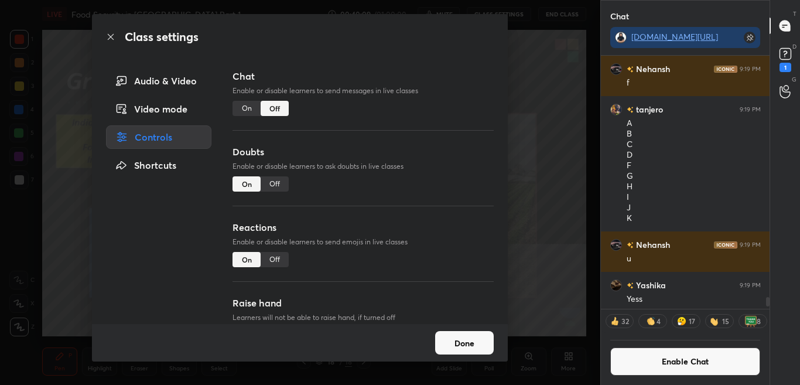
click at [110, 34] on icon at bounding box center [110, 36] width 9 height 9
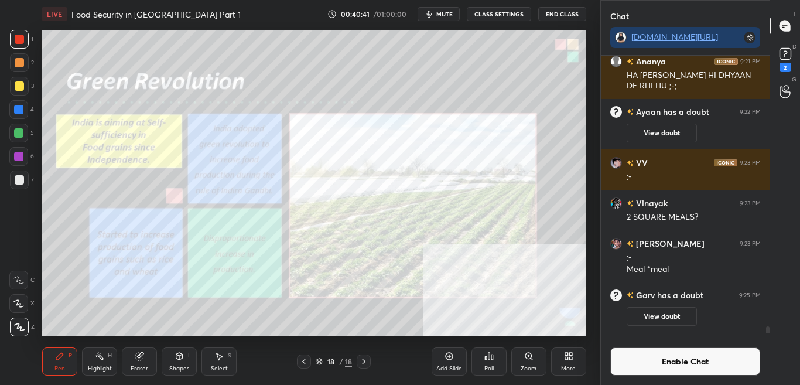
scroll to position [11624, 0]
click at [674, 358] on button "Enable Chat" at bounding box center [685, 361] width 151 height 28
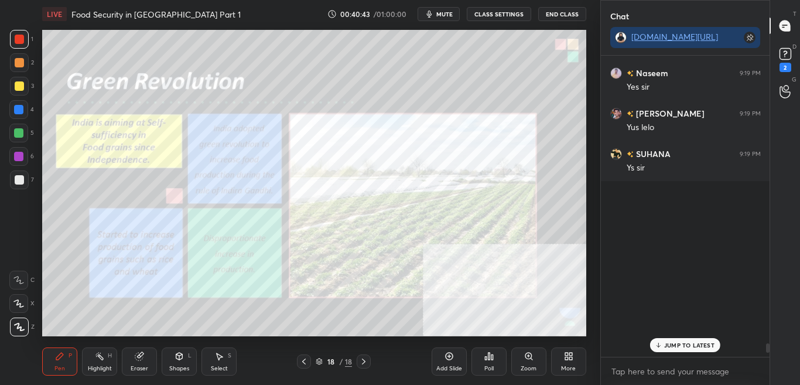
scroll to position [11202, 0]
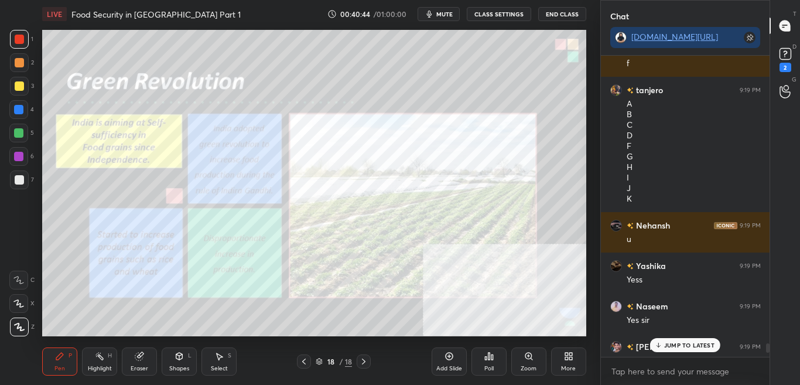
click at [703, 343] on p "JUMP TO LATEST" at bounding box center [689, 344] width 50 height 7
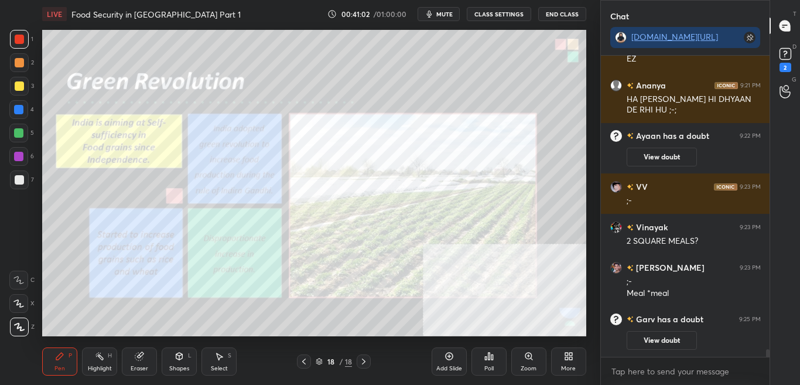
click at [510, 12] on button "CLASS SETTINGS" at bounding box center [499, 14] width 64 height 14
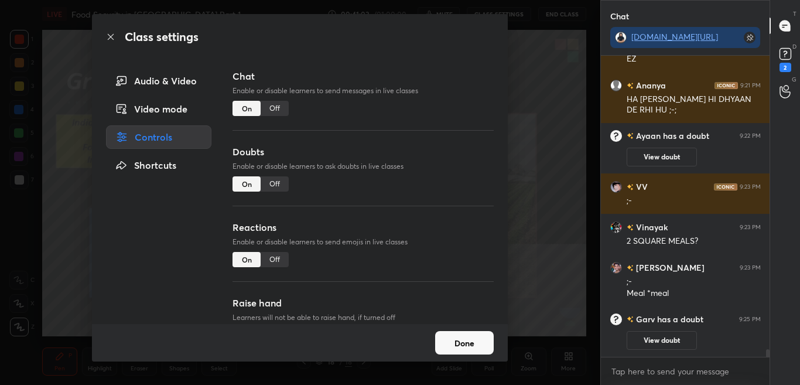
click at [276, 114] on div "Off" at bounding box center [275, 108] width 28 height 15
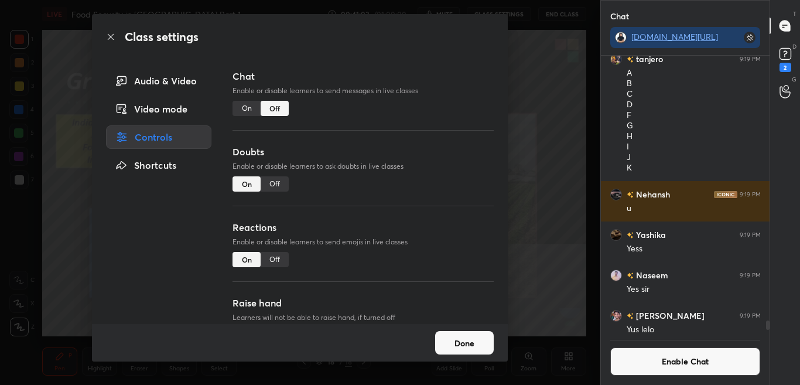
scroll to position [274, 165]
click at [108, 40] on icon at bounding box center [110, 36] width 9 height 9
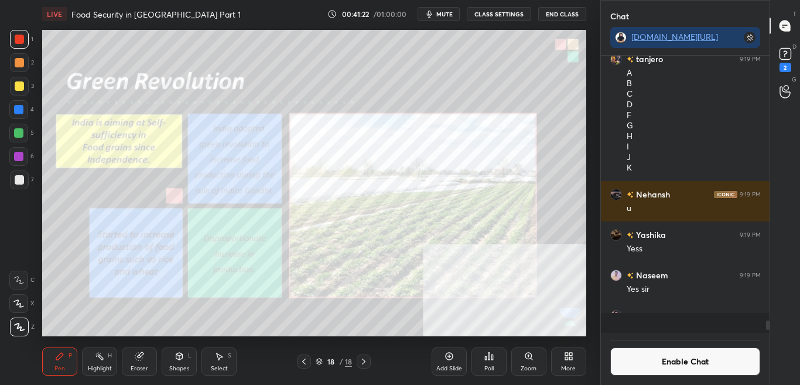
scroll to position [11815, 0]
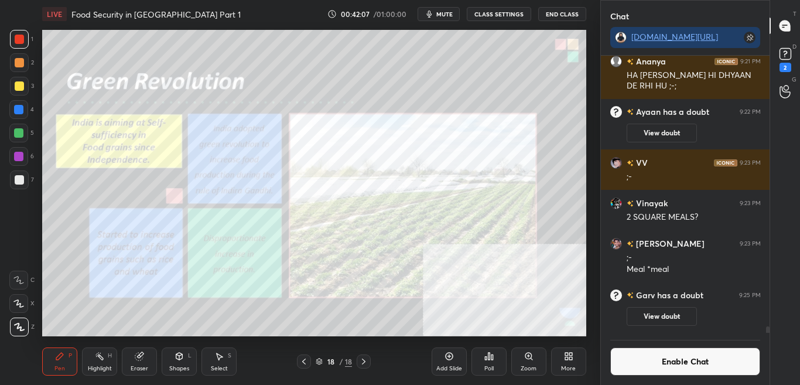
click at [664, 358] on button "Enable Chat" at bounding box center [685, 361] width 151 height 28
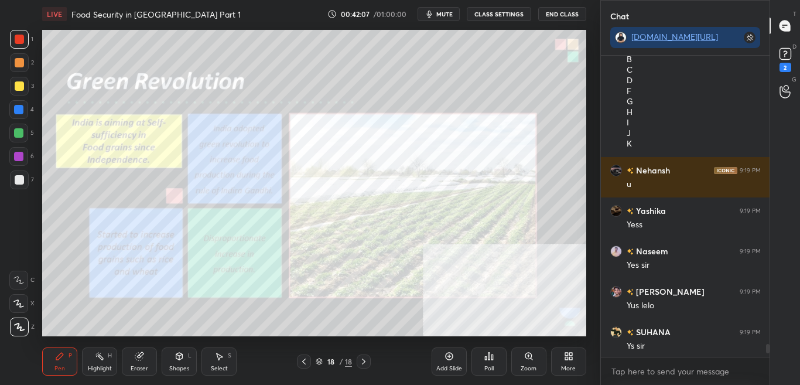
scroll to position [298, 165]
click at [319, 358] on icon at bounding box center [319, 361] width 7 height 7
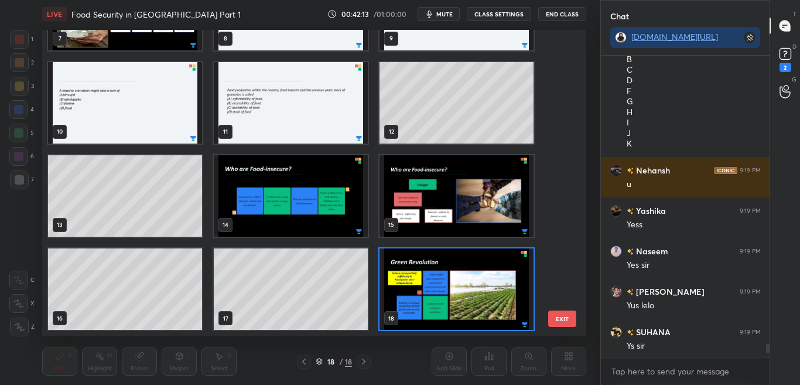
scroll to position [303, 538]
click at [565, 313] on button "EXIT" at bounding box center [562, 318] width 28 height 16
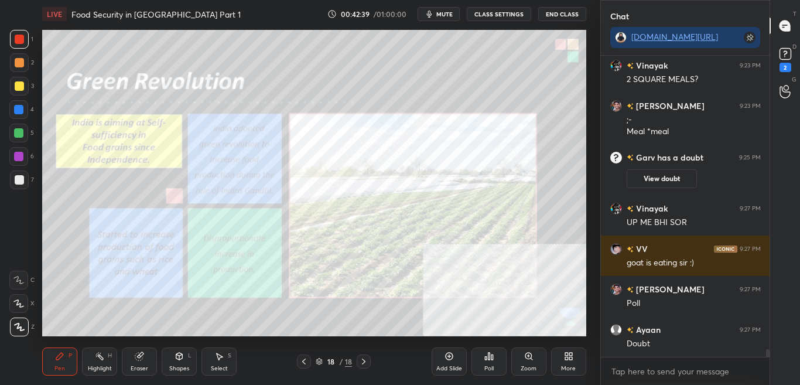
scroll to position [11964, 0]
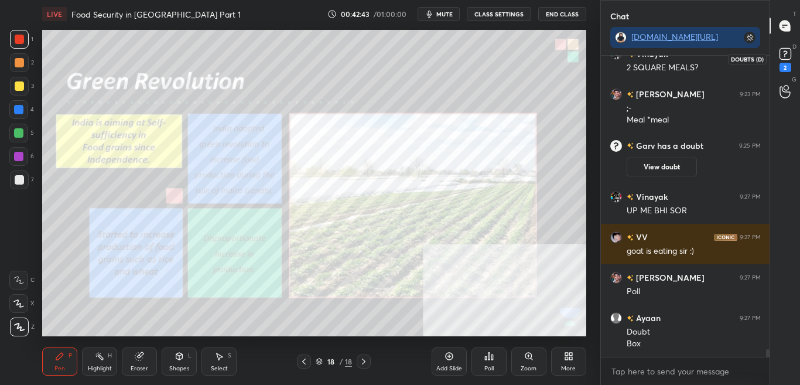
click at [792, 58] on icon at bounding box center [786, 54] width 18 height 18
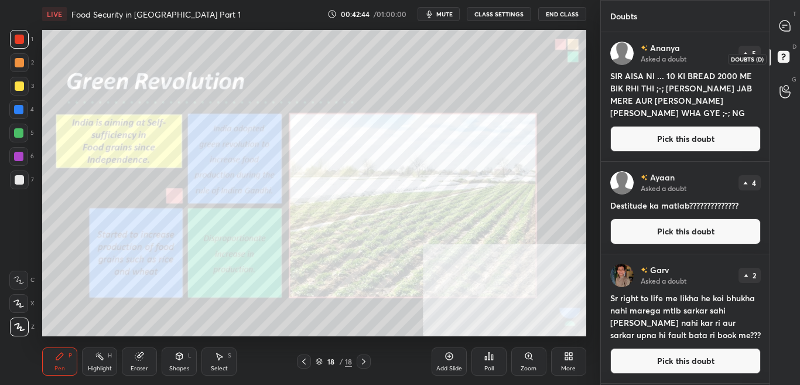
scroll to position [349, 165]
drag, startPoint x: 796, startPoint y: 26, endPoint x: 785, endPoint y: 43, distance: 20.0
click at [797, 26] on div at bounding box center [785, 25] width 23 height 21
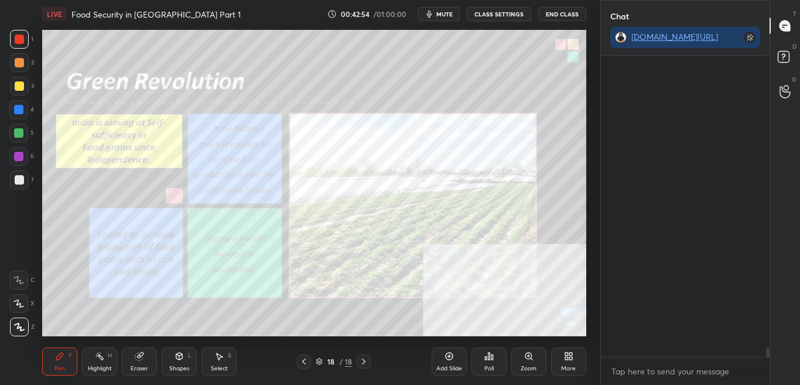
scroll to position [298, 165]
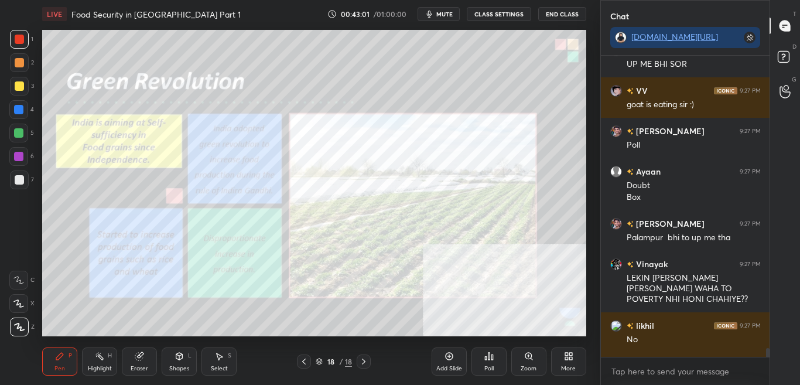
click at [303, 358] on icon at bounding box center [303, 361] width 9 height 9
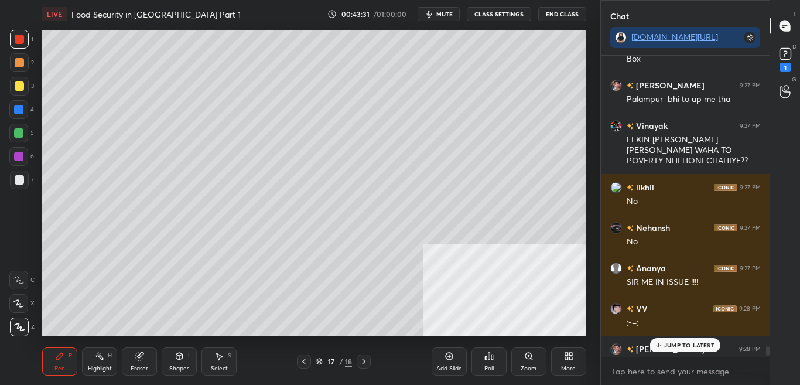
scroll to position [12596, 0]
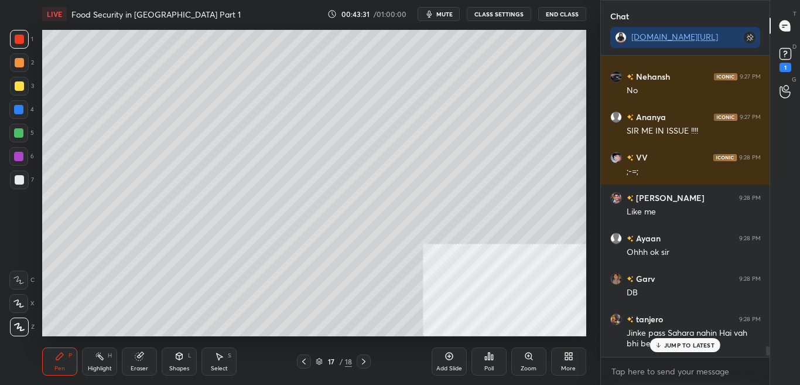
drag, startPoint x: 768, startPoint y: 354, endPoint x: 760, endPoint y: 382, distance: 29.3
click at [763, 358] on div "Mohammed S... 9:27 PM Poll Ayaan 9:27 PM Doubt Box Mohammed S... 9:27 PM Palamp…" at bounding box center [685, 220] width 169 height 329
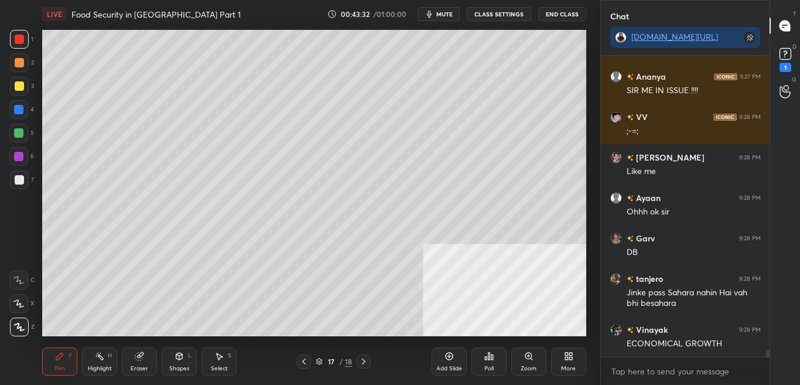
click at [301, 358] on icon at bounding box center [303, 361] width 9 height 9
click at [309, 358] on div at bounding box center [304, 361] width 14 height 14
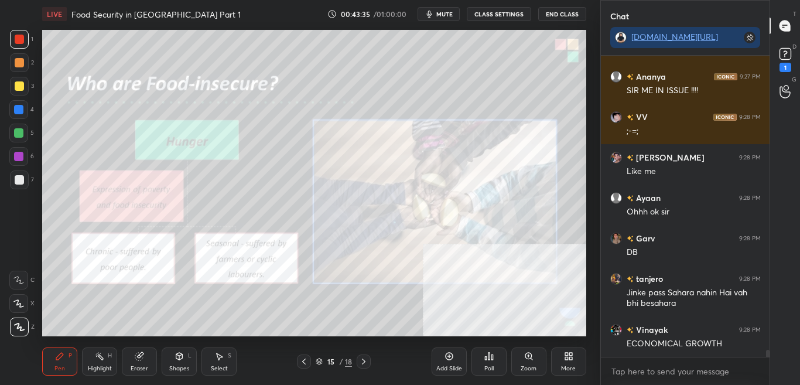
click at [313, 358] on div "15 / 18" at bounding box center [334, 361] width 74 height 14
click at [300, 358] on icon at bounding box center [303, 361] width 9 height 9
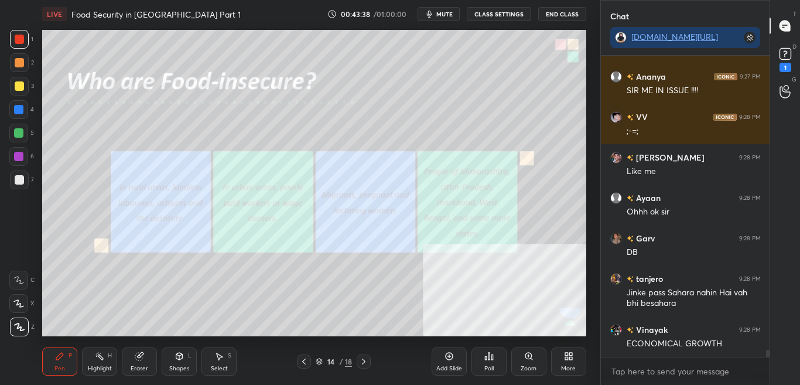
click at [363, 358] on icon at bounding box center [363, 361] width 9 height 9
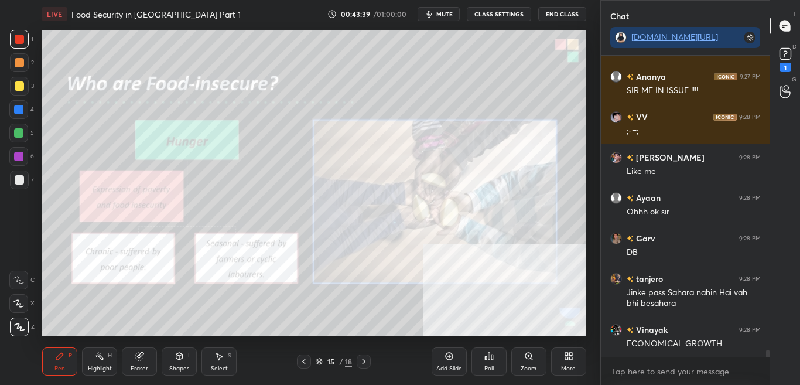
click at [367, 358] on icon at bounding box center [363, 361] width 9 height 9
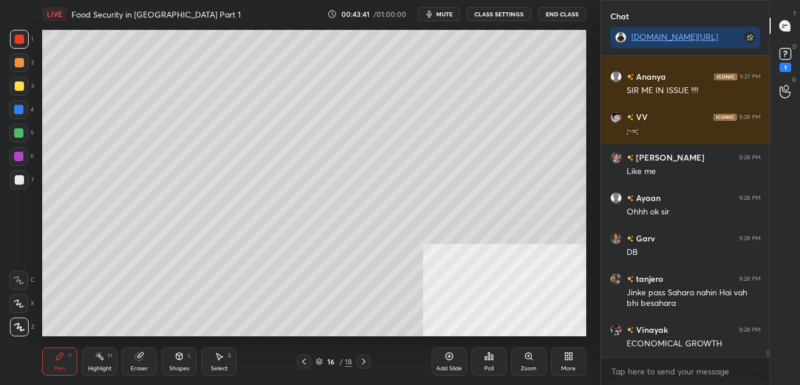
click at [366, 358] on icon at bounding box center [363, 361] width 9 height 9
click at [365, 358] on icon at bounding box center [363, 361] width 9 height 9
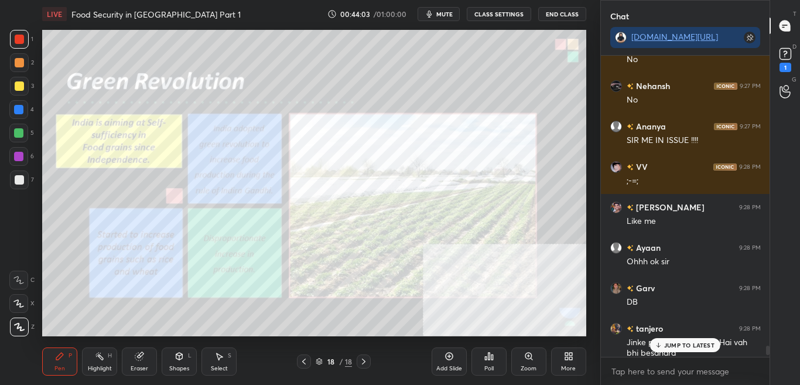
scroll to position [12409, 0]
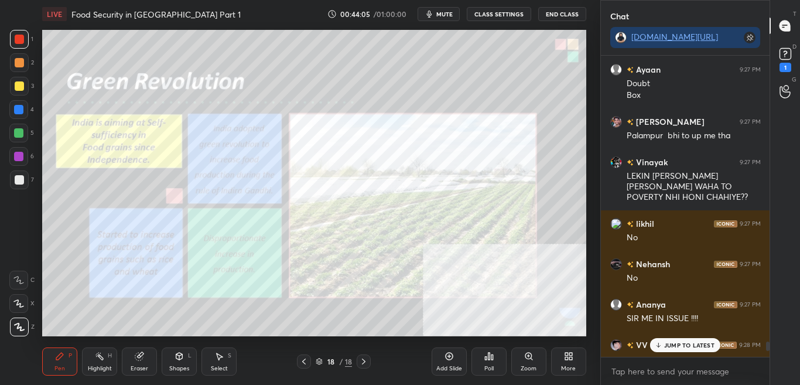
drag, startPoint x: 767, startPoint y: 353, endPoint x: 767, endPoint y: 346, distance: 7.0
click at [767, 346] on div at bounding box center [768, 345] width 4 height 9
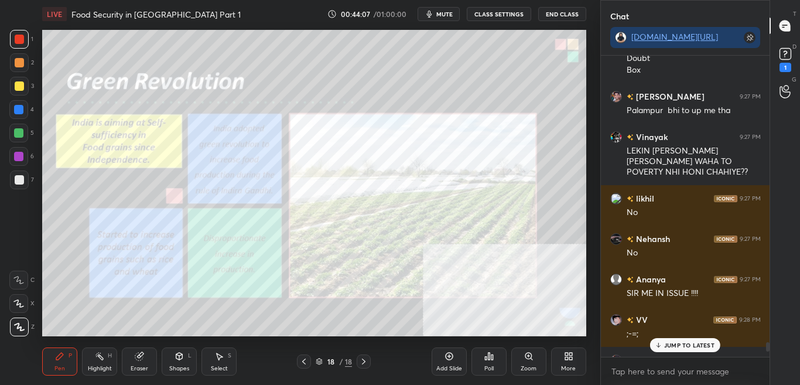
click at [675, 341] on div "JUMP TO LATEST" at bounding box center [685, 345] width 70 height 14
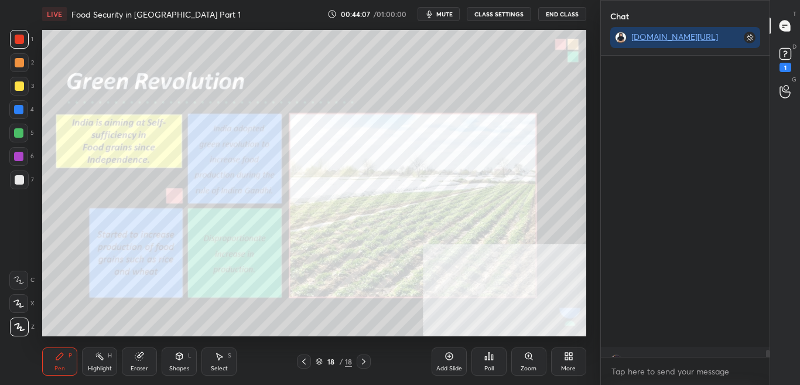
scroll to position [12780, 0]
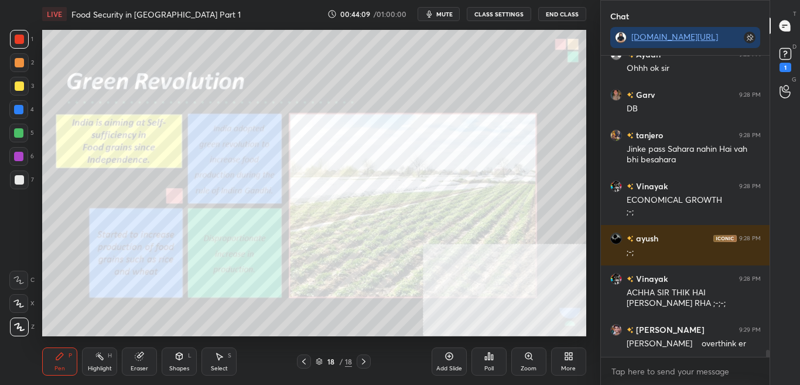
drag, startPoint x: 367, startPoint y: 361, endPoint x: 369, endPoint y: 372, distance: 11.4
click at [367, 358] on icon at bounding box center [363, 361] width 9 height 9
click at [551, 358] on div "More" at bounding box center [568, 361] width 35 height 28
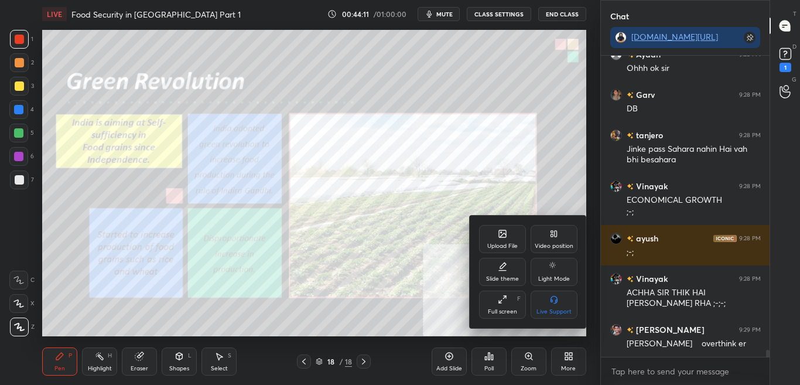
click at [505, 241] on div "Upload File" at bounding box center [502, 239] width 47 height 28
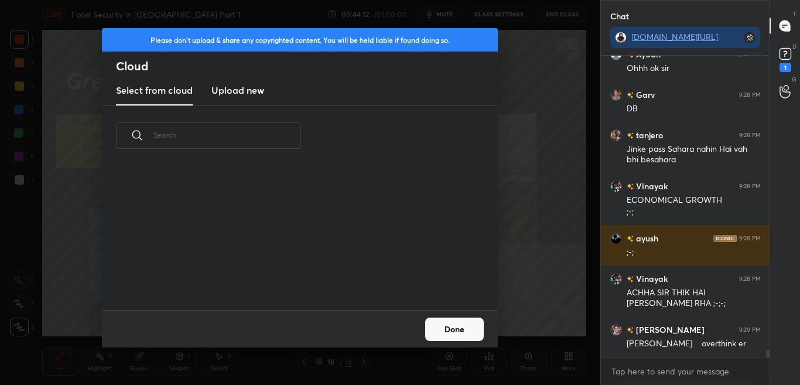
scroll to position [12820, 0]
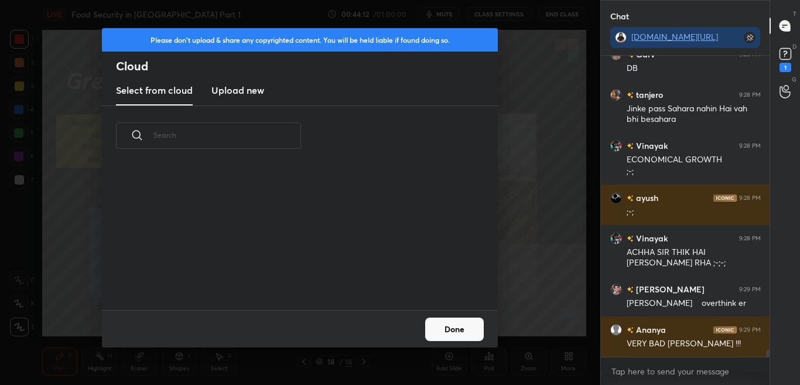
click at [238, 87] on h3 "Upload new" at bounding box center [237, 90] width 53 height 14
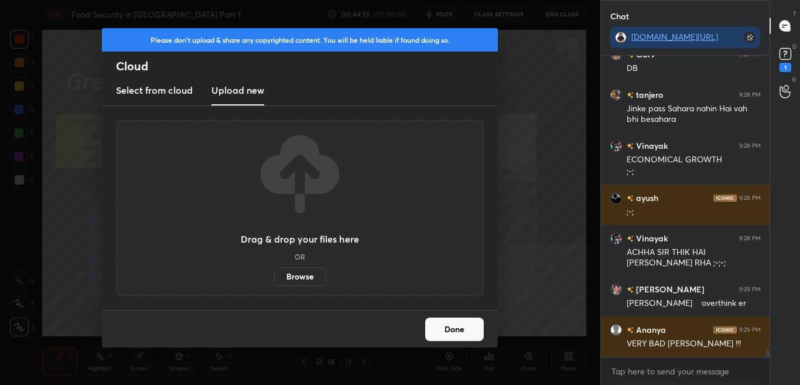
scroll to position [12861, 0]
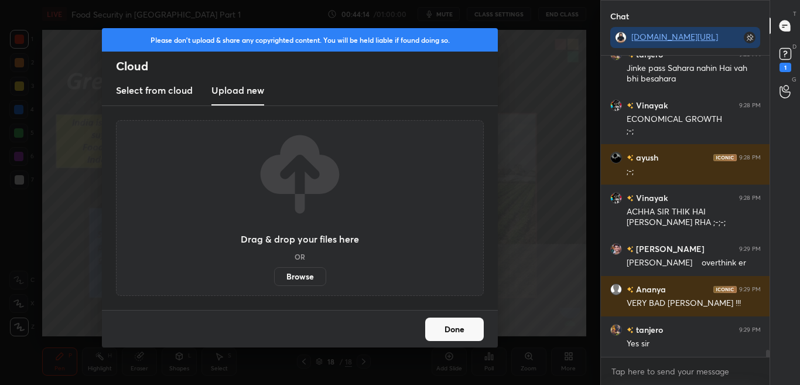
click at [298, 279] on label "Browse" at bounding box center [300, 276] width 52 height 19
click at [274, 279] on input "Browse" at bounding box center [274, 276] width 0 height 19
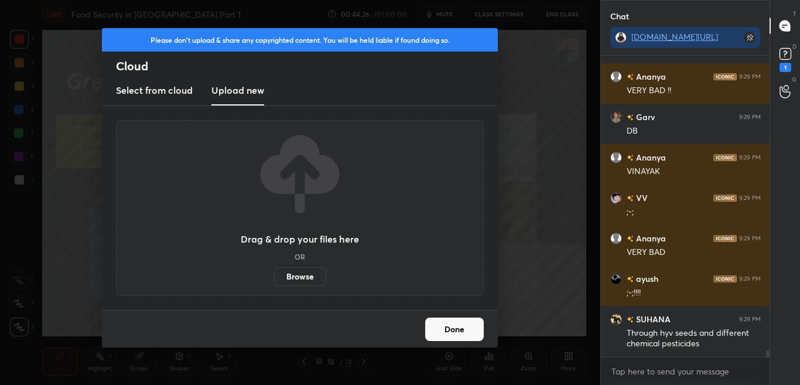
scroll to position [13182, 0]
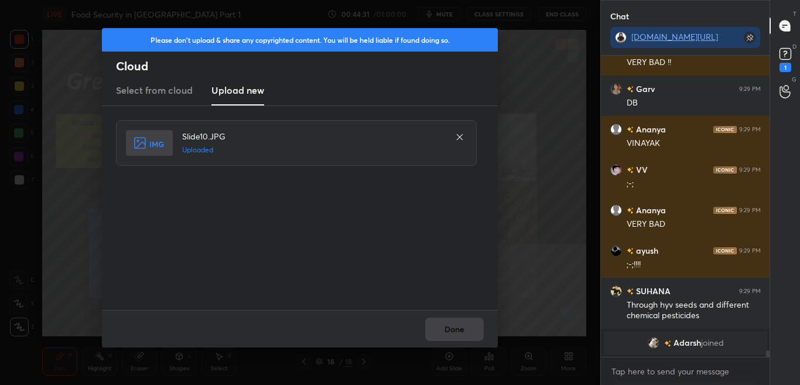
click at [457, 334] on button "Done" at bounding box center [454, 328] width 59 height 23
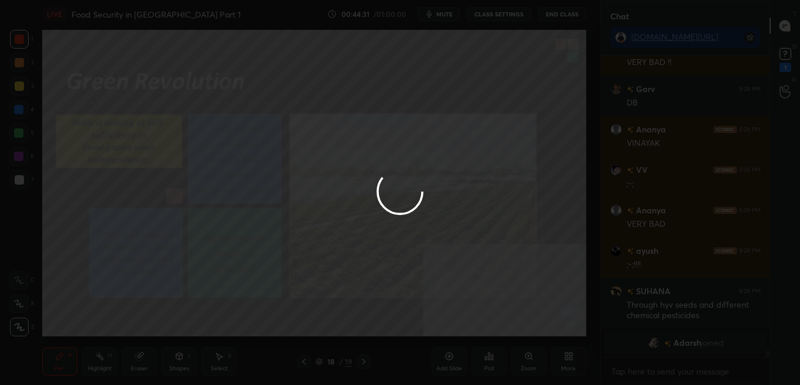
click at [458, 334] on button "Done" at bounding box center [454, 328] width 59 height 23
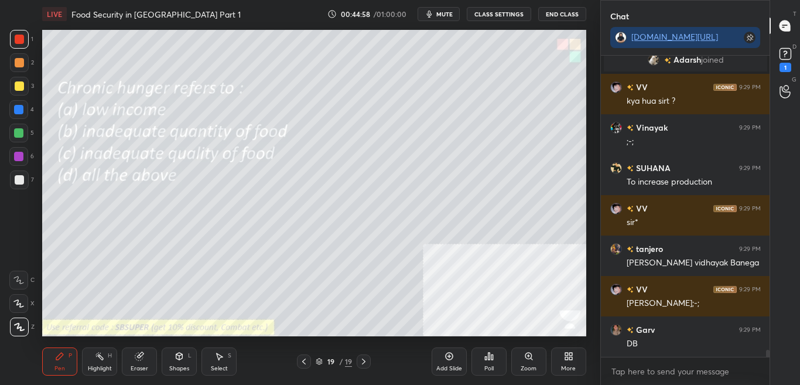
scroll to position [12625, 0]
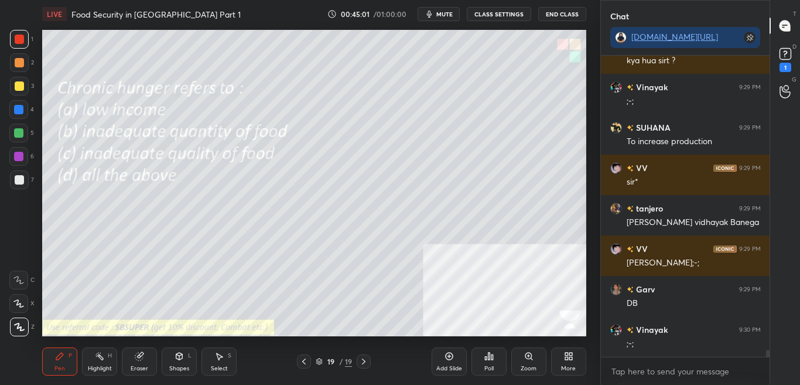
click at [432, 14] on icon "button" at bounding box center [428, 14] width 5 height 7
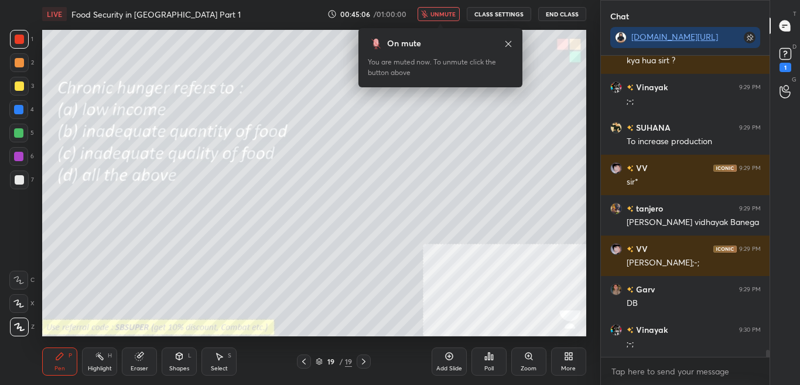
drag, startPoint x: 453, startPoint y: 13, endPoint x: 447, endPoint y: 25, distance: 13.1
click at [453, 14] on span "unmute" at bounding box center [442, 14] width 25 height 8
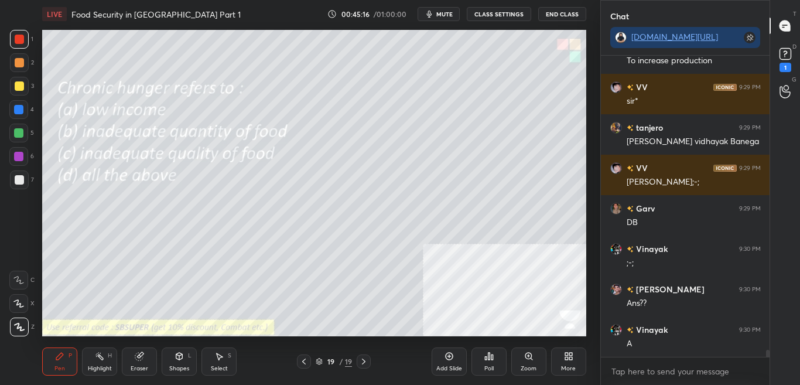
scroll to position [12747, 0]
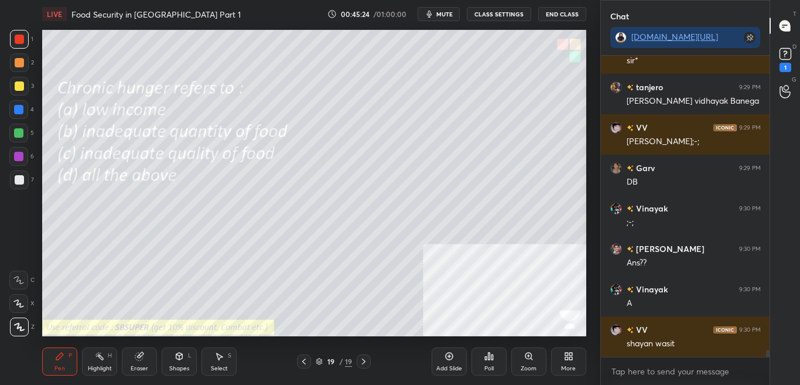
click at [495, 358] on div "Poll" at bounding box center [488, 361] width 35 height 28
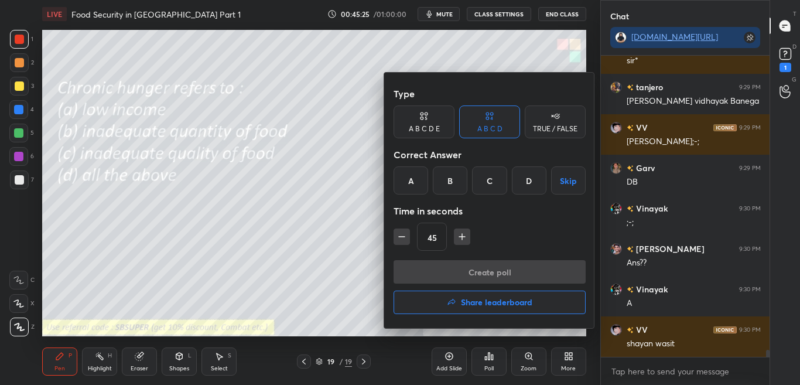
click at [496, 358] on div at bounding box center [400, 192] width 800 height 385
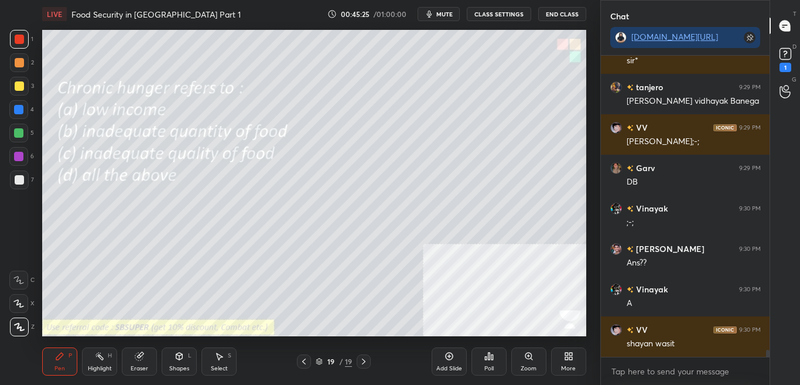
click at [495, 358] on div "Poll" at bounding box center [488, 361] width 35 height 28
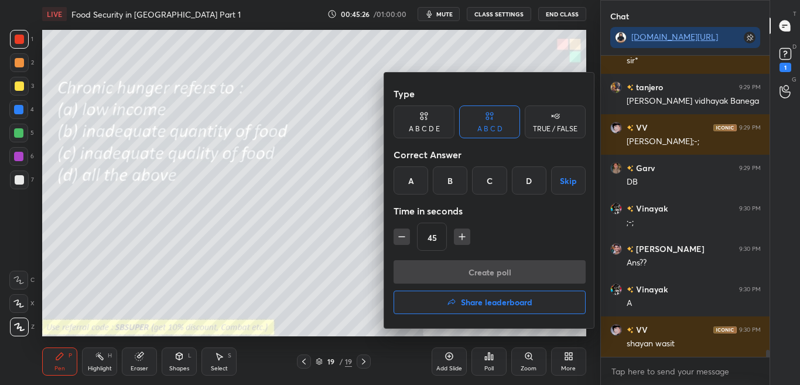
click at [354, 283] on div at bounding box center [400, 192] width 800 height 385
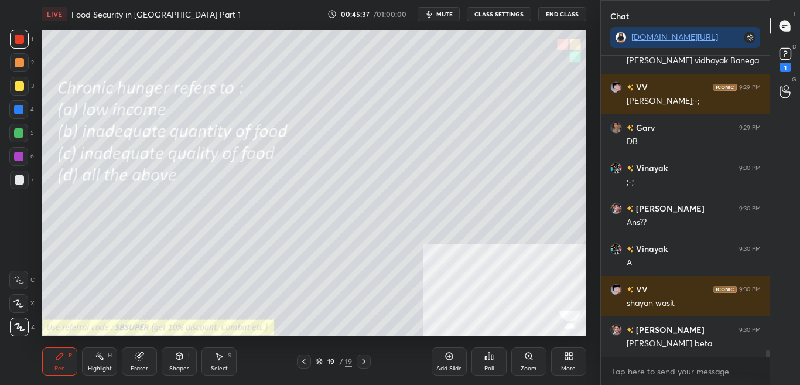
scroll to position [12827, 0]
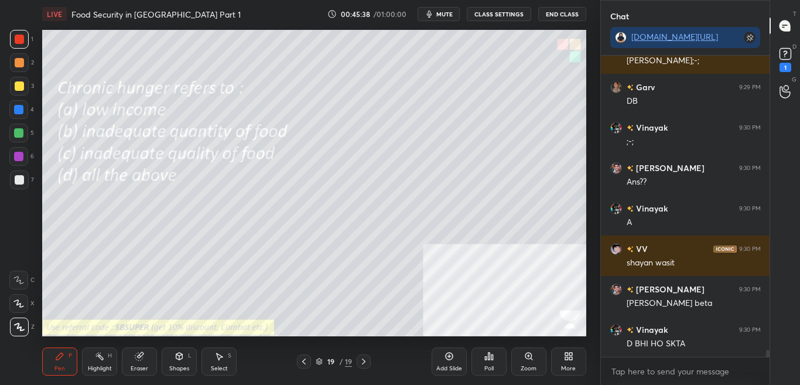
click at [488, 358] on div "Poll" at bounding box center [488, 368] width 9 height 6
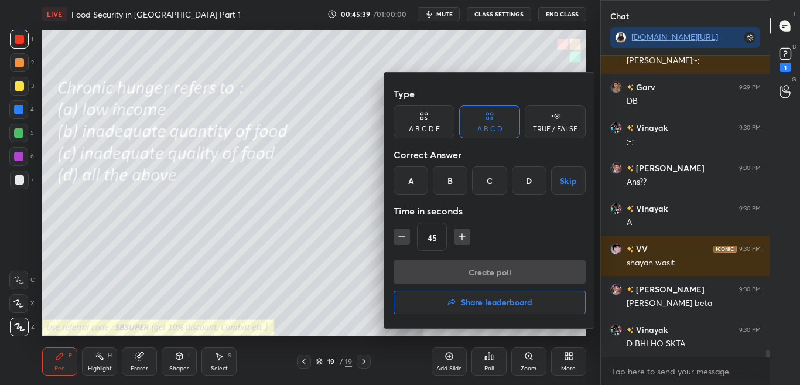
click at [527, 183] on div "D" at bounding box center [529, 180] width 35 height 28
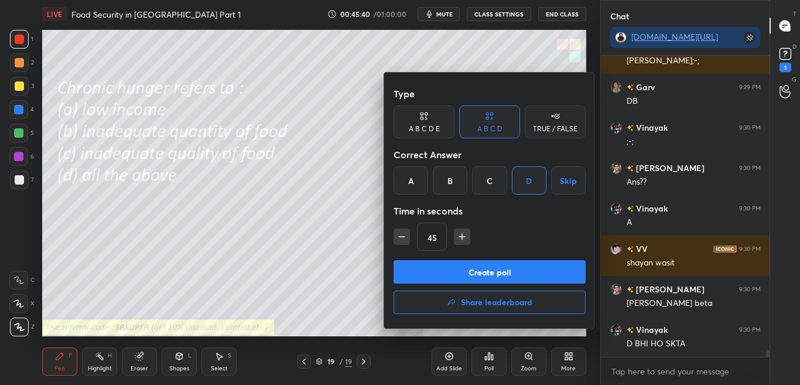
click at [512, 274] on button "Create poll" at bounding box center [490, 271] width 192 height 23
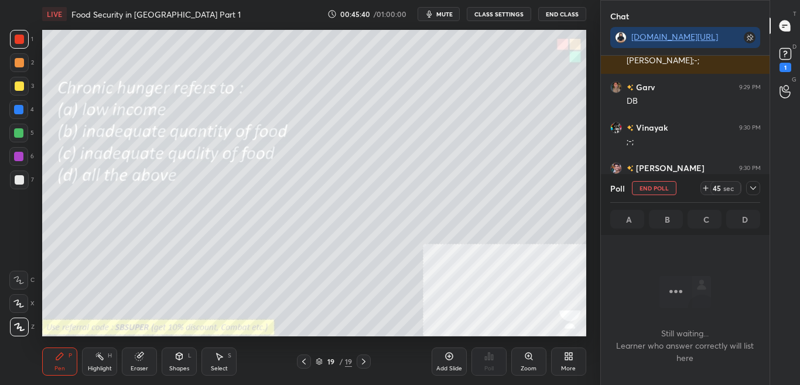
scroll to position [265, 165]
click at [757, 186] on icon at bounding box center [752, 187] width 9 height 9
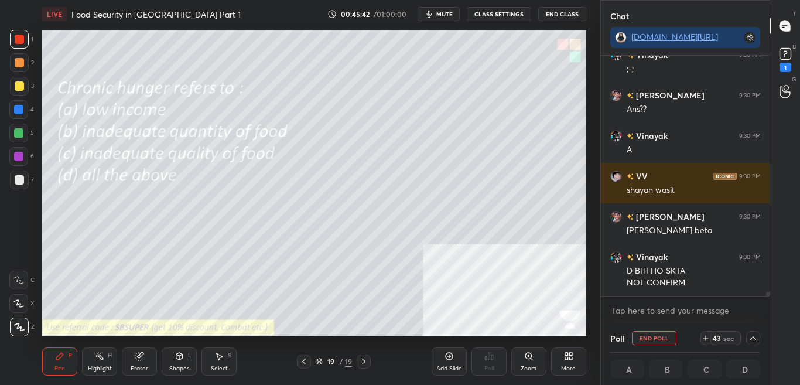
scroll to position [1, 4]
click at [755, 339] on icon at bounding box center [752, 337] width 9 height 9
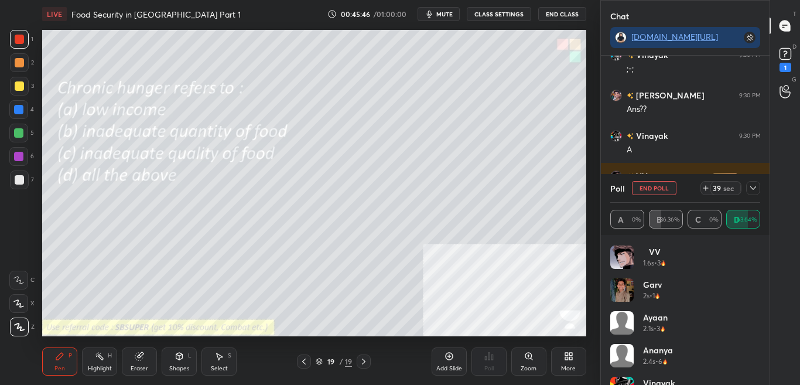
scroll to position [89, 0]
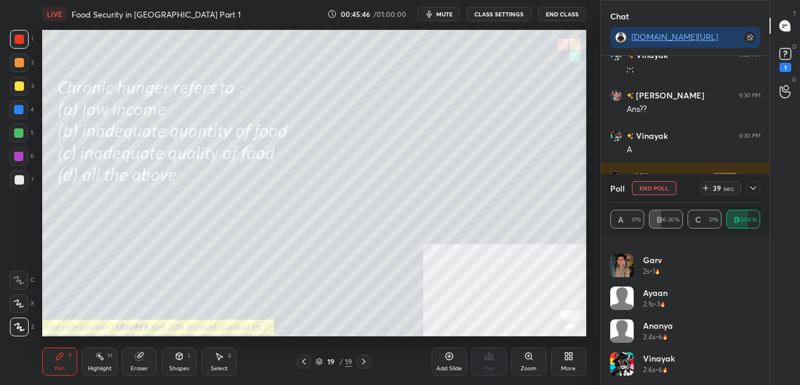
click at [757, 358] on div "Vinayak 2.6s • 6" at bounding box center [685, 368] width 151 height 33
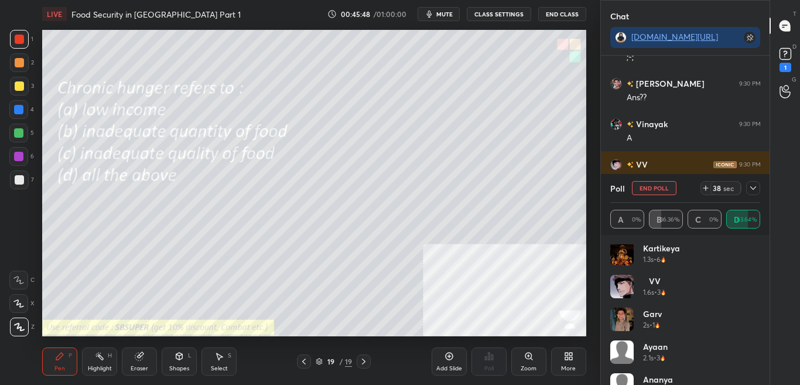
scroll to position [0, 0]
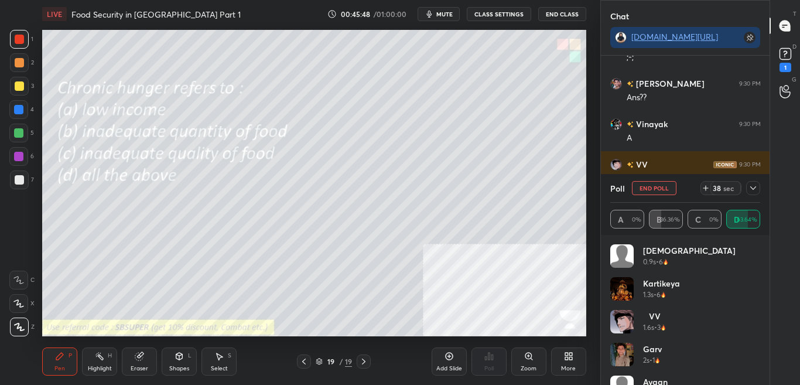
click at [757, 256] on div "Adyasha 0.9s • 6 Kartikeya 1.3s • 6 VV 1.6s • 3 Garv 2s • 1 Ayaan 2.1s • 3 Anan…" at bounding box center [685, 314] width 151 height 141
click at [758, 183] on div at bounding box center [753, 188] width 14 height 14
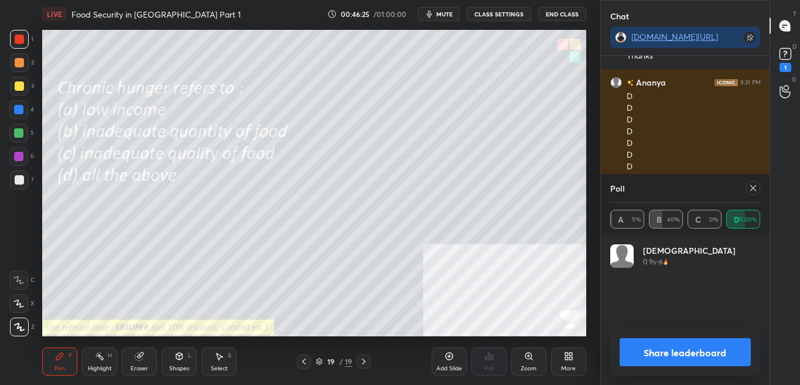
scroll to position [137, 146]
click at [755, 192] on icon at bounding box center [752, 187] width 9 height 9
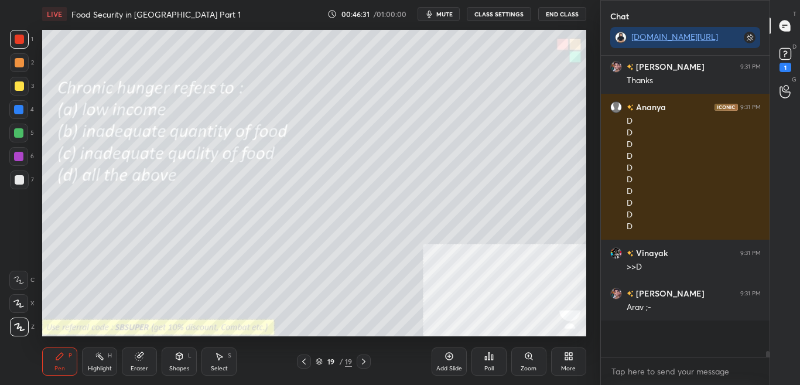
scroll to position [4, 4]
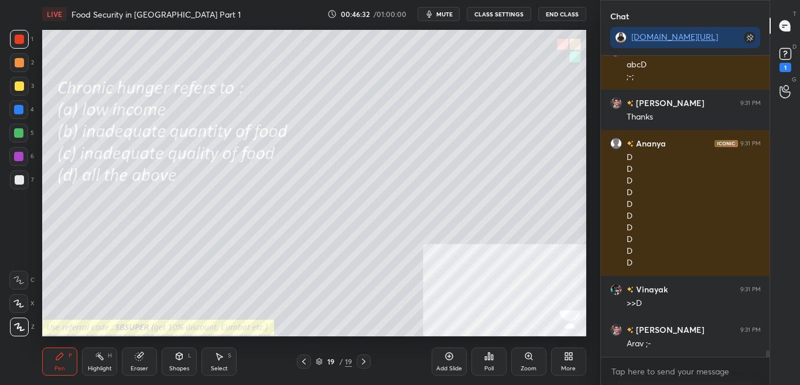
click at [568, 358] on div "More" at bounding box center [568, 361] width 35 height 28
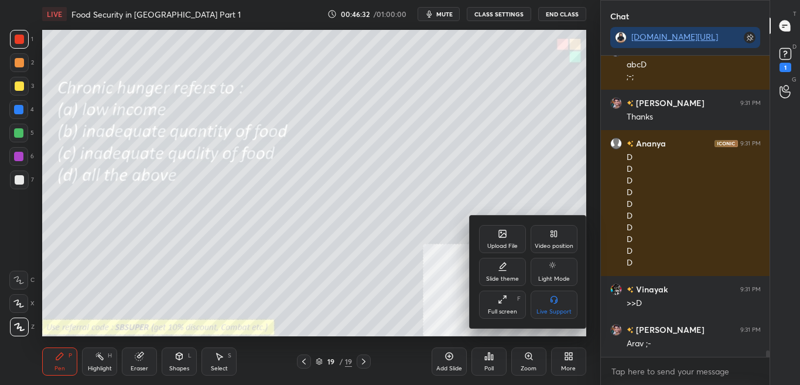
click at [510, 245] on div "Upload File" at bounding box center [502, 246] width 30 height 6
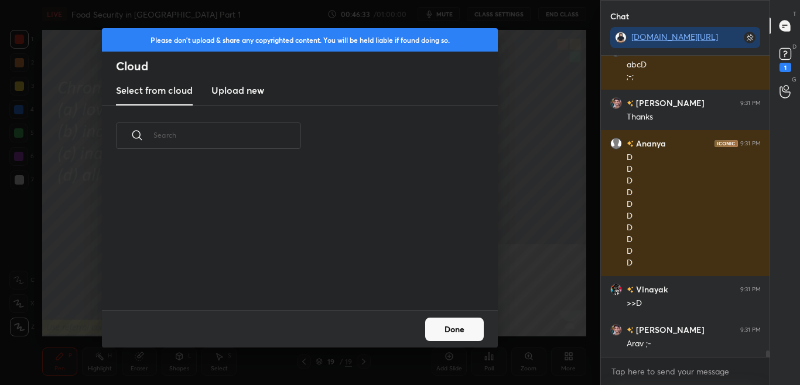
click at [249, 93] on h3 "Upload new" at bounding box center [237, 90] width 53 height 14
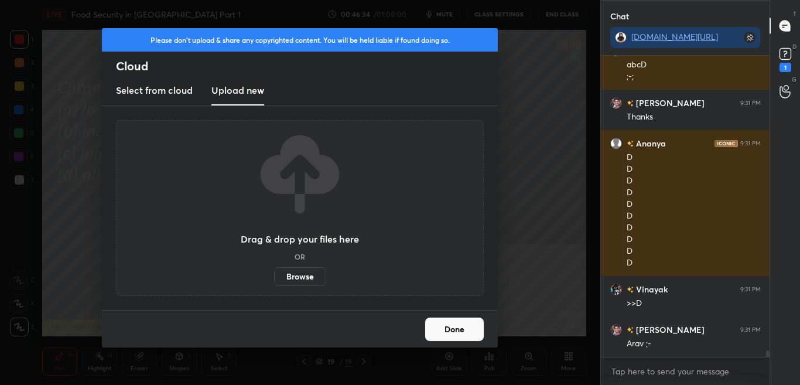
click at [306, 275] on label "Browse" at bounding box center [300, 276] width 52 height 19
click at [274, 275] on input "Browse" at bounding box center [274, 276] width 0 height 19
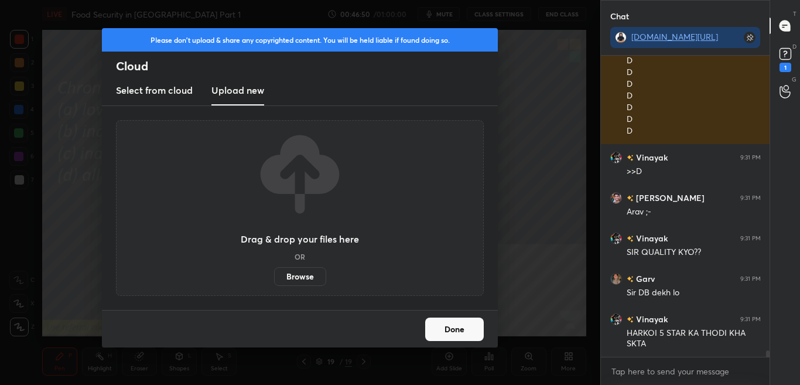
scroll to position [13342, 0]
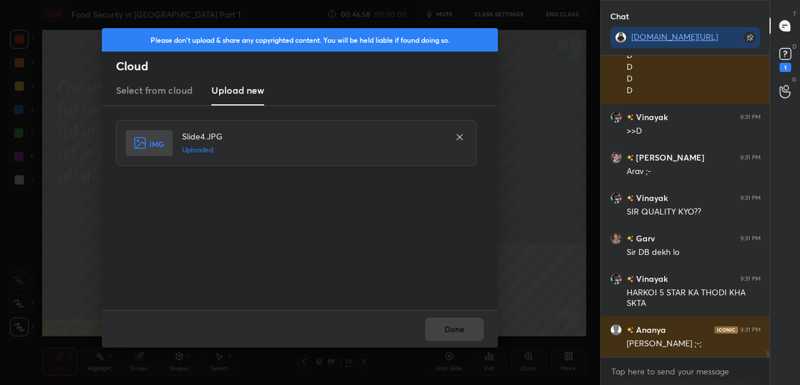
click at [466, 333] on button "Done" at bounding box center [454, 328] width 59 height 23
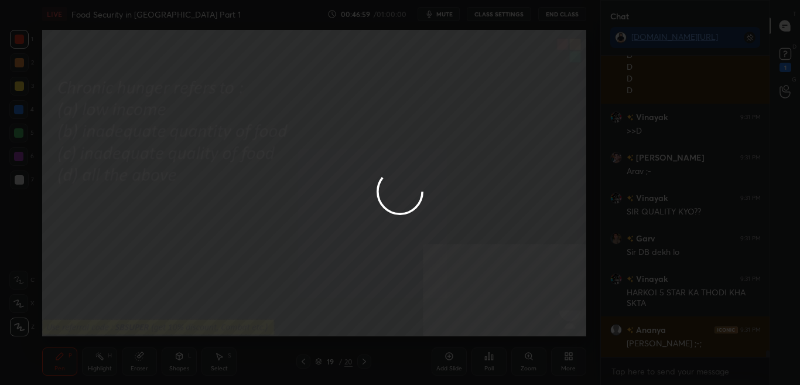
click at [465, 333] on button "Done" at bounding box center [454, 328] width 59 height 23
click at [466, 334] on div at bounding box center [400, 192] width 800 height 385
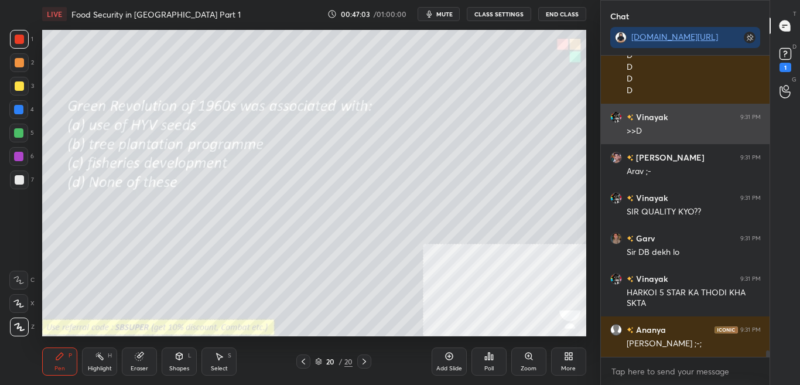
scroll to position [13393, 0]
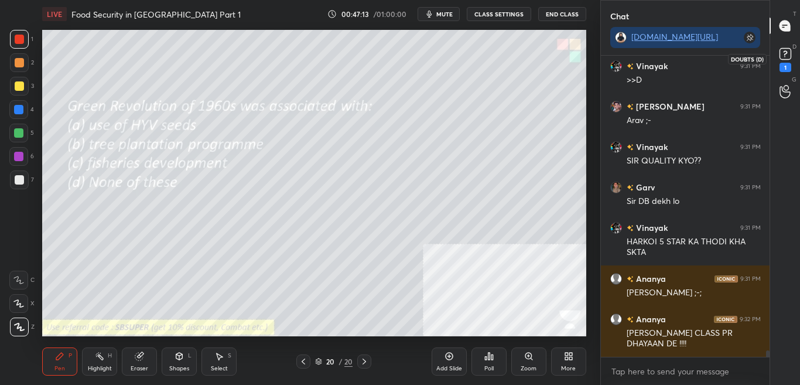
click at [799, 59] on div "D Doubts (D) 1" at bounding box center [785, 58] width 30 height 33
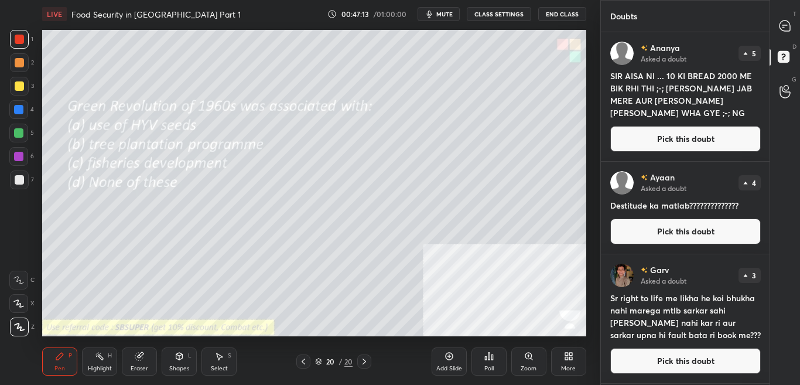
scroll to position [349, 165]
click at [794, 28] on div at bounding box center [785, 25] width 23 height 21
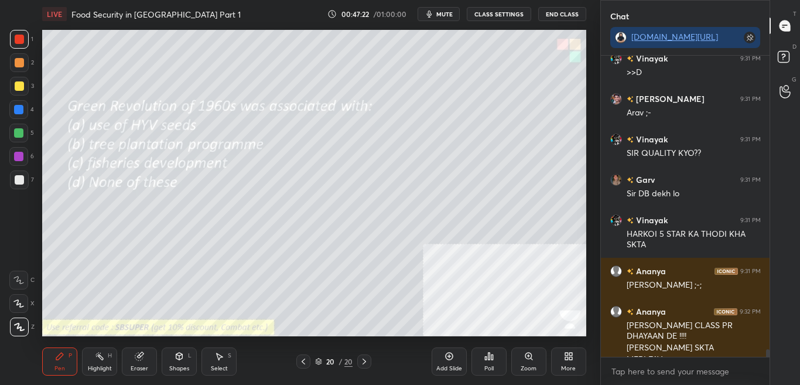
scroll to position [298, 165]
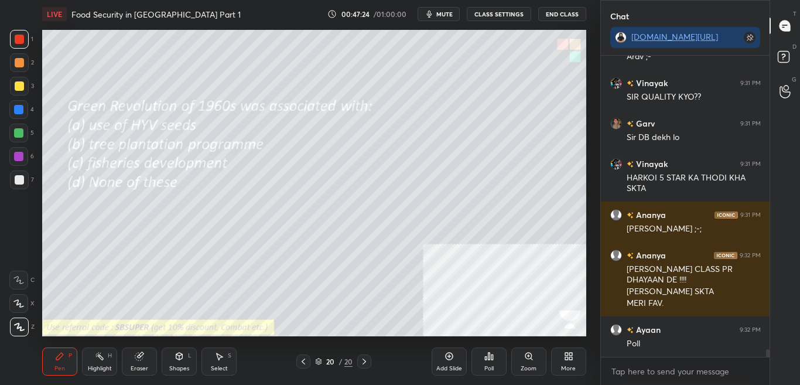
drag, startPoint x: 768, startPoint y: 351, endPoint x: 768, endPoint y: 365, distance: 14.1
click at [768, 358] on div "Ananya 9:31 PM D D D D D D D D D D Vinayak 9:31 PM >>D Mohammed S... 9:31 PM Ar…" at bounding box center [685, 220] width 169 height 329
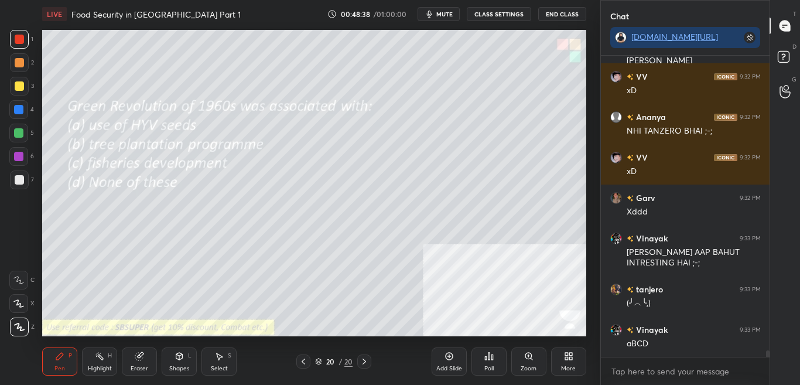
scroll to position [14090, 0]
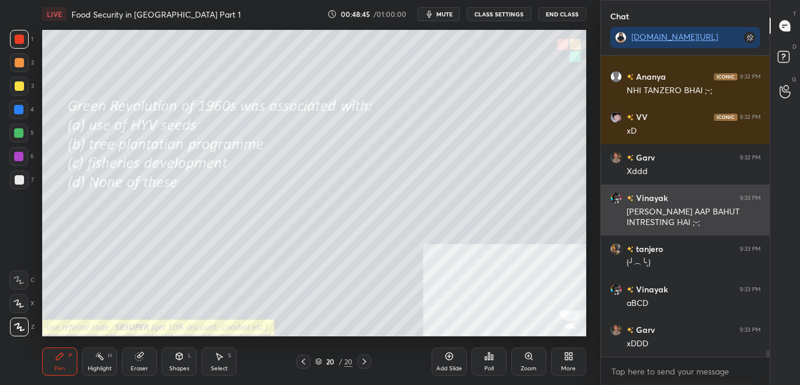
click at [710, 220] on div "SIR LEKIN AAP BAHUT INTRESTING HAI ;-;" at bounding box center [694, 217] width 134 height 22
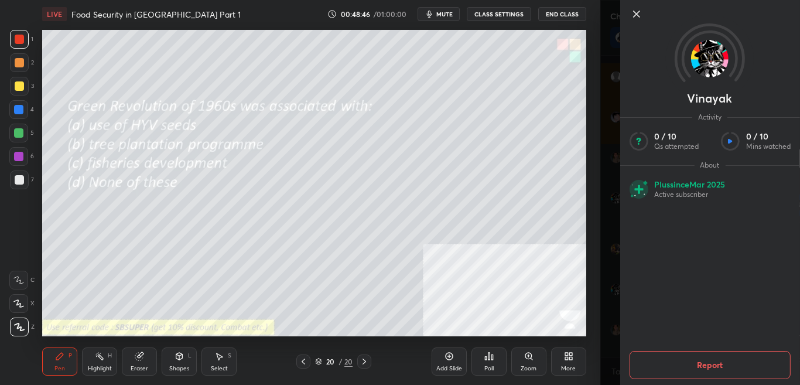
scroll to position [14141, 0]
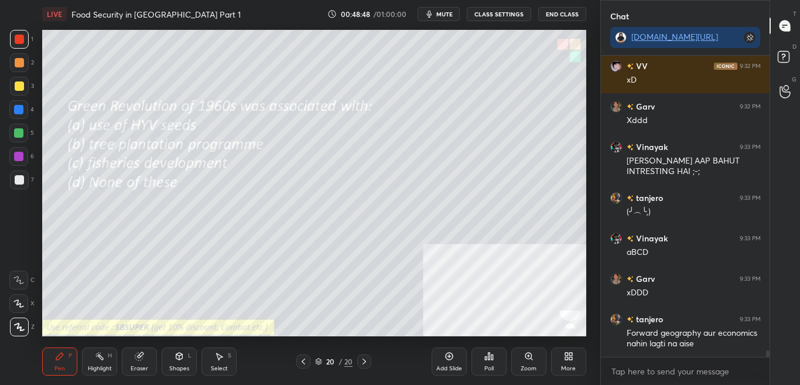
click at [481, 358] on div "Poll" at bounding box center [488, 361] width 35 height 28
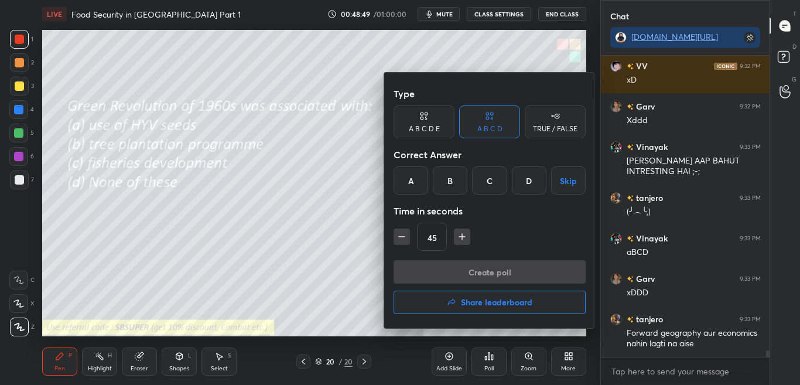
scroll to position [14181, 0]
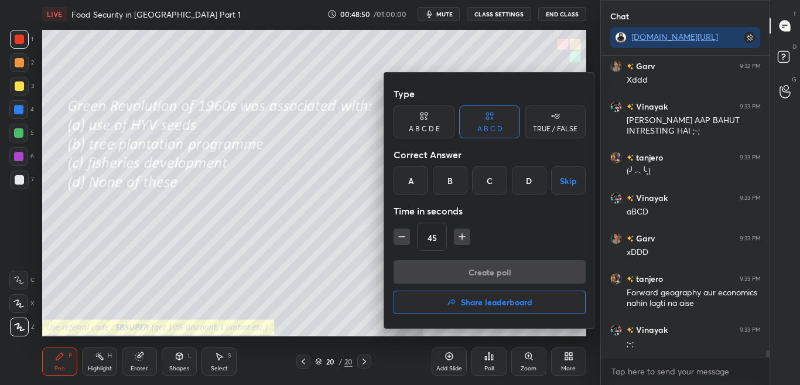
click at [409, 182] on div "A" at bounding box center [411, 180] width 35 height 28
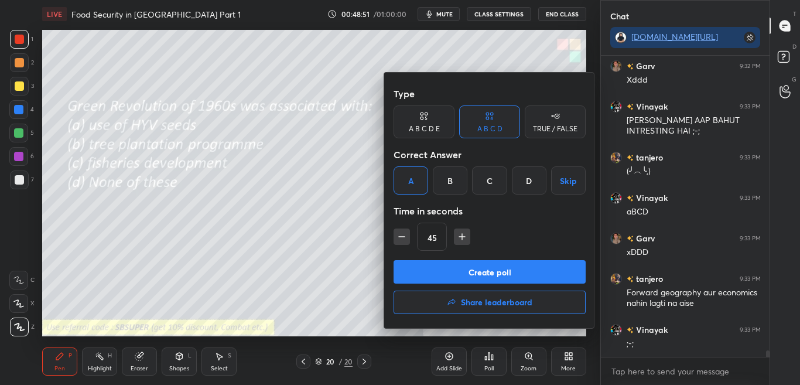
scroll to position [14285, 0]
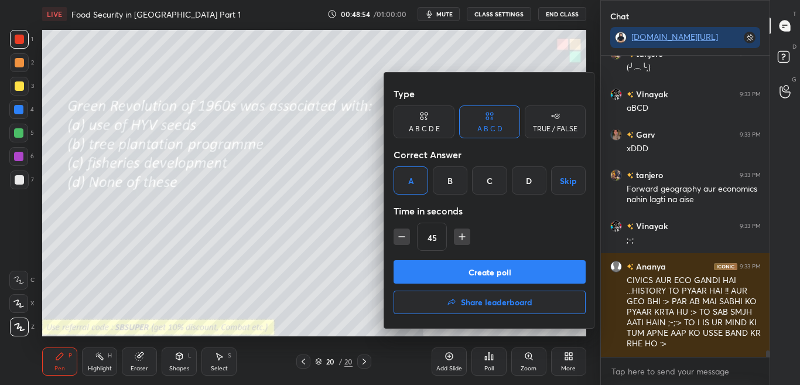
click at [423, 270] on button "Create poll" at bounding box center [490, 271] width 192 height 23
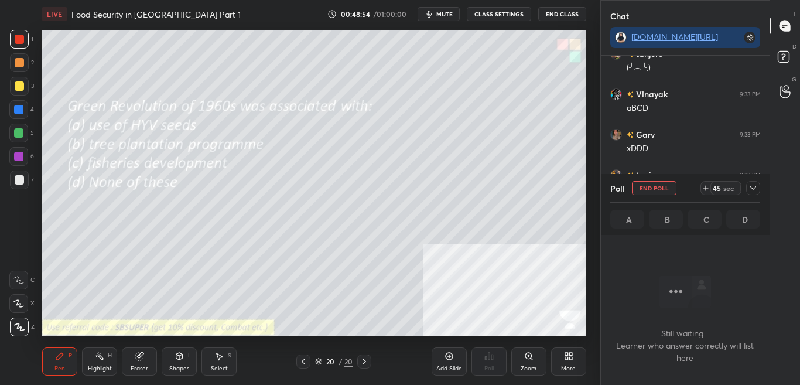
scroll to position [265, 165]
click at [753, 187] on icon at bounding box center [752, 187] width 9 height 9
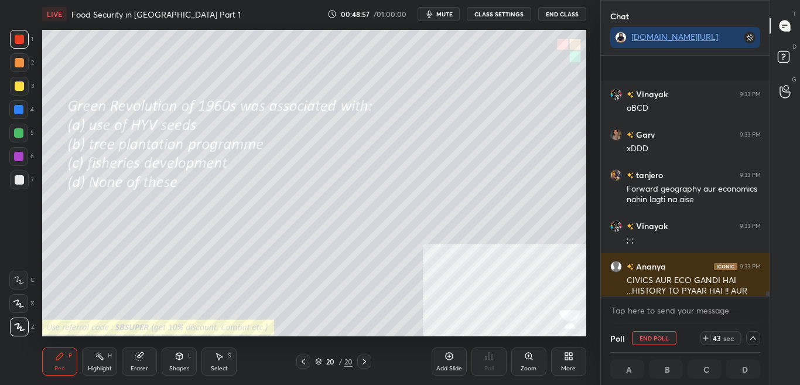
scroll to position [14386, 0]
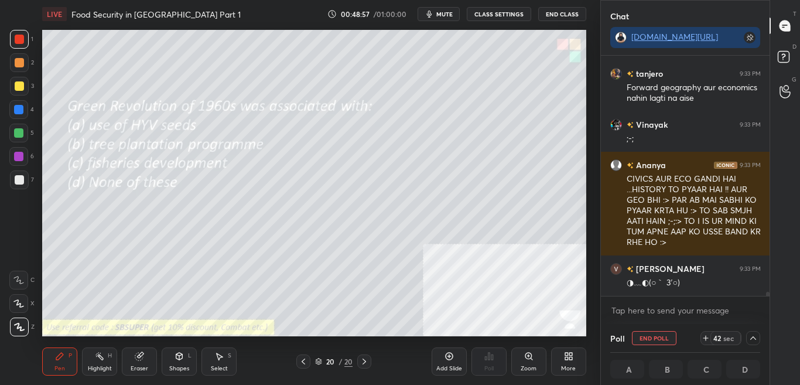
click at [766, 298] on div "Vinayak 9:33 PM aBCD Garv 9:33 PM xDDD tanjero 9:33 PM Forward geography aur ec…" at bounding box center [685, 190] width 169 height 268
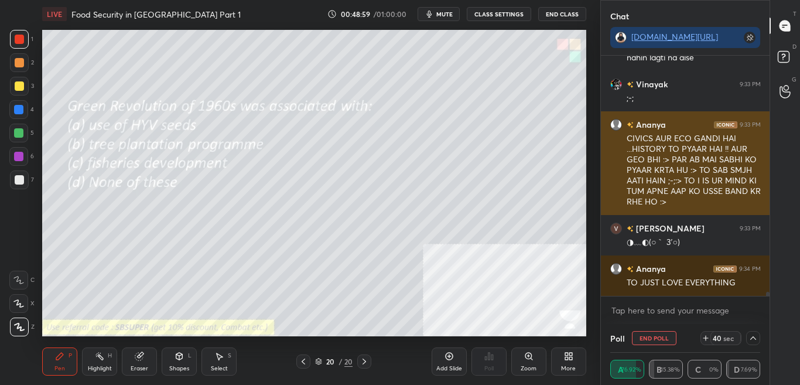
scroll to position [14467, 0]
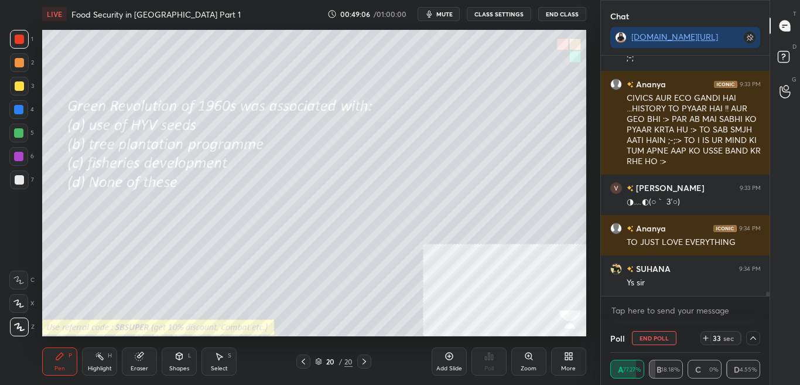
click at [751, 340] on icon at bounding box center [752, 337] width 9 height 9
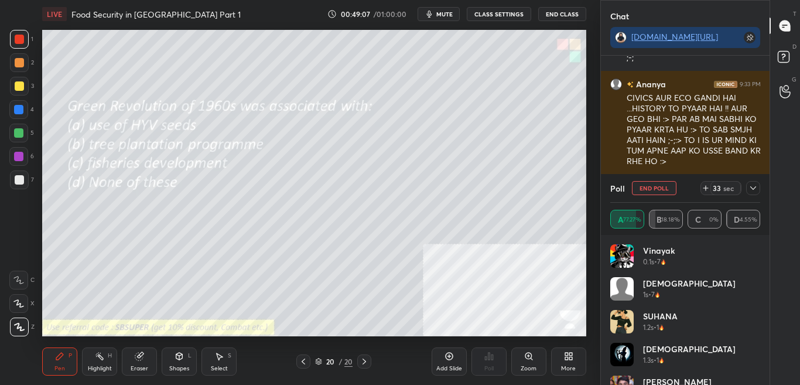
scroll to position [4, 4]
click at [753, 192] on div at bounding box center [753, 188] width 14 height 14
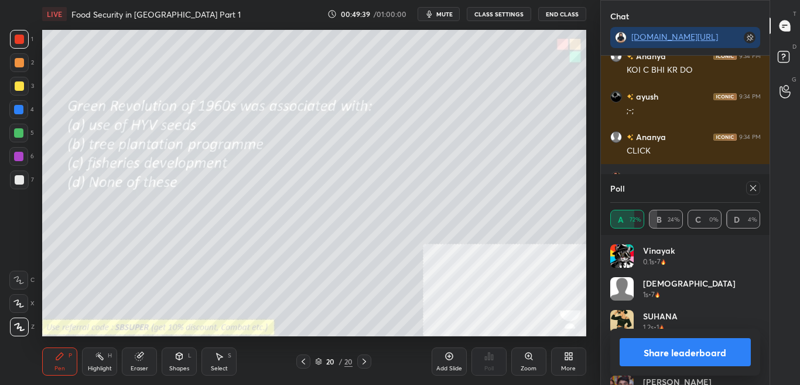
scroll to position [14933, 0]
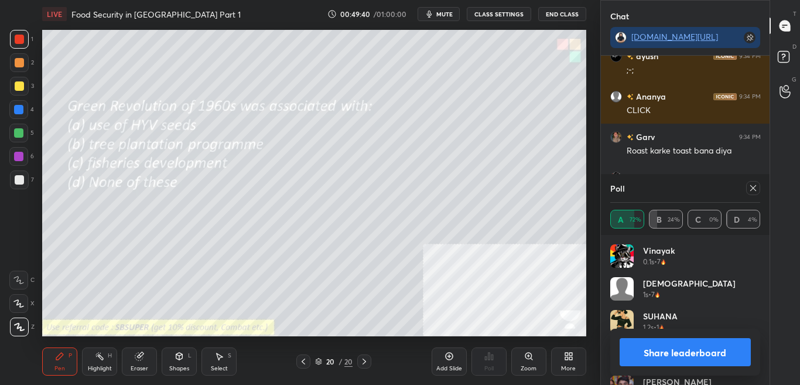
click at [709, 354] on button "Share leaderboard" at bounding box center [686, 352] width 132 height 28
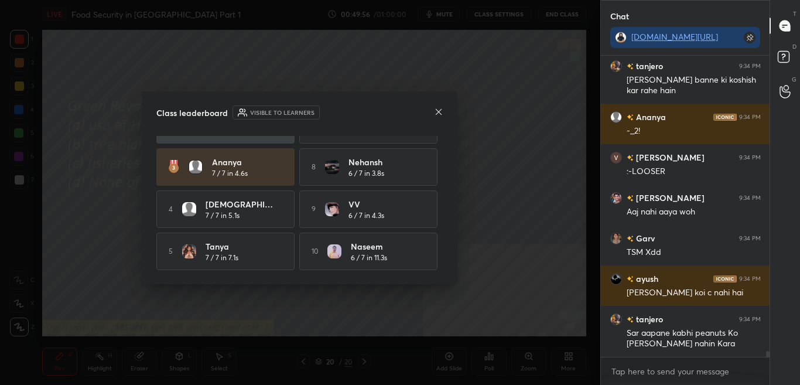
click at [440, 105] on div "Class leaderboard Visible to learners Vinayak 7 / 7 in 0.9s 6 Kartikeya 6 / 7 i…" at bounding box center [299, 187] width 315 height 193
click at [441, 122] on div "Class leaderboard Visible to learners Vinayak 7 / 7 in 0.9s 6 Kartikeya 6 / 7 i…" at bounding box center [299, 187] width 315 height 193
click at [440, 124] on div "Class leaderboard Visible to learners Vinayak 7 / 7 in 0.9s 6 Kartikeya 6 / 7 i…" at bounding box center [299, 187] width 315 height 193
click at [440, 114] on icon at bounding box center [438, 111] width 9 height 9
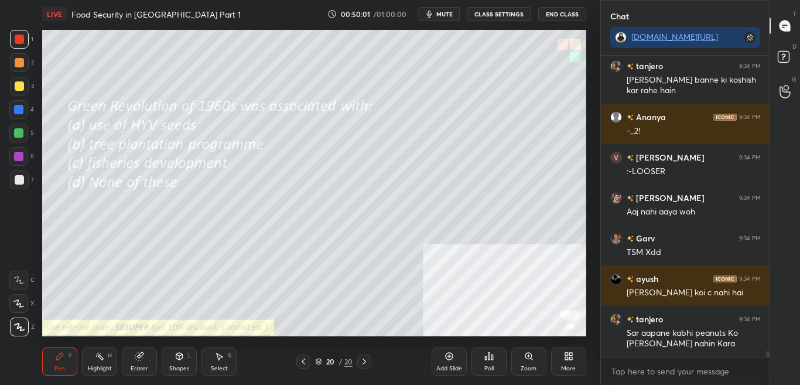
click at [576, 358] on div "More" at bounding box center [568, 361] width 35 height 28
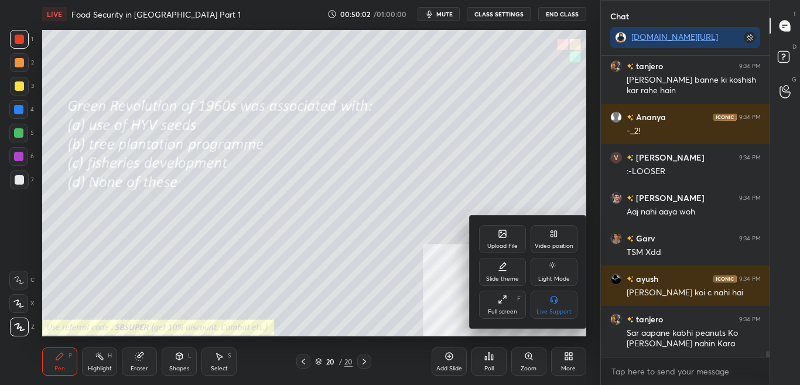
click at [492, 234] on div "Upload File" at bounding box center [502, 239] width 47 height 28
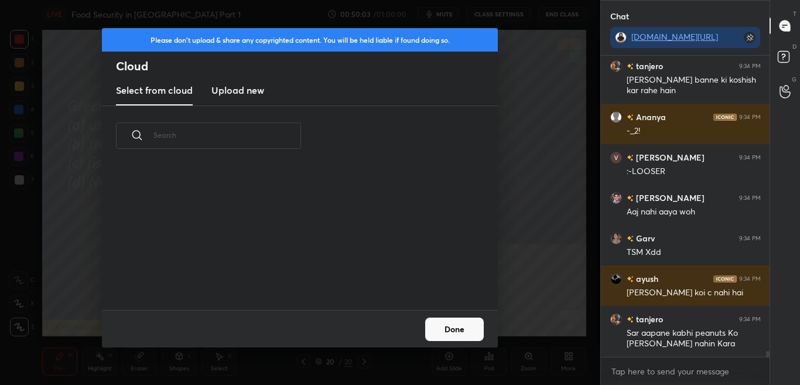
click at [247, 84] on h3 "Upload new" at bounding box center [237, 90] width 53 height 14
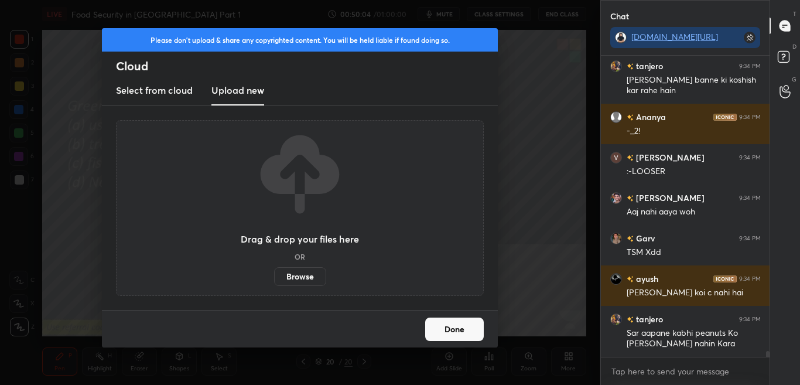
click at [300, 271] on label "Browse" at bounding box center [300, 276] width 52 height 19
click at [274, 271] on input "Browse" at bounding box center [274, 276] width 0 height 19
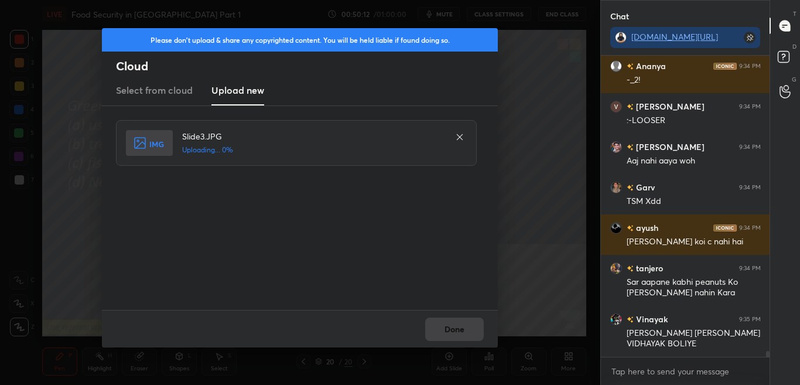
click at [284, 80] on div "Select from cloud Upload new" at bounding box center [300, 90] width 396 height 29
click at [445, 314] on div "Done" at bounding box center [300, 328] width 396 height 37
click at [445, 317] on div "Done" at bounding box center [300, 328] width 396 height 37
click at [444, 322] on div "Done" at bounding box center [300, 328] width 396 height 37
click at [441, 329] on div "Done" at bounding box center [300, 328] width 396 height 37
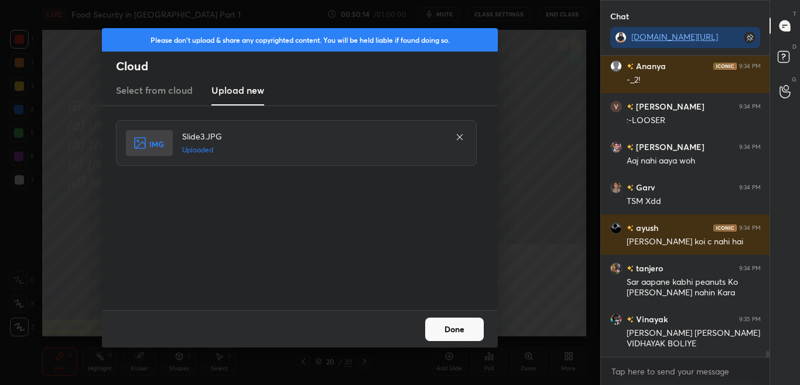
click at [442, 329] on div "Done" at bounding box center [300, 328] width 396 height 37
click at [441, 330] on button "Done" at bounding box center [454, 328] width 59 height 23
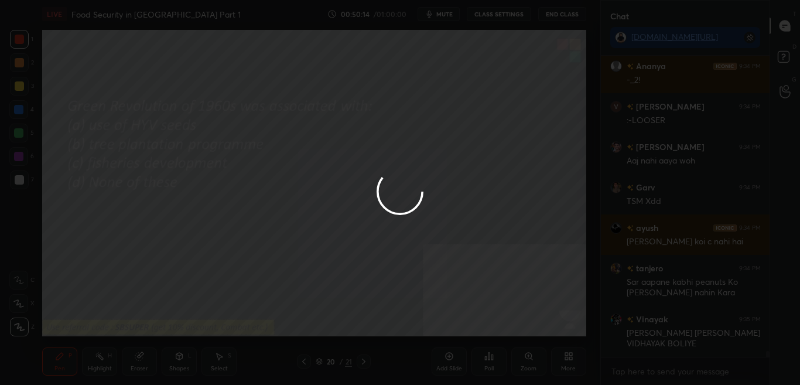
click at [442, 331] on button "Done" at bounding box center [454, 328] width 59 height 23
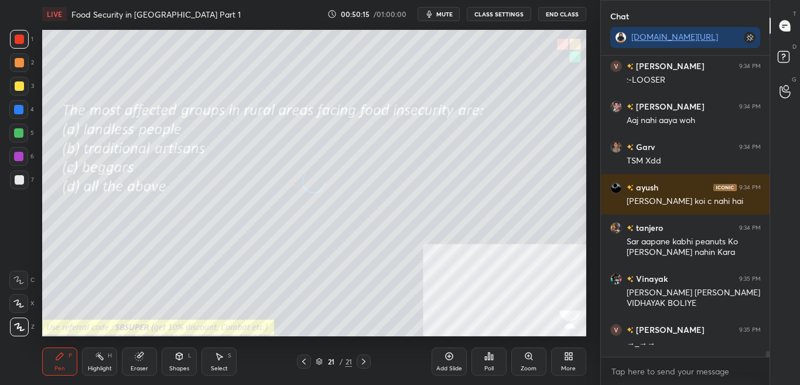
click at [441, 16] on span "mute" at bounding box center [444, 14] width 16 height 8
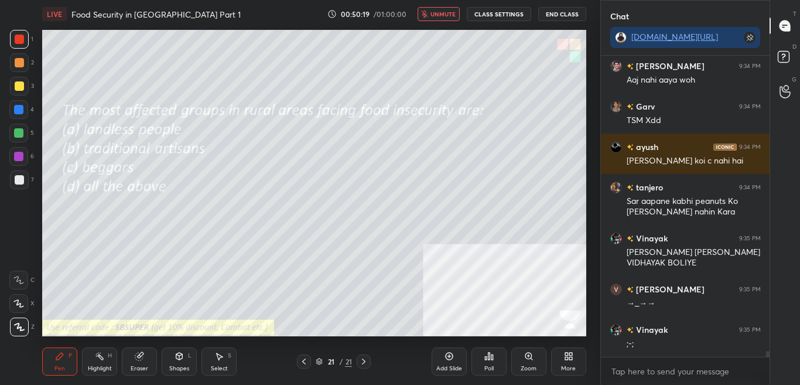
click at [440, 16] on span "unmute" at bounding box center [442, 14] width 25 height 8
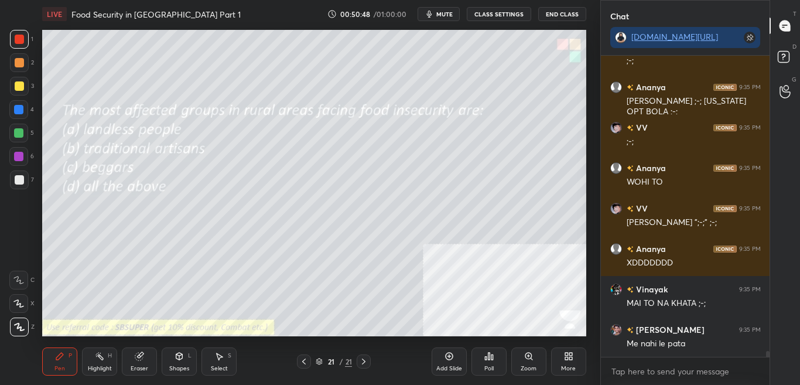
scroll to position [15725, 0]
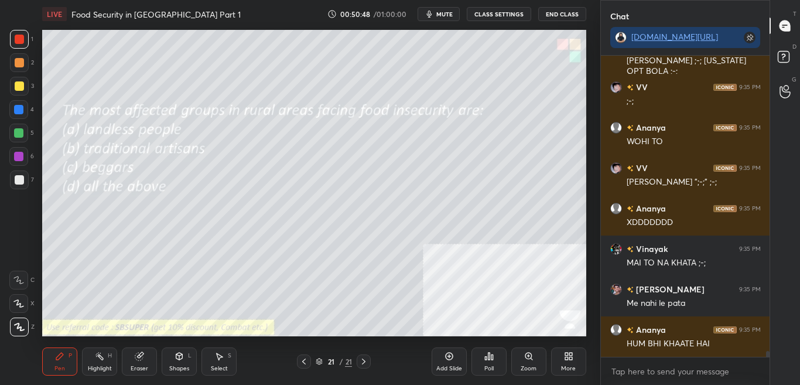
click at [489, 358] on icon at bounding box center [488, 355] width 9 height 9
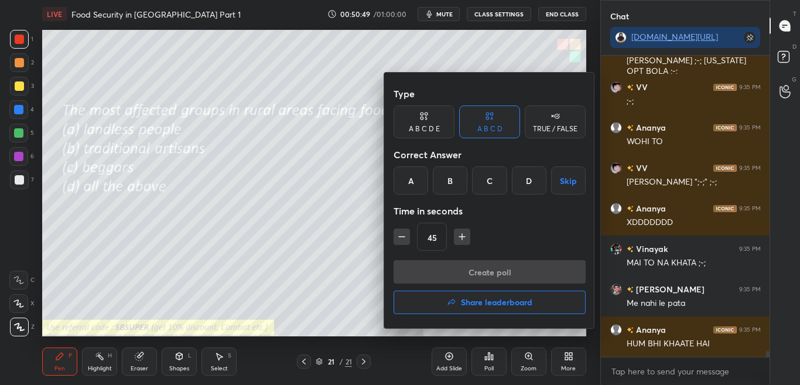
click at [525, 180] on div "D" at bounding box center [529, 180] width 35 height 28
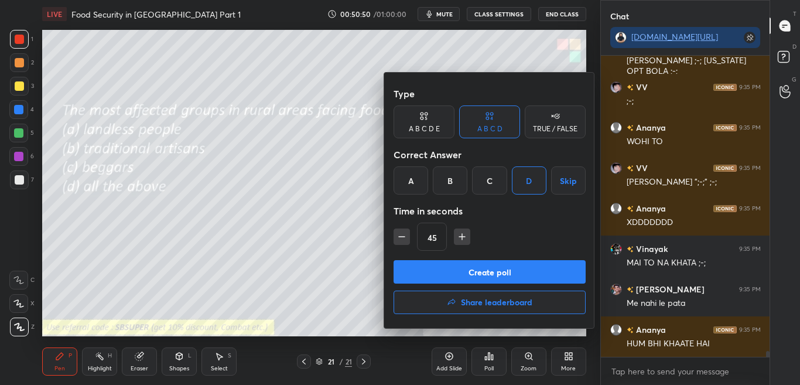
click at [470, 278] on button "Create poll" at bounding box center [490, 271] width 192 height 23
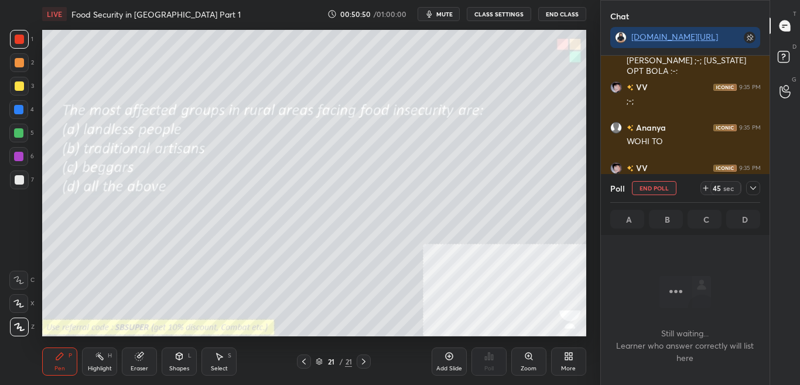
scroll to position [265, 165]
click at [752, 188] on icon at bounding box center [753, 188] width 6 height 4
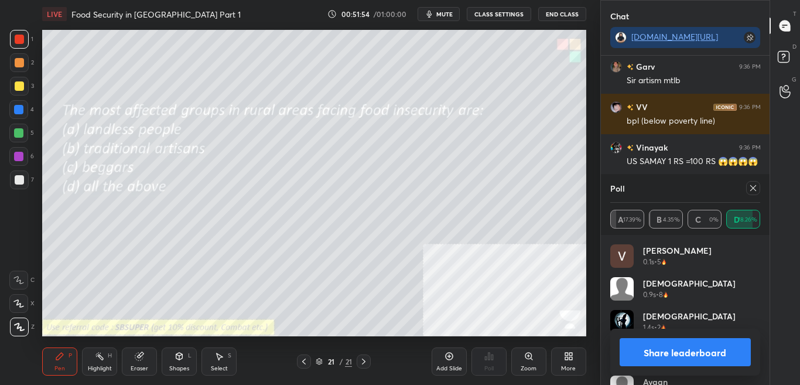
scroll to position [16263, 0]
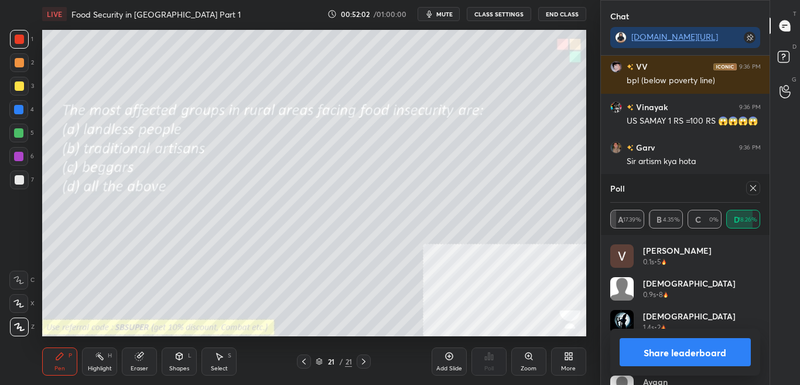
click at [754, 192] on icon at bounding box center [752, 187] width 9 height 9
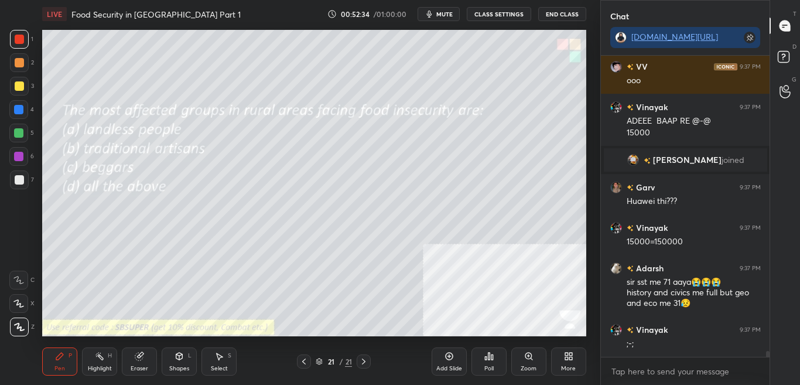
scroll to position [15133, 0]
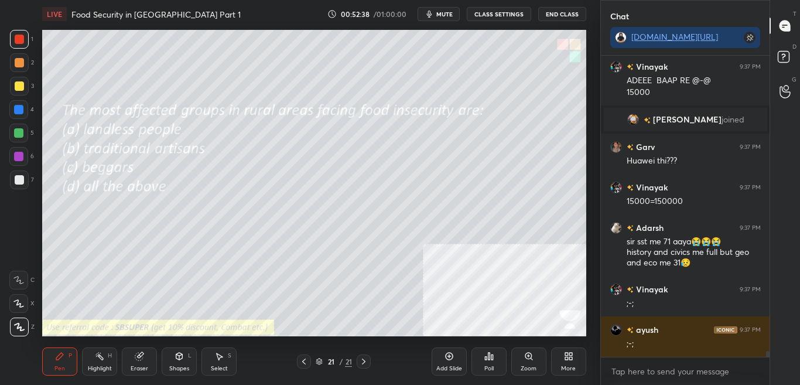
click at [145, 358] on div "Eraser" at bounding box center [139, 361] width 35 height 28
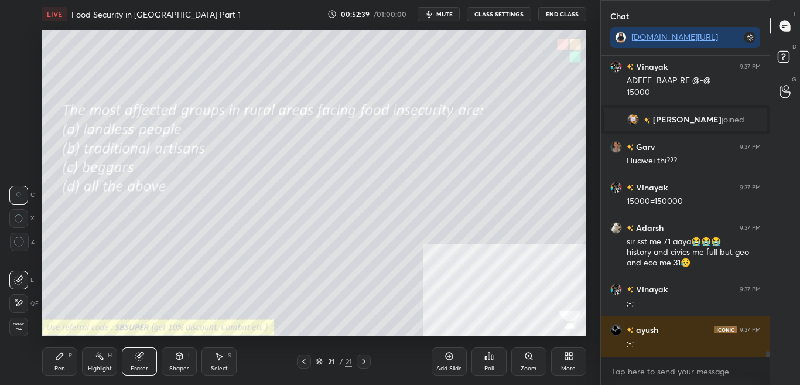
scroll to position [15194, 0]
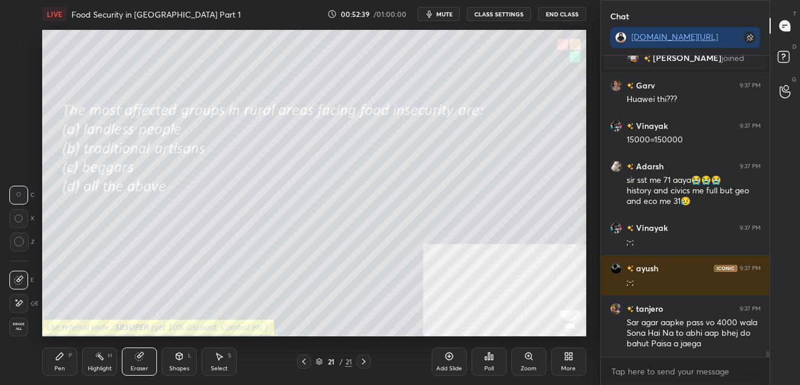
click at [20, 324] on span "Erase all" at bounding box center [19, 326] width 18 height 8
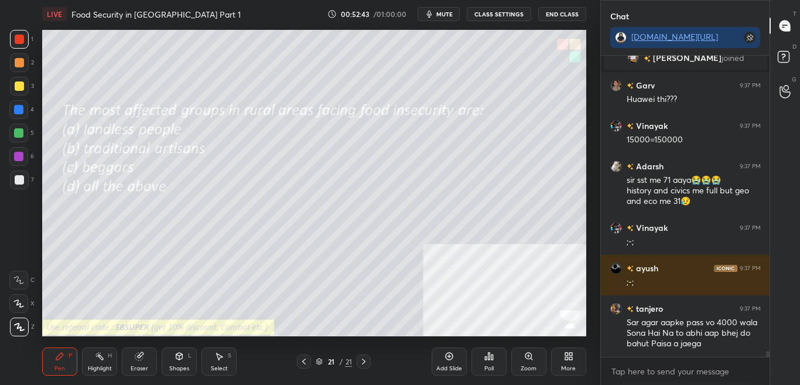
click at [491, 356] on icon at bounding box center [492, 356] width 2 height 5
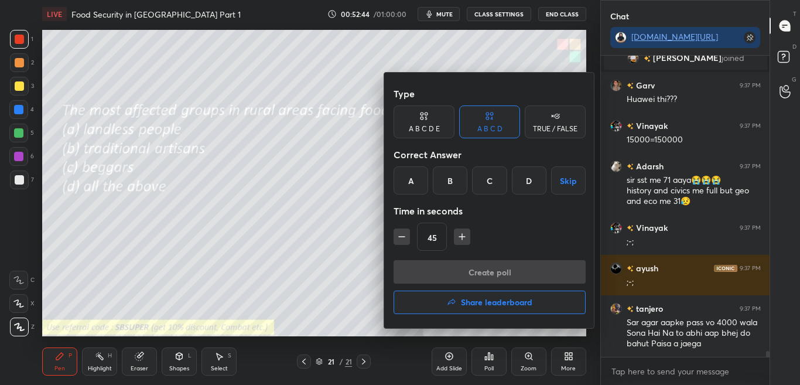
click at [531, 186] on div "D" at bounding box center [529, 180] width 35 height 28
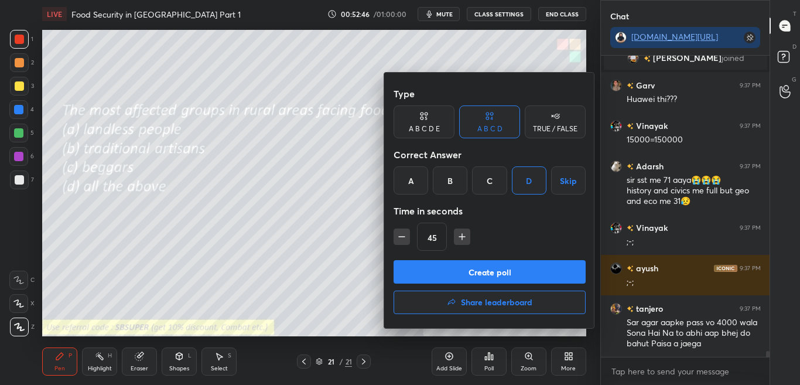
drag, startPoint x: 496, startPoint y: 272, endPoint x: 524, endPoint y: 237, distance: 44.6
click at [524, 237] on div "Type A B C D E A B C D TRUE / FALSE Correct Answer A B C D Skip Time in seconds…" at bounding box center [489, 200] width 211 height 255
click at [351, 243] on div at bounding box center [400, 192] width 800 height 385
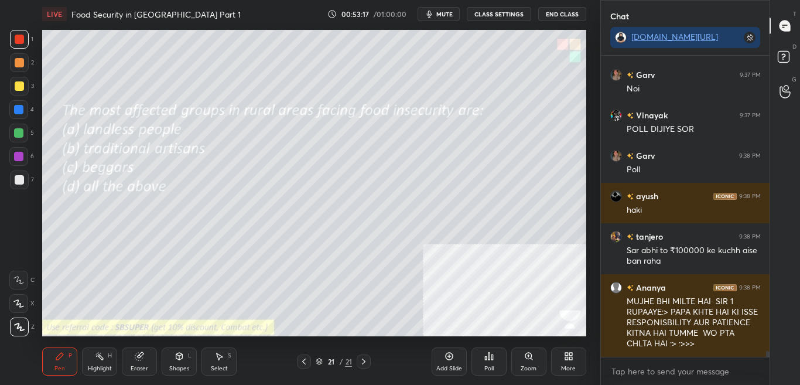
scroll to position [15610, 0]
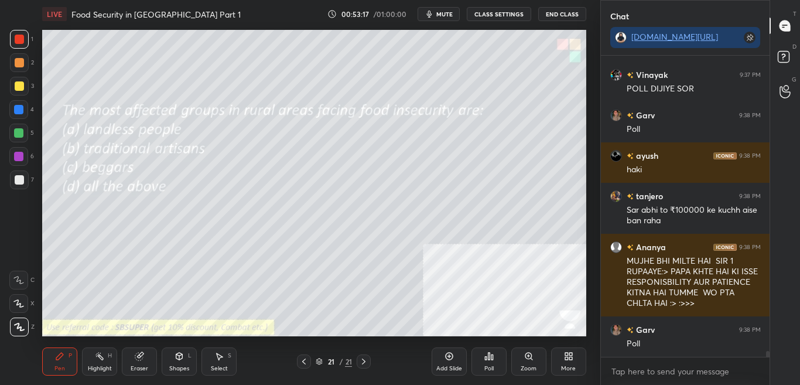
click at [484, 358] on div "Poll" at bounding box center [488, 361] width 35 height 28
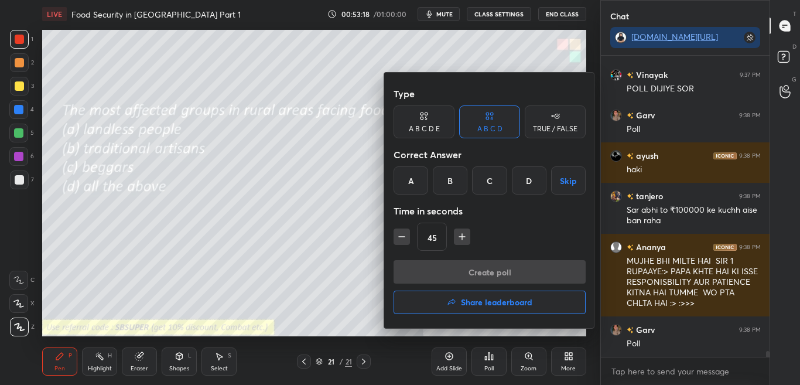
drag, startPoint x: 527, startPoint y: 177, endPoint x: 525, endPoint y: 187, distance: 10.1
click at [527, 179] on div "D" at bounding box center [529, 180] width 35 height 28
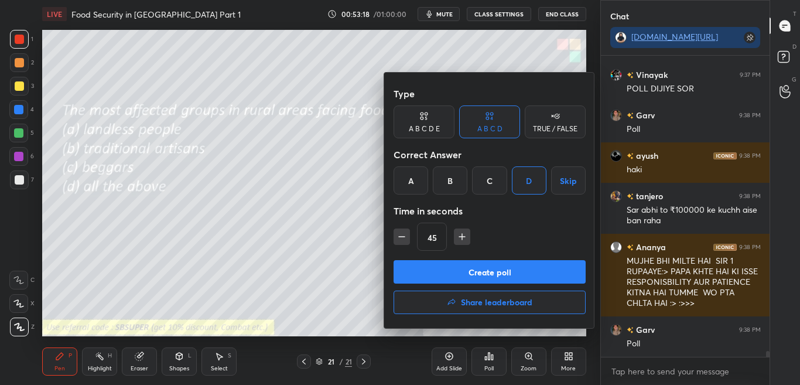
click at [504, 272] on button "Create poll" at bounding box center [490, 271] width 192 height 23
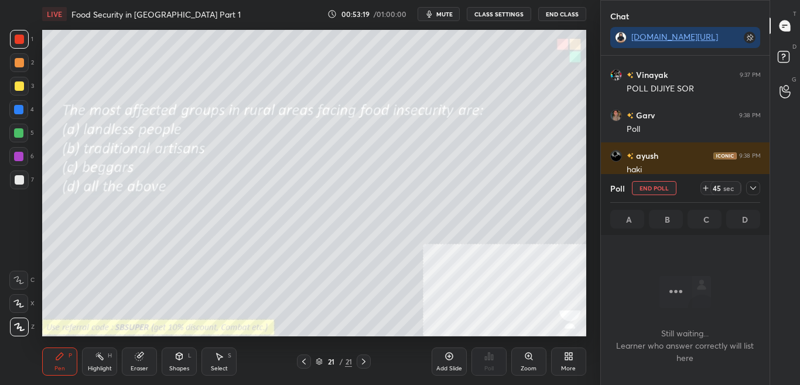
scroll to position [265, 165]
click at [760, 188] on div "Poll End Poll 45 sec A B C D" at bounding box center [685, 204] width 169 height 61
click at [754, 186] on icon at bounding box center [752, 187] width 9 height 9
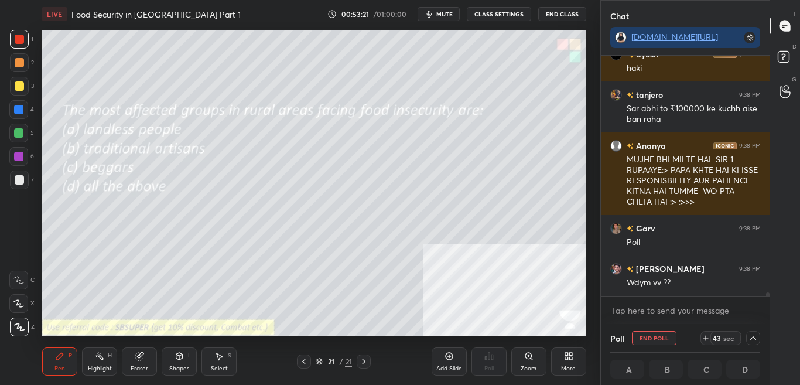
scroll to position [15763, 0]
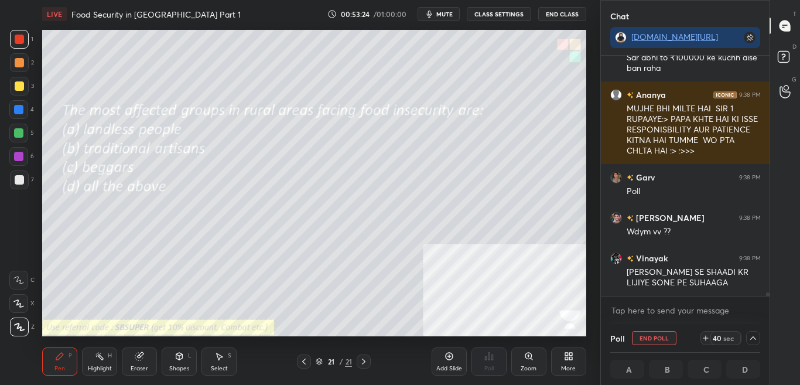
click at [753, 337] on icon at bounding box center [753, 338] width 6 height 4
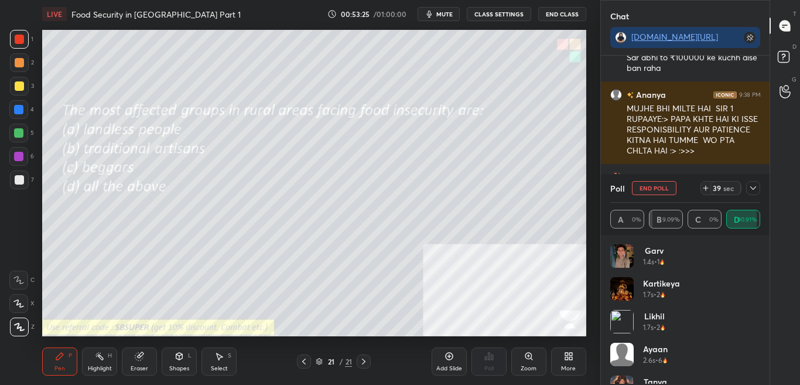
scroll to position [4, 4]
drag, startPoint x: 756, startPoint y: 187, endPoint x: 756, endPoint y: 194, distance: 7.1
click at [756, 187] on icon at bounding box center [752, 187] width 9 height 9
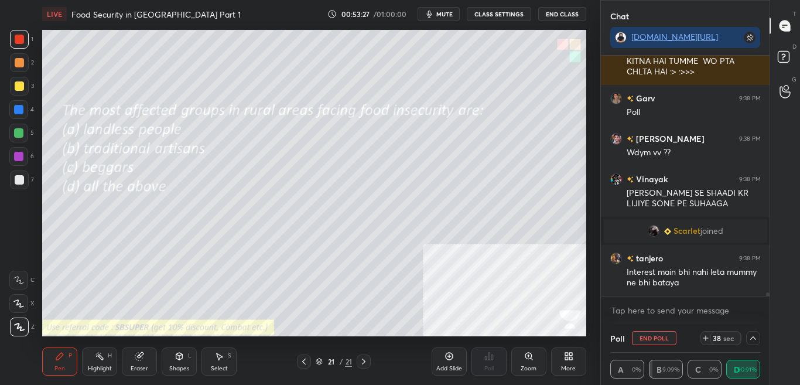
scroll to position [15566, 0]
click at [751, 334] on icon at bounding box center [752, 337] width 9 height 9
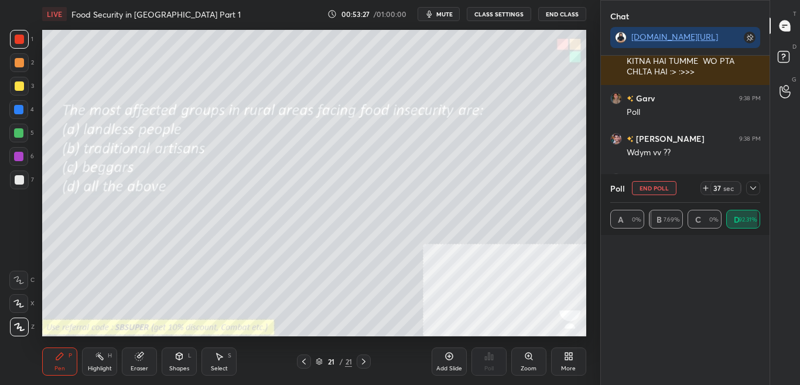
scroll to position [4, 4]
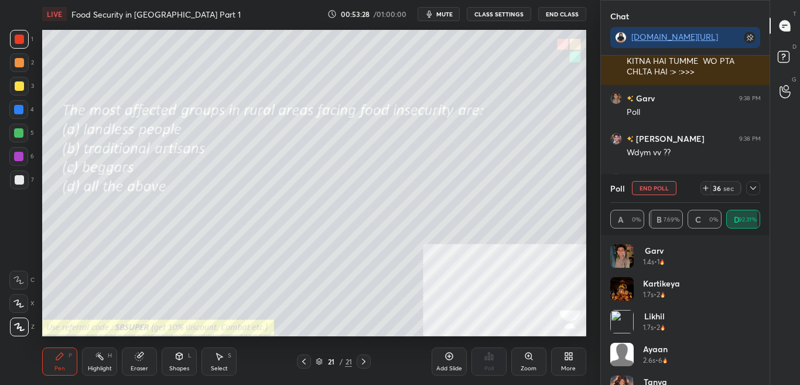
click at [752, 181] on div at bounding box center [753, 188] width 14 height 14
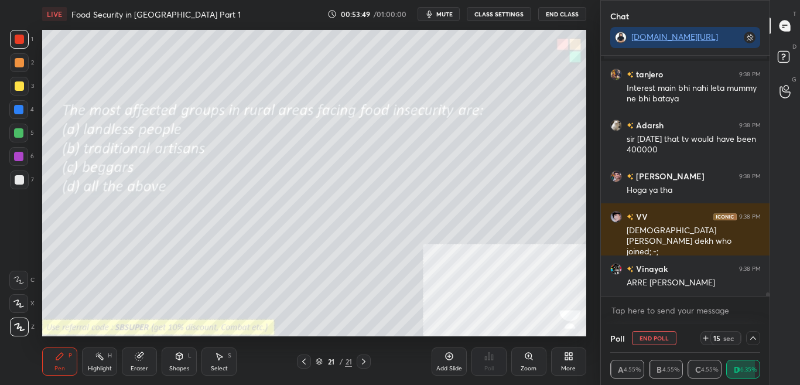
click at [767, 296] on div "Vinayak 9:38 PM SIR SONE SE SHAADI KR LIJIYE SONE PE SUHAAGA Scarlet joined tan…" at bounding box center [685, 190] width 169 height 268
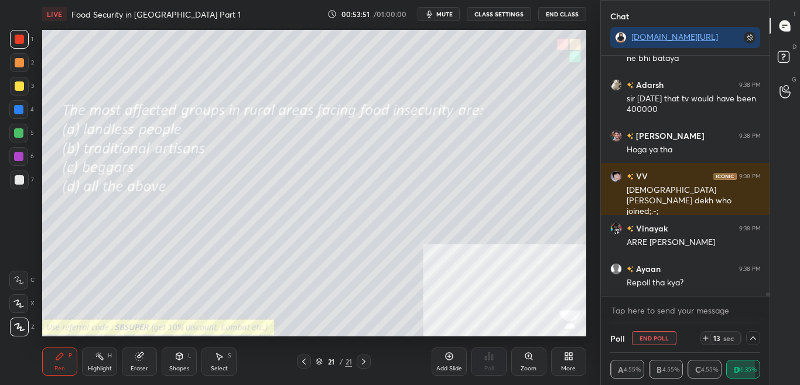
click at [768, 296] on div "Scarlet joined tanjero 9:38 PM Interest main bhi nahi leta mummy ne bhi bataya …" at bounding box center [685, 190] width 169 height 268
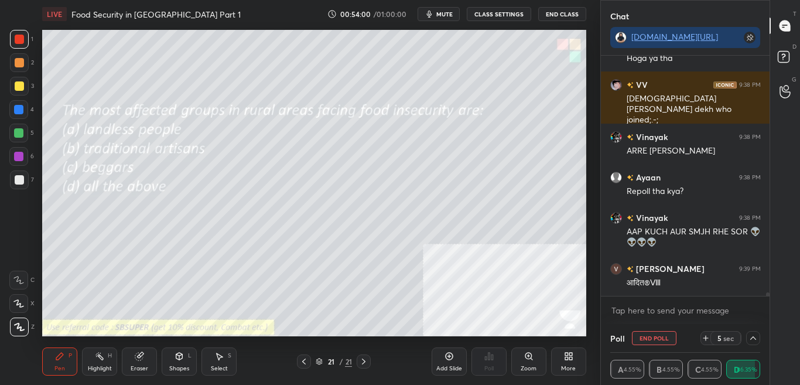
click at [753, 339] on icon at bounding box center [752, 337] width 9 height 9
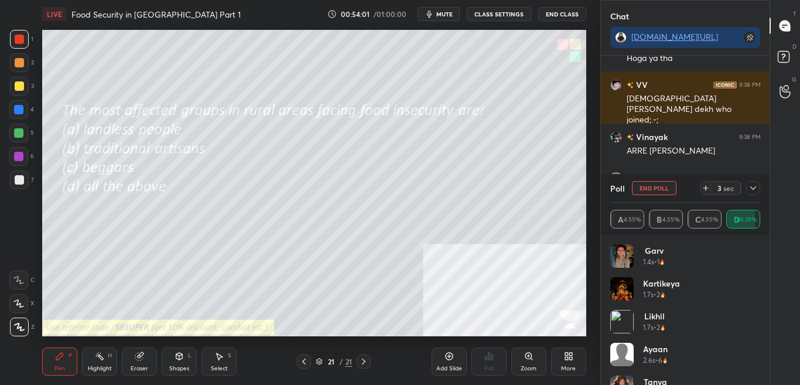
click at [761, 323] on div "Garv 1.4s • 1 Kartikeya 1.7s • 2 likhil 1.7s • 2 Ayaan 2.6s • 6 Tanya 2.7s • 9 …" at bounding box center [685, 310] width 169 height 150
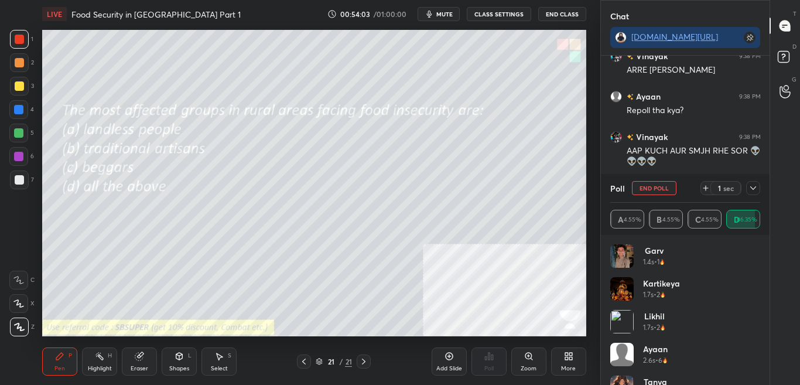
click at [754, 188] on icon at bounding box center [753, 188] width 6 height 4
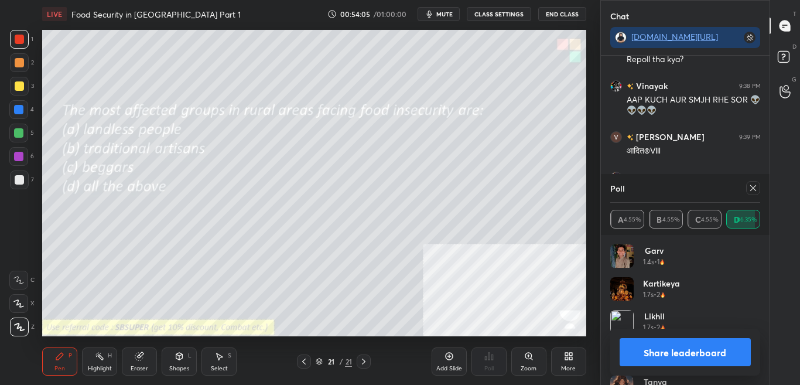
click at [655, 341] on button "Share leaderboard" at bounding box center [686, 352] width 132 height 28
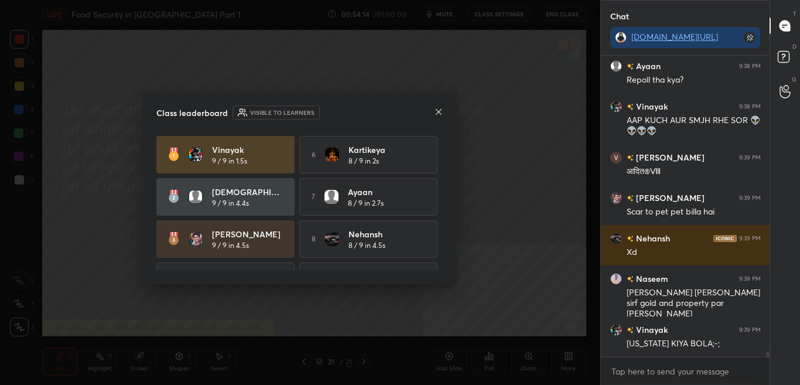
click at [434, 111] on icon at bounding box center [438, 111] width 9 height 9
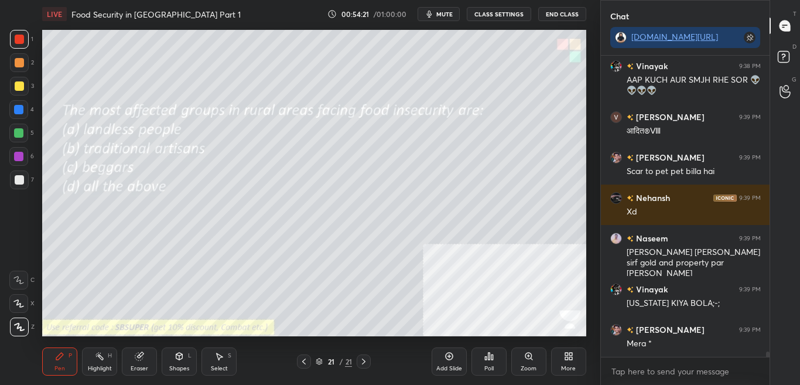
click at [568, 358] on div "More" at bounding box center [568, 361] width 35 height 28
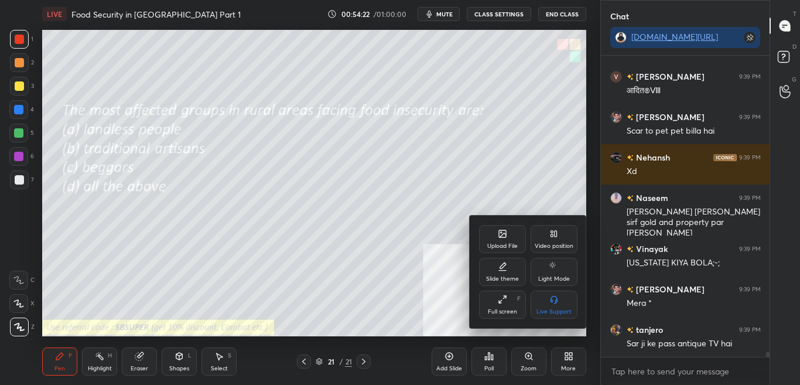
click at [500, 230] on icon at bounding box center [502, 233] width 9 height 9
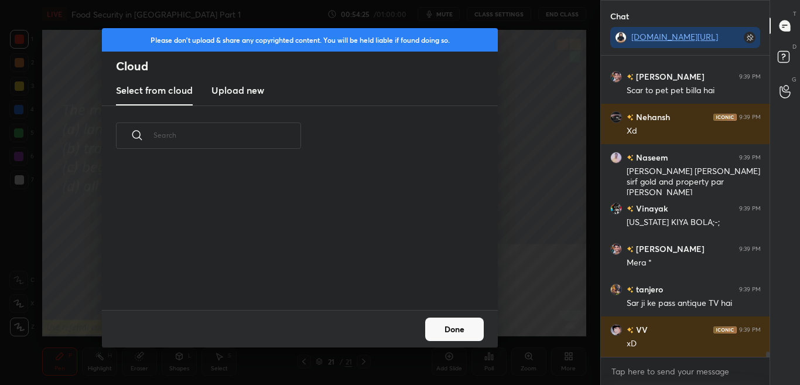
click at [281, 118] on input "text" at bounding box center [227, 135] width 148 height 50
click at [275, 108] on div "​" at bounding box center [300, 208] width 396 height 204
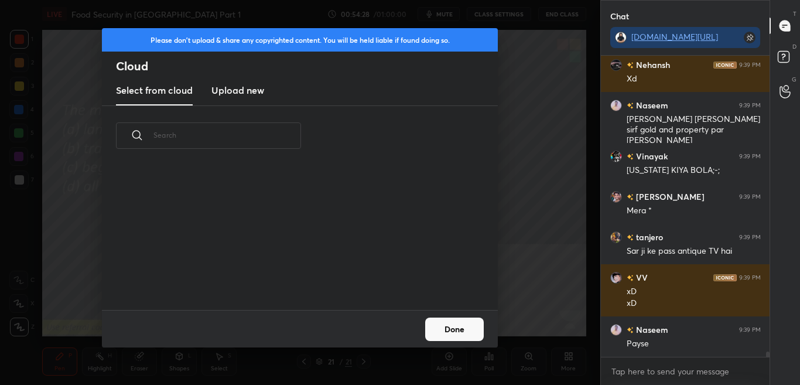
click at [246, 84] on h3 "Upload new" at bounding box center [237, 90] width 53 height 14
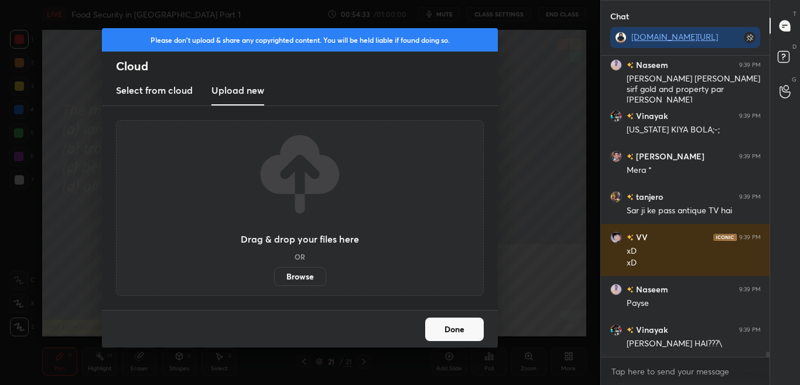
click at [305, 278] on label "Browse" at bounding box center [300, 276] width 52 height 19
click at [274, 278] on input "Browse" at bounding box center [274, 276] width 0 height 19
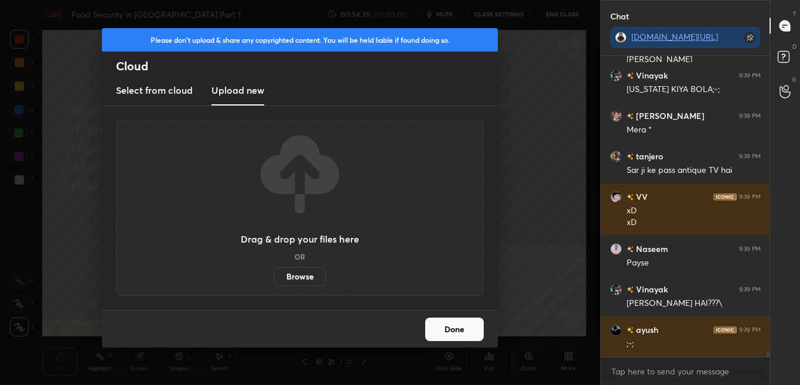
click at [433, 329] on button "Done" at bounding box center [454, 328] width 59 height 23
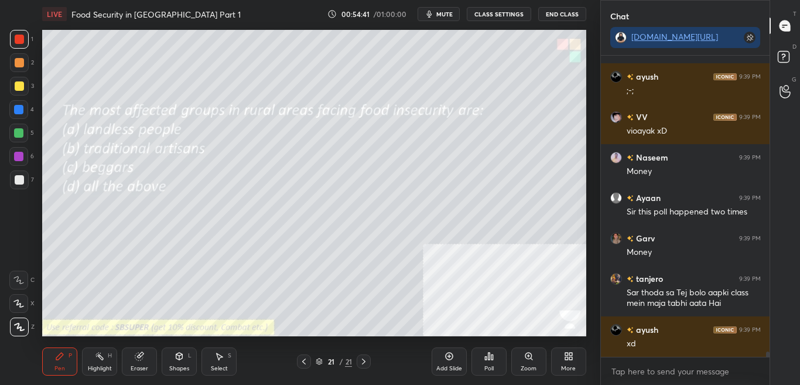
click at [567, 358] on div "More" at bounding box center [568, 361] width 35 height 28
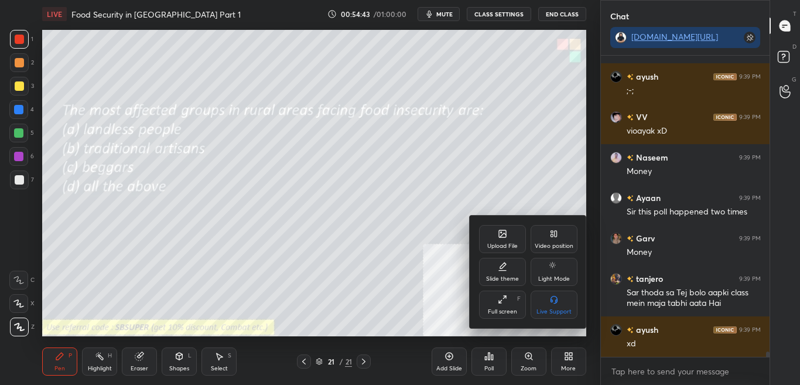
click at [499, 232] on icon at bounding box center [502, 233] width 7 height 7
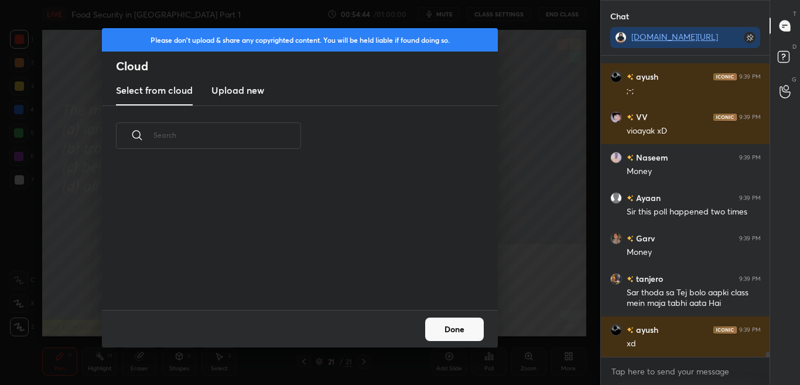
click at [240, 93] on h3 "Upload new" at bounding box center [237, 90] width 53 height 14
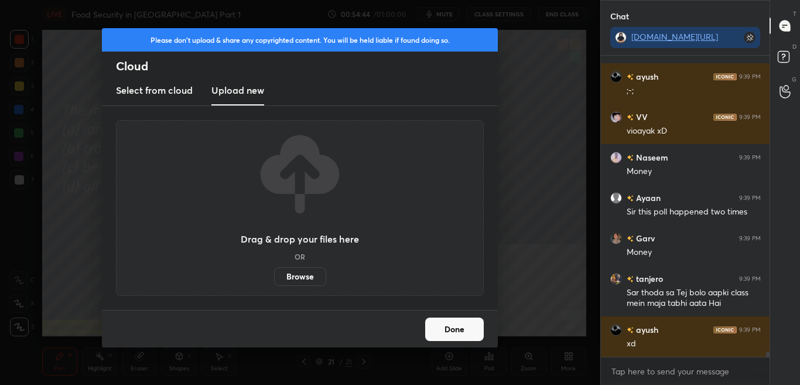
click at [286, 275] on label "Browse" at bounding box center [300, 276] width 52 height 19
click at [274, 275] on input "Browse" at bounding box center [274, 276] width 0 height 19
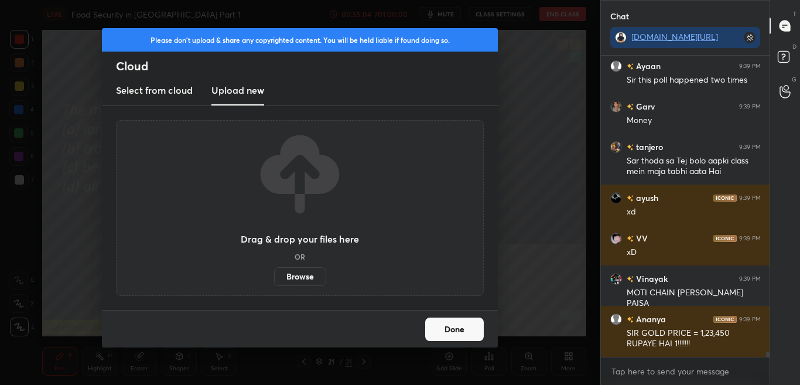
scroll to position [16672, 0]
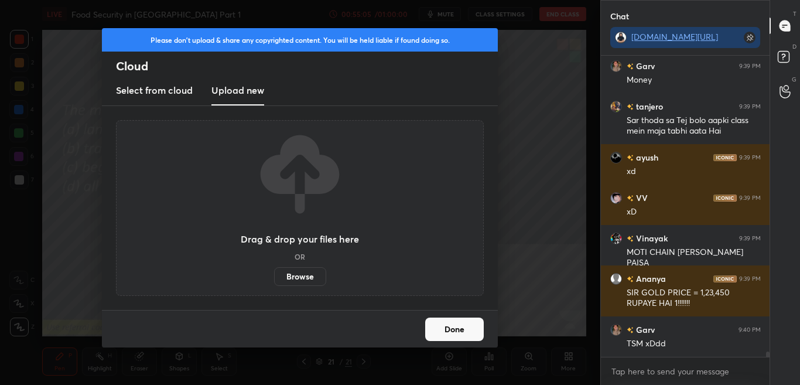
click at [476, 315] on div "Done" at bounding box center [300, 328] width 396 height 37
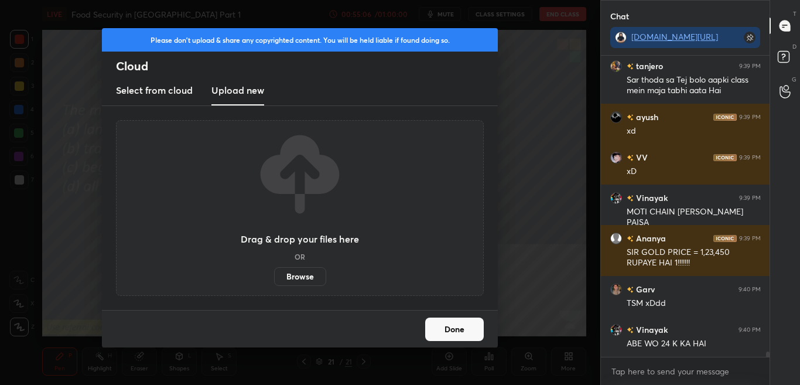
click at [473, 329] on button "Done" at bounding box center [454, 328] width 59 height 23
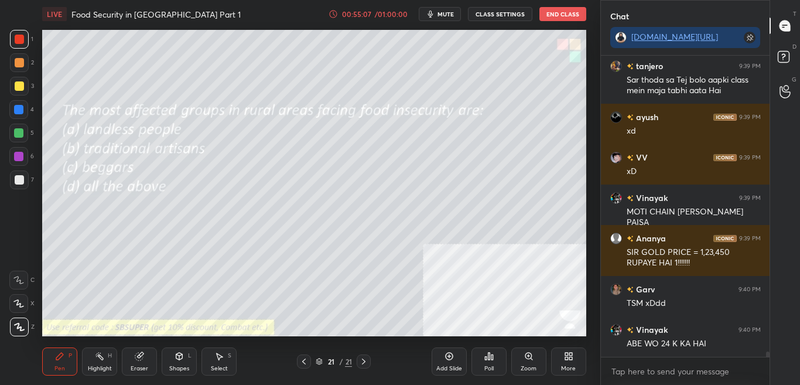
click at [575, 356] on div "More" at bounding box center [568, 361] width 35 height 28
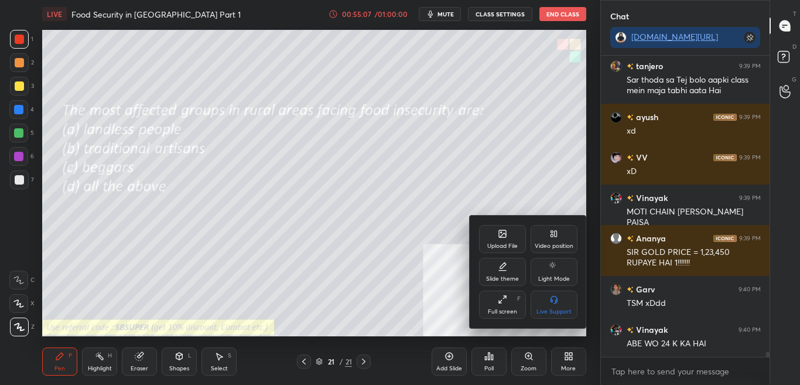
click at [511, 227] on div "Upload File" at bounding box center [502, 239] width 47 height 28
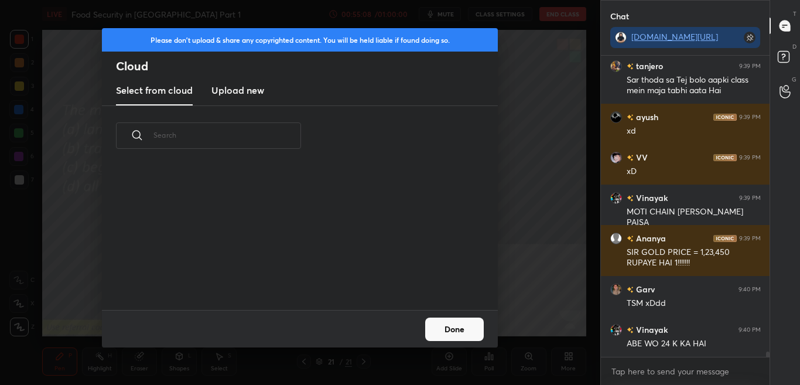
click at [497, 228] on div "Please don't upload & share any copyrighted content. You will be held liable if…" at bounding box center [300, 192] width 600 height 385
click at [248, 91] on h3 "Upload new" at bounding box center [237, 90] width 53 height 14
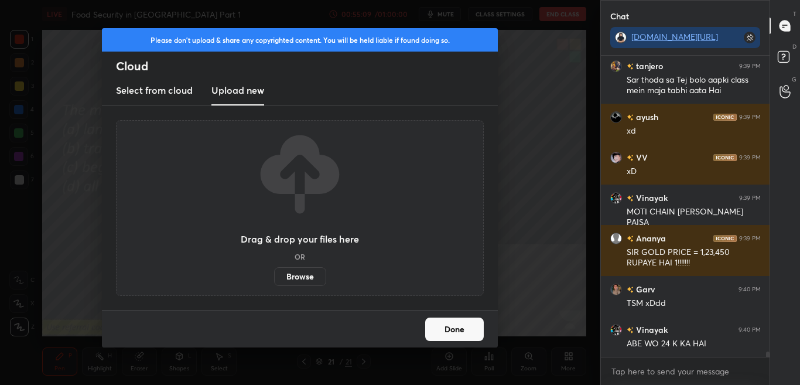
click at [303, 274] on label "Browse" at bounding box center [300, 276] width 52 height 19
click at [274, 274] on input "Browse" at bounding box center [274, 276] width 0 height 19
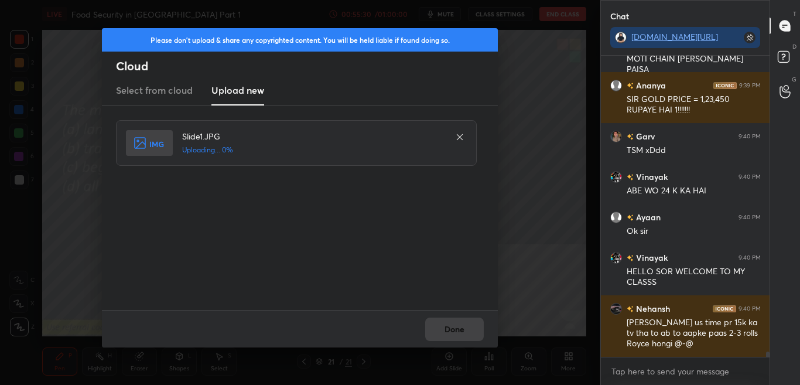
scroll to position [16906, 0]
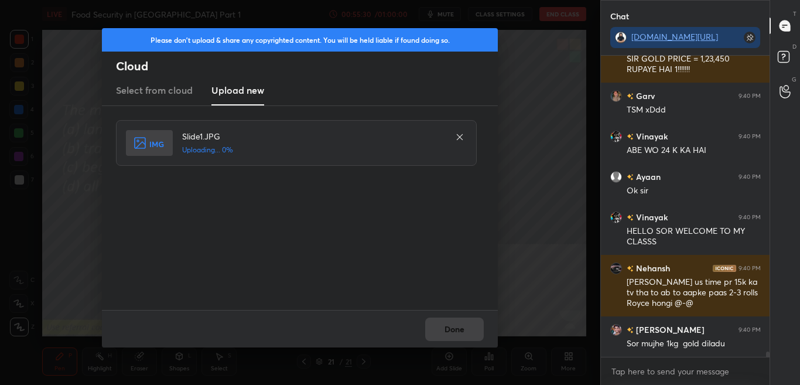
click at [462, 330] on div "Done" at bounding box center [300, 328] width 396 height 37
click at [462, 331] on div "Done" at bounding box center [300, 328] width 396 height 37
click at [462, 330] on div "Done" at bounding box center [300, 328] width 396 height 37
click at [461, 323] on button "Done" at bounding box center [454, 328] width 59 height 23
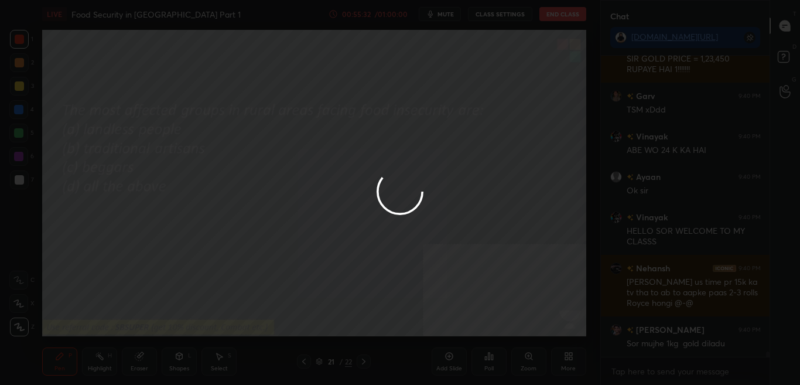
click at [461, 323] on div at bounding box center [400, 192] width 800 height 385
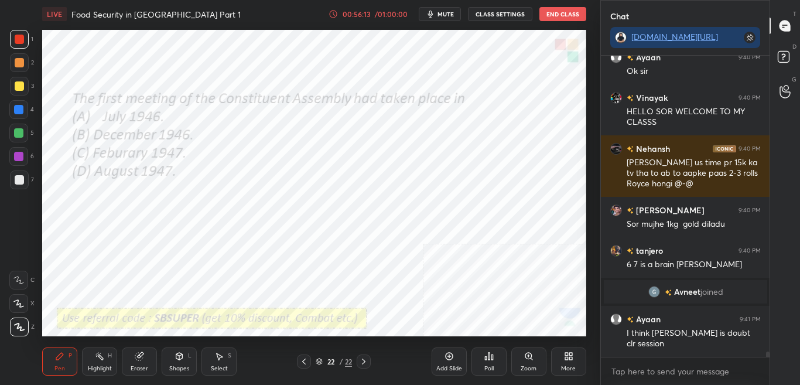
scroll to position [16539, 0]
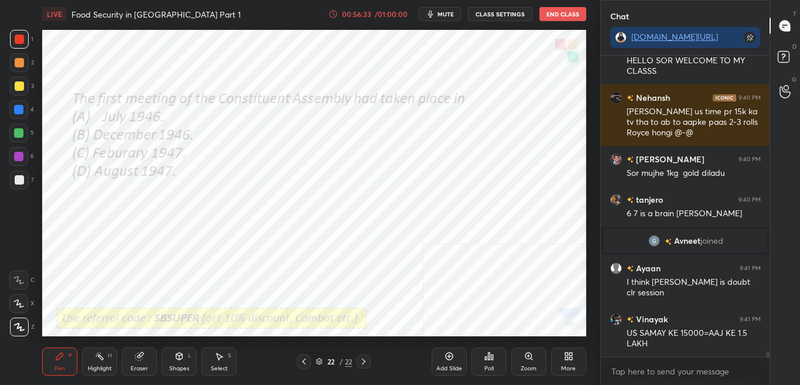
click at [497, 358] on div "Poll" at bounding box center [488, 361] width 35 height 28
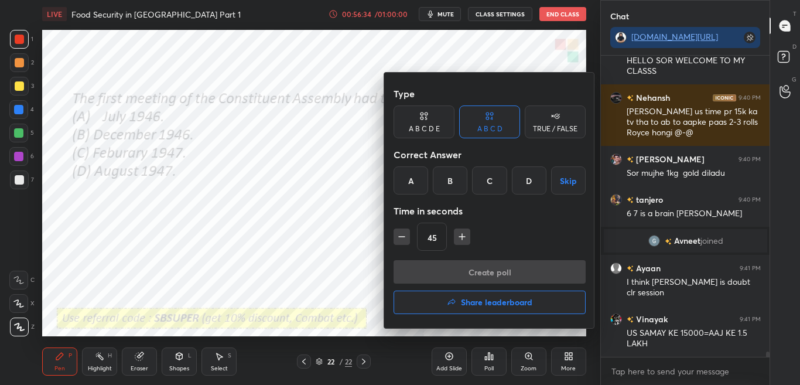
click at [411, 182] on div "A" at bounding box center [411, 180] width 35 height 28
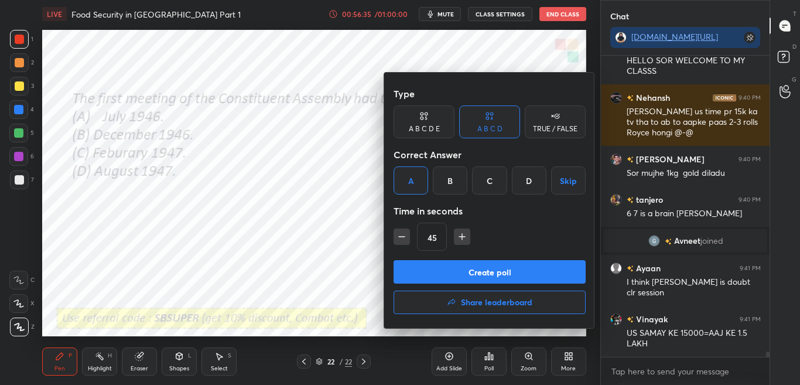
click at [340, 257] on div at bounding box center [400, 192] width 800 height 385
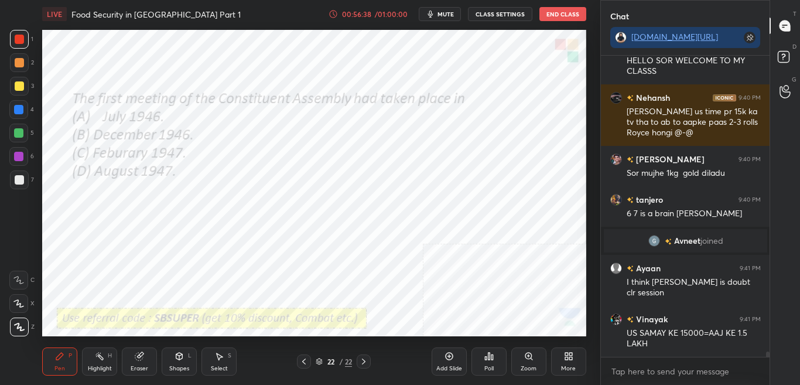
click at [487, 358] on icon at bounding box center [488, 355] width 9 height 9
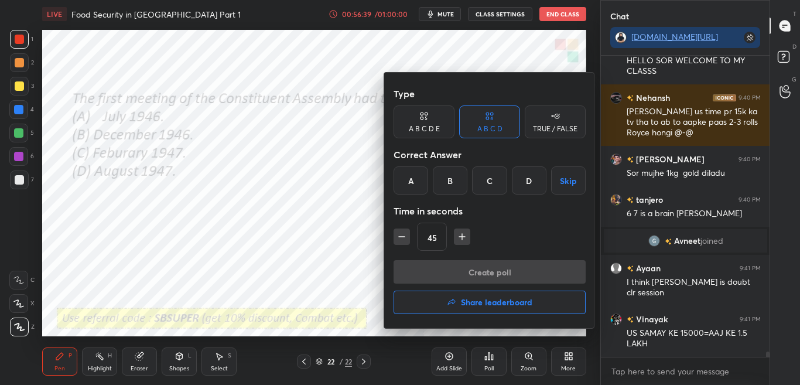
click at [409, 188] on div "A" at bounding box center [411, 180] width 35 height 28
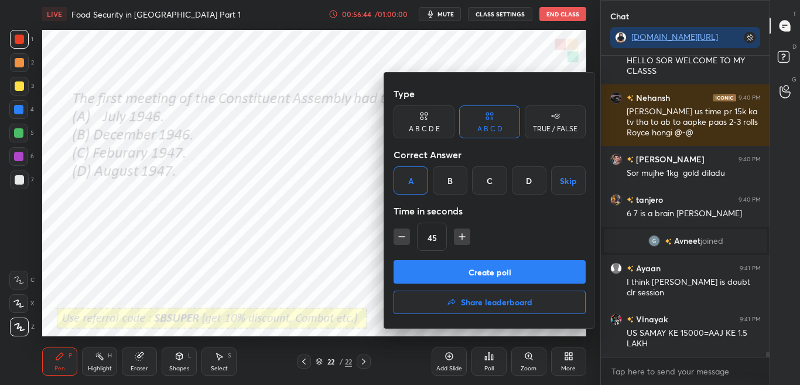
click at [424, 264] on button "Create poll" at bounding box center [490, 271] width 192 height 23
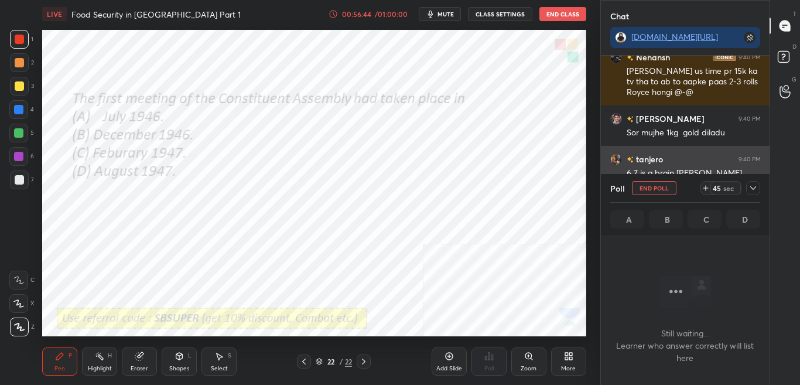
scroll to position [265, 165]
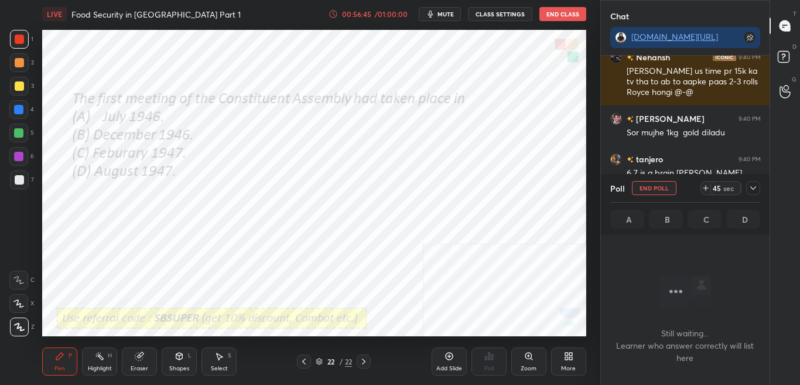
click at [754, 188] on icon at bounding box center [753, 188] width 6 height 4
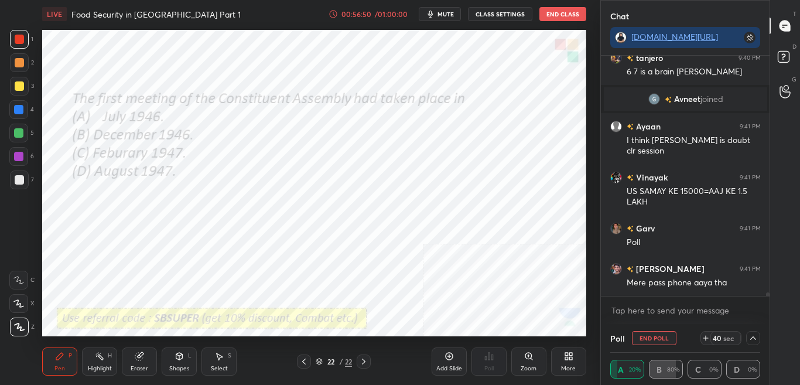
scroll to position [16721, 0]
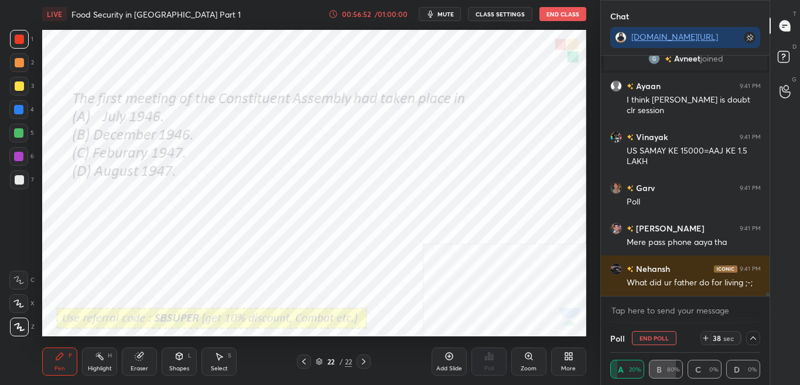
drag, startPoint x: 664, startPoint y: 338, endPoint x: 685, endPoint y: 316, distance: 30.7
click at [662, 338] on button "End Poll" at bounding box center [654, 338] width 45 height 14
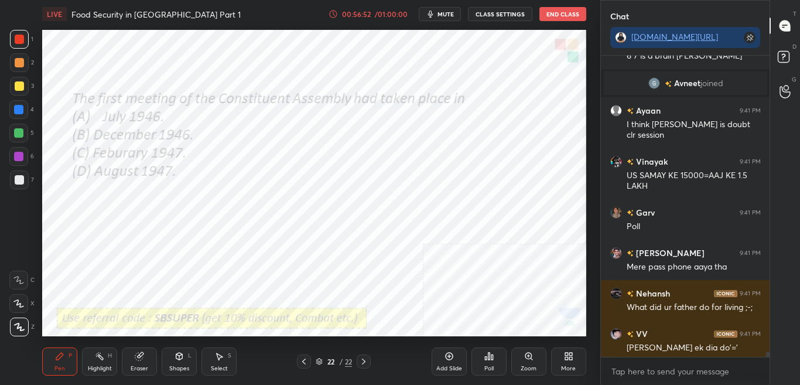
scroll to position [16701, 0]
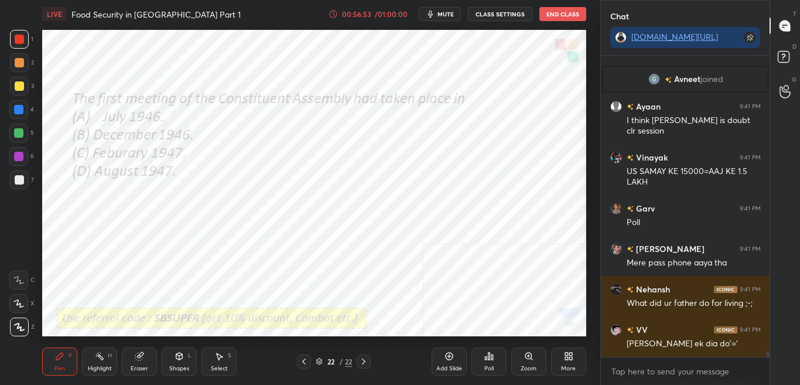
click at [484, 357] on icon at bounding box center [488, 355] width 9 height 9
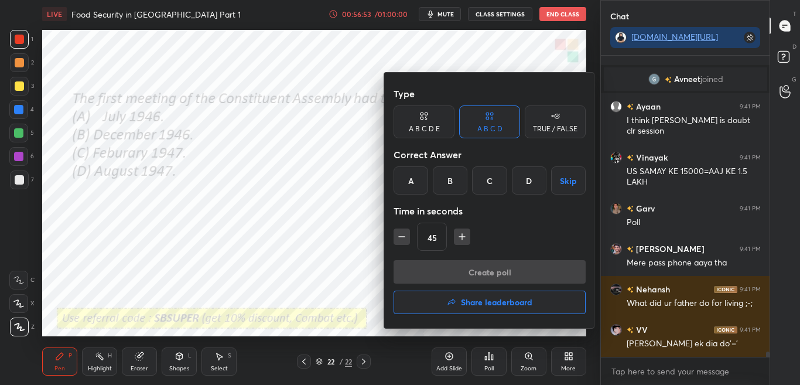
drag, startPoint x: 450, startPoint y: 180, endPoint x: 451, endPoint y: 193, distance: 12.9
click at [450, 182] on div "B" at bounding box center [450, 180] width 35 height 28
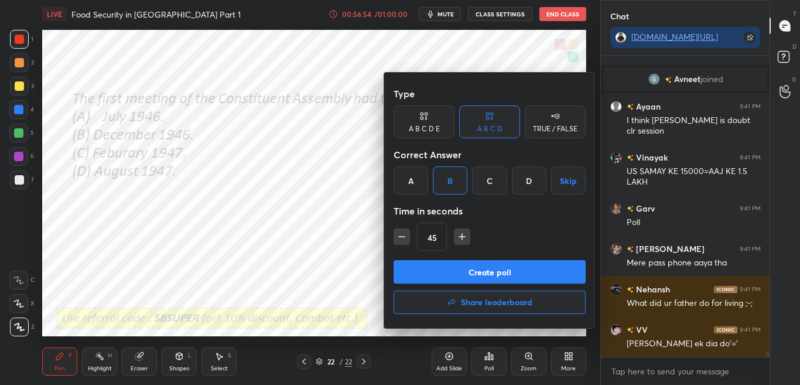
click at [466, 281] on button "Create poll" at bounding box center [490, 271] width 192 height 23
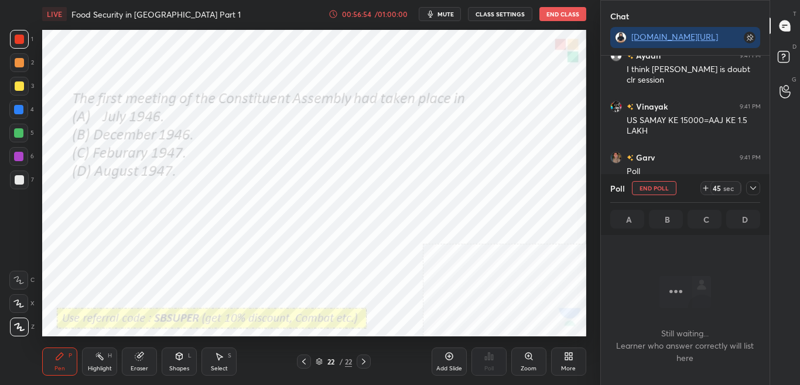
scroll to position [265, 165]
click at [751, 187] on icon at bounding box center [752, 187] width 9 height 9
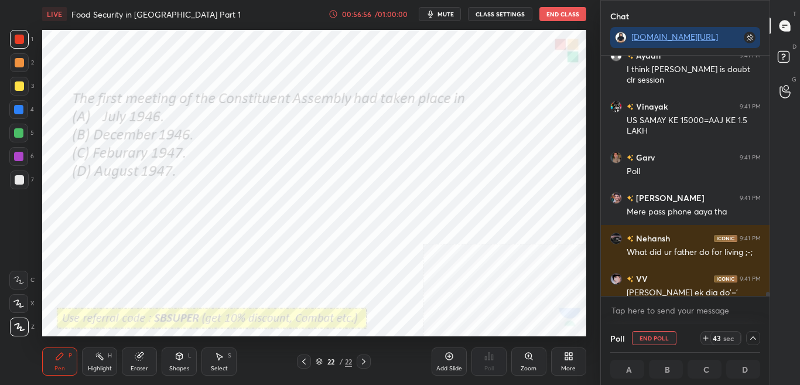
scroll to position [1, 4]
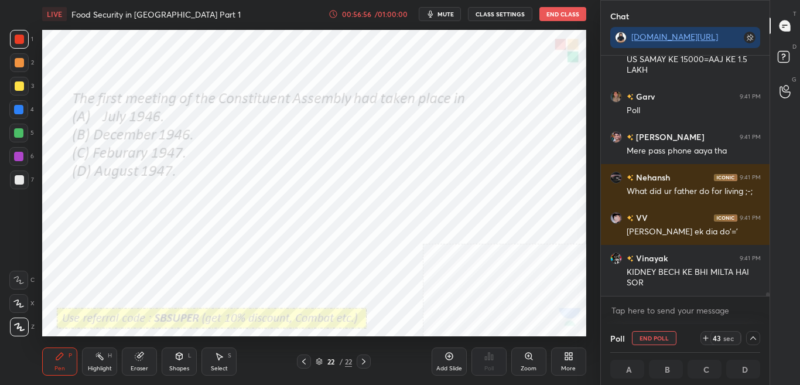
click at [767, 299] on div "Ayaan 9:41 PM I think Tommorow is doubt clr session Vinayak 9:41 PM US SAMAY KE…" at bounding box center [685, 190] width 169 height 268
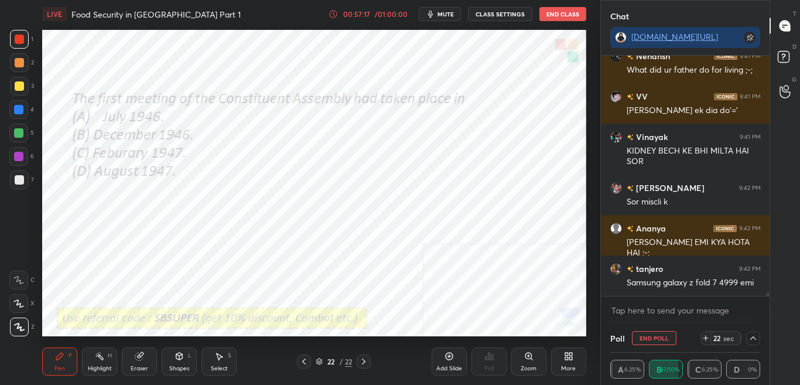
scroll to position [16974, 0]
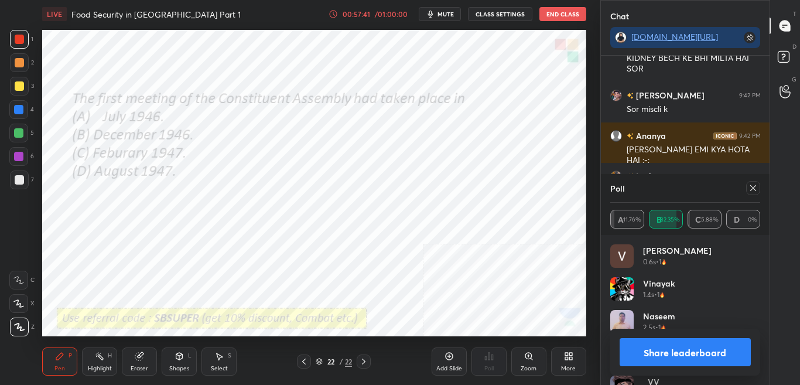
click at [713, 349] on button "Share leaderboard" at bounding box center [686, 352] width 132 height 28
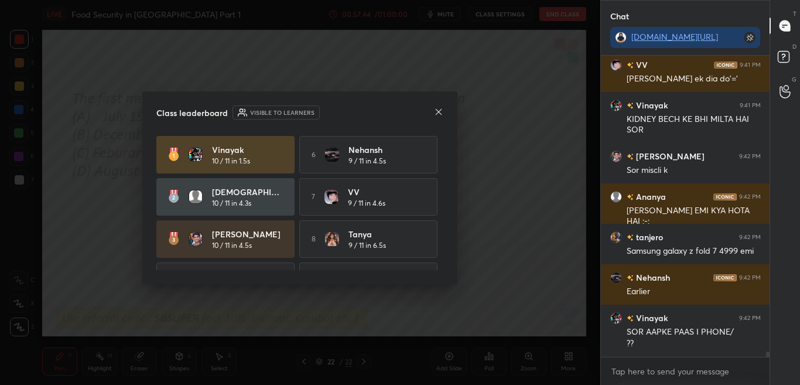
click at [437, 114] on icon at bounding box center [438, 111] width 9 height 9
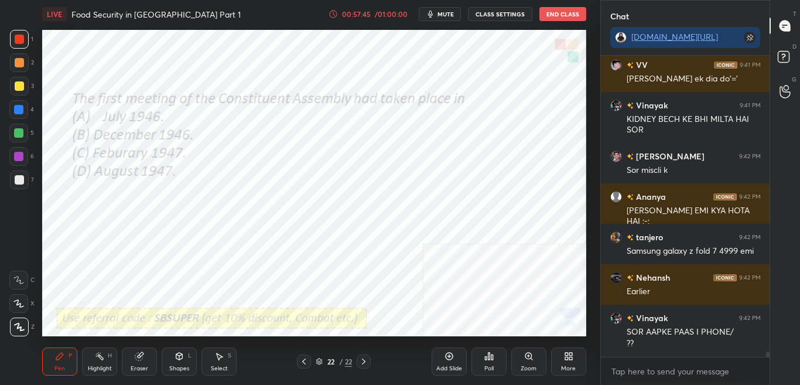
click at [567, 358] on div "More" at bounding box center [568, 361] width 35 height 28
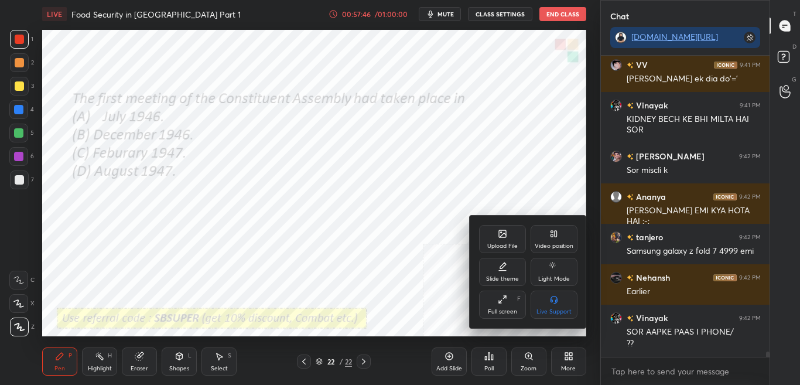
click at [502, 240] on div "Upload File" at bounding box center [502, 239] width 47 height 28
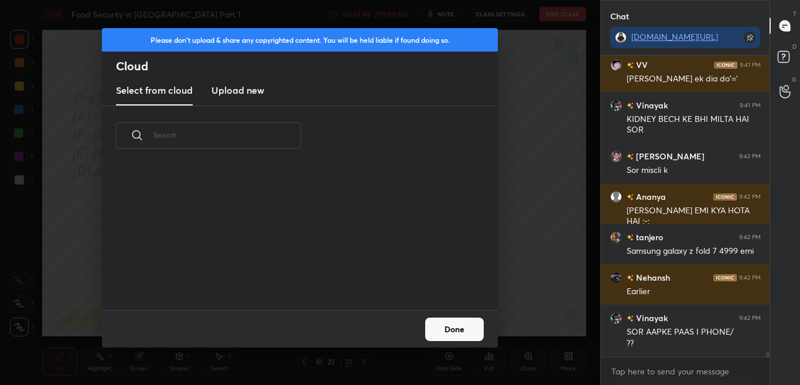
click at [253, 95] on h3 "Upload new" at bounding box center [237, 90] width 53 height 14
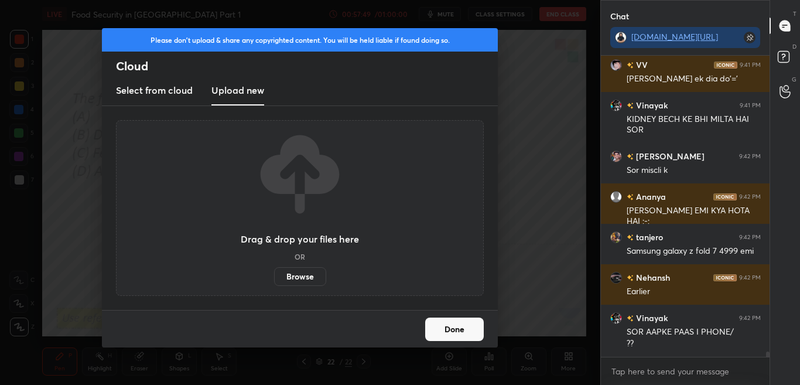
click at [296, 279] on label "Browse" at bounding box center [300, 276] width 52 height 19
click at [274, 279] on input "Browse" at bounding box center [274, 276] width 0 height 19
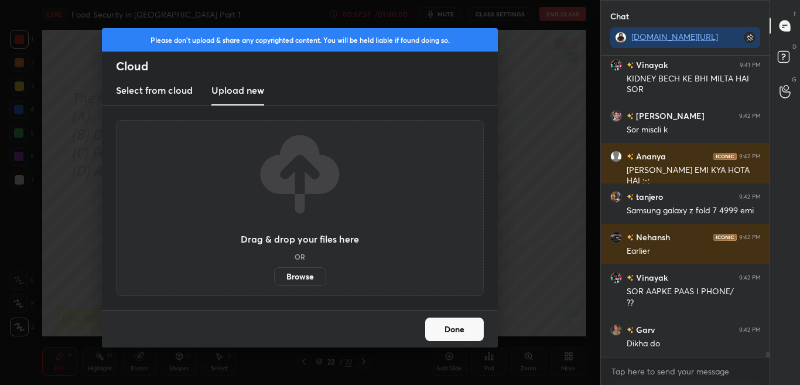
click at [467, 330] on button "Done" at bounding box center [454, 328] width 59 height 23
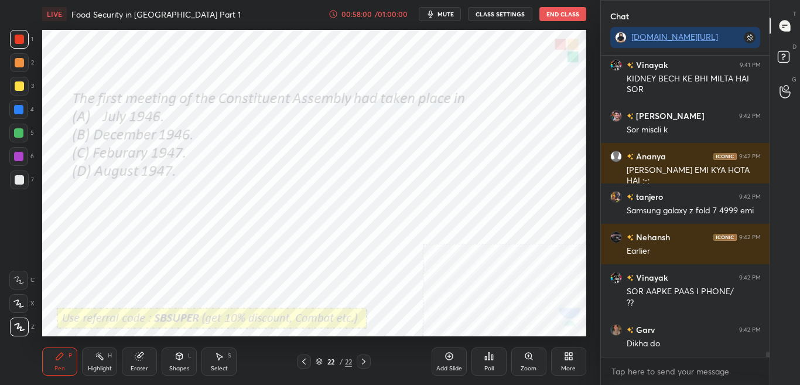
click at [568, 358] on div "More" at bounding box center [568, 361] width 35 height 28
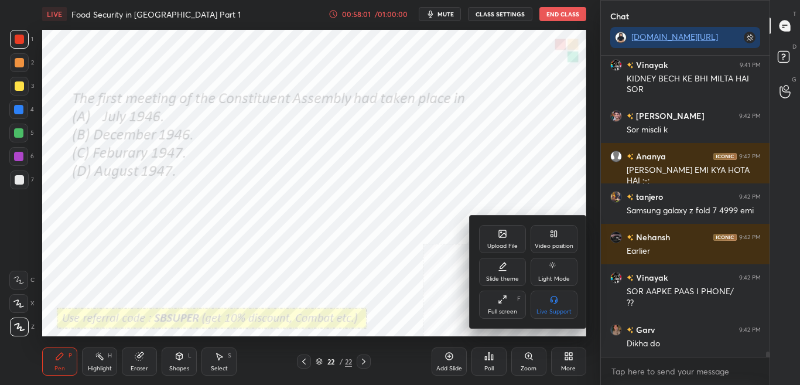
click at [497, 240] on div "Upload File" at bounding box center [502, 239] width 47 height 28
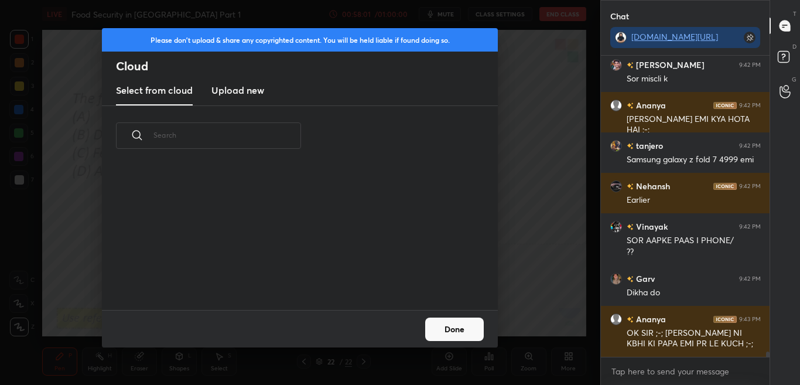
scroll to position [144, 376]
click at [246, 87] on h3 "Upload new" at bounding box center [237, 90] width 53 height 14
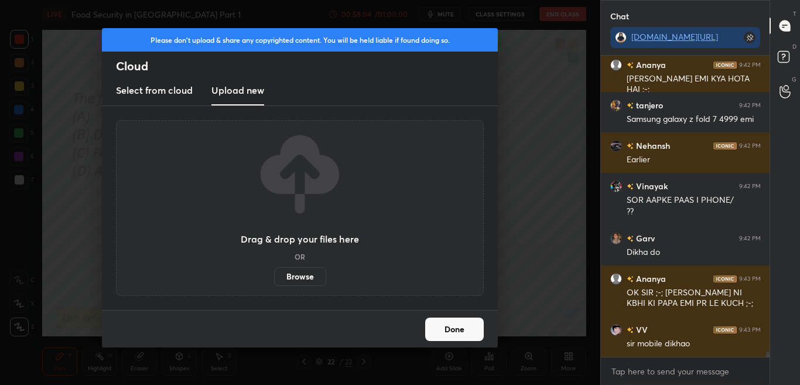
click at [321, 279] on label "Browse" at bounding box center [300, 276] width 52 height 19
click at [274, 279] on input "Browse" at bounding box center [274, 276] width 0 height 19
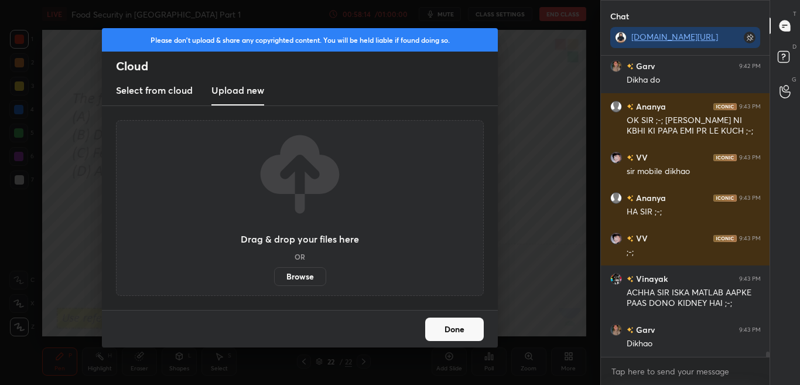
scroll to position [17310, 0]
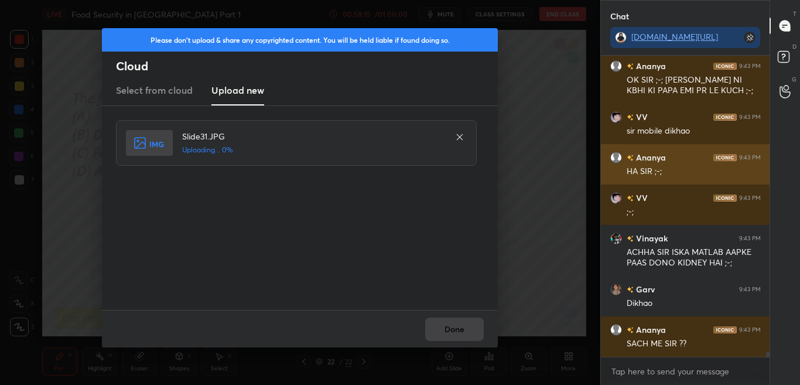
click at [642, 172] on div "HA SIR ;-;" at bounding box center [694, 172] width 134 height 12
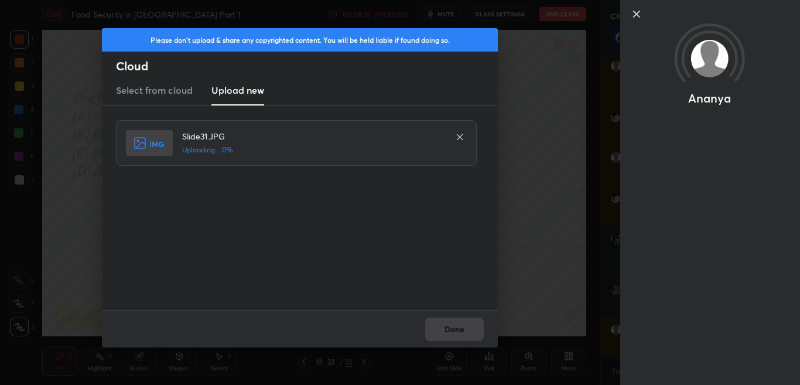
scroll to position [17391, 0]
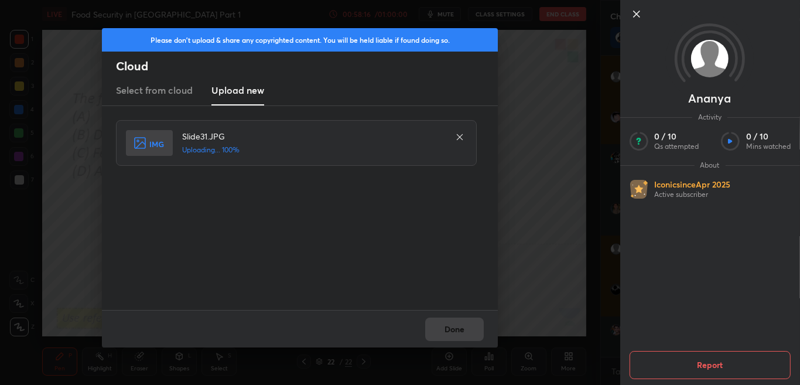
click at [474, 290] on div "Slide31.JPG Uploading... 100%" at bounding box center [301, 208] width 370 height 176
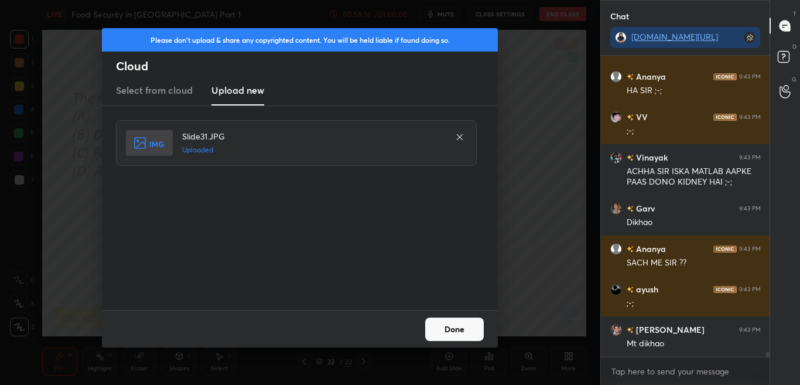
click at [487, 331] on div "Done" at bounding box center [300, 328] width 396 height 37
click at [487, 340] on div "Done" at bounding box center [300, 328] width 396 height 37
click at [481, 334] on button "Done" at bounding box center [454, 328] width 59 height 23
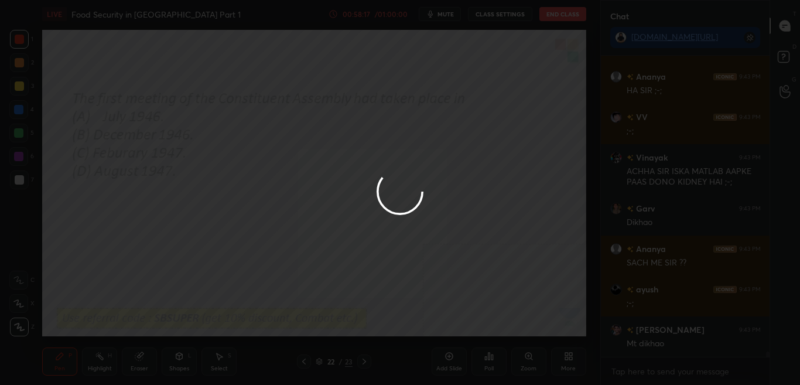
click at [475, 333] on div at bounding box center [400, 192] width 800 height 385
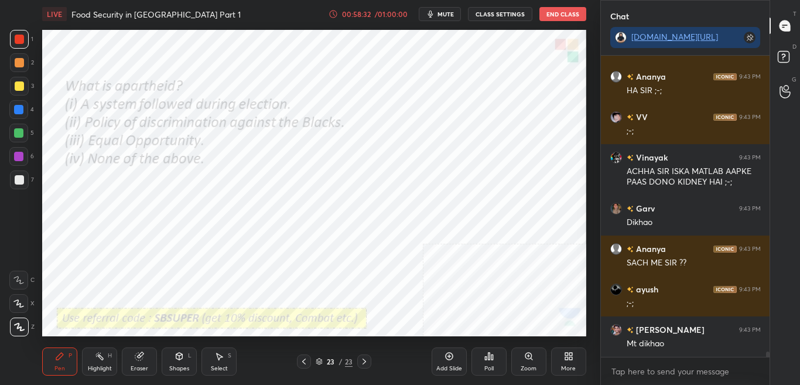
click at [477, 358] on div "Poll" at bounding box center [488, 361] width 35 height 28
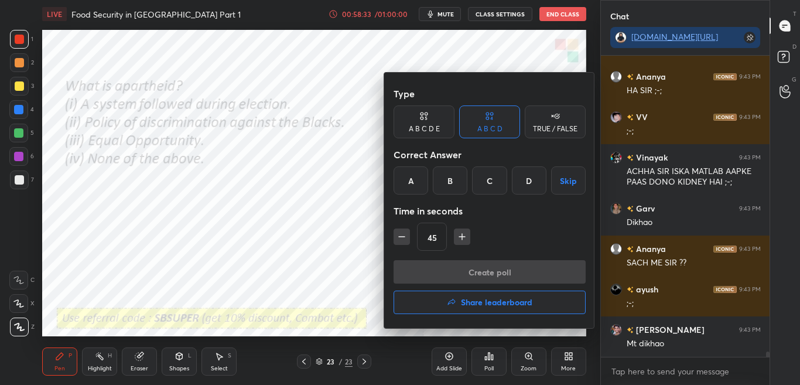
click at [454, 184] on div "B" at bounding box center [450, 180] width 35 height 28
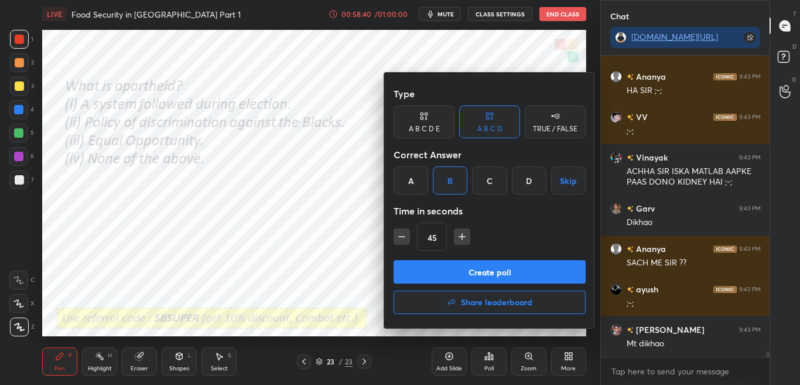
click at [469, 275] on button "Create poll" at bounding box center [490, 271] width 192 height 23
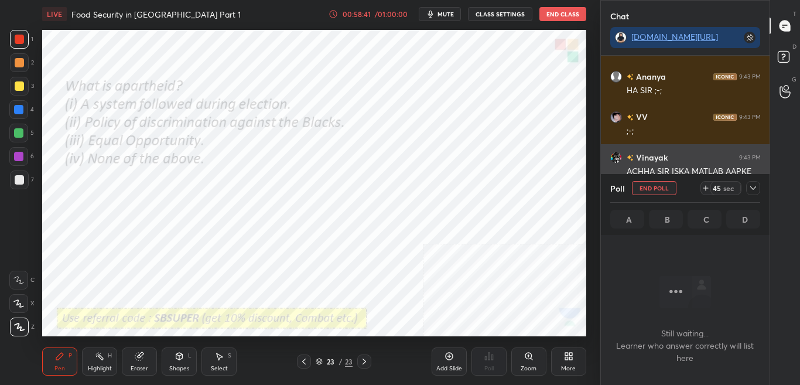
scroll to position [265, 165]
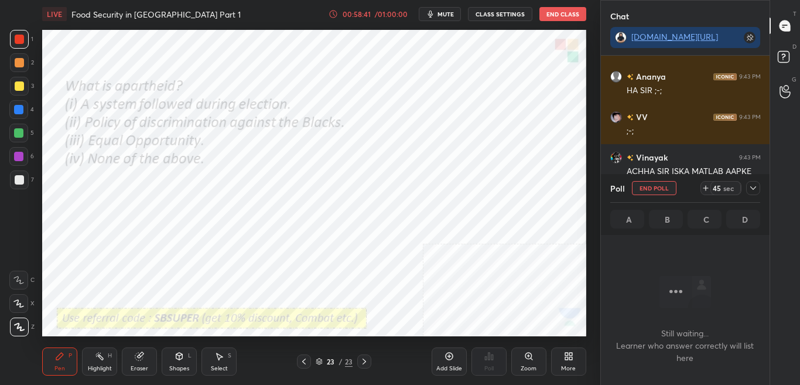
click at [756, 186] on icon at bounding box center [752, 187] width 9 height 9
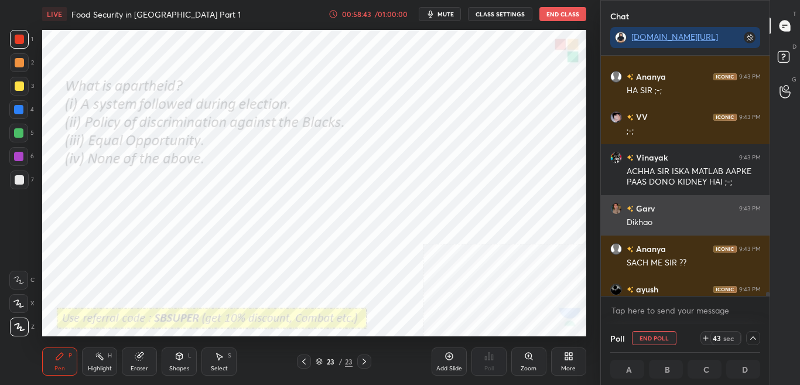
scroll to position [1, 4]
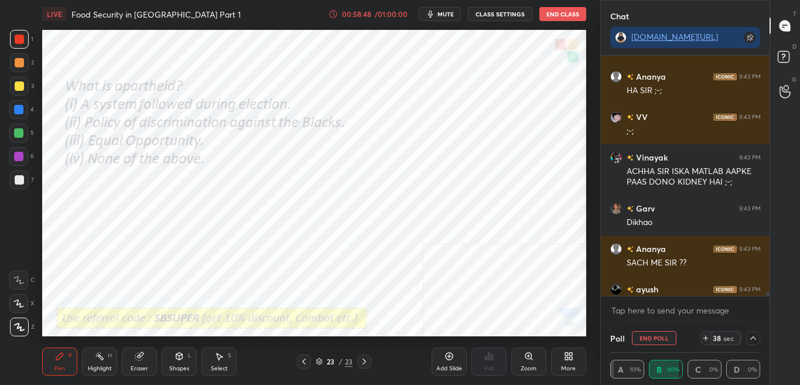
click at [766, 293] on div at bounding box center [768, 296] width 4 height 9
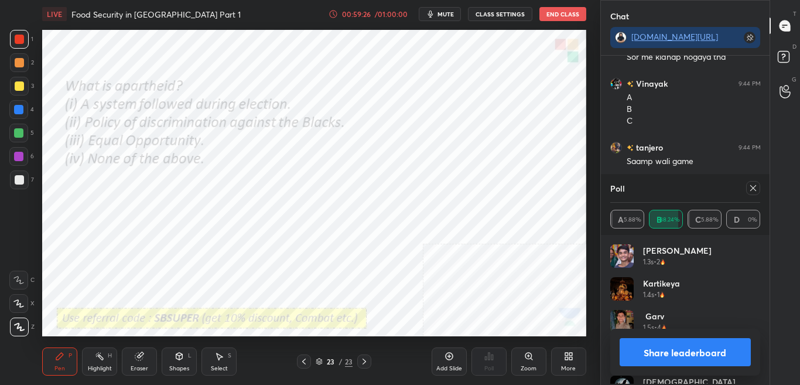
scroll to position [4, 4]
click at [671, 351] on button "Share leaderboard" at bounding box center [686, 352] width 132 height 28
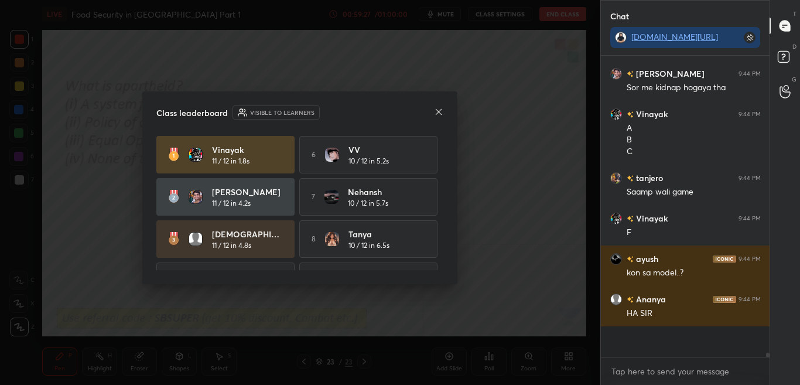
scroll to position [17869, 0]
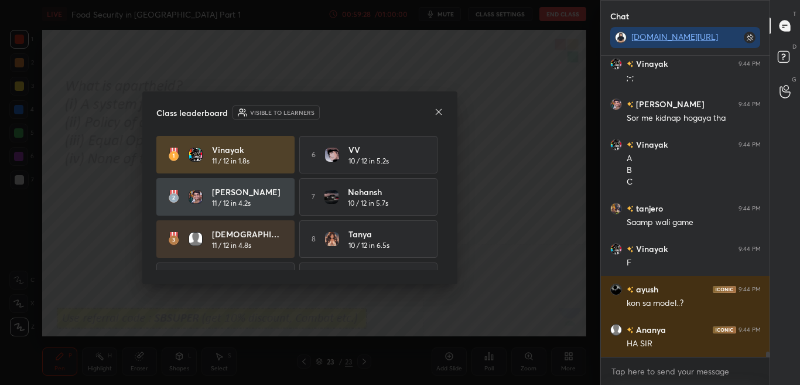
click at [439, 109] on icon at bounding box center [438, 111] width 9 height 9
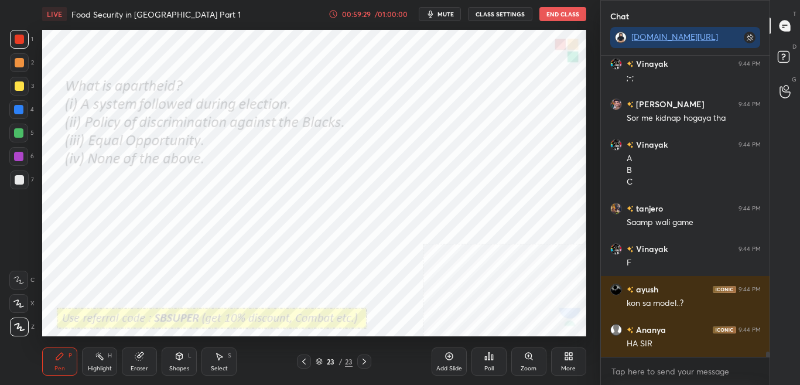
click at [566, 358] on div "More" at bounding box center [568, 368] width 15 height 6
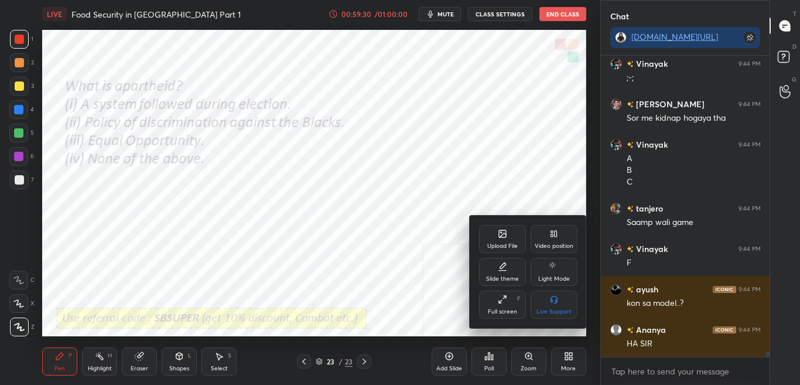
click at [490, 240] on div "Upload File" at bounding box center [502, 239] width 47 height 28
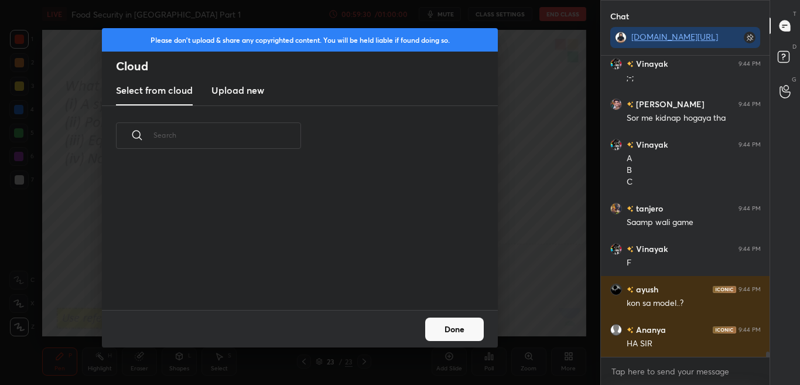
scroll to position [144, 376]
click at [225, 86] on h3 "Upload new" at bounding box center [237, 90] width 53 height 14
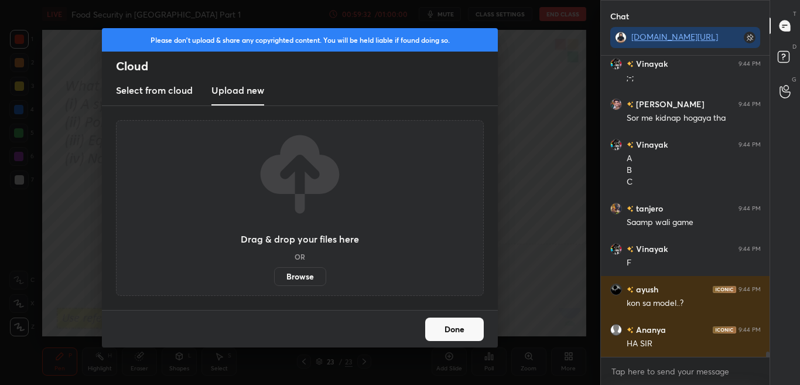
click at [313, 277] on label "Browse" at bounding box center [300, 276] width 52 height 19
click at [274, 277] on input "Browse" at bounding box center [274, 276] width 0 height 19
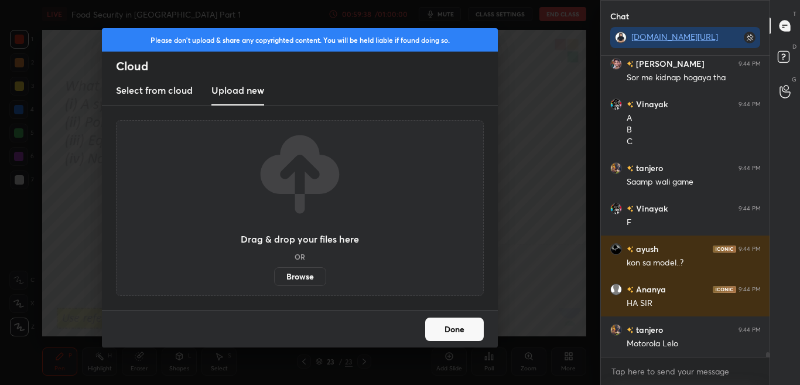
scroll to position [17961, 0]
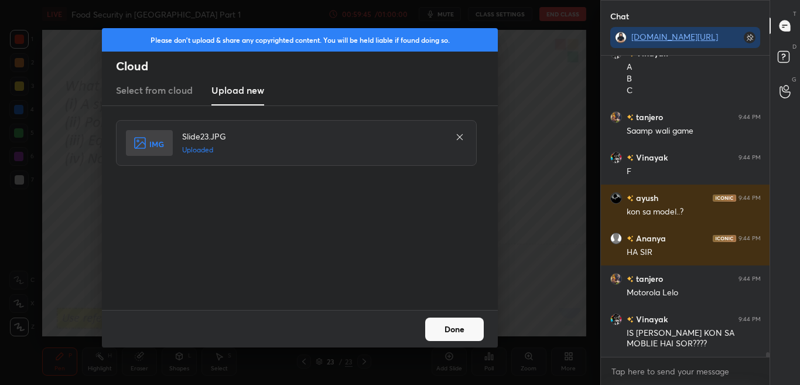
click at [460, 335] on button "Done" at bounding box center [454, 328] width 59 height 23
click at [459, 333] on button "Done" at bounding box center [454, 328] width 59 height 23
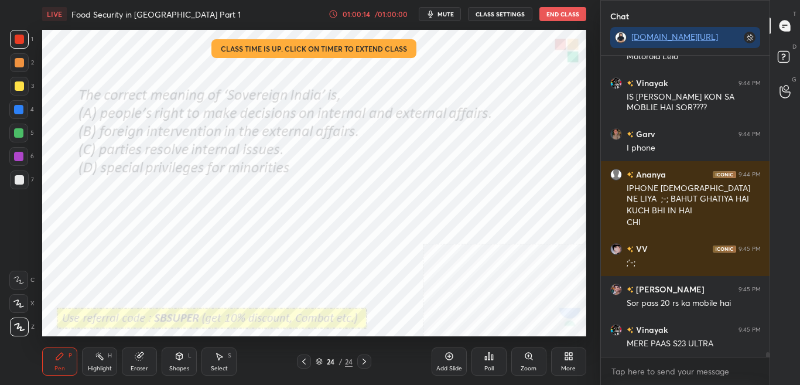
scroll to position [18237, 0]
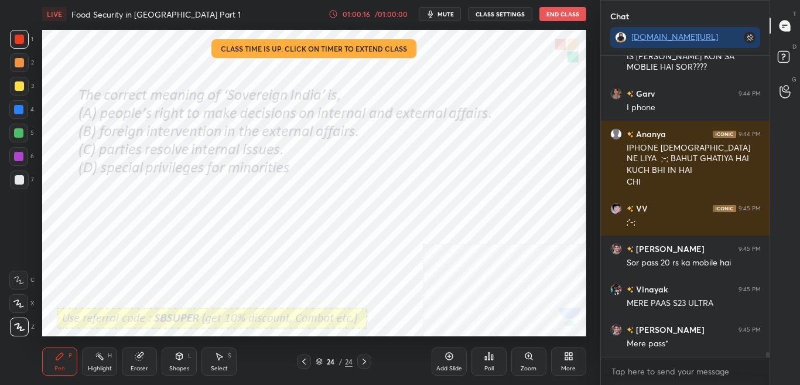
click at [494, 358] on div "Poll" at bounding box center [488, 361] width 35 height 28
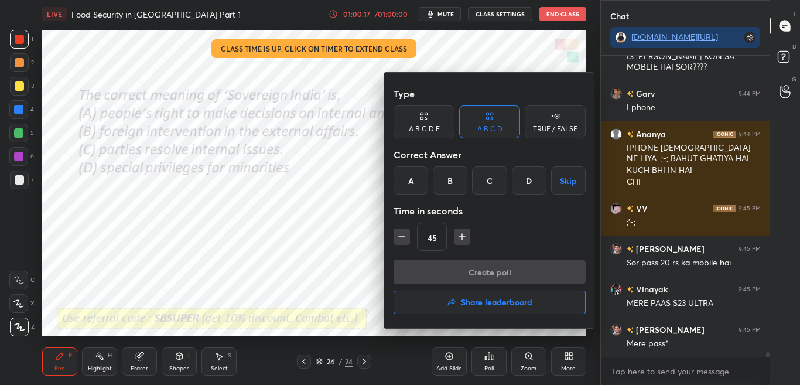
click at [419, 186] on div "A" at bounding box center [411, 180] width 35 height 28
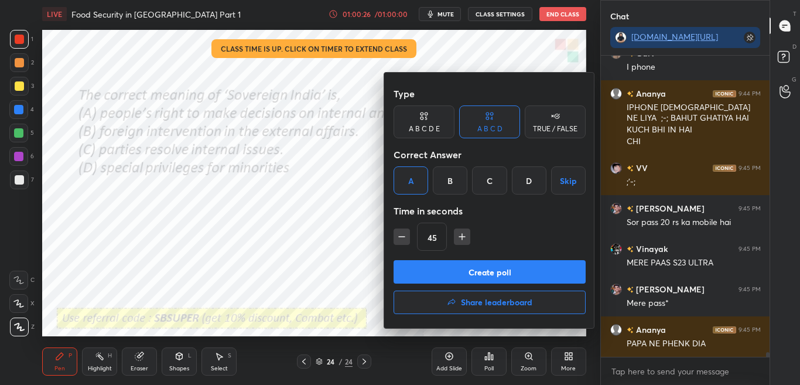
scroll to position [18329, 0]
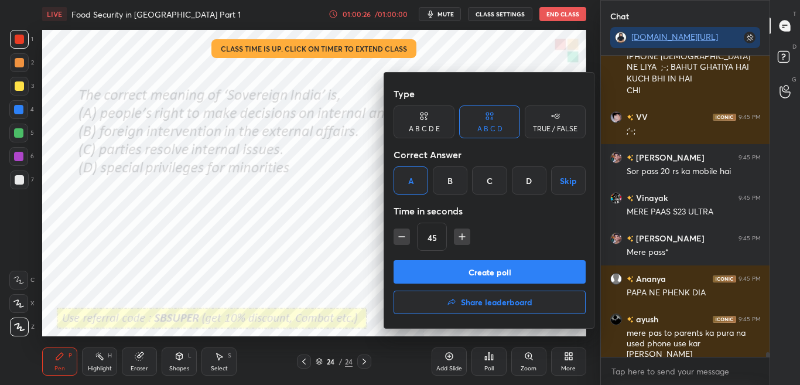
click at [448, 264] on button "Create poll" at bounding box center [490, 271] width 192 height 23
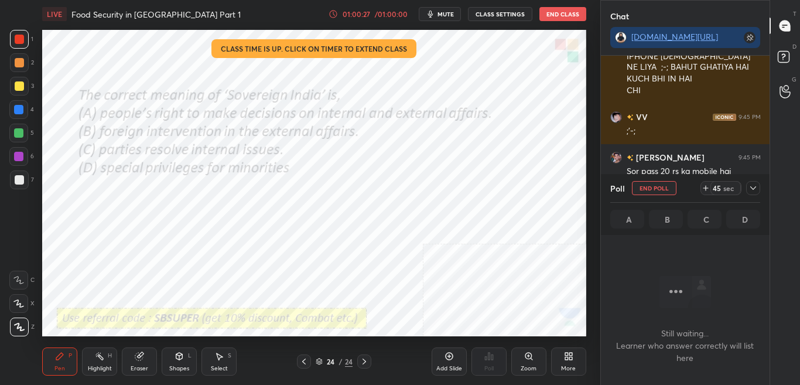
scroll to position [18430, 0]
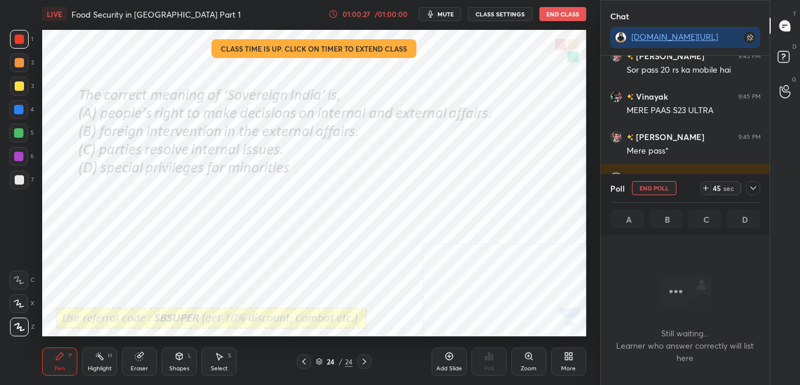
click at [754, 188] on icon at bounding box center [752, 187] width 9 height 9
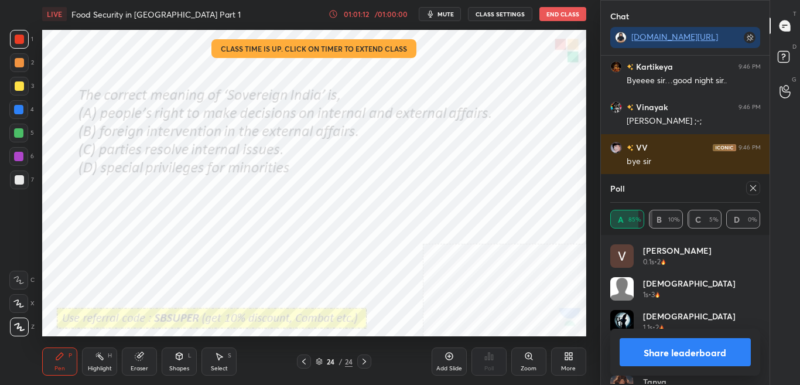
scroll to position [4, 4]
click at [662, 278] on h4 "Adyasha" at bounding box center [689, 283] width 93 height 12
click at [689, 350] on button "Share leaderboard" at bounding box center [686, 352] width 132 height 28
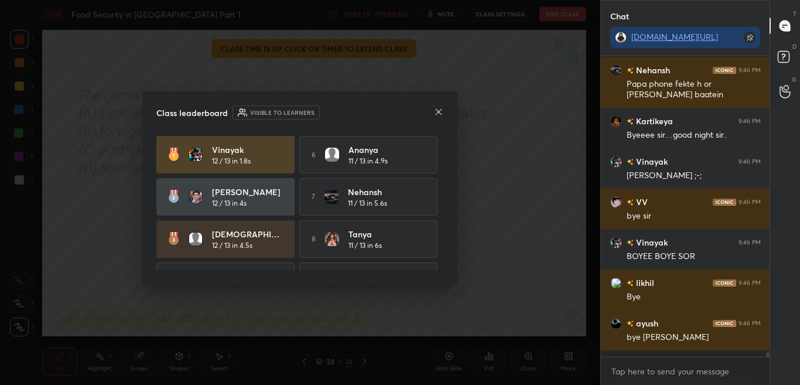
scroll to position [298, 165]
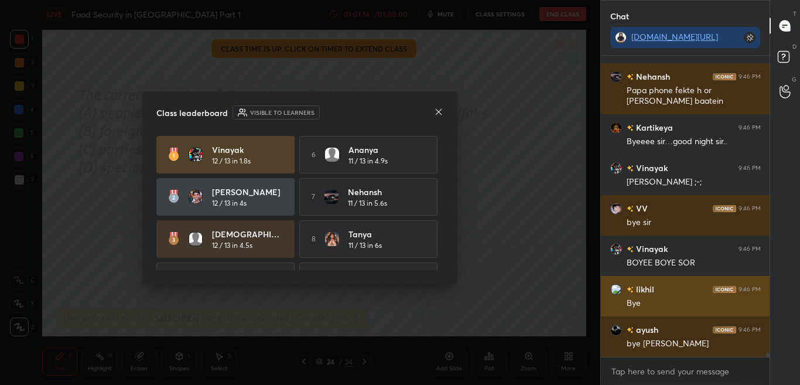
click at [673, 295] on div "likhil 9:46 PM" at bounding box center [685, 289] width 151 height 12
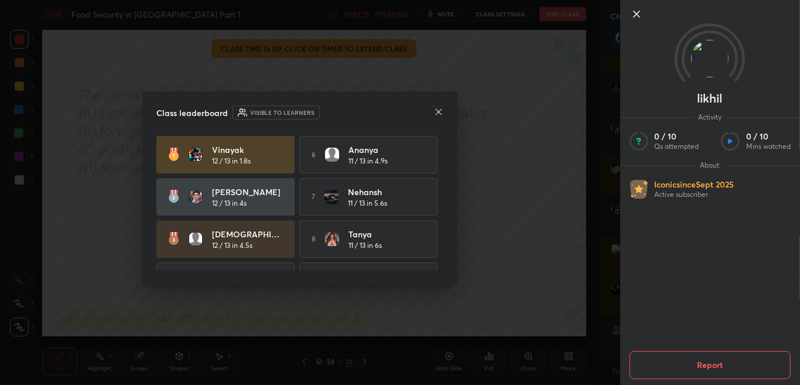
drag, startPoint x: 586, startPoint y: 230, endPoint x: 589, endPoint y: 236, distance: 6.8
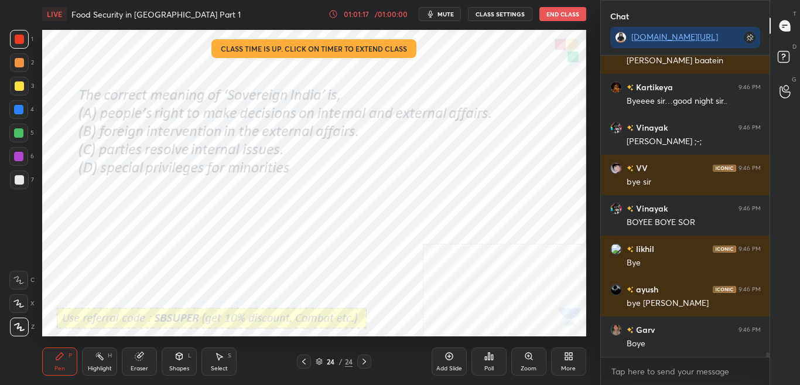
click at [486, 358] on div "Poll" at bounding box center [488, 361] width 35 height 28
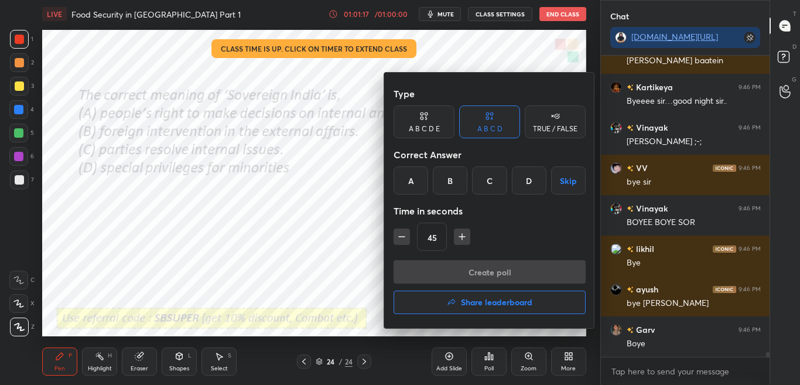
click at [479, 304] on h4 "Share leaderboard" at bounding box center [496, 302] width 71 height 8
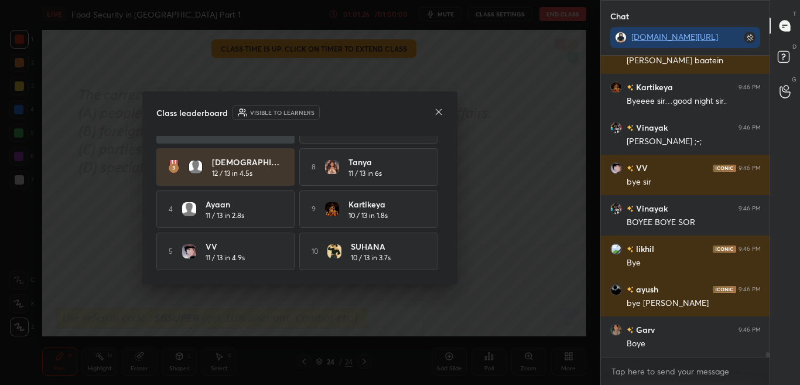
scroll to position [76, 0]
click at [437, 110] on icon at bounding box center [439, 112] width 6 height 6
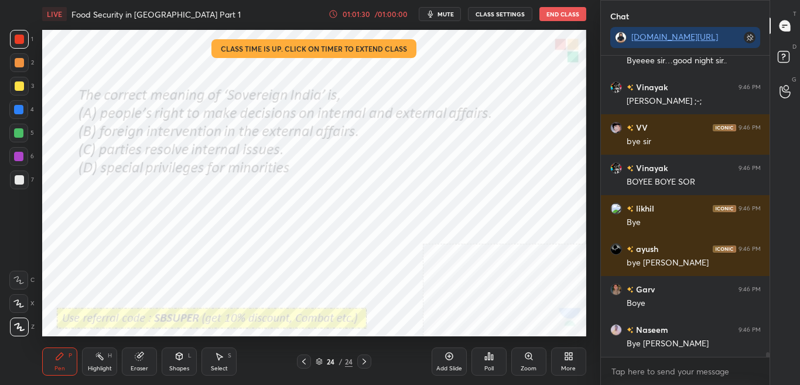
scroll to position [18968, 0]
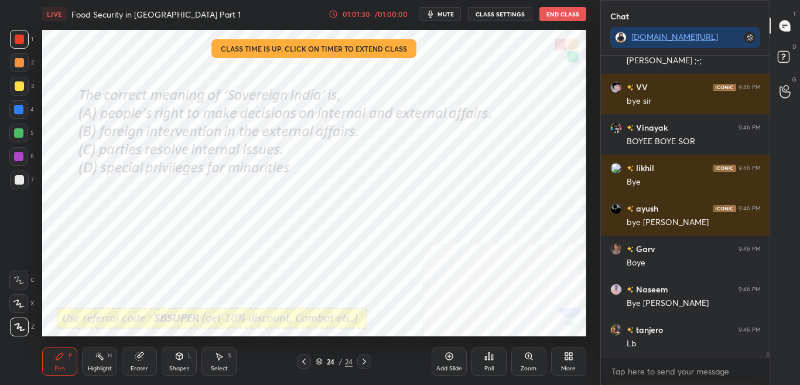
click at [562, 11] on button "End Class" at bounding box center [562, 14] width 47 height 14
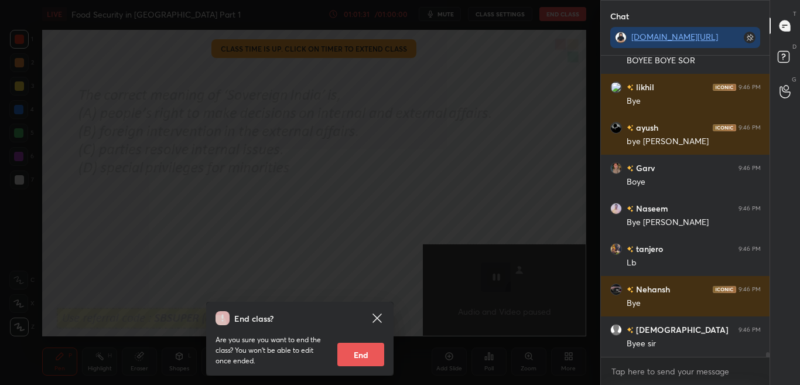
click at [370, 358] on button "End" at bounding box center [360, 354] width 47 height 23
type textarea "x"
